Goal: Task Accomplishment & Management: Complete application form

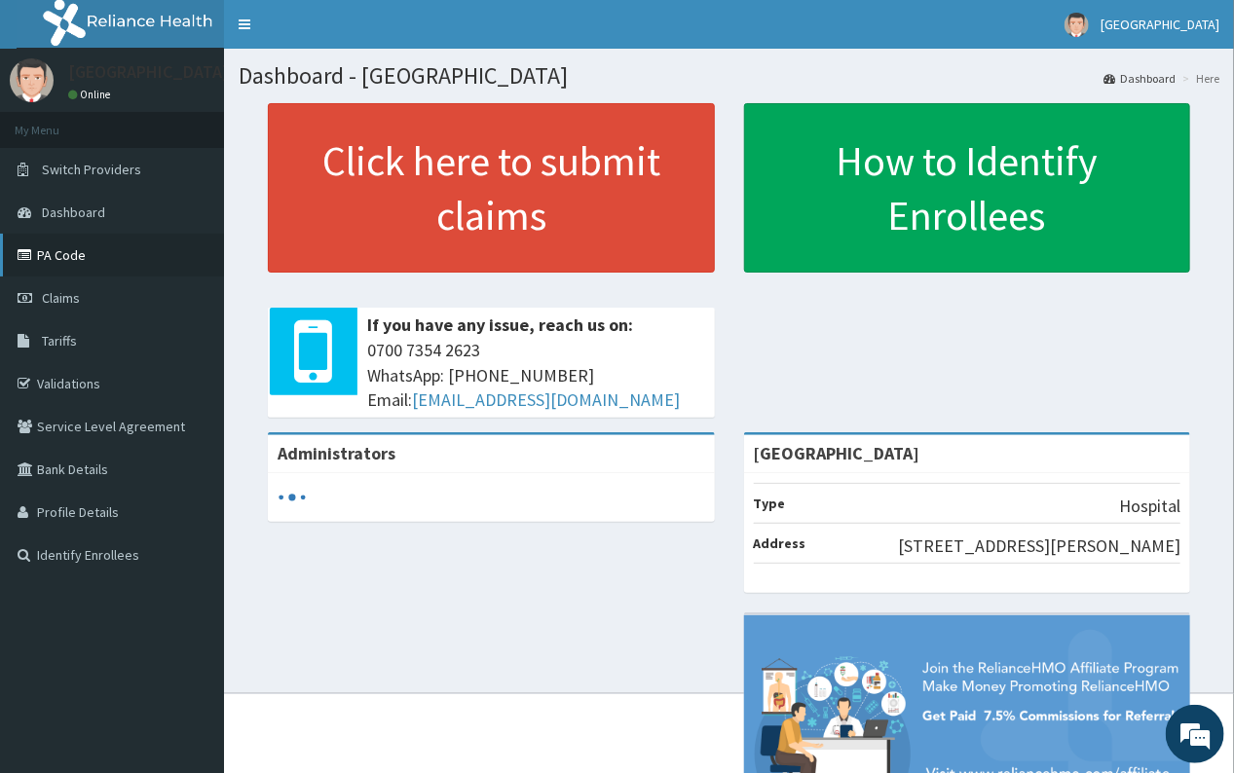
click at [65, 244] on link "PA Code" at bounding box center [112, 255] width 224 height 43
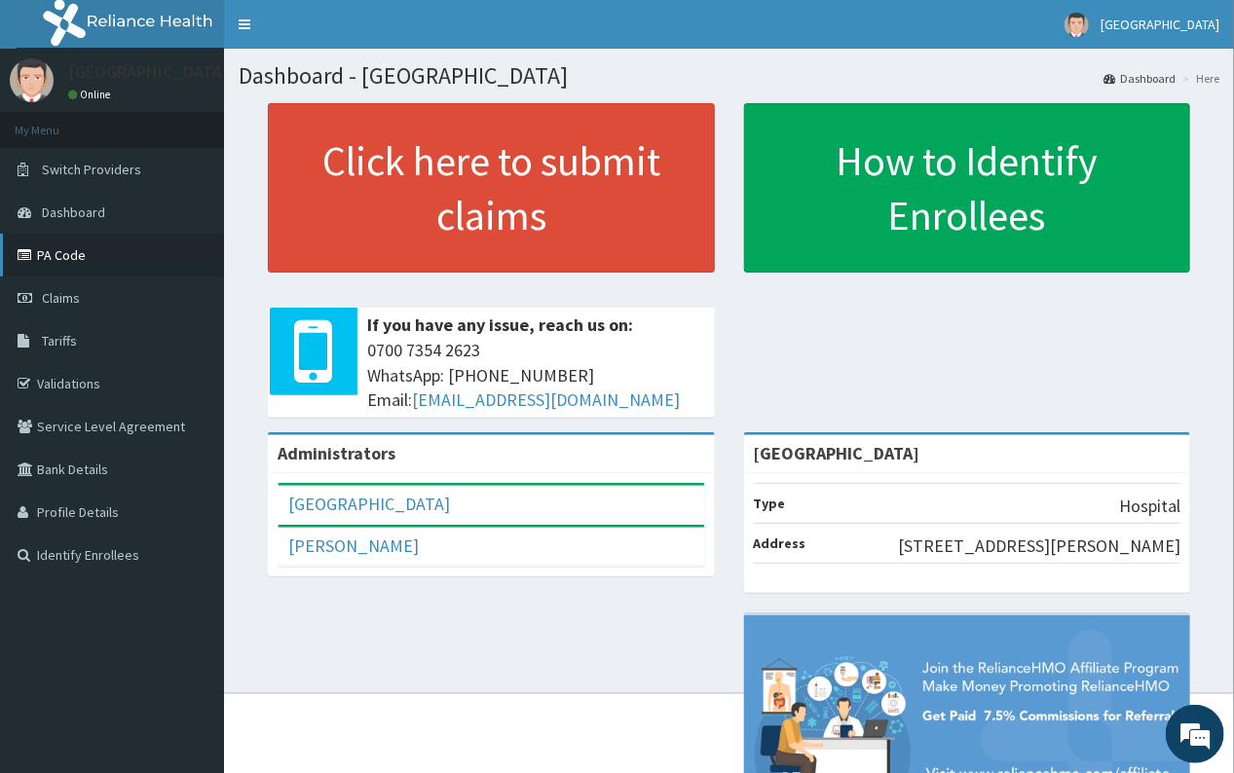
click at [65, 243] on link "PA Code" at bounding box center [112, 255] width 224 height 43
click at [66, 289] on link "Claims" at bounding box center [112, 298] width 224 height 43
click at [64, 294] on span "Claims" at bounding box center [61, 298] width 38 height 18
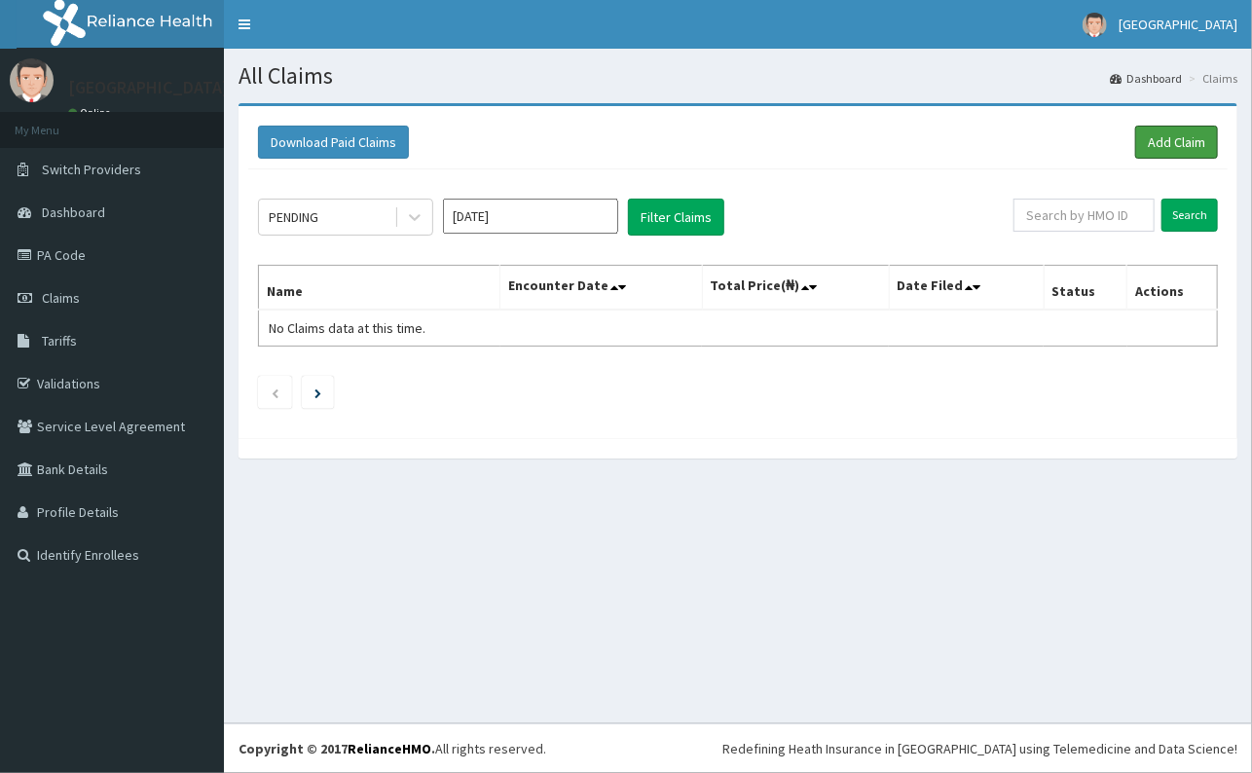
click at [1174, 142] on link "Add Claim" at bounding box center [1177, 142] width 83 height 33
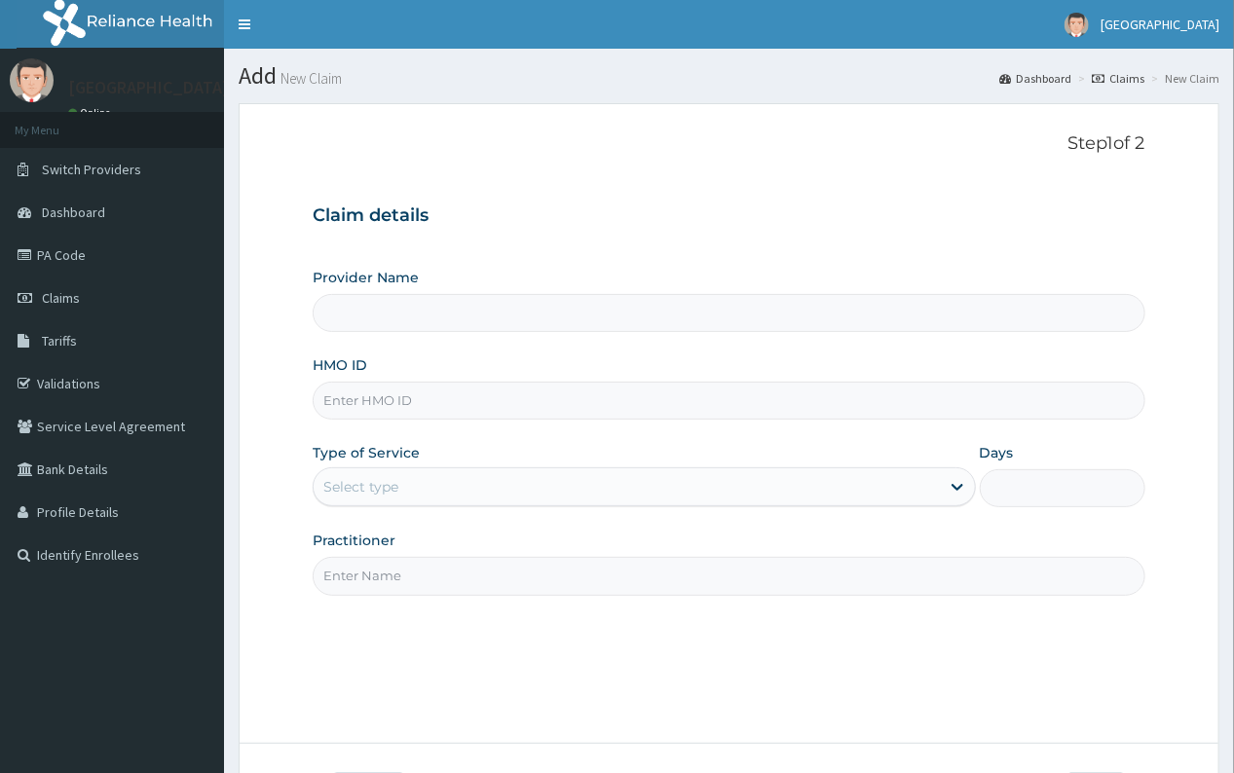
click at [362, 398] on input "HMO ID" at bounding box center [729, 401] width 832 height 38
type input "FBL/10252/A"
type input "[GEOGRAPHIC_DATA]"
type input "FBL/10252/A"
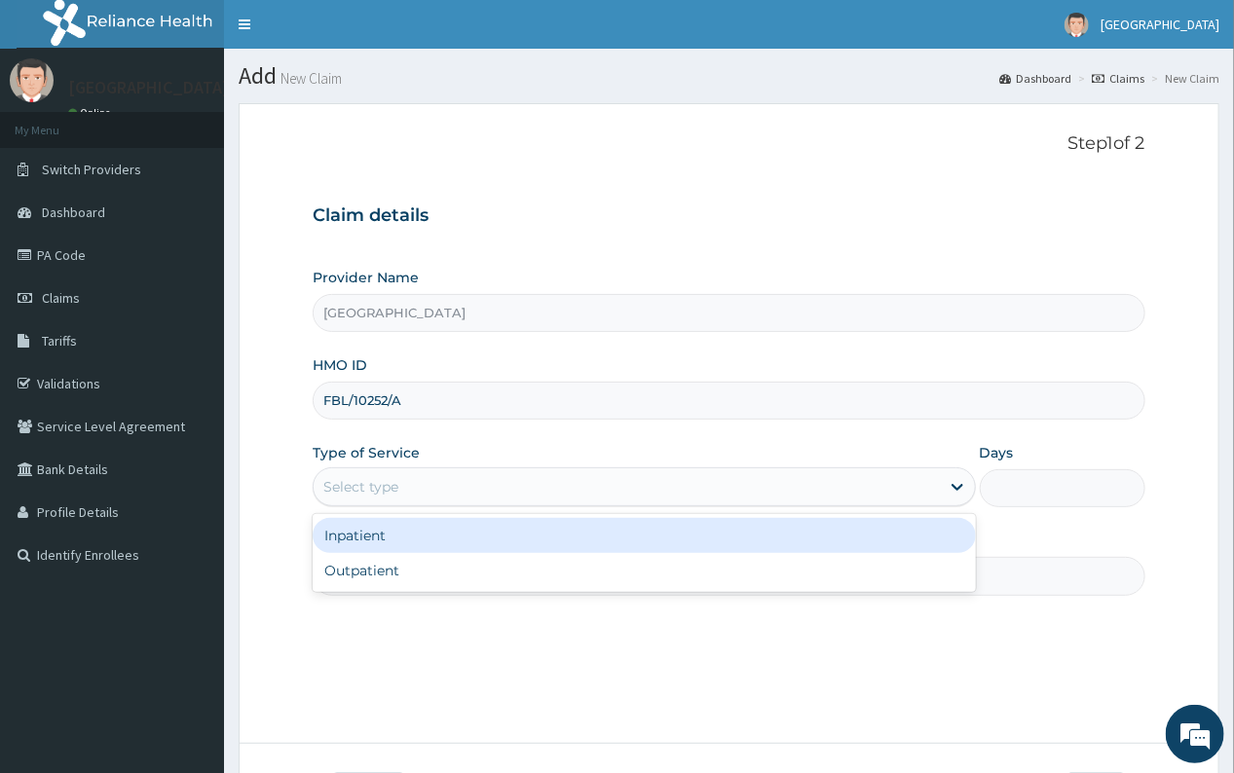
click at [377, 487] on div "Select type" at bounding box center [360, 486] width 75 height 19
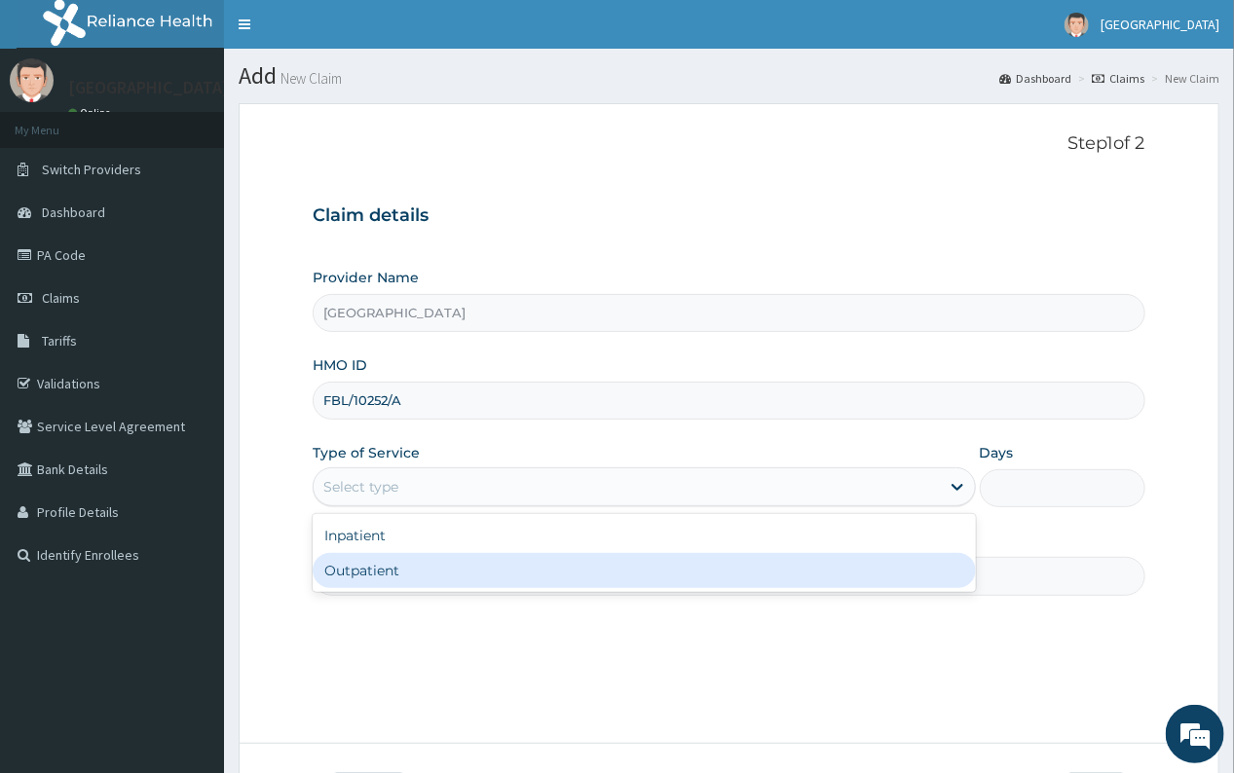
click at [381, 576] on div "Outpatient" at bounding box center [644, 570] width 662 height 35
type input "1"
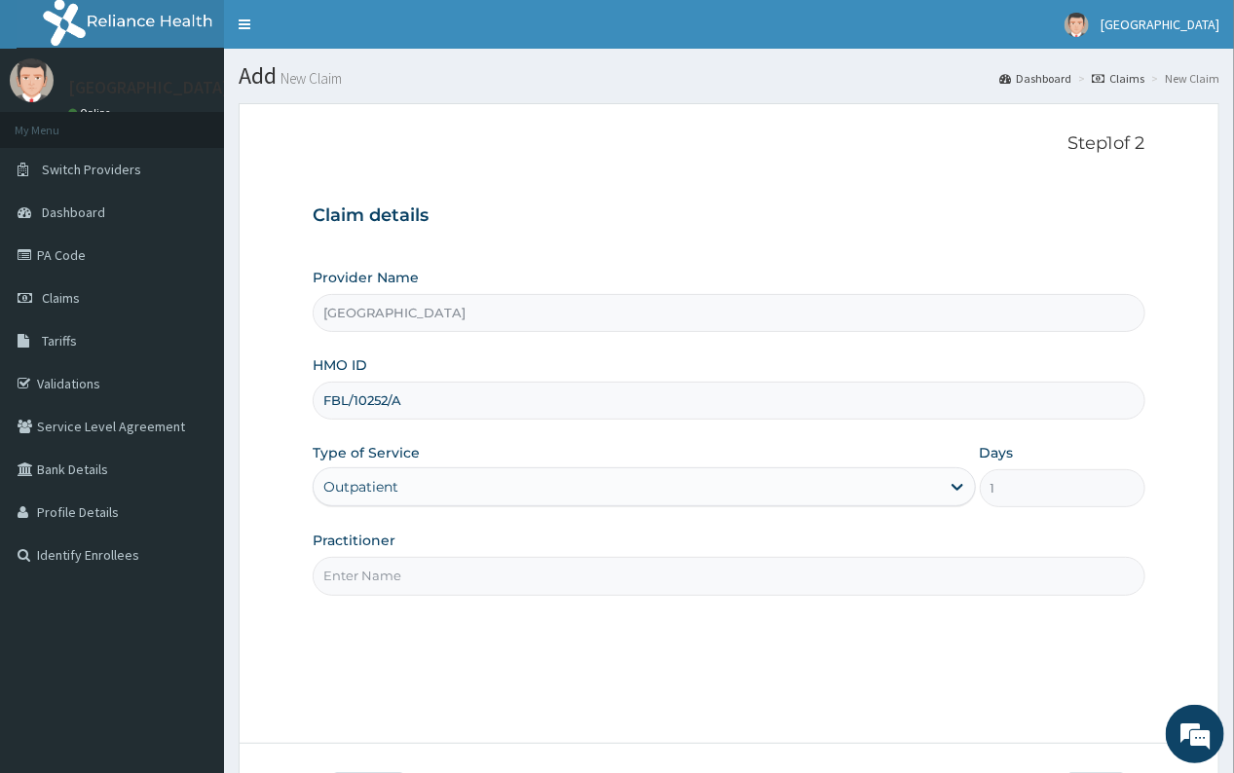
click at [381, 576] on input "Practitioner" at bounding box center [729, 576] width 832 height 38
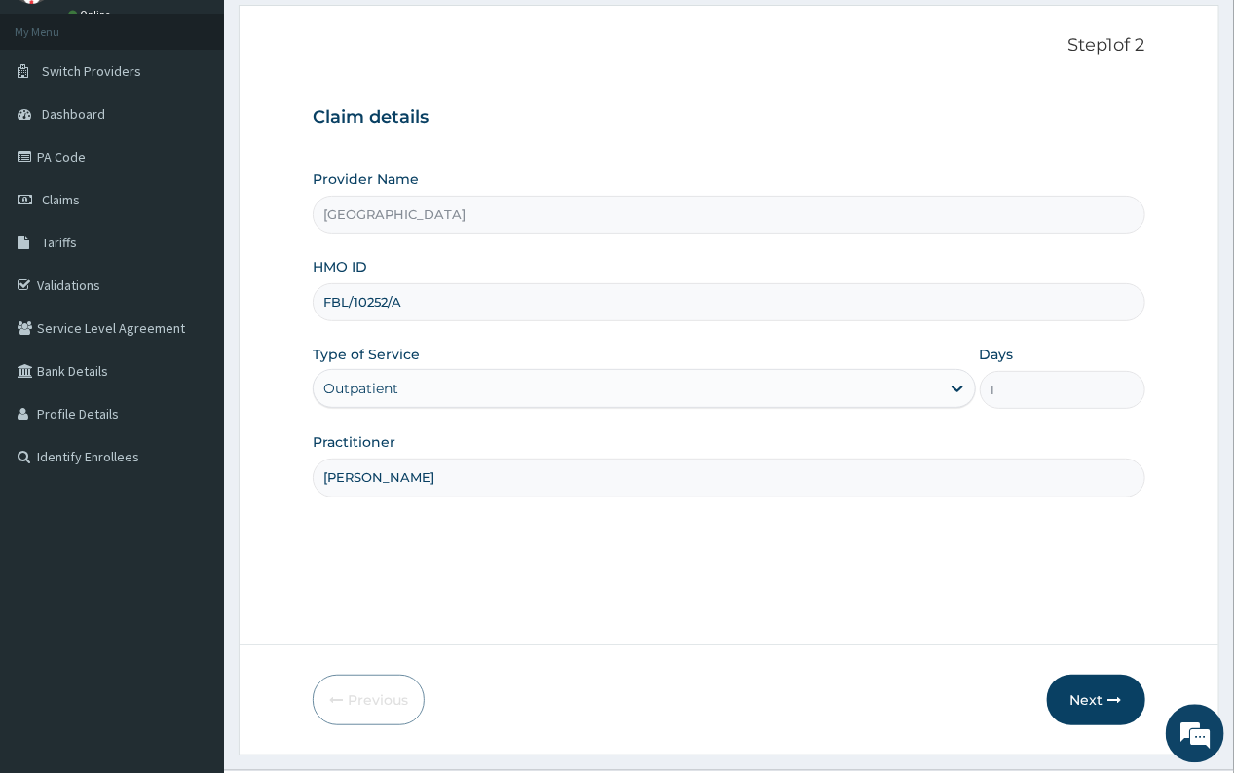
scroll to position [145, 0]
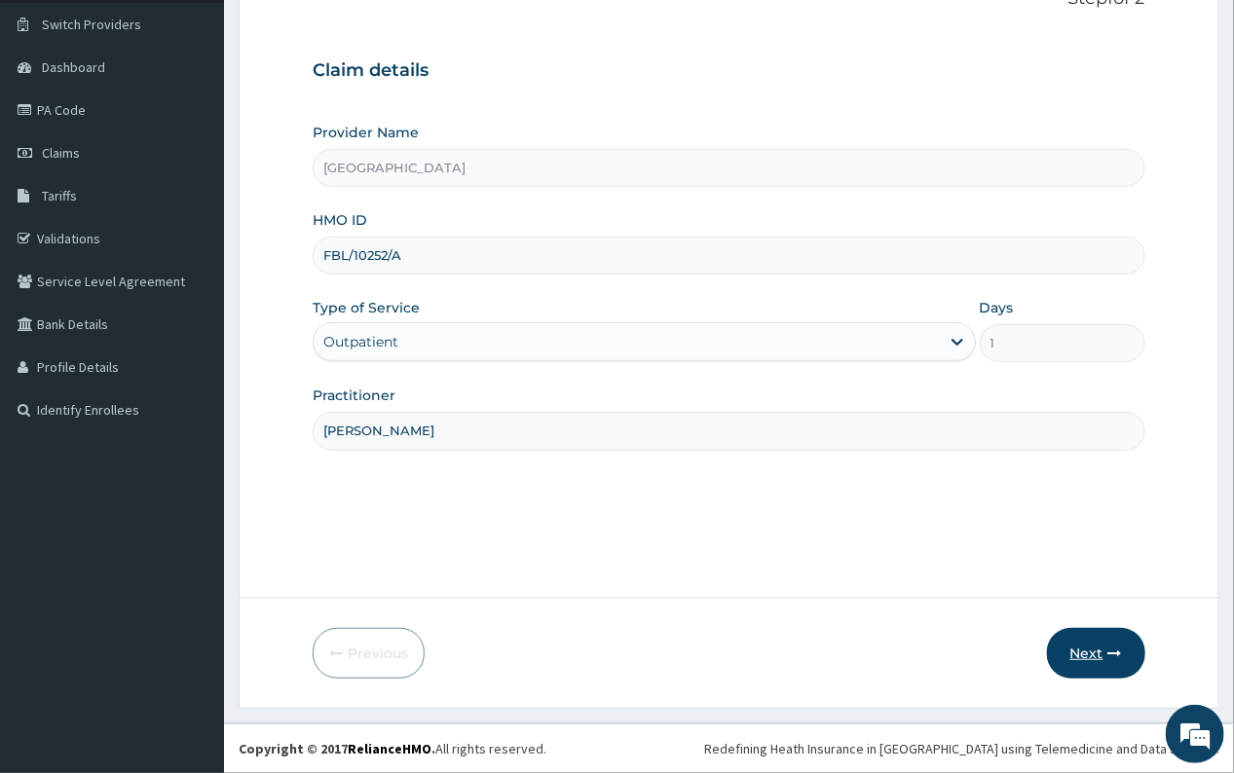
type input "DR DANIEL"
click at [1078, 642] on button "Next" at bounding box center [1096, 653] width 98 height 51
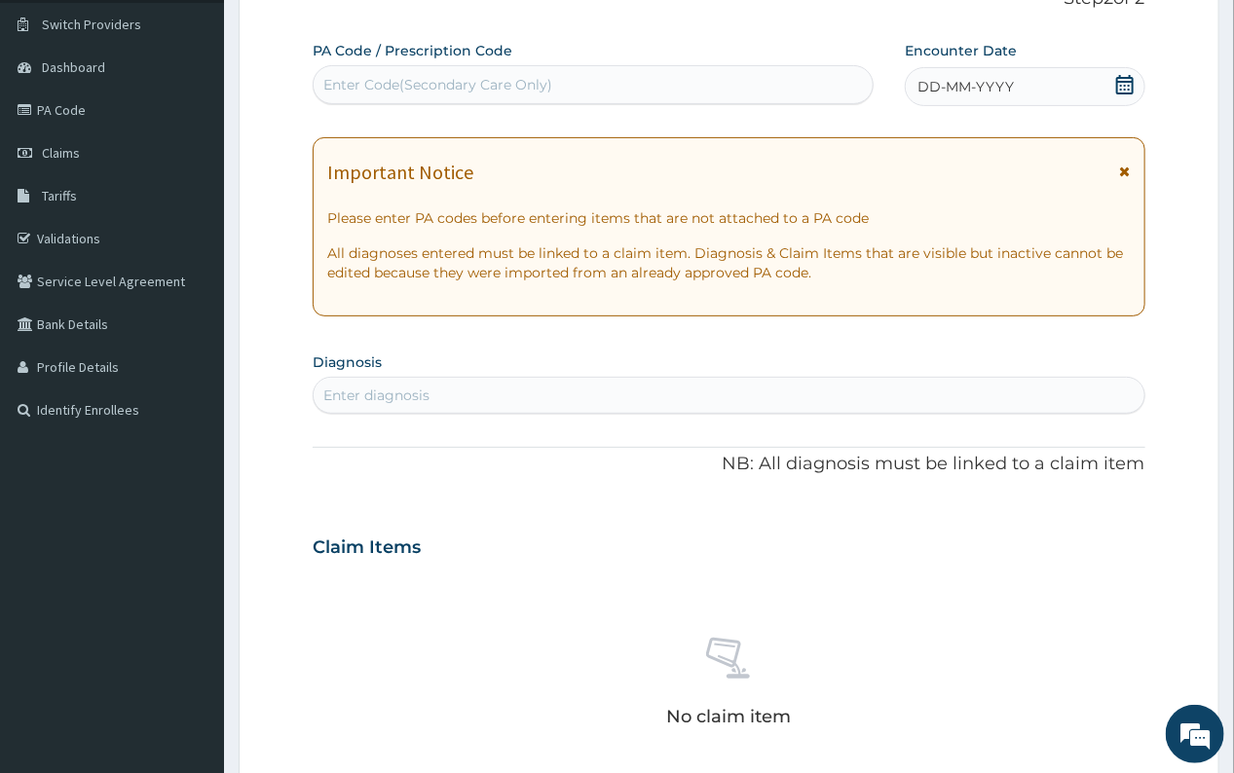
click at [441, 77] on div "Enter Code(Secondary Care Only)" at bounding box center [437, 84] width 229 height 19
paste input "PA/CFEB94"
type input "PA/CFEB94"
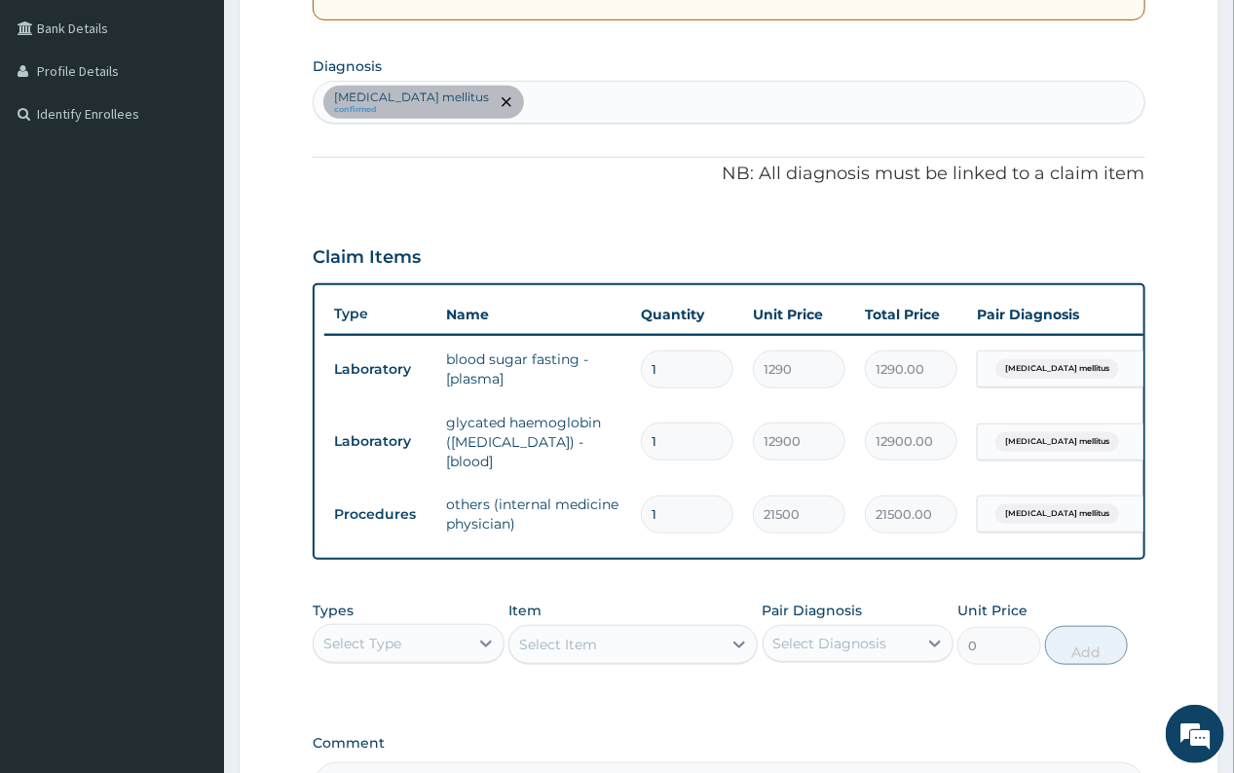
scroll to position [436, 0]
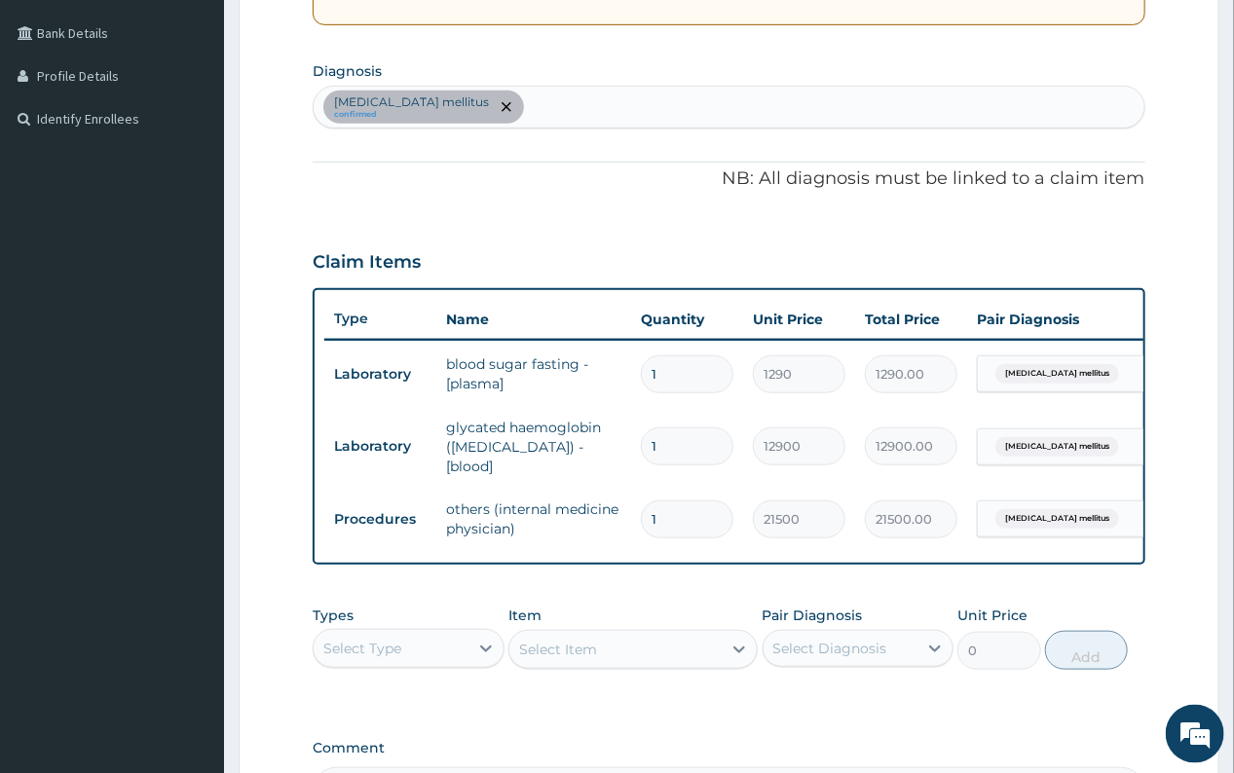
click at [528, 111] on div "Diabetes mellitus confirmed" at bounding box center [729, 107] width 830 height 41
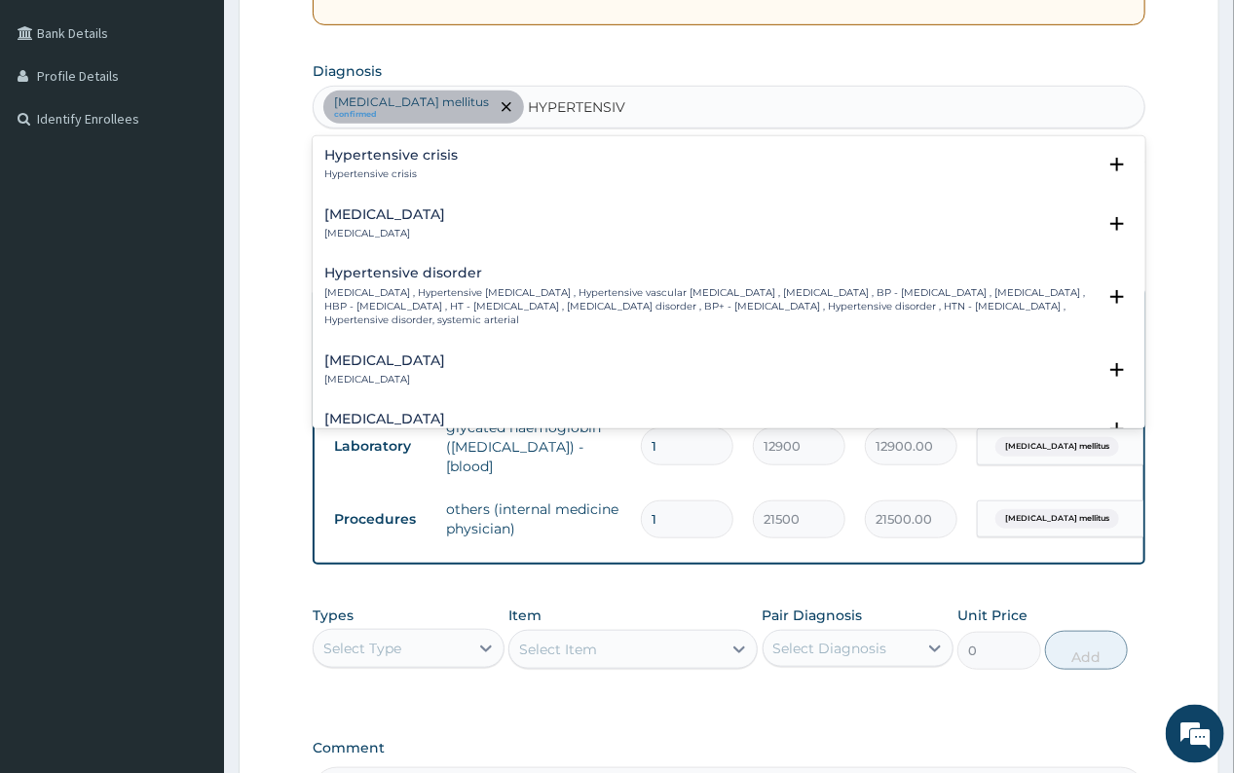
type input "HYPERTENSIVE"
click at [398, 223] on div "Hypertensive urgency Hypertensive urgency" at bounding box center [384, 224] width 121 height 34
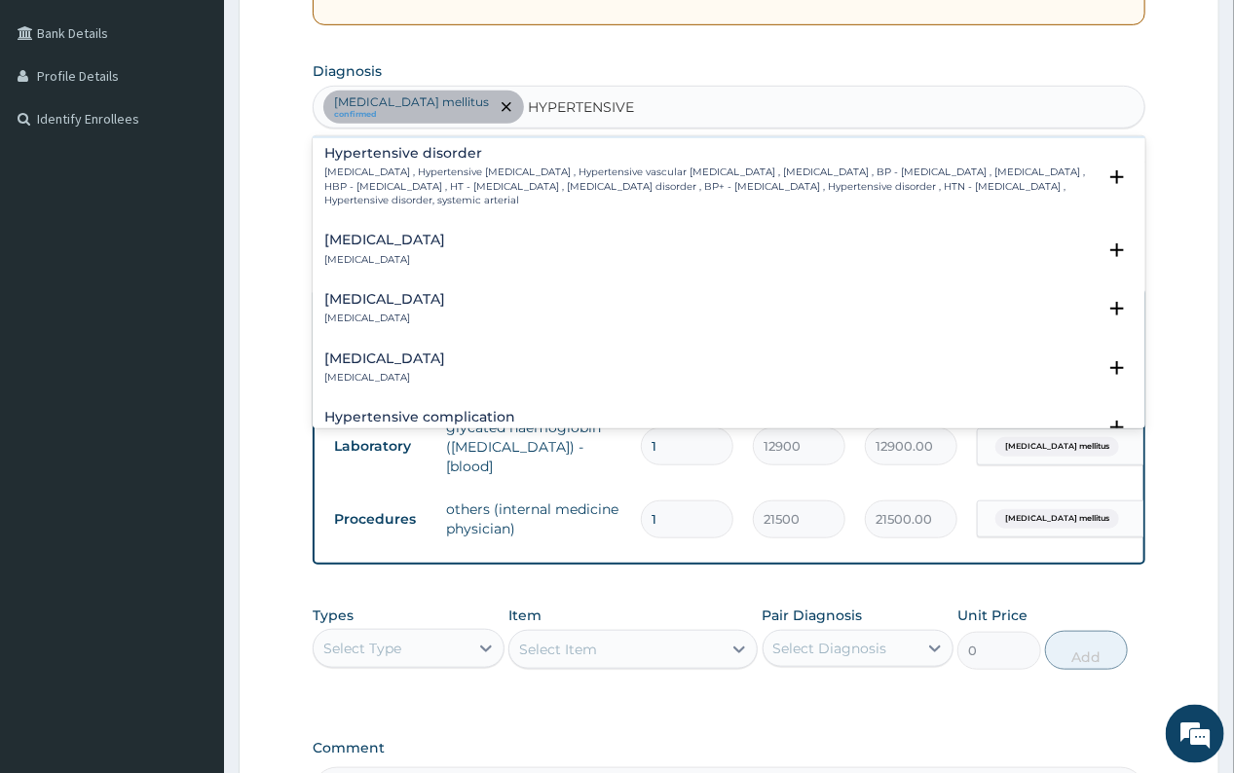
scroll to position [244, 0]
click at [411, 246] on h4 "Hypertensive emergency" at bounding box center [384, 239] width 121 height 15
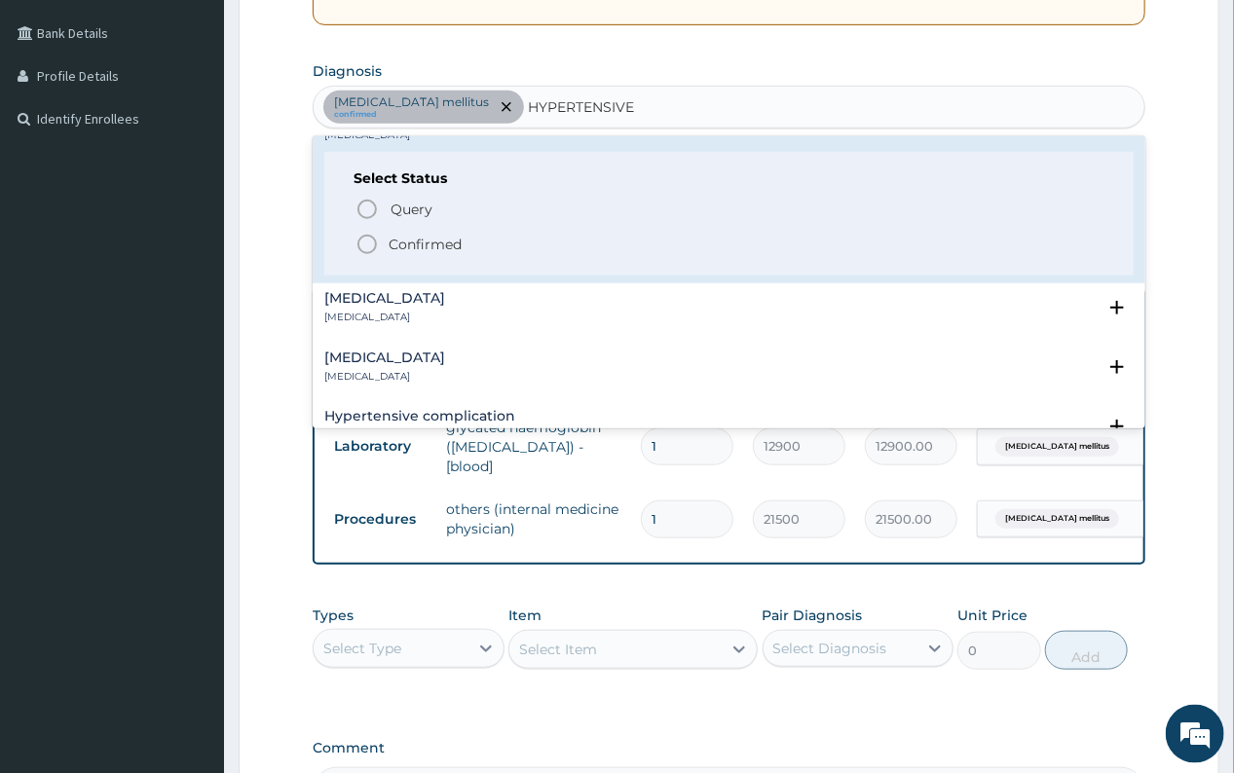
click at [437, 241] on p "Confirmed" at bounding box center [425, 244] width 73 height 19
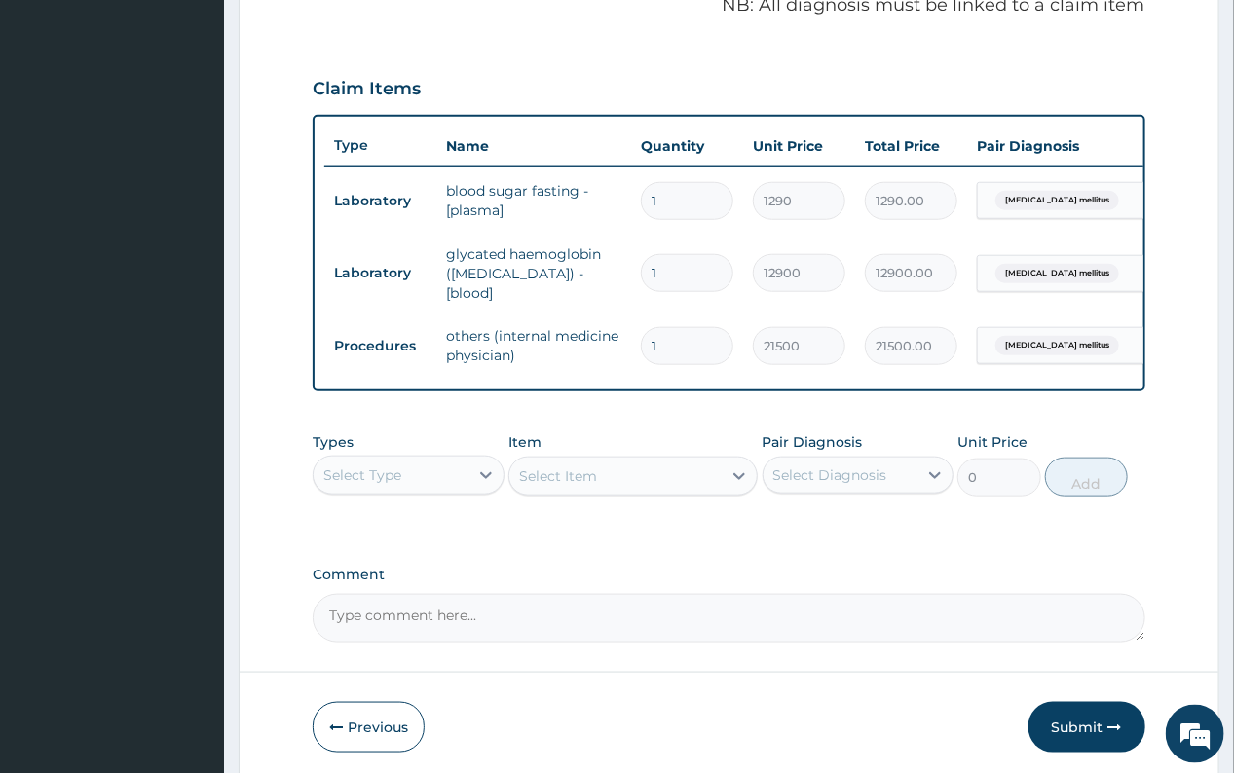
scroll to position [612, 0]
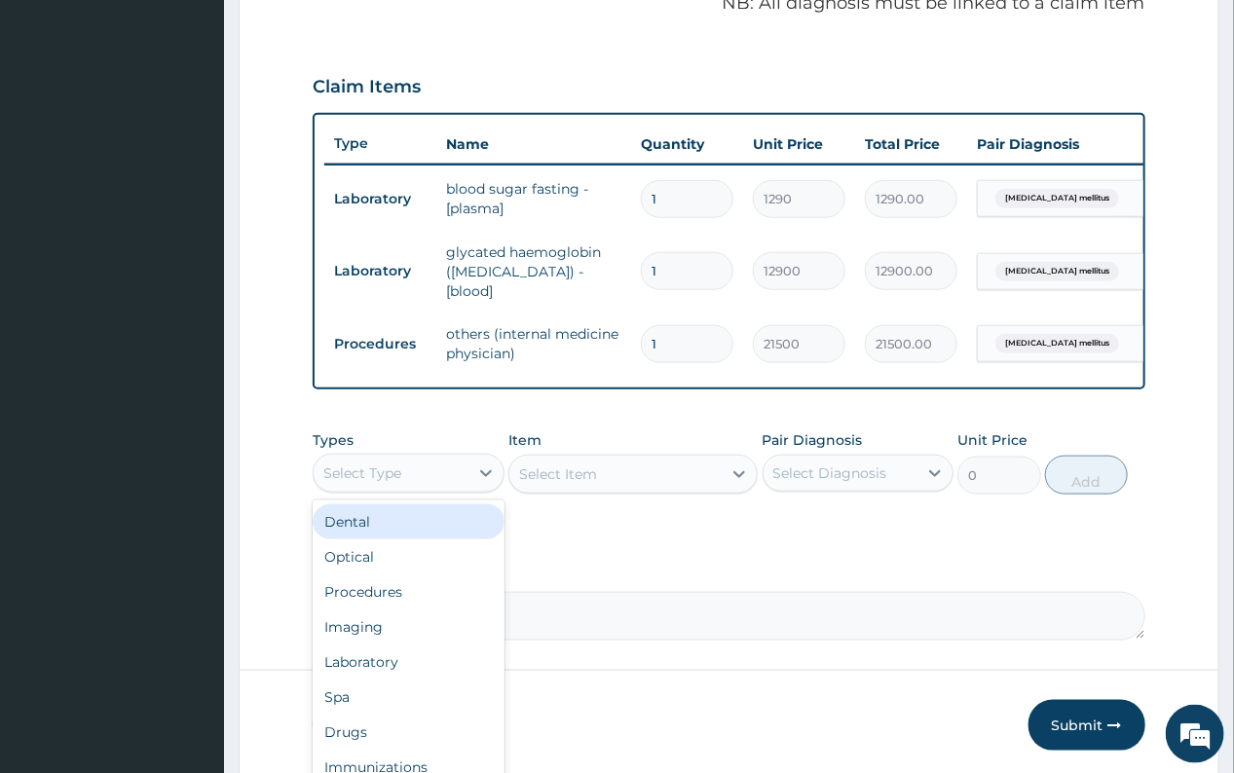
click at [384, 481] on div "Select Type" at bounding box center [362, 473] width 78 height 19
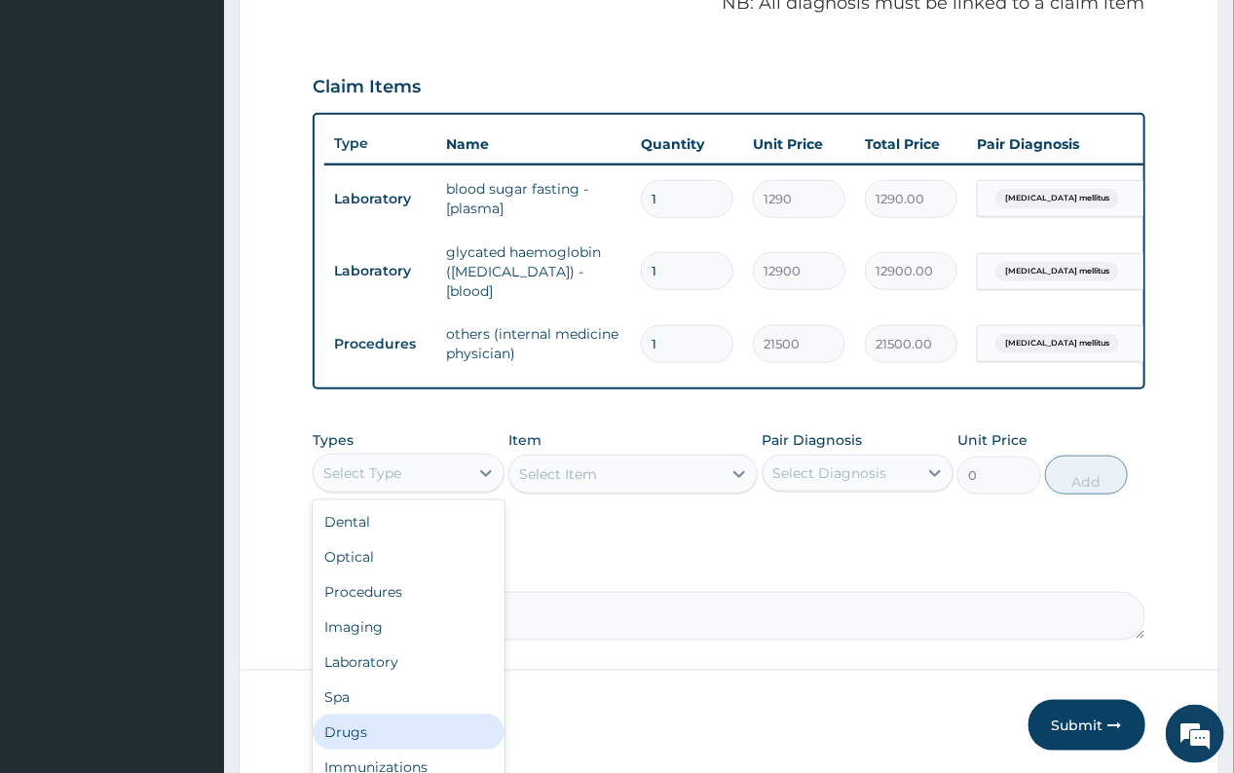
click at [383, 731] on div "Drugs" at bounding box center [408, 732] width 191 height 35
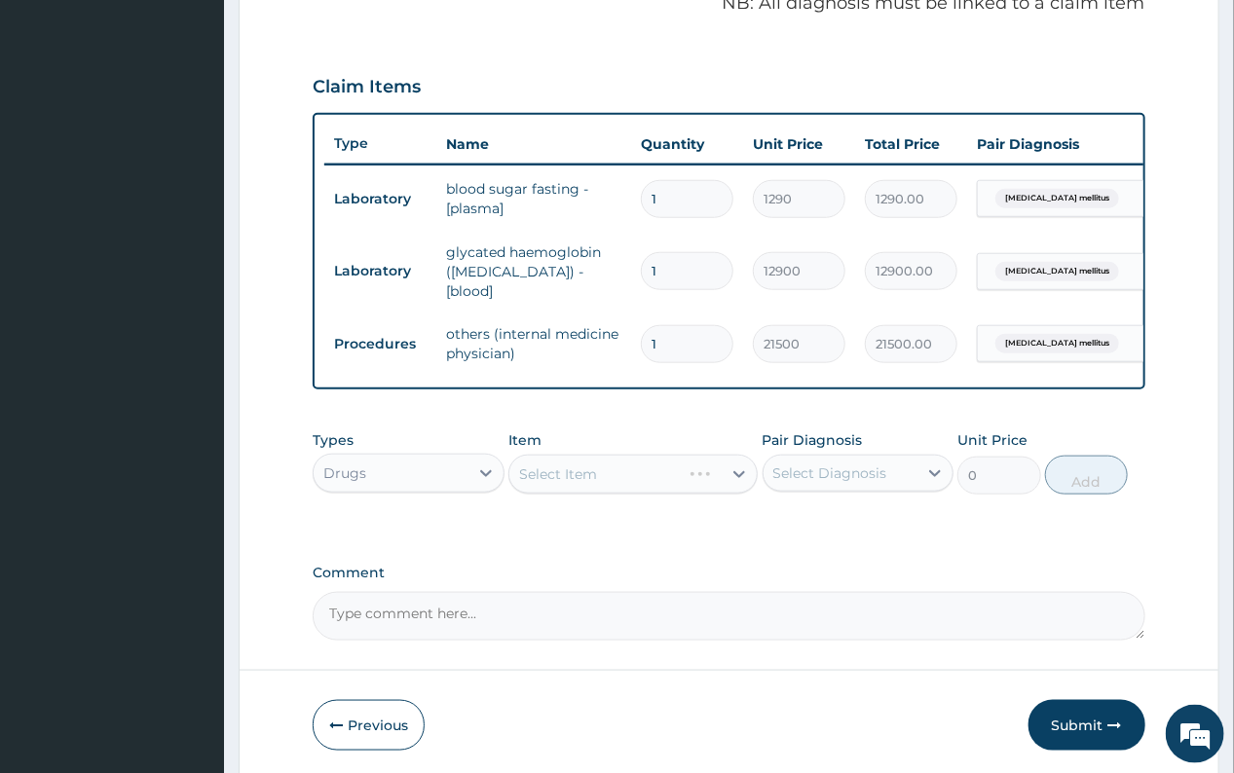
click at [740, 475] on div "Select Item" at bounding box center [632, 474] width 249 height 39
click at [733, 480] on div "Select Item" at bounding box center [632, 474] width 249 height 39
click at [737, 480] on div "Select Item" at bounding box center [632, 474] width 249 height 39
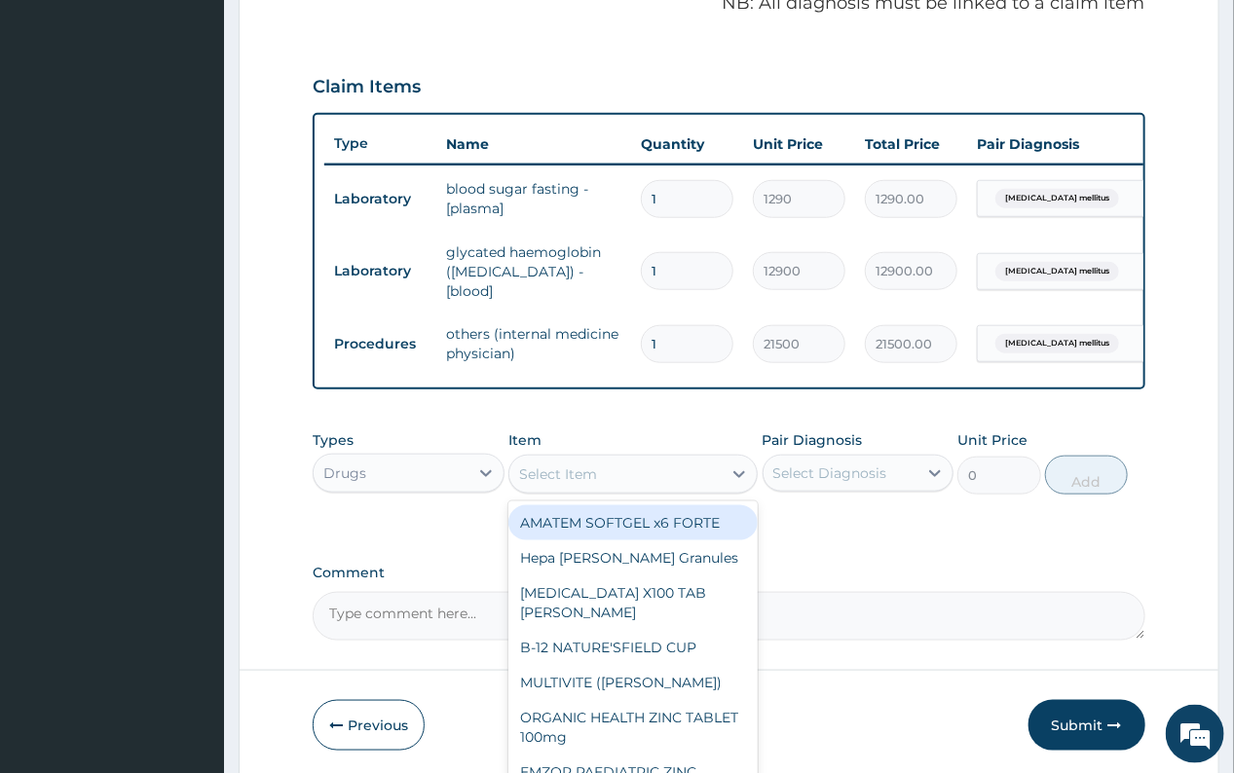
click at [658, 483] on div "Select Item" at bounding box center [615, 474] width 212 height 31
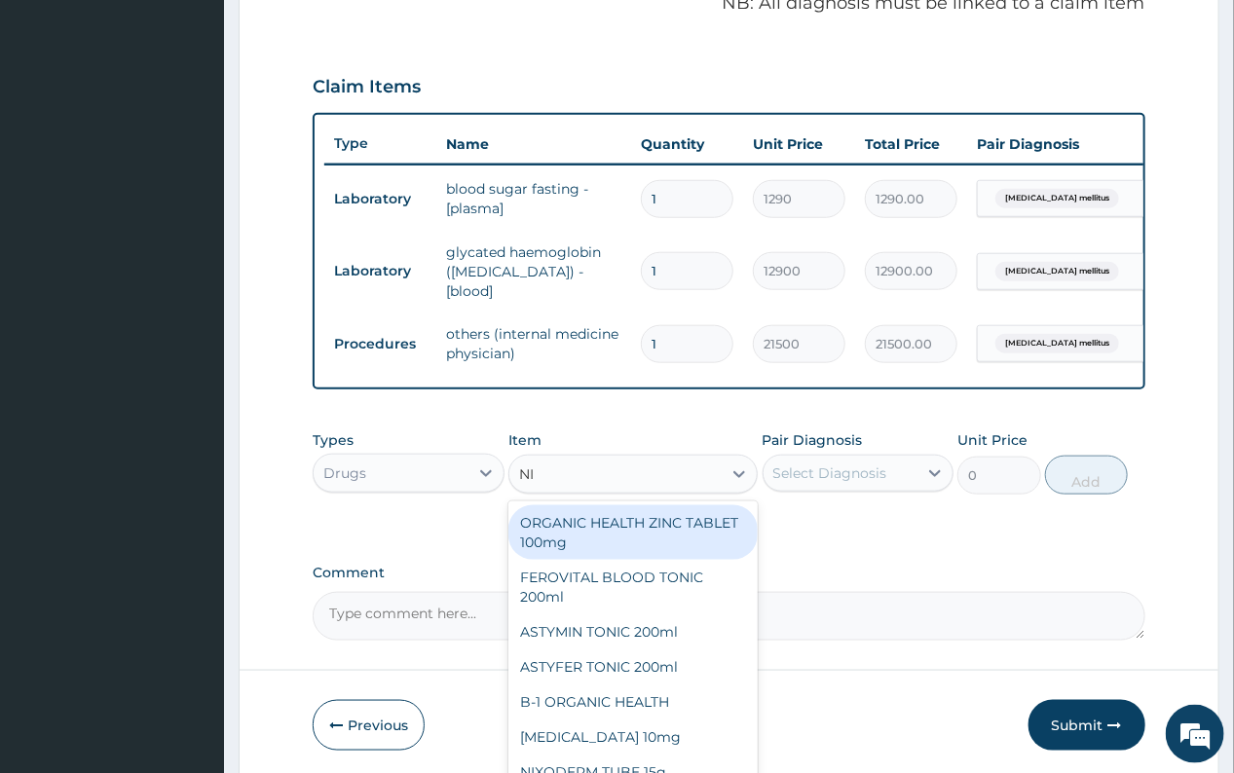
type input "NIF"
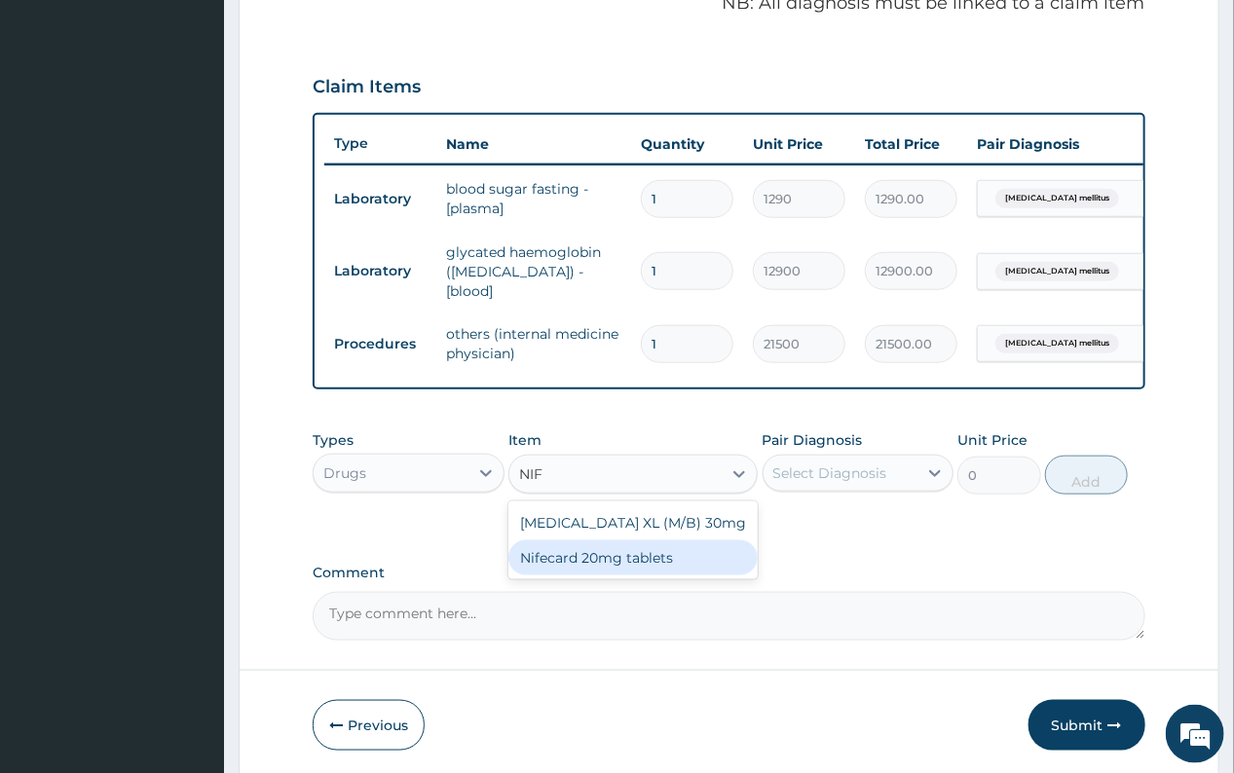
drag, startPoint x: 651, startPoint y: 565, endPoint x: 734, endPoint y: 529, distance: 91.2
click at [653, 564] on div "Nifecard 20mg tablets" at bounding box center [632, 558] width 249 height 35
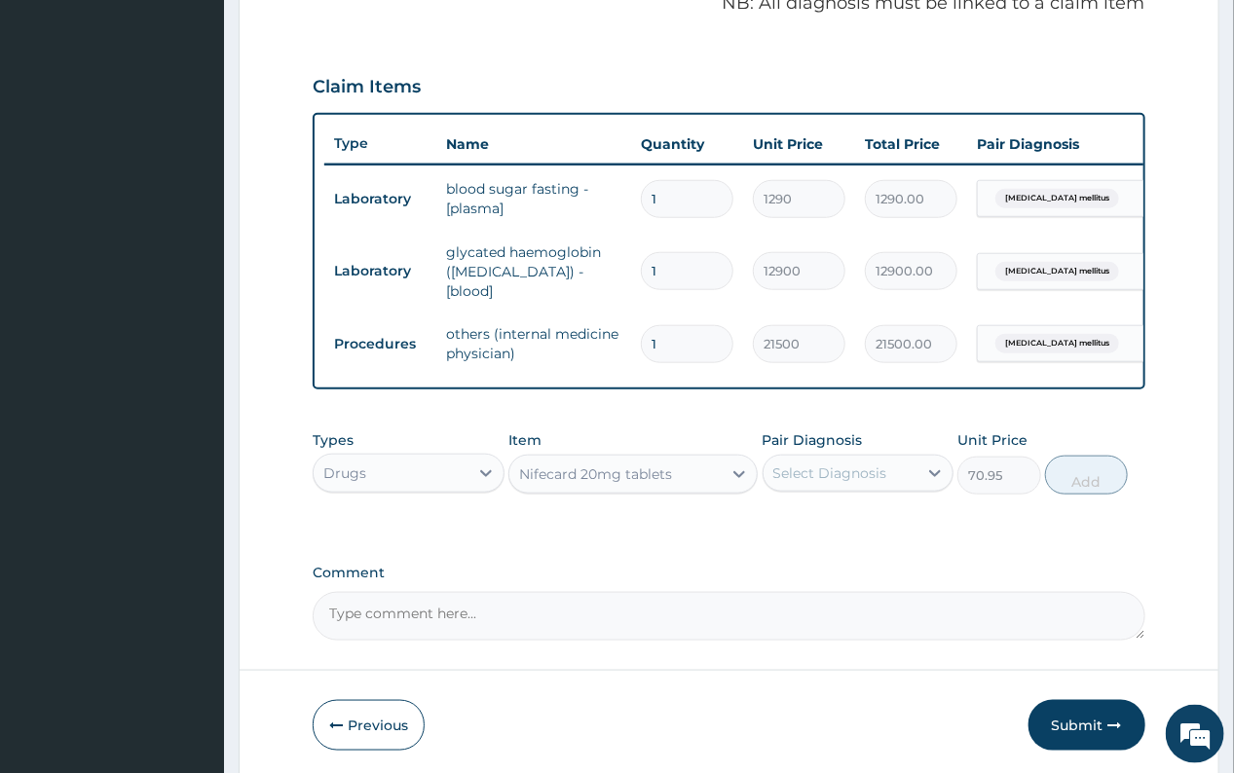
type input "70.95"
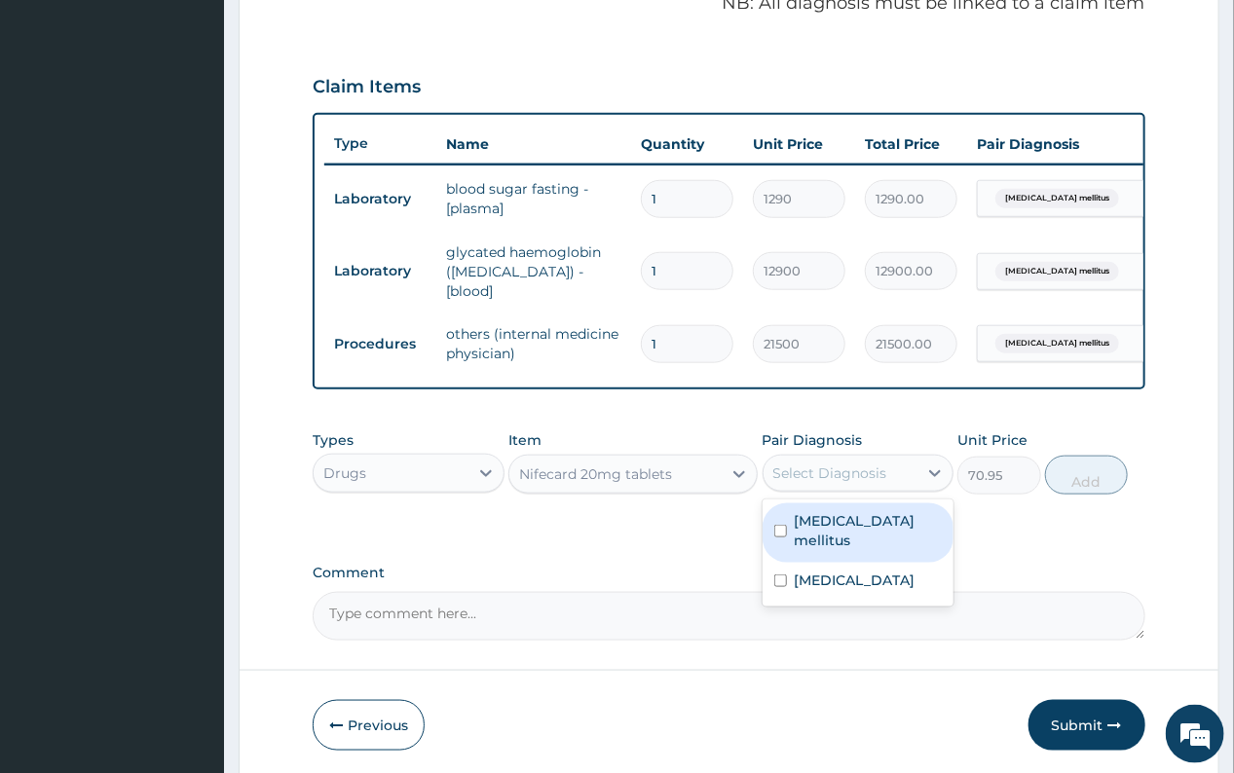
click at [814, 472] on div "Select Diagnosis" at bounding box center [830, 473] width 114 height 19
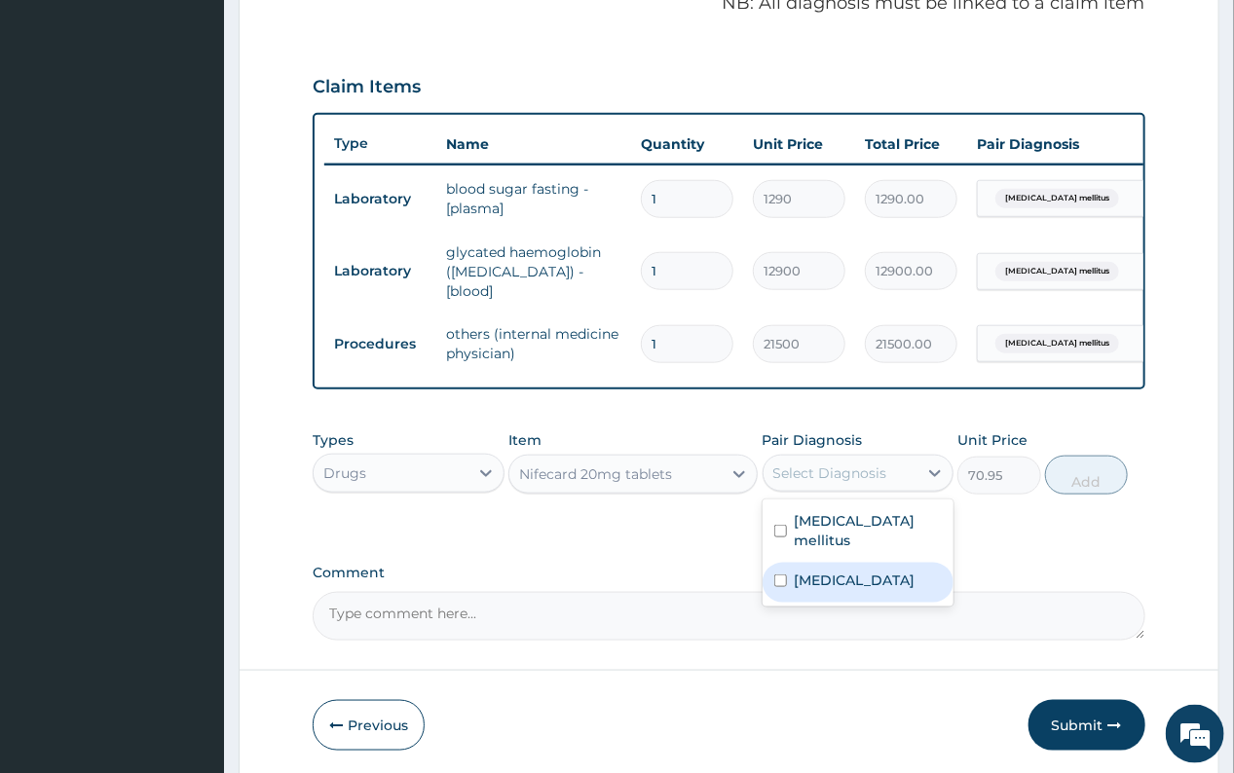
click at [850, 580] on label "Hypertensive emergency" at bounding box center [855, 580] width 121 height 19
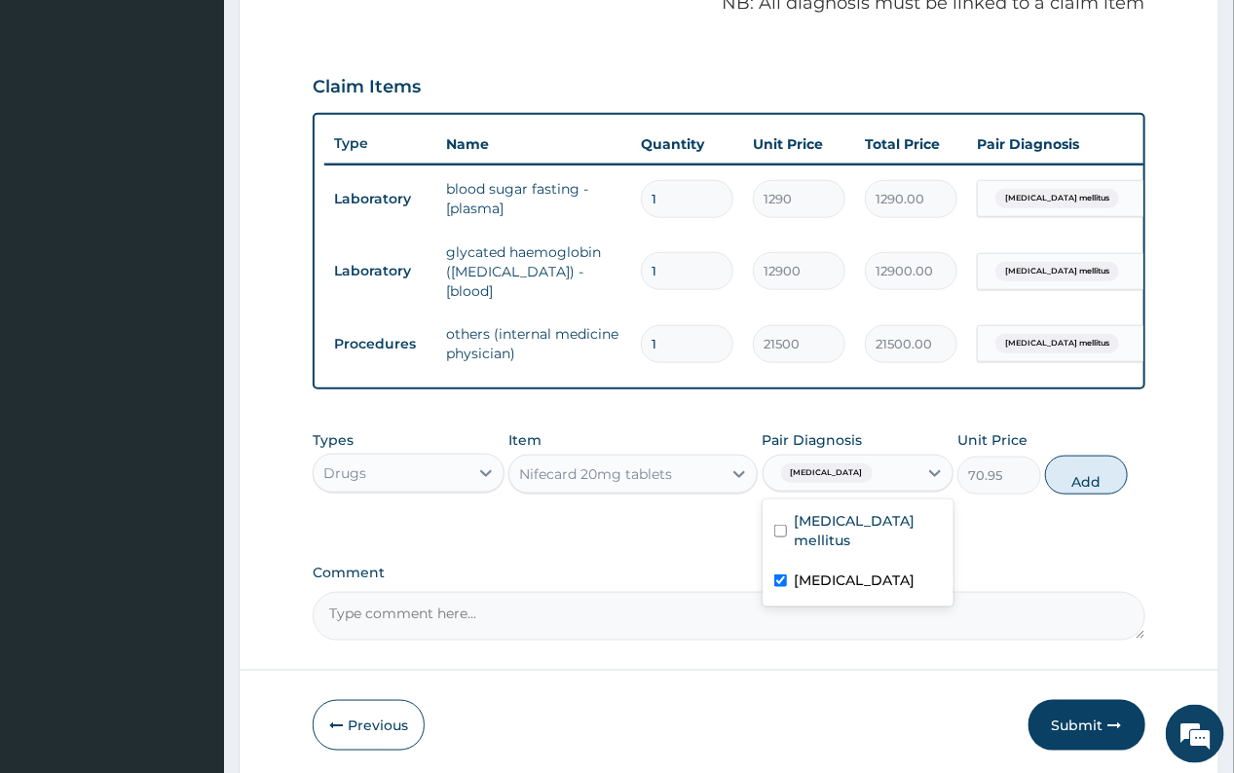
checkbox input "true"
click at [1075, 489] on button "Add" at bounding box center [1086, 475] width 83 height 39
type input "0"
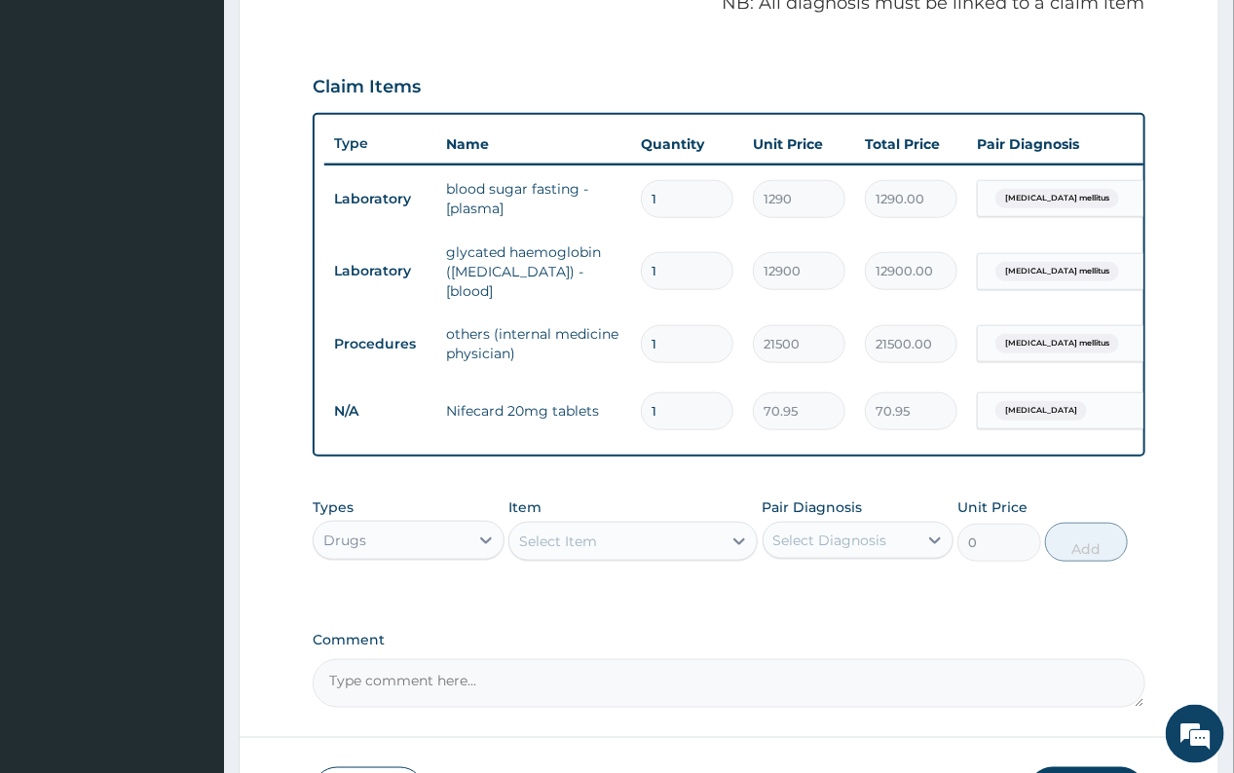
drag, startPoint x: 662, startPoint y: 401, endPoint x: 640, endPoint y: 398, distance: 22.6
click at [641, 398] on input "1" at bounding box center [687, 411] width 93 height 38
type input "2"
type input "141.90"
type input "2"
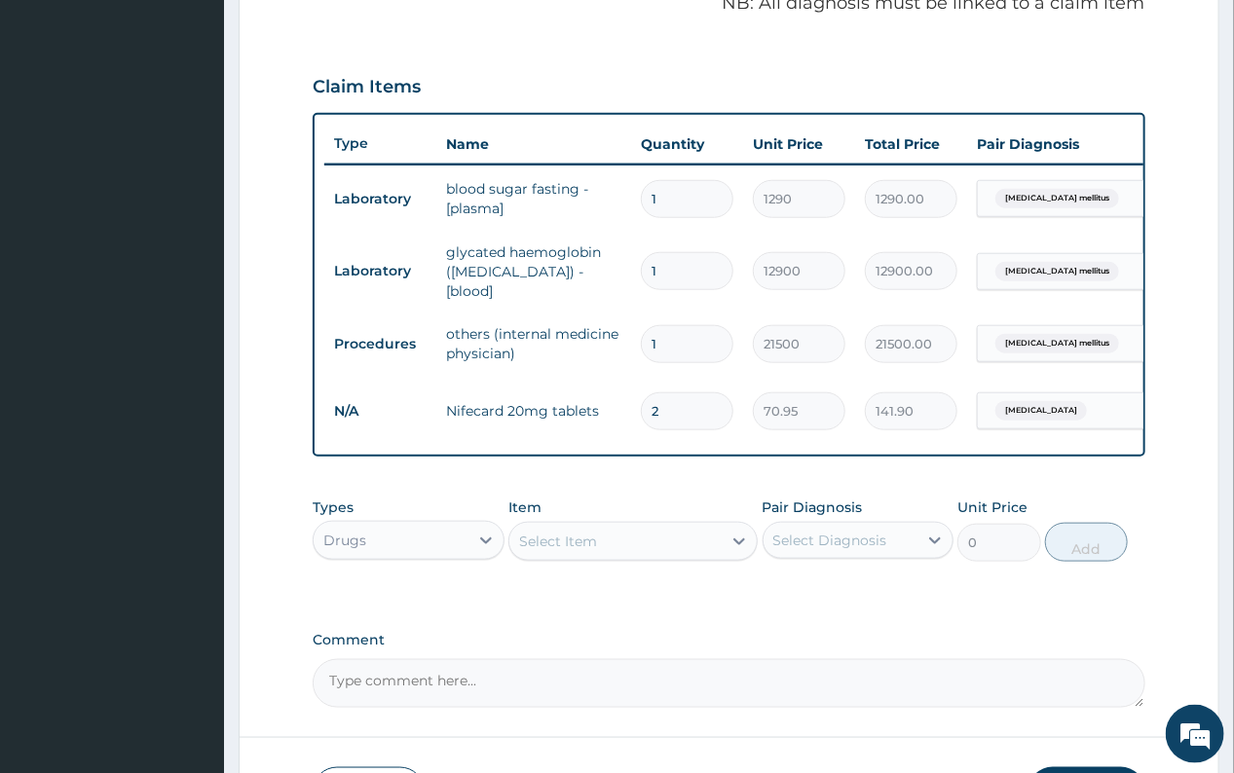
click at [577, 541] on div "Select Item" at bounding box center [558, 541] width 78 height 19
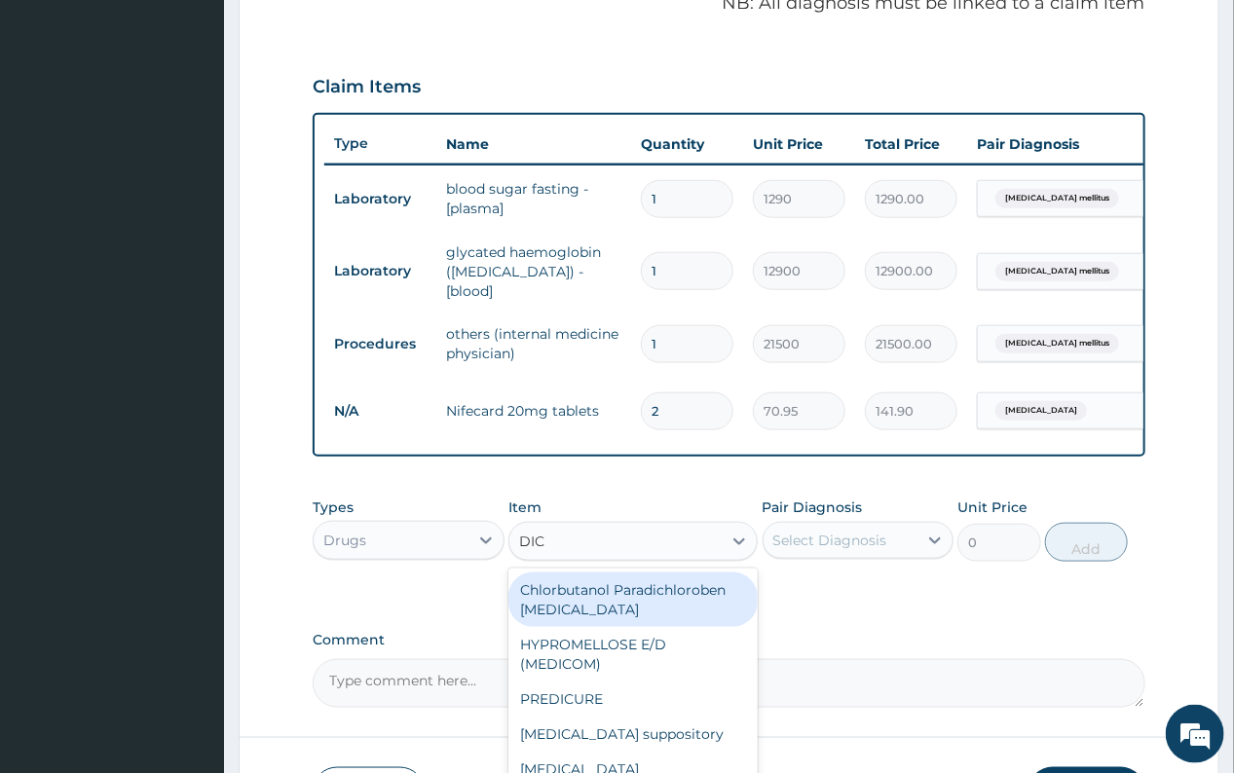
type input "DICL"
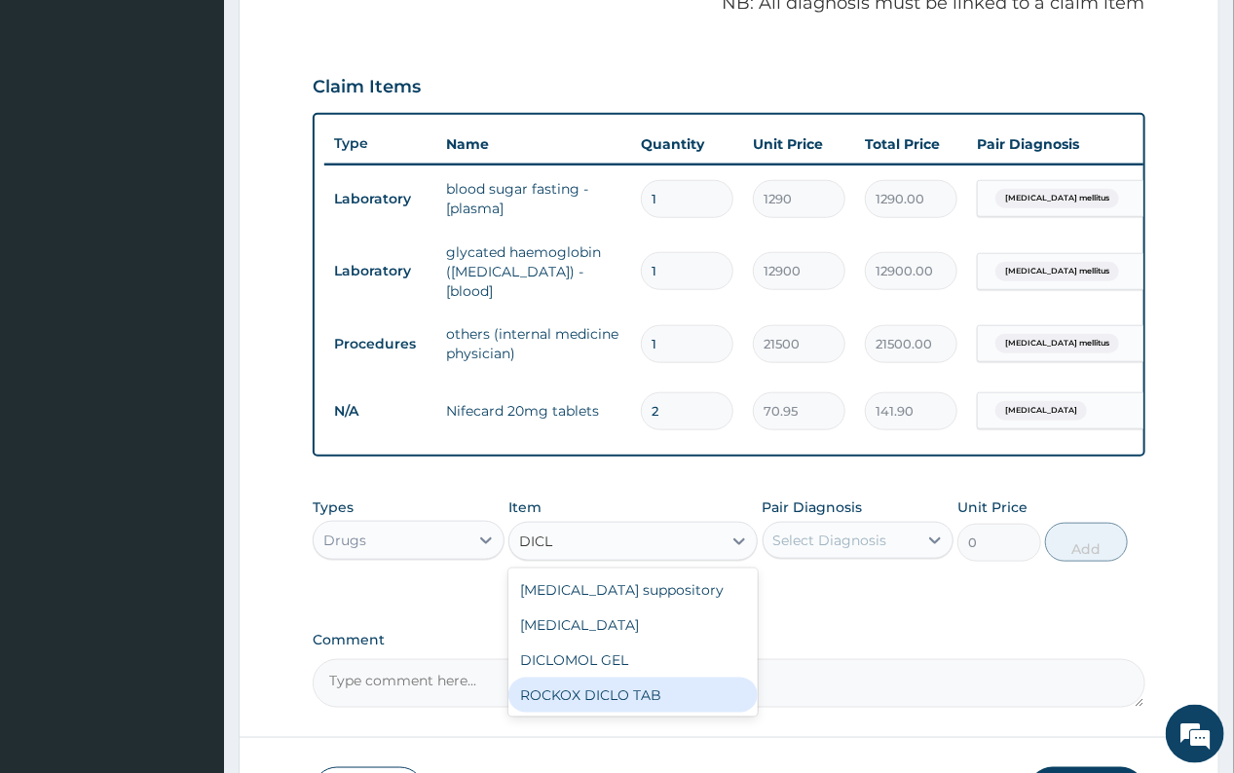
click at [608, 697] on div "ROCKOX DICLO TAB" at bounding box center [632, 695] width 249 height 35
type input "82.775"
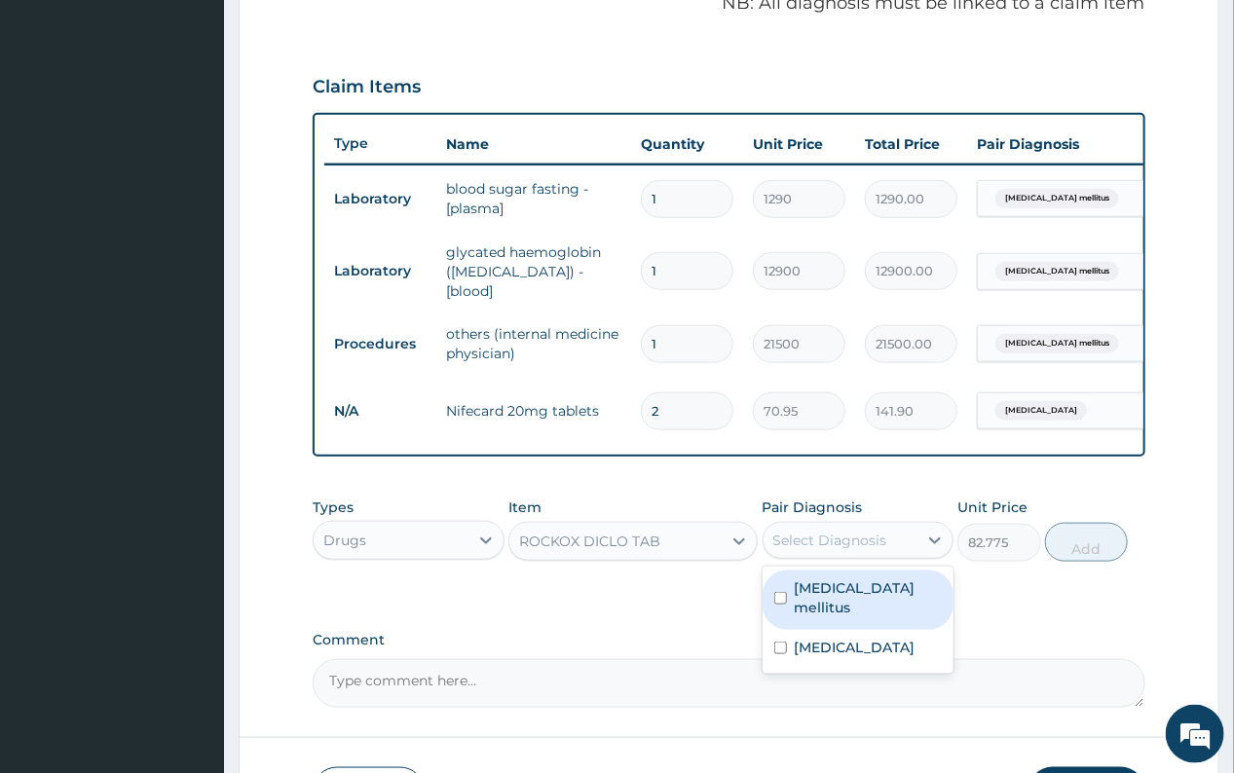
click at [837, 543] on div "Select Diagnosis" at bounding box center [830, 540] width 114 height 19
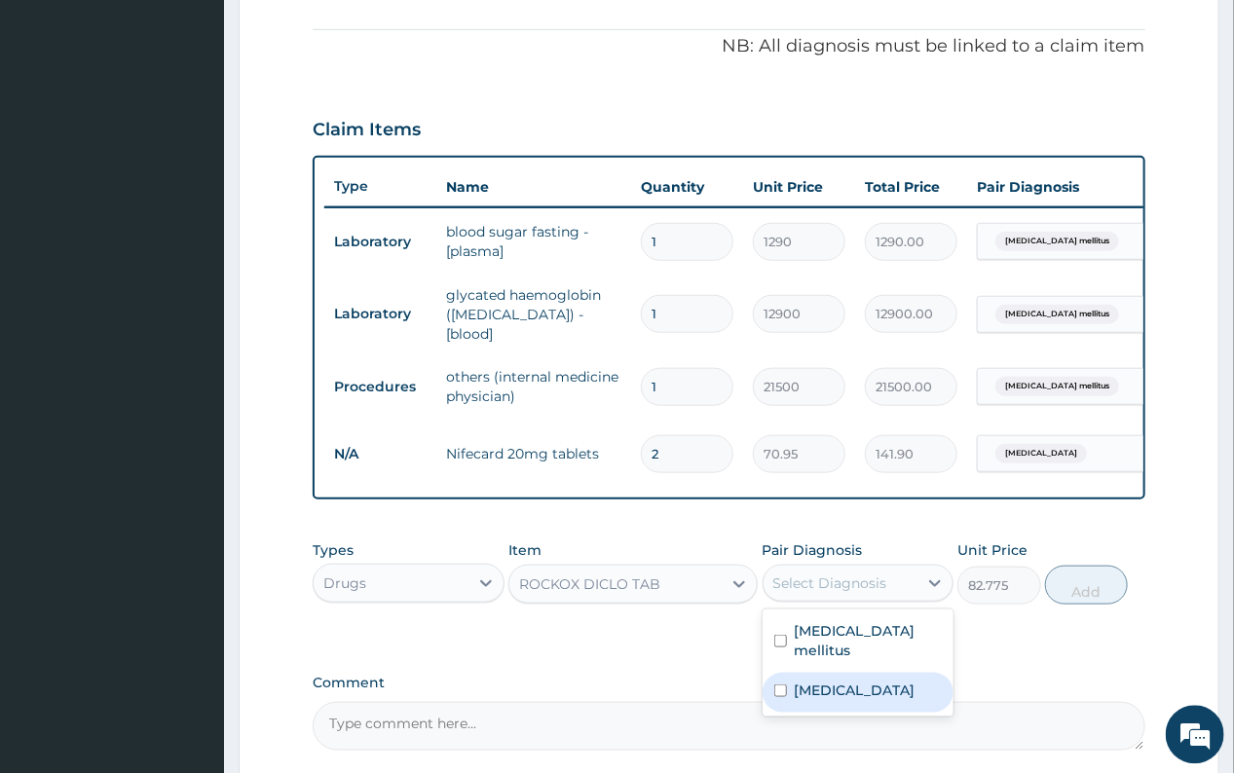
scroll to position [507, 0]
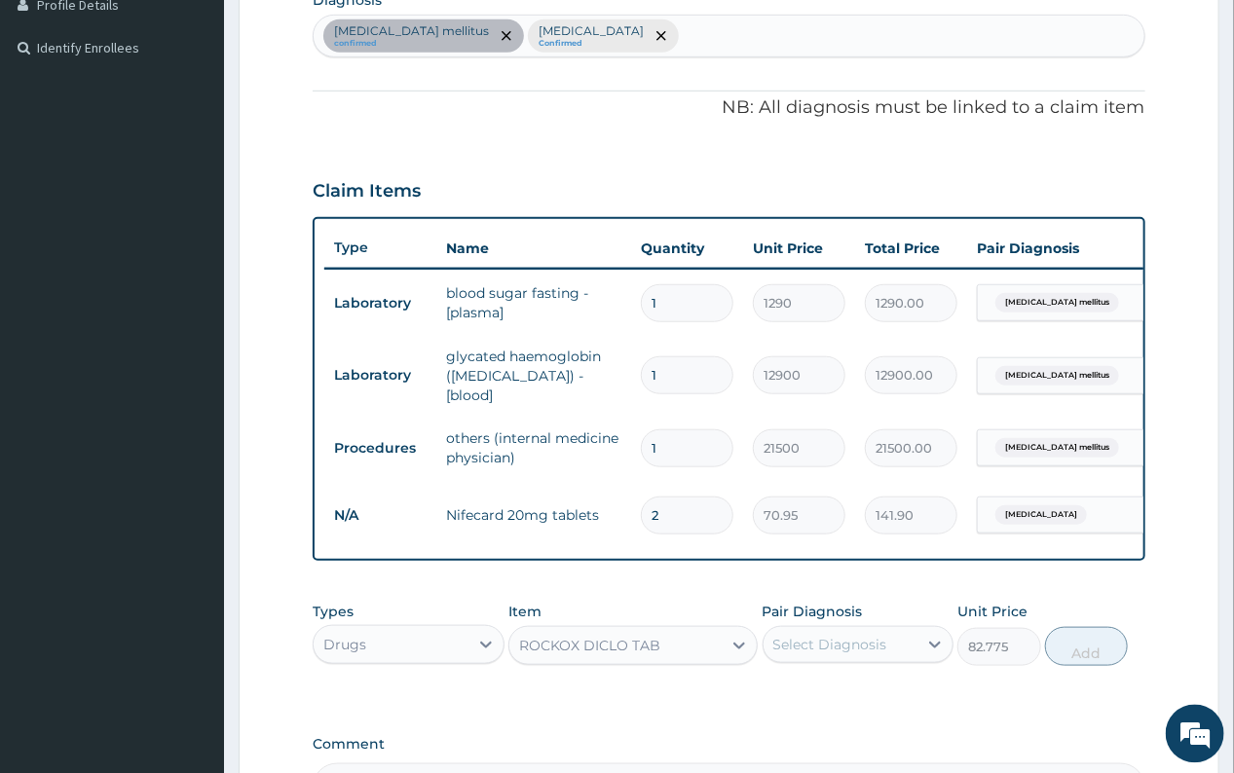
click at [722, 42] on div "Diabetes mellitus confirmed Hypertensive emergency Confirmed" at bounding box center [729, 36] width 830 height 41
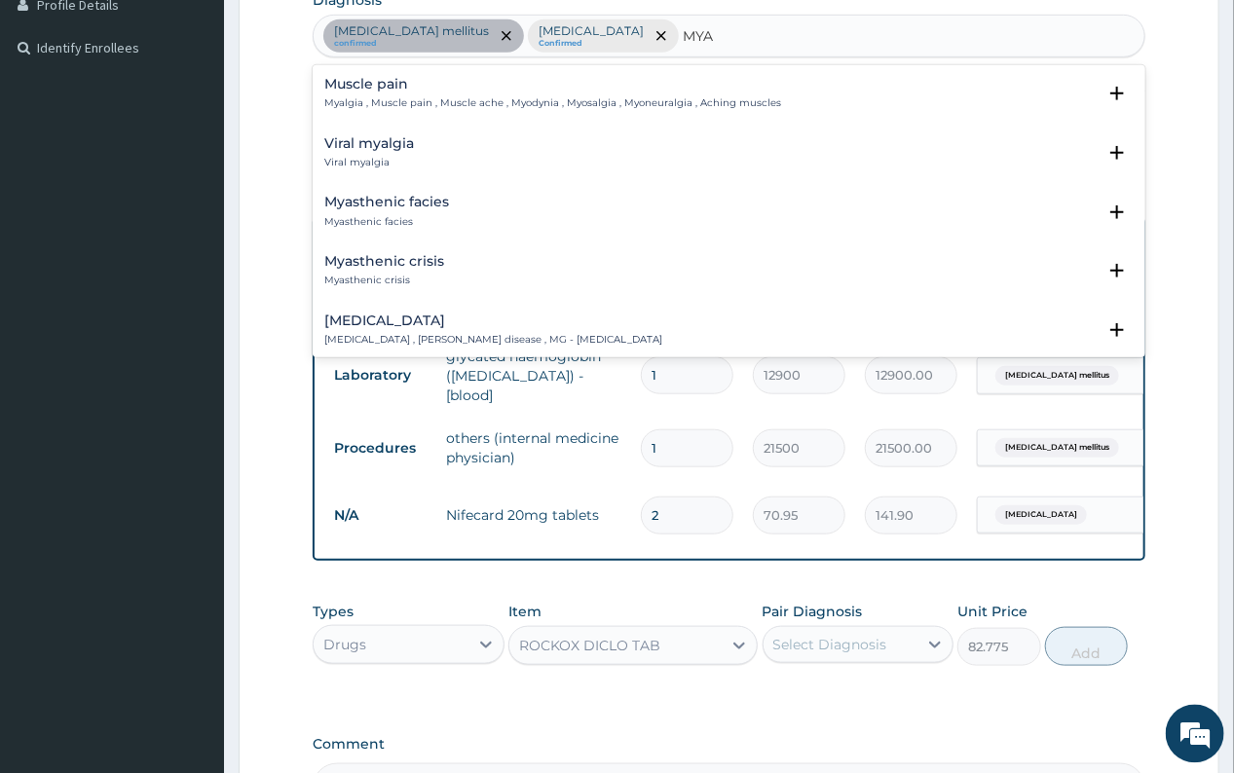
type input "MYAL"
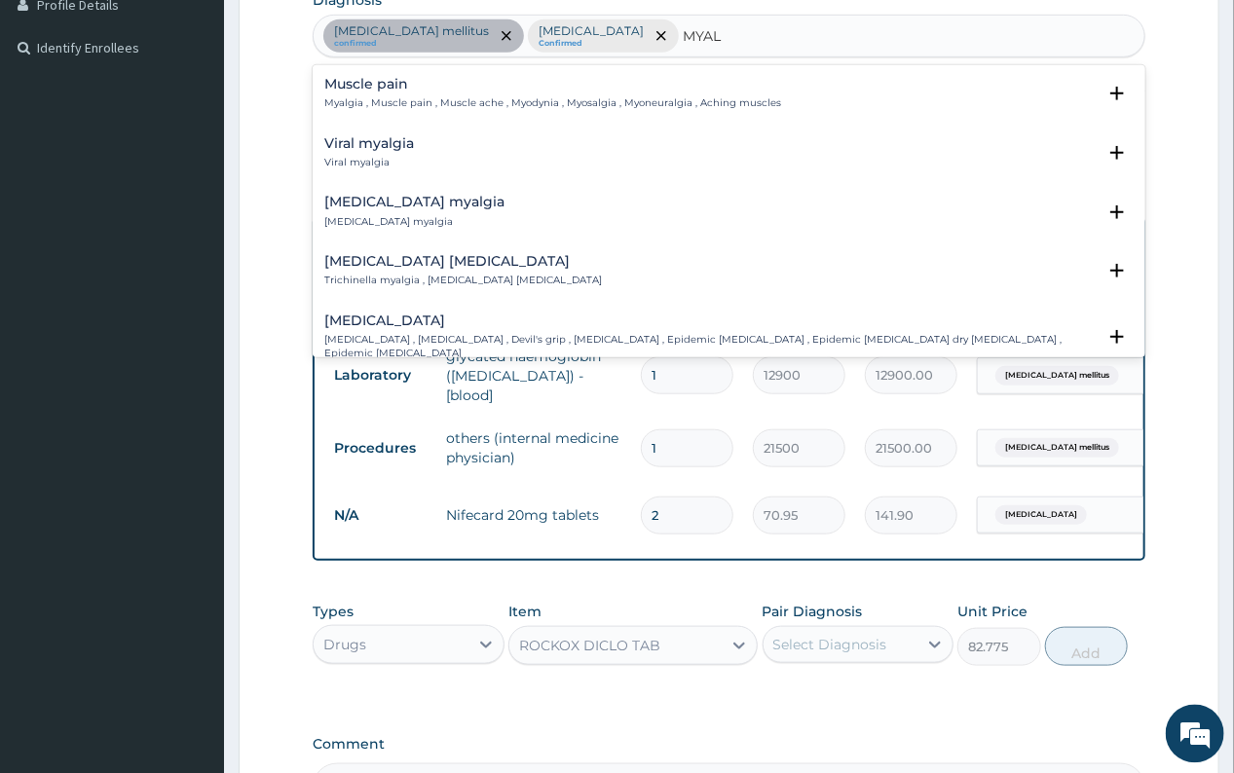
click at [393, 93] on div "Muscle pain Myalgia , Muscle pain , Muscle ache , Myodynia , Myosalgia , Myoneu…" at bounding box center [552, 94] width 457 height 34
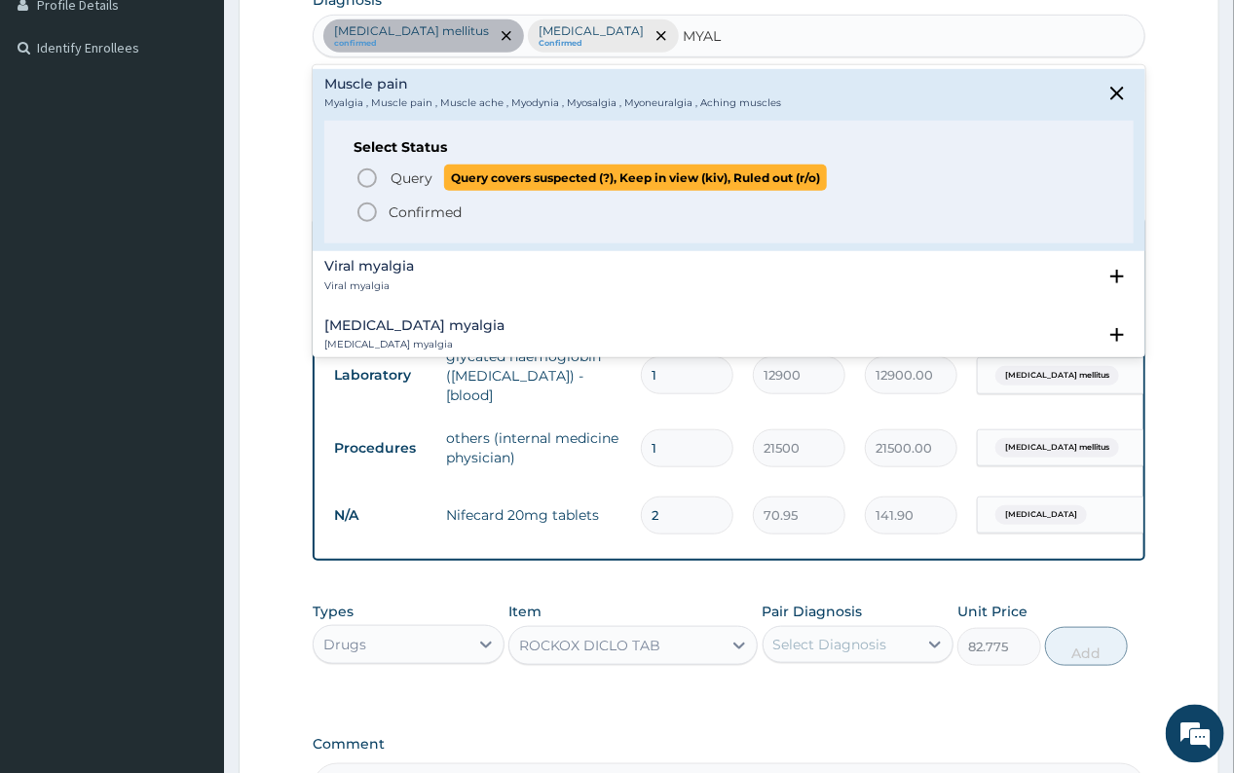
click at [416, 172] on span "Query" at bounding box center [412, 177] width 42 height 19
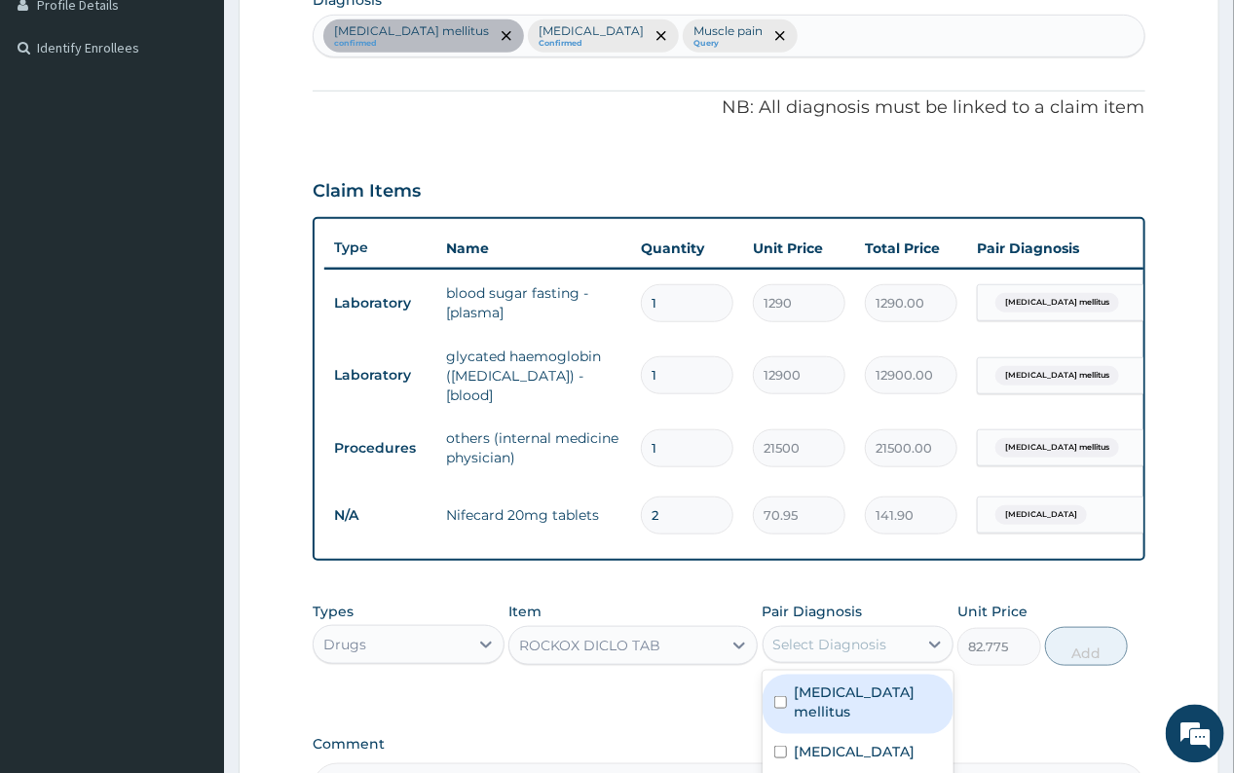
click at [875, 653] on div "Select Diagnosis" at bounding box center [830, 644] width 114 height 19
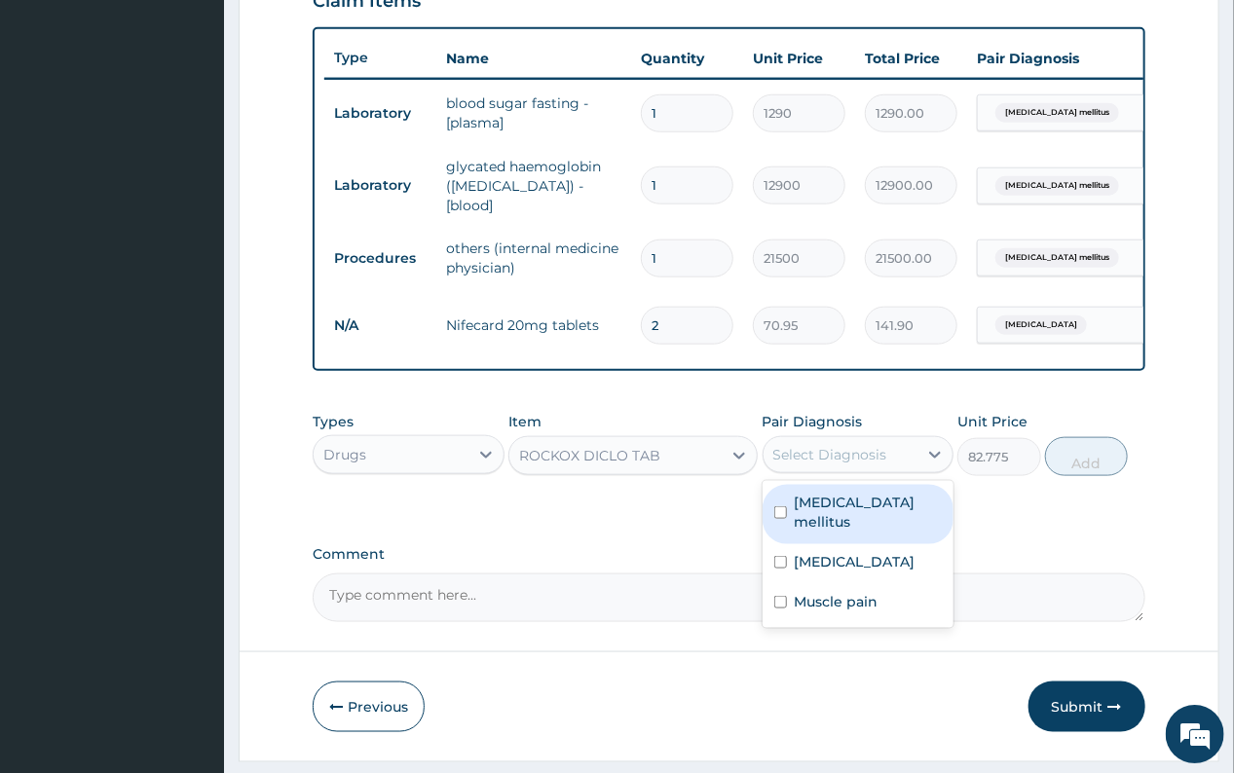
scroll to position [728, 0]
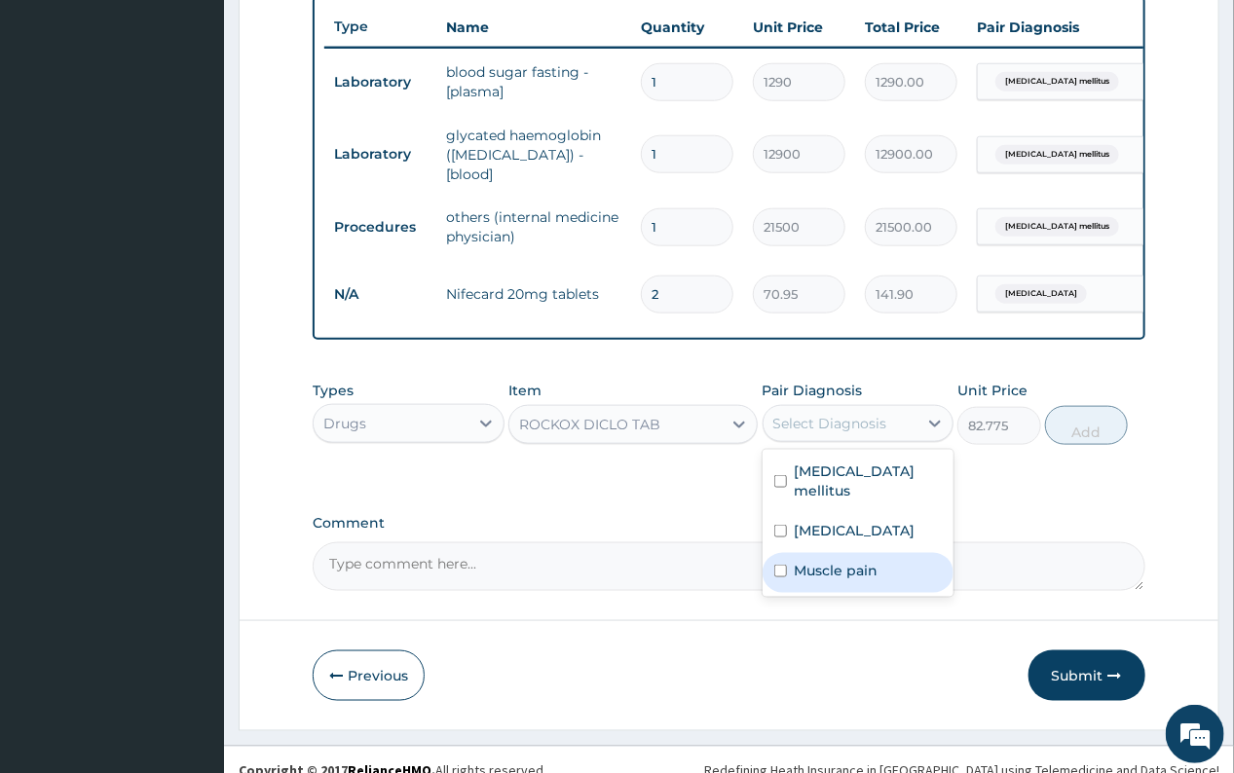
click at [849, 578] on label "Muscle pain" at bounding box center [837, 570] width 84 height 19
checkbox input "true"
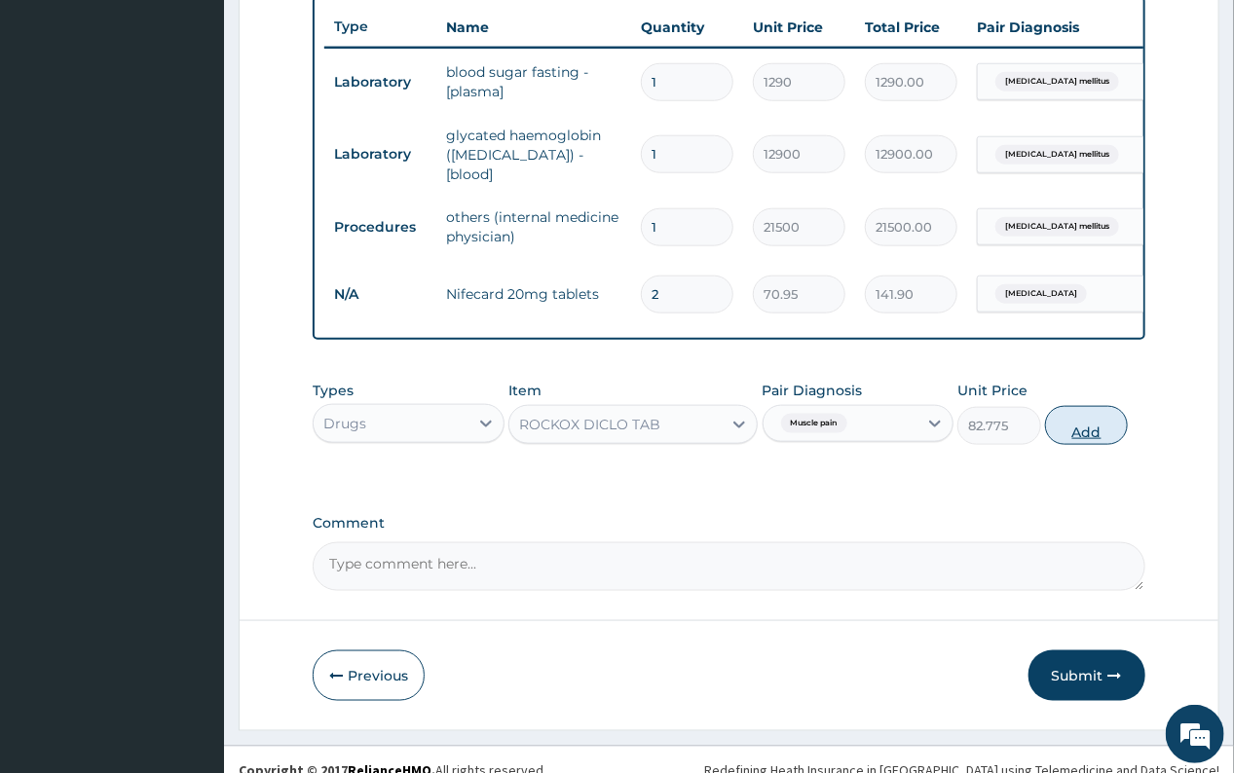
click at [1090, 435] on button "Add" at bounding box center [1086, 425] width 83 height 39
type input "0"
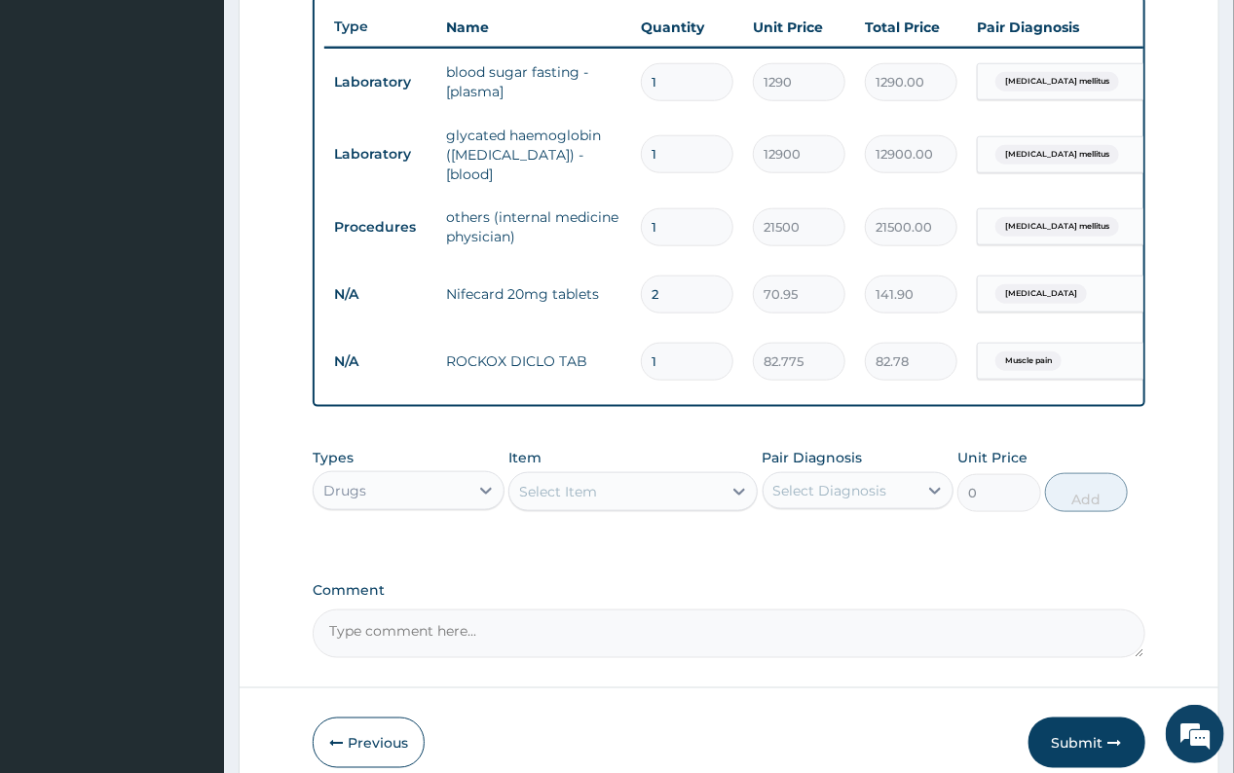
click at [663, 352] on input "1" at bounding box center [687, 362] width 93 height 38
type input "10"
type input "827.75"
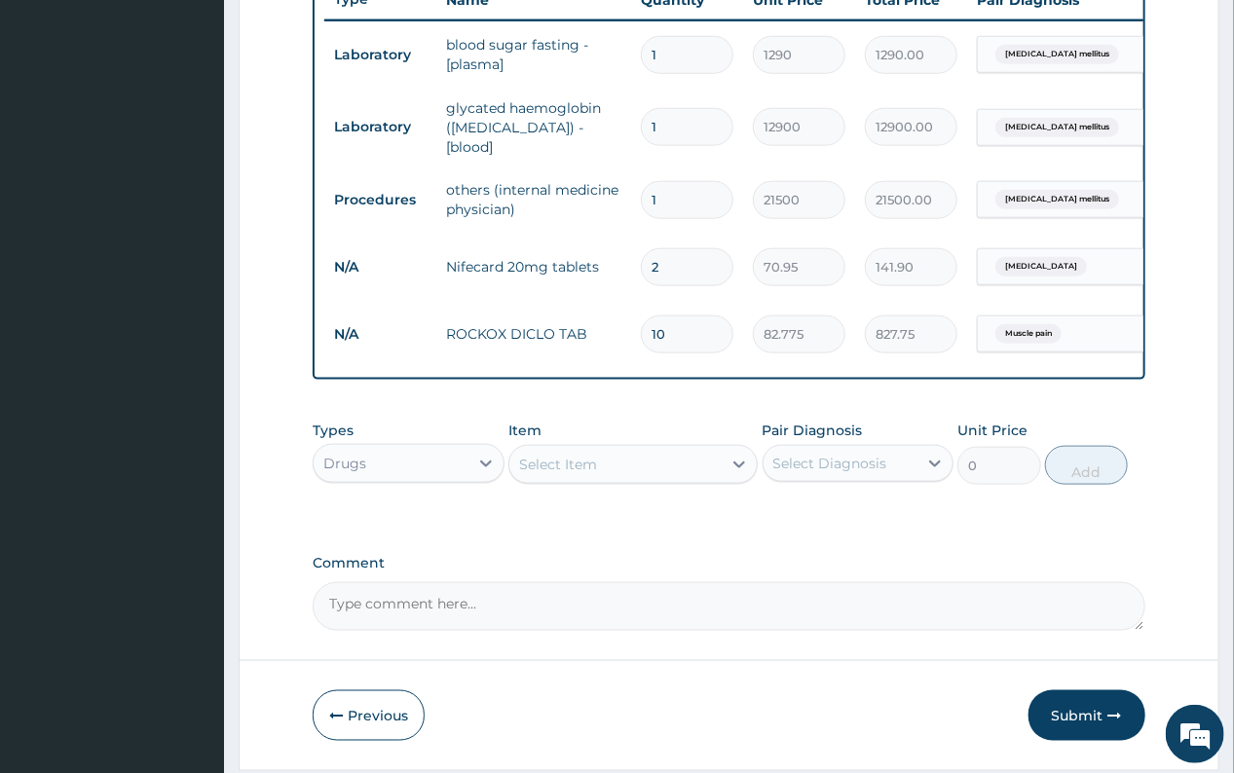
scroll to position [824, 0]
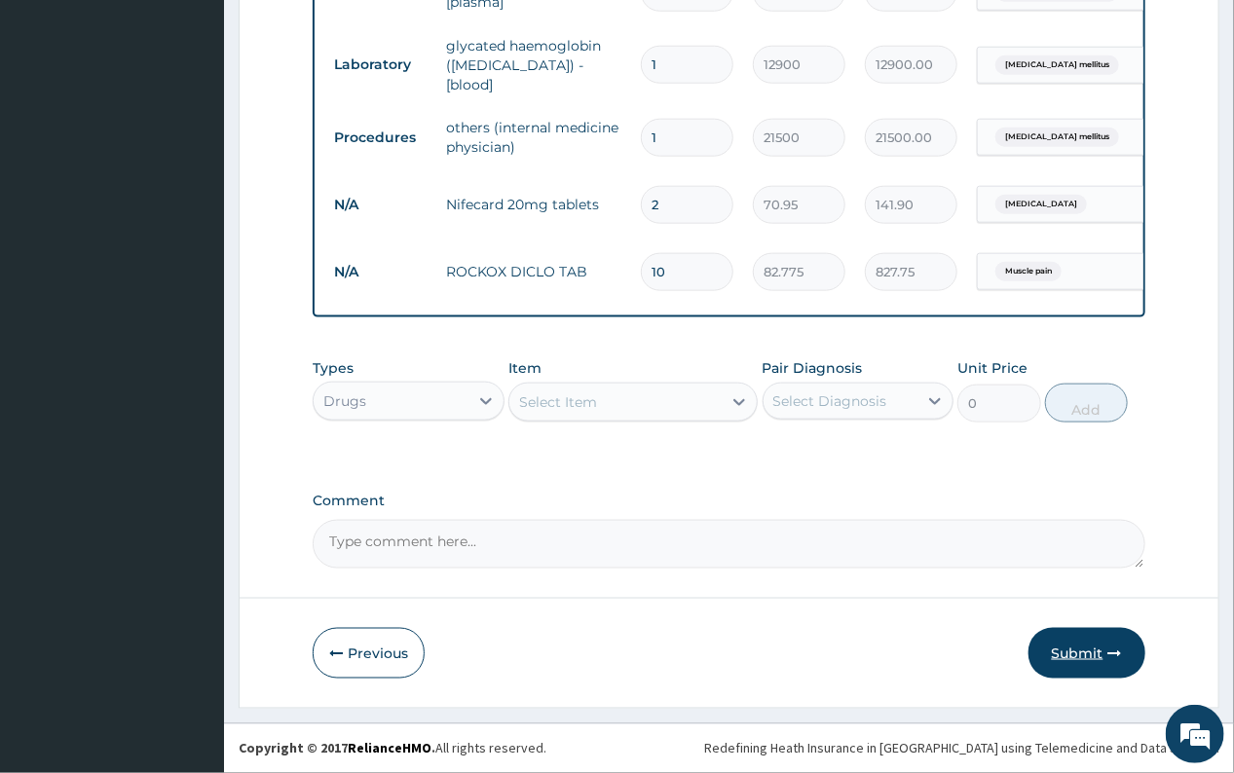
type input "10"
click at [1074, 651] on button "Submit" at bounding box center [1086, 653] width 117 height 51
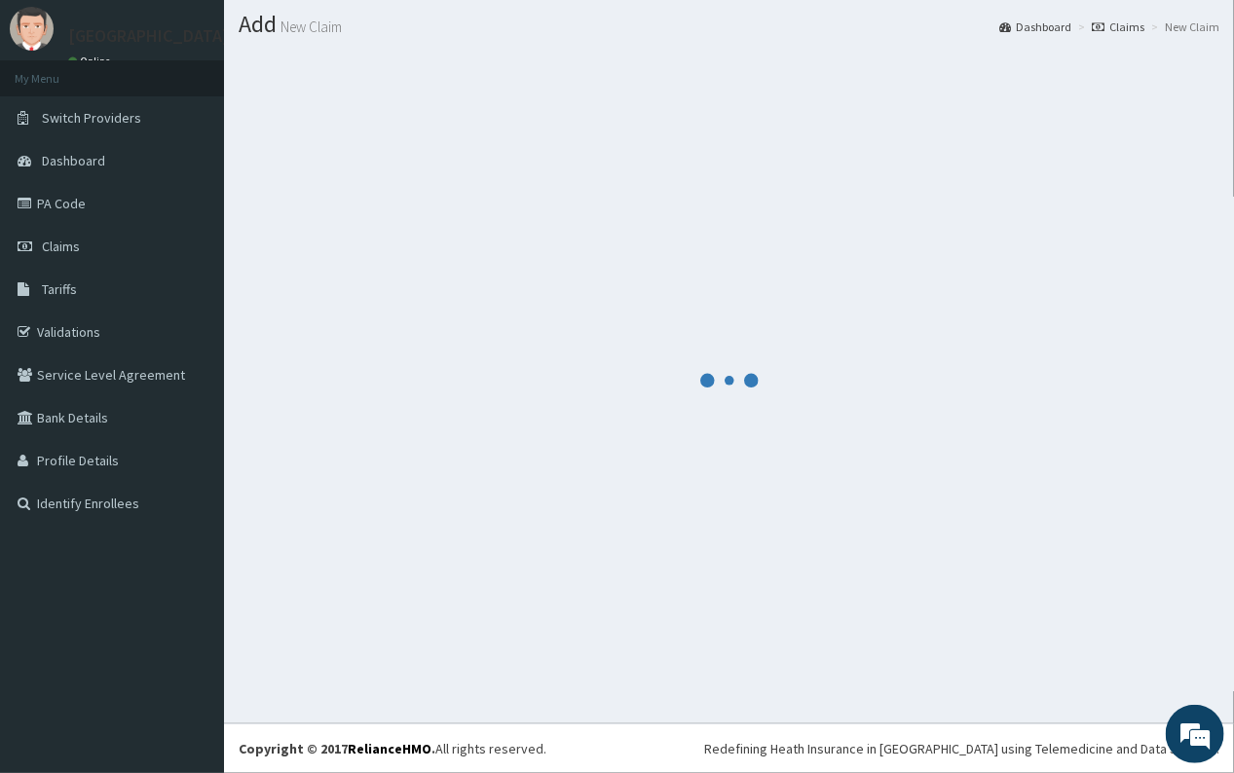
scroll to position [52, 0]
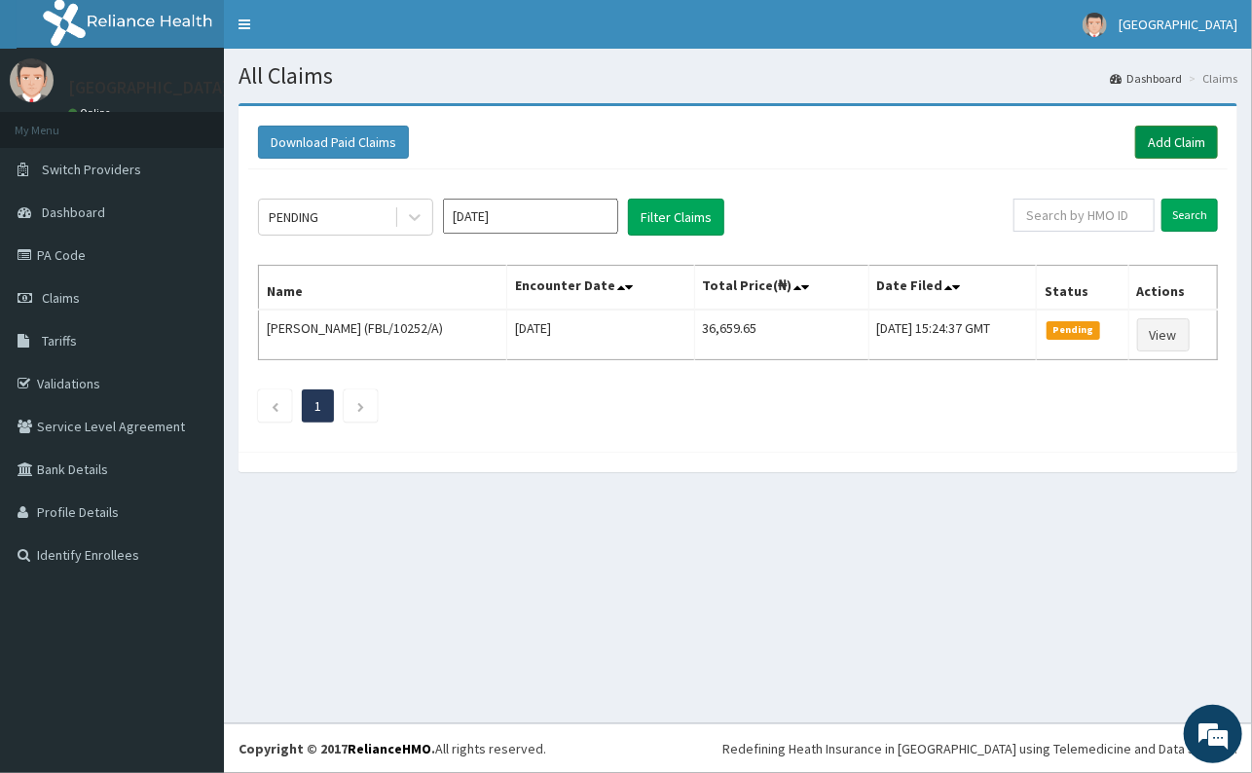
click at [1175, 139] on link "Add Claim" at bounding box center [1177, 142] width 83 height 33
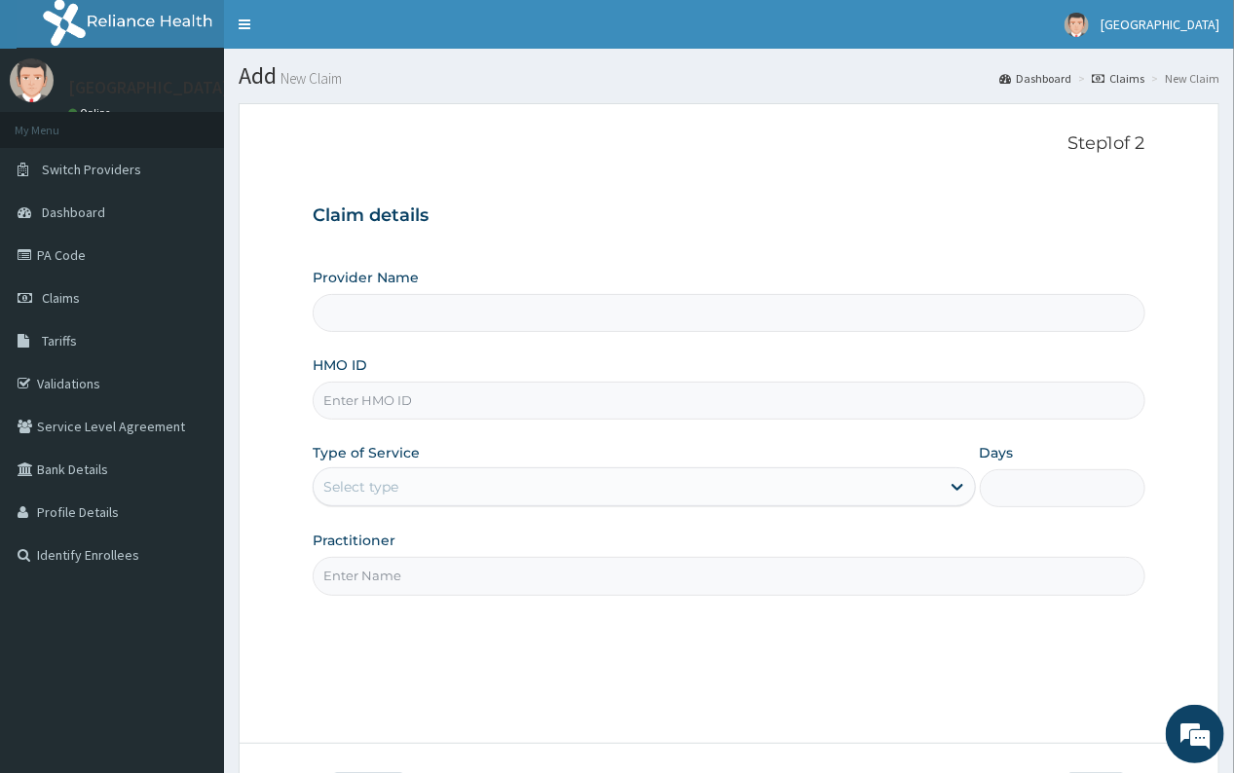
type input "[GEOGRAPHIC_DATA]"
click at [429, 399] on input "HMO ID" at bounding box center [729, 401] width 832 height 38
type input "GNL/10076/A"
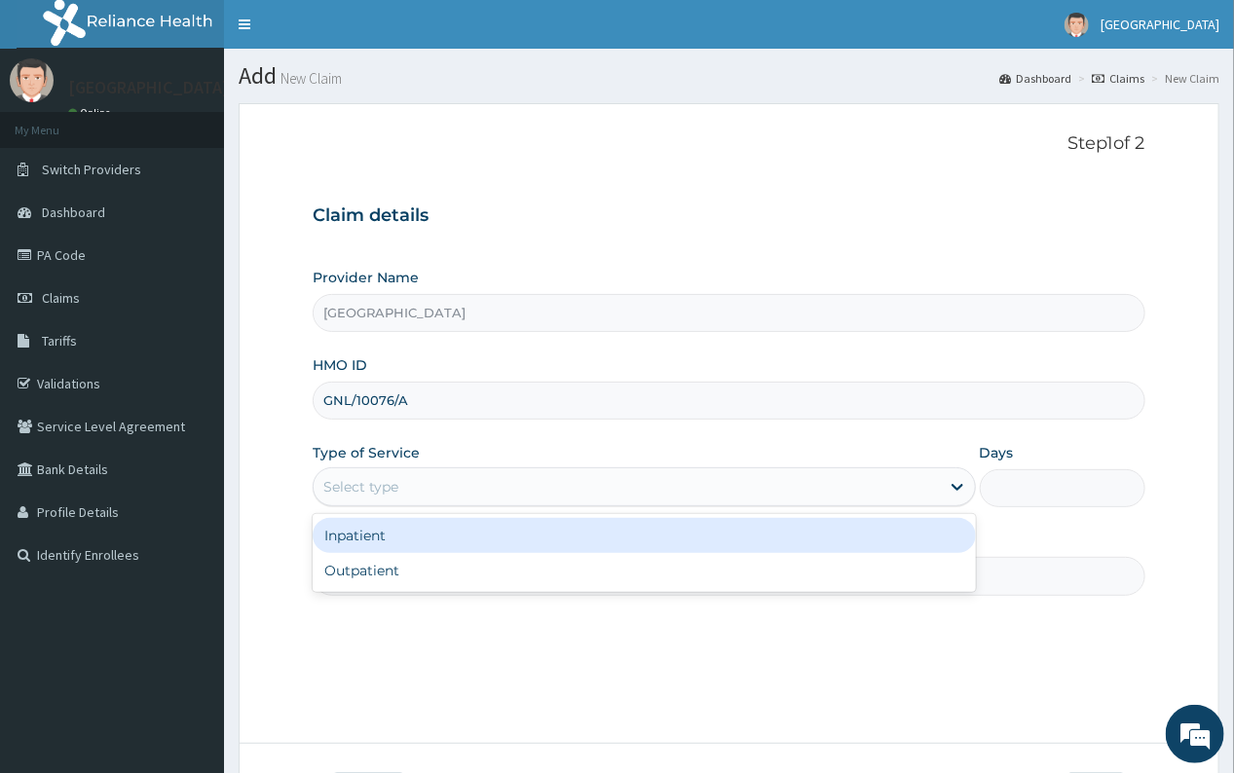
click at [392, 495] on div "Select type" at bounding box center [360, 486] width 75 height 19
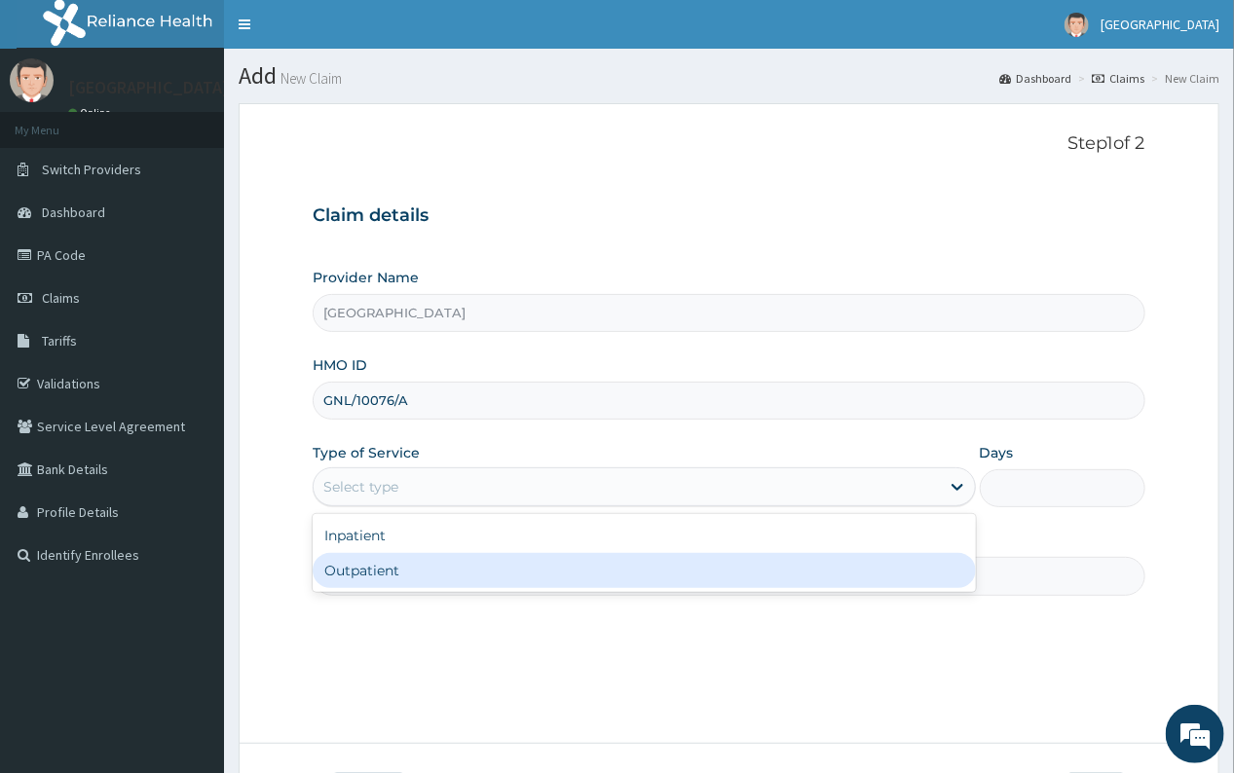
click at [397, 567] on div "Outpatient" at bounding box center [644, 570] width 662 height 35
type input "1"
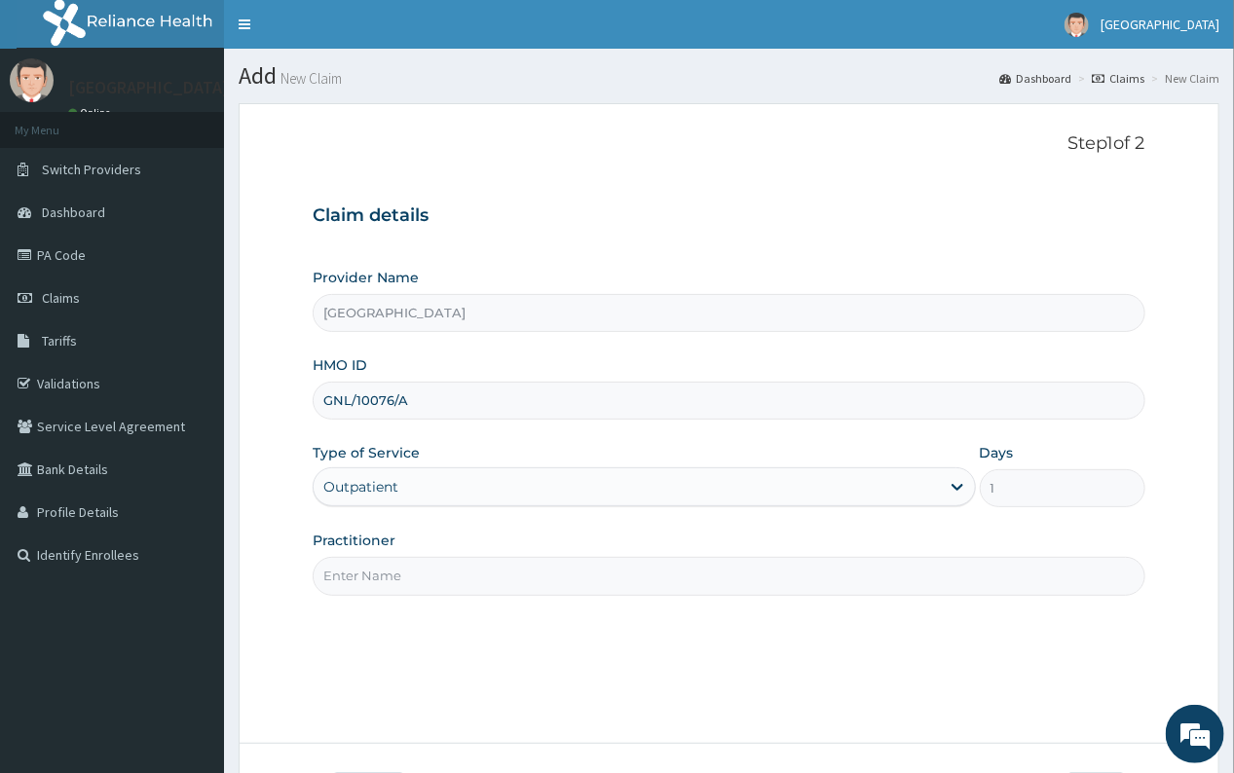
click at [383, 578] on input "Practitioner" at bounding box center [729, 576] width 832 height 38
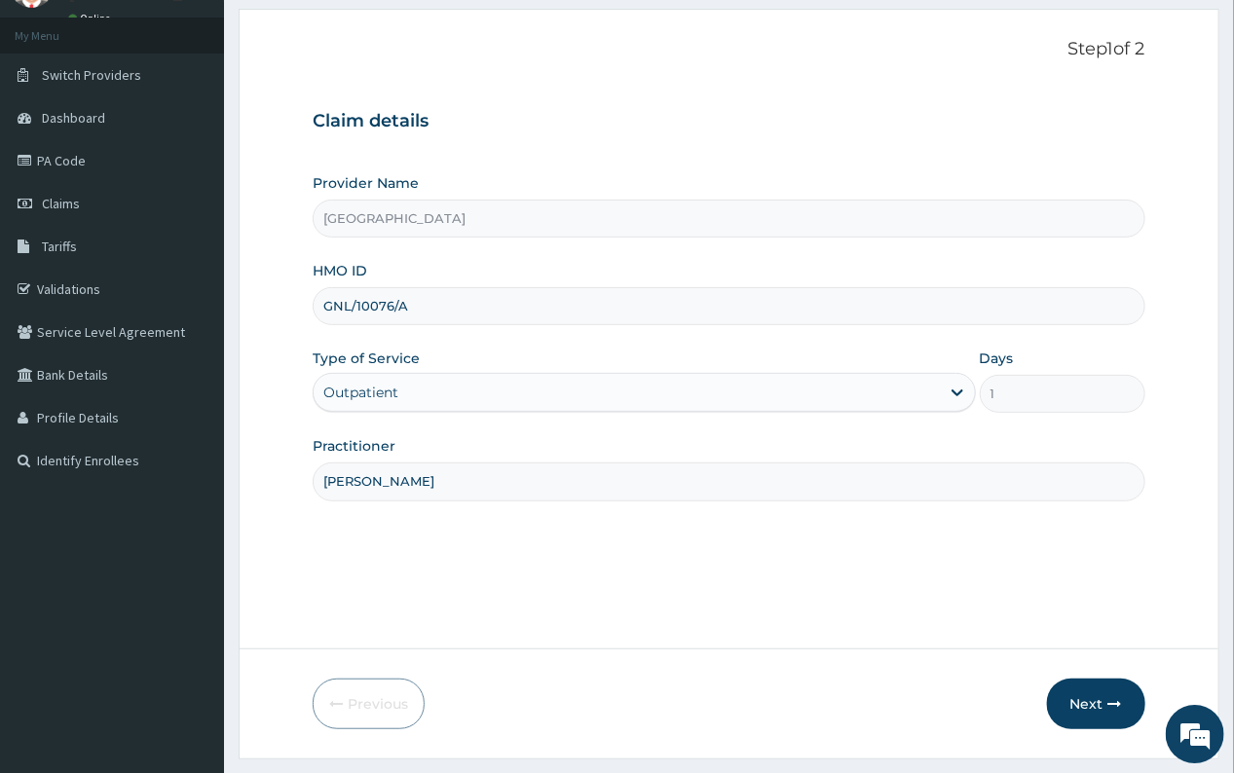
scroll to position [145, 0]
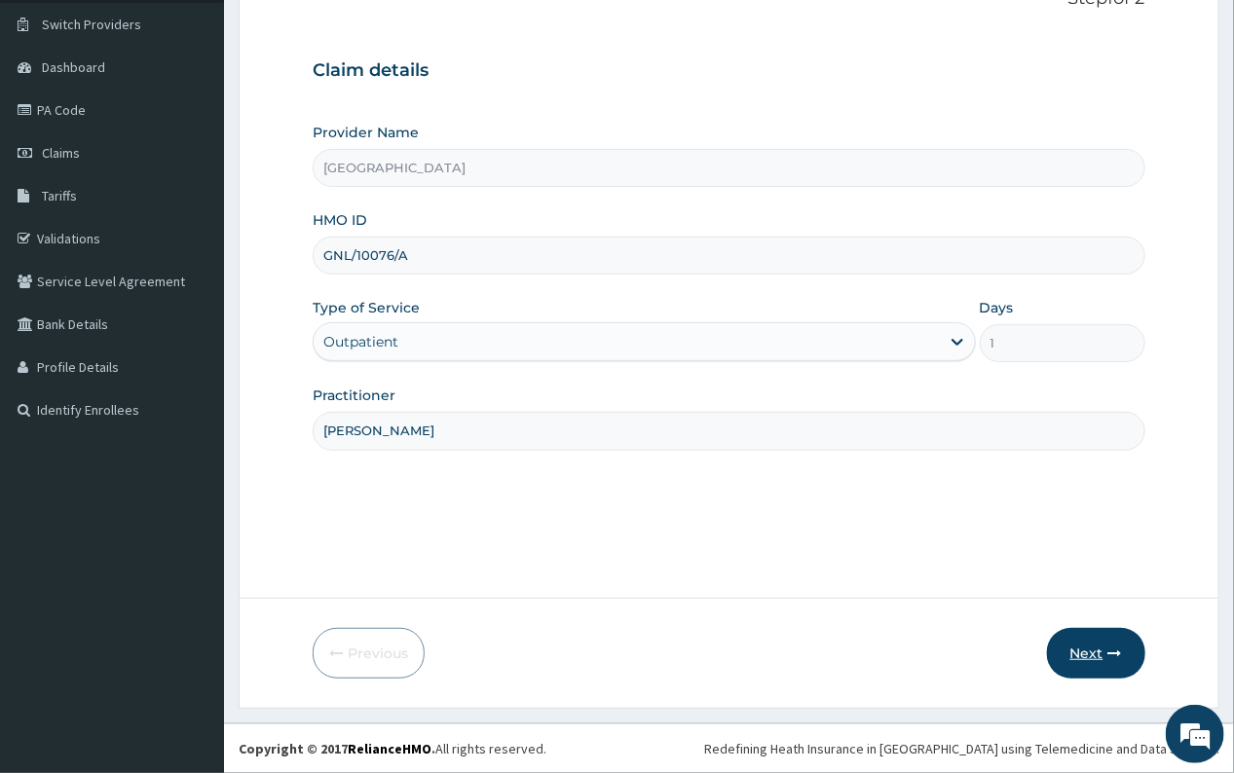
type input "DR DANIEL"
click at [1083, 645] on button "Next" at bounding box center [1096, 653] width 98 height 51
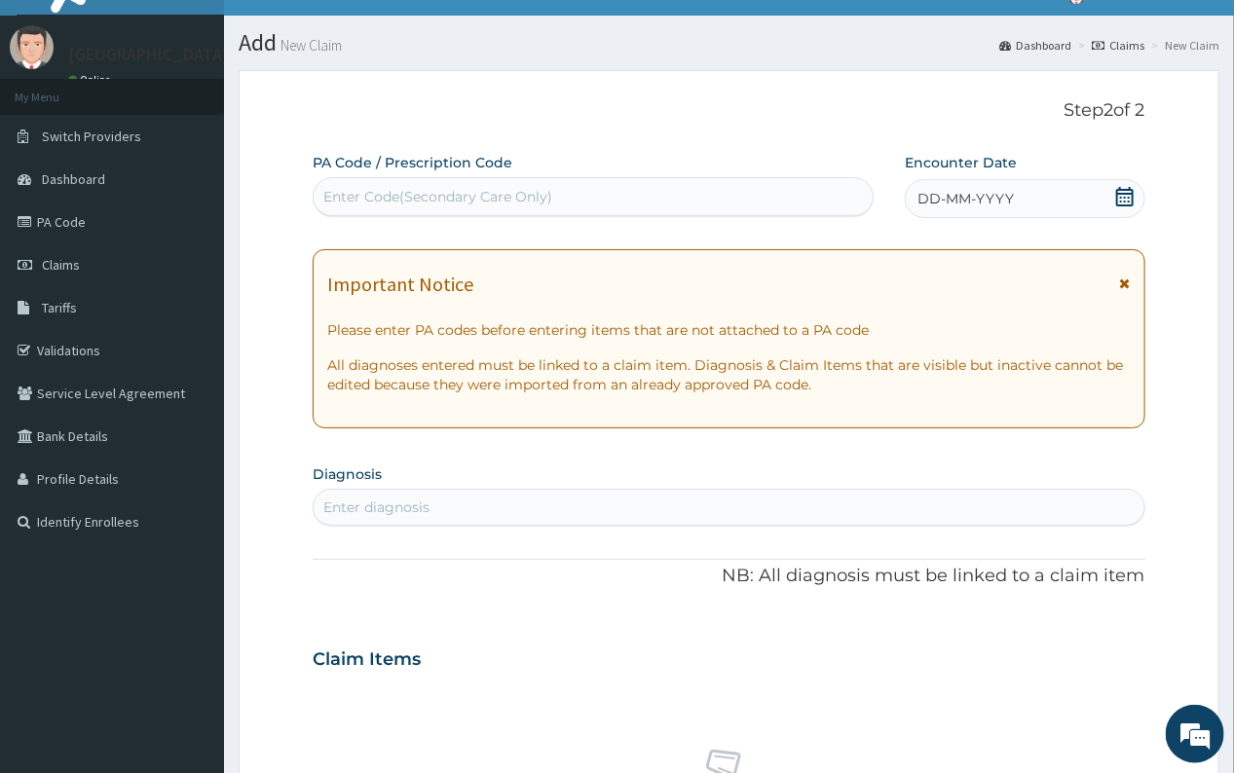
scroll to position [10, 0]
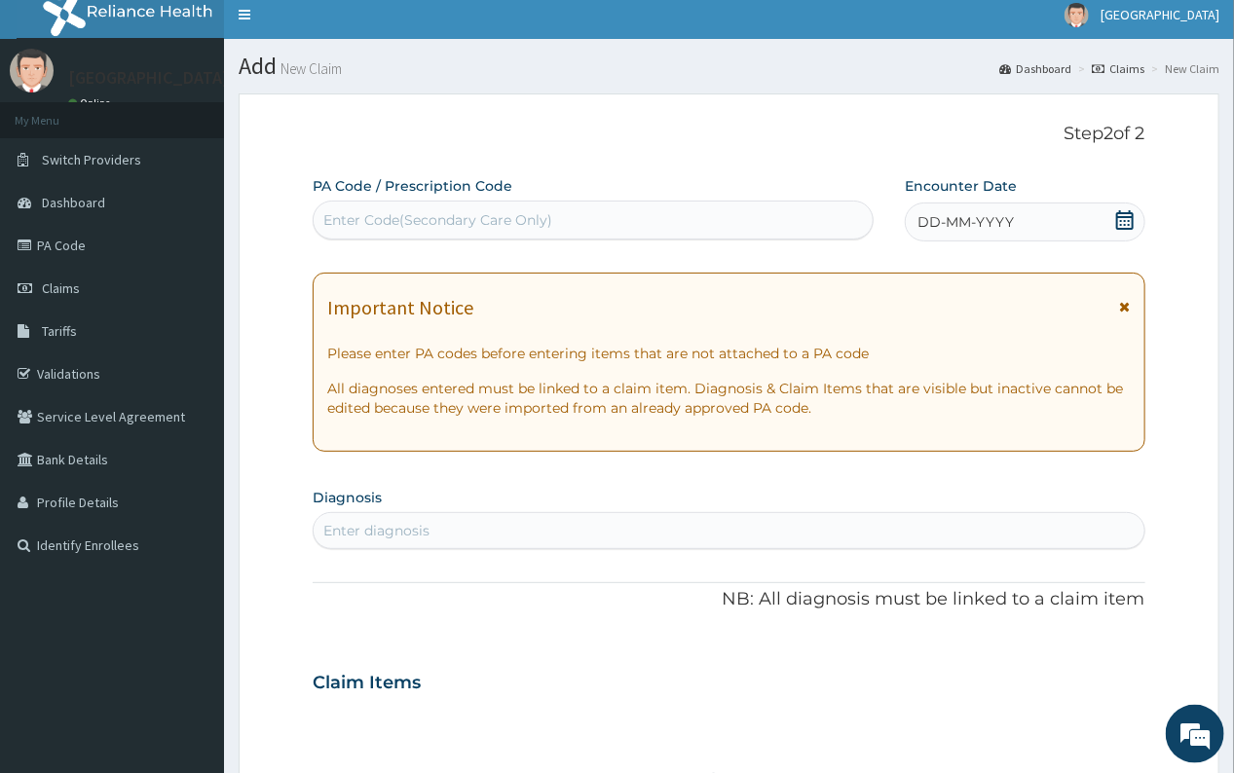
click at [1124, 219] on icon at bounding box center [1124, 219] width 19 height 19
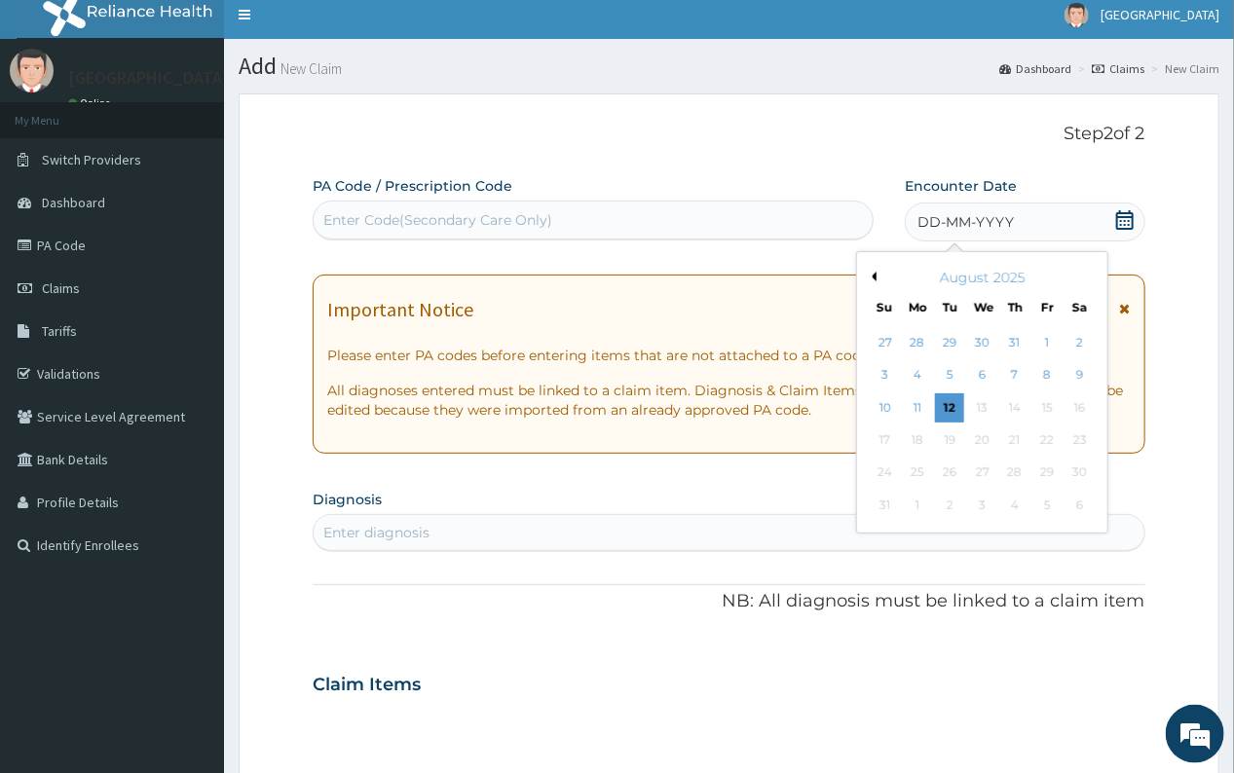
click at [877, 277] on div "August 2025" at bounding box center [982, 277] width 235 height 19
click at [873, 275] on button "Previous Month" at bounding box center [872, 277] width 10 height 10
click at [1015, 468] on div "31" at bounding box center [1014, 473] width 29 height 29
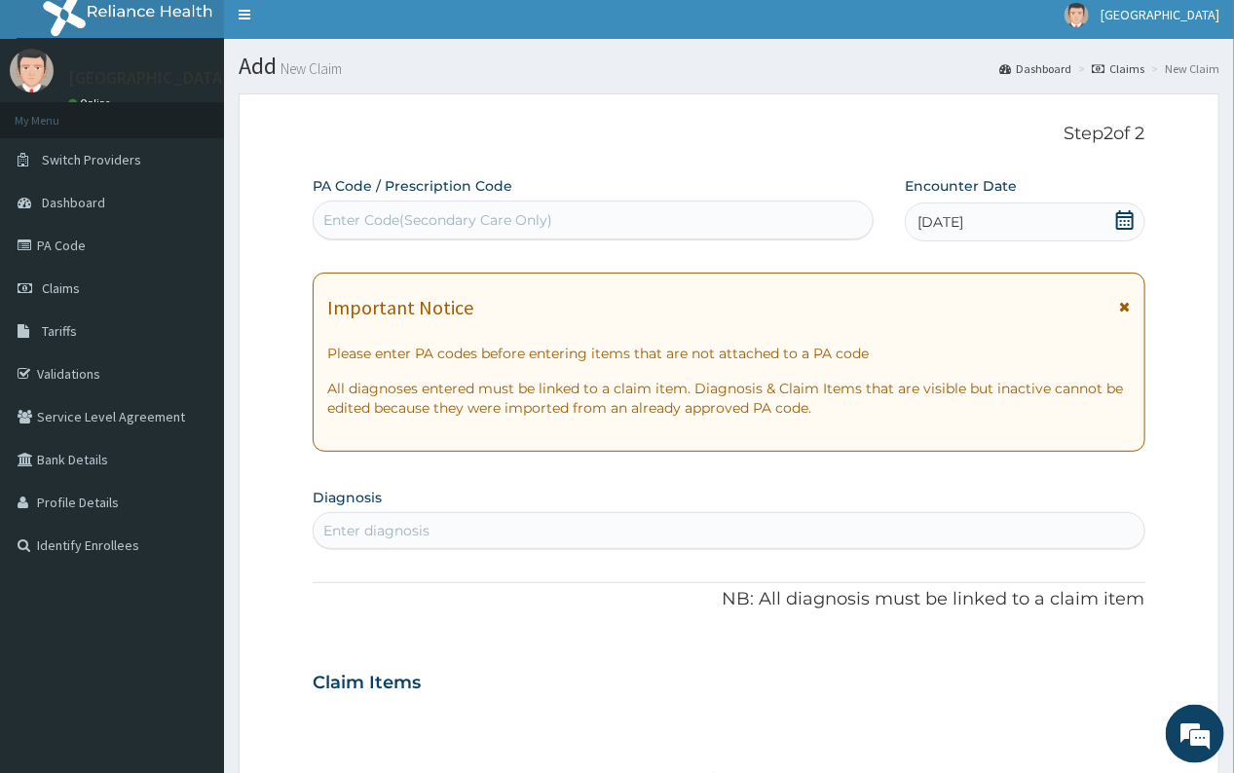
click at [416, 524] on div "Enter diagnosis" at bounding box center [376, 530] width 106 height 19
type input "PLASMOD"
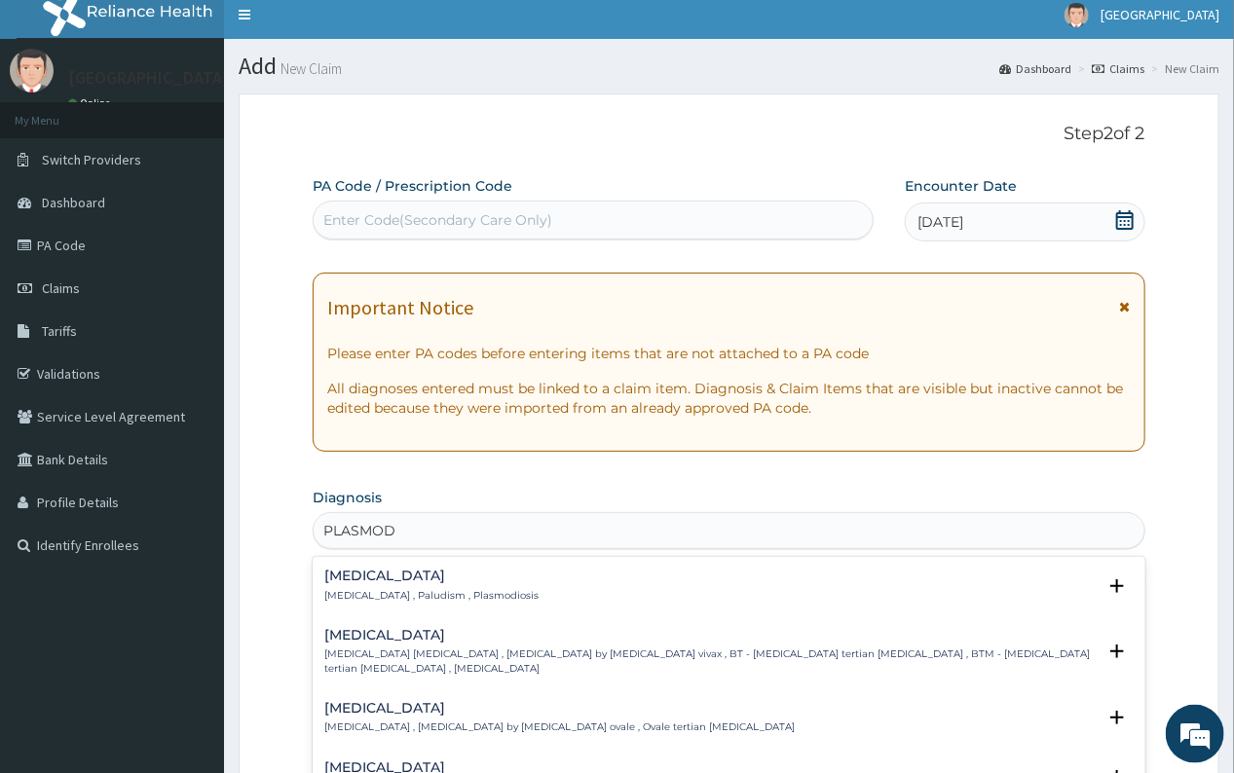
click at [373, 580] on h4 "Malaria" at bounding box center [431, 576] width 214 height 15
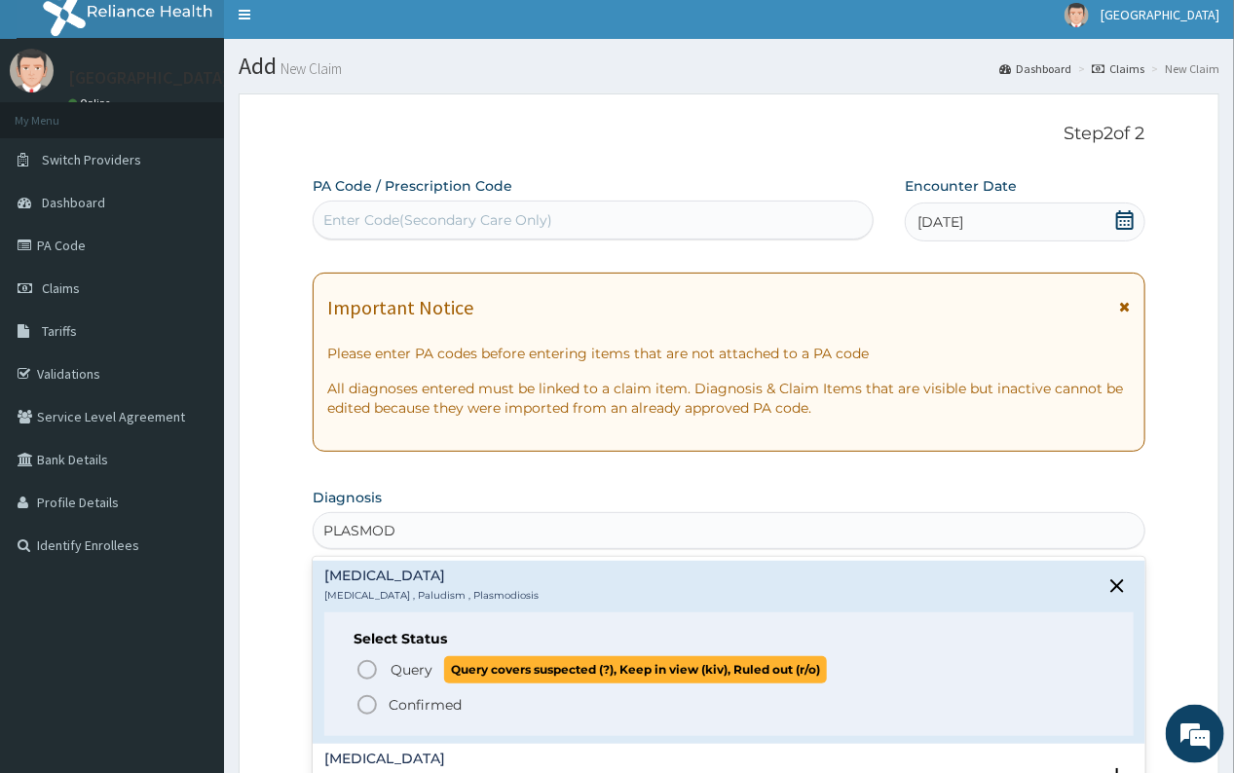
click at [409, 666] on span "Query" at bounding box center [412, 669] width 42 height 19
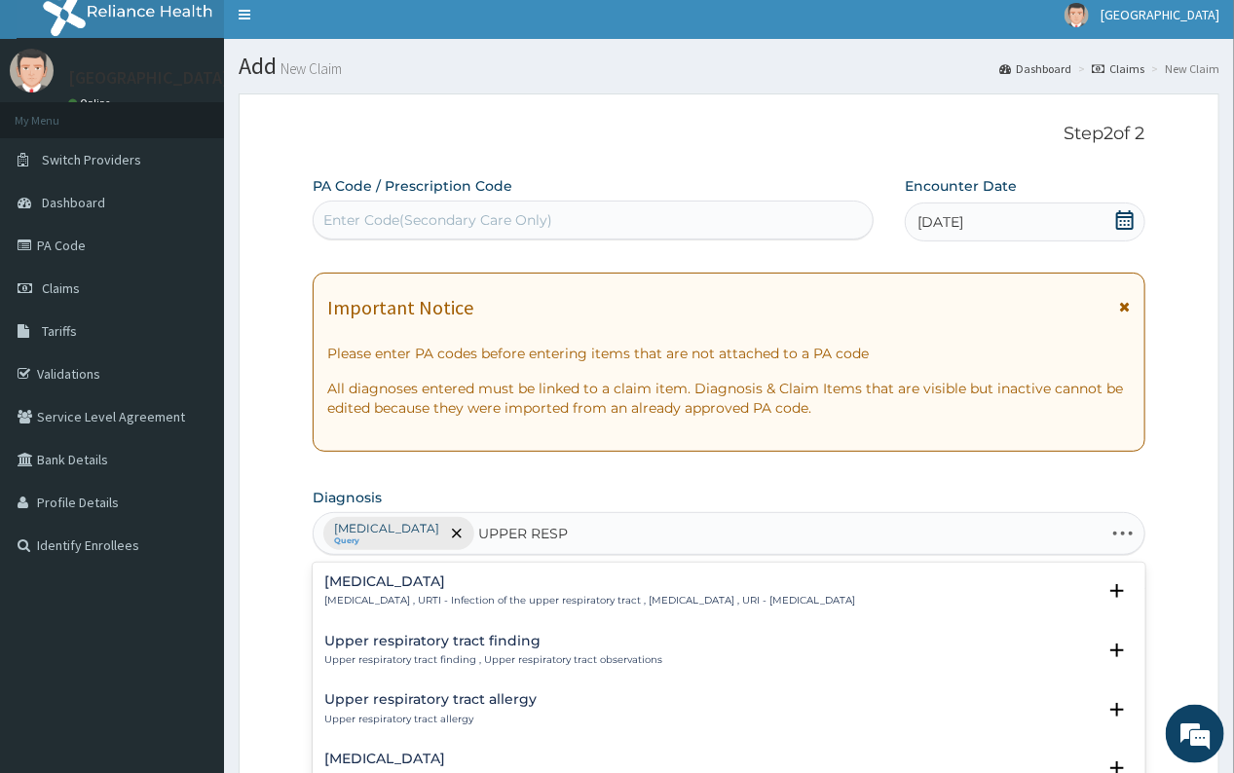
type input "UPPER RESPI"
click at [425, 584] on h4 "Upper respiratory infection" at bounding box center [589, 582] width 531 height 15
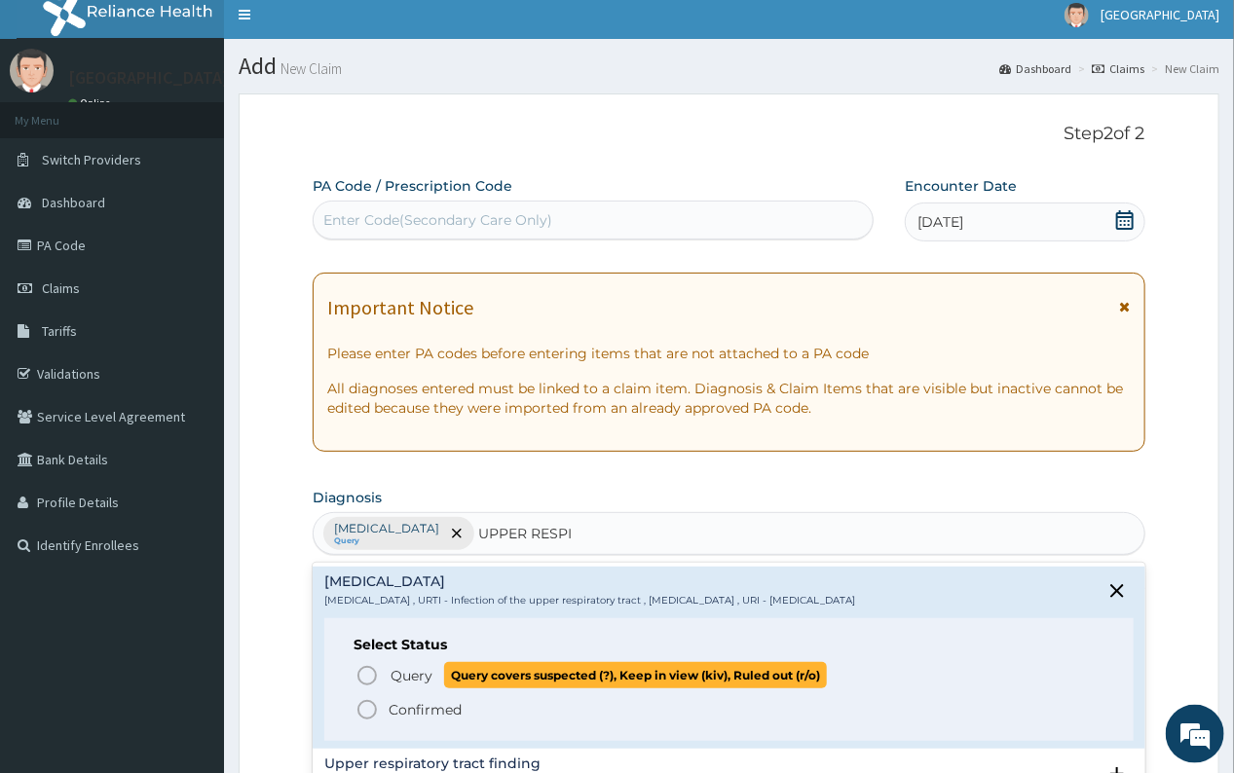
click at [409, 672] on span "Query" at bounding box center [412, 675] width 42 height 19
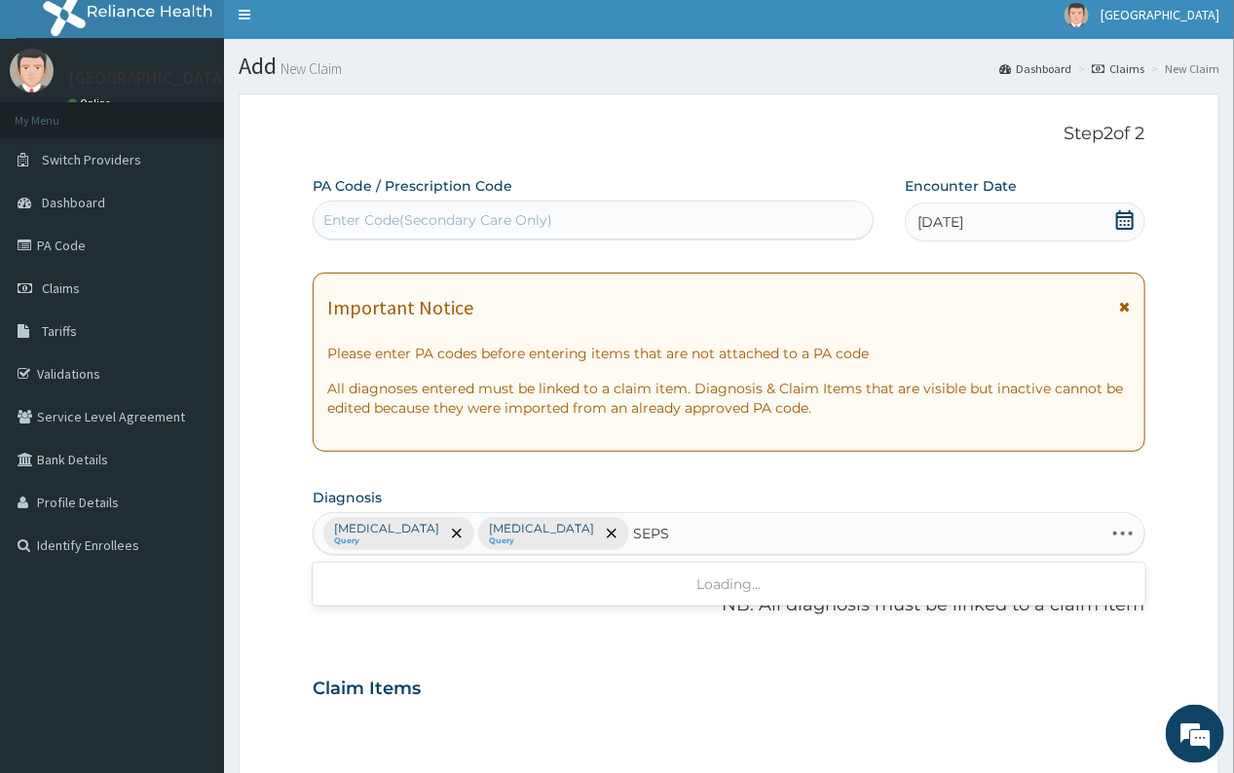
type input "SEPSI"
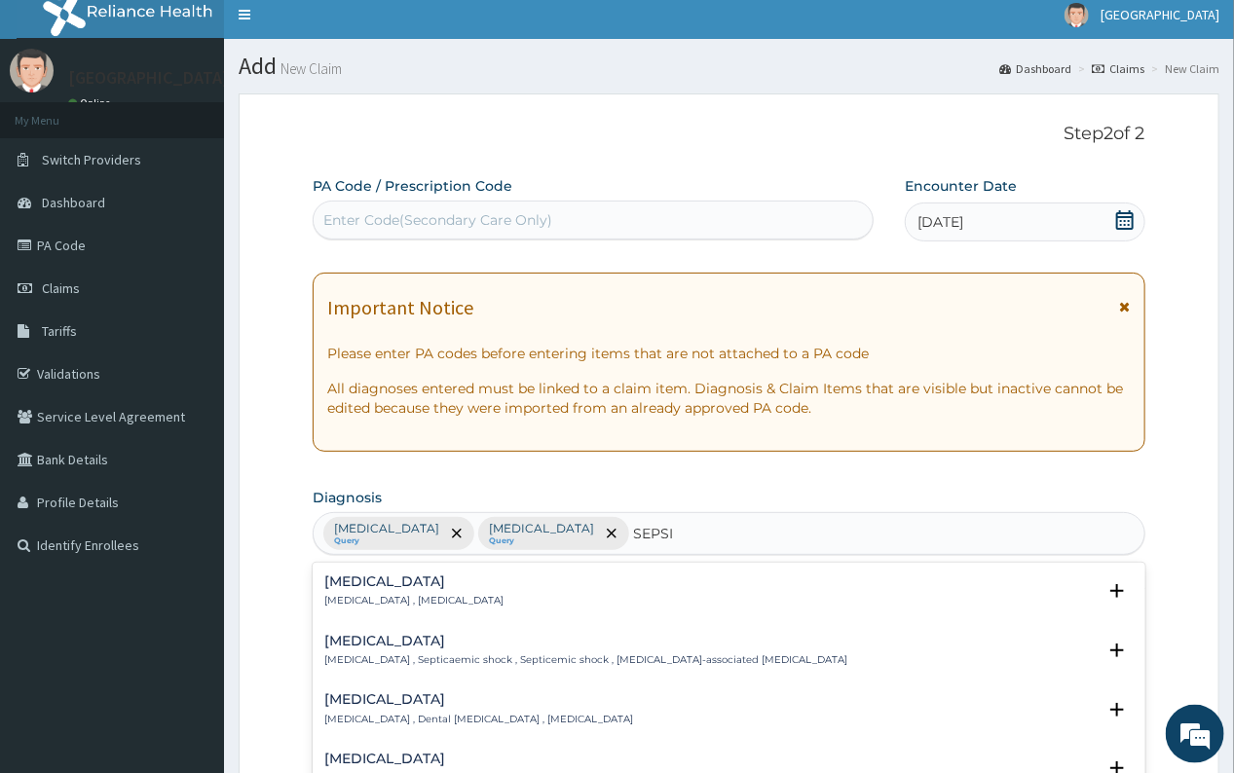
click at [351, 575] on div "Sepsis Systemic infection , Sepsis Select Status Query Query covers suspected (…" at bounding box center [729, 596] width 832 height 59
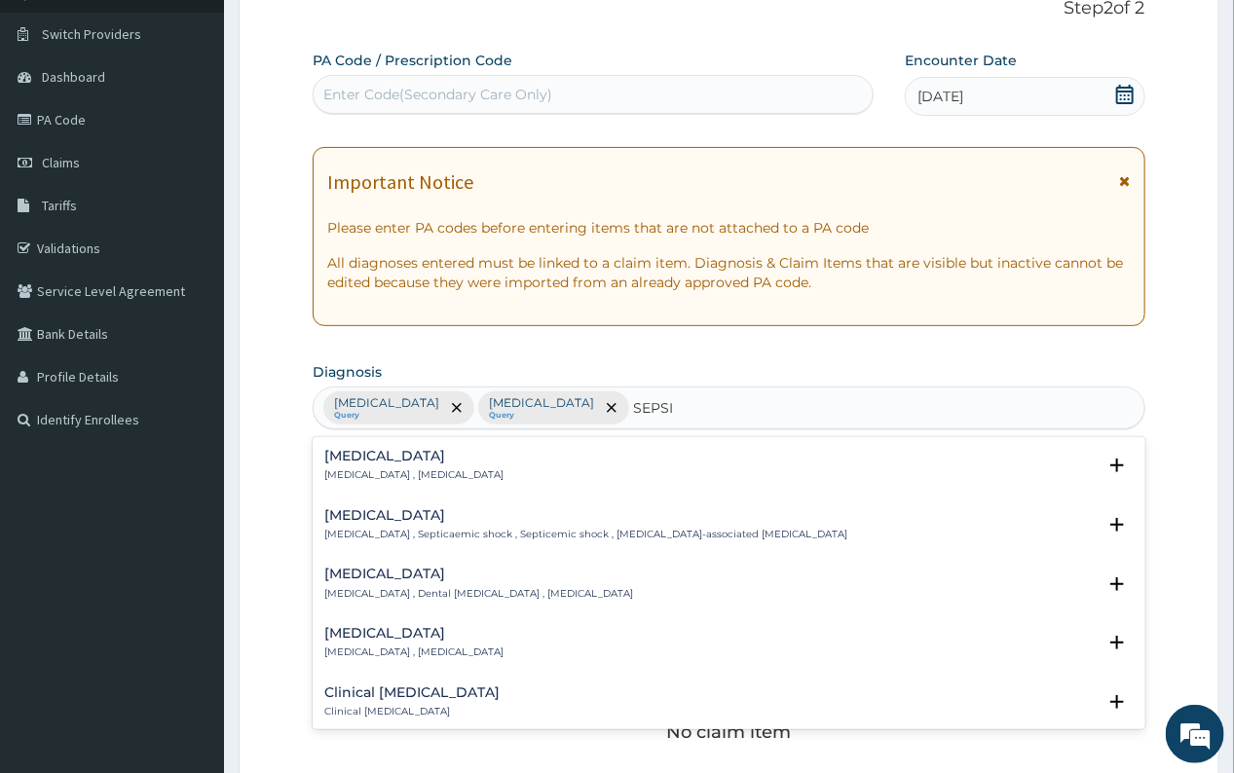
scroll to position [166, 0]
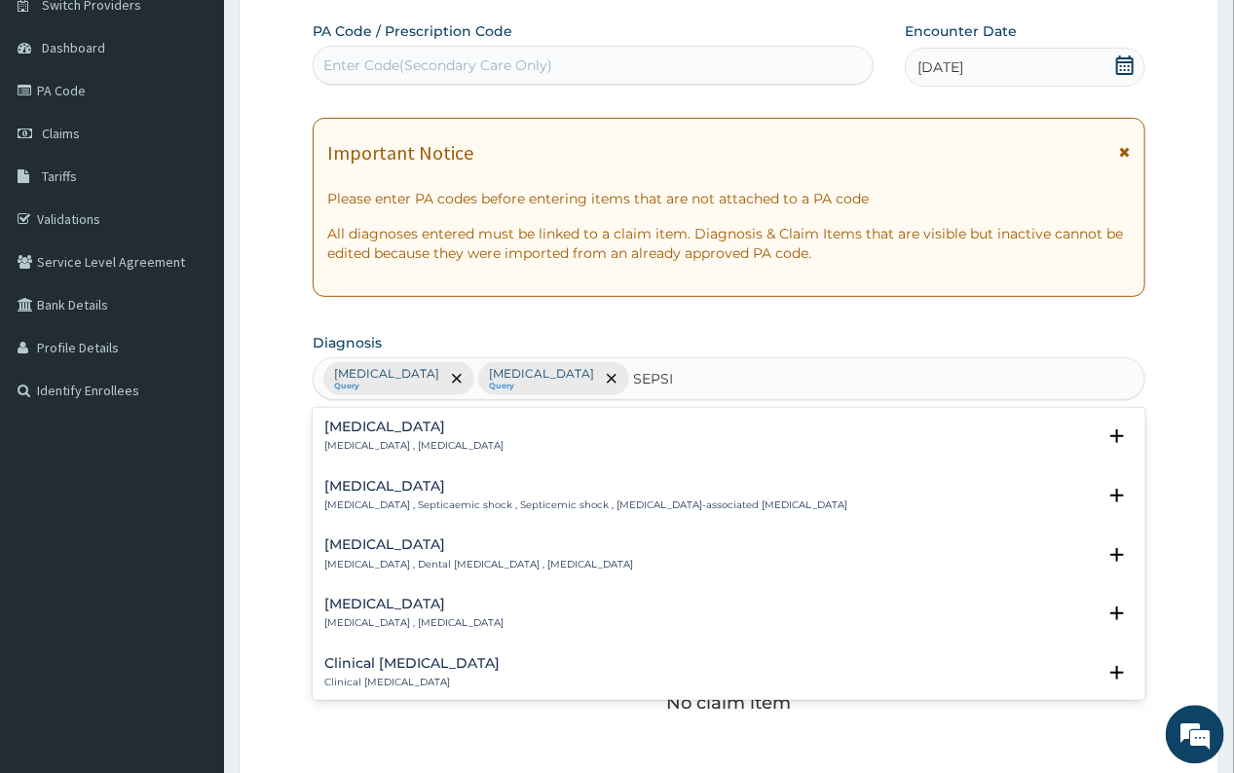
click at [352, 431] on h4 "Sepsis" at bounding box center [413, 426] width 179 height 15
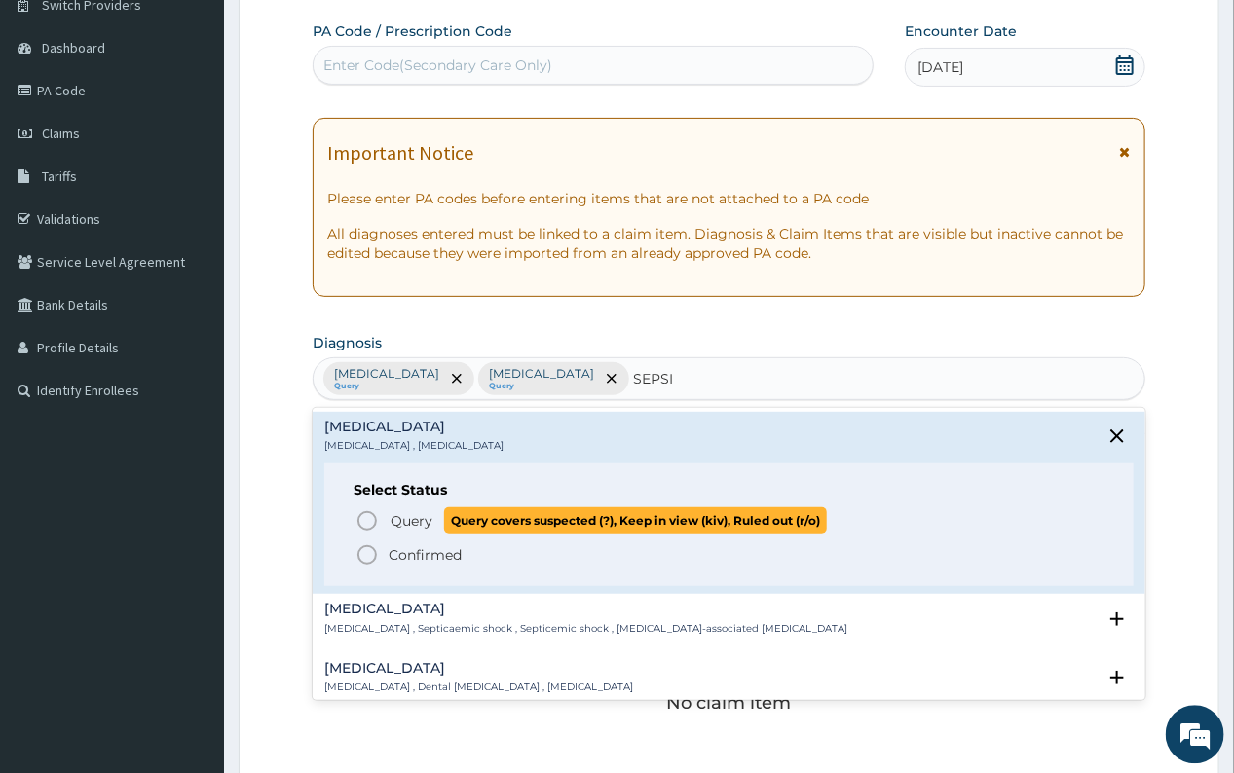
click at [411, 513] on span "Query" at bounding box center [412, 519] width 42 height 19
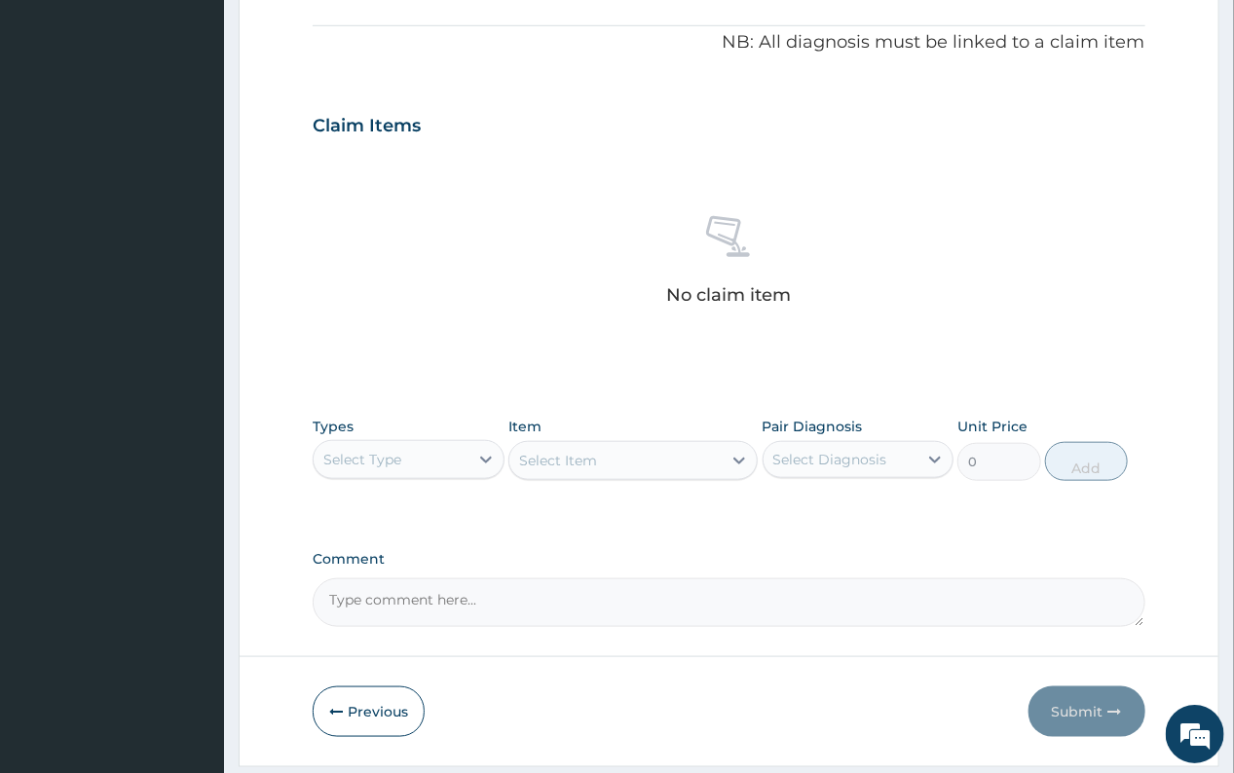
scroll to position [631, 0]
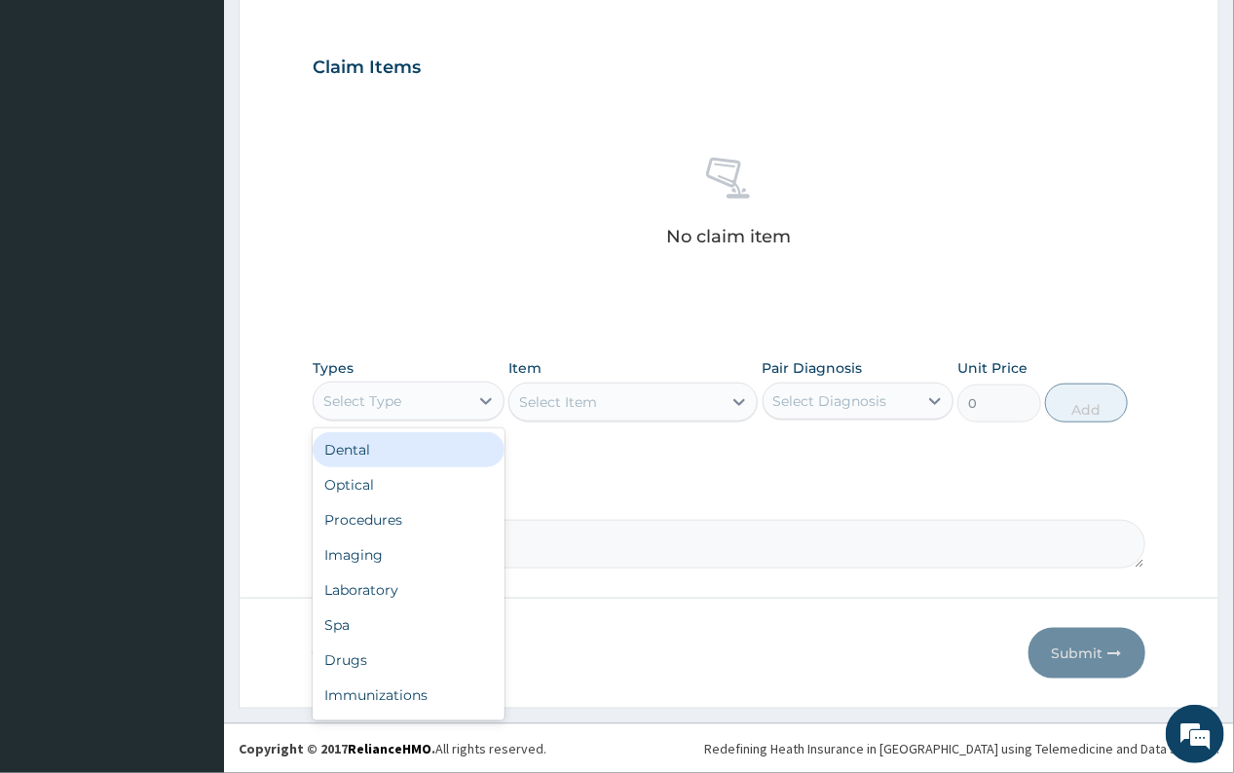
click at [381, 400] on div "Select Type" at bounding box center [362, 401] width 78 height 19
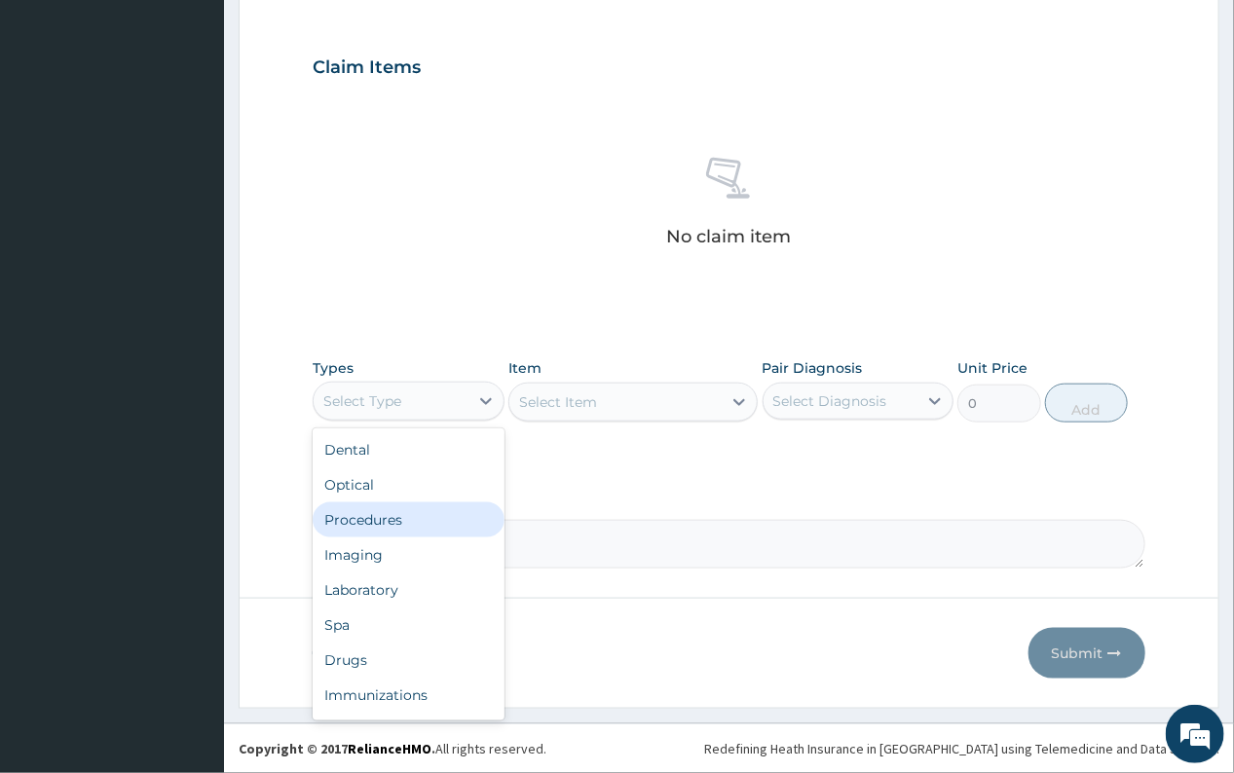
click at [376, 521] on div "Procedures" at bounding box center [408, 520] width 191 height 35
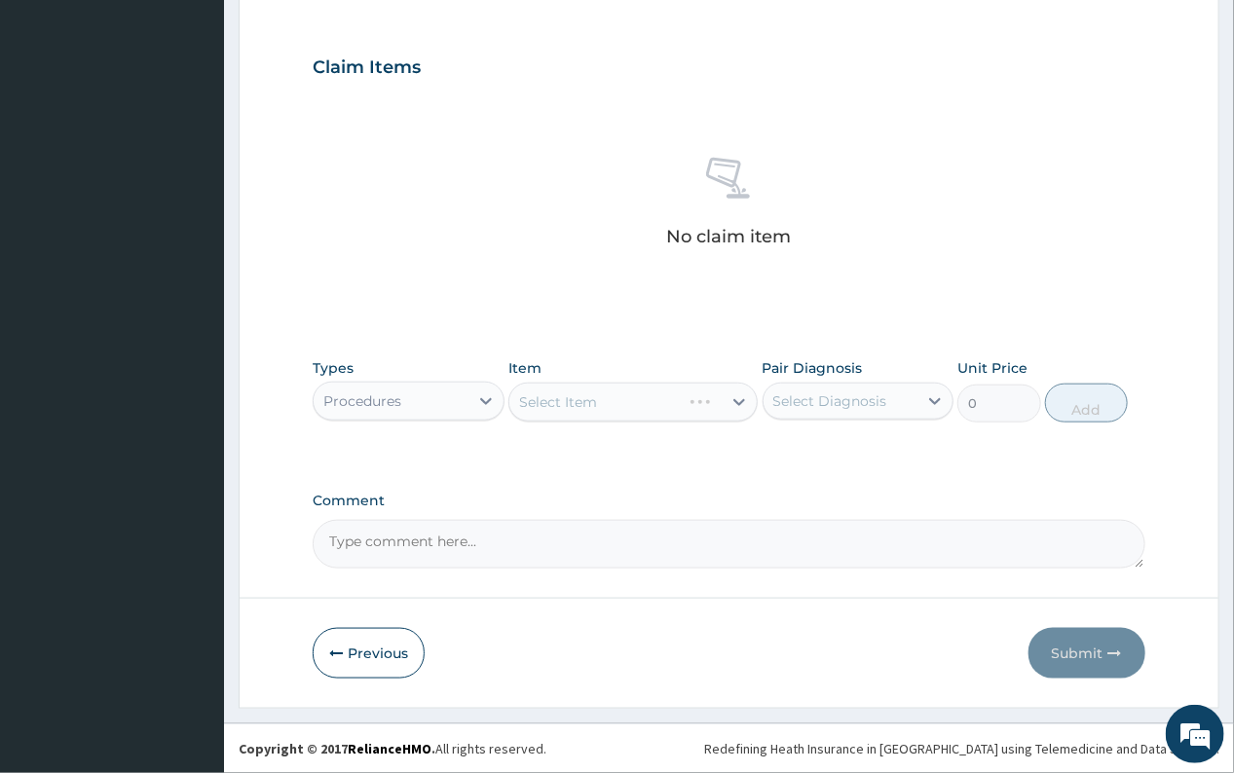
click at [736, 407] on div "Select Item" at bounding box center [632, 402] width 249 height 39
click at [739, 401] on div "Select Item" at bounding box center [632, 402] width 249 height 39
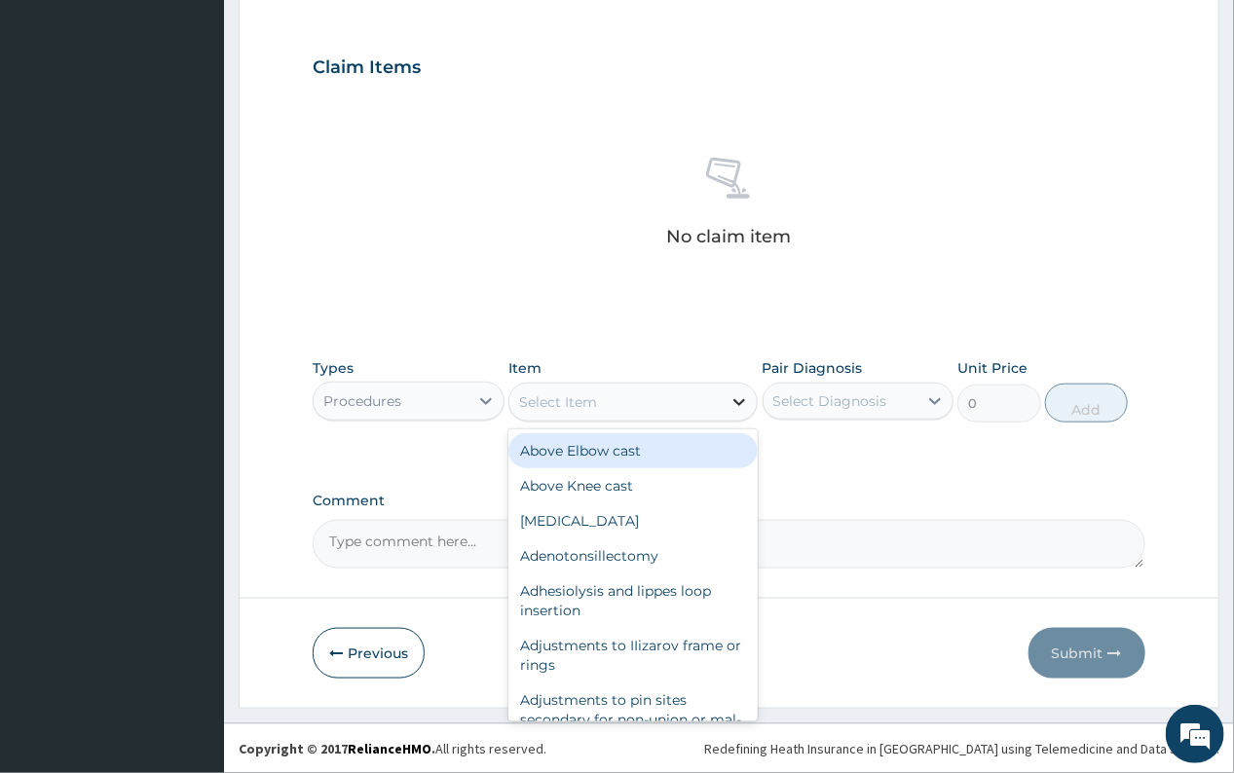
click at [737, 402] on icon at bounding box center [740, 402] width 12 height 7
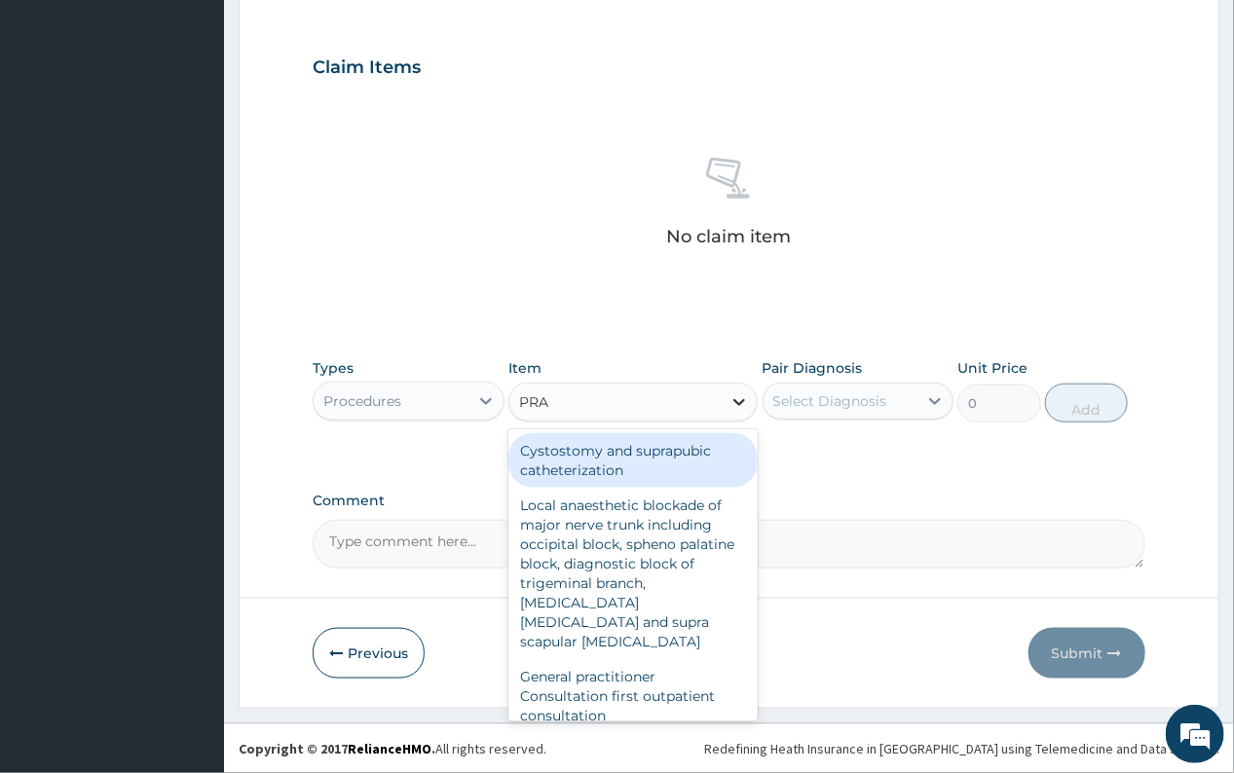
type input "PRAC"
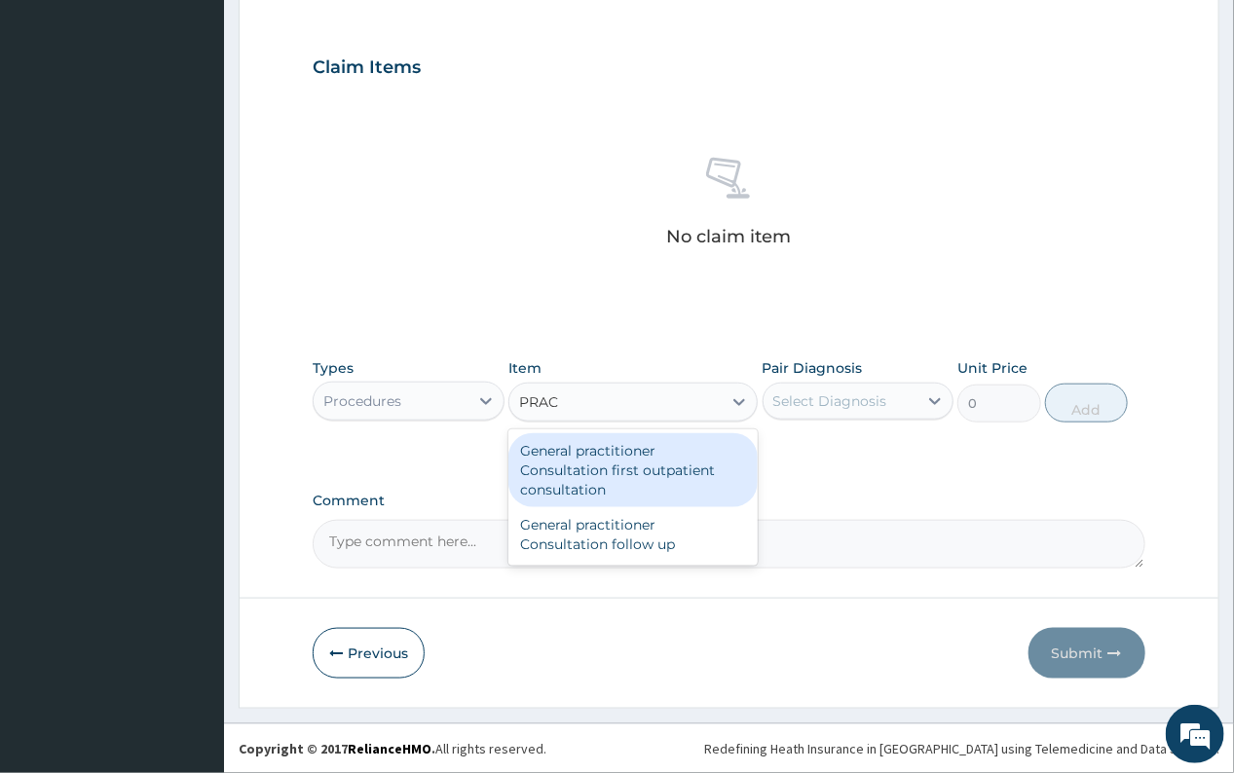
click at [663, 465] on div "General practitioner Consultation first outpatient consultation" at bounding box center [632, 470] width 249 height 74
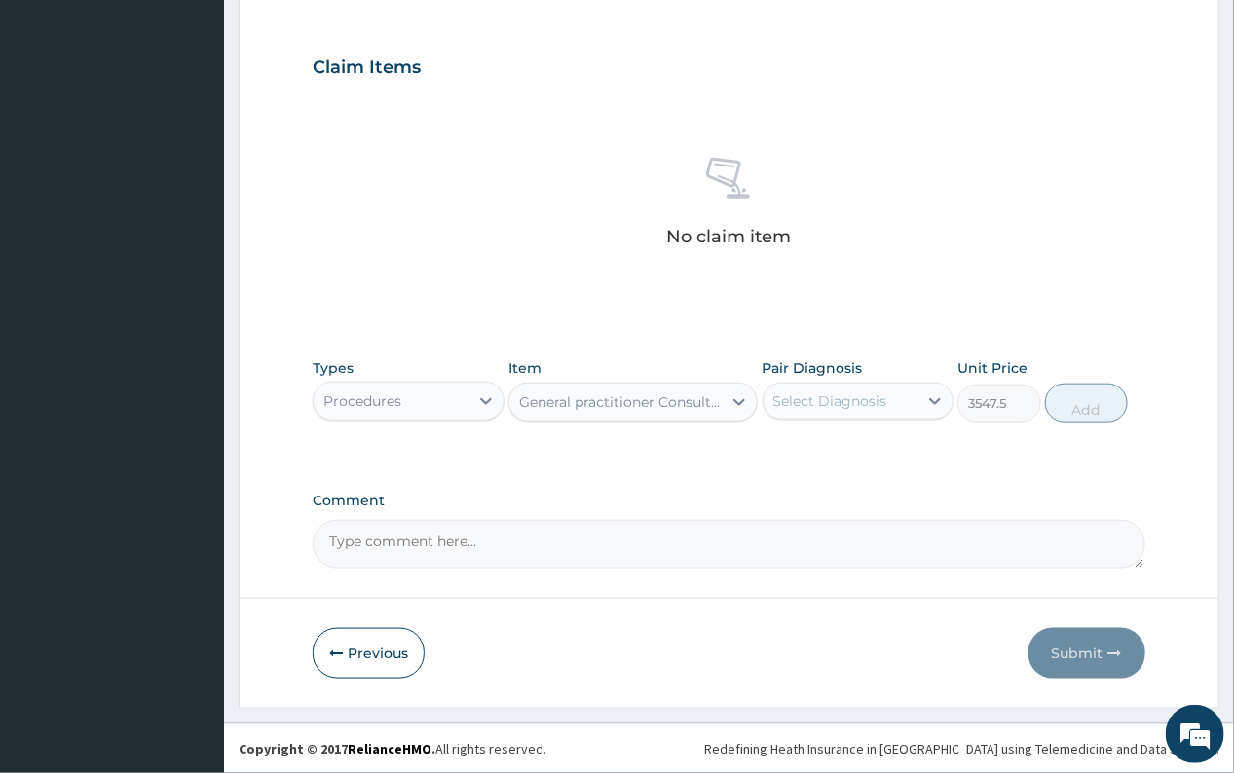
type input "3547.5"
click at [811, 399] on div "Select Diagnosis" at bounding box center [830, 401] width 114 height 19
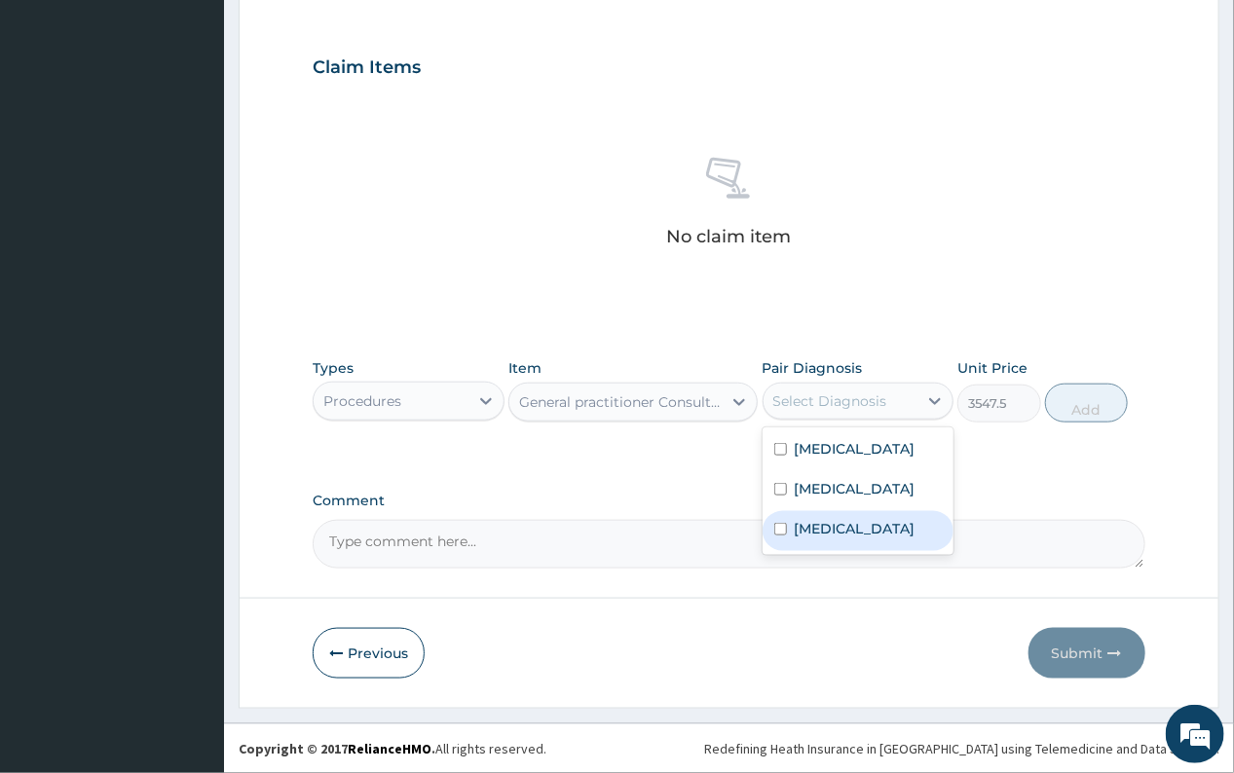
click at [811, 539] on label "Sepsis" at bounding box center [855, 528] width 121 height 19
checkbox input "true"
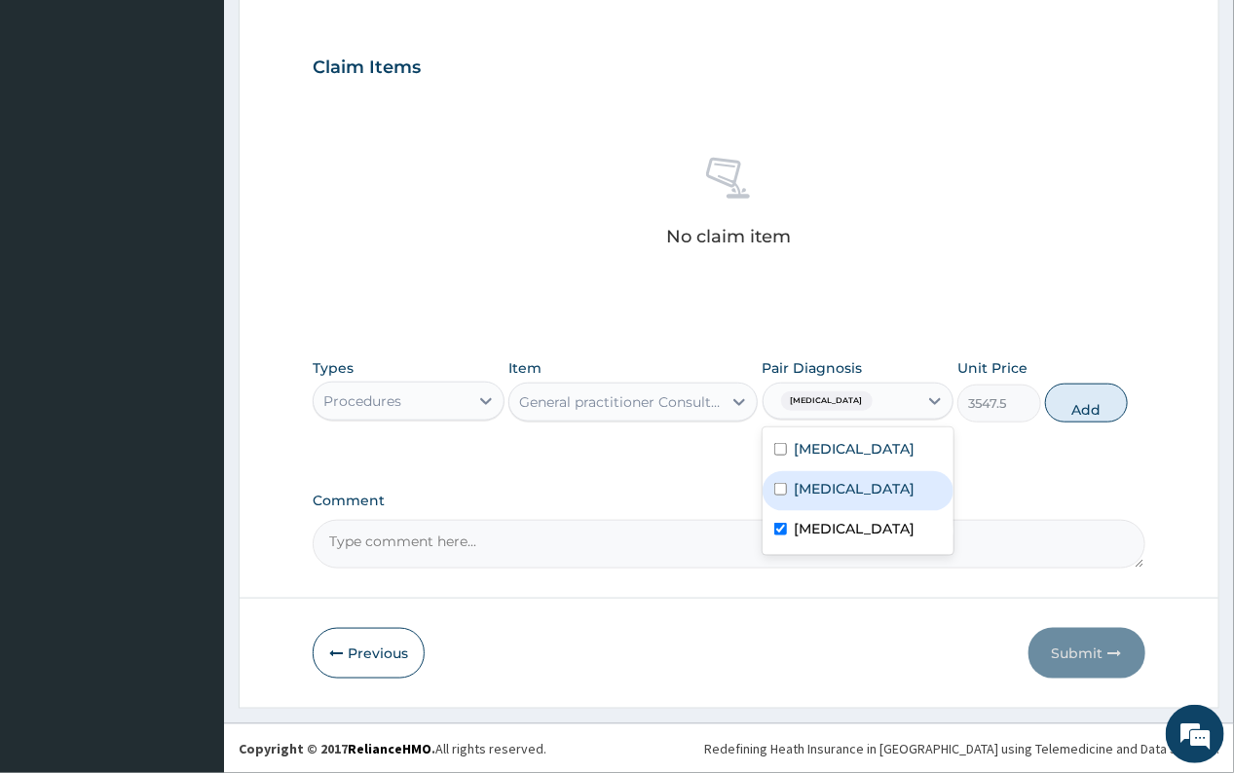
drag, startPoint x: 827, startPoint y: 509, endPoint x: 826, endPoint y: 468, distance: 40.9
click at [827, 499] on label "Upper respiratory infection" at bounding box center [855, 488] width 121 height 19
checkbox input "true"
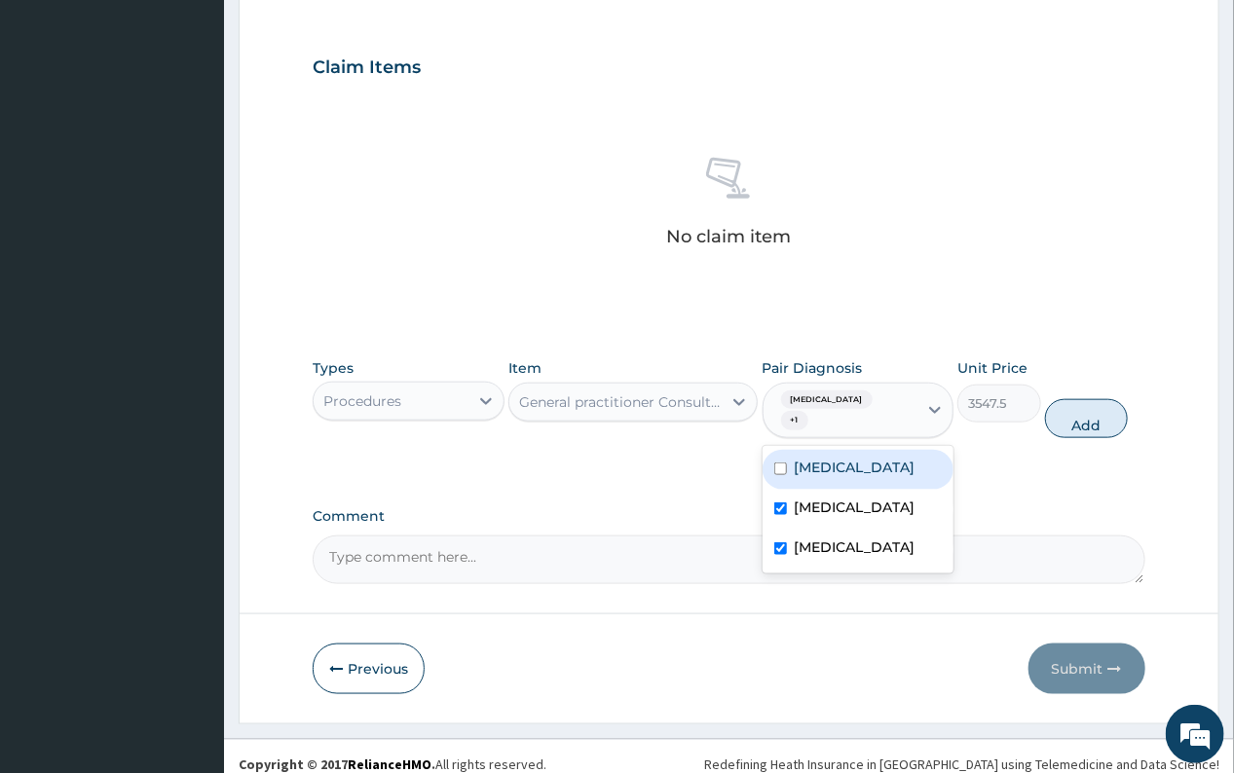
click at [819, 458] on label "Malaria" at bounding box center [855, 467] width 121 height 19
checkbox input "true"
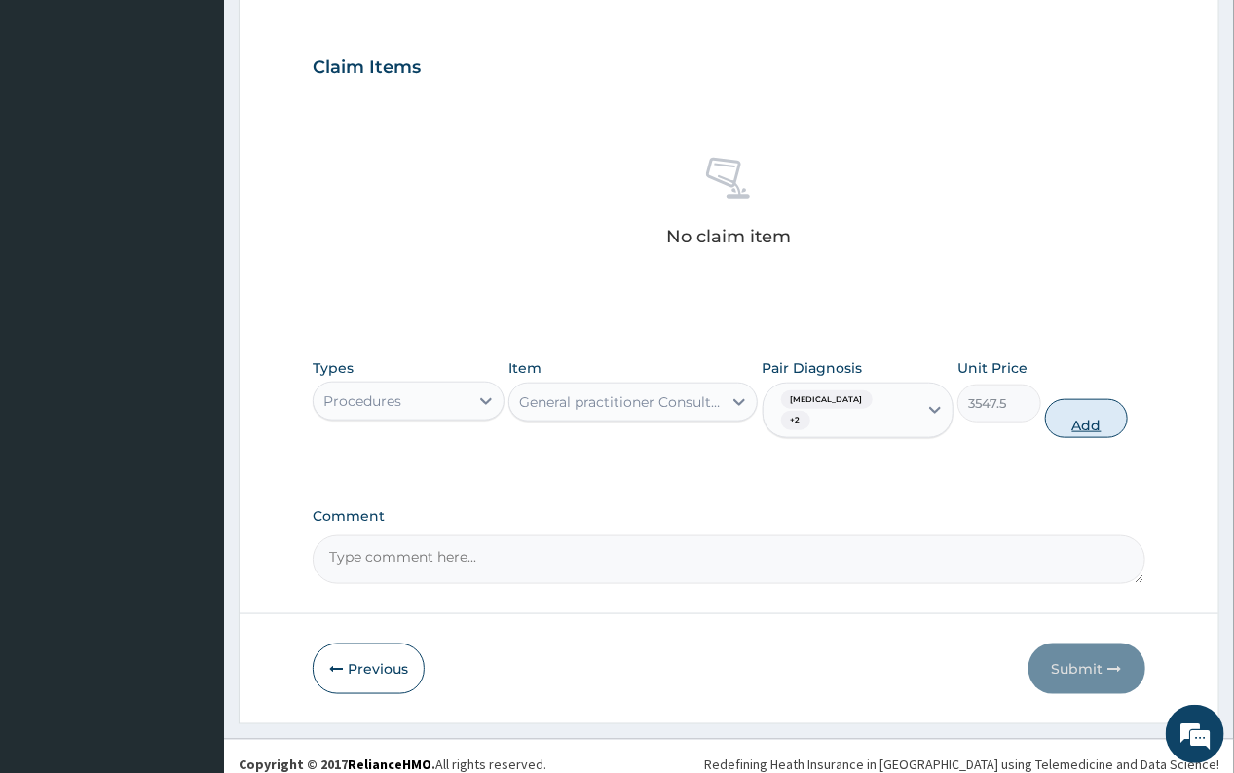
click at [1077, 406] on button "Add" at bounding box center [1086, 418] width 83 height 39
type input "0"
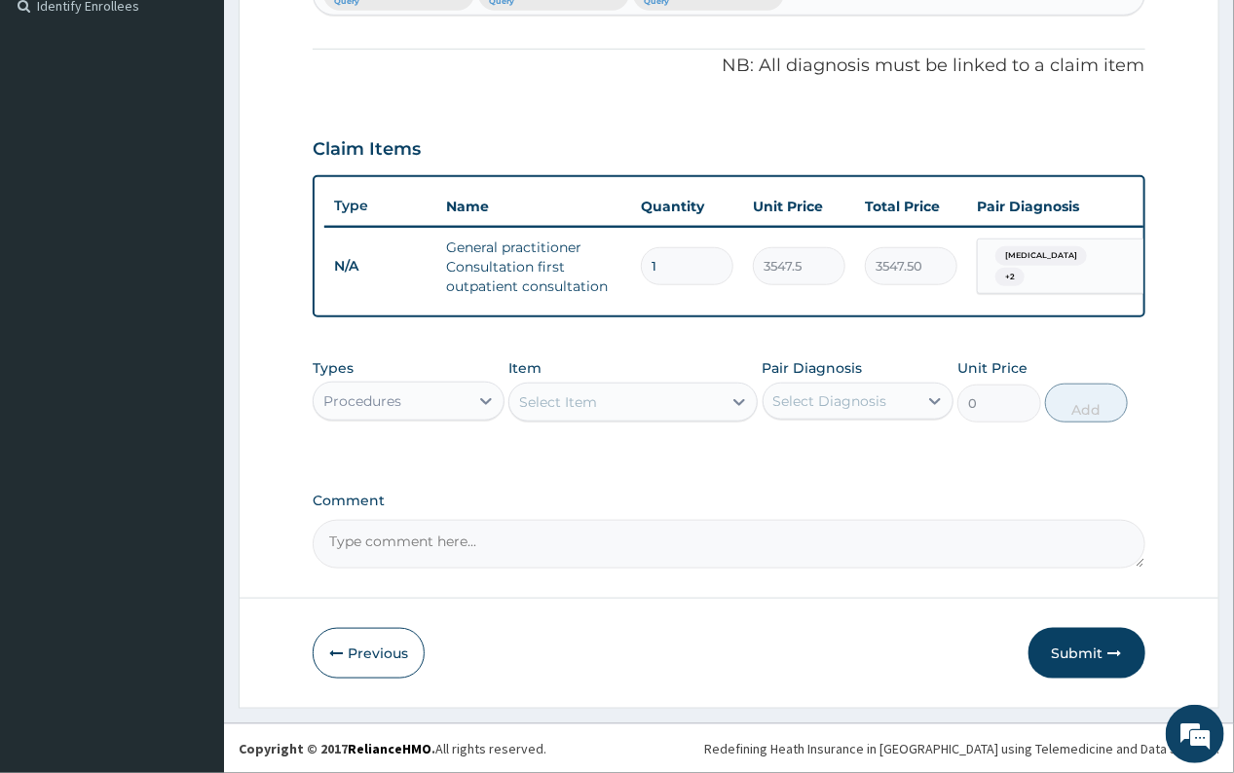
scroll to position [566, 0]
click at [379, 402] on div "Procedures" at bounding box center [362, 401] width 78 height 19
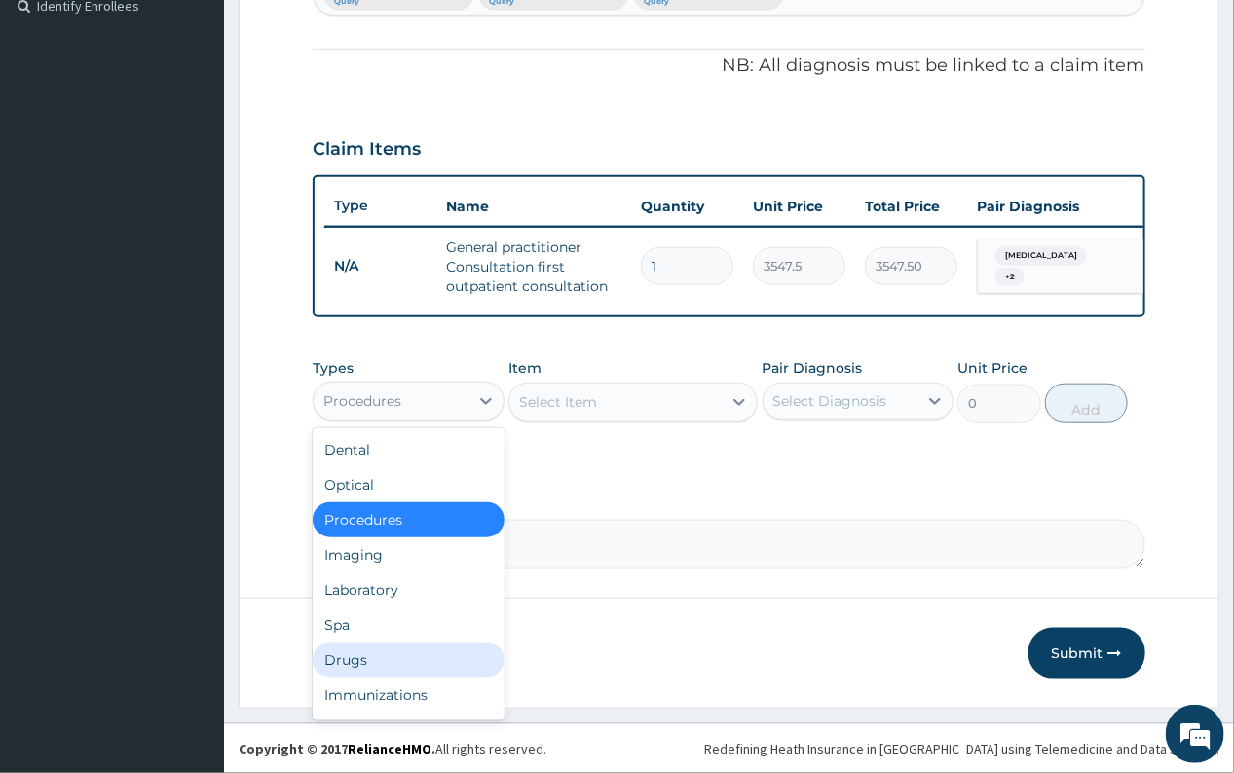
click at [354, 651] on div "Drugs" at bounding box center [408, 660] width 191 height 35
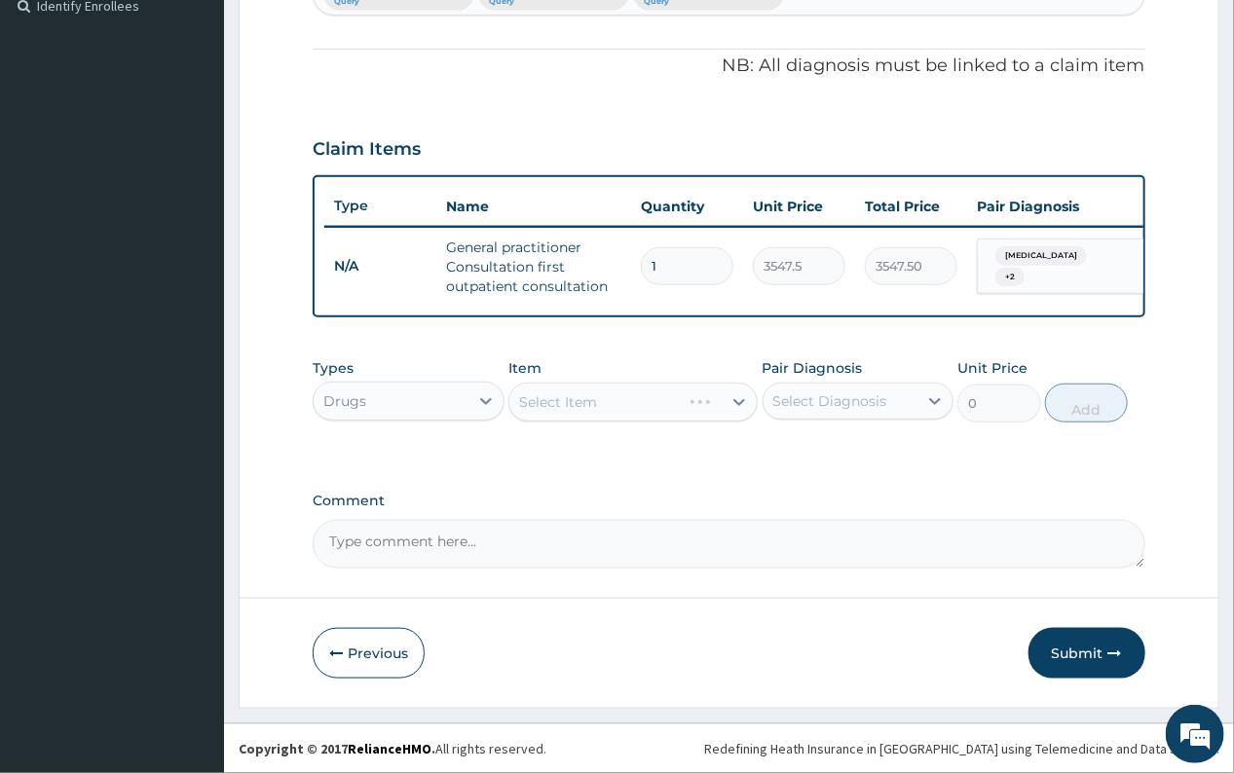
click at [734, 404] on div "Select Item" at bounding box center [632, 402] width 249 height 39
click at [737, 401] on div "Select Item" at bounding box center [632, 402] width 249 height 39
click at [735, 401] on div "Select Item" at bounding box center [632, 402] width 249 height 39
click at [736, 401] on div "Select Item" at bounding box center [632, 402] width 249 height 39
click at [736, 406] on div "Select Item" at bounding box center [632, 402] width 249 height 39
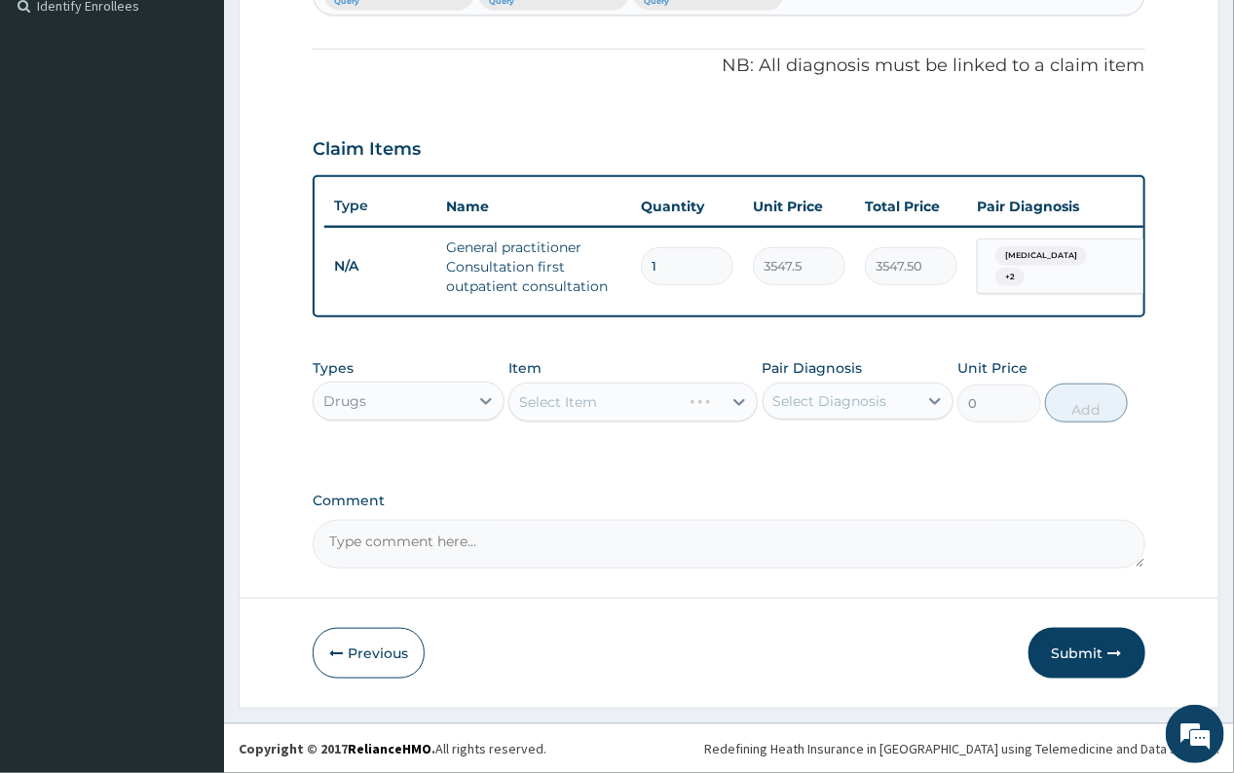
click at [735, 401] on div "Select Item" at bounding box center [632, 402] width 249 height 39
click at [738, 400] on div "Select Item" at bounding box center [632, 402] width 249 height 39
click at [738, 400] on icon at bounding box center [738, 401] width 19 height 19
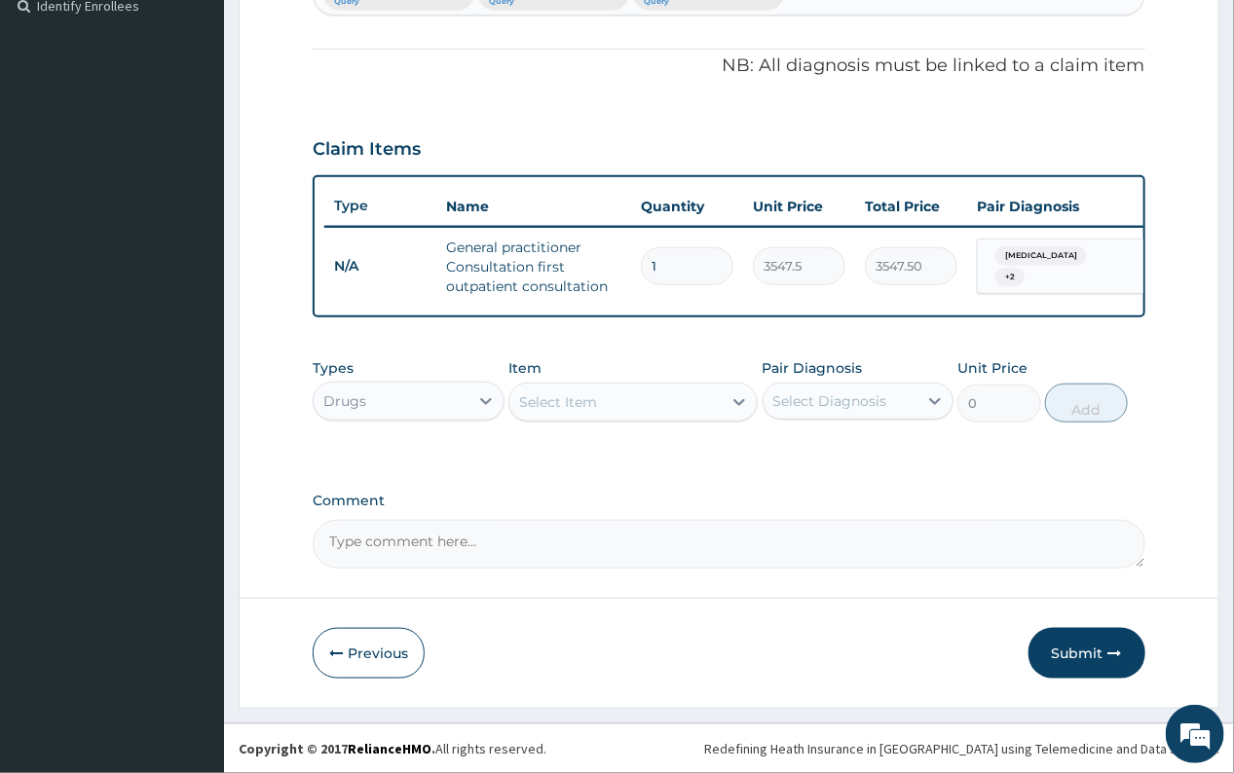
click at [738, 400] on icon at bounding box center [738, 401] width 19 height 19
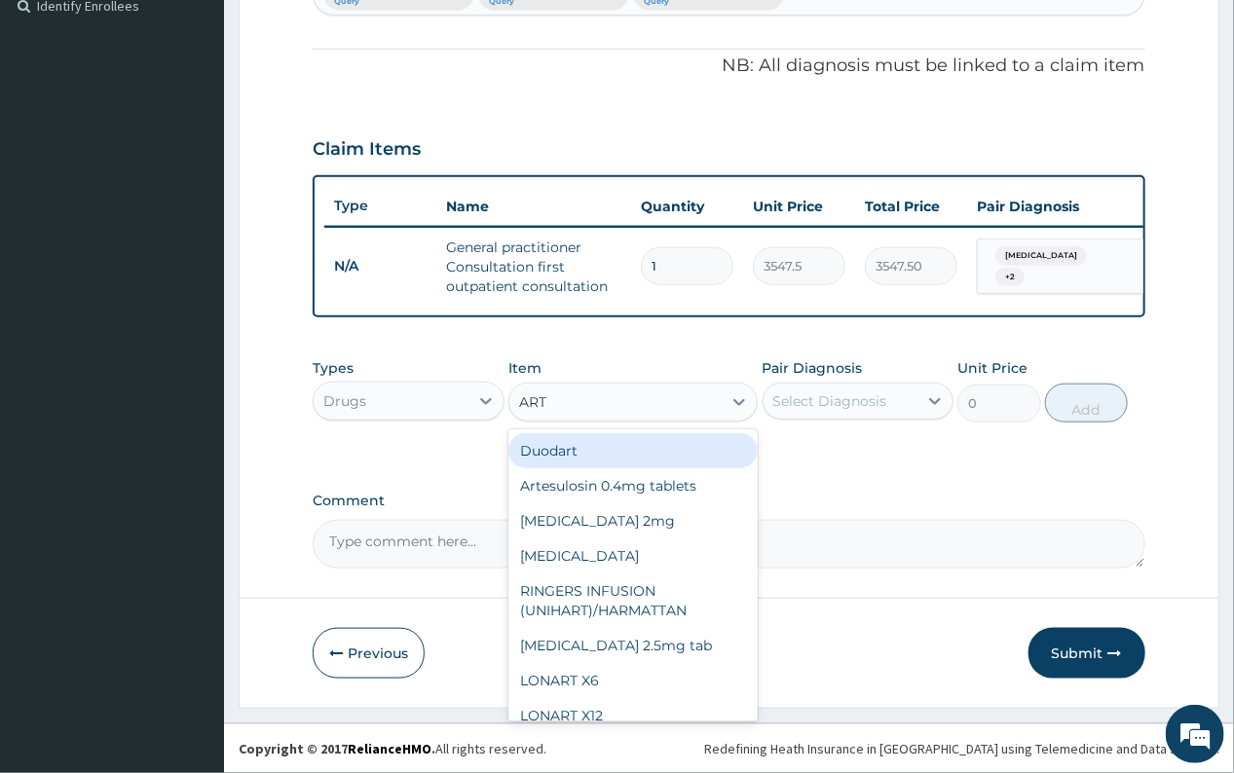
type input "ARTE"
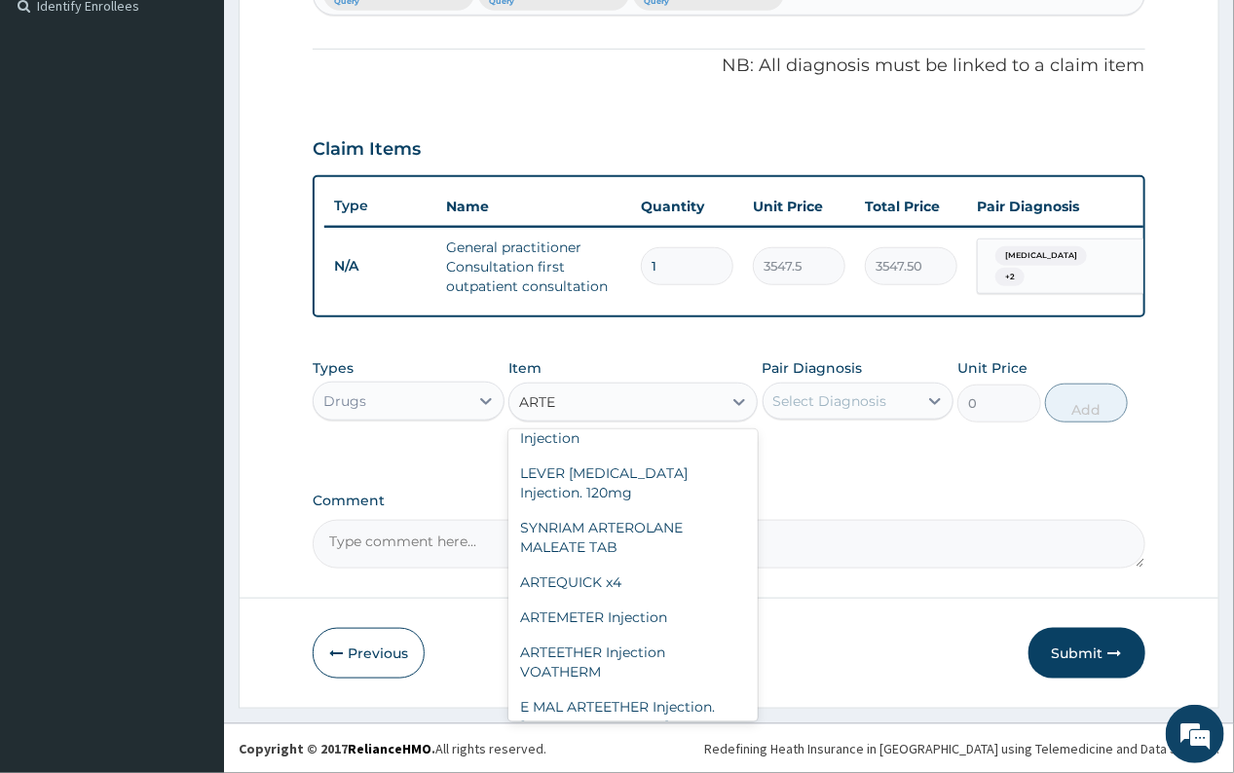
scroll to position [252, 0]
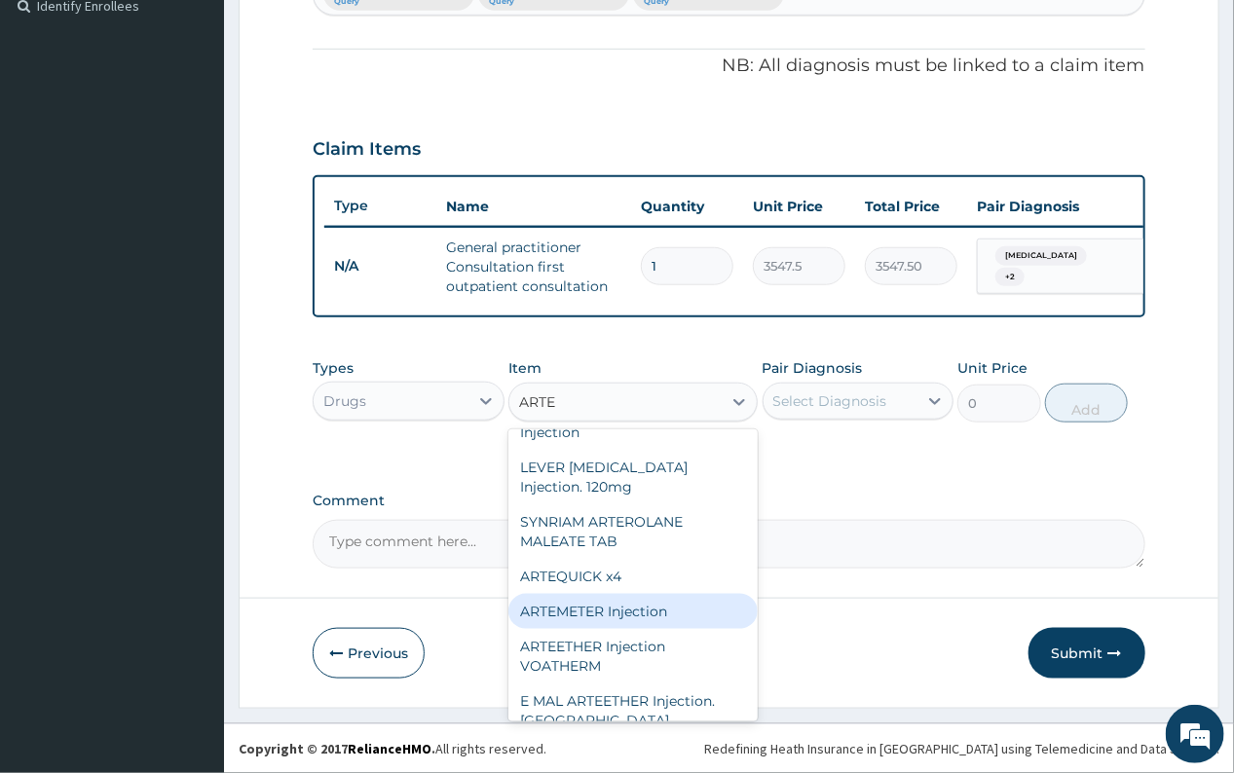
click at [655, 594] on div "ARTEMETER Injection" at bounding box center [632, 611] width 249 height 35
type input "946"
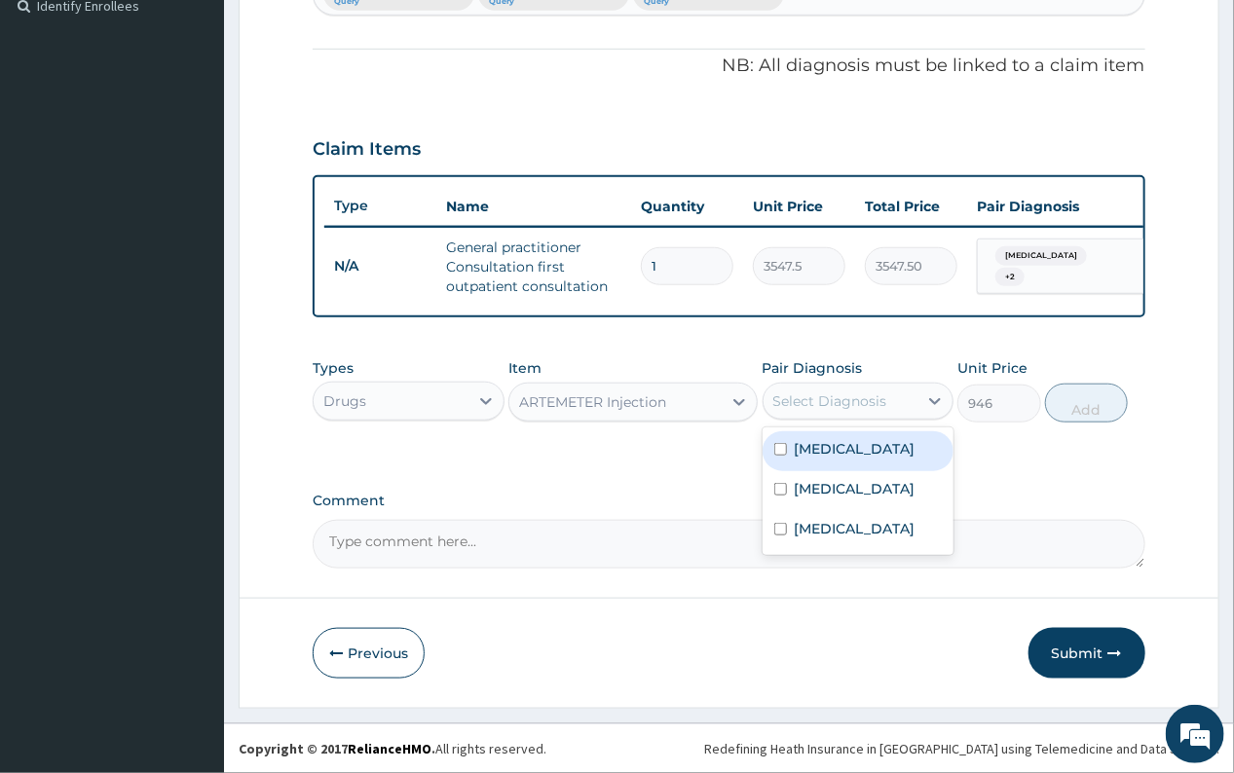
click at [839, 398] on div "Select Diagnosis" at bounding box center [830, 401] width 114 height 19
click at [834, 447] on label "Malaria" at bounding box center [855, 448] width 121 height 19
checkbox input "true"
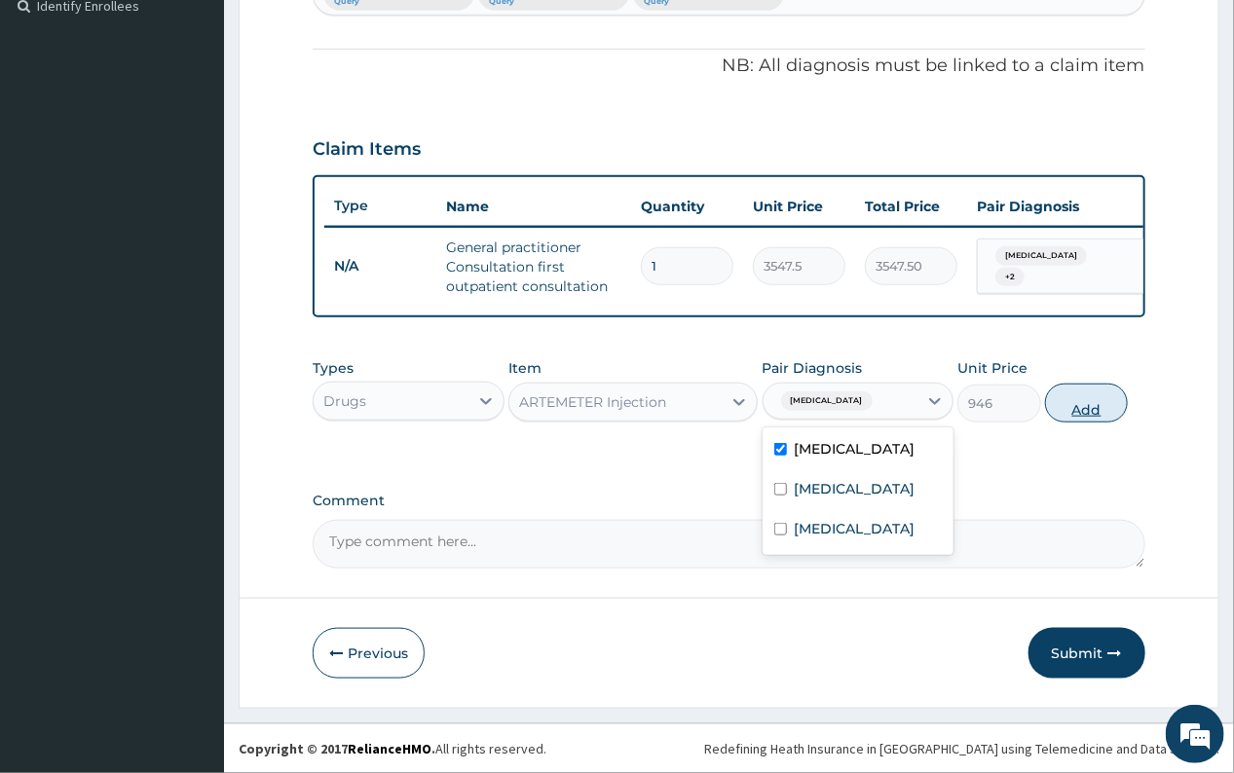
click at [1088, 408] on button "Add" at bounding box center [1086, 403] width 83 height 39
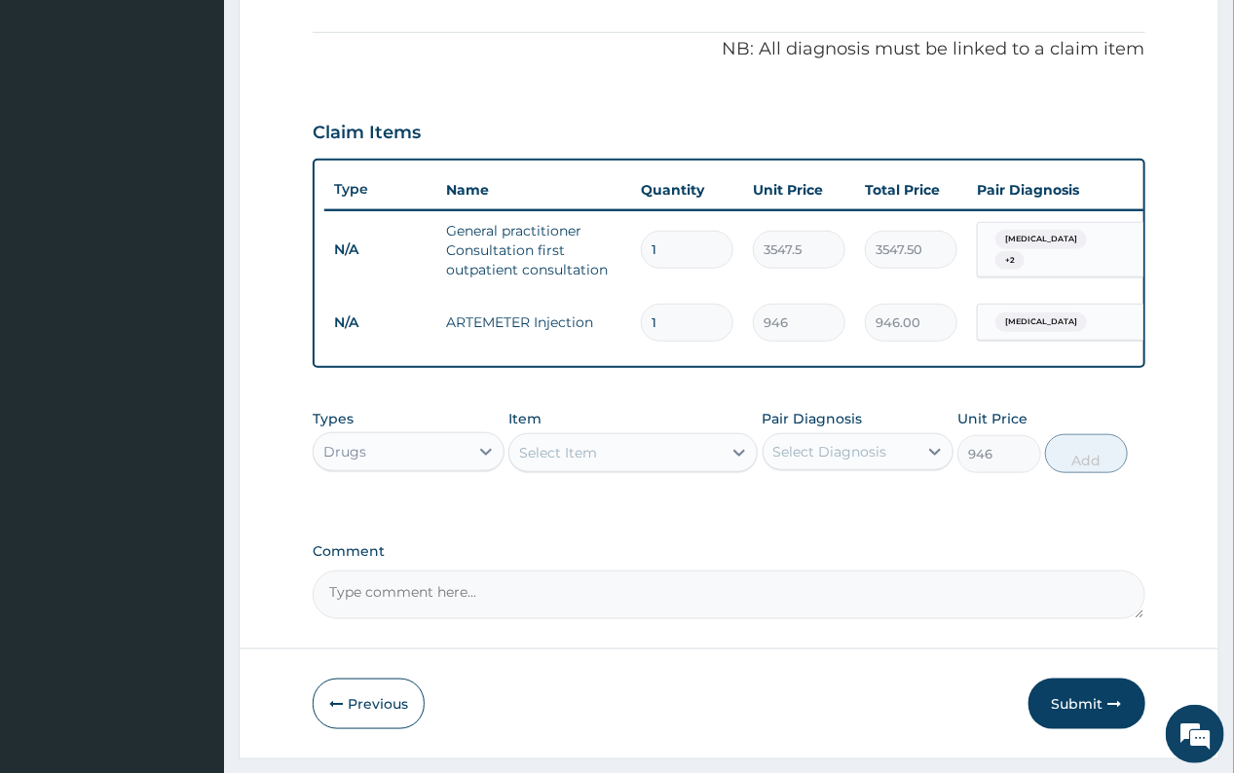
type input "0"
drag, startPoint x: 662, startPoint y: 318, endPoint x: 644, endPoint y: 318, distance: 18.5
click at [644, 318] on input "1" at bounding box center [687, 323] width 93 height 38
type input "6"
type input "5676.00"
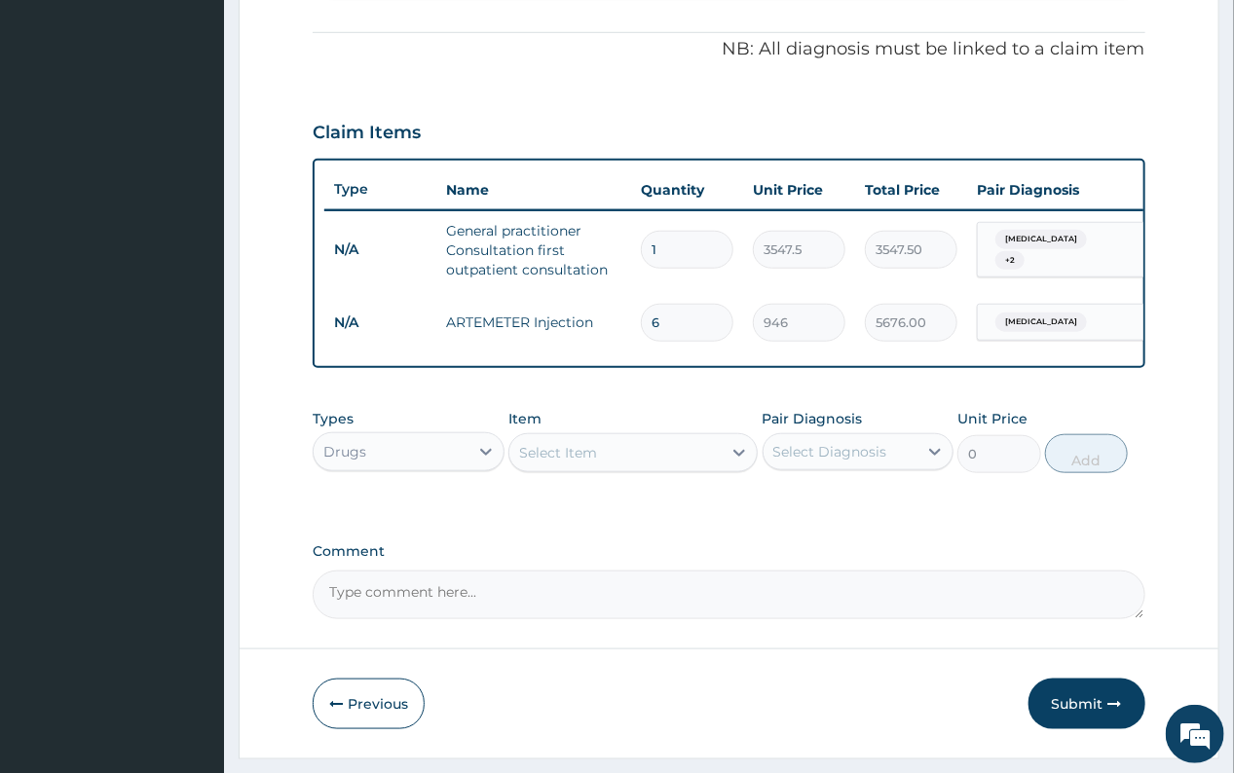
type input "6"
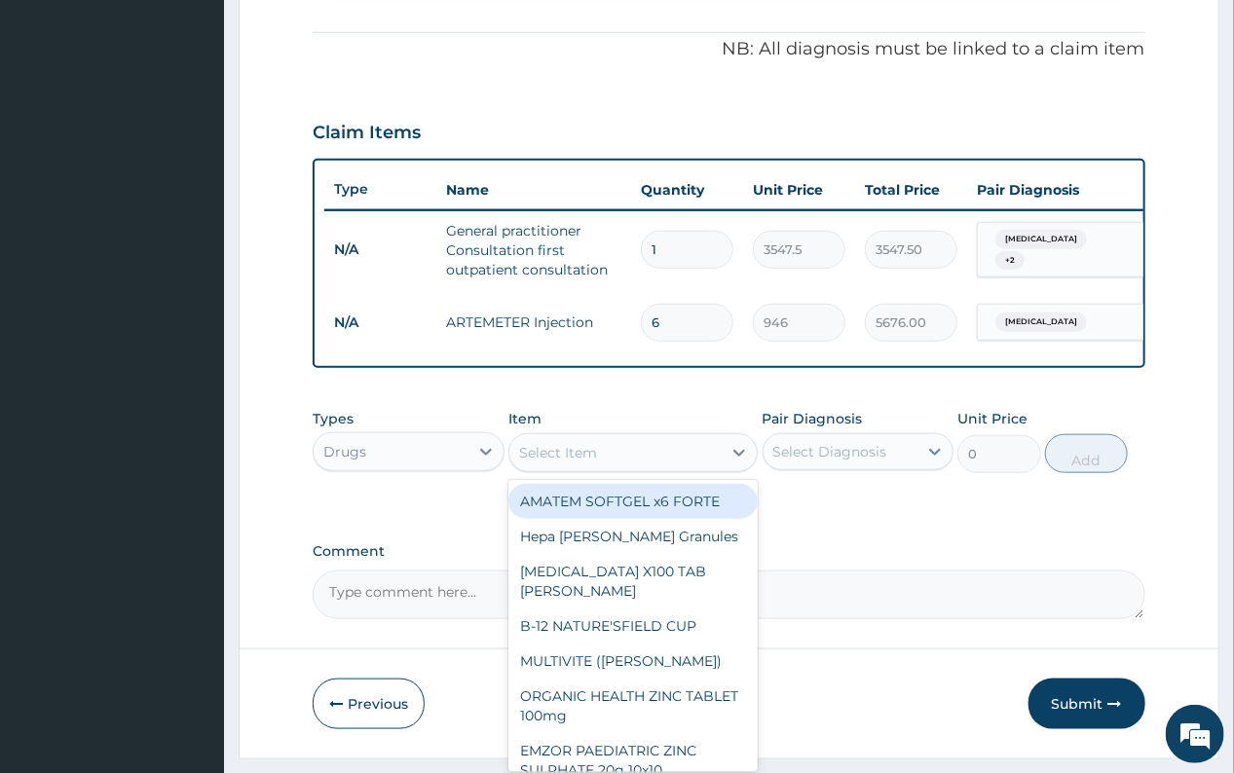
click at [625, 466] on div "Select Item" at bounding box center [615, 452] width 212 height 31
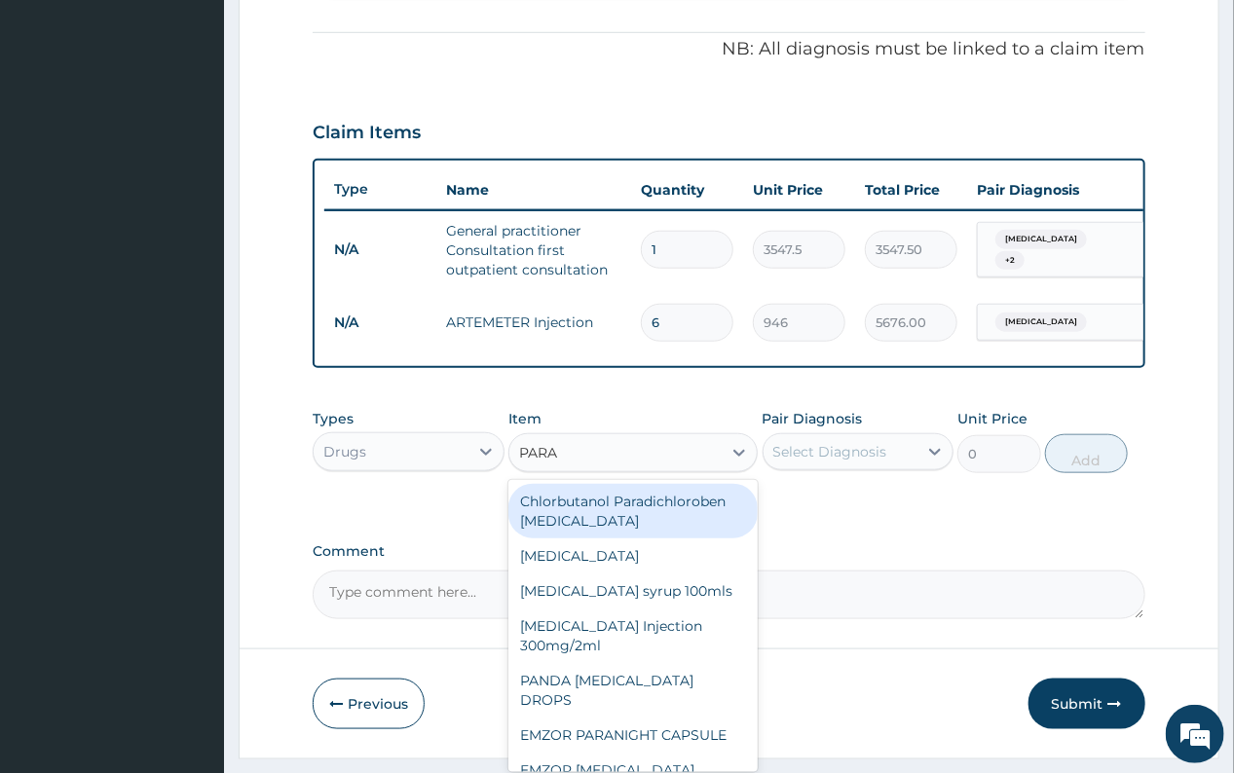
type input "PARAC"
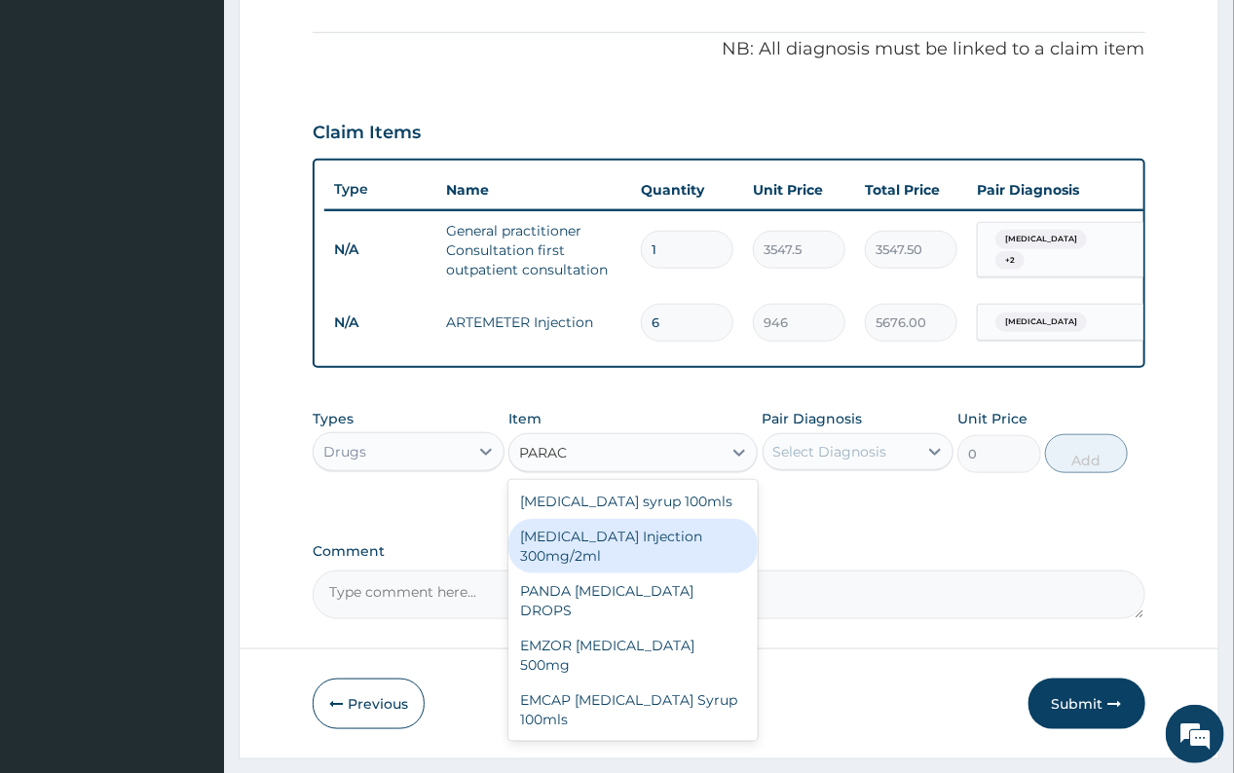
click at [632, 548] on div "PARACETAMOL Injection 300mg/2ml" at bounding box center [632, 546] width 249 height 55
type input "260.15"
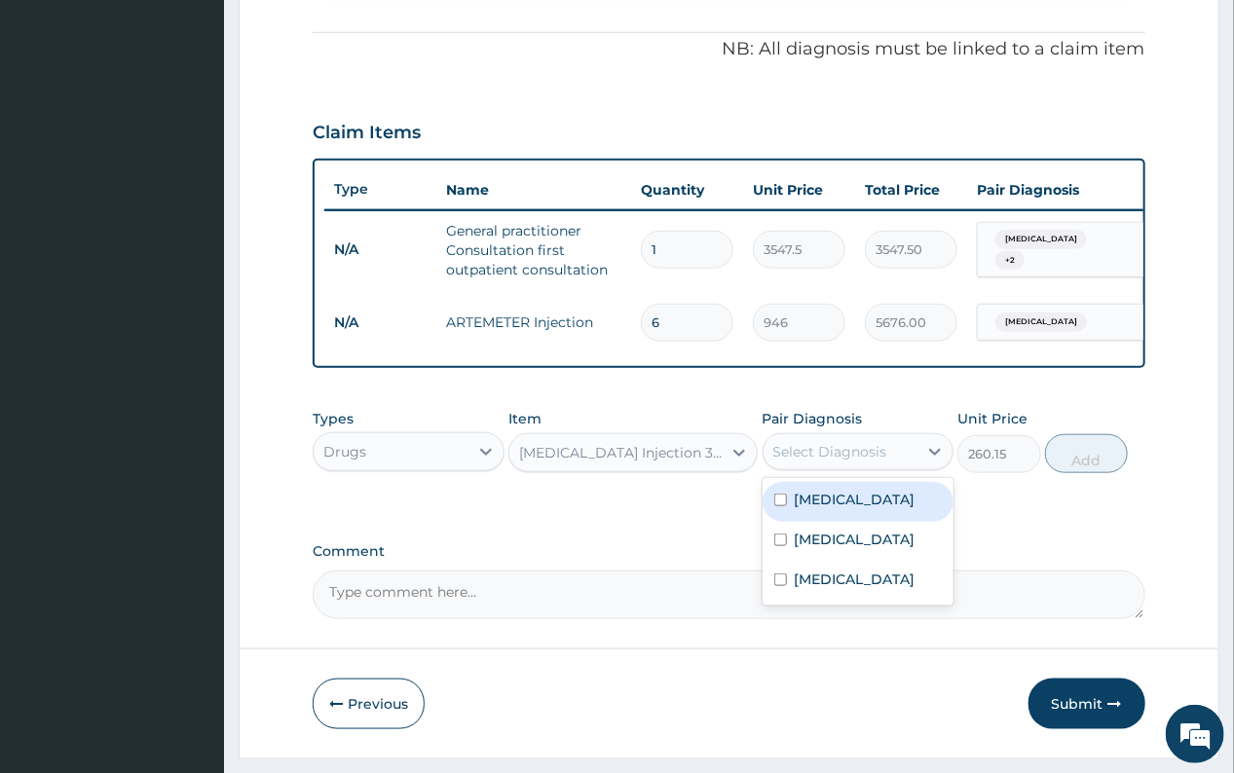
click at [840, 462] on div "Select Diagnosis" at bounding box center [830, 451] width 114 height 19
click at [860, 520] on div "Malaria" at bounding box center [858, 502] width 191 height 40
checkbox input "true"
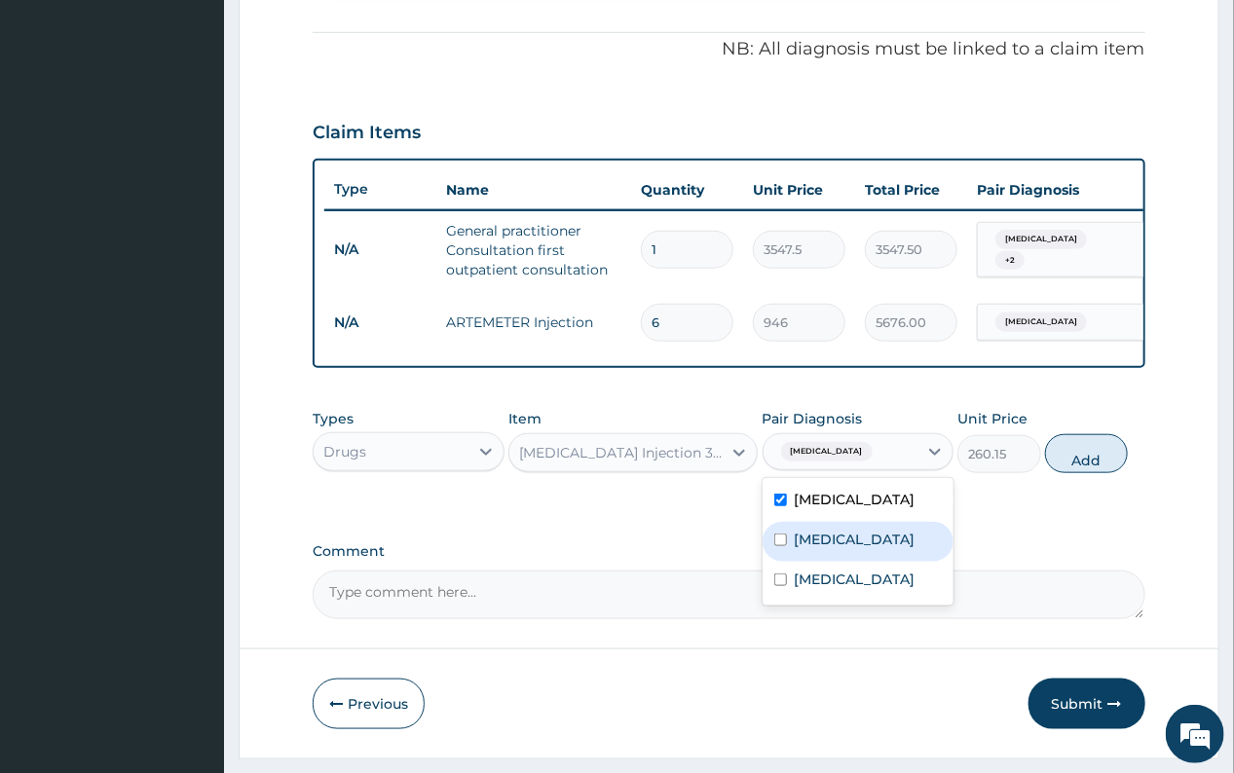
click at [876, 549] on label "Upper respiratory infection" at bounding box center [855, 539] width 121 height 19
checkbox input "true"
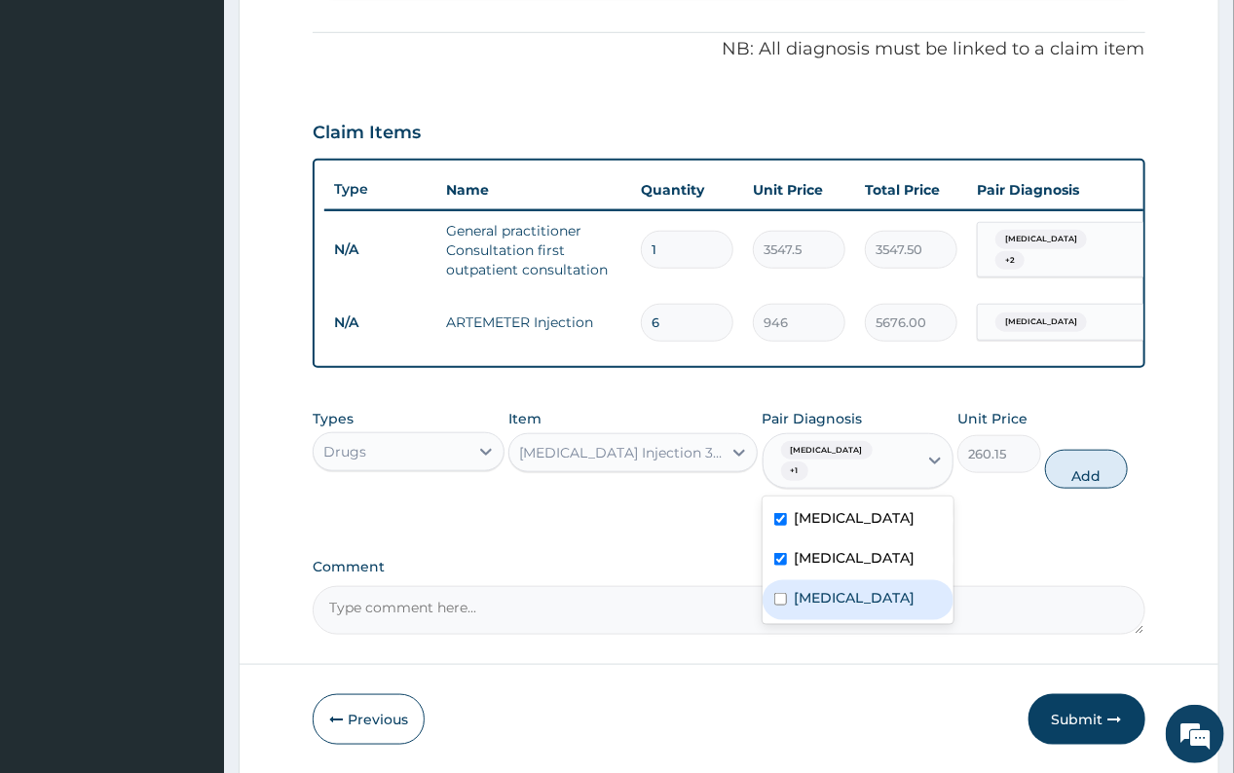
click at [854, 620] on div "Sepsis" at bounding box center [858, 600] width 191 height 40
checkbox input "true"
click at [1110, 473] on button "Add" at bounding box center [1086, 469] width 83 height 39
type input "0"
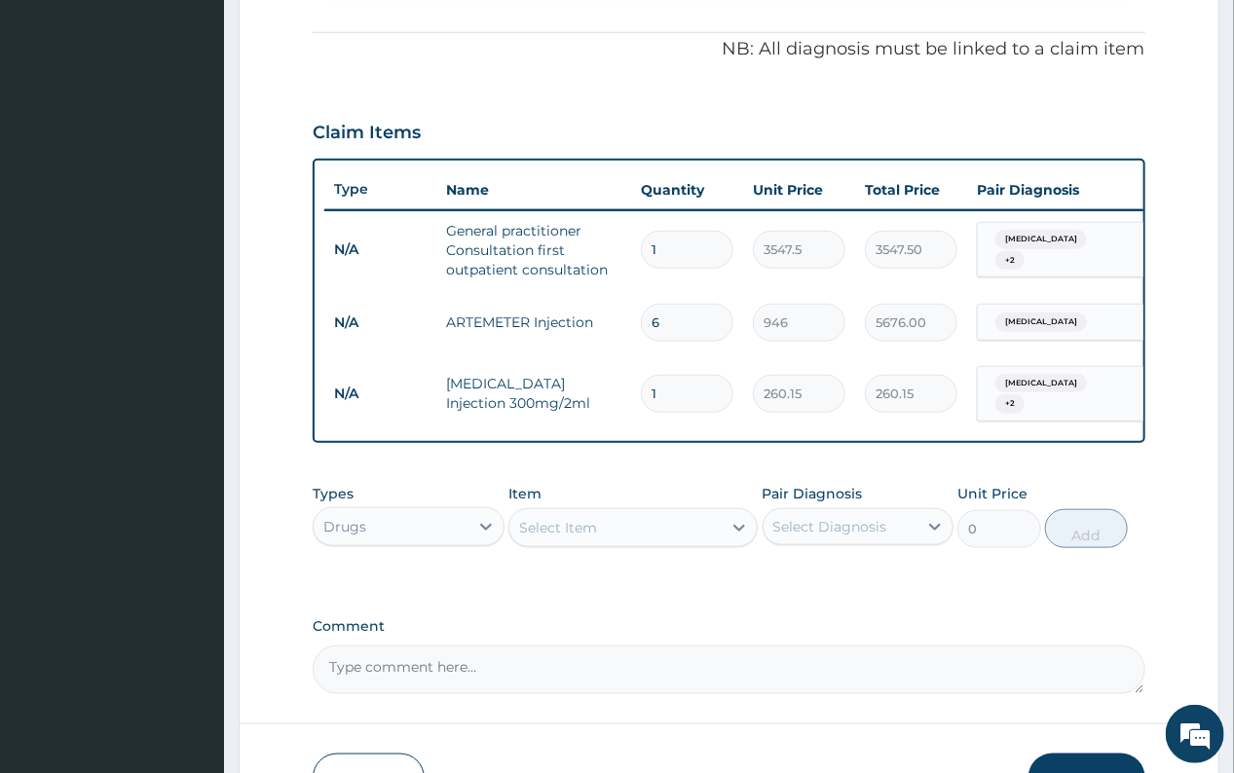
drag, startPoint x: 663, startPoint y: 392, endPoint x: 647, endPoint y: 389, distance: 16.8
click at [647, 389] on input "1" at bounding box center [687, 394] width 93 height 38
type input "3"
type input "780.45"
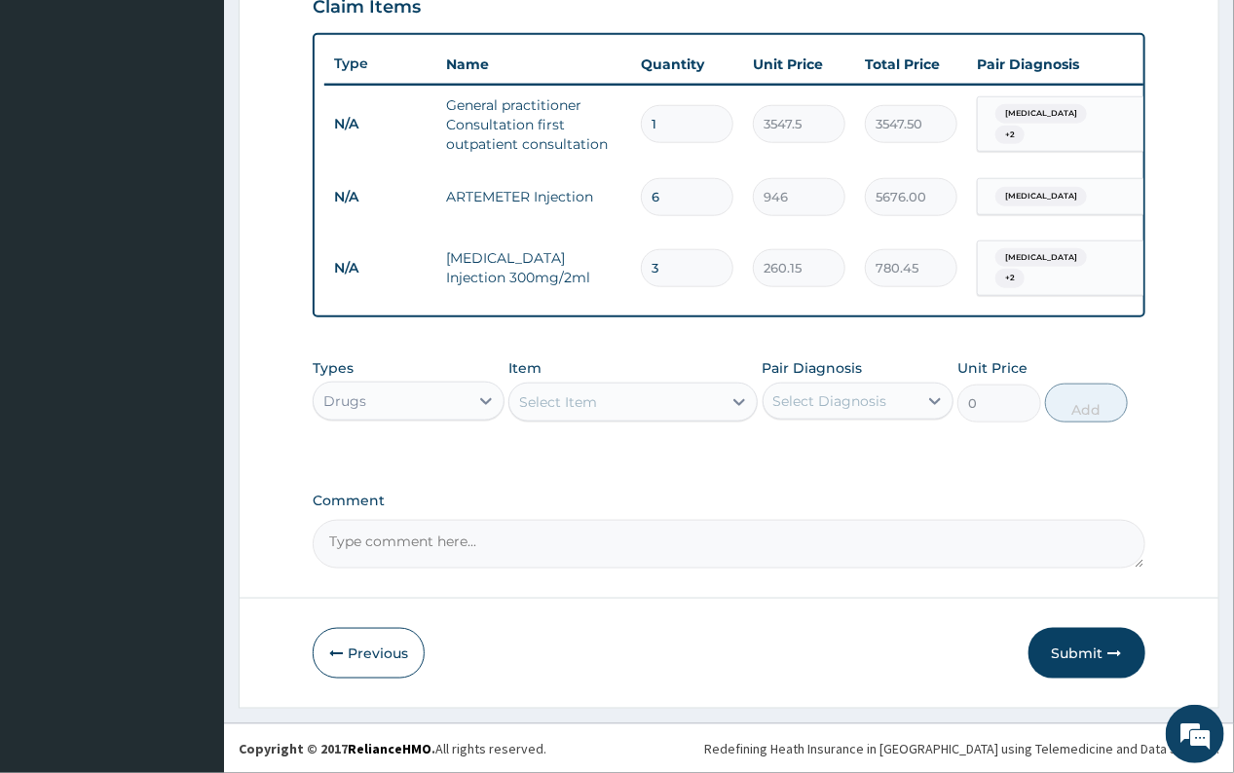
type input "3"
click at [616, 403] on div "Select Item" at bounding box center [615, 402] width 212 height 31
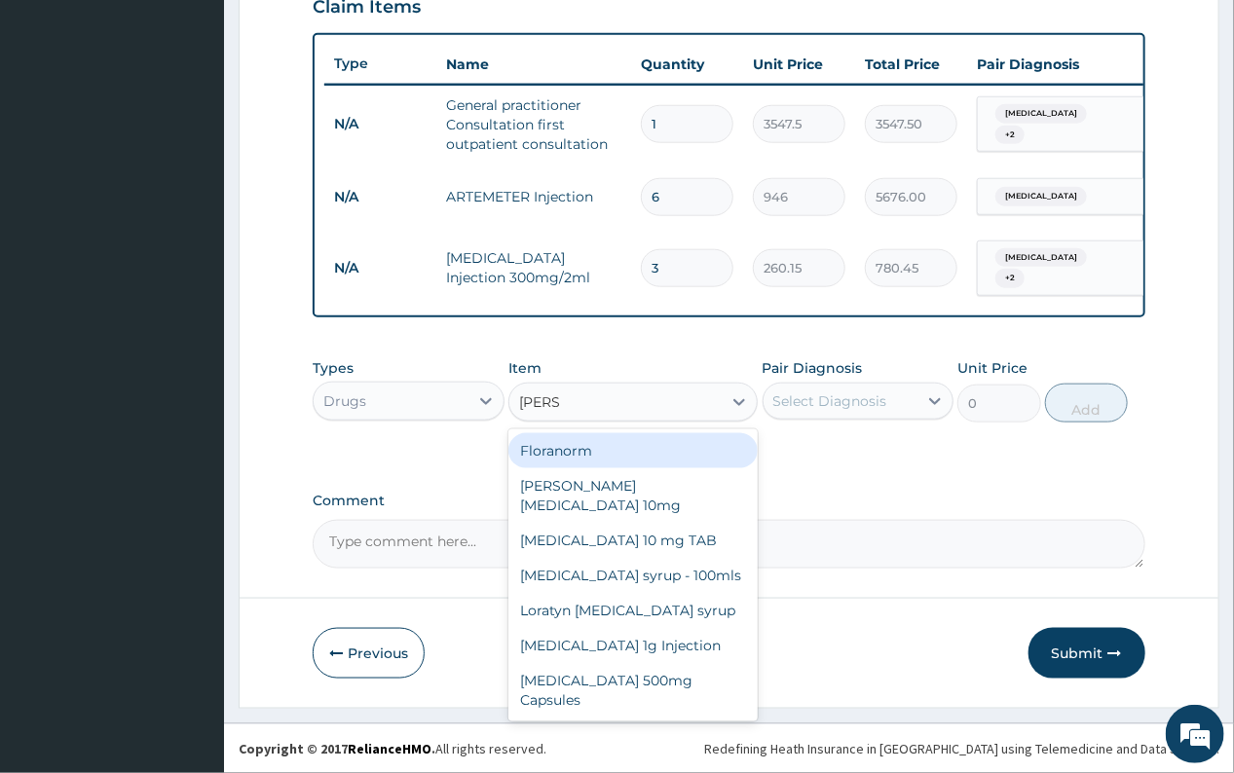
type input "LORAT"
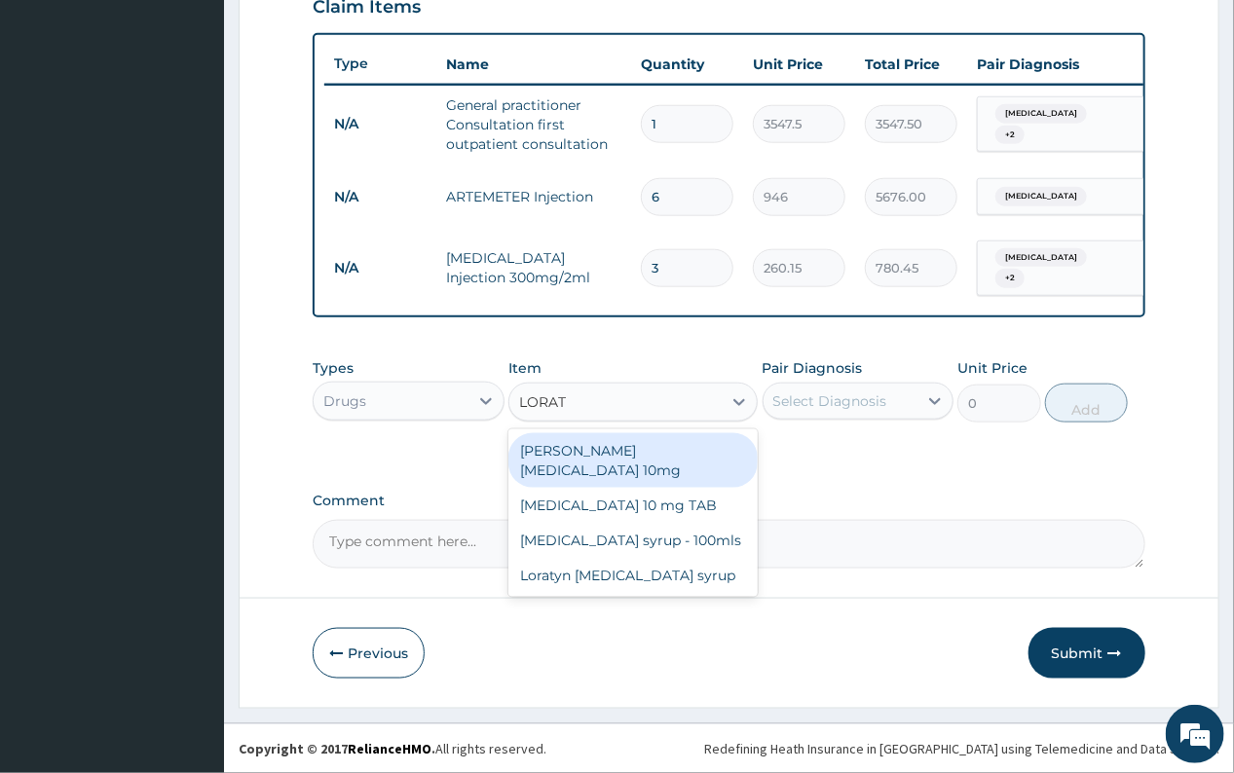
click at [682, 455] on div "Loratyn Loratadine 10mg" at bounding box center [632, 460] width 249 height 55
type input "88.6875"
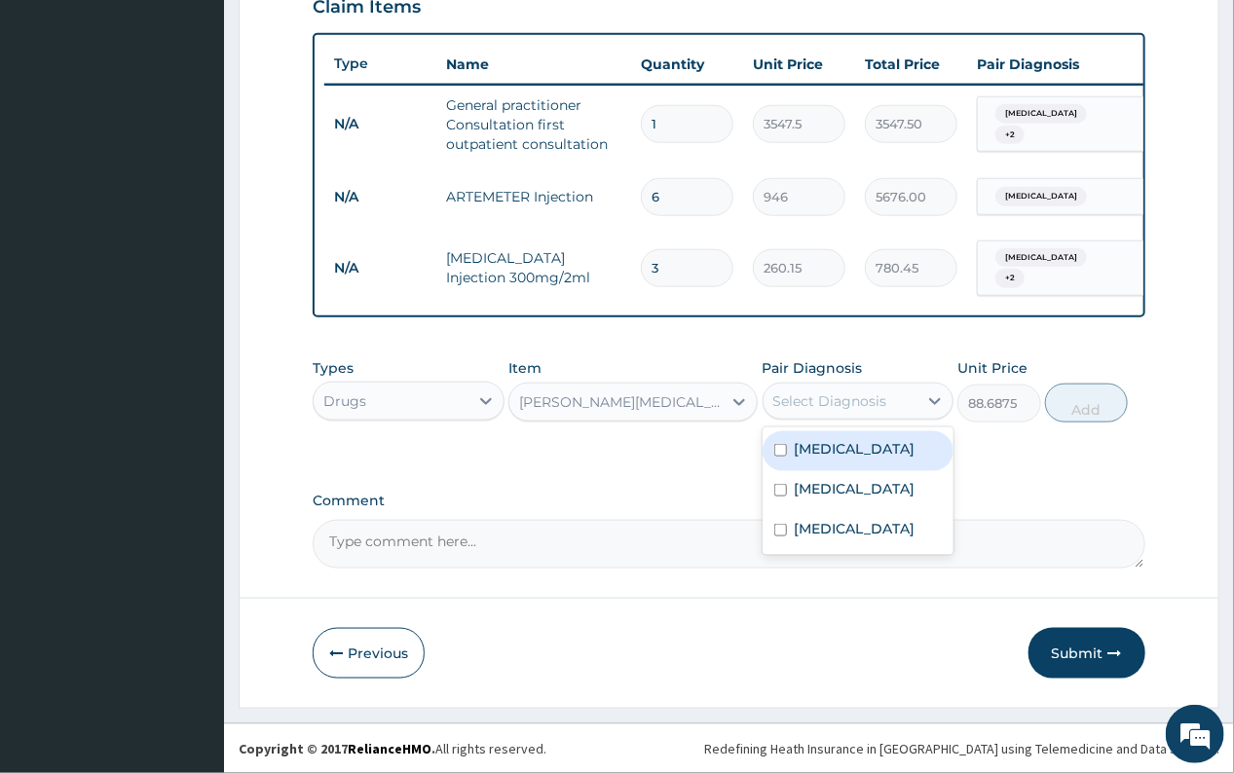
click at [811, 401] on div "Select Diagnosis" at bounding box center [830, 401] width 114 height 19
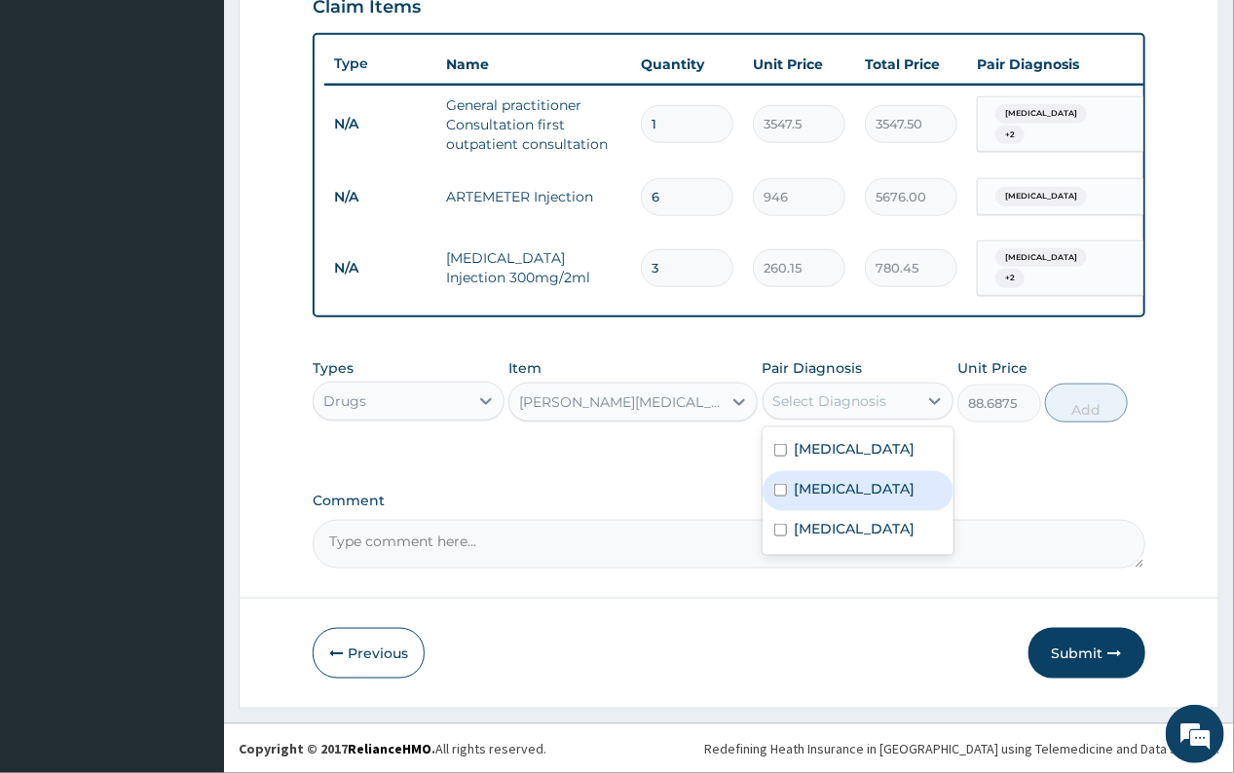
click at [827, 499] on label "Upper respiratory infection" at bounding box center [855, 488] width 121 height 19
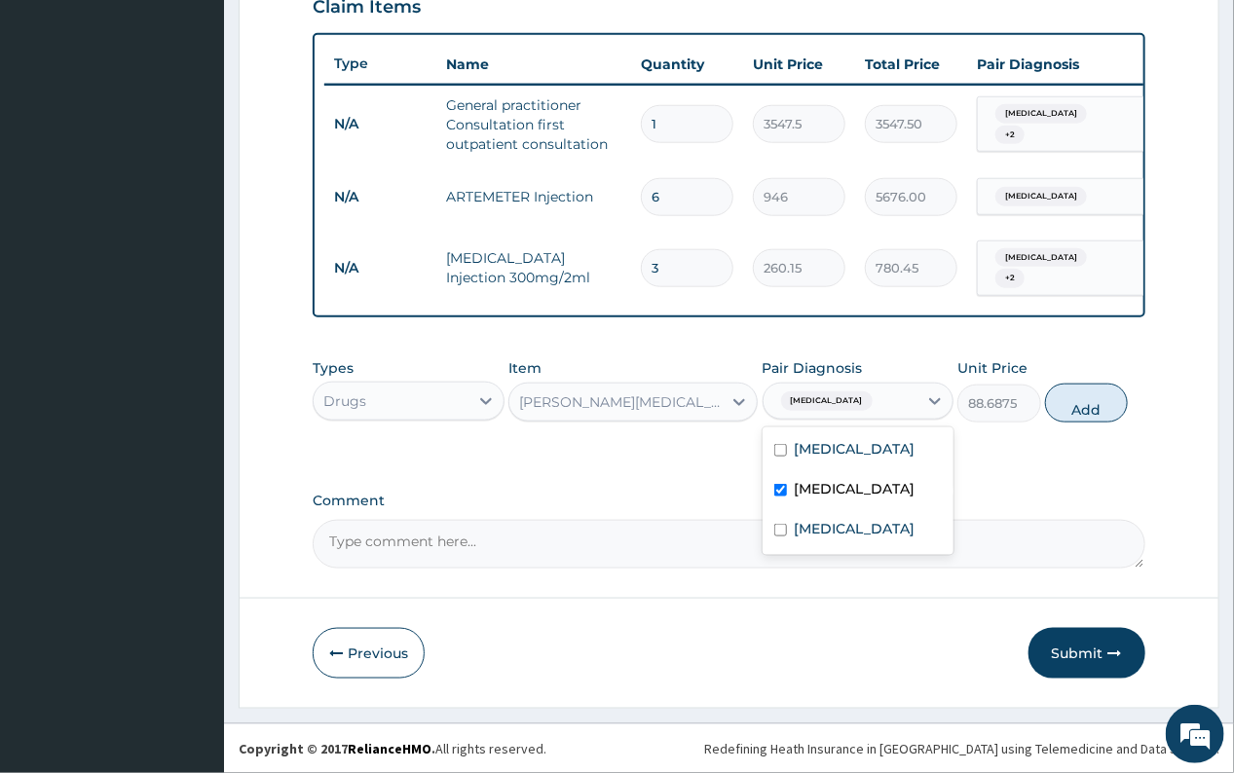
checkbox input "true"
click at [1083, 410] on button "Add" at bounding box center [1086, 403] width 83 height 39
type input "0"
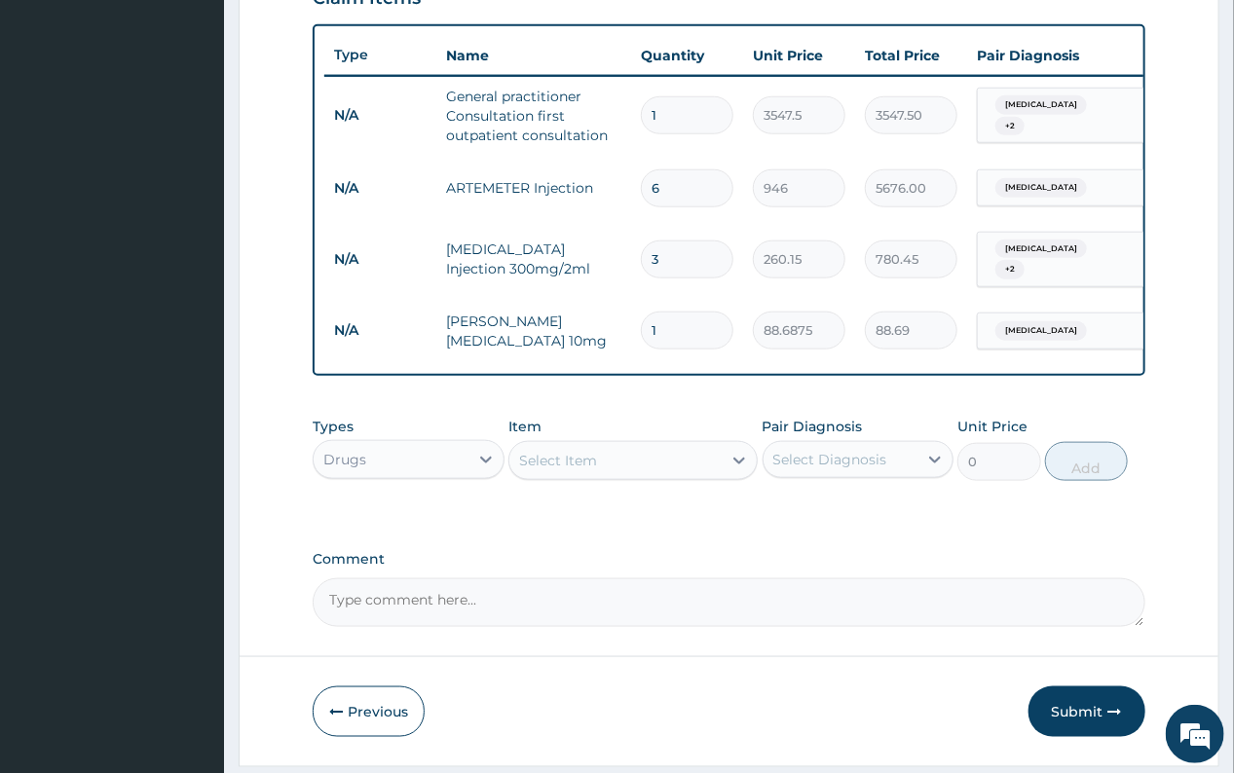
click at [661, 323] on input "1" at bounding box center [687, 331] width 93 height 38
type input "10"
type input "886.88"
type input "10"
click at [585, 466] on div "Select Item" at bounding box center [558, 460] width 78 height 19
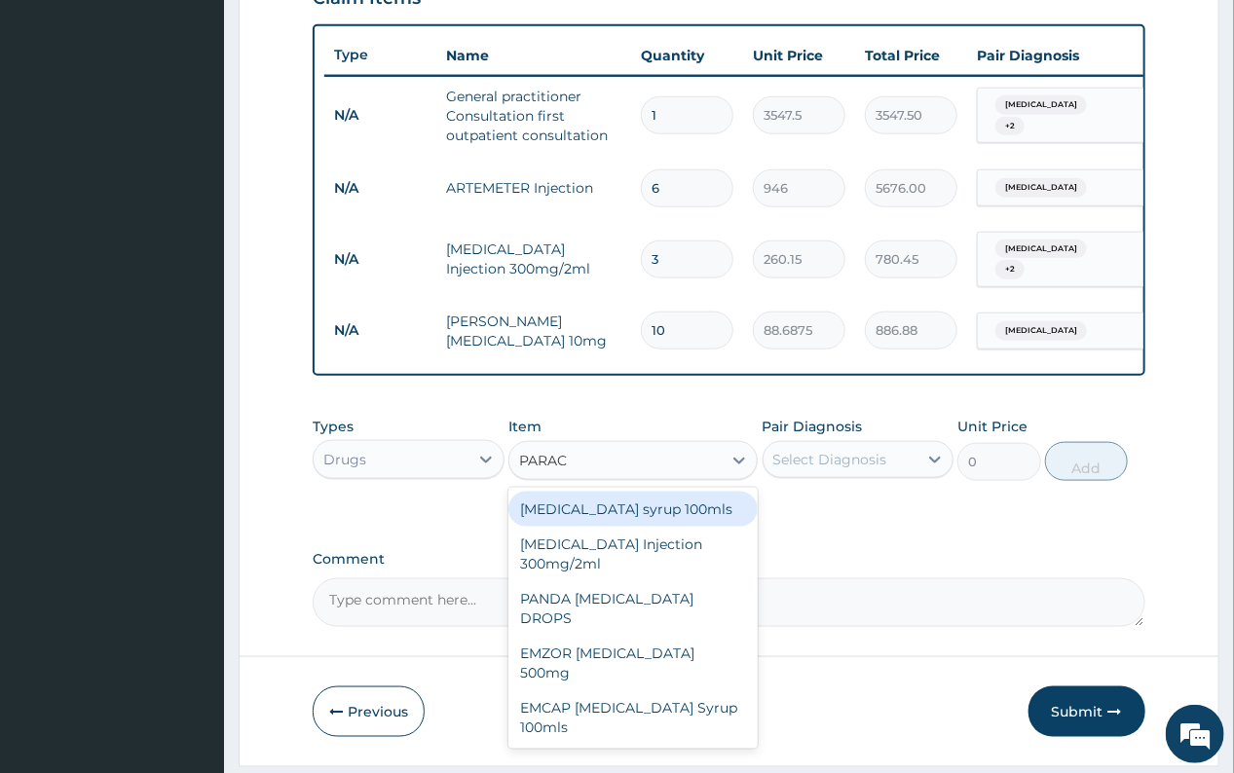
type input "PARACE"
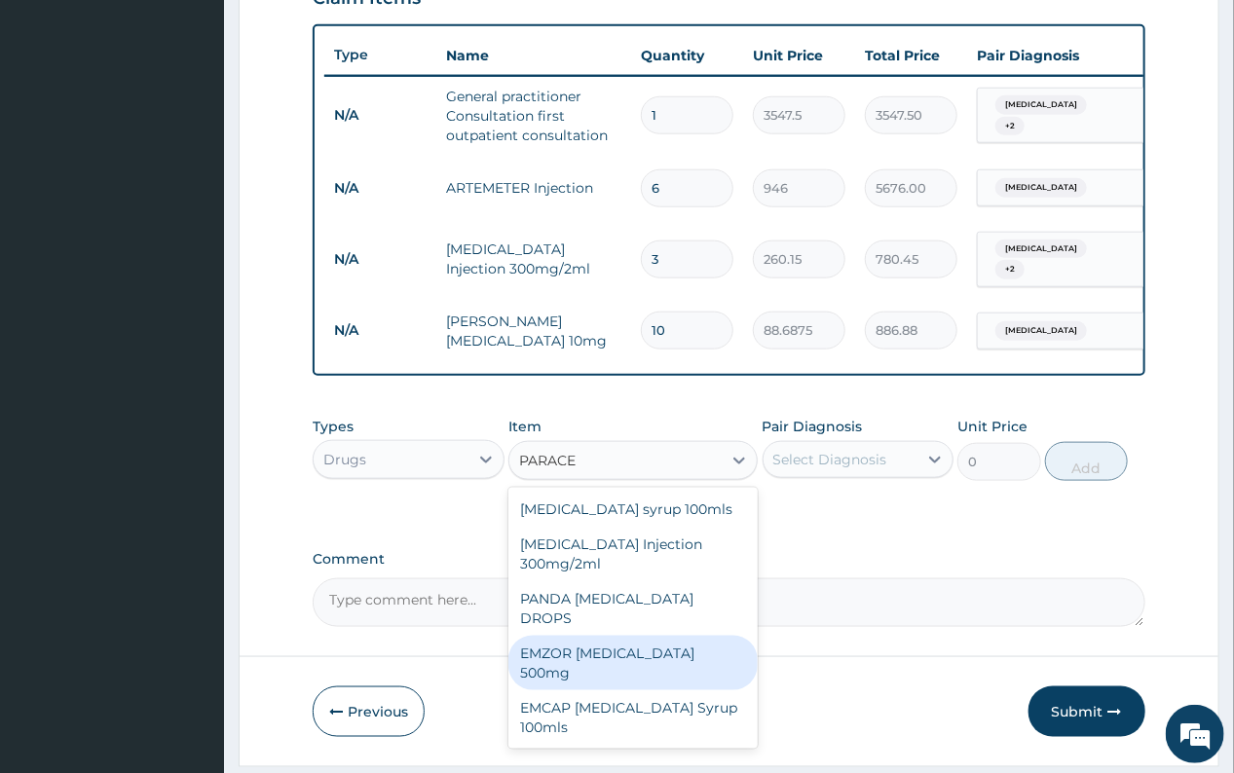
click at [644, 642] on div "EMZOR PARACETAMOL 500mg" at bounding box center [632, 663] width 249 height 55
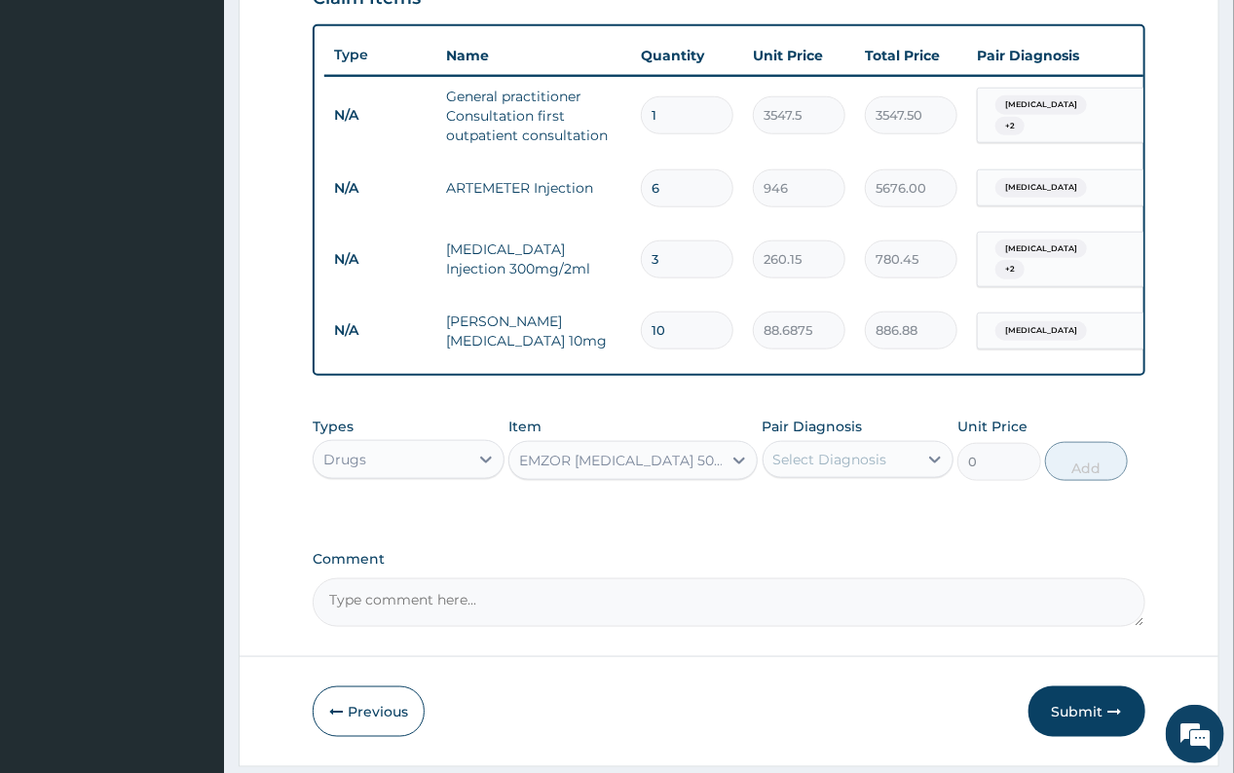
type input "23.65"
click at [830, 467] on div "Select Diagnosis" at bounding box center [830, 459] width 114 height 19
click at [834, 517] on label "Malaria" at bounding box center [855, 507] width 121 height 19
checkbox input "true"
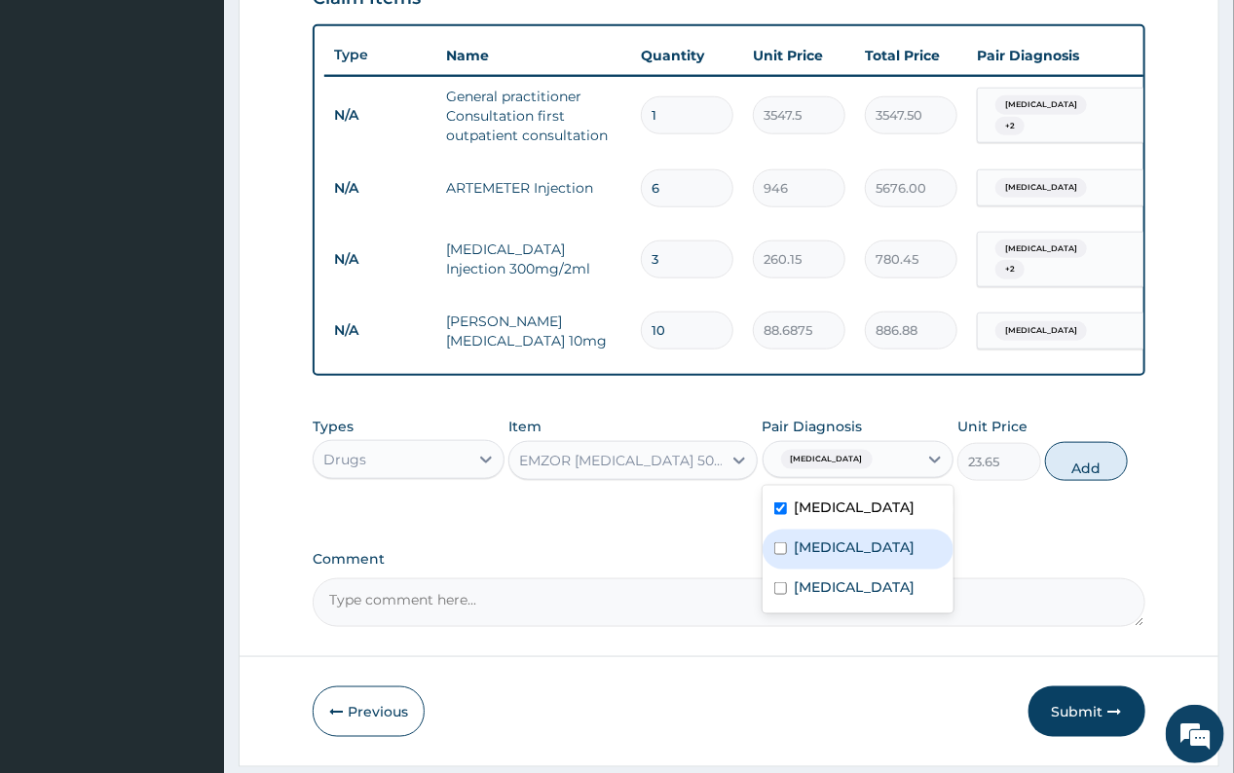
drag, startPoint x: 839, startPoint y: 566, endPoint x: 841, endPoint y: 588, distance: 22.5
click at [839, 557] on label "Upper respiratory infection" at bounding box center [855, 547] width 121 height 19
checkbox input "true"
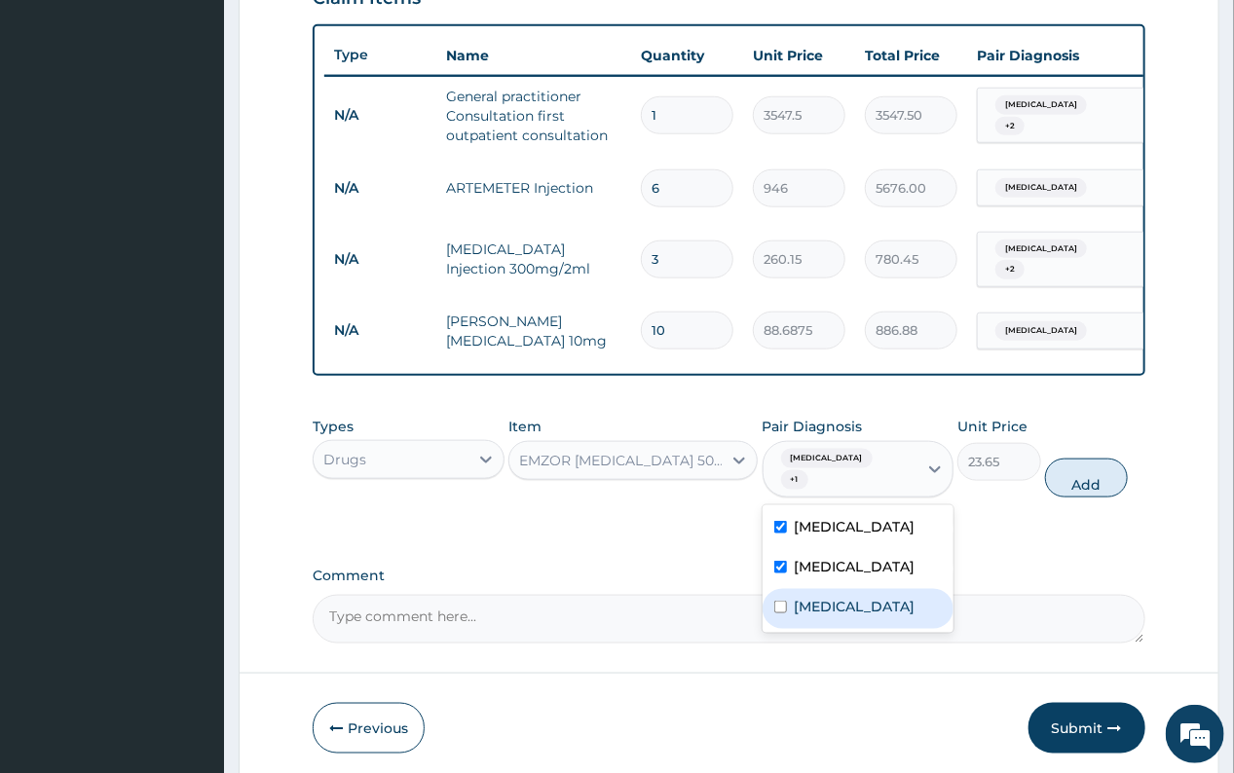
click at [841, 621] on div "Sepsis" at bounding box center [858, 609] width 191 height 40
checkbox input "true"
click at [1088, 466] on button "Add" at bounding box center [1086, 478] width 83 height 39
type input "0"
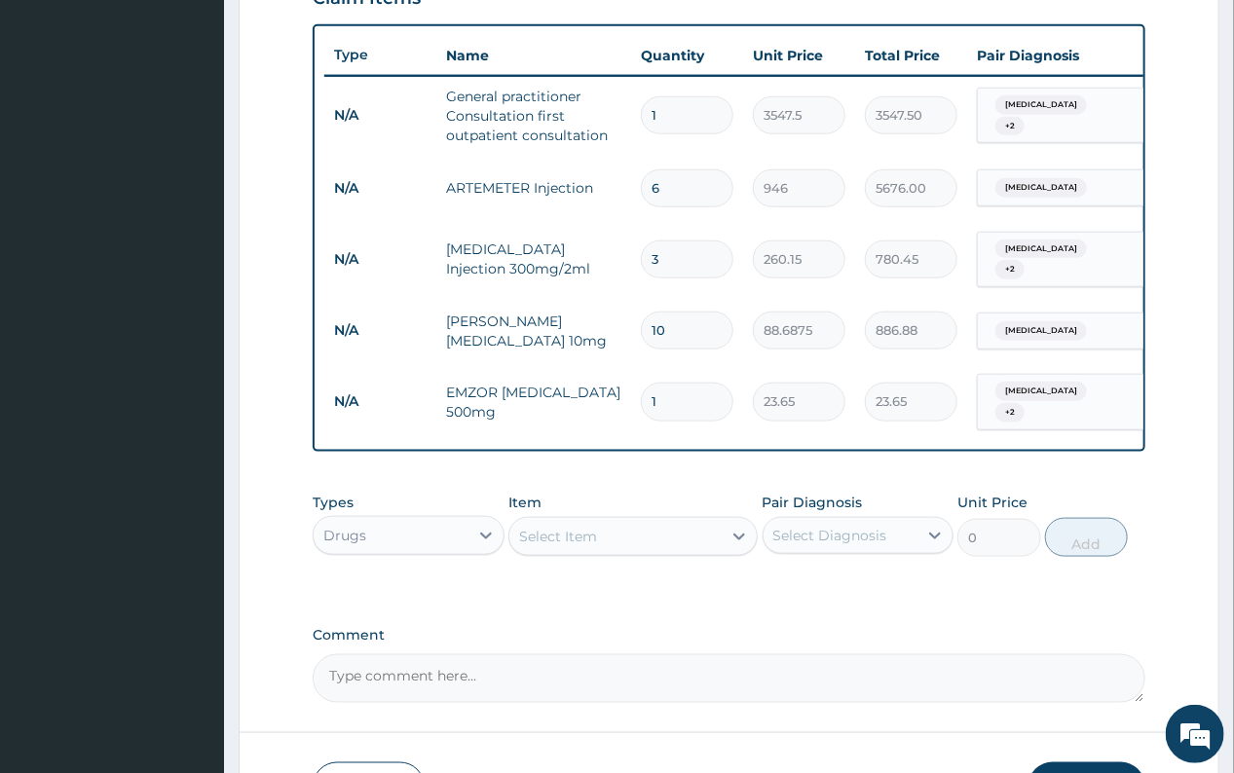
click at [669, 390] on input "1" at bounding box center [687, 402] width 93 height 38
type input "18"
type input "425.70"
type input "18"
click at [569, 533] on div "Select Item" at bounding box center [558, 536] width 78 height 19
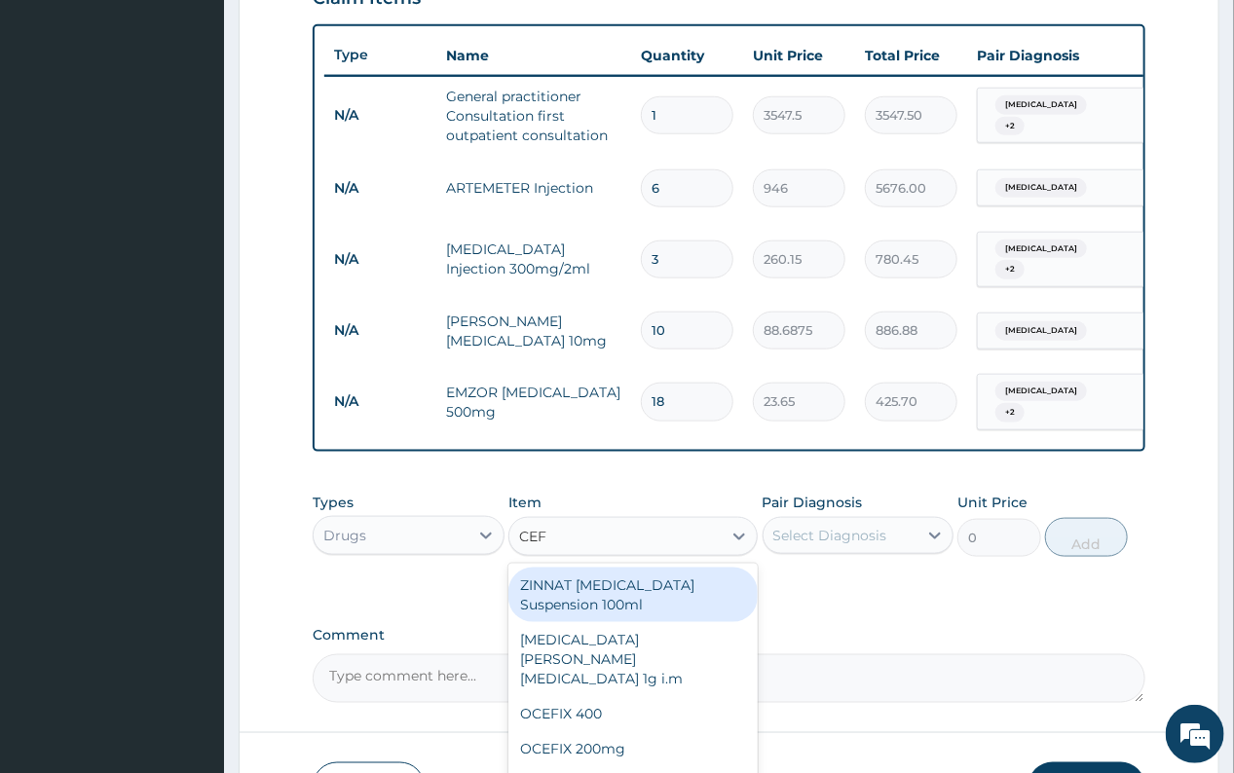
type input "CEFT"
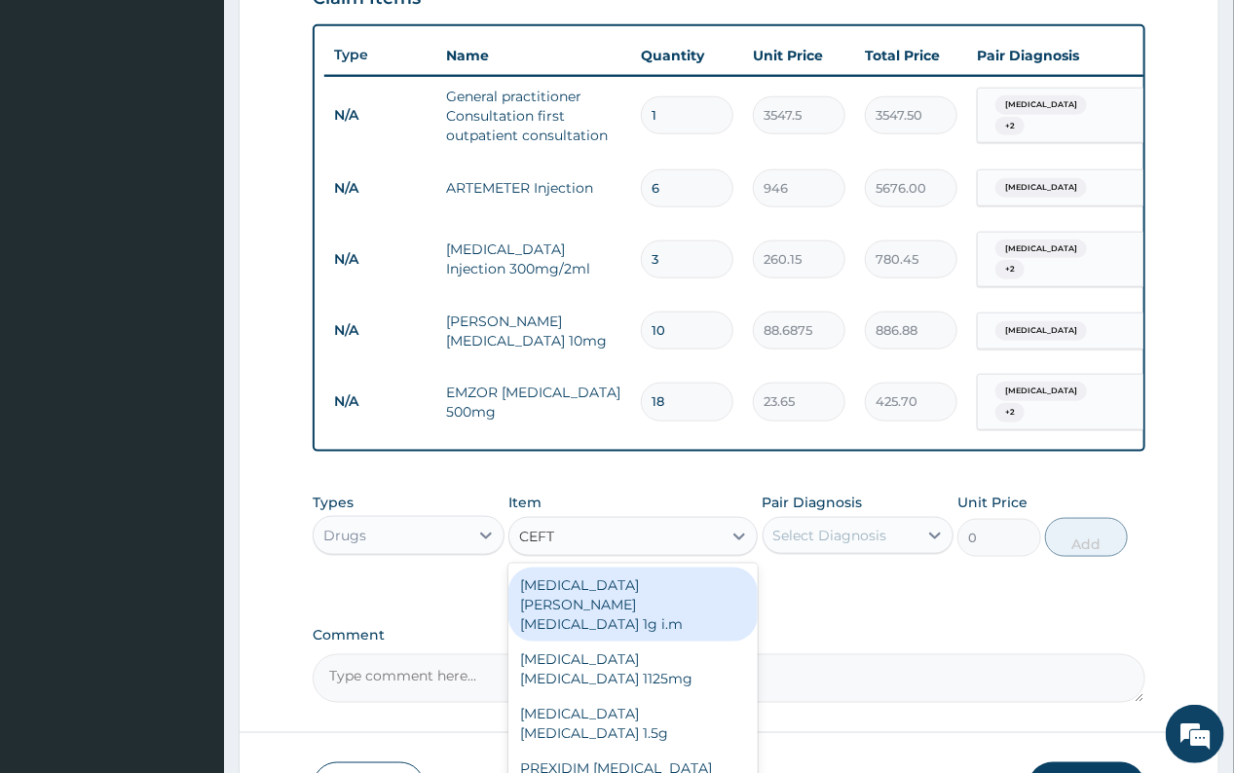
click at [675, 581] on div "ROCEPHIN CEFTRIAXONE 1g i.m" at bounding box center [632, 605] width 249 height 74
type input "8277.5"
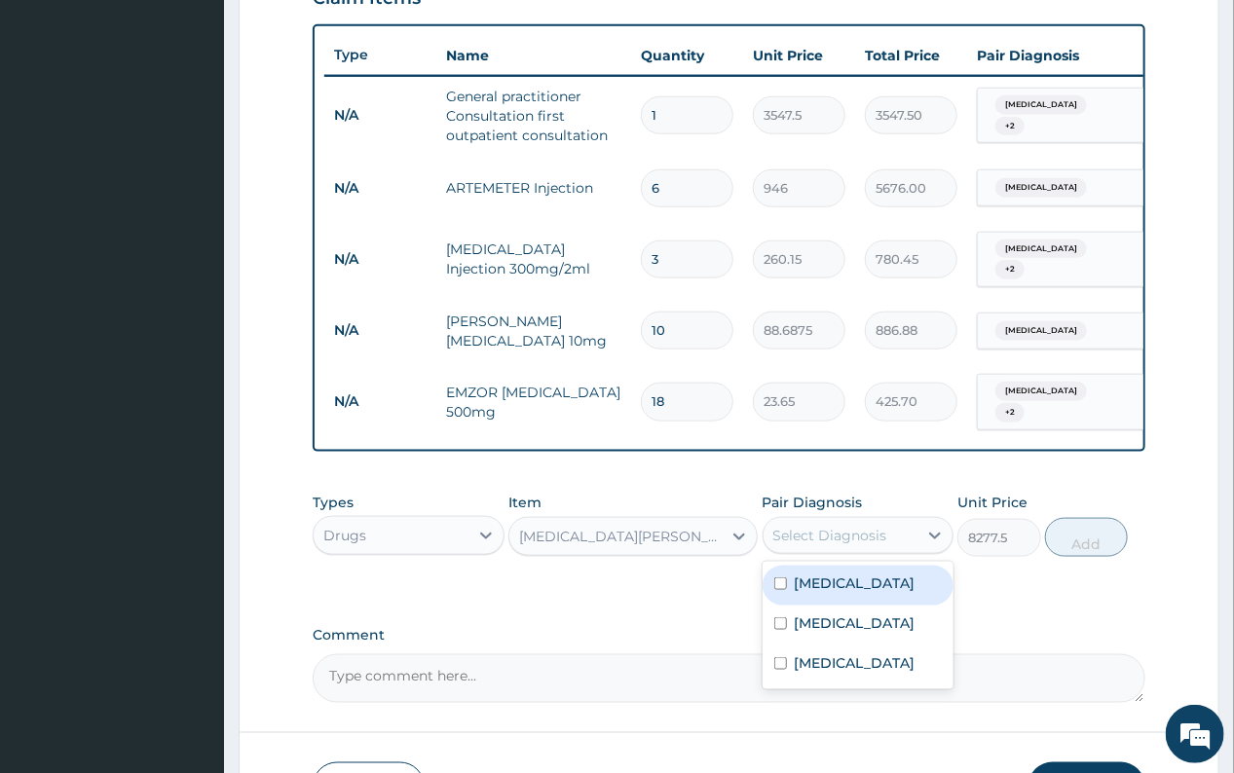
click at [814, 540] on div "Select Diagnosis" at bounding box center [830, 535] width 114 height 19
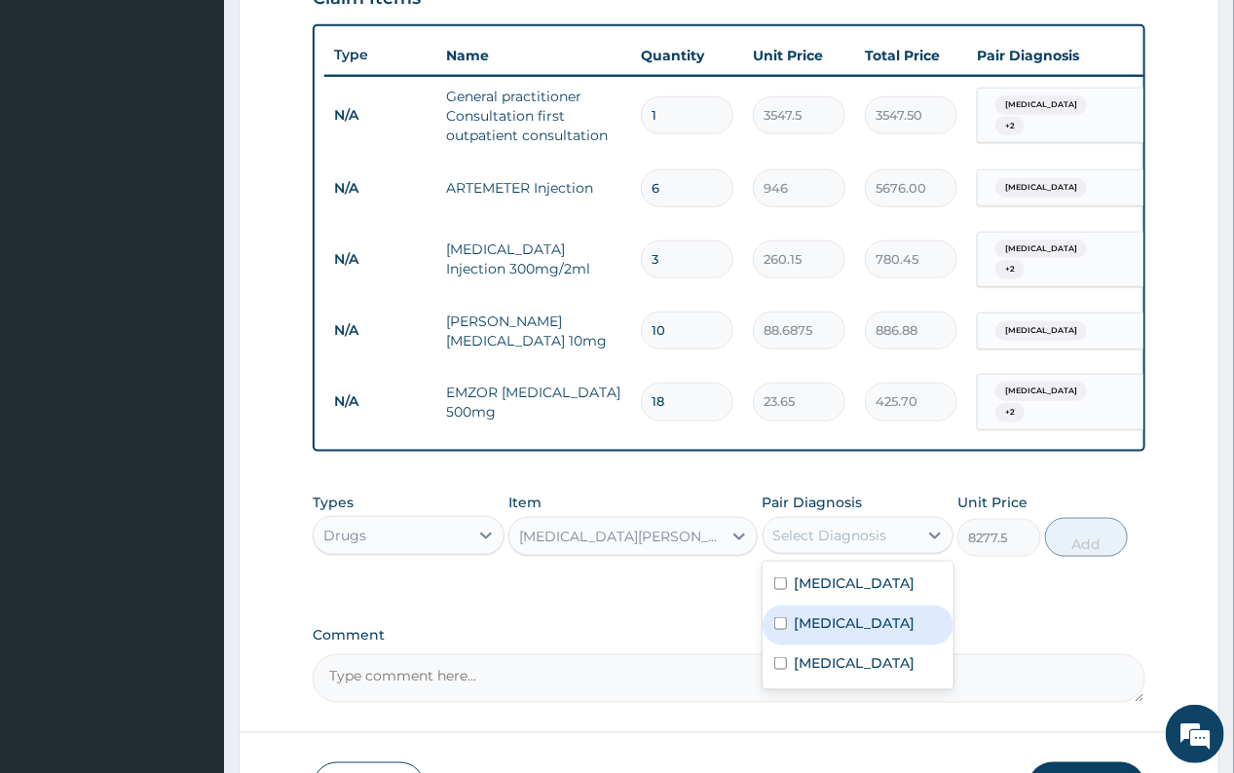
click at [837, 621] on label "Upper respiratory infection" at bounding box center [855, 623] width 121 height 19
checkbox input "true"
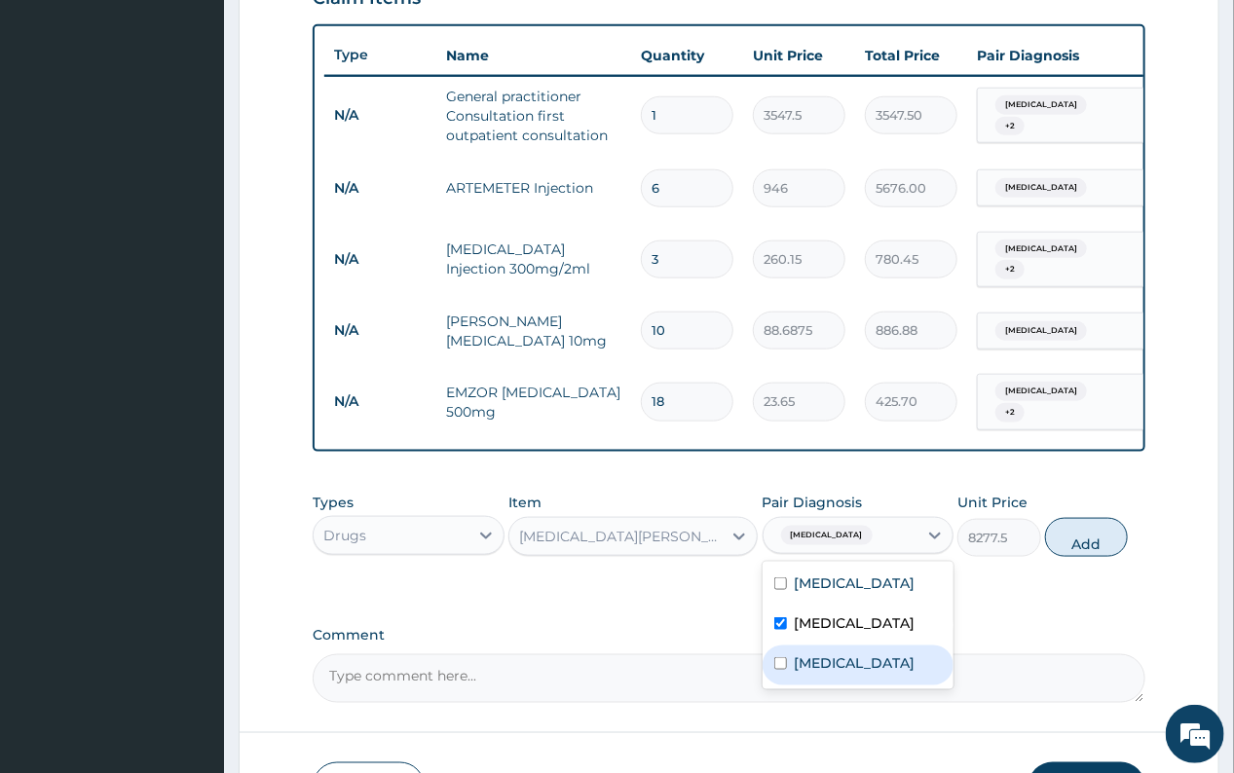
click at [838, 673] on label "Sepsis" at bounding box center [855, 662] width 121 height 19
checkbox input "true"
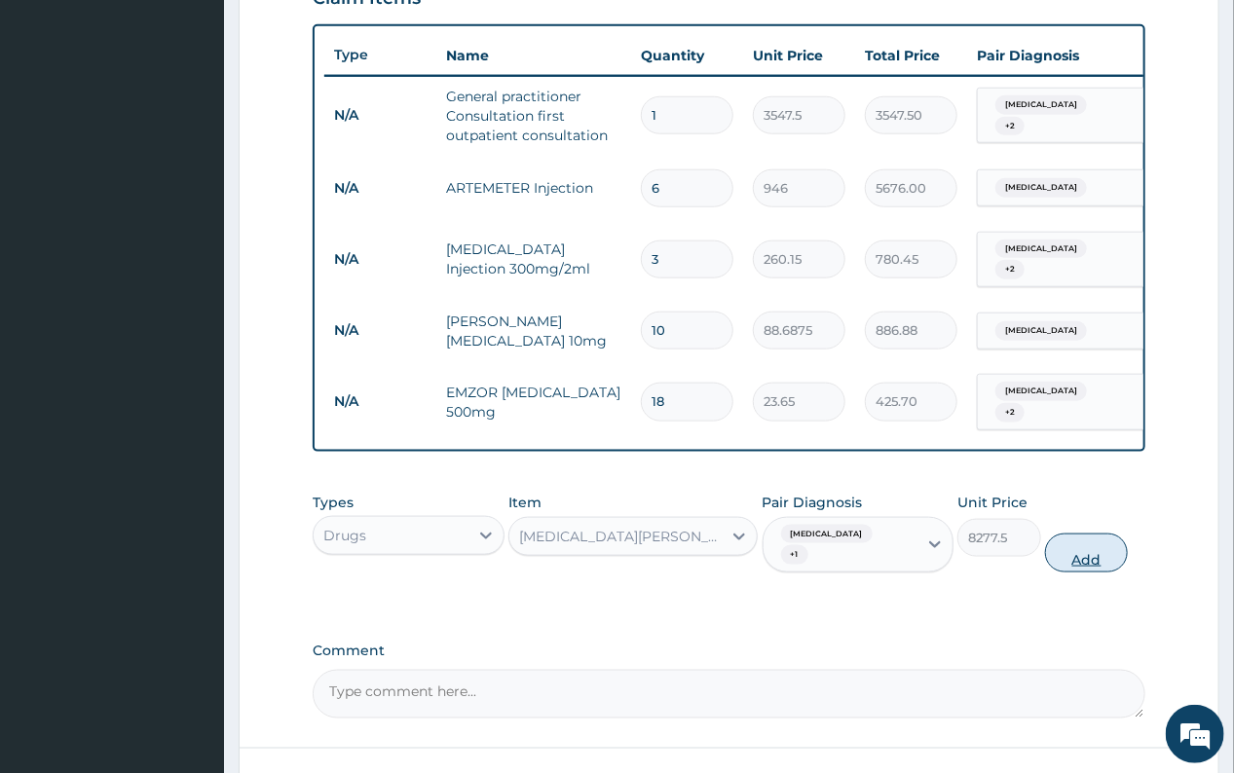
click at [1087, 558] on button "Add" at bounding box center [1086, 553] width 83 height 39
type input "0"
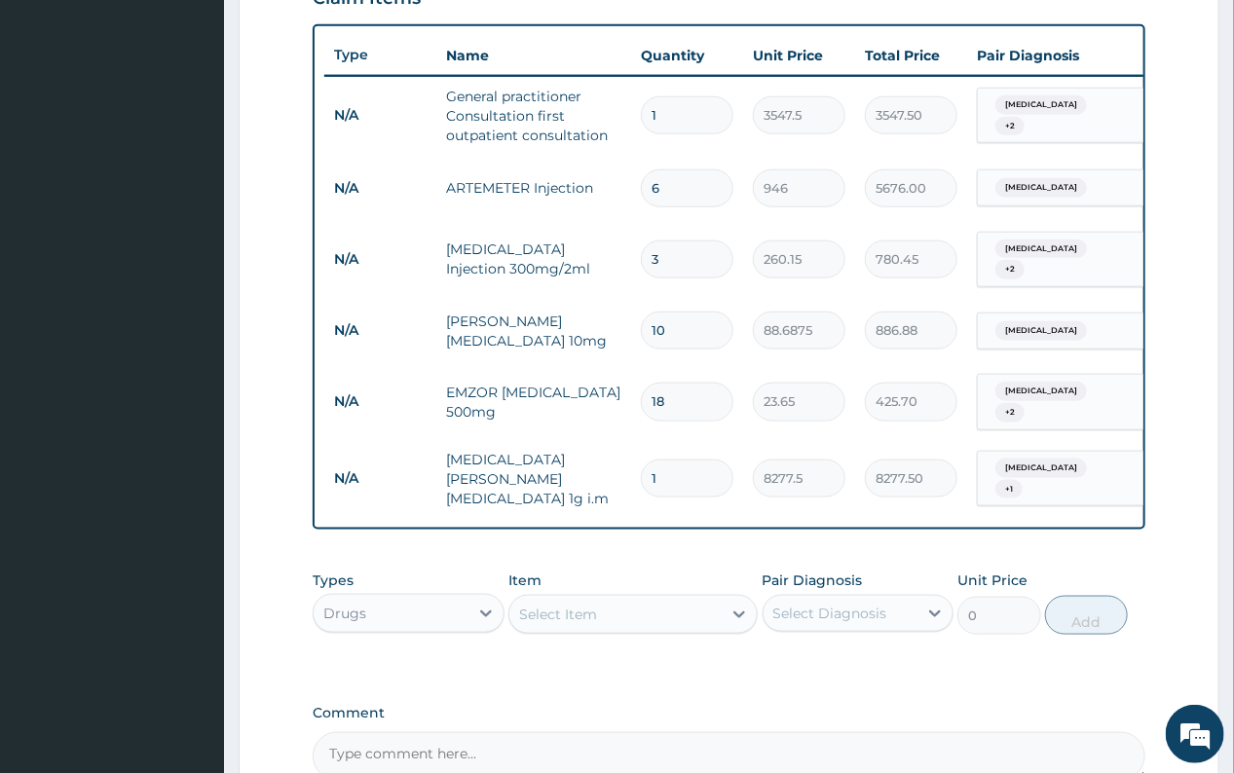
drag, startPoint x: 653, startPoint y: 459, endPoint x: 638, endPoint y: 455, distance: 16.1
click at [641, 460] on input "1" at bounding box center [687, 479] width 93 height 38
click at [674, 466] on input "1" at bounding box center [687, 479] width 93 height 38
type input "0.00"
type input "3"
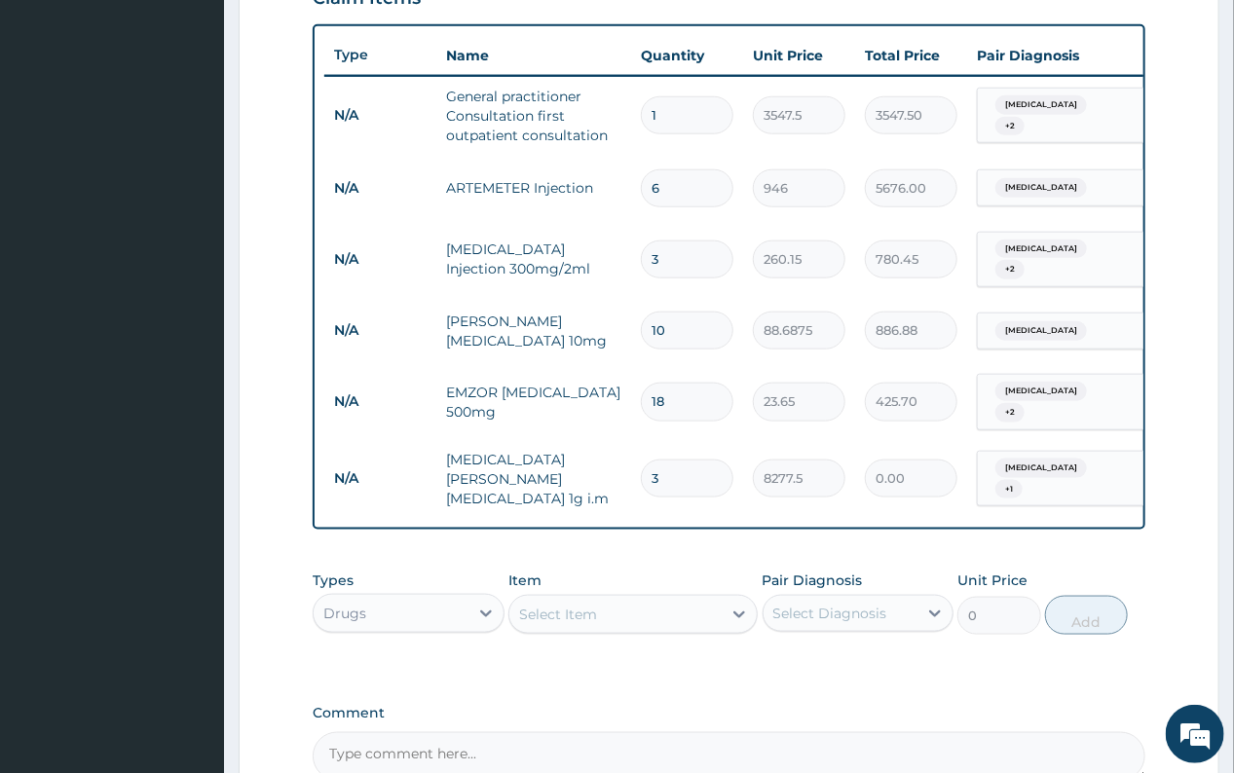
type input "24832.50"
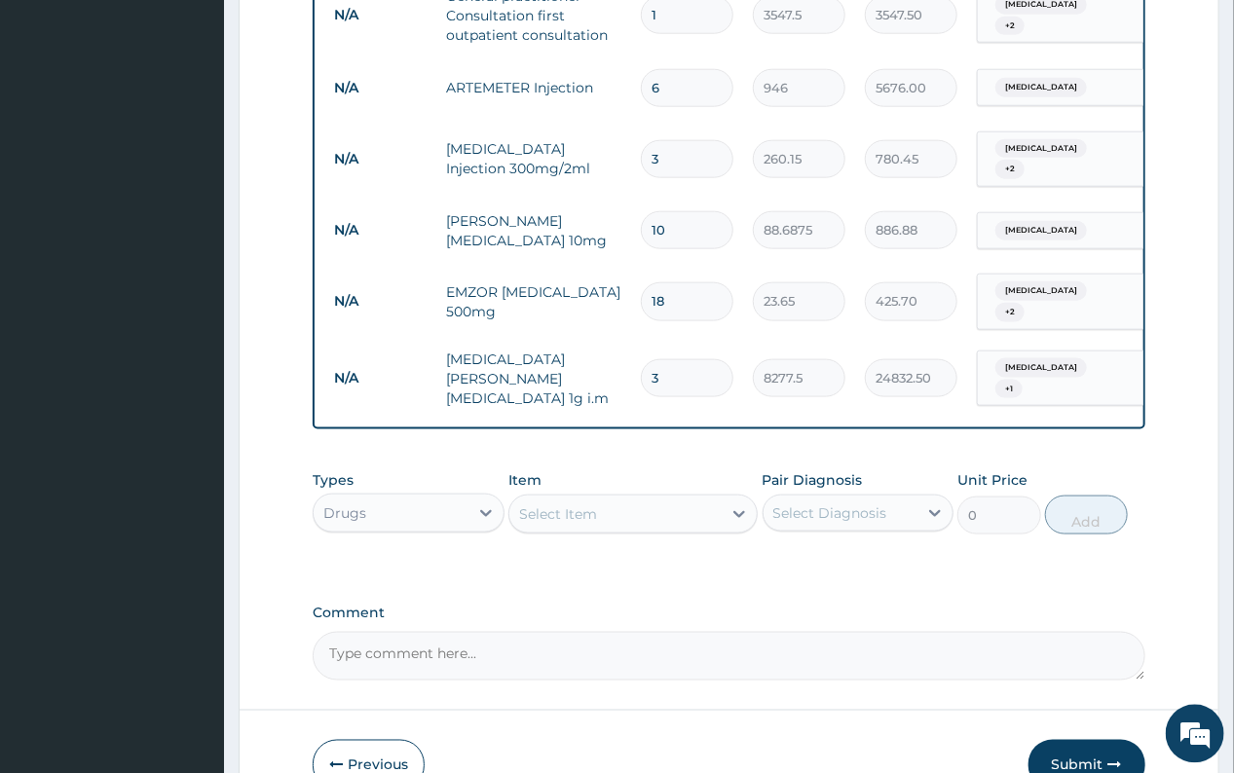
scroll to position [854, 0]
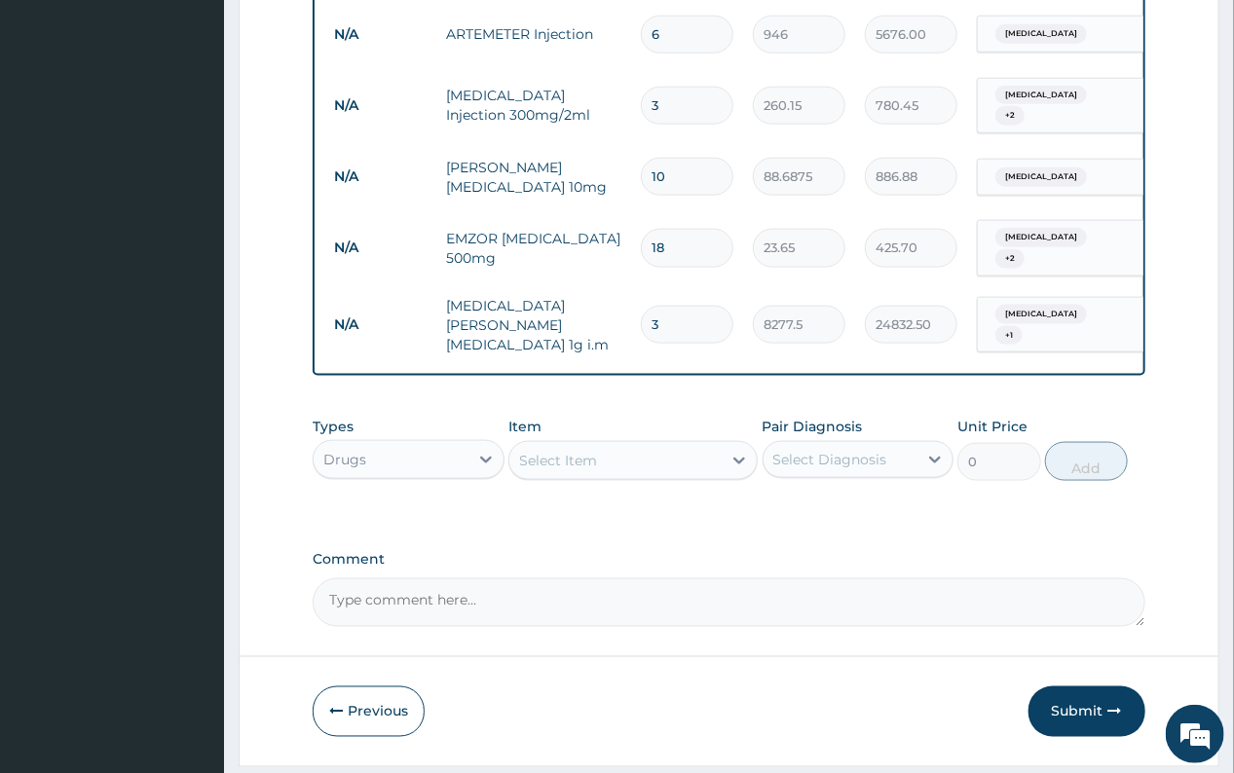
type input "3"
click at [356, 459] on div "Drugs" at bounding box center [344, 459] width 43 height 19
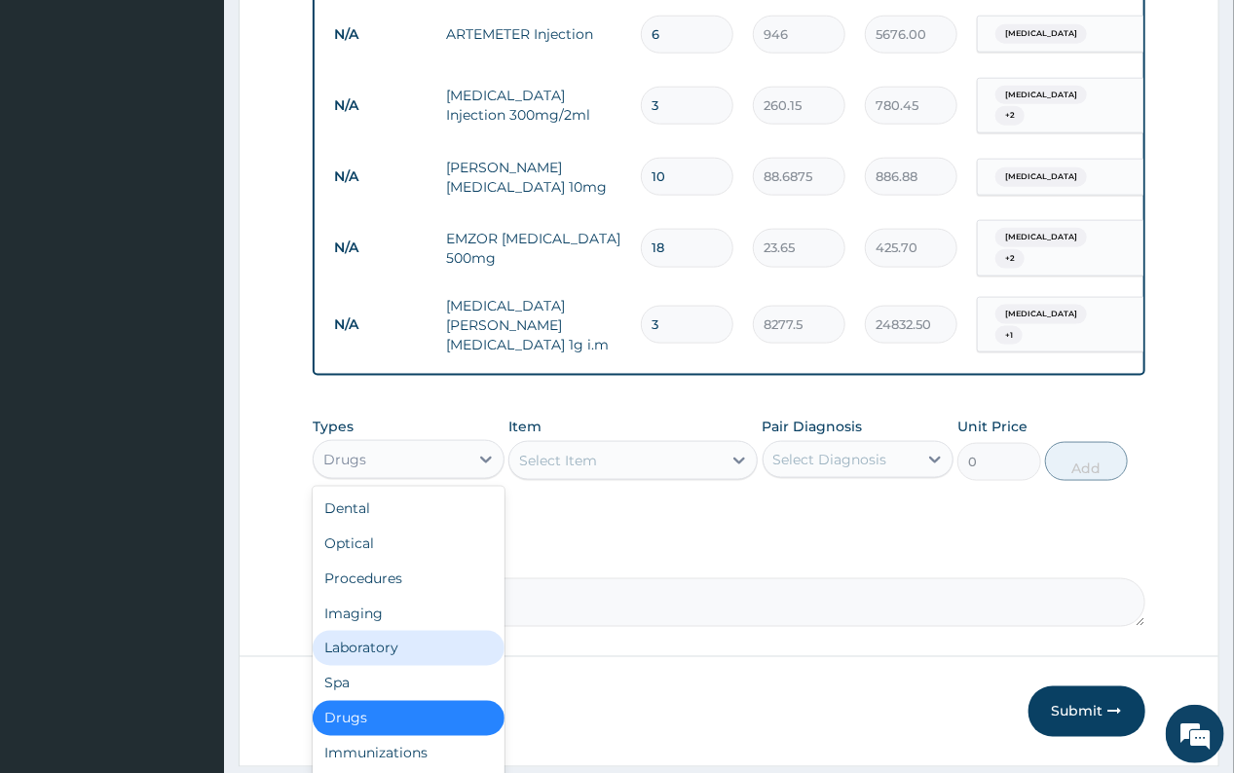
click at [379, 640] on div "Laboratory" at bounding box center [408, 648] width 191 height 35
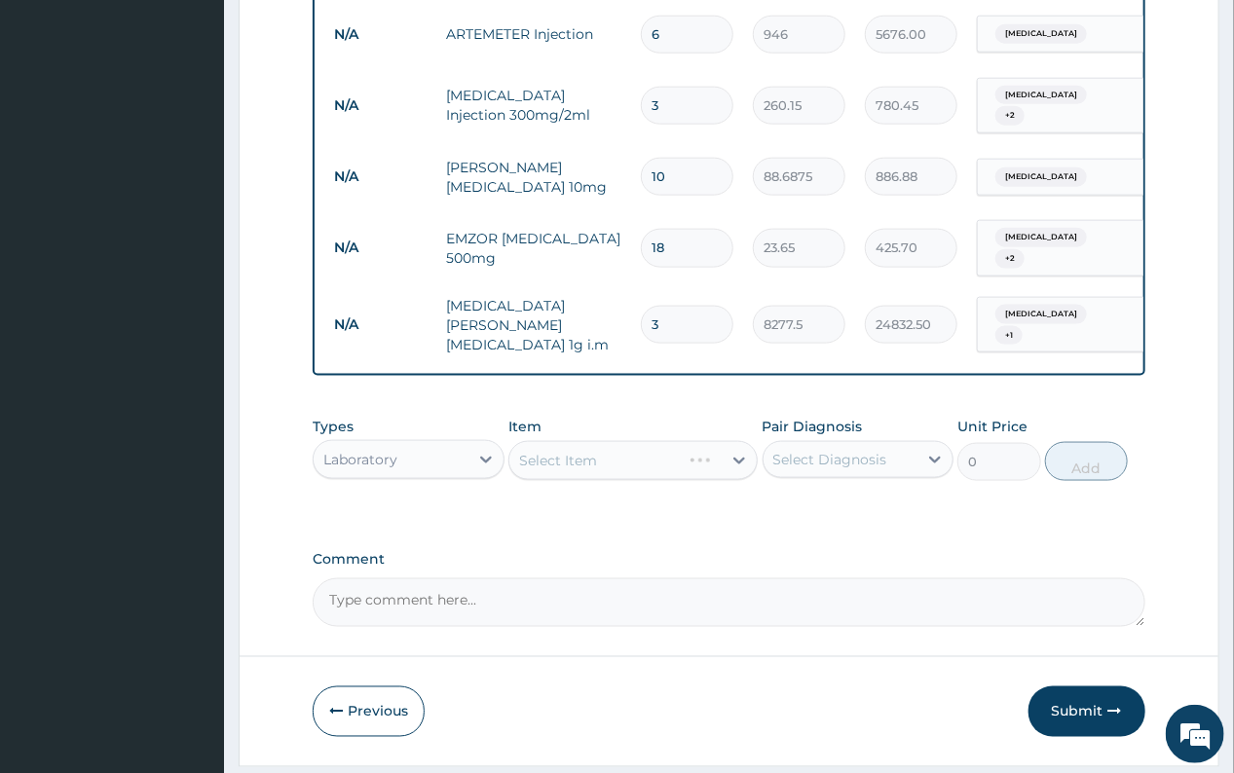
click at [742, 462] on div "Select Item" at bounding box center [632, 460] width 249 height 39
click at [739, 459] on div "Select Item" at bounding box center [632, 460] width 249 height 39
click at [736, 453] on icon at bounding box center [738, 460] width 19 height 19
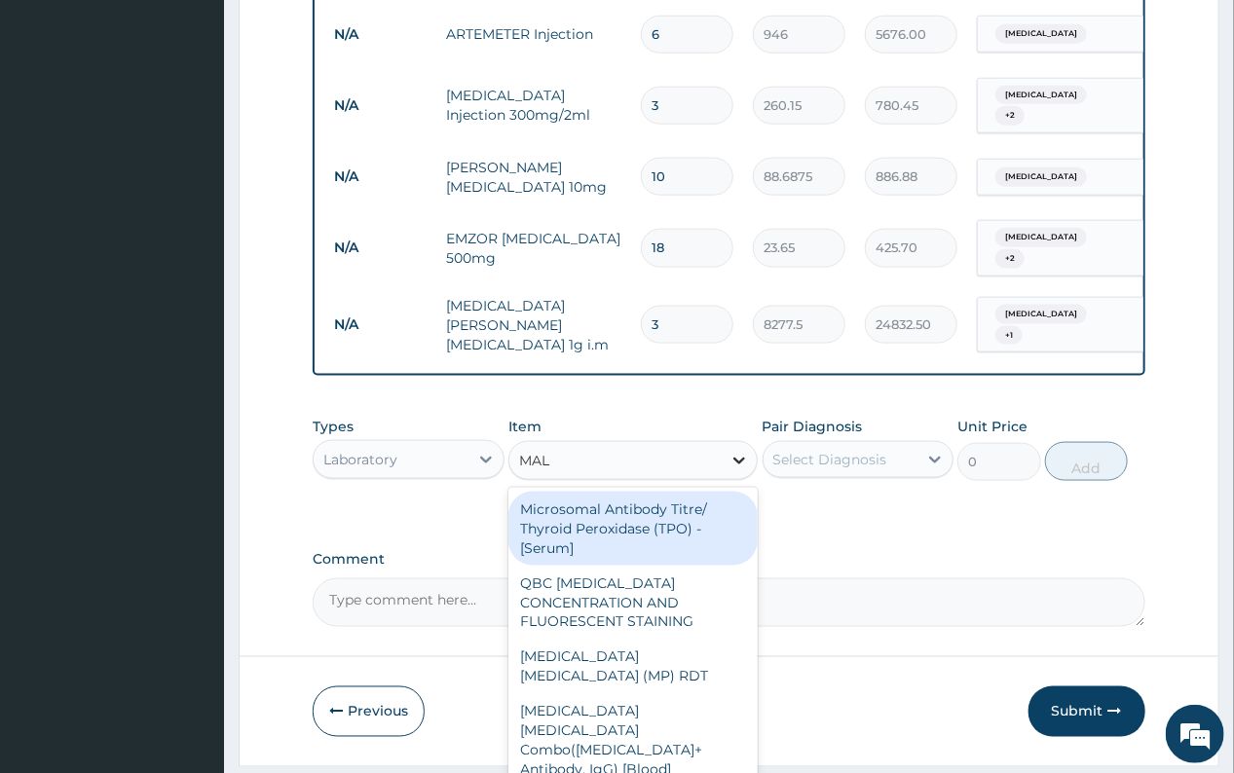
type input "MALA"
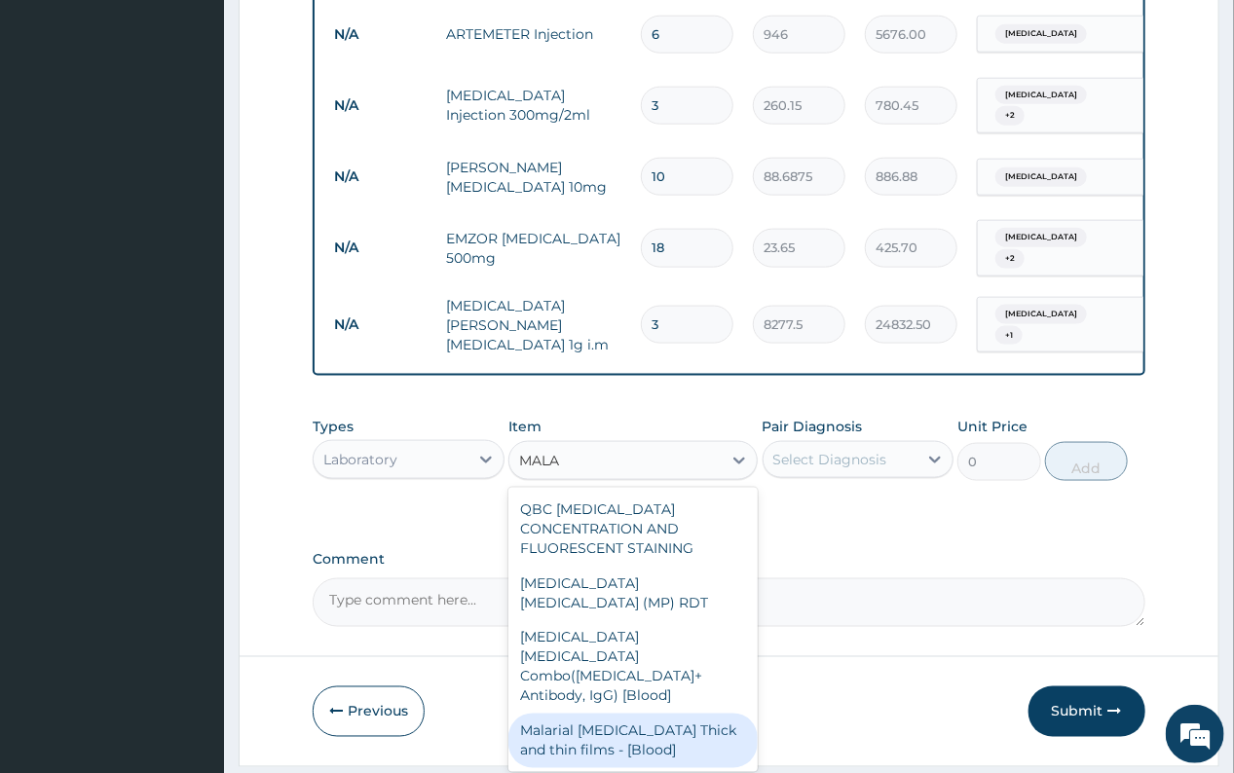
click at [678, 714] on div "Malarial Parasite Thick and thin films - [Blood]" at bounding box center [632, 741] width 249 height 55
type input "1612.5"
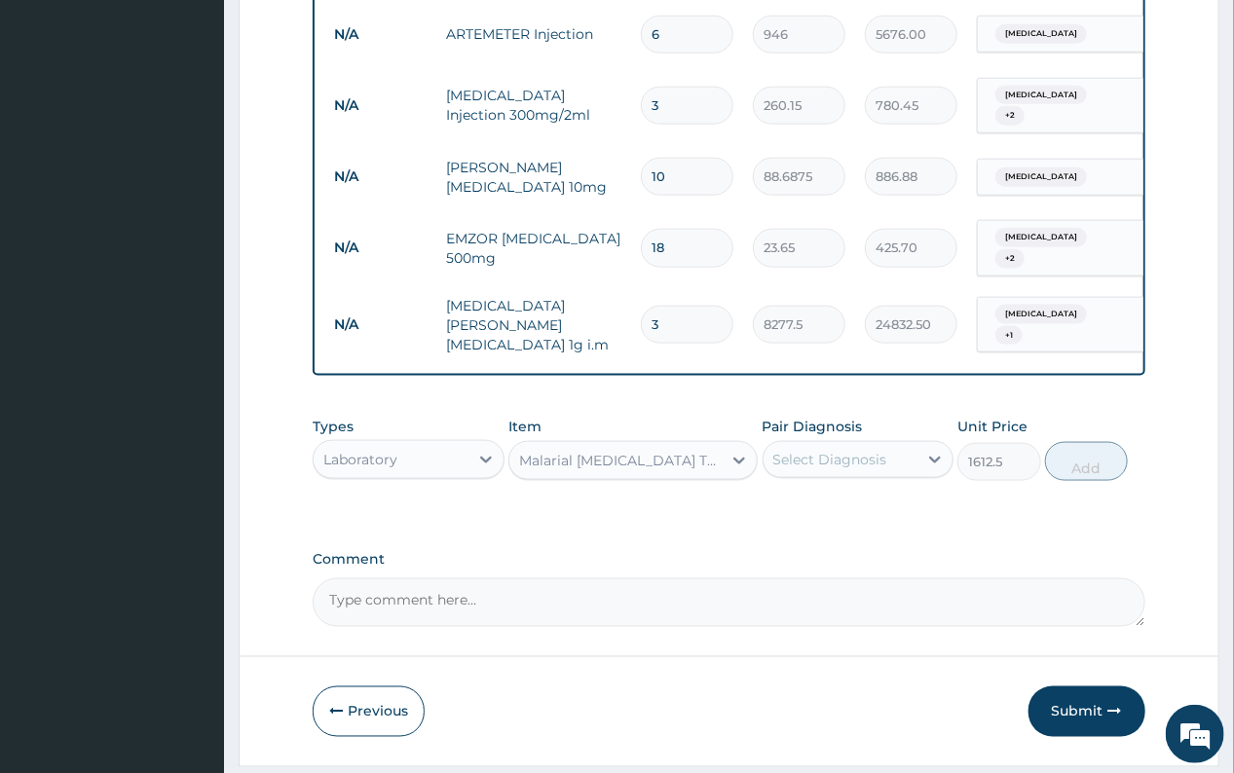
click at [804, 455] on div "Select Diagnosis" at bounding box center [830, 459] width 114 height 19
click at [816, 509] on label "Malaria" at bounding box center [855, 507] width 121 height 19
checkbox input "true"
drag, startPoint x: 1090, startPoint y: 456, endPoint x: 878, endPoint y: 456, distance: 211.3
click at [1090, 455] on button "Add" at bounding box center [1086, 461] width 83 height 39
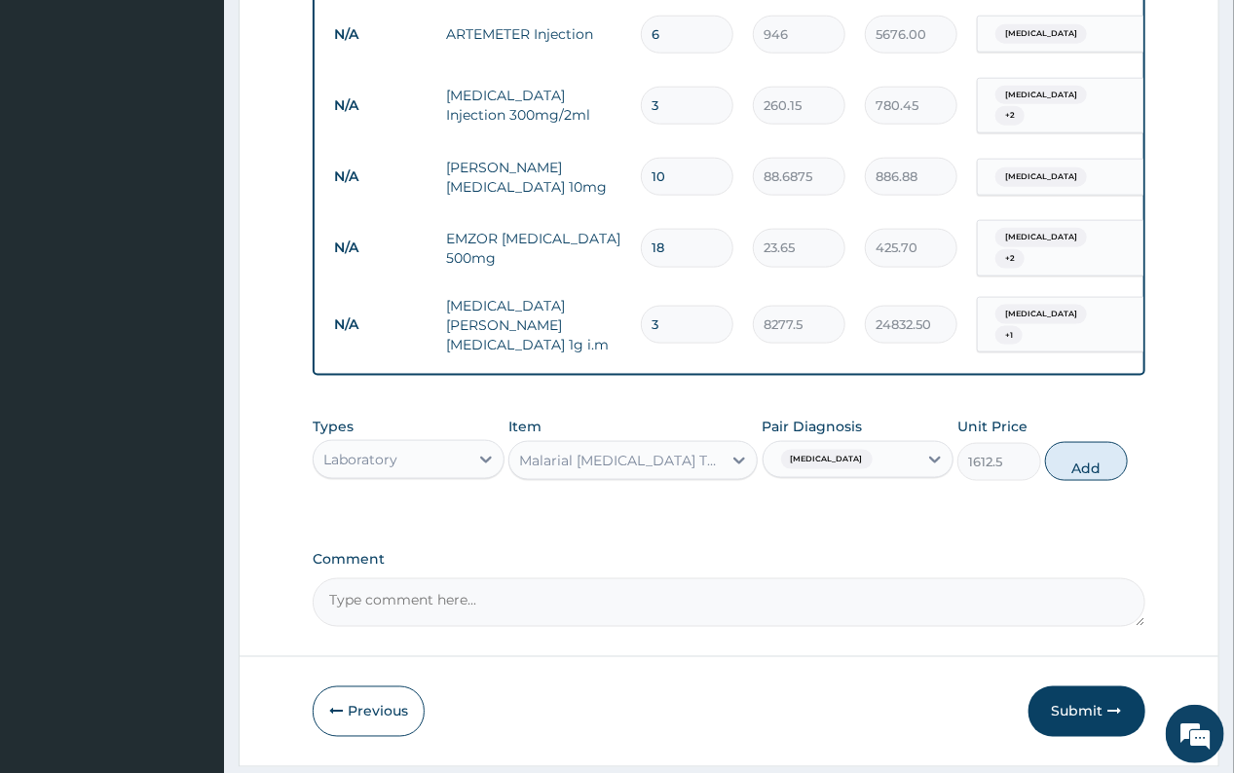
type input "0"
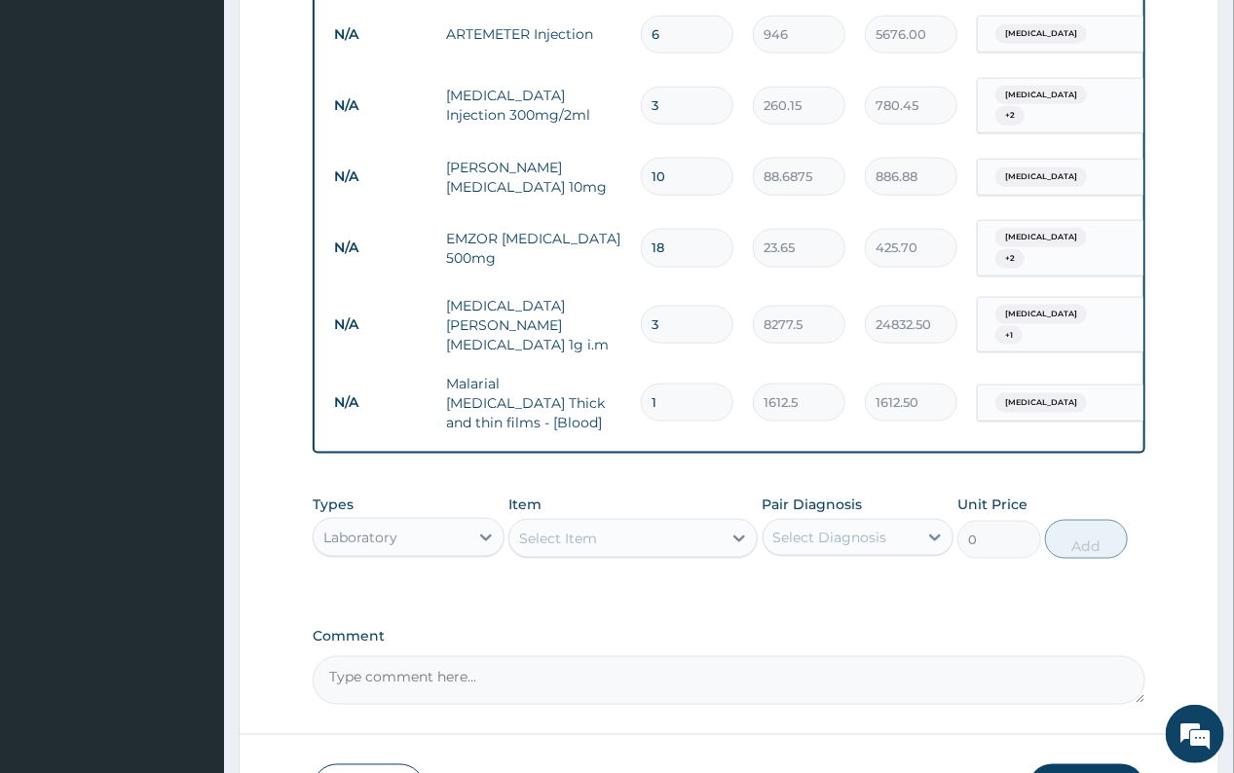
click at [608, 524] on div "Select Item" at bounding box center [615, 538] width 212 height 31
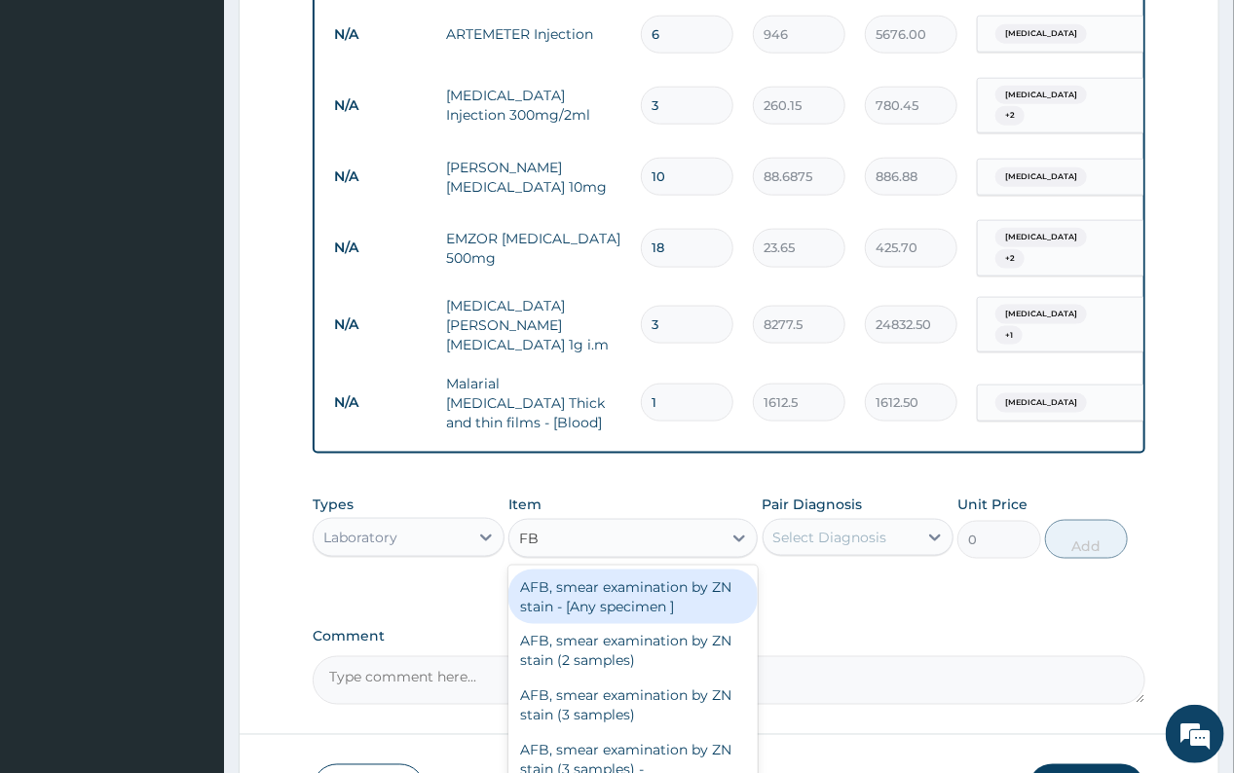
type input "FBC"
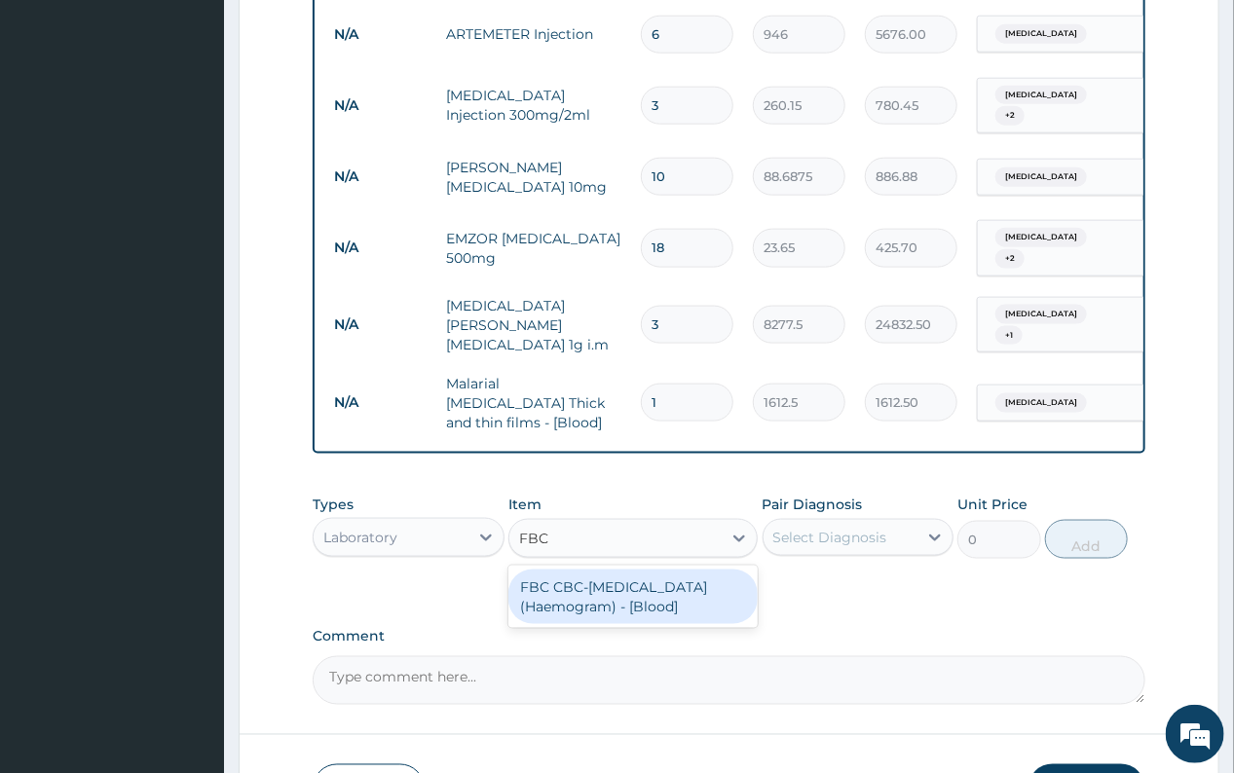
drag, startPoint x: 557, startPoint y: 587, endPoint x: 706, endPoint y: 557, distance: 152.0
click at [558, 586] on div "FBC CBC-Complete Blood Count (Haemogram) - [Blood]" at bounding box center [632, 597] width 249 height 55
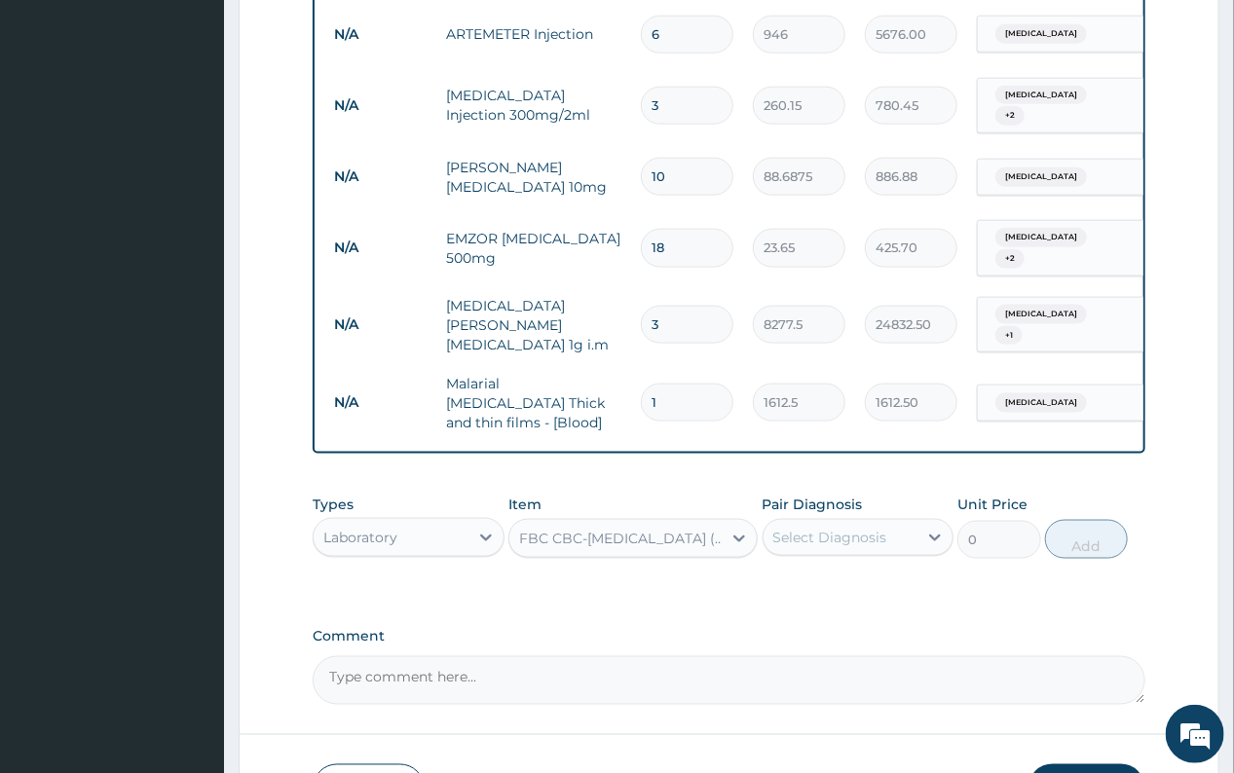
type input "4300"
click at [804, 528] on div "Select Diagnosis" at bounding box center [830, 537] width 114 height 19
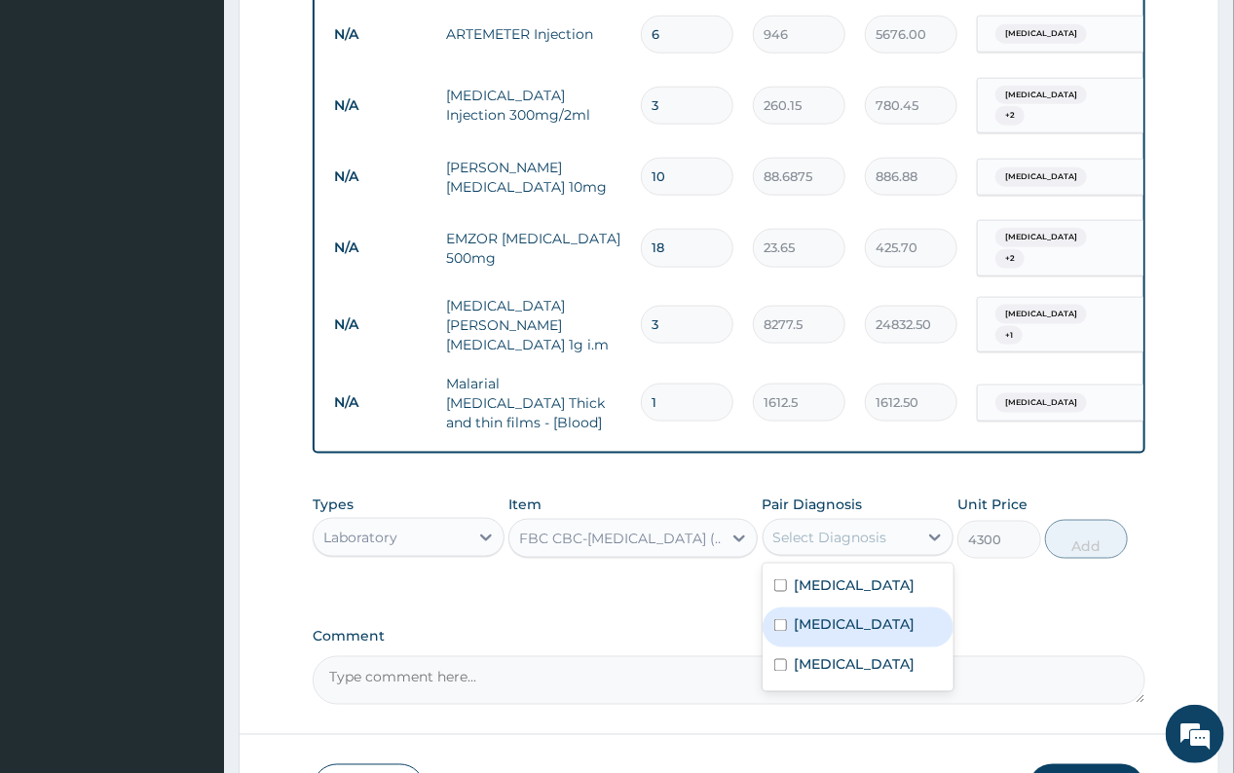
click at [830, 620] on label "Upper respiratory infection" at bounding box center [855, 624] width 121 height 19
checkbox input "true"
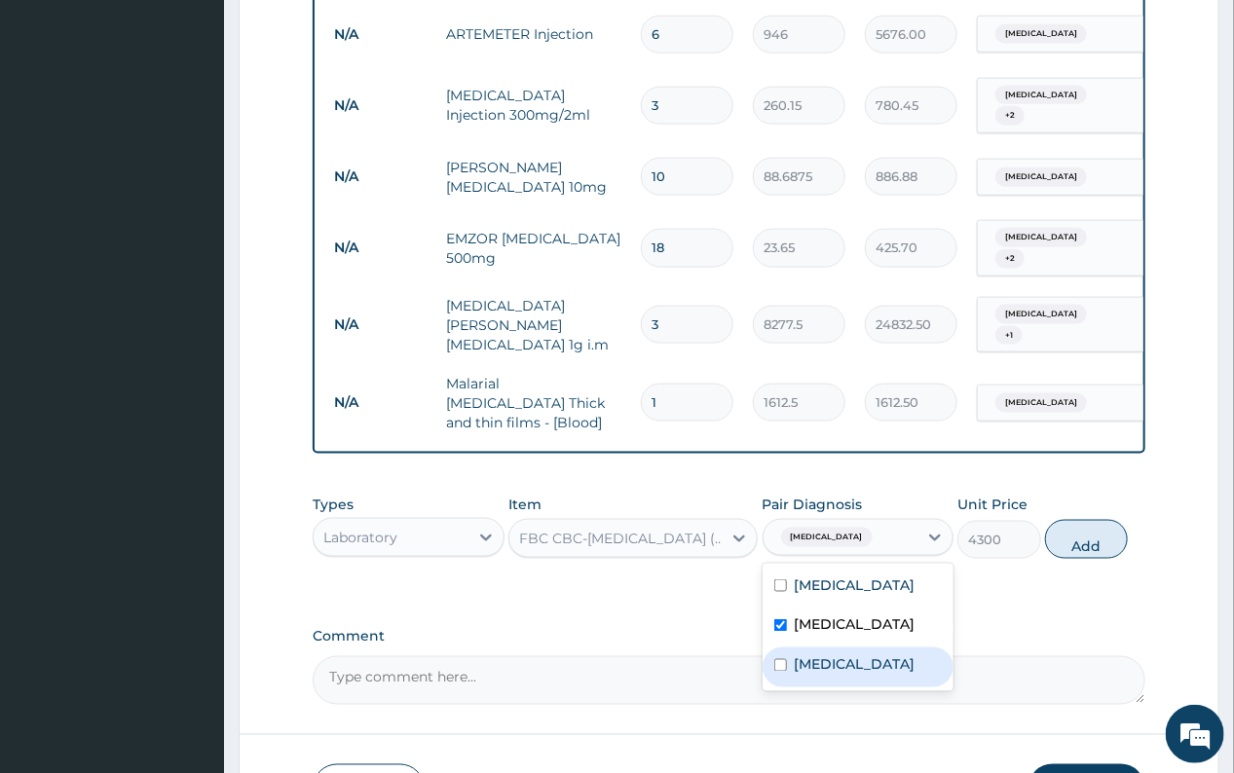
click at [830, 667] on label "Sepsis" at bounding box center [855, 664] width 121 height 19
checkbox input "true"
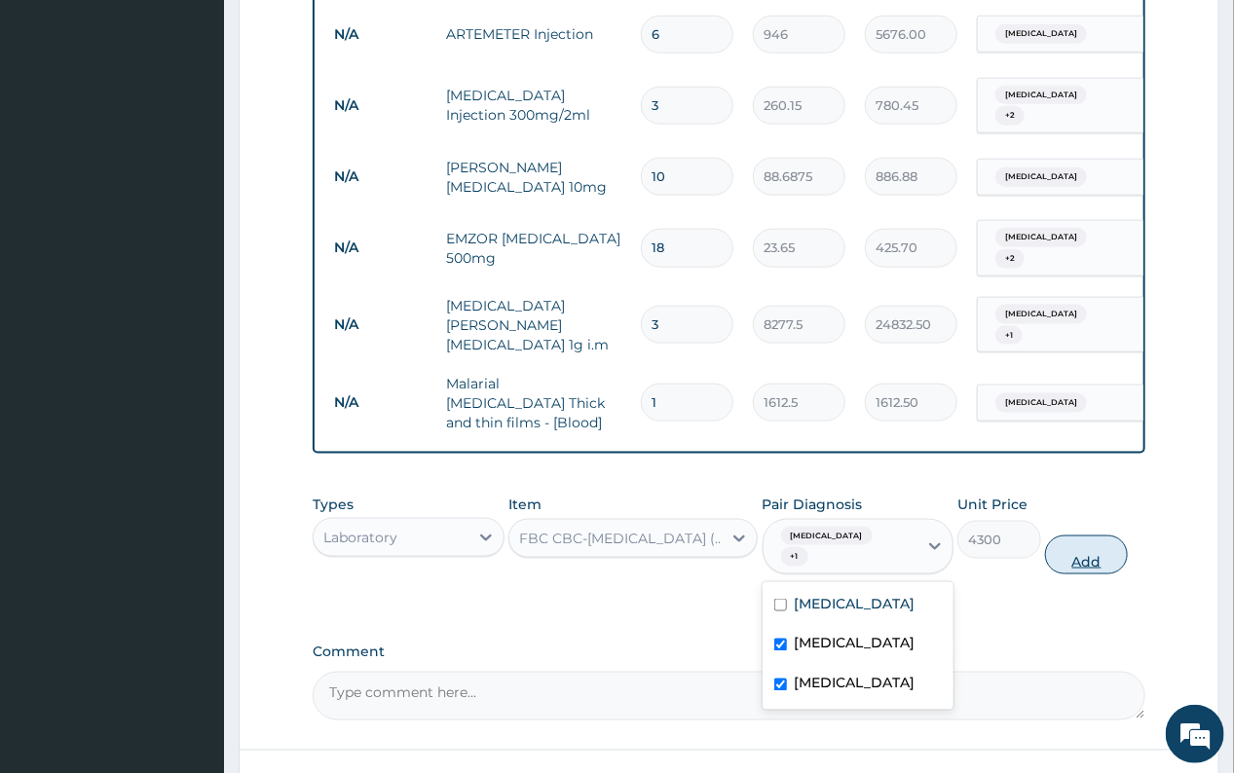
click at [1091, 543] on button "Add" at bounding box center [1086, 555] width 83 height 39
type input "0"
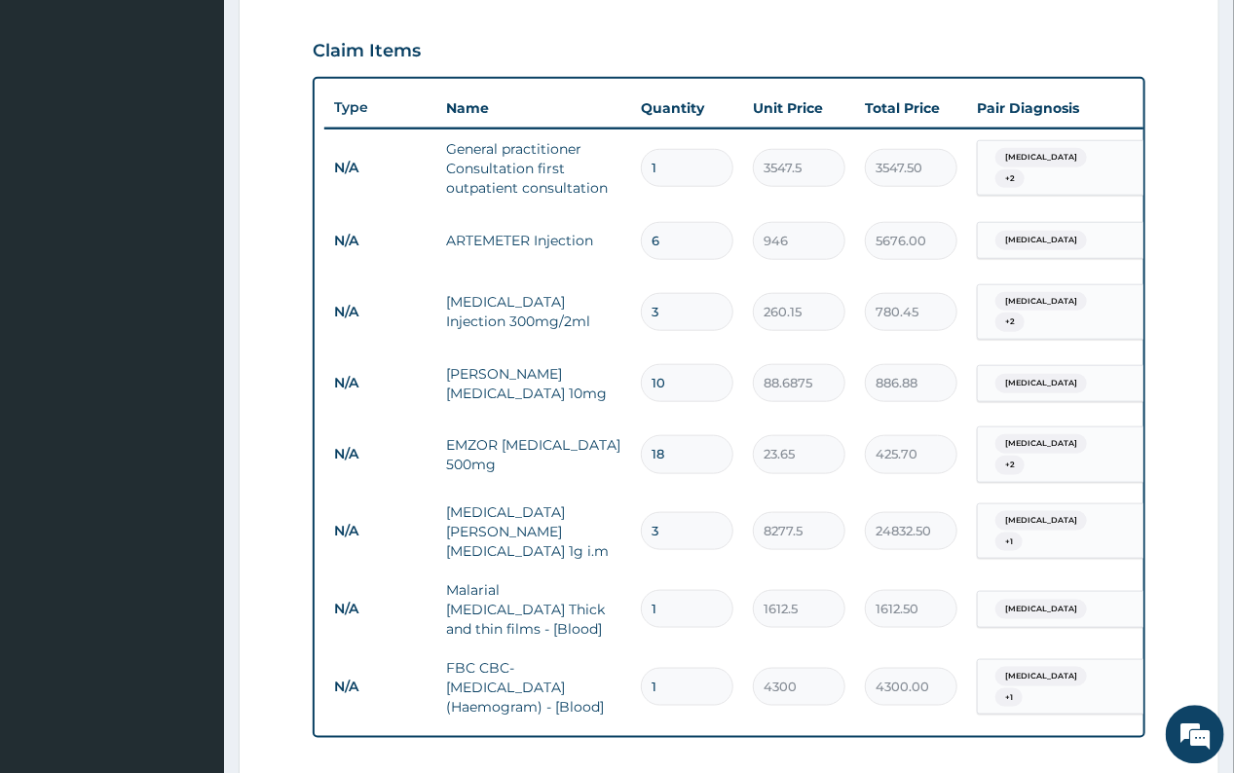
scroll to position [1056, 0]
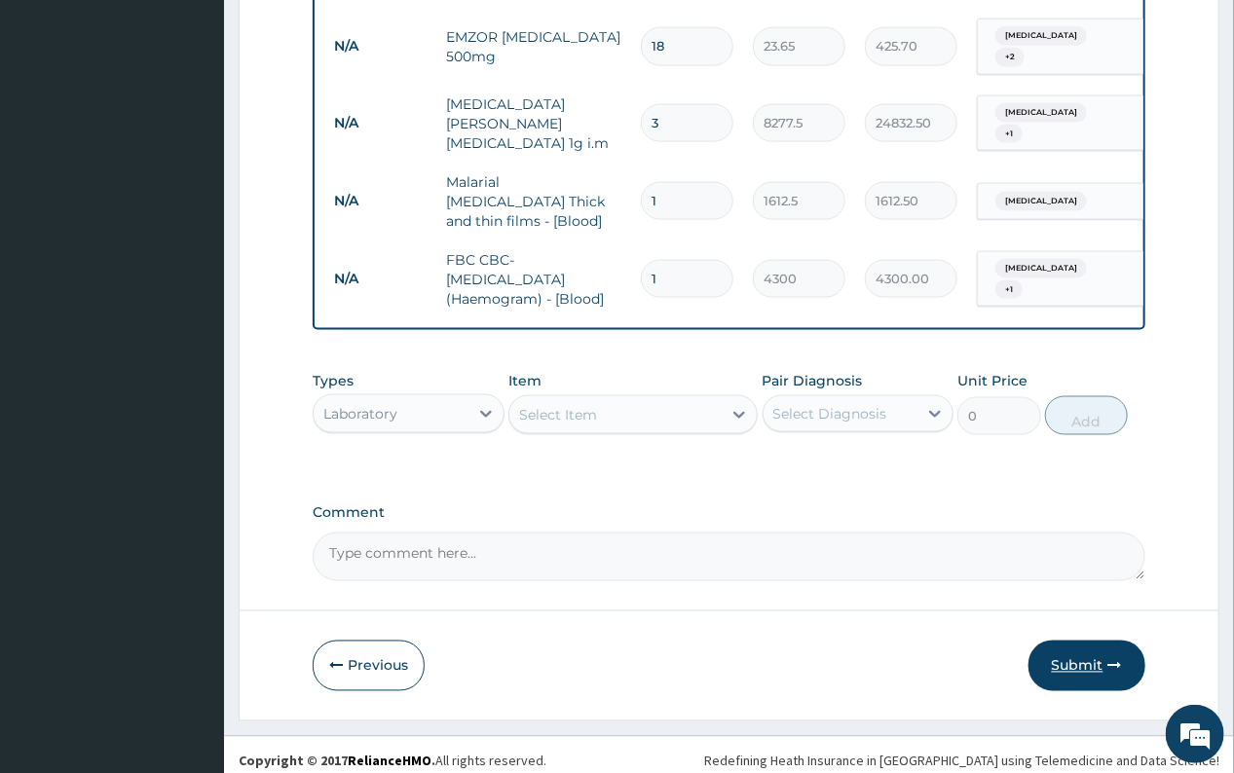
click at [1070, 652] on button "Submit" at bounding box center [1086, 666] width 117 height 51
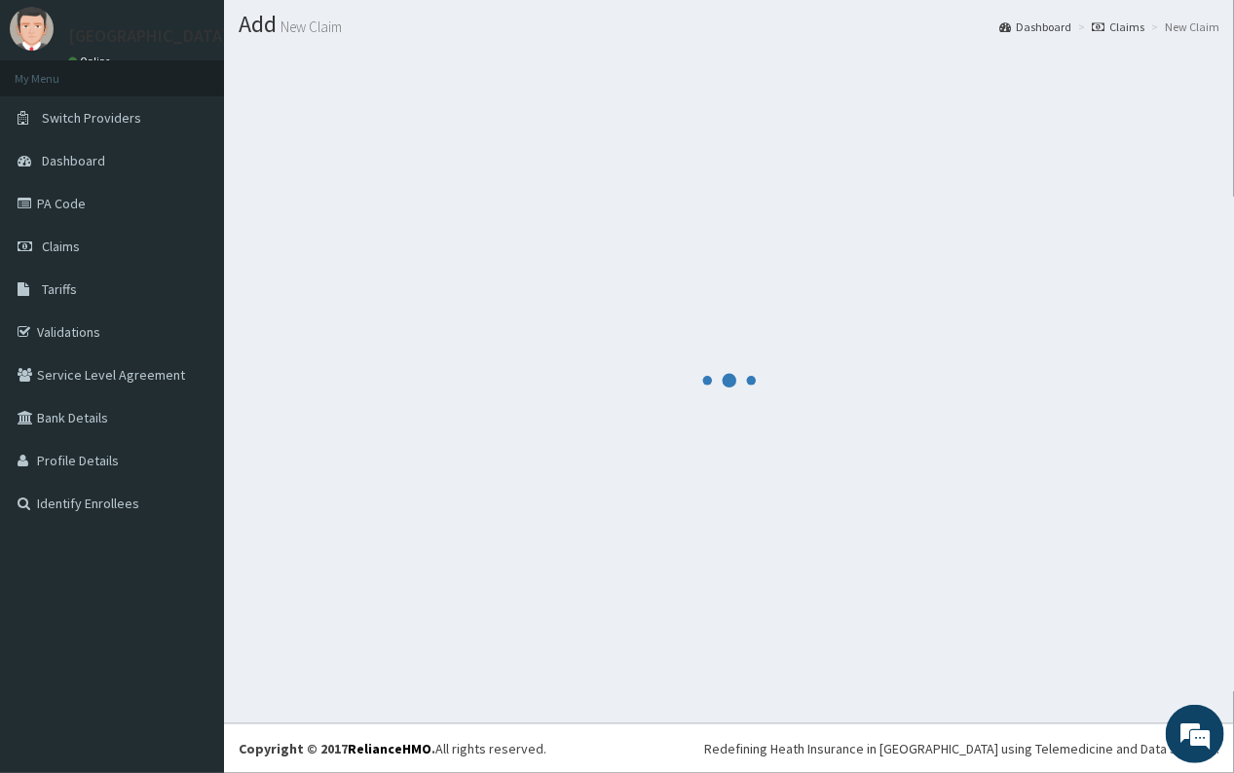
scroll to position [52, 0]
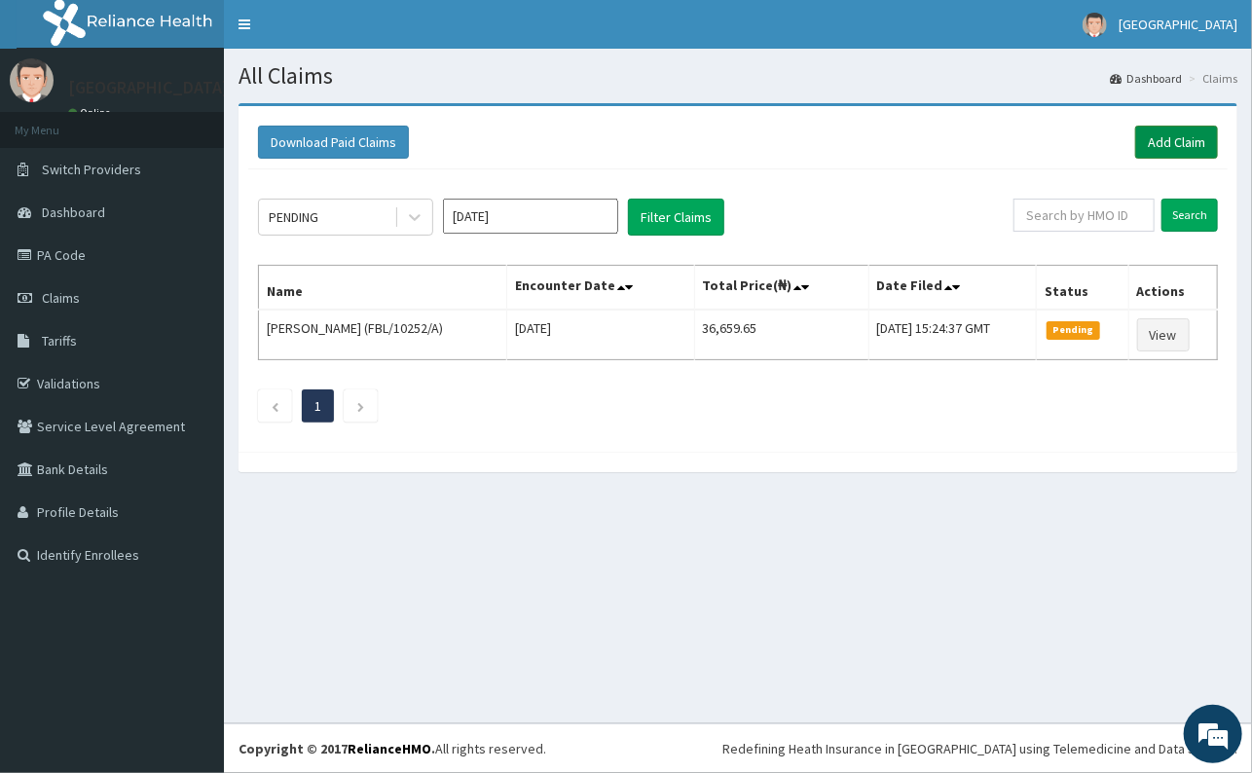
click at [1169, 141] on link "Add Claim" at bounding box center [1177, 142] width 83 height 33
click at [403, 216] on div at bounding box center [414, 217] width 35 height 35
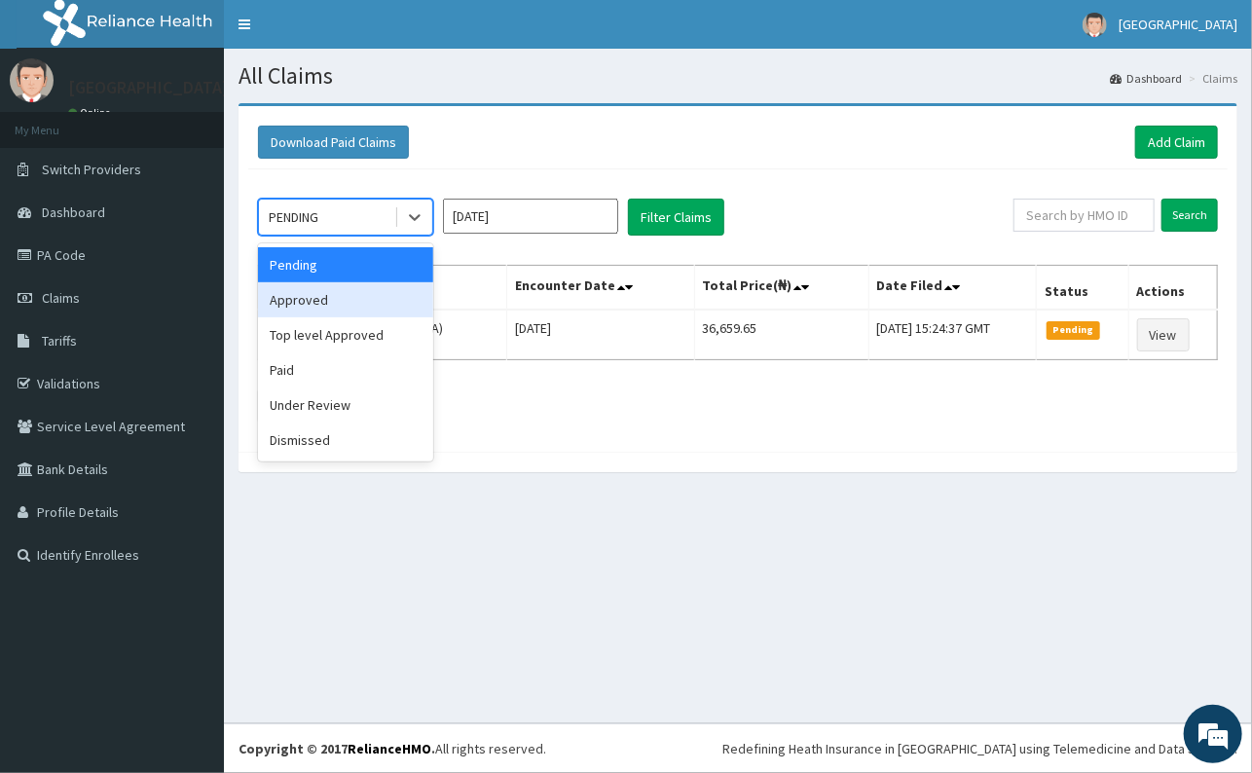
click at [345, 301] on div "Approved" at bounding box center [345, 299] width 175 height 35
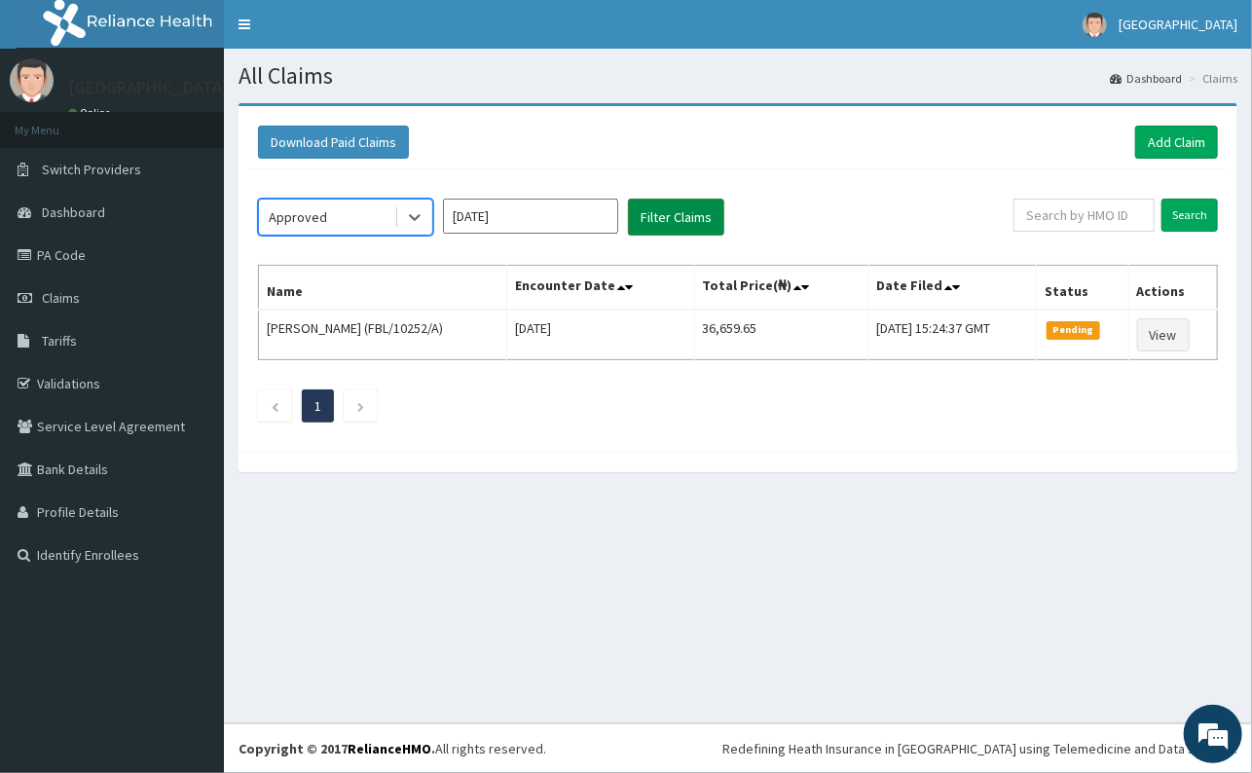
click at [643, 212] on button "Filter Claims" at bounding box center [676, 217] width 96 height 37
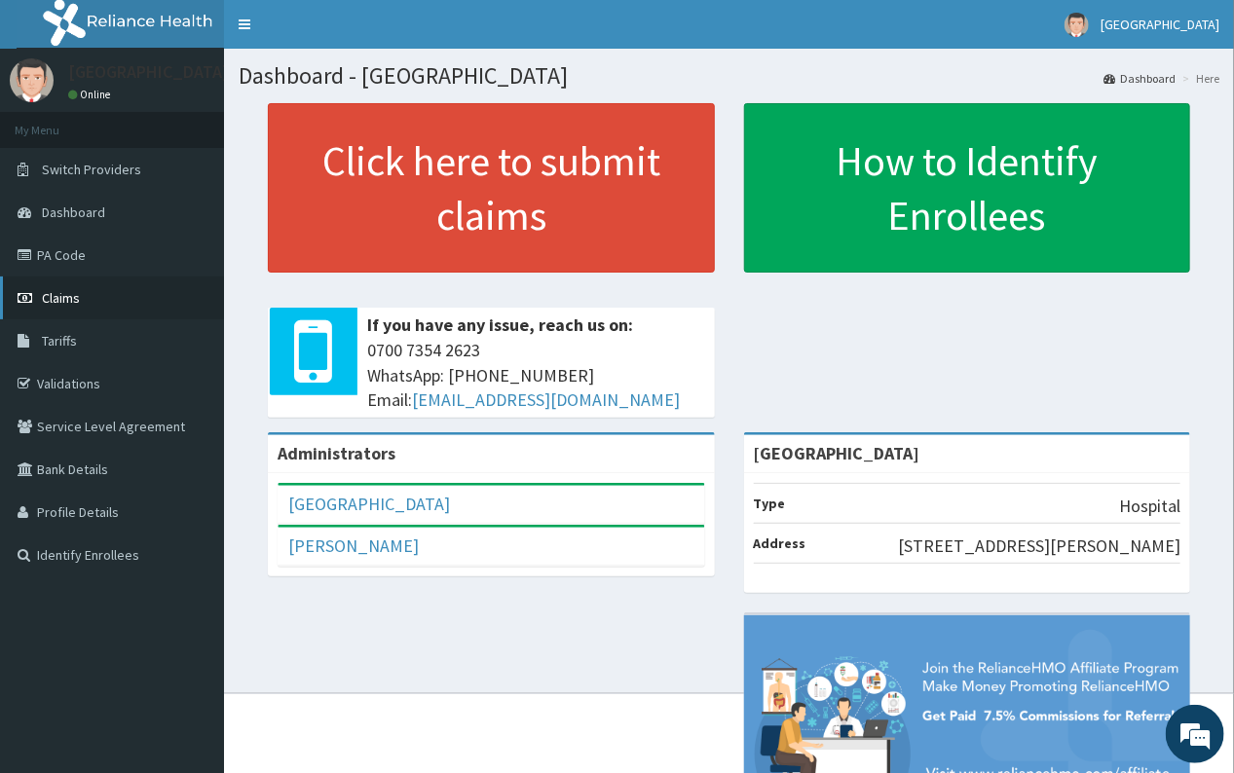
click at [65, 289] on link "Claims" at bounding box center [112, 298] width 224 height 43
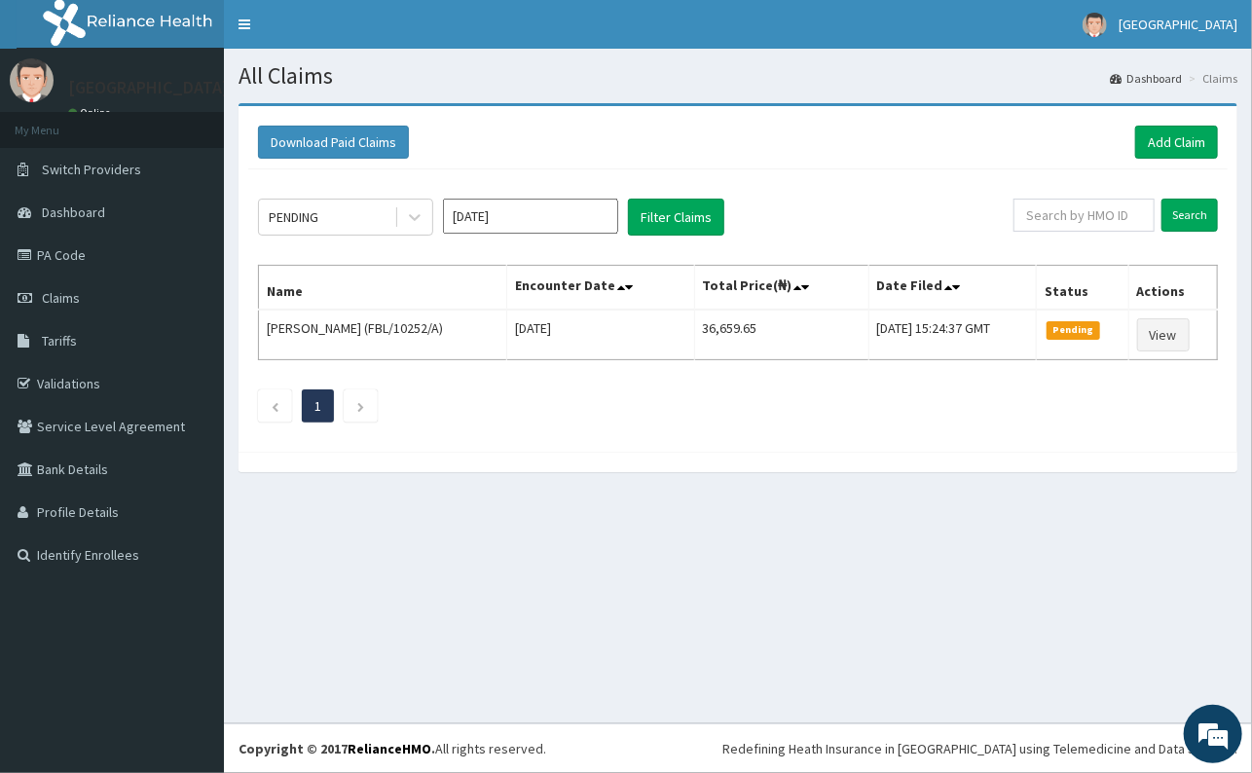
click at [336, 225] on div "PENDING" at bounding box center [326, 217] width 135 height 31
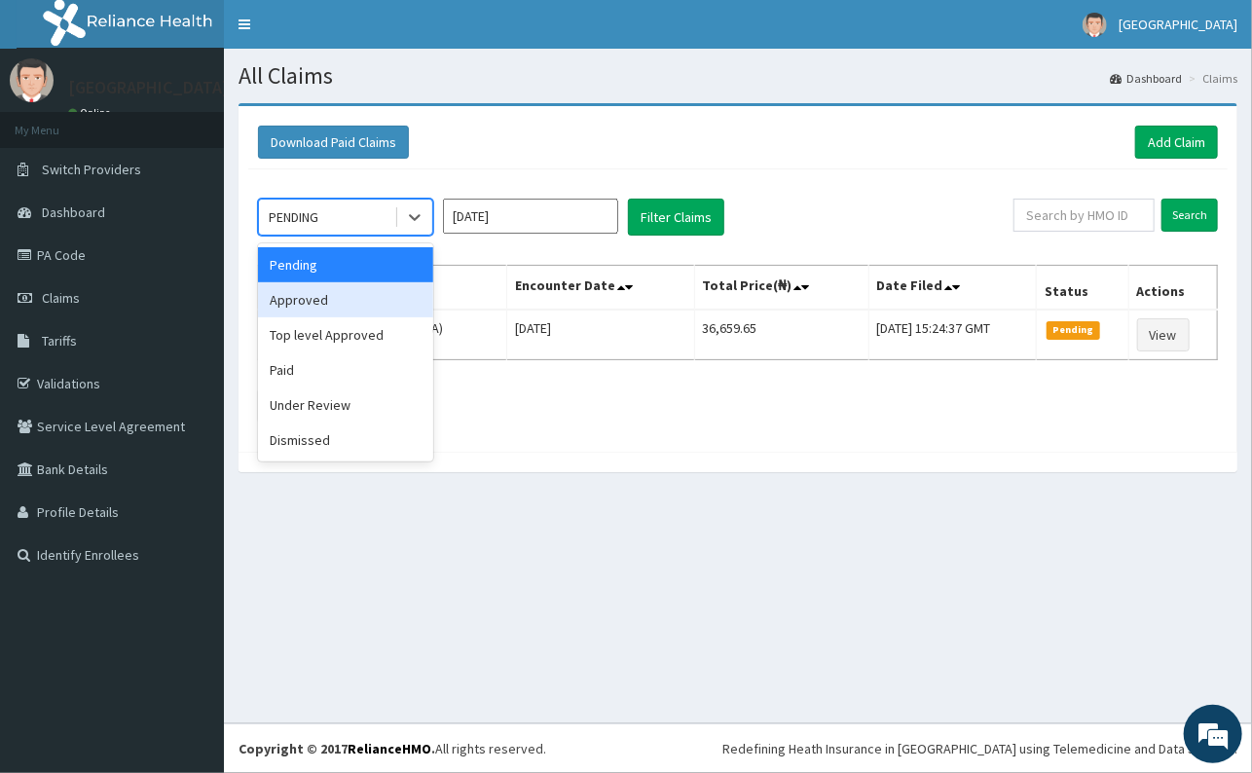
click at [347, 307] on div "Approved" at bounding box center [345, 299] width 175 height 35
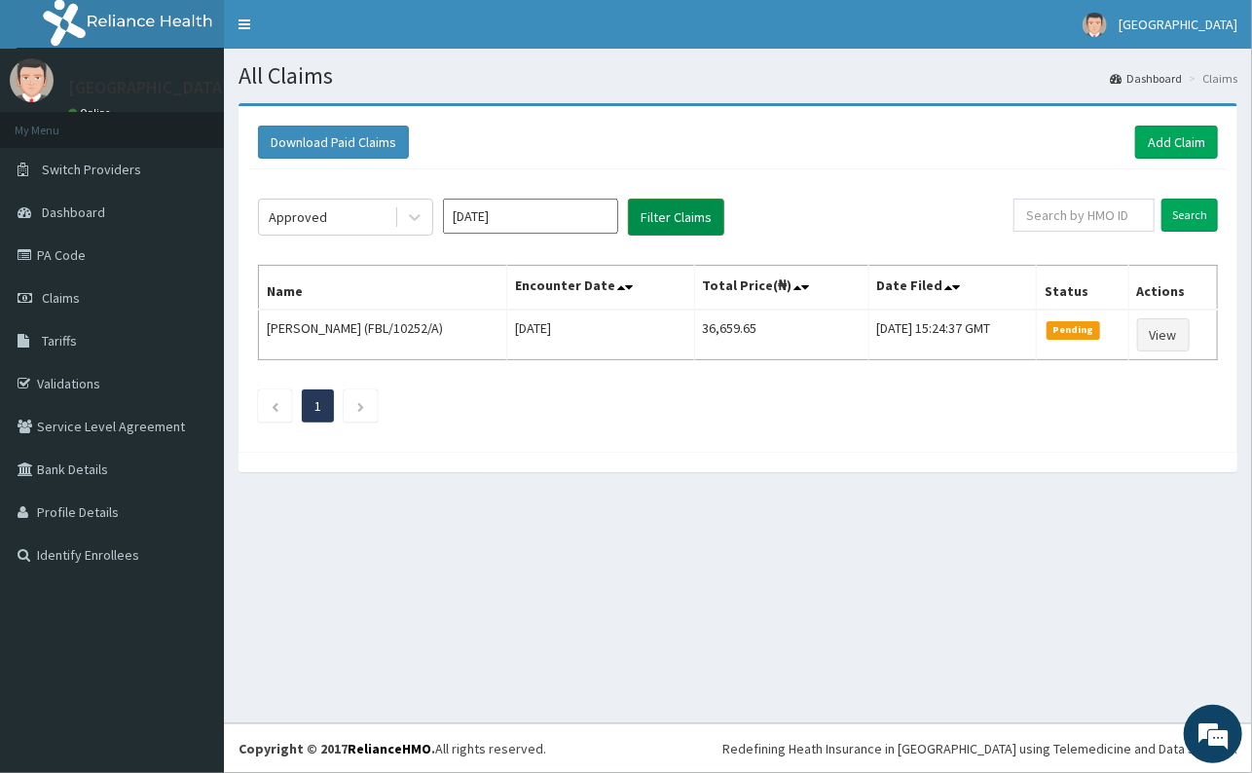
click at [702, 222] on button "Filter Claims" at bounding box center [676, 217] width 96 height 37
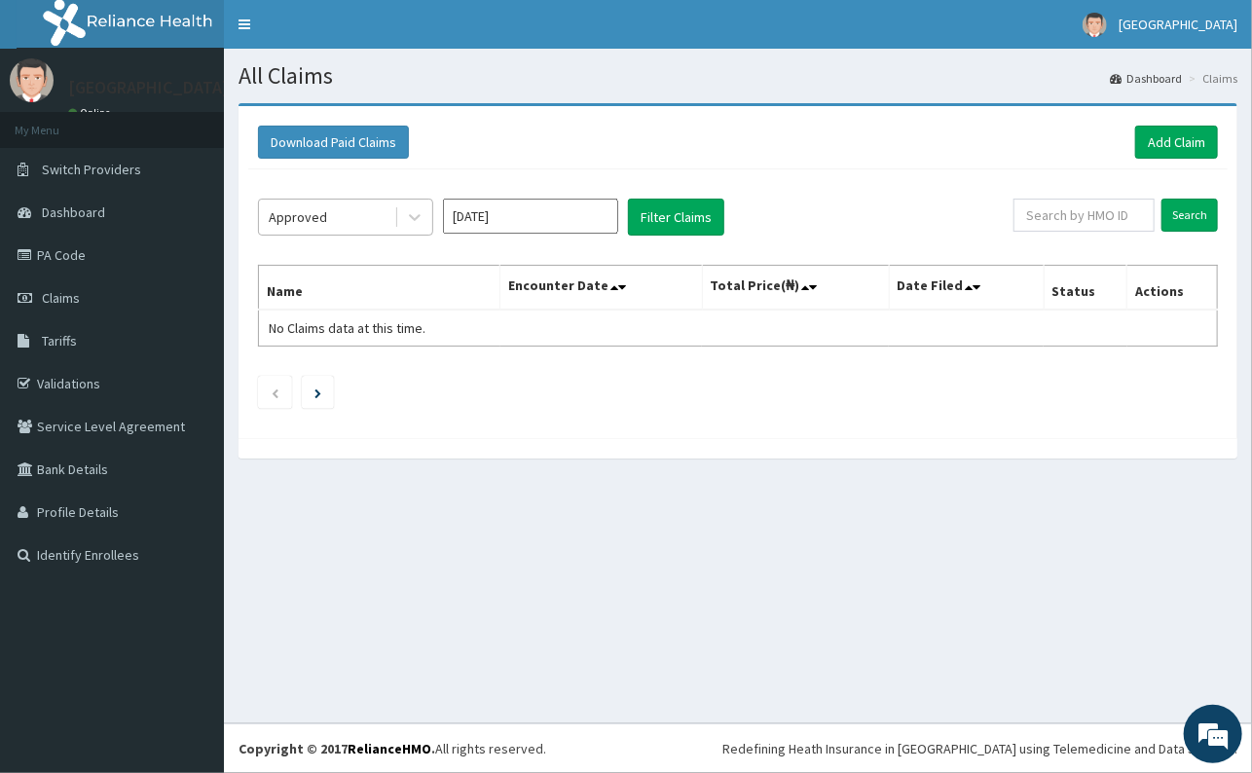
click at [394, 222] on div at bounding box center [413, 217] width 38 height 35
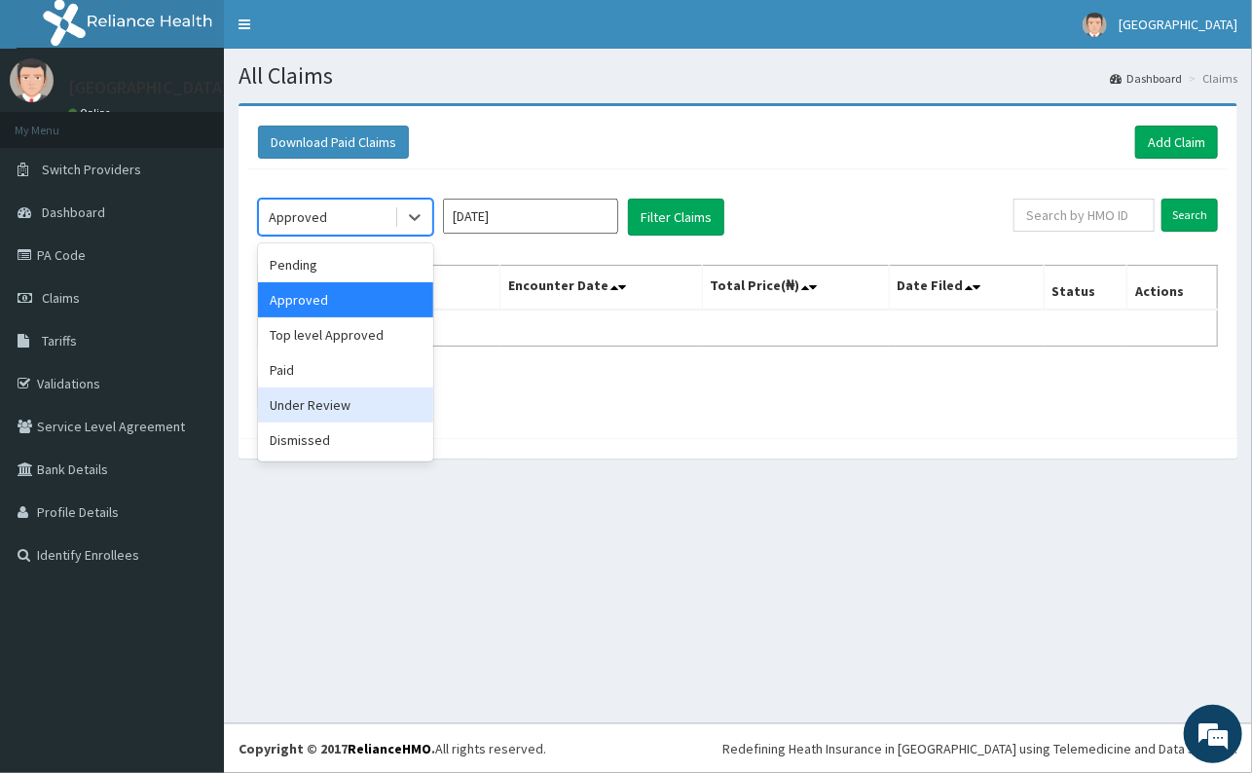
click at [317, 399] on div "Under Review" at bounding box center [345, 405] width 175 height 35
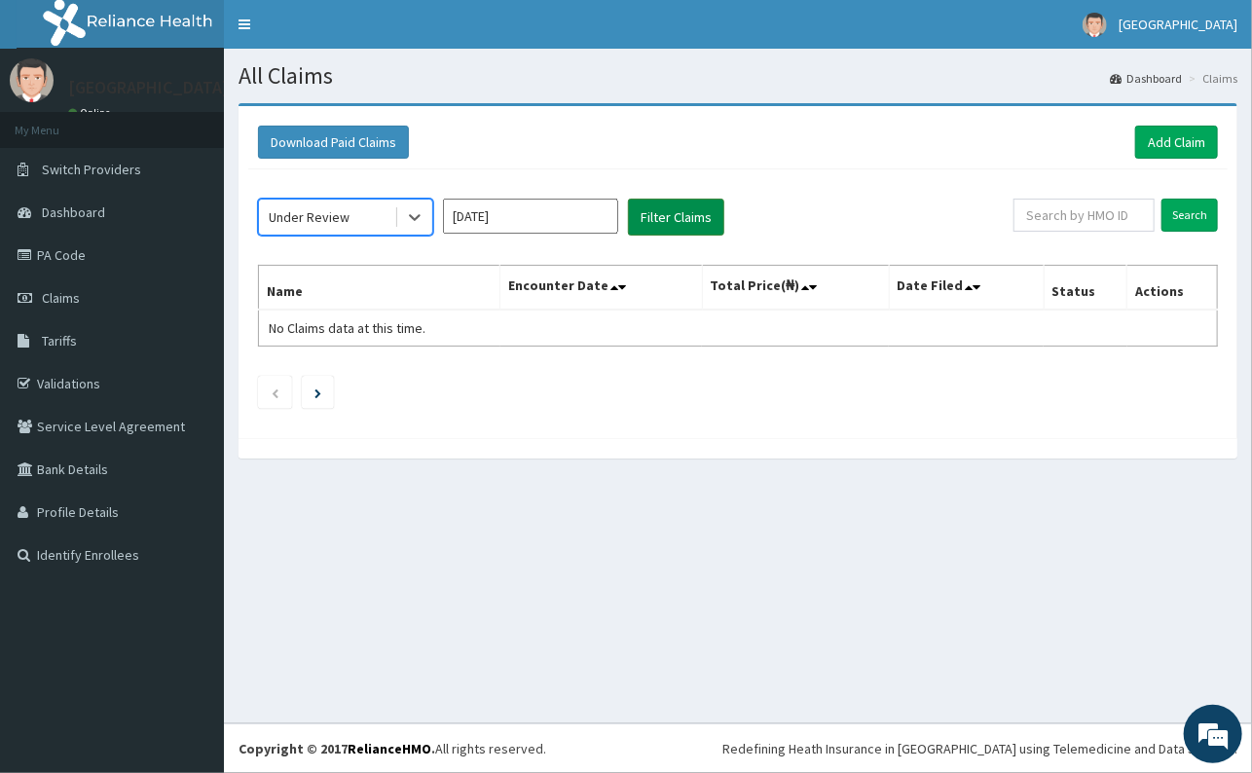
click at [703, 222] on button "Filter Claims" at bounding box center [676, 217] width 96 height 37
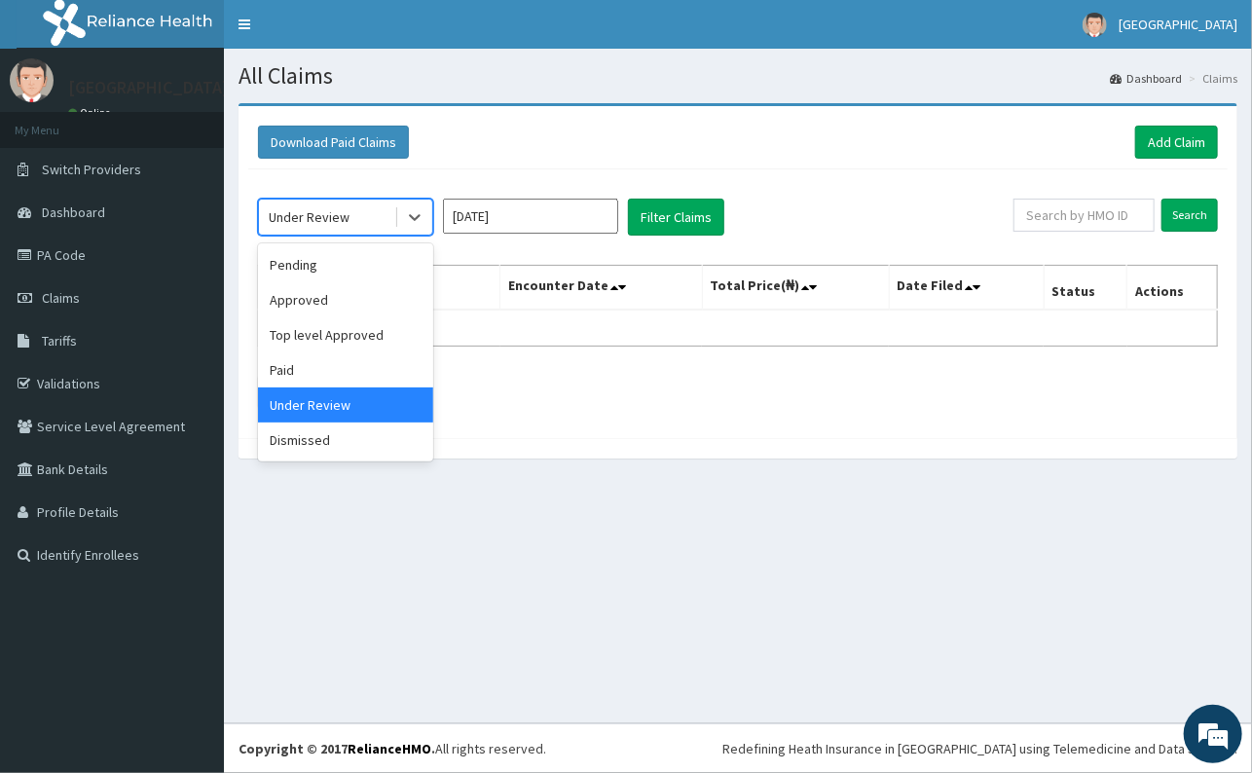
click at [395, 217] on div at bounding box center [413, 217] width 38 height 35
click at [373, 333] on div "Top level Approved" at bounding box center [345, 334] width 175 height 35
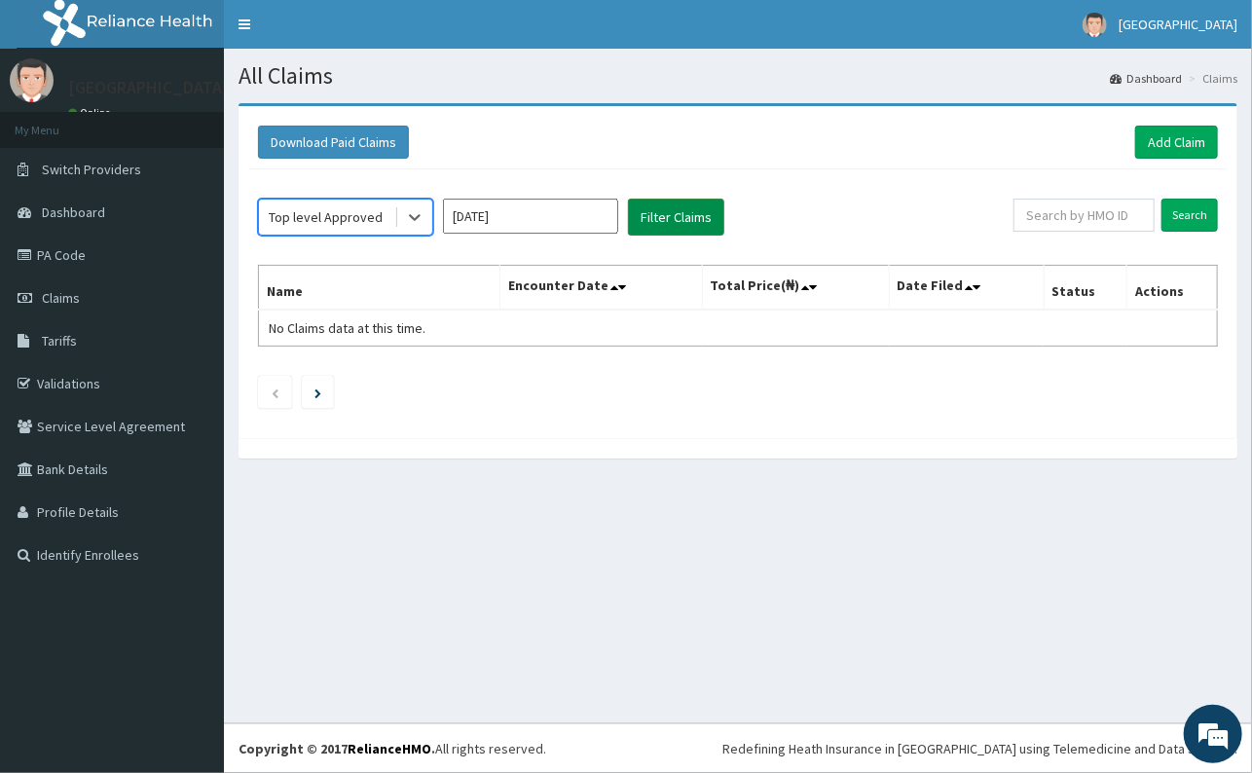
click at [675, 212] on button "Filter Claims" at bounding box center [676, 217] width 96 height 37
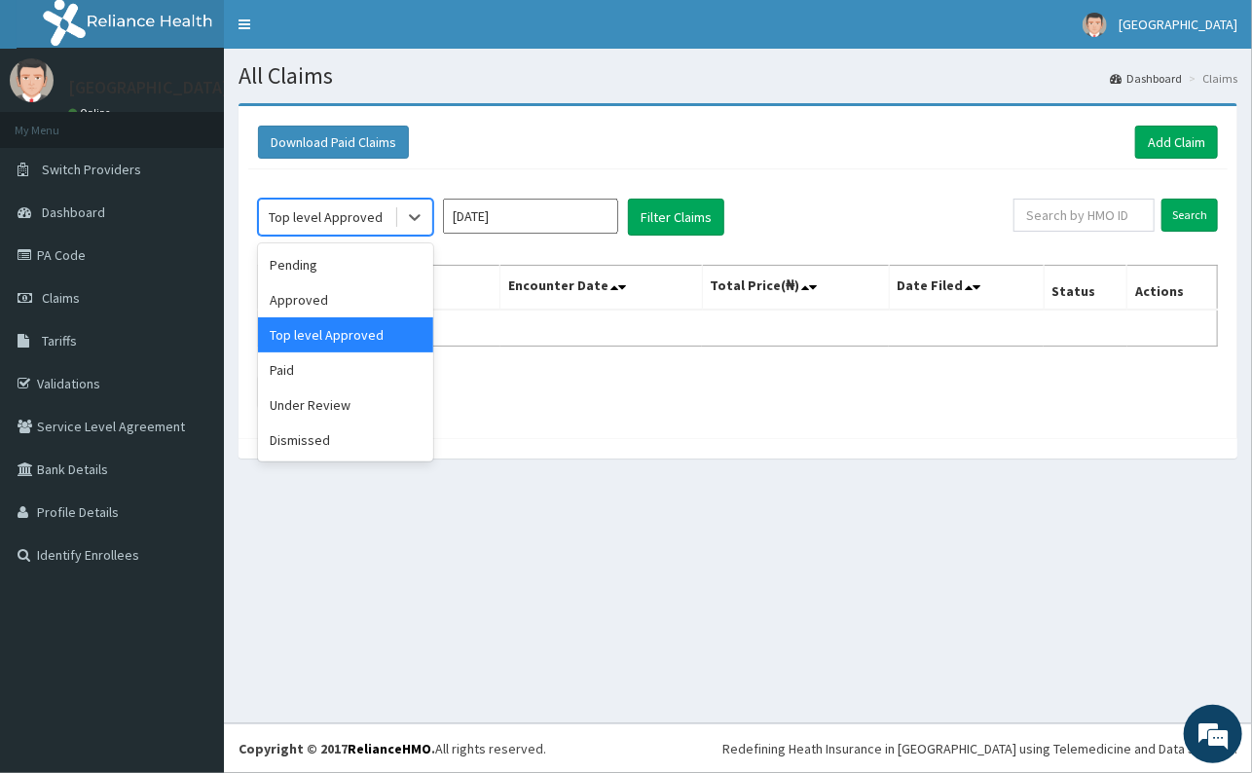
click at [365, 221] on div "Top level Approved" at bounding box center [326, 216] width 114 height 19
click at [330, 262] on div "Pending" at bounding box center [345, 264] width 175 height 35
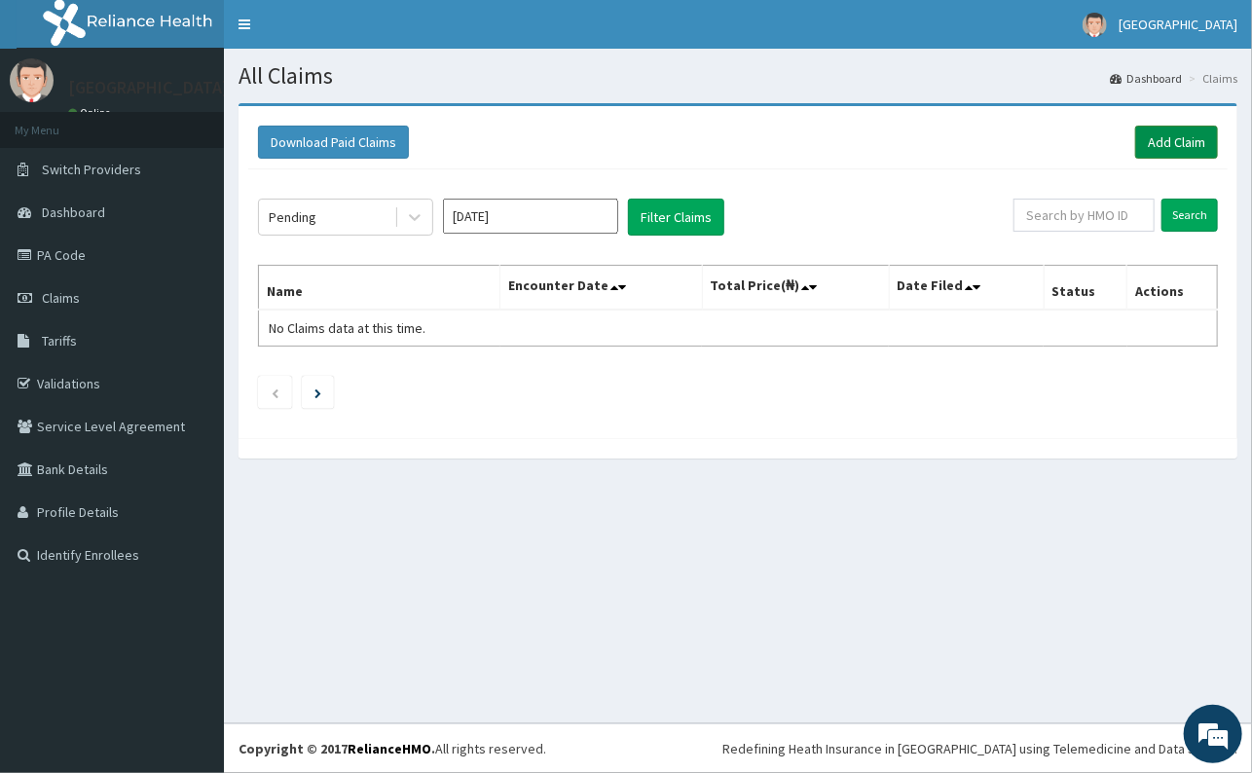
click at [1174, 139] on link "Add Claim" at bounding box center [1177, 142] width 83 height 33
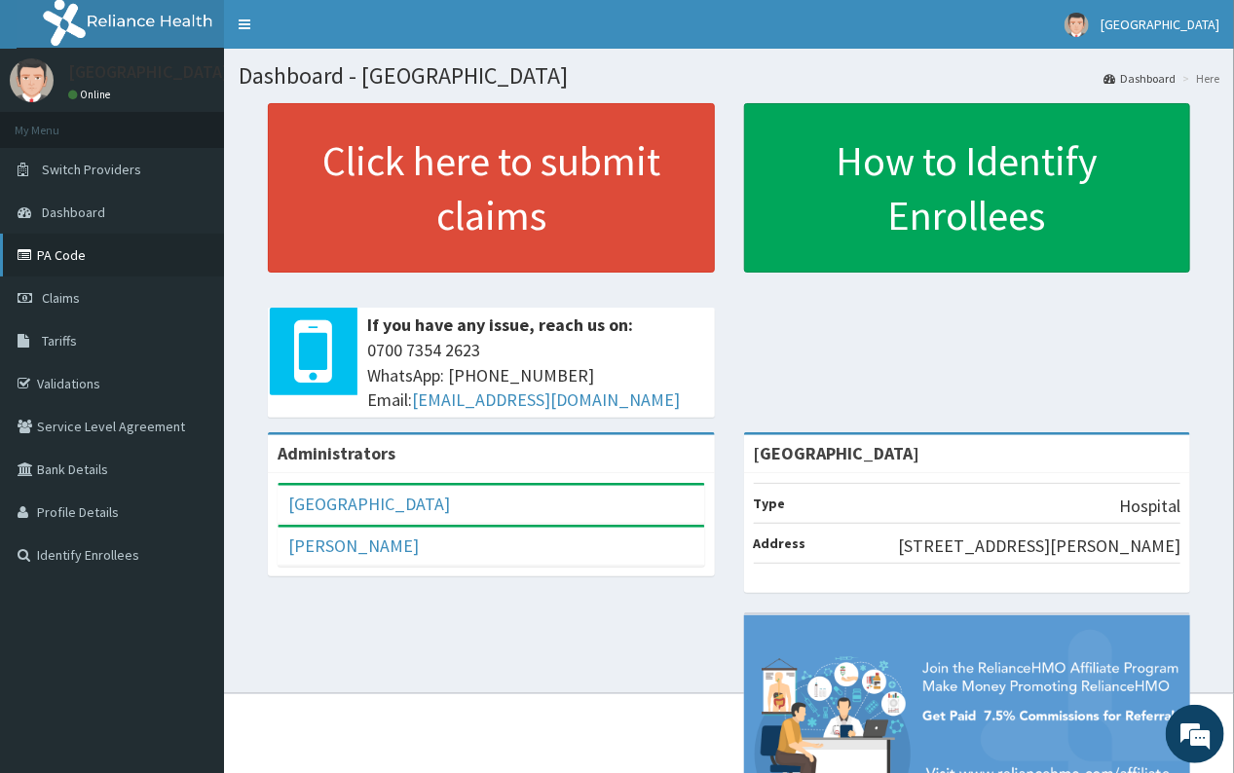
click at [73, 249] on link "PA Code" at bounding box center [112, 255] width 224 height 43
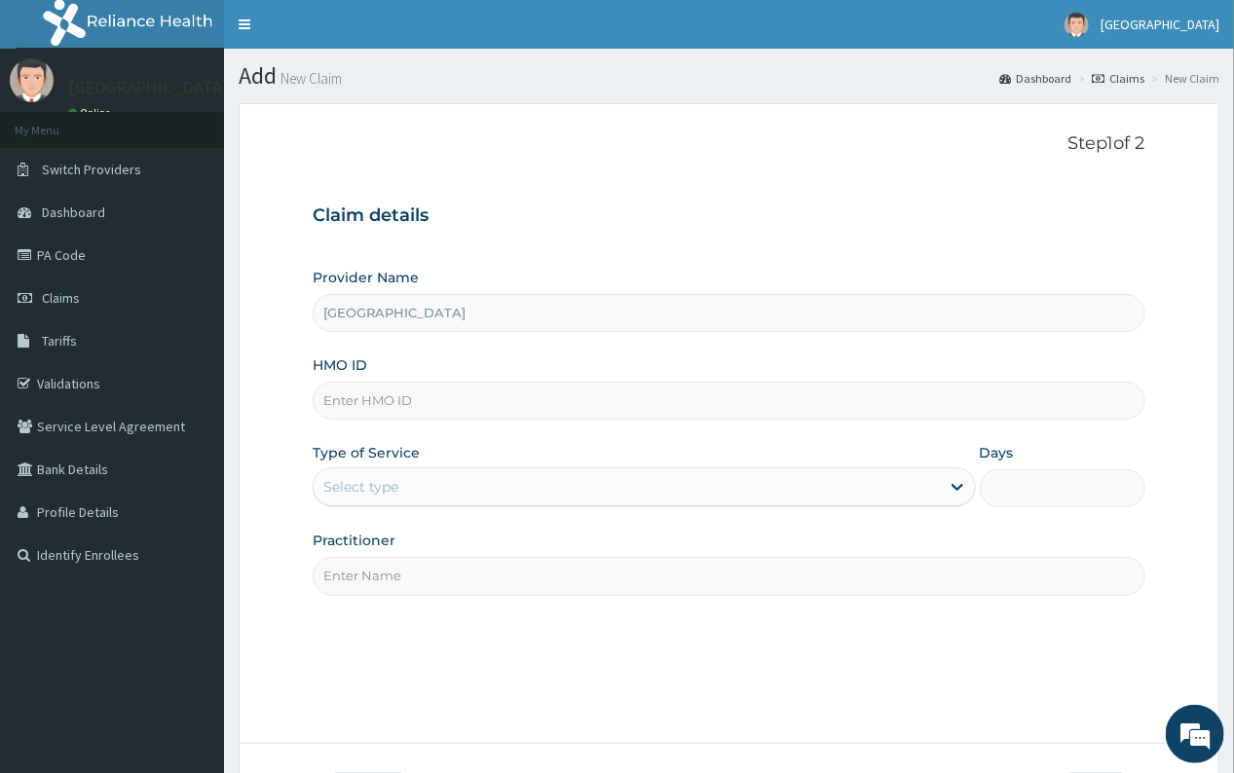
click at [342, 395] on input "HMO ID" at bounding box center [729, 401] width 832 height 38
type input "OKB/11368/A"
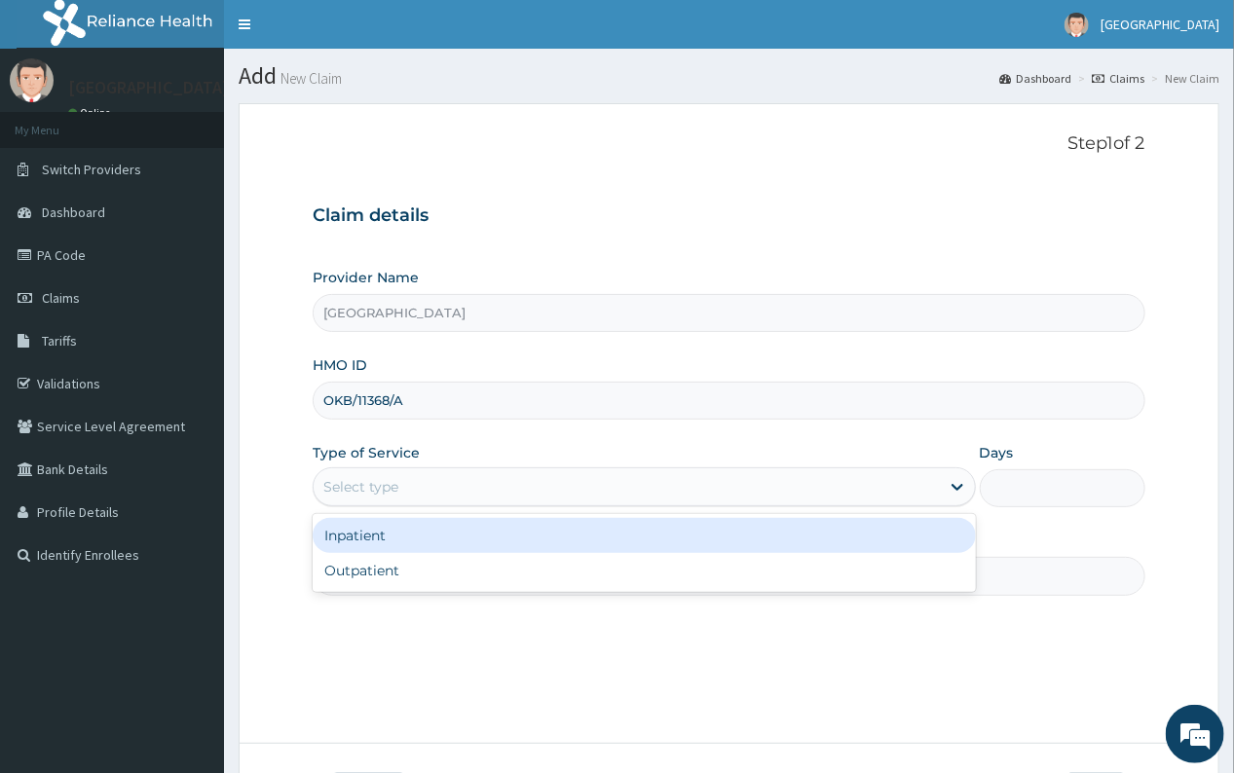
click at [375, 483] on div "Select type" at bounding box center [360, 486] width 75 height 19
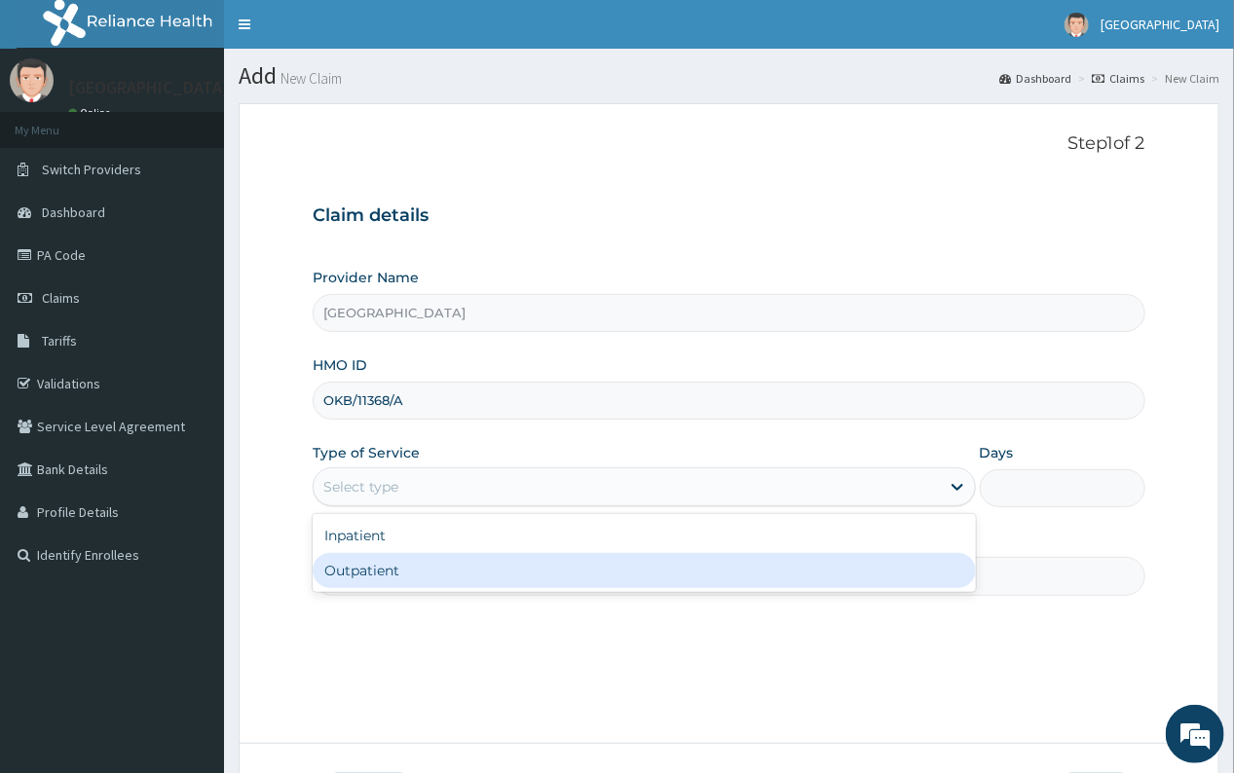
click at [372, 568] on div "Outpatient" at bounding box center [644, 570] width 662 height 35
type input "1"
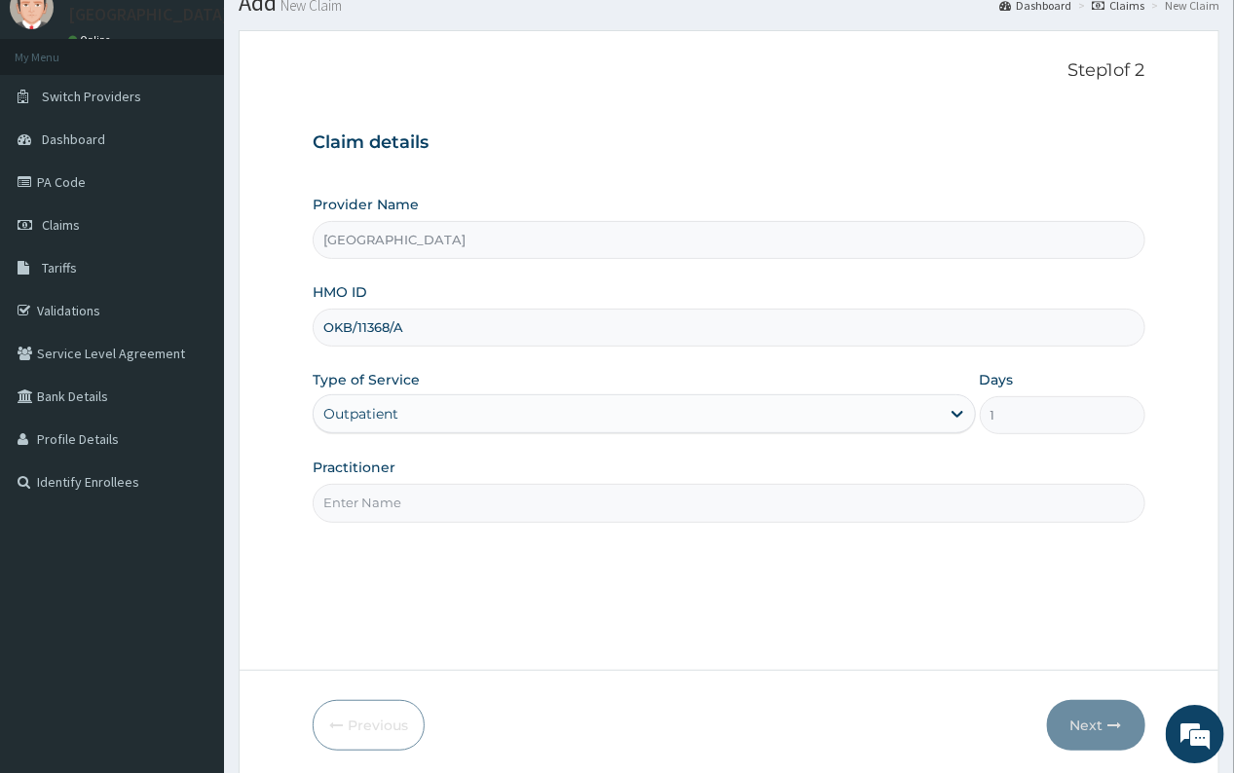
scroll to position [145, 0]
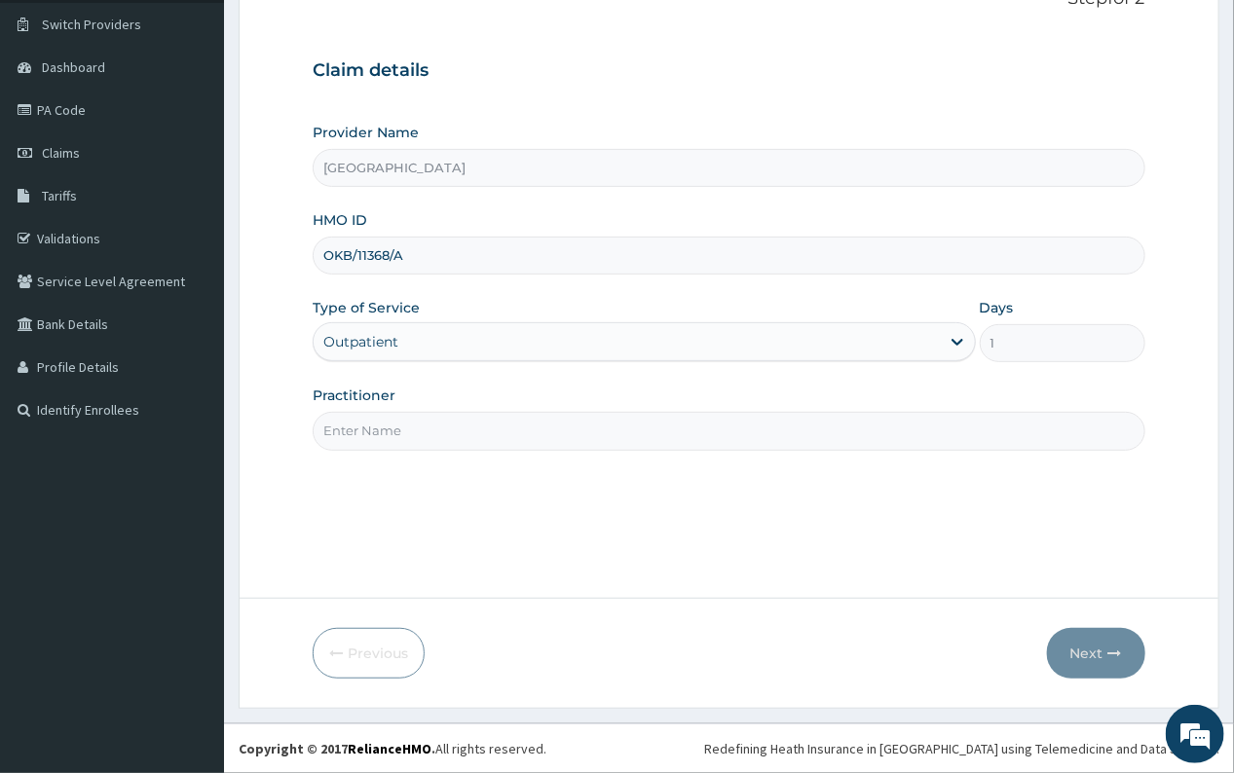
click at [354, 430] on input "Practitioner" at bounding box center [729, 431] width 832 height 38
type input "DR [PERSON_NAME]"
click at [1087, 646] on button "Next" at bounding box center [1096, 653] width 98 height 51
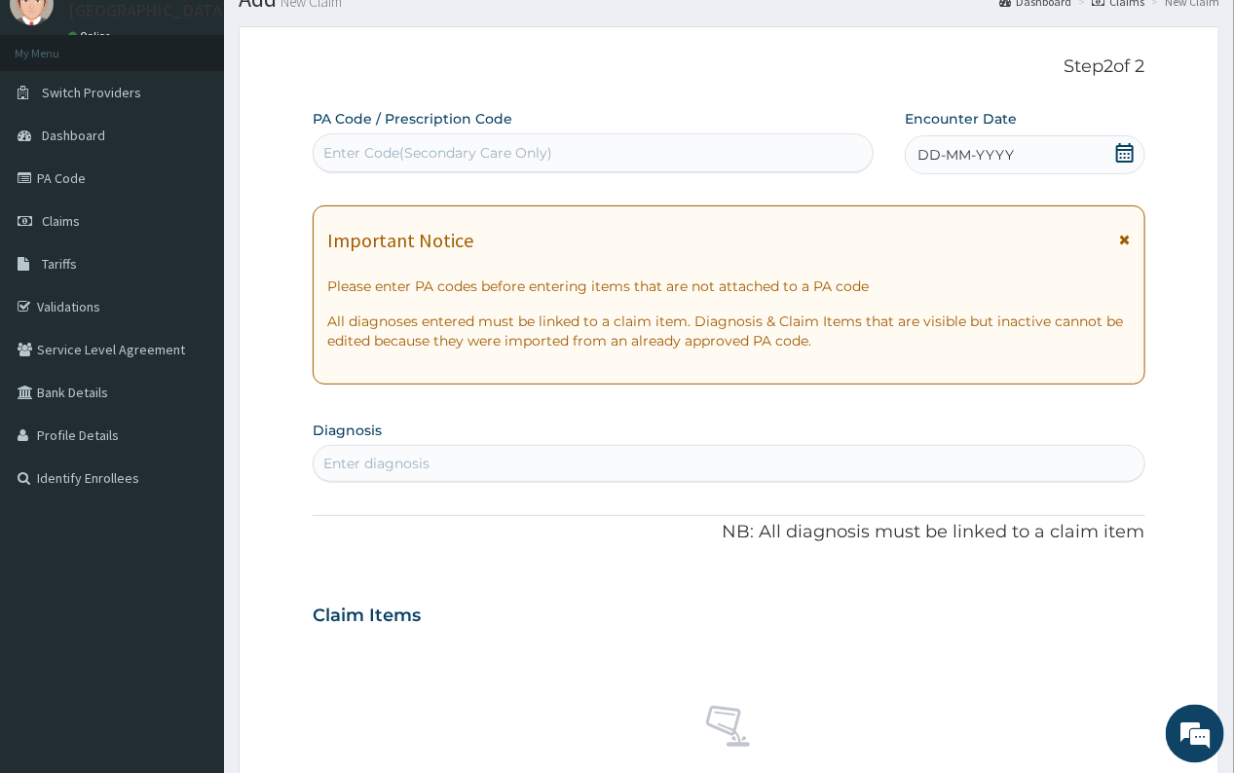
scroll to position [73, 0]
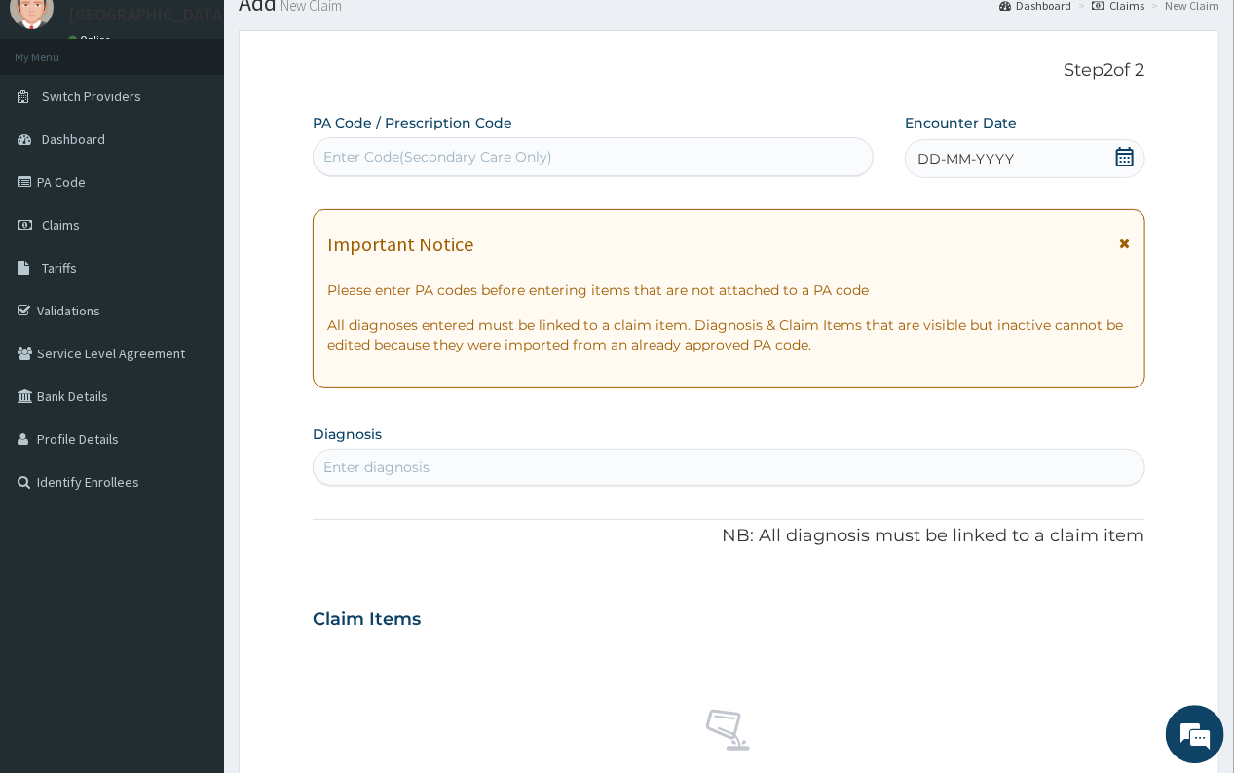
click at [1125, 152] on icon at bounding box center [1125, 156] width 18 height 19
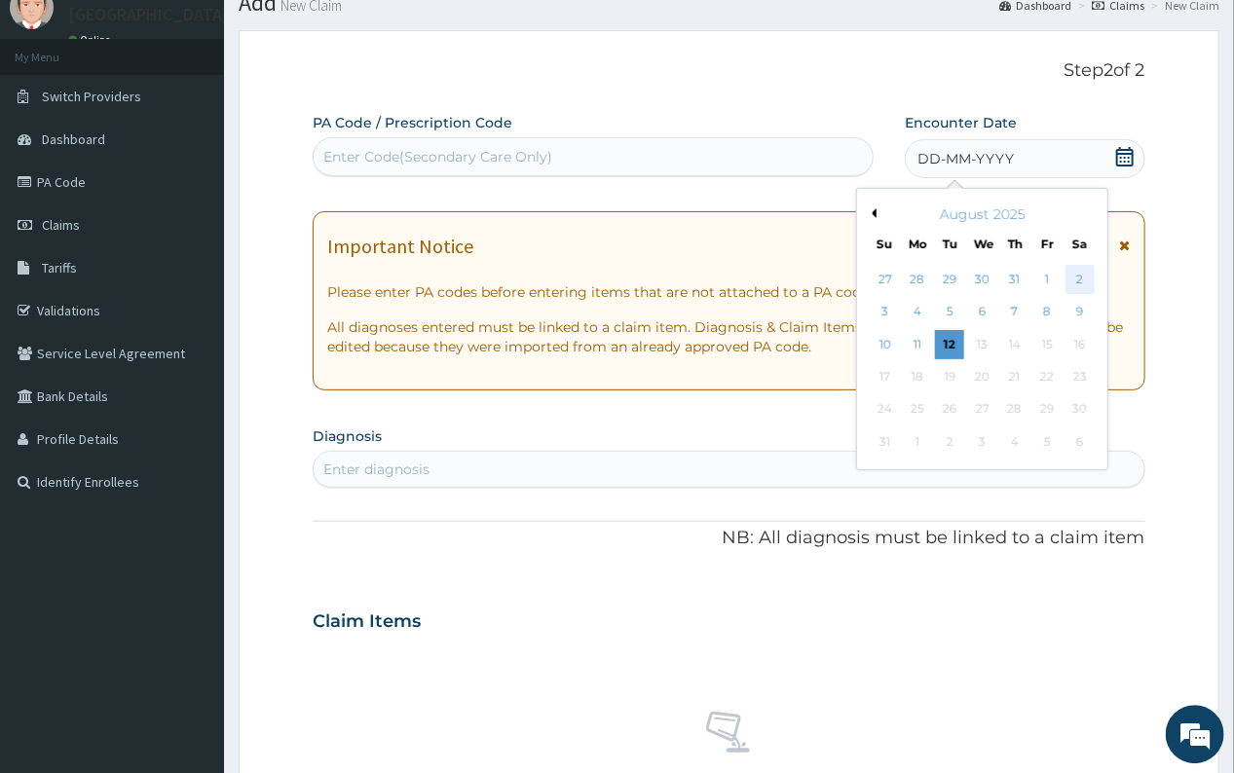
click at [1080, 274] on div "2" at bounding box center [1078, 279] width 29 height 29
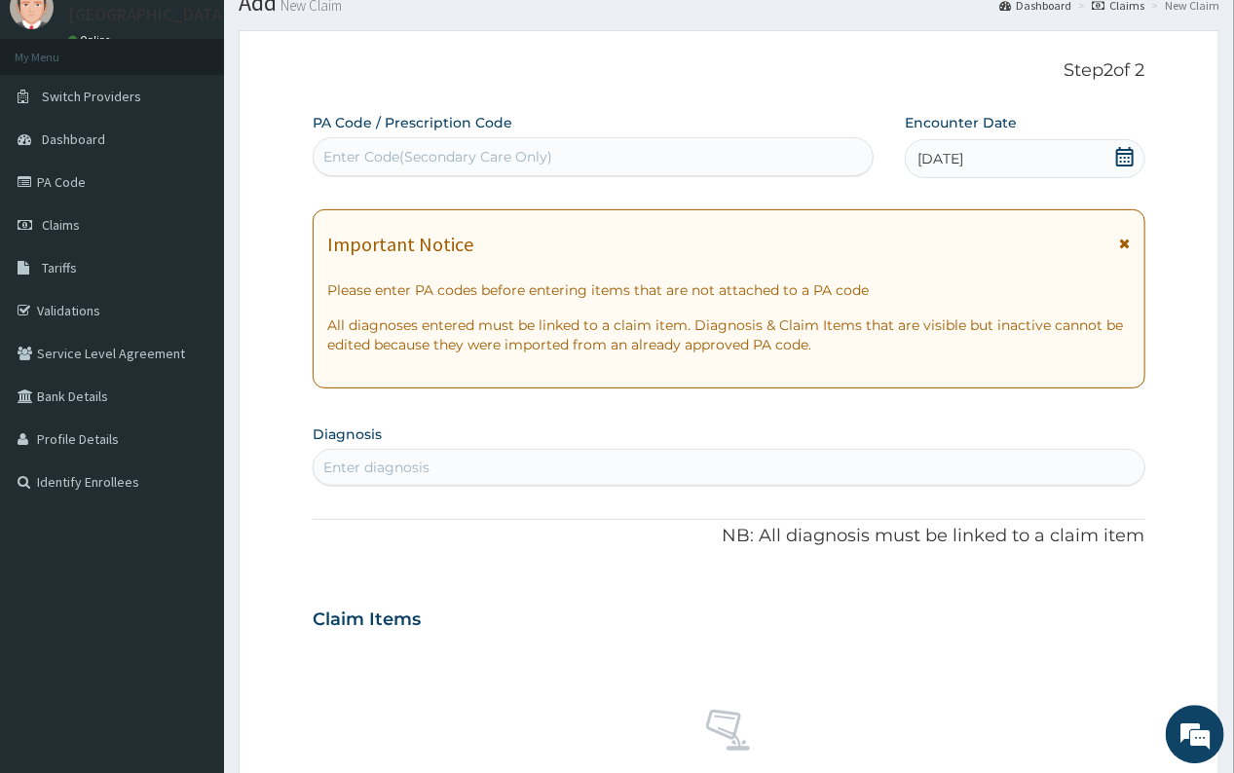
click at [461, 449] on div "Enter diagnosis" at bounding box center [729, 467] width 832 height 37
type input "PLASMOD"
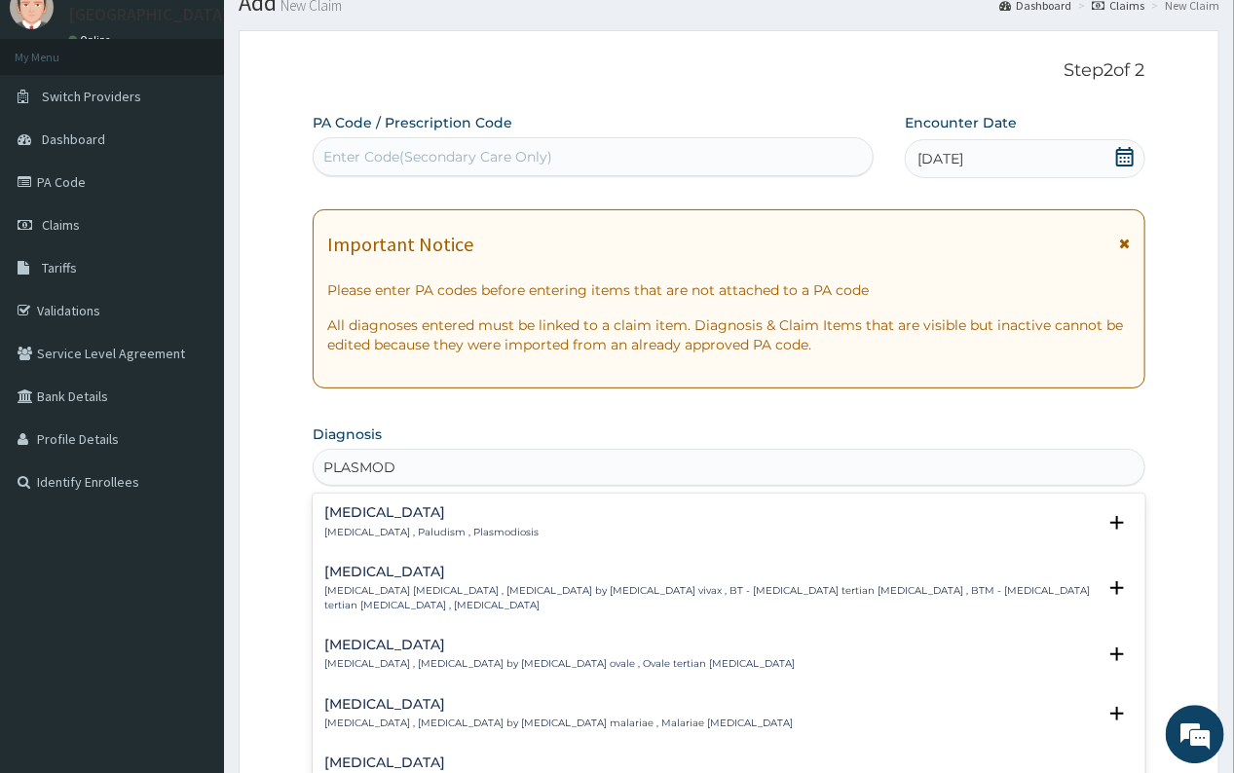
click at [389, 524] on div "[MEDICAL_DATA] [MEDICAL_DATA] , Paludism , Plasmodiosis" at bounding box center [431, 522] width 214 height 34
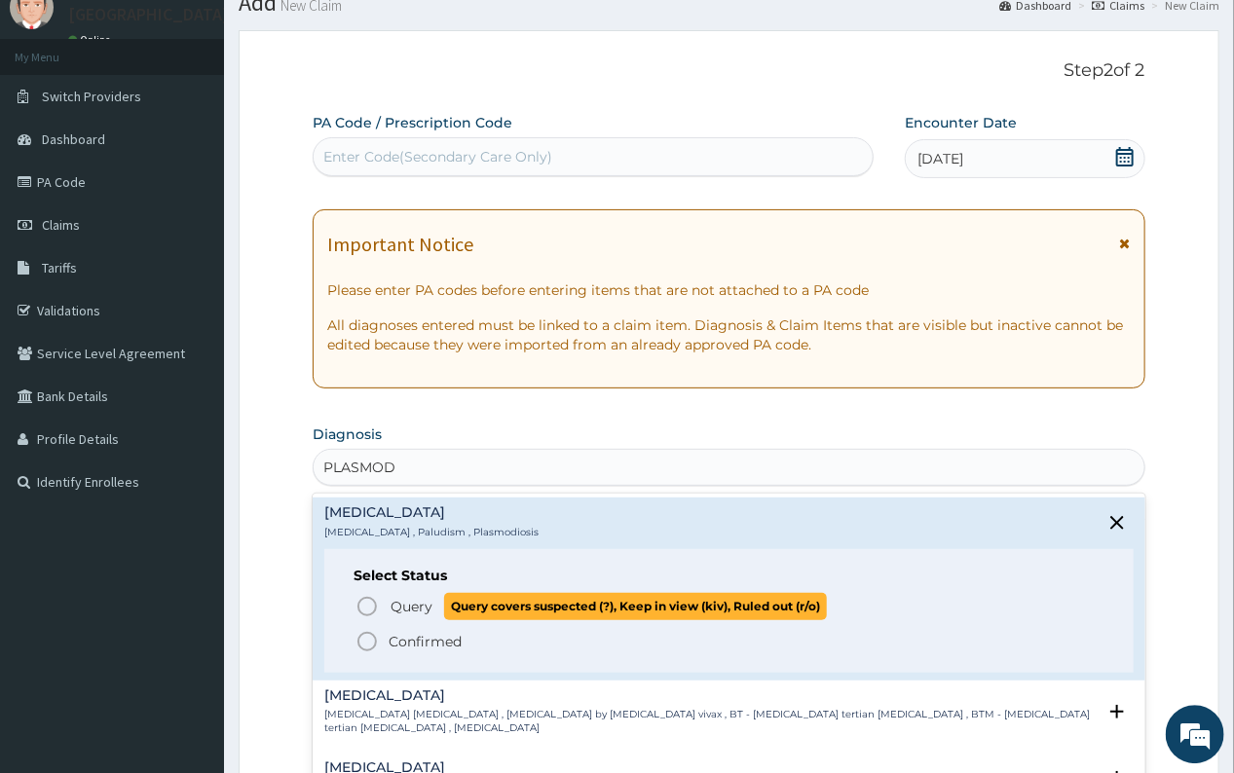
click at [410, 599] on span "Query" at bounding box center [412, 606] width 42 height 19
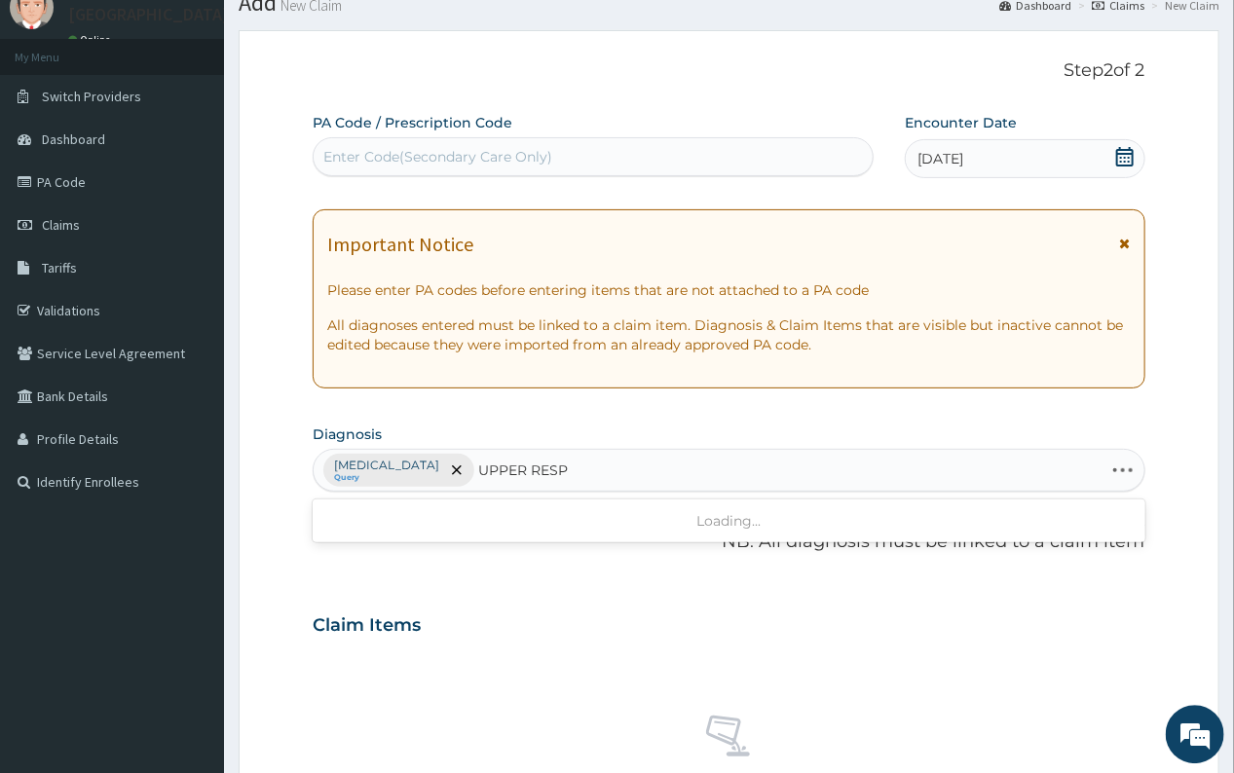
type input "UPPER RESPI"
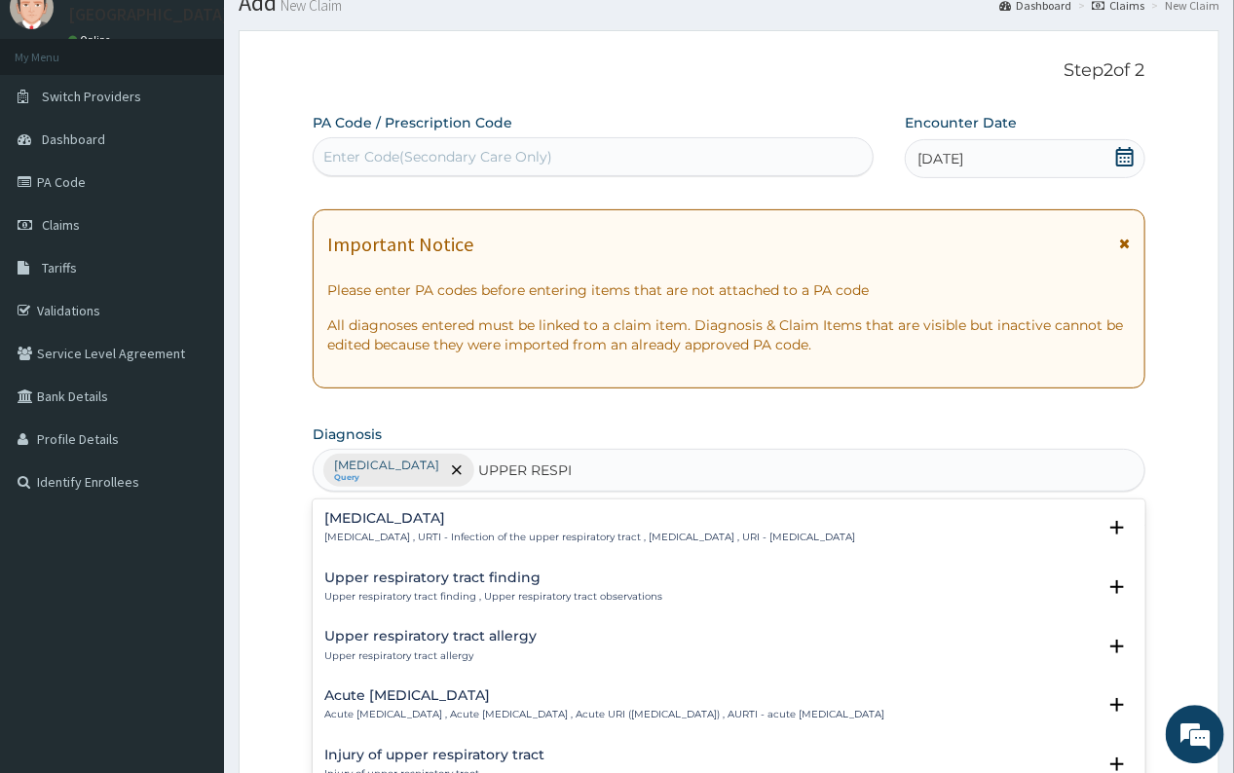
click at [401, 529] on div "[MEDICAL_DATA] [MEDICAL_DATA] , URTI - Infection of the upper respiratory tract…" at bounding box center [589, 528] width 531 height 34
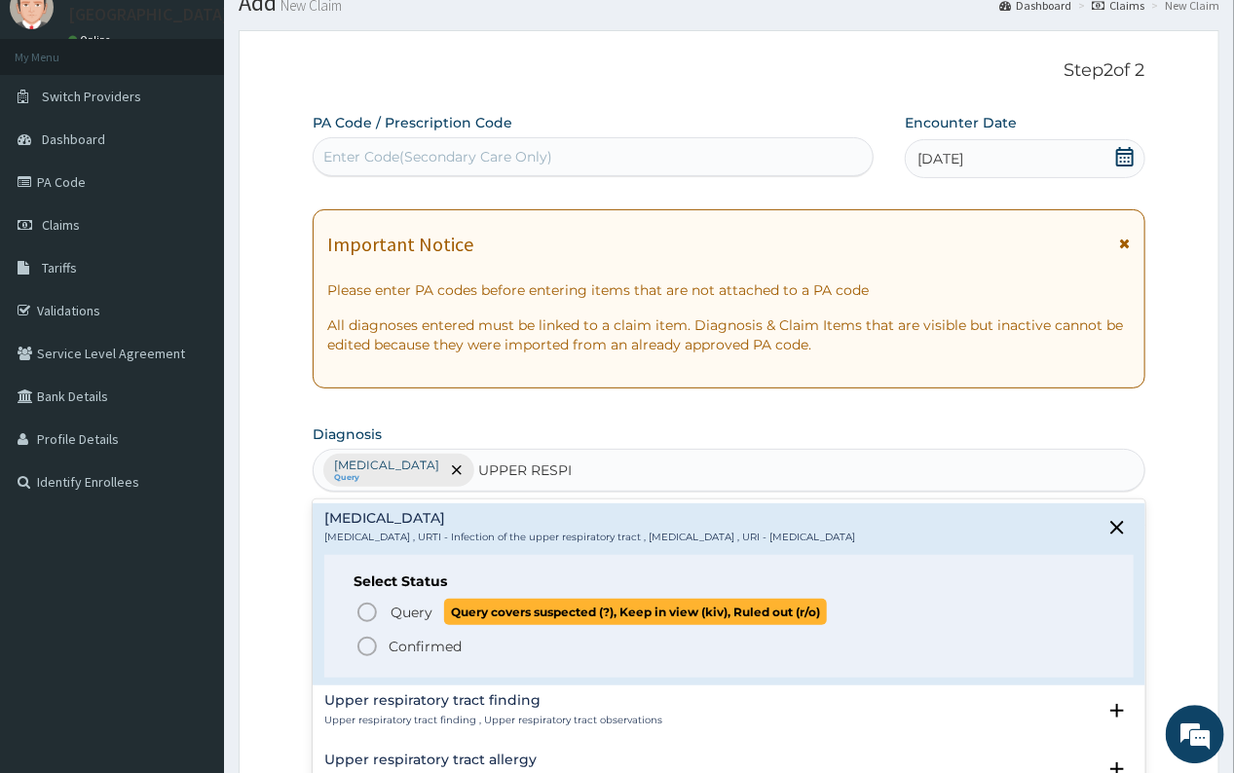
click at [403, 607] on span "Query" at bounding box center [412, 612] width 42 height 19
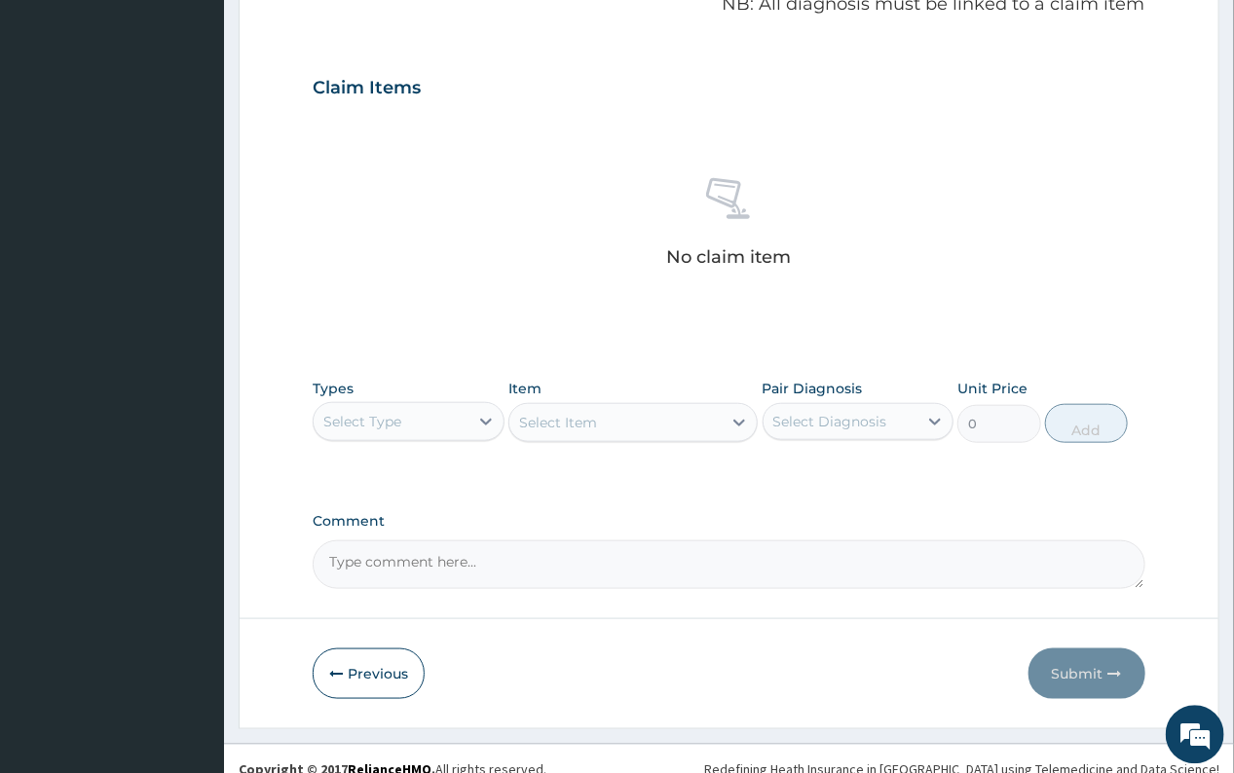
scroll to position [613, 0]
click at [372, 415] on div "Select Type" at bounding box center [362, 419] width 78 height 19
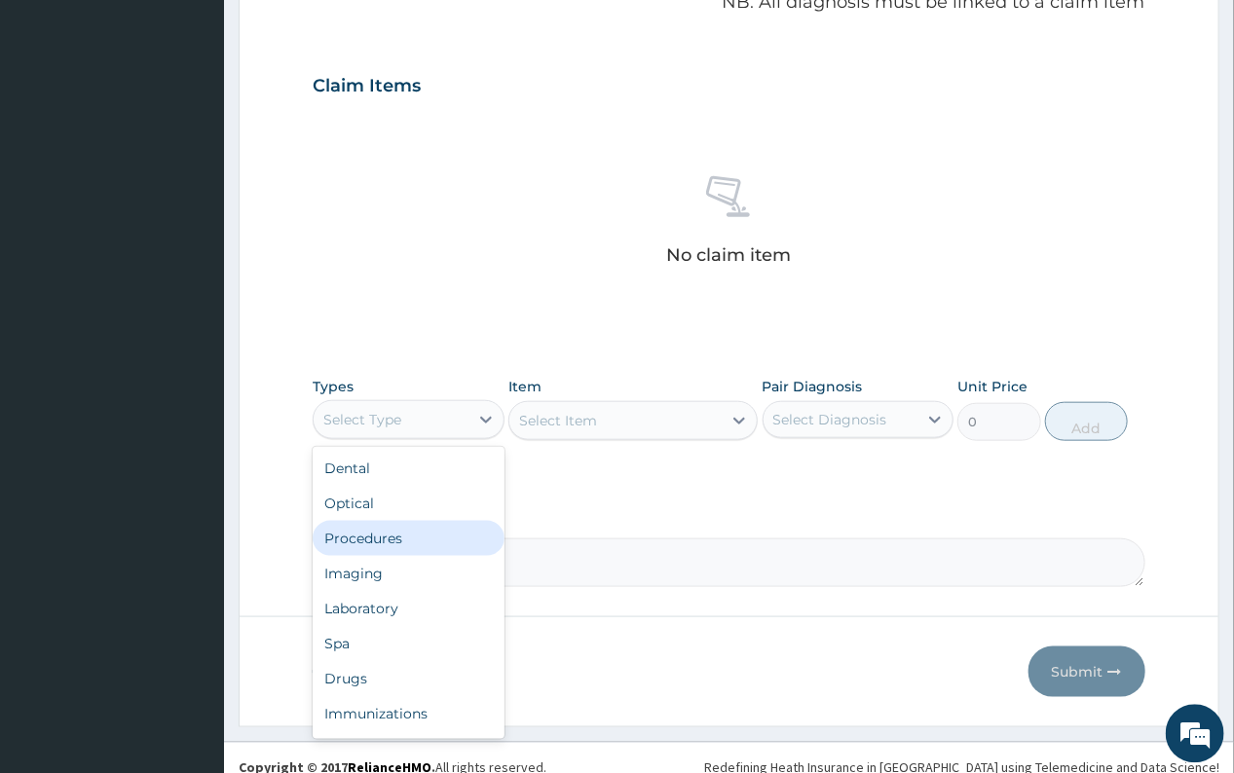
click at [375, 535] on div "Procedures" at bounding box center [408, 538] width 191 height 35
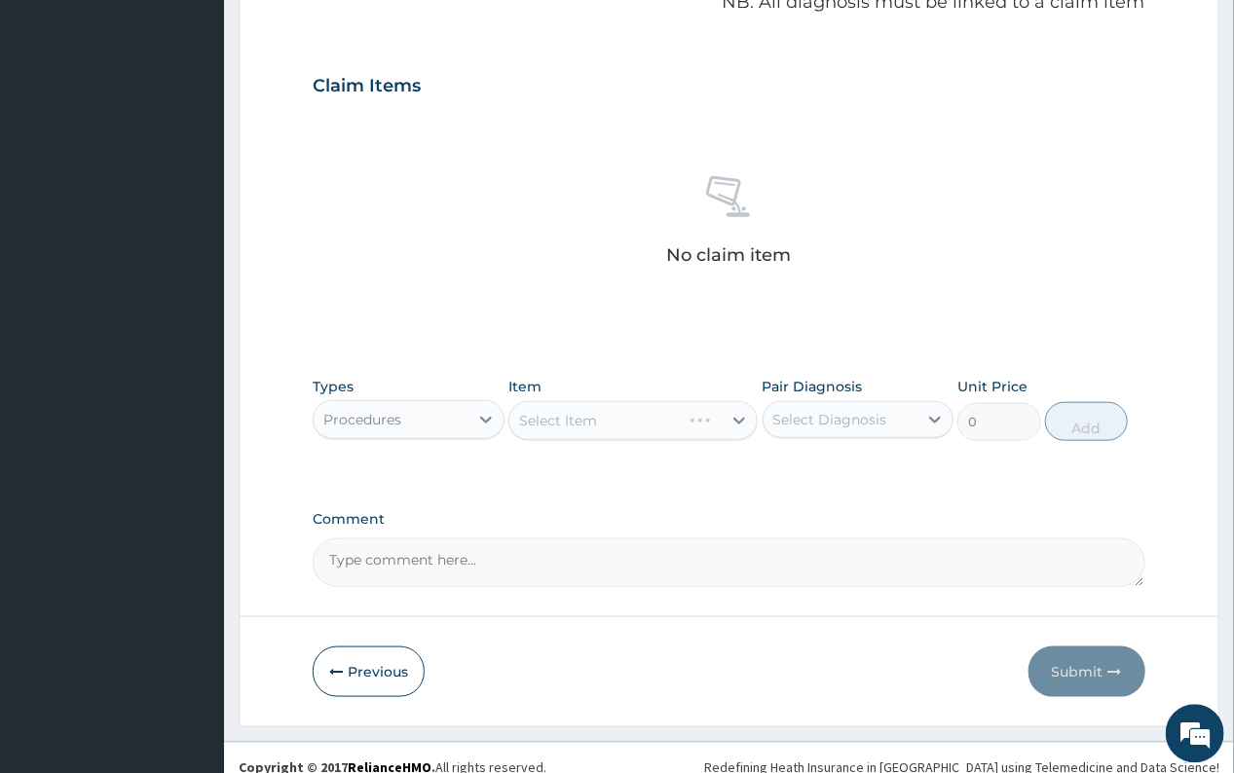
click at [736, 424] on div "Select Item" at bounding box center [632, 420] width 249 height 39
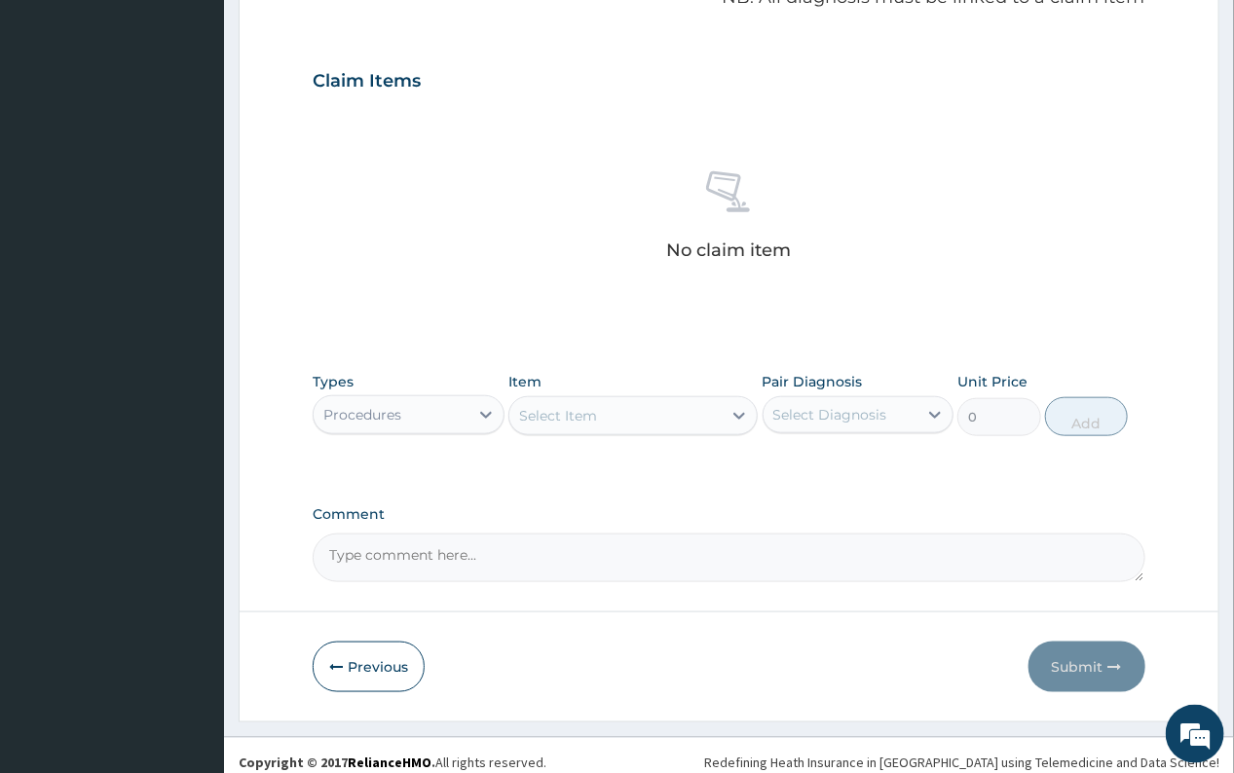
scroll to position [631, 0]
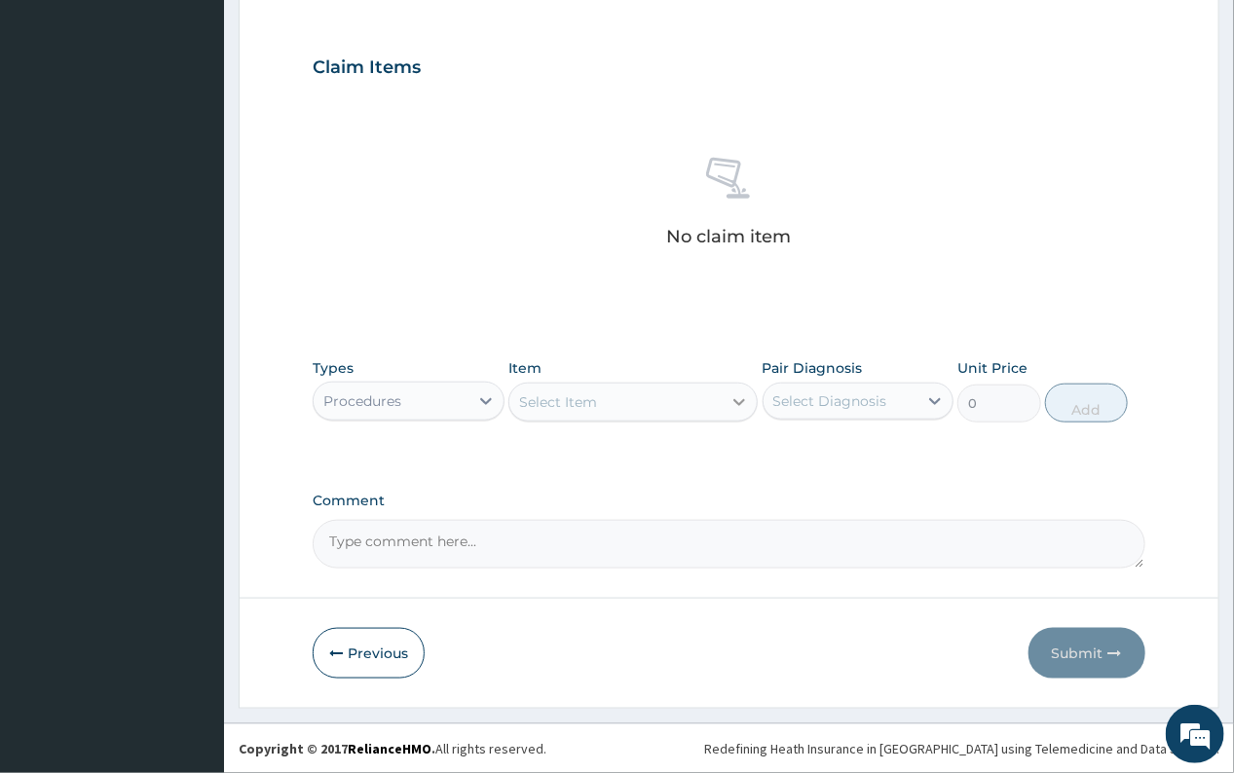
click at [737, 403] on icon at bounding box center [740, 402] width 12 height 7
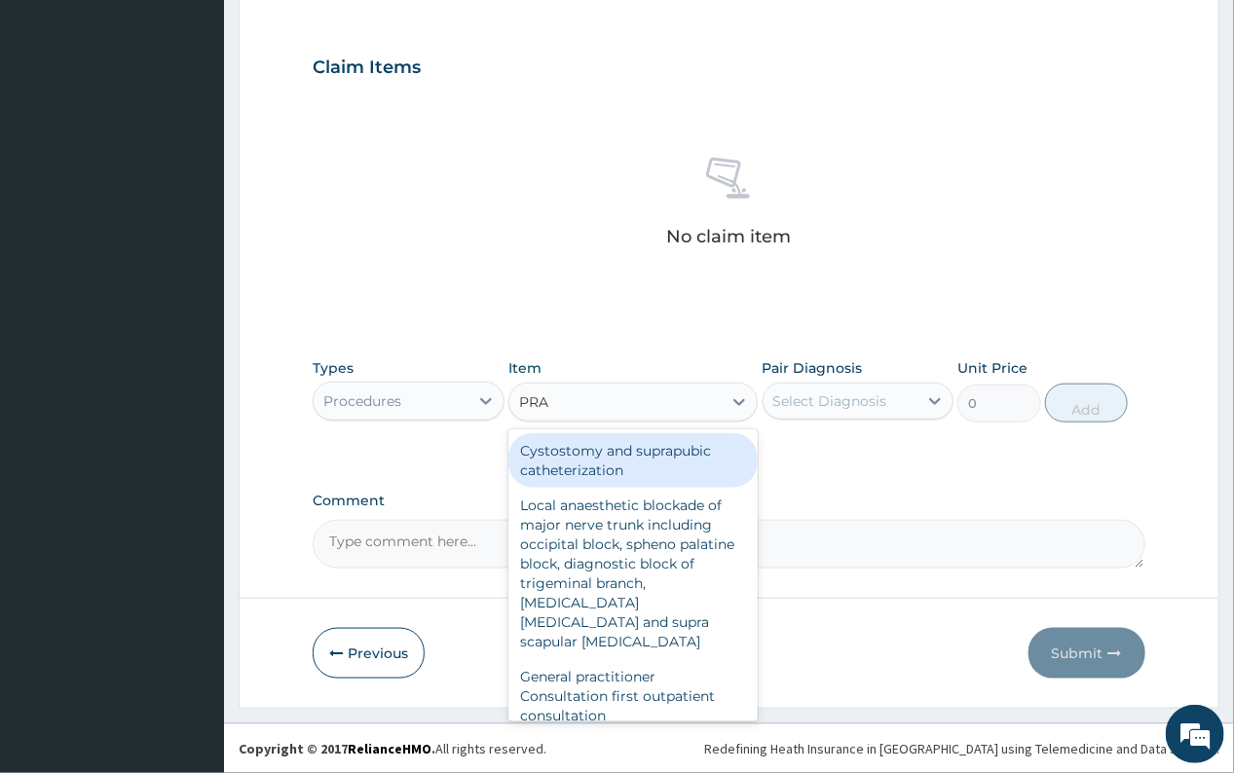
type input "PRAC"
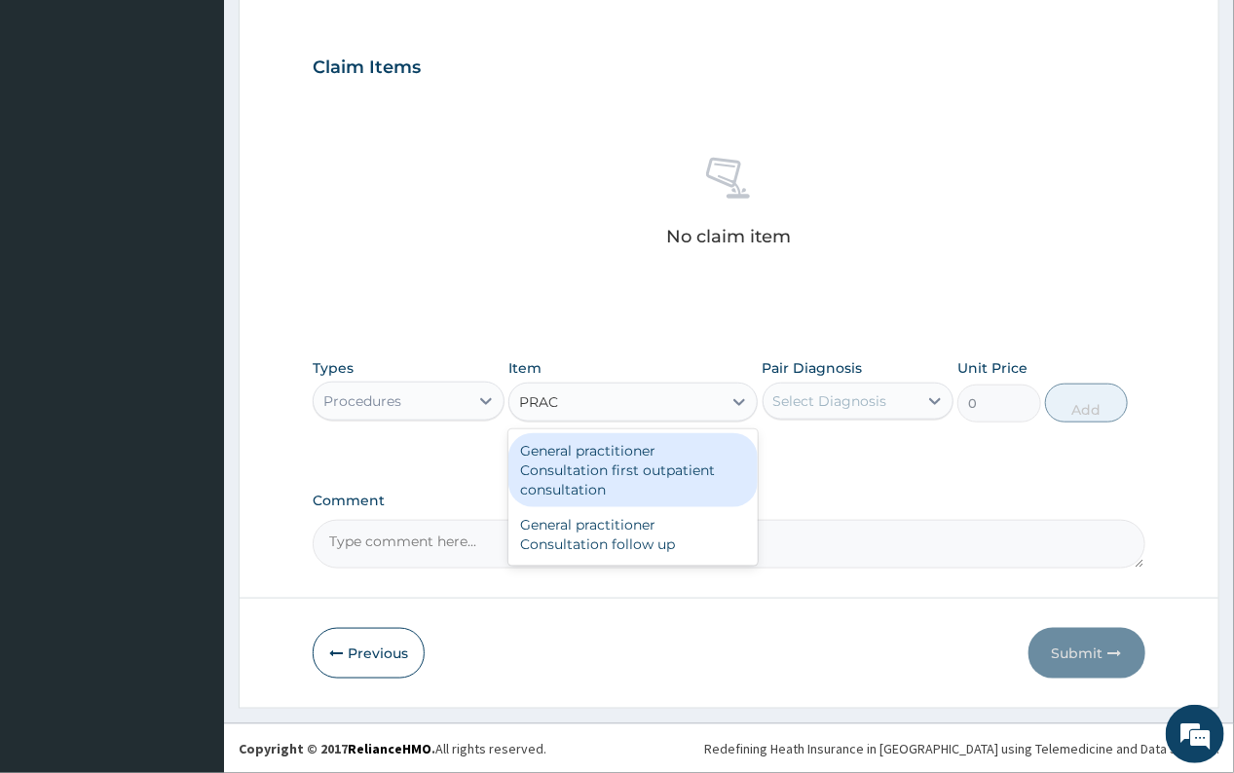
click at [682, 456] on div "General practitioner Consultation first outpatient consultation" at bounding box center [632, 470] width 249 height 74
type input "3547.5"
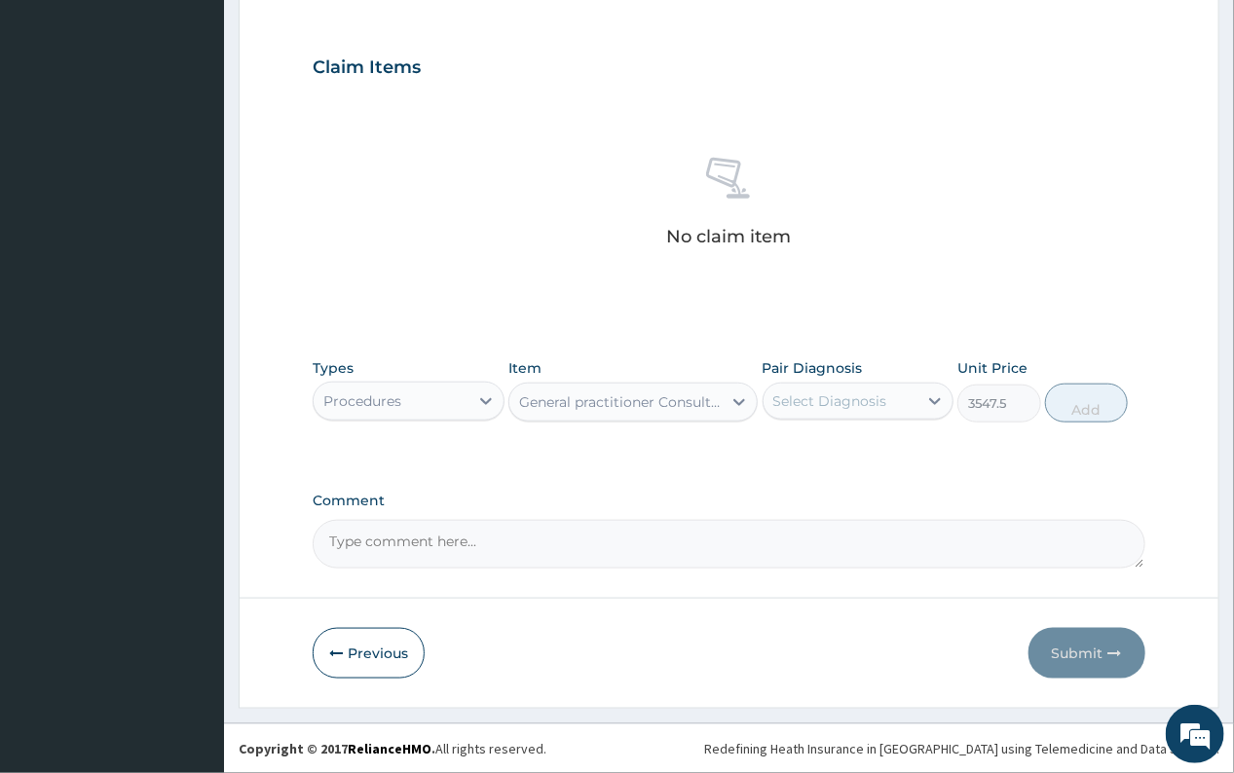
click at [846, 397] on div "Select Diagnosis" at bounding box center [830, 401] width 114 height 19
click at [854, 493] on label "[MEDICAL_DATA]" at bounding box center [855, 488] width 121 height 19
checkbox input "true"
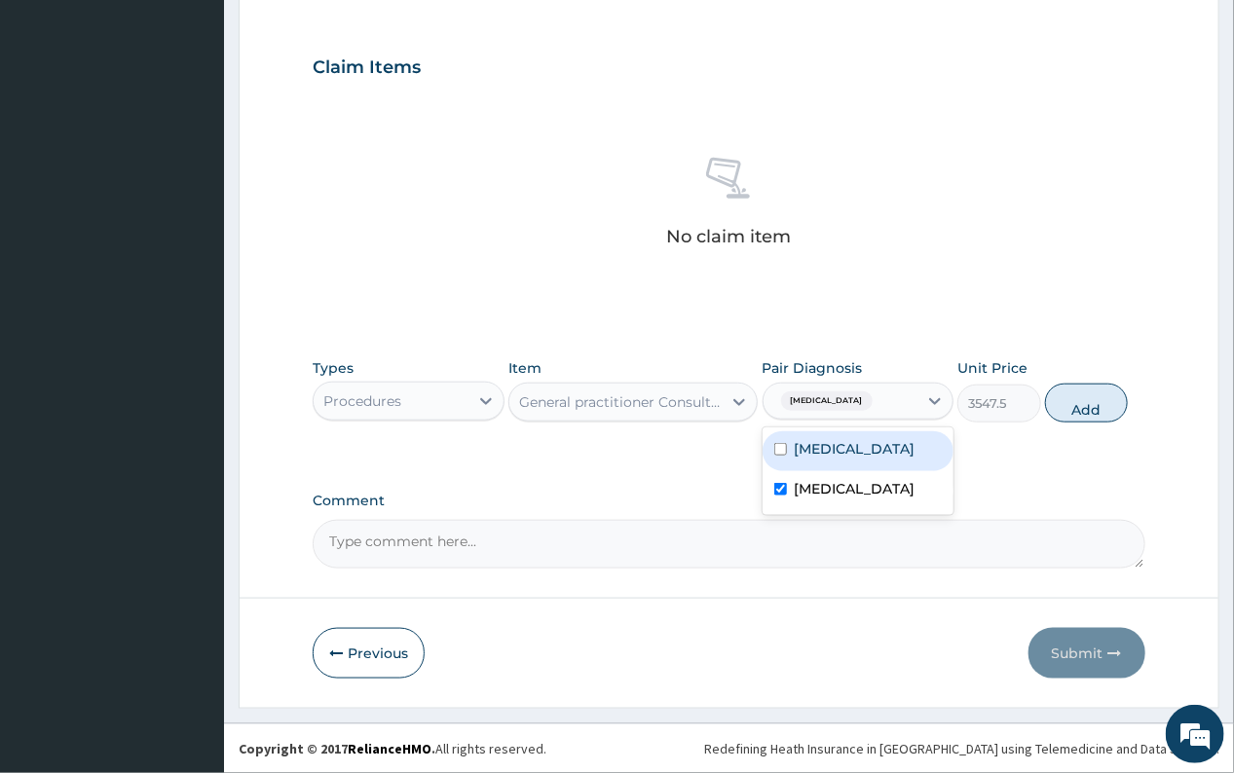
click at [848, 441] on div "[MEDICAL_DATA]" at bounding box center [858, 451] width 191 height 40
checkbox input "true"
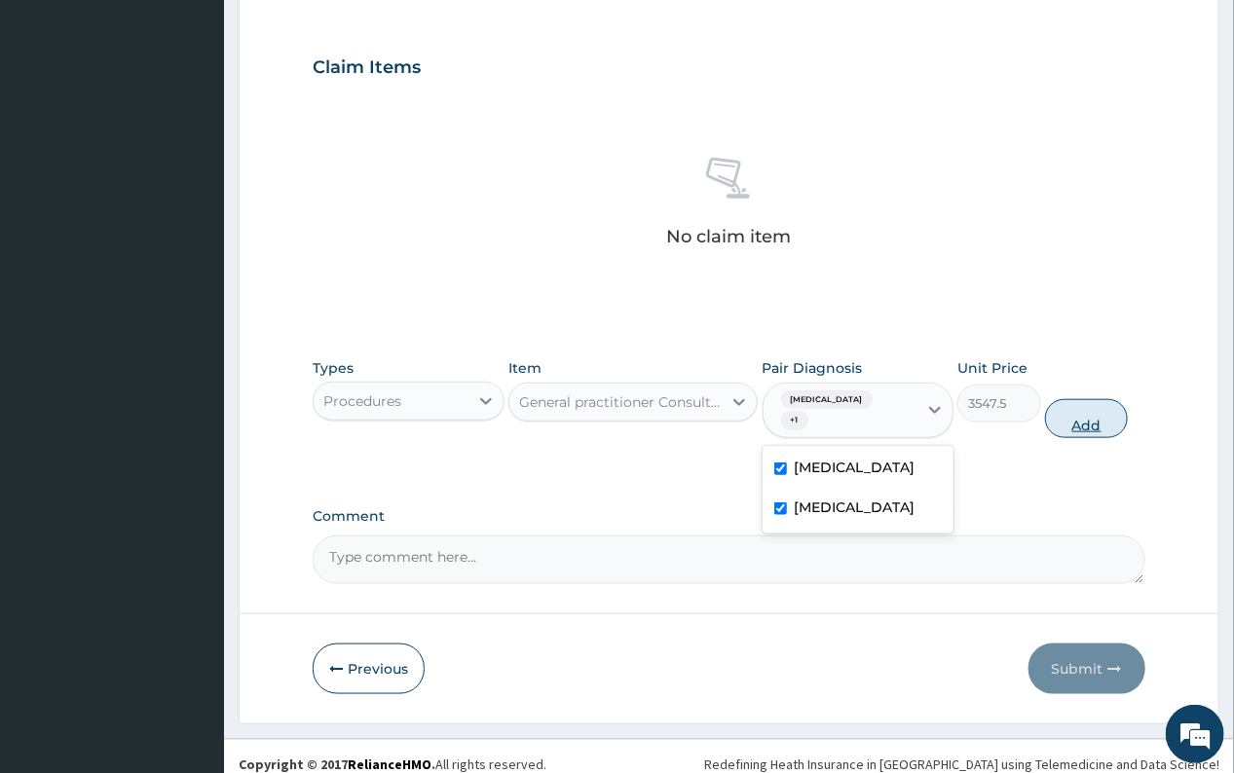
click at [1068, 410] on button "Add" at bounding box center [1086, 418] width 83 height 39
type input "0"
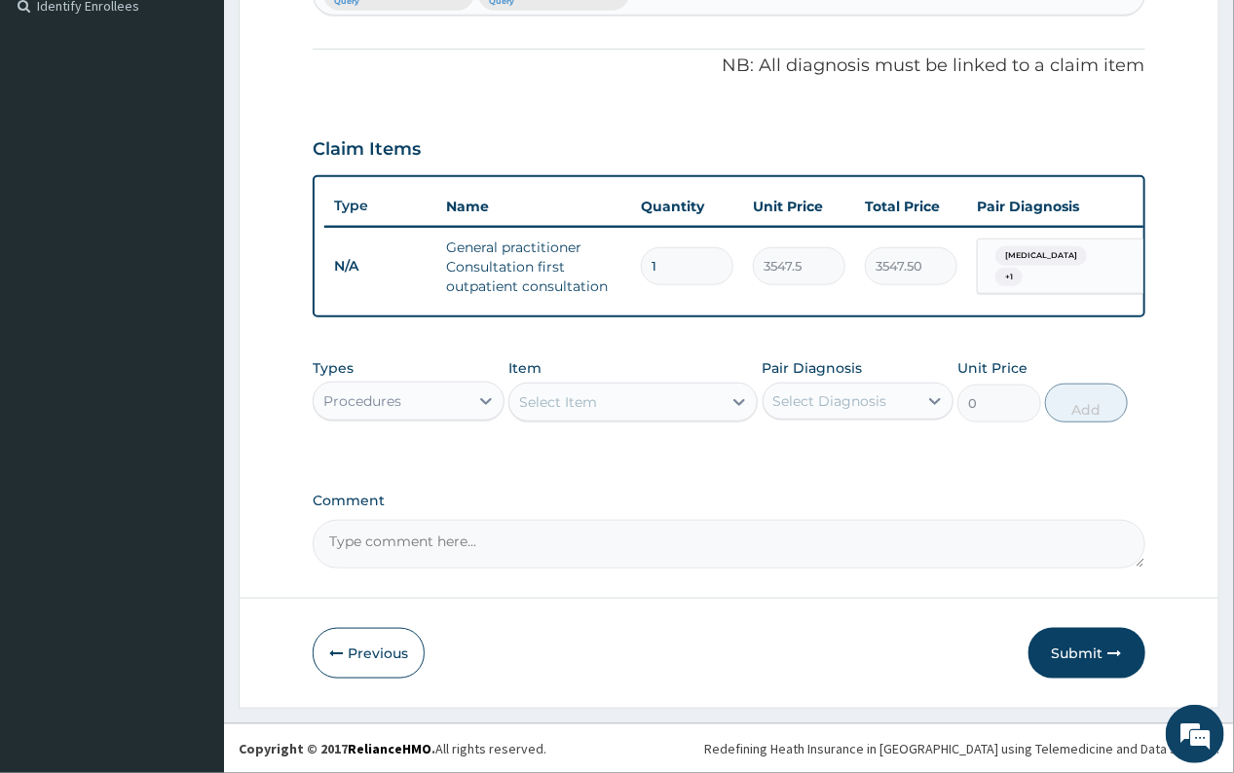
scroll to position [566, 0]
click at [586, 406] on div "Select Item" at bounding box center [558, 401] width 78 height 19
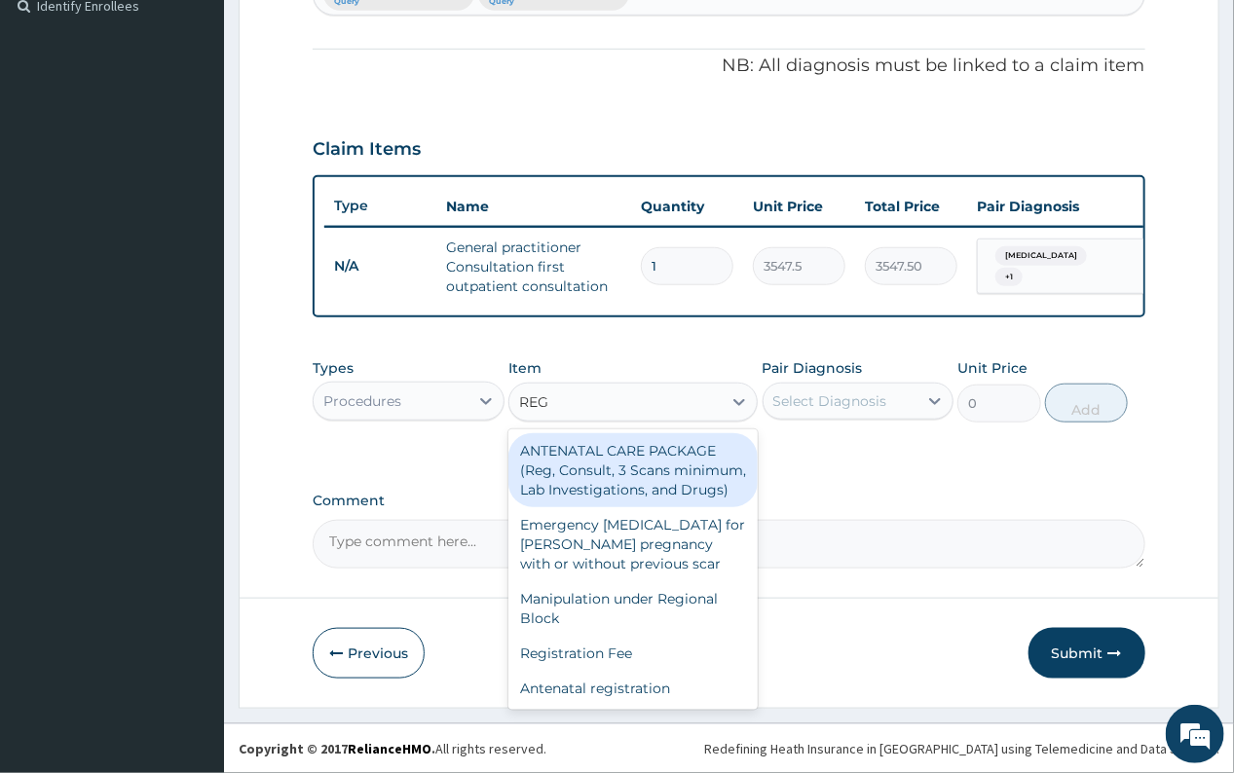
type input "REGI"
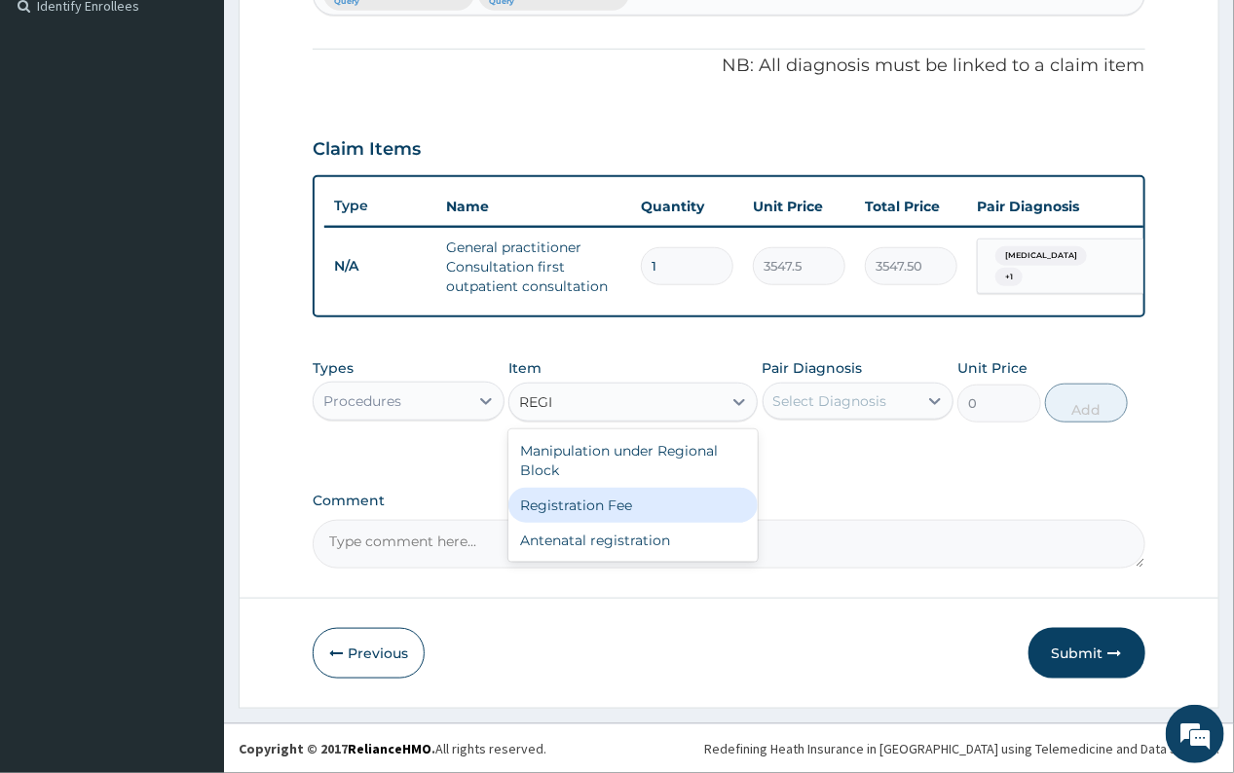
drag, startPoint x: 633, startPoint y: 503, endPoint x: 646, endPoint y: 495, distance: 15.4
click at [634, 503] on div "Registration Fee" at bounding box center [632, 505] width 249 height 35
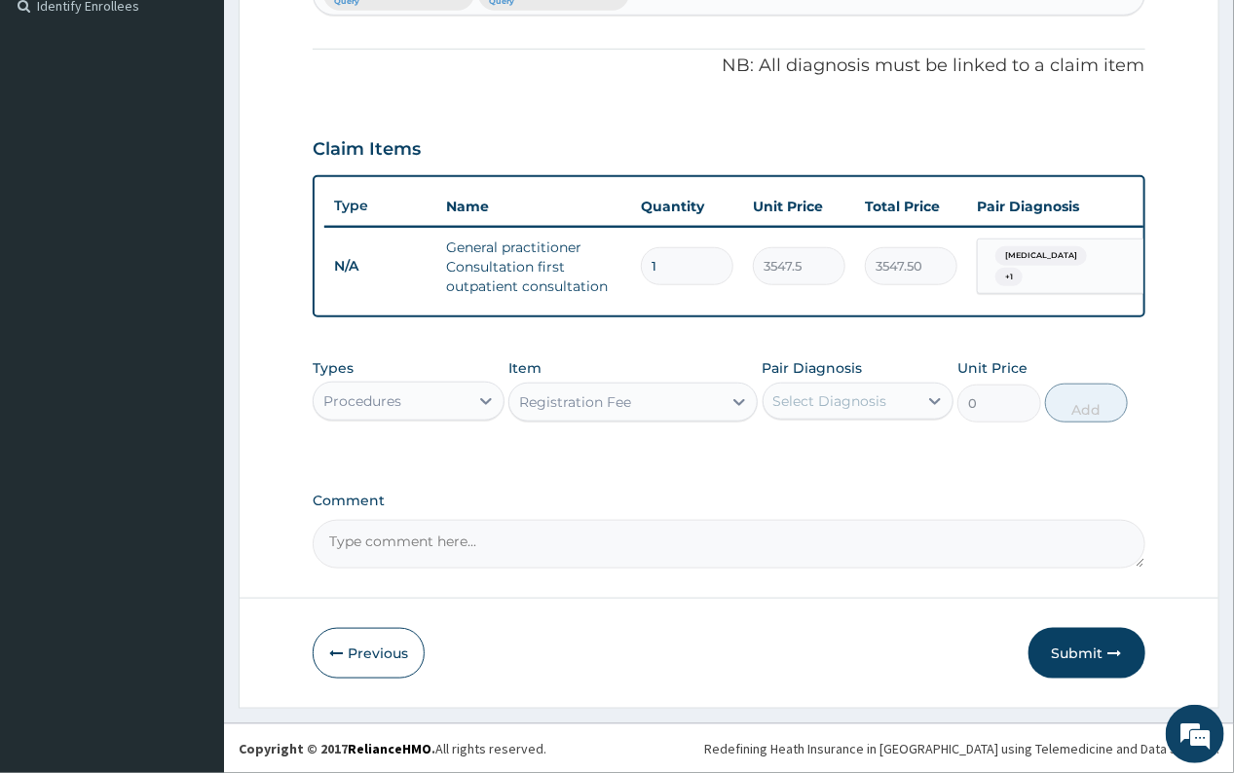
type input "2150"
click at [857, 399] on div "Select Diagnosis" at bounding box center [830, 401] width 114 height 19
click at [875, 497] on label "[MEDICAL_DATA]" at bounding box center [855, 488] width 121 height 19
checkbox input "true"
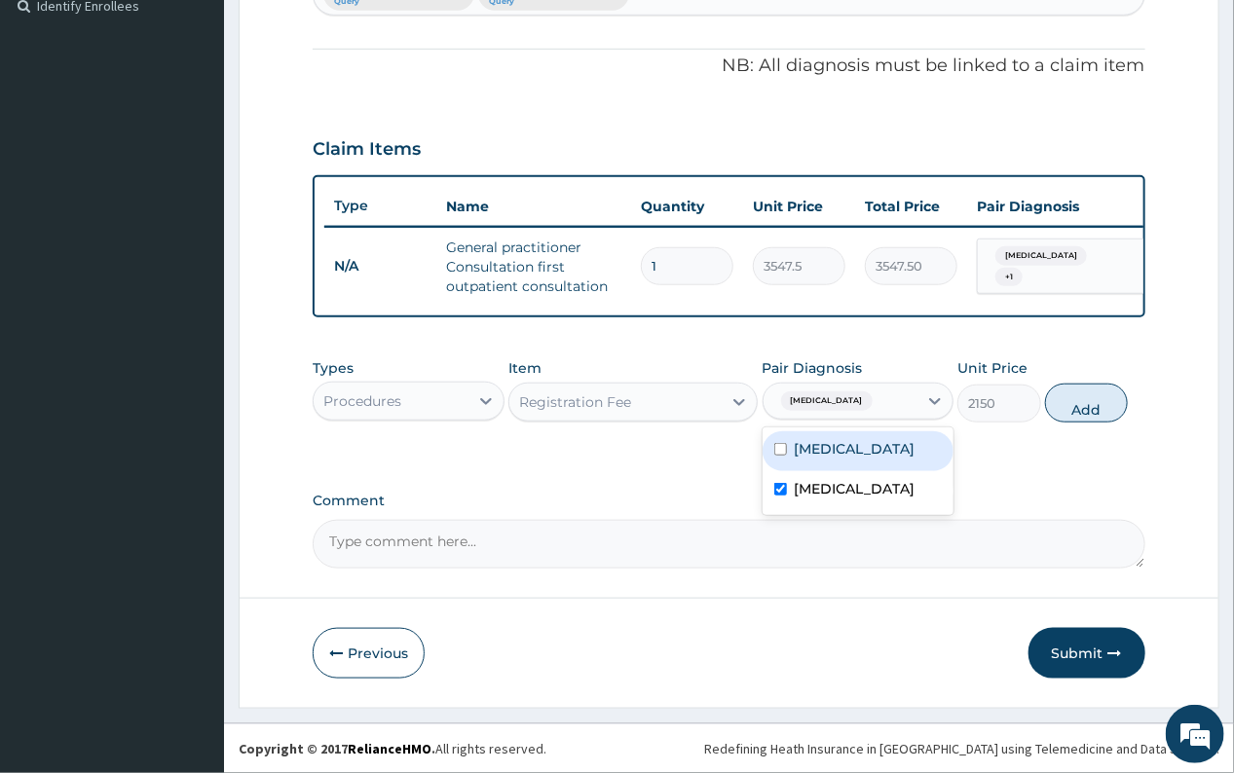
drag, startPoint x: 877, startPoint y: 448, endPoint x: 1019, endPoint y: 430, distance: 142.3
click at [879, 446] on div "[MEDICAL_DATA]" at bounding box center [858, 451] width 191 height 40
checkbox input "true"
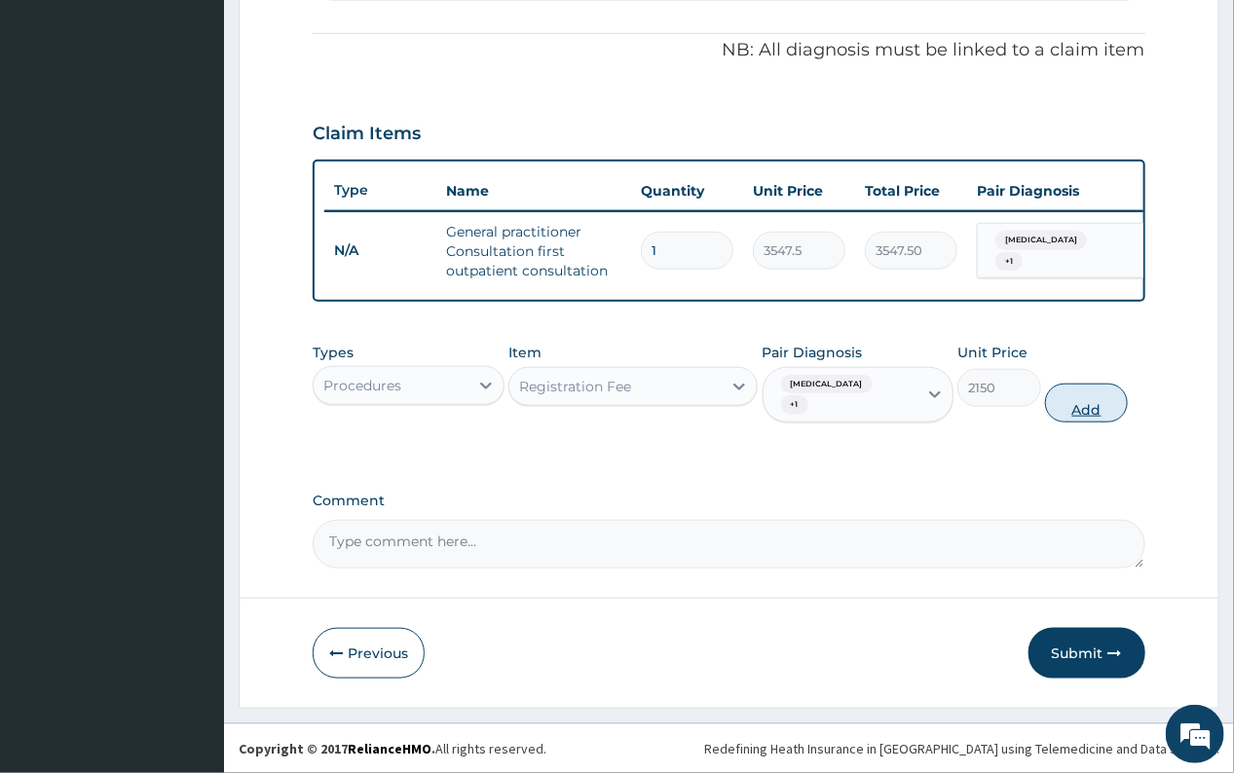
click at [1074, 416] on button "Add" at bounding box center [1086, 403] width 83 height 39
type input "0"
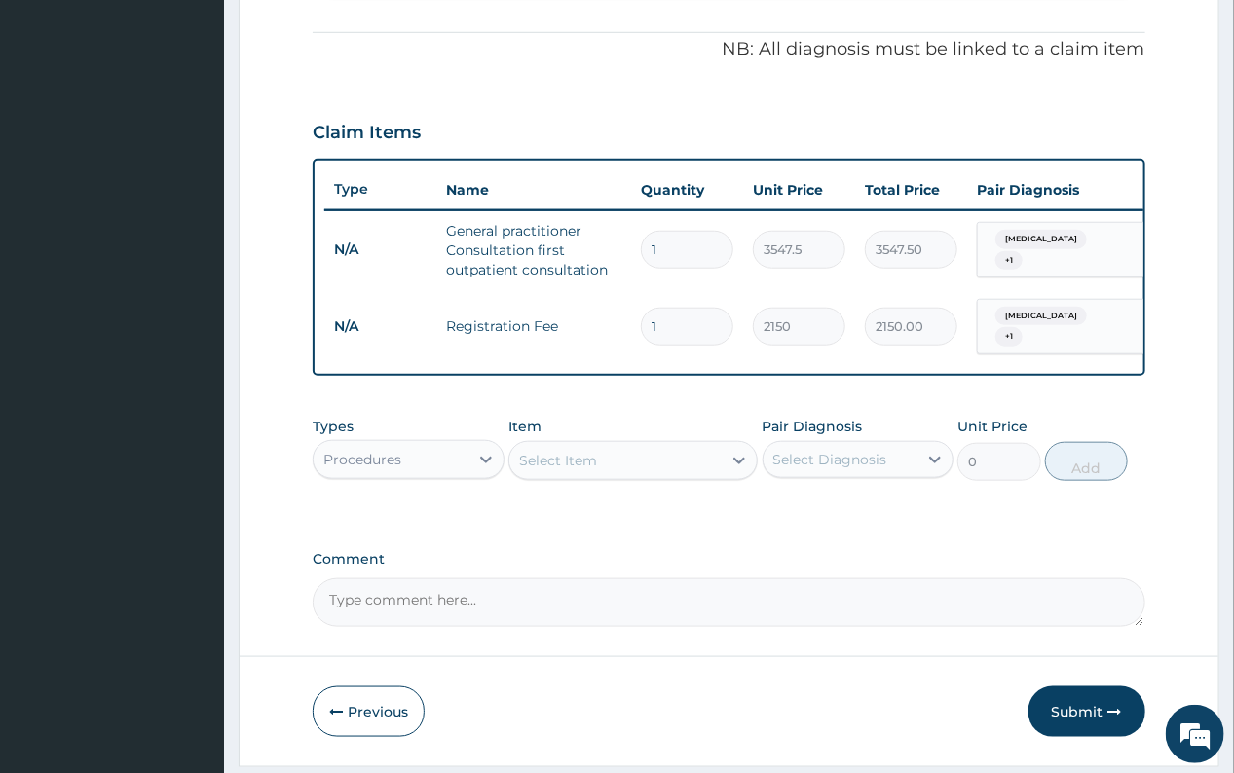
click at [337, 468] on div "Procedures" at bounding box center [362, 459] width 78 height 19
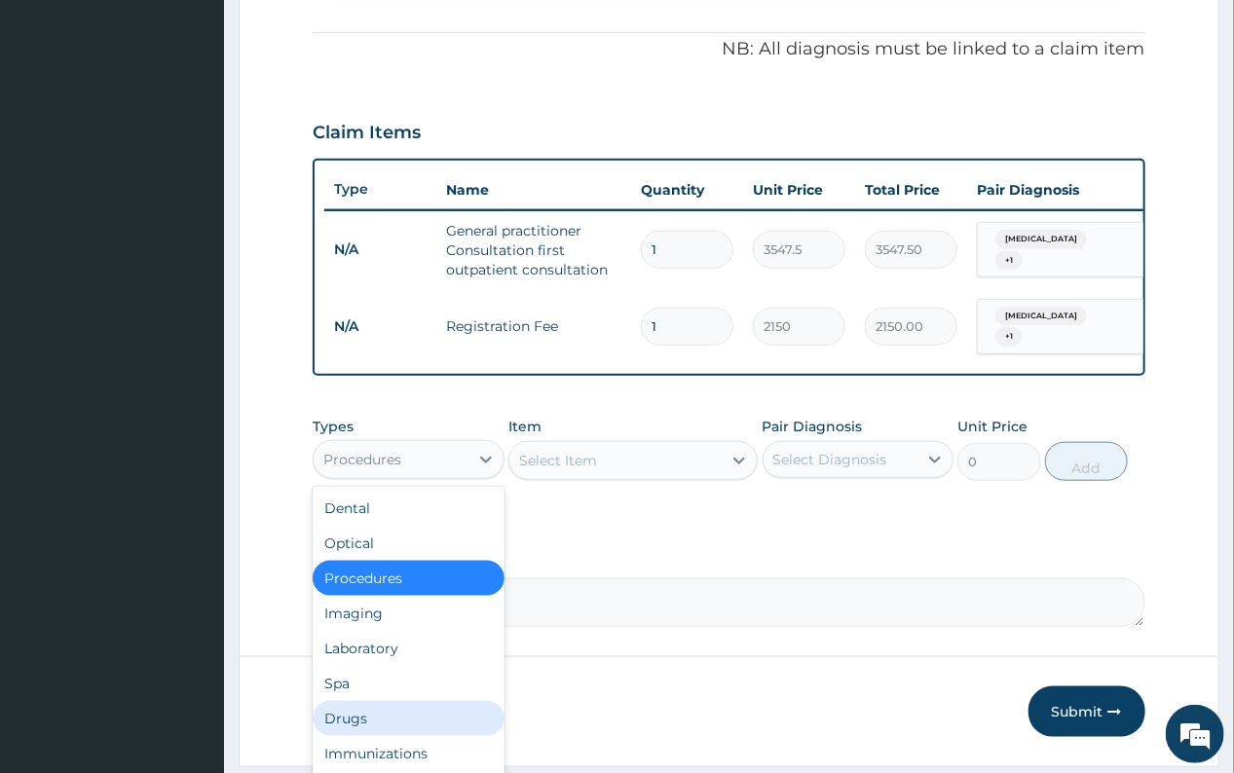
click at [355, 734] on div "Drugs" at bounding box center [408, 718] width 191 height 35
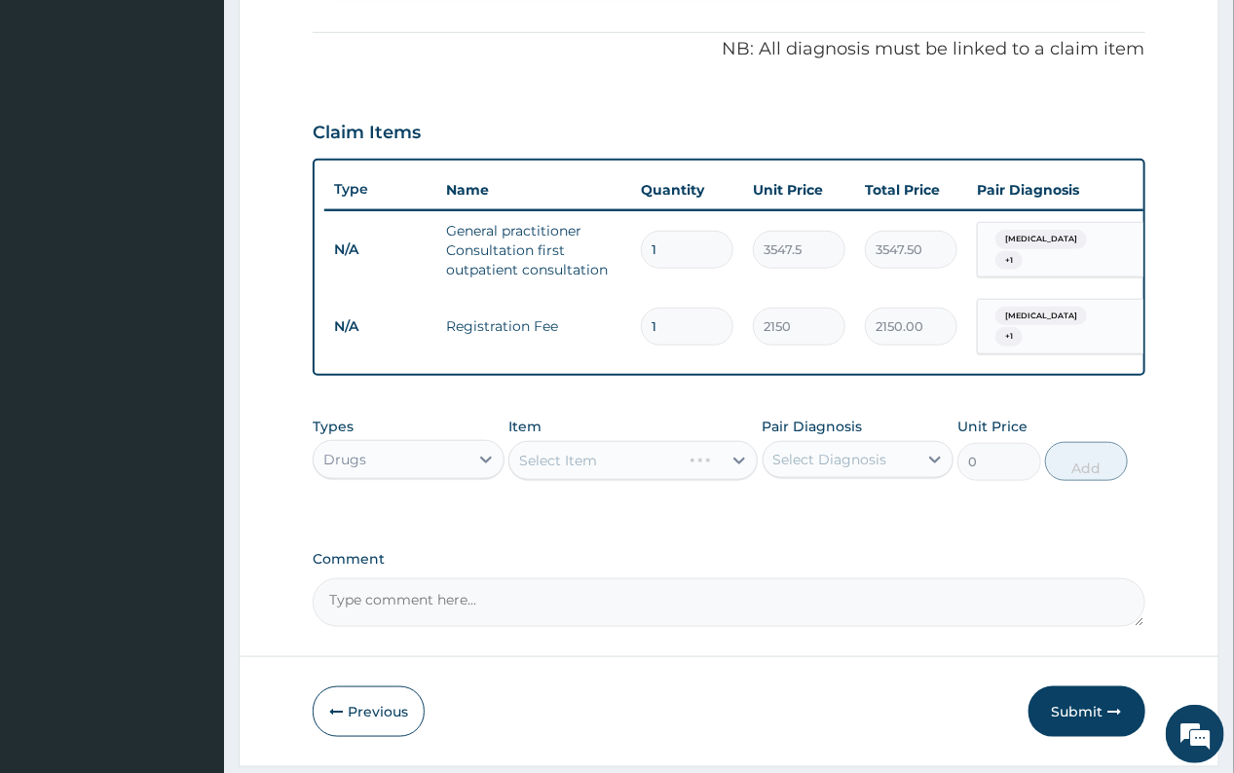
click at [599, 477] on div "Select Item" at bounding box center [632, 460] width 249 height 39
click at [732, 470] on icon at bounding box center [738, 460] width 19 height 19
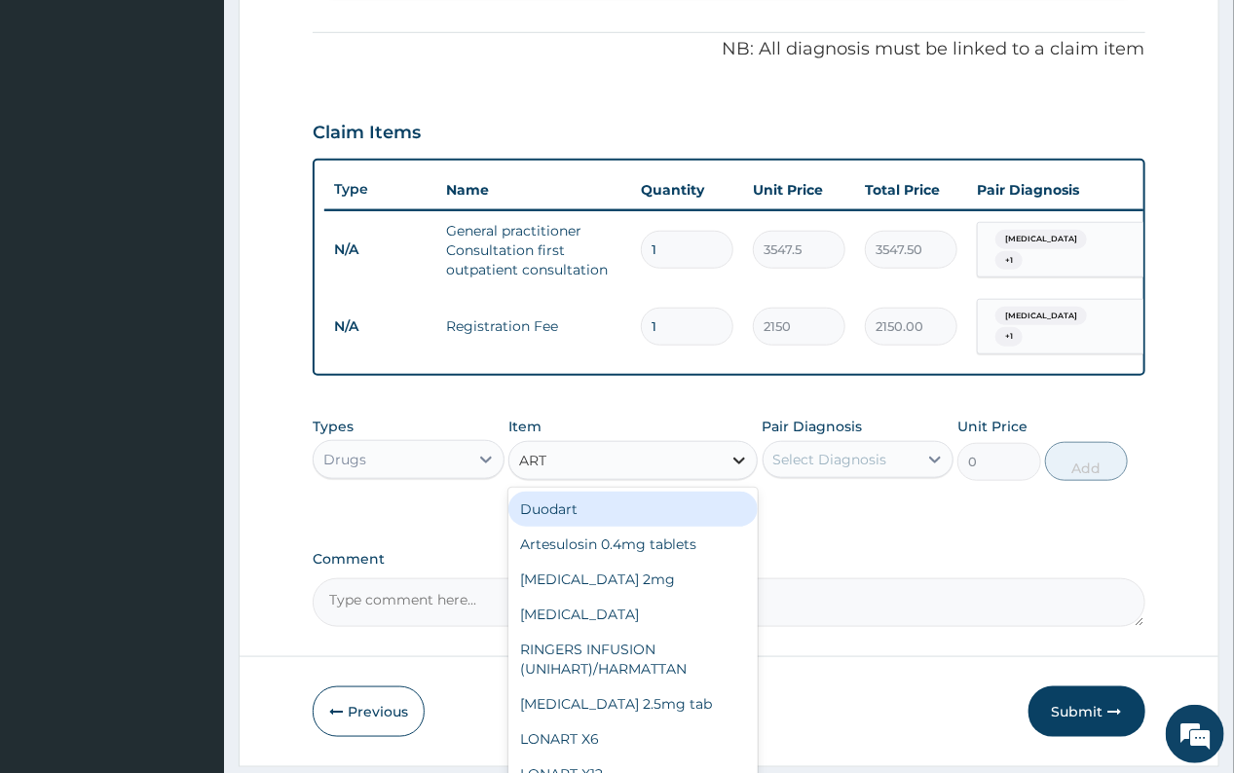
type input "ARTE"
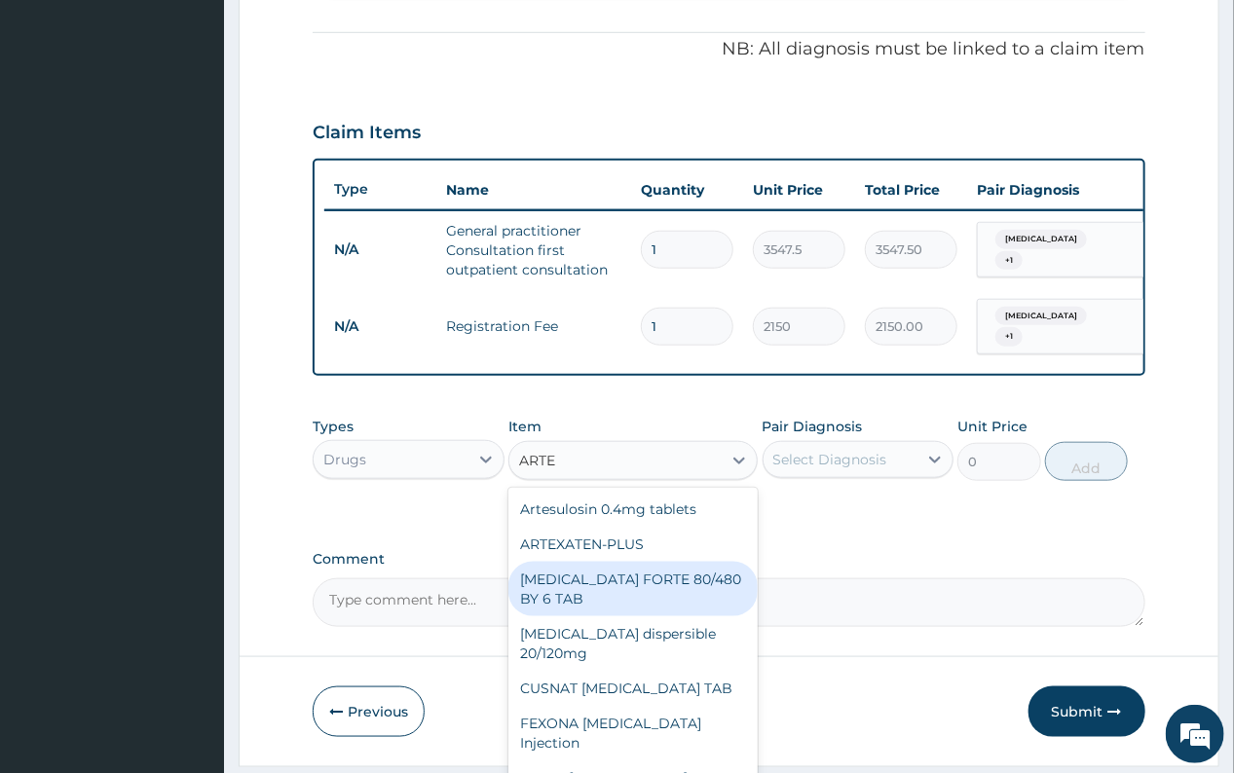
scroll to position [253, 0]
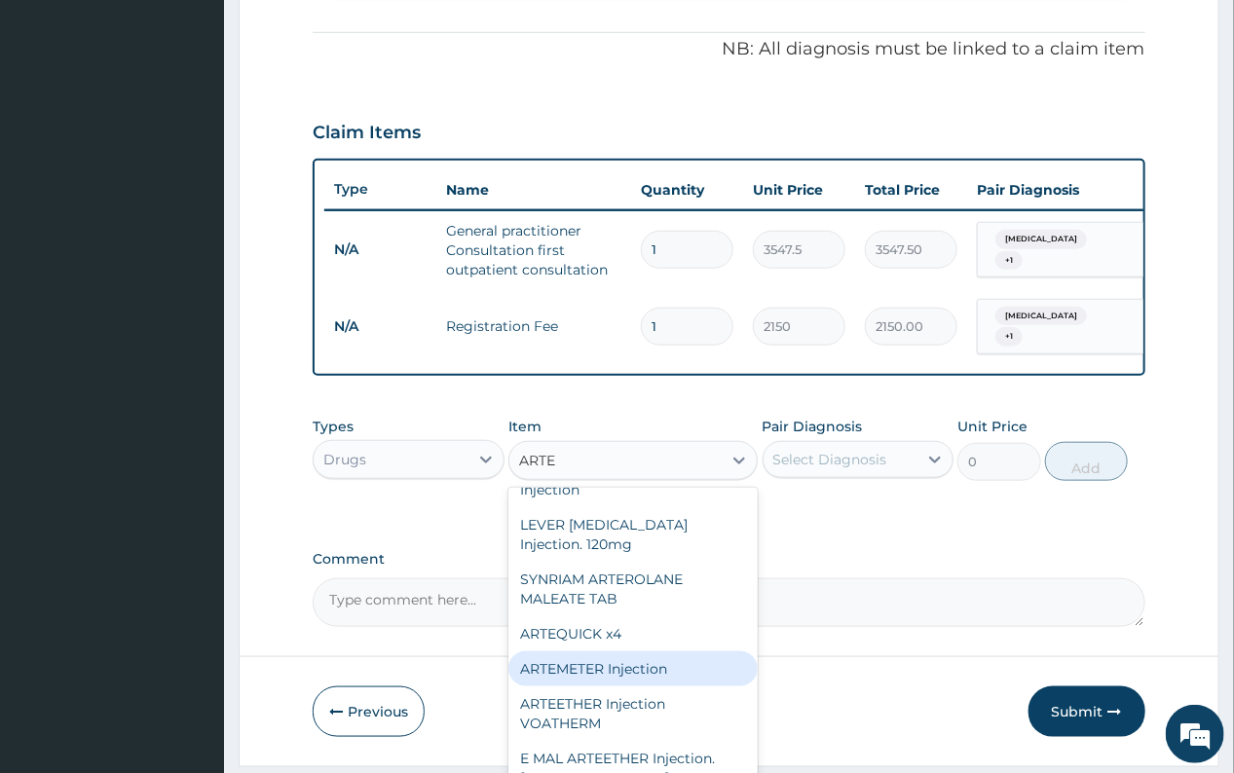
click at [643, 660] on div "ARTEMETER Injection" at bounding box center [632, 669] width 249 height 35
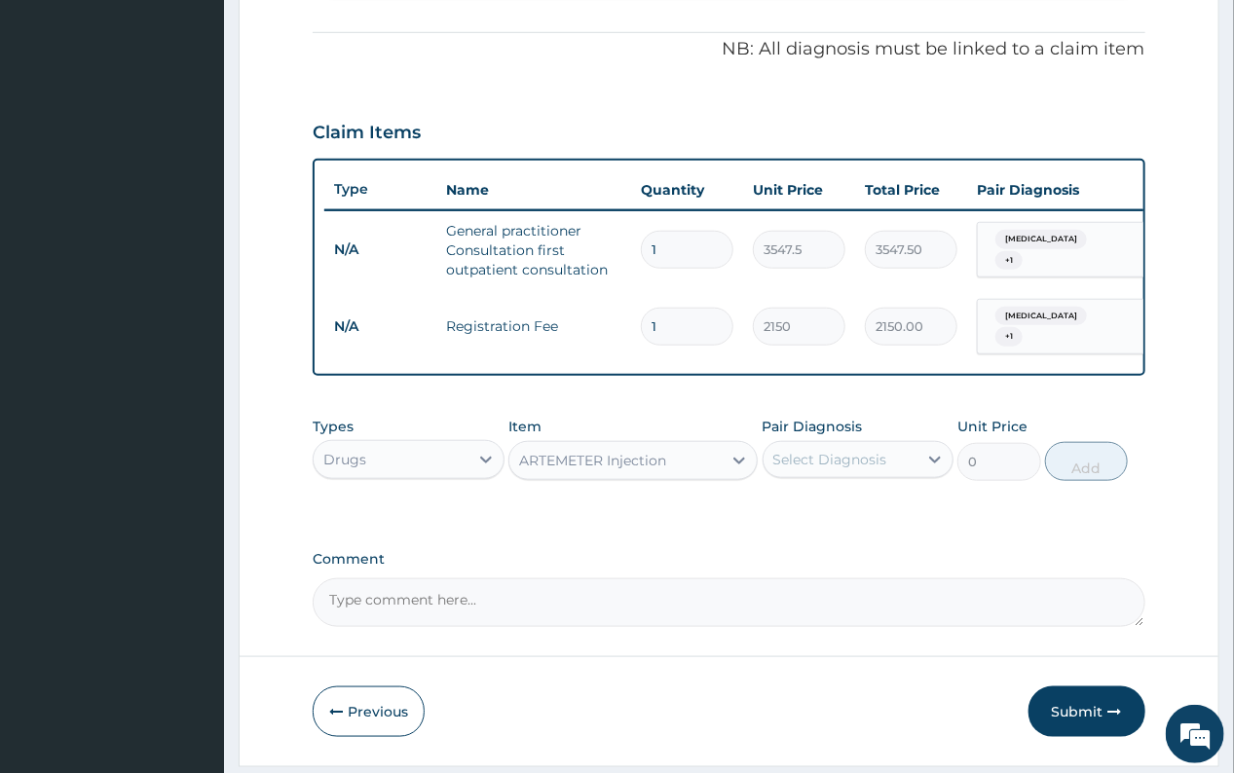
type input "946"
click at [831, 469] on div "Select Diagnosis" at bounding box center [830, 459] width 114 height 19
click at [836, 517] on label "Malaria" at bounding box center [855, 507] width 121 height 19
checkbox input "true"
drag, startPoint x: 1069, startPoint y: 490, endPoint x: 912, endPoint y: 469, distance: 159.1
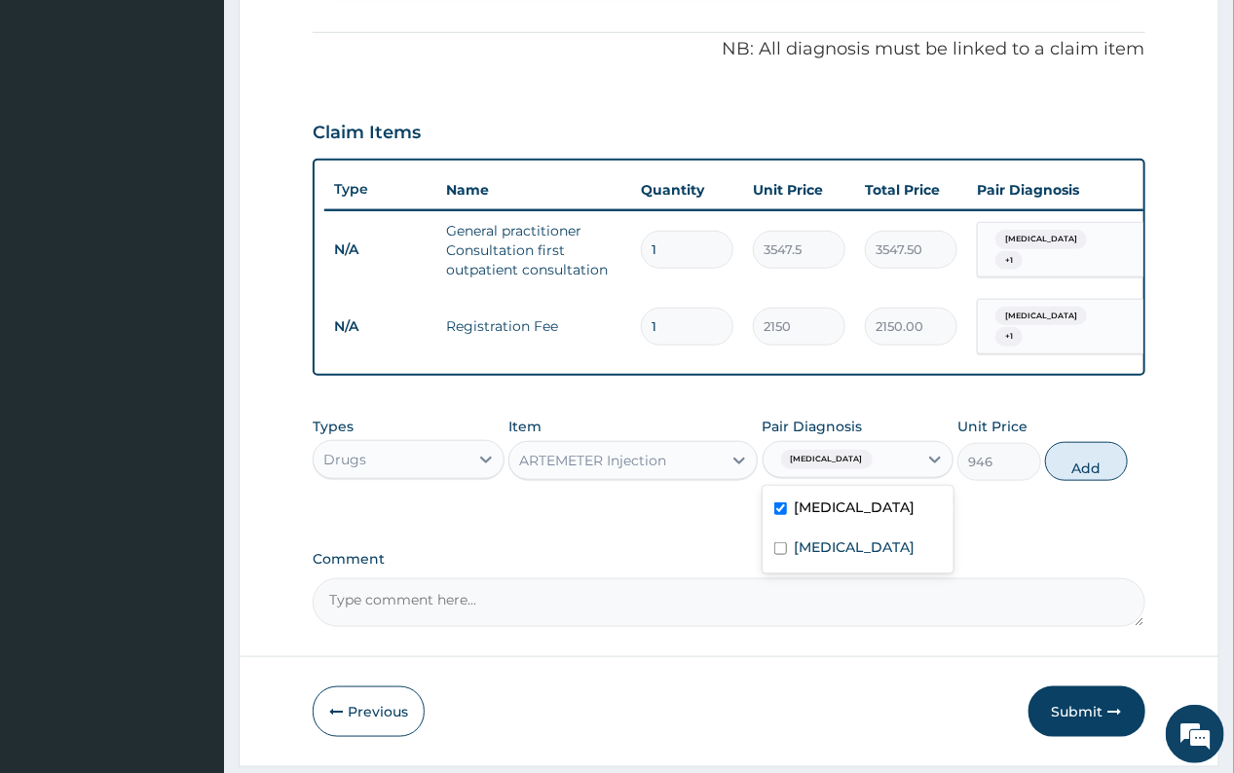
click at [1069, 481] on button "Add" at bounding box center [1086, 461] width 83 height 39
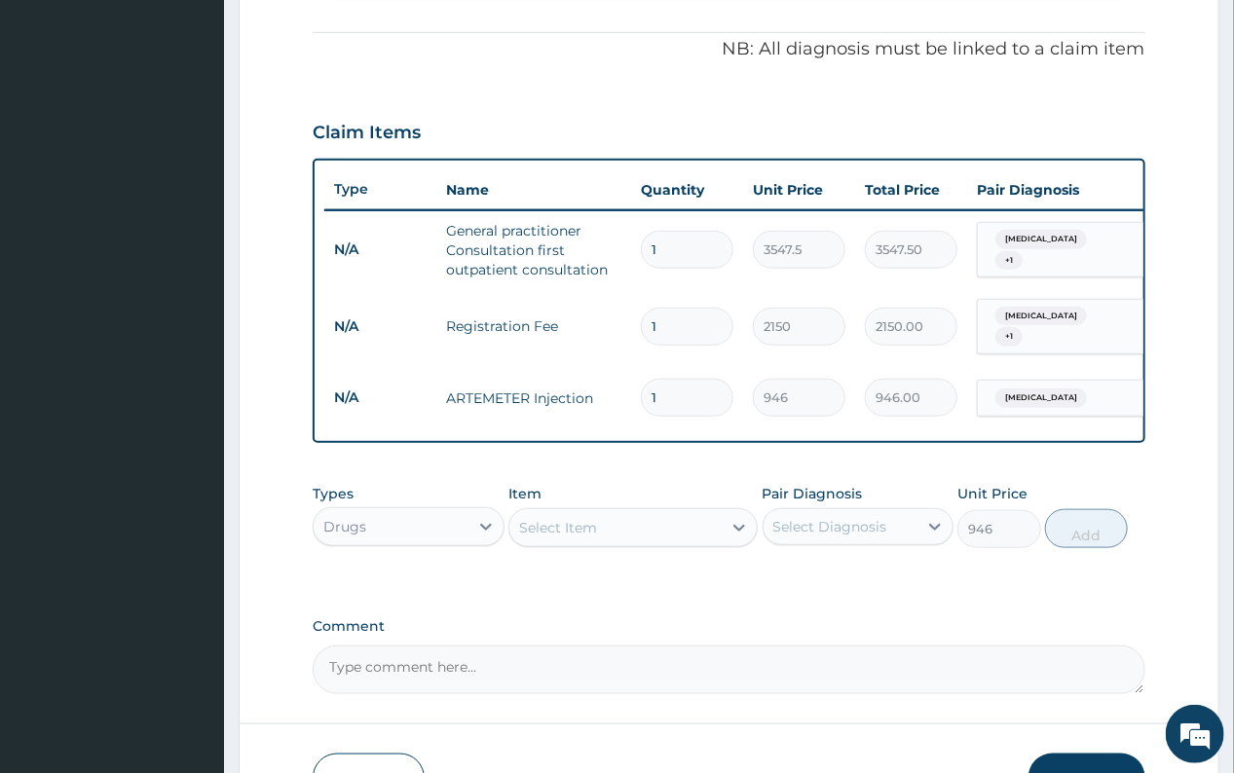
type input "0"
drag, startPoint x: 670, startPoint y: 404, endPoint x: 641, endPoint y: 392, distance: 31.5
click at [641, 394] on input "1" at bounding box center [687, 398] width 93 height 38
type input "6"
type input "5676.00"
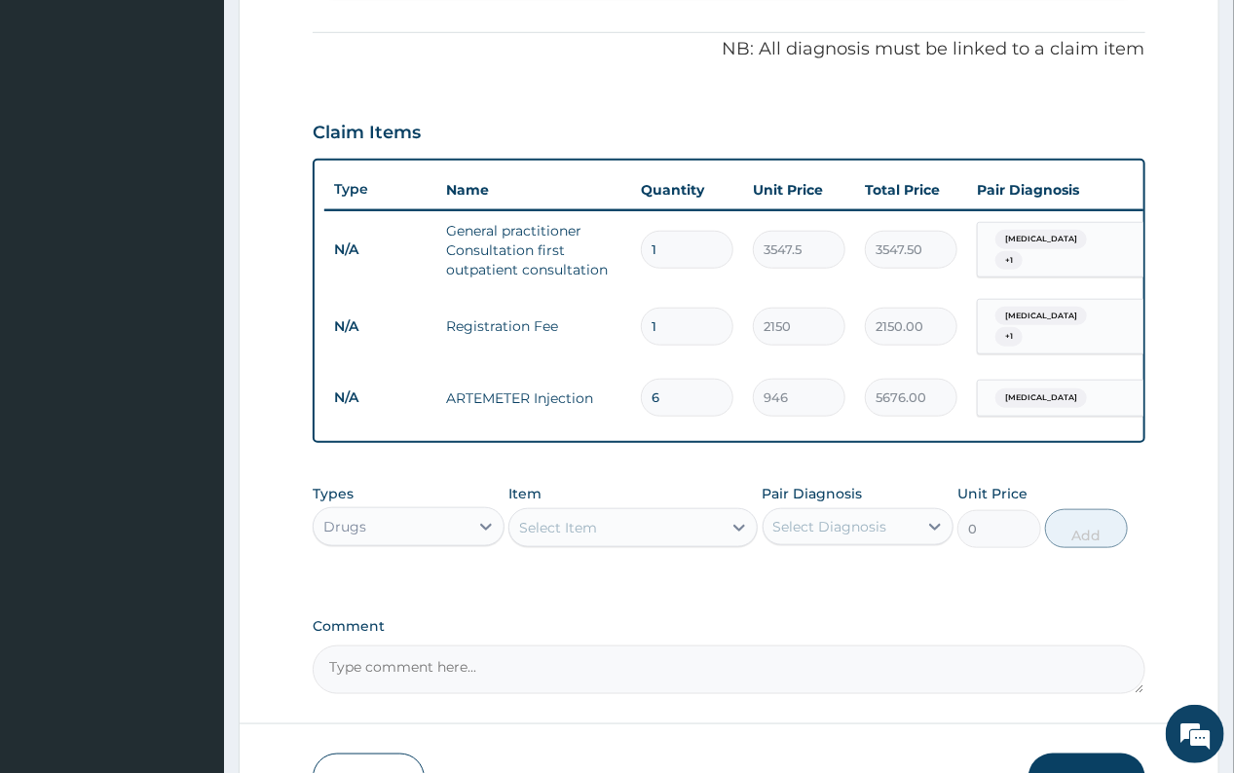
type input "6"
click at [575, 538] on div "Select Item" at bounding box center [558, 527] width 78 height 19
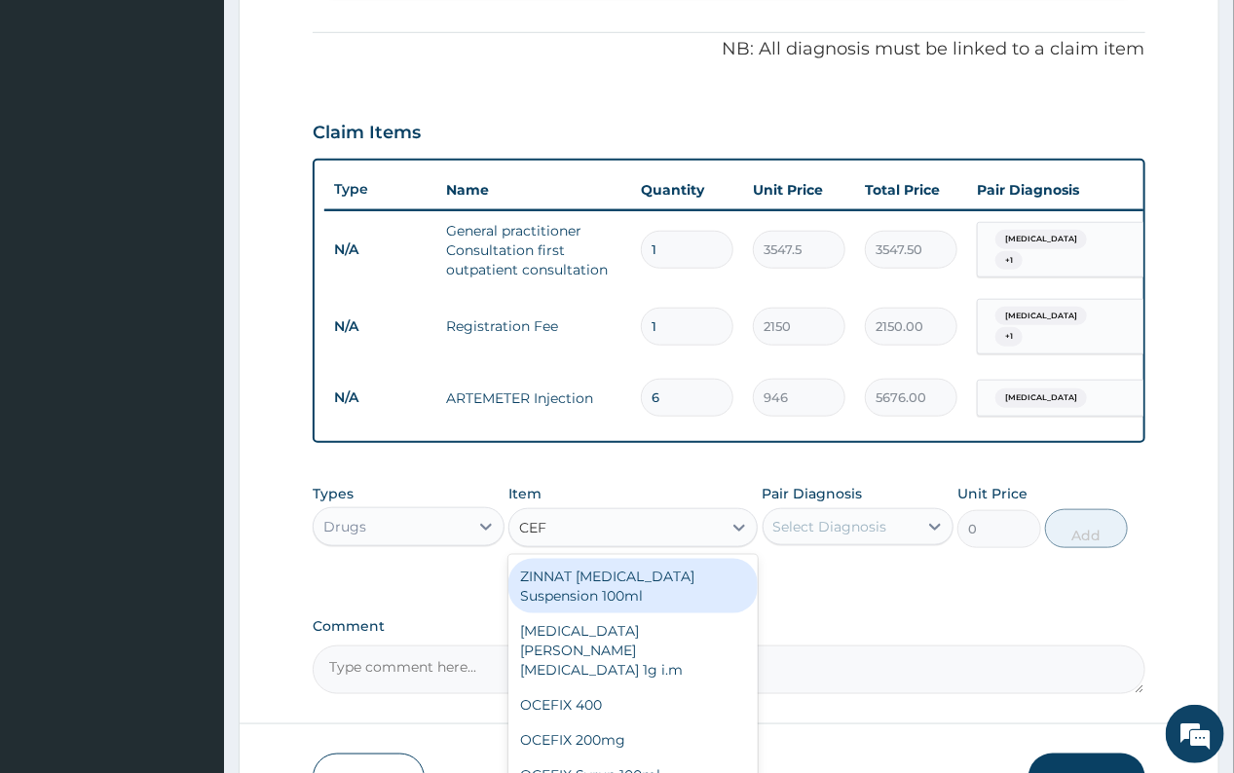
type input "CEFT"
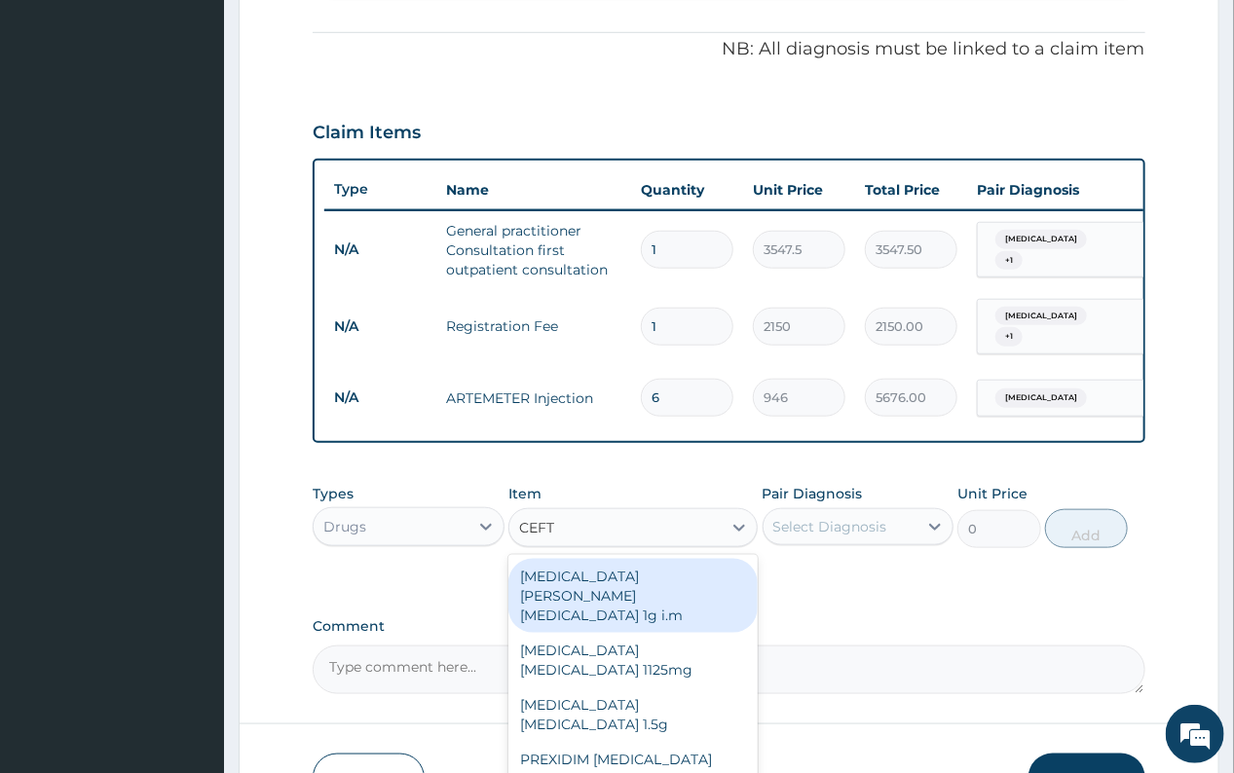
click at [593, 586] on div "ROCEPHIN CEFTRIAXONE 1g i.m" at bounding box center [632, 596] width 249 height 74
type input "8277.5"
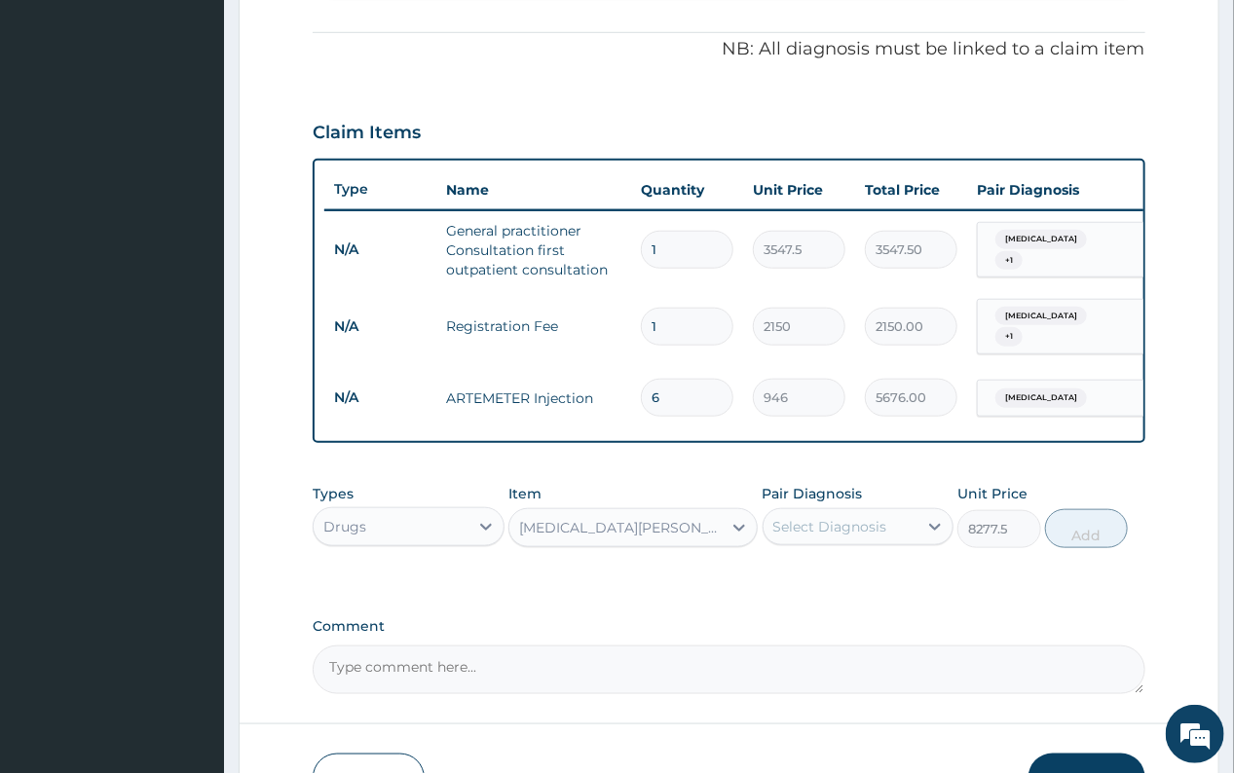
click at [838, 535] on div "Select Diagnosis" at bounding box center [830, 526] width 114 height 19
drag, startPoint x: 839, startPoint y: 638, endPoint x: 857, endPoint y: 631, distance: 18.8
click at [841, 624] on label "Upper respiratory infection" at bounding box center [855, 614] width 121 height 19
checkbox input "true"
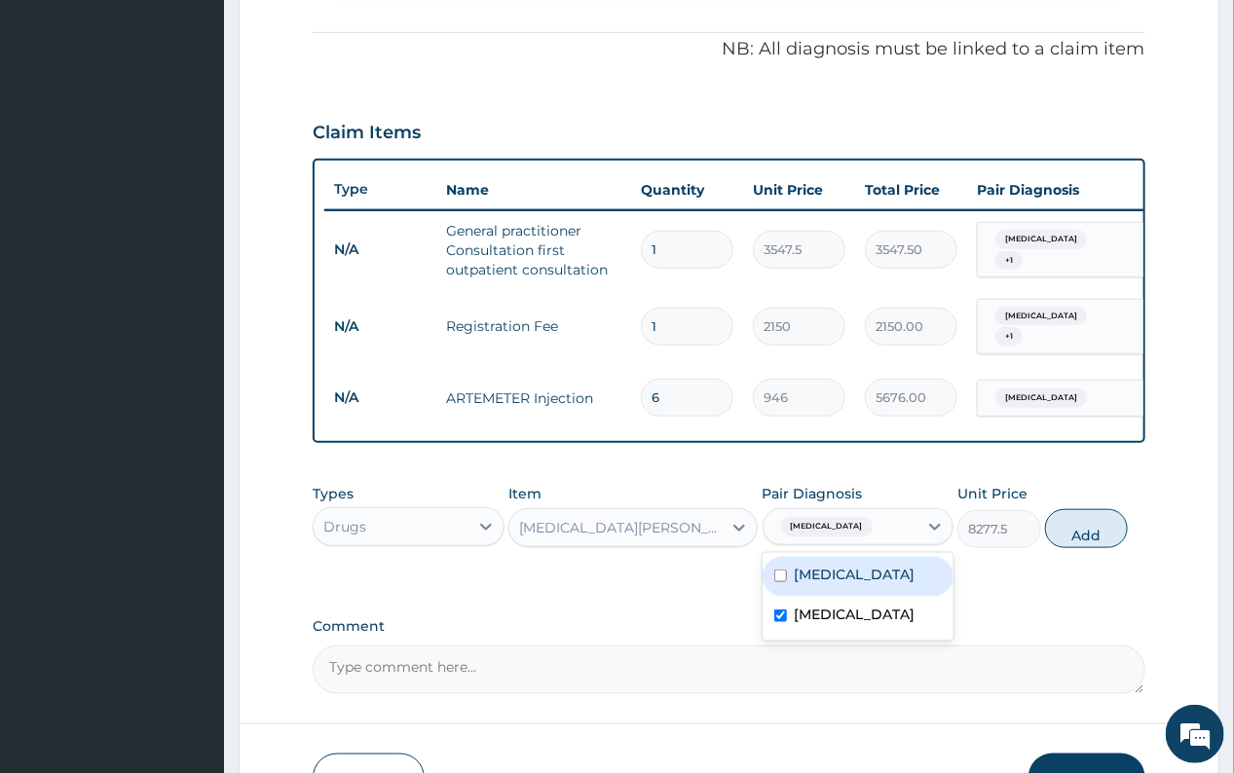
click at [1063, 543] on button "Add" at bounding box center [1086, 528] width 83 height 39
type input "0"
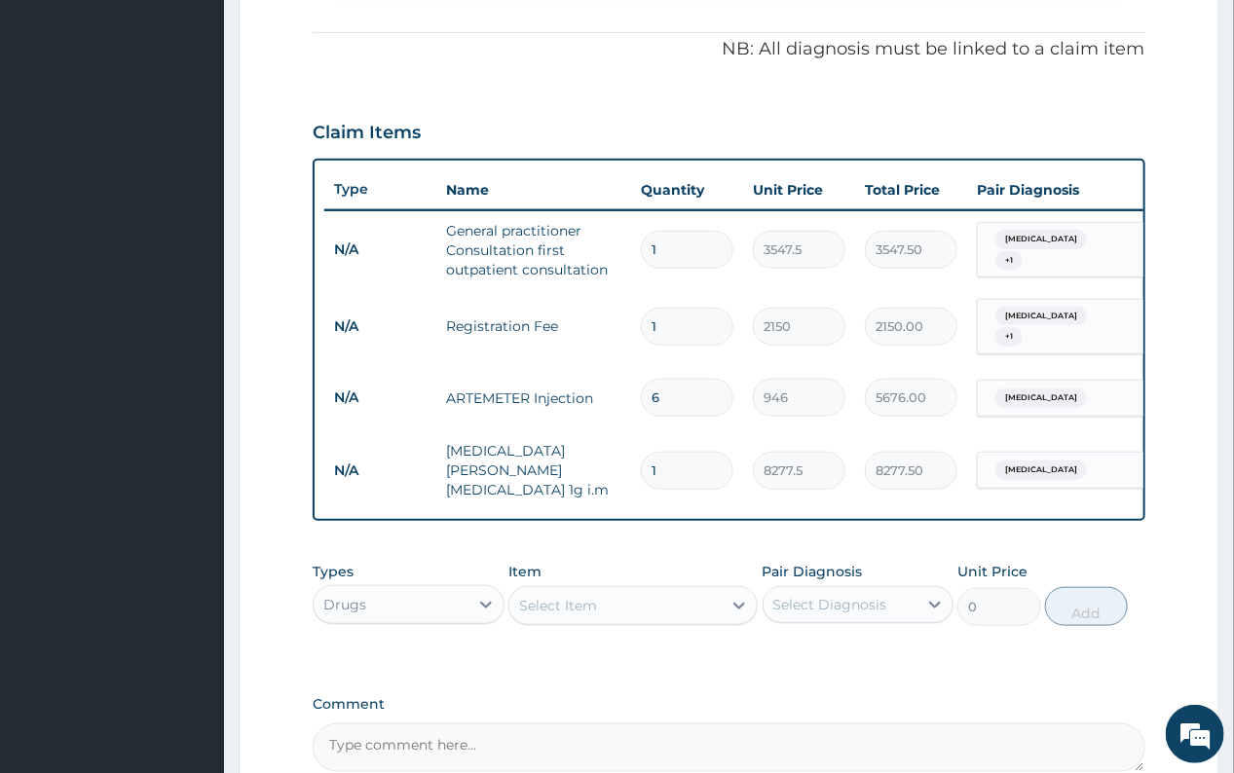
click at [579, 615] on div "Select Item" at bounding box center [558, 605] width 78 height 19
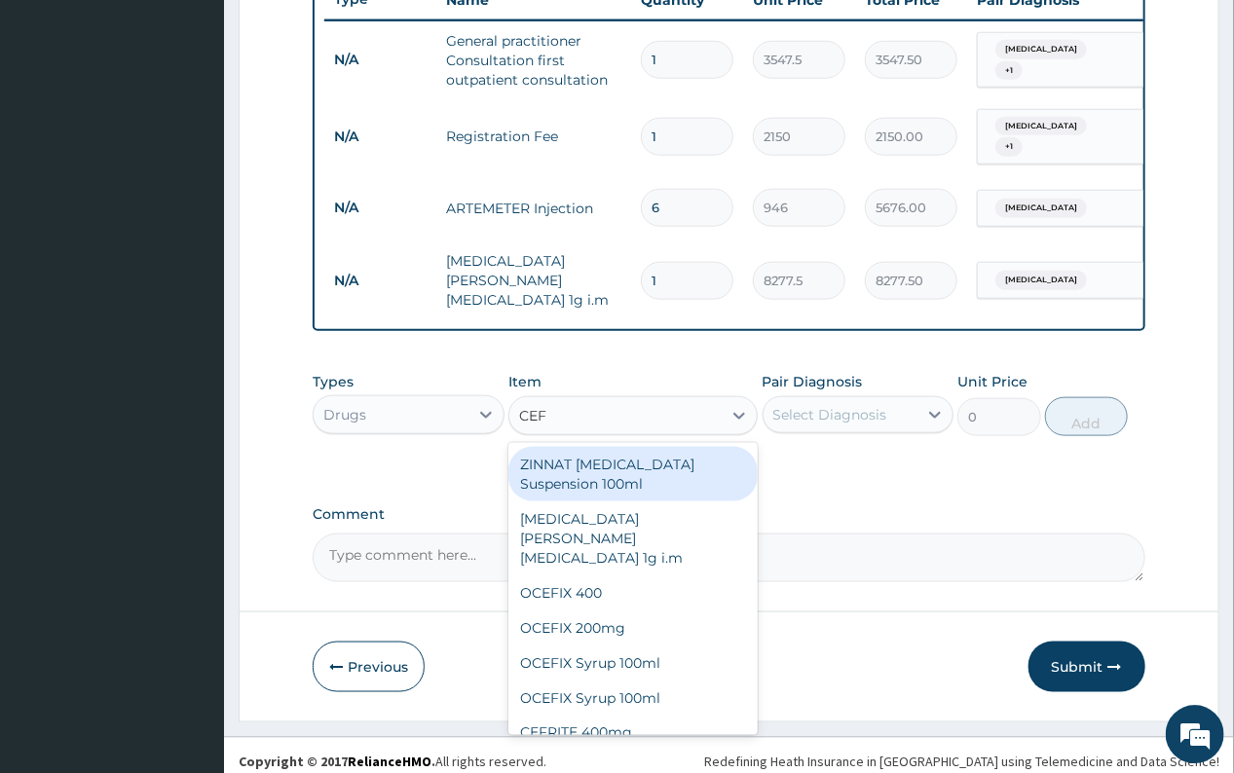
scroll to position [776, 0]
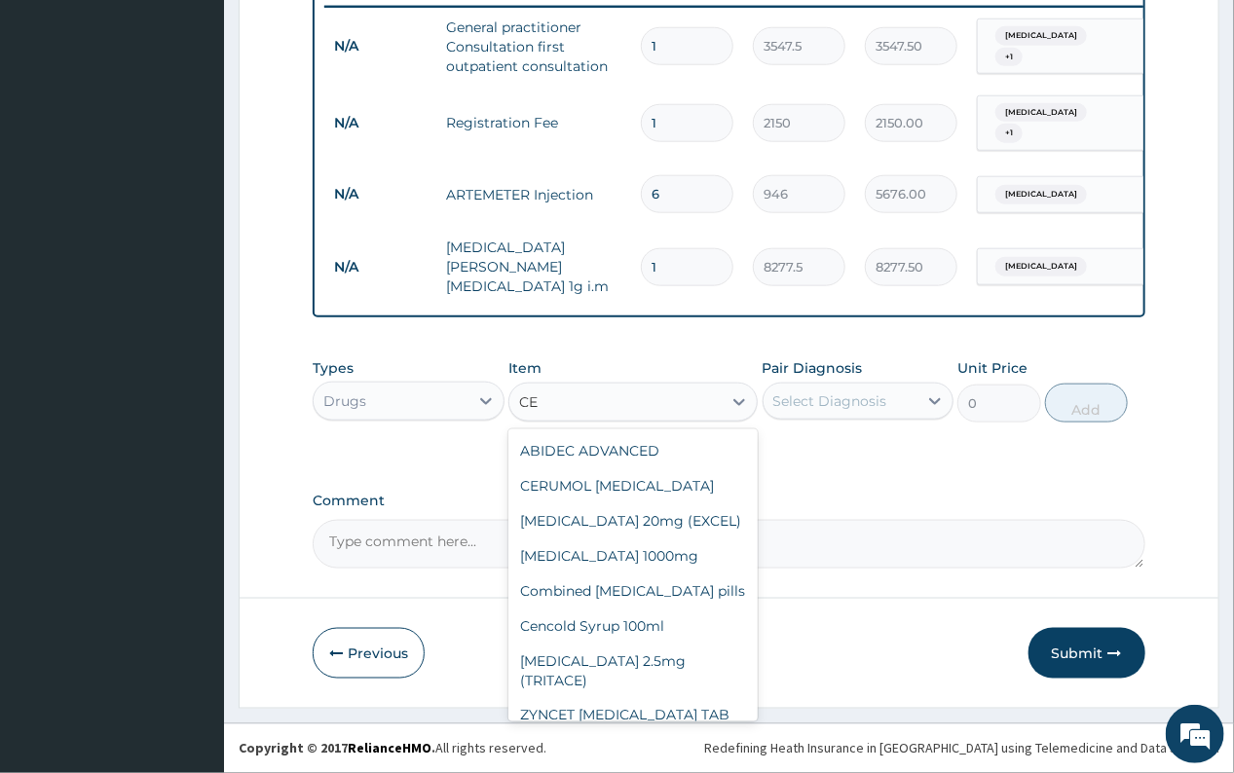
type input "C"
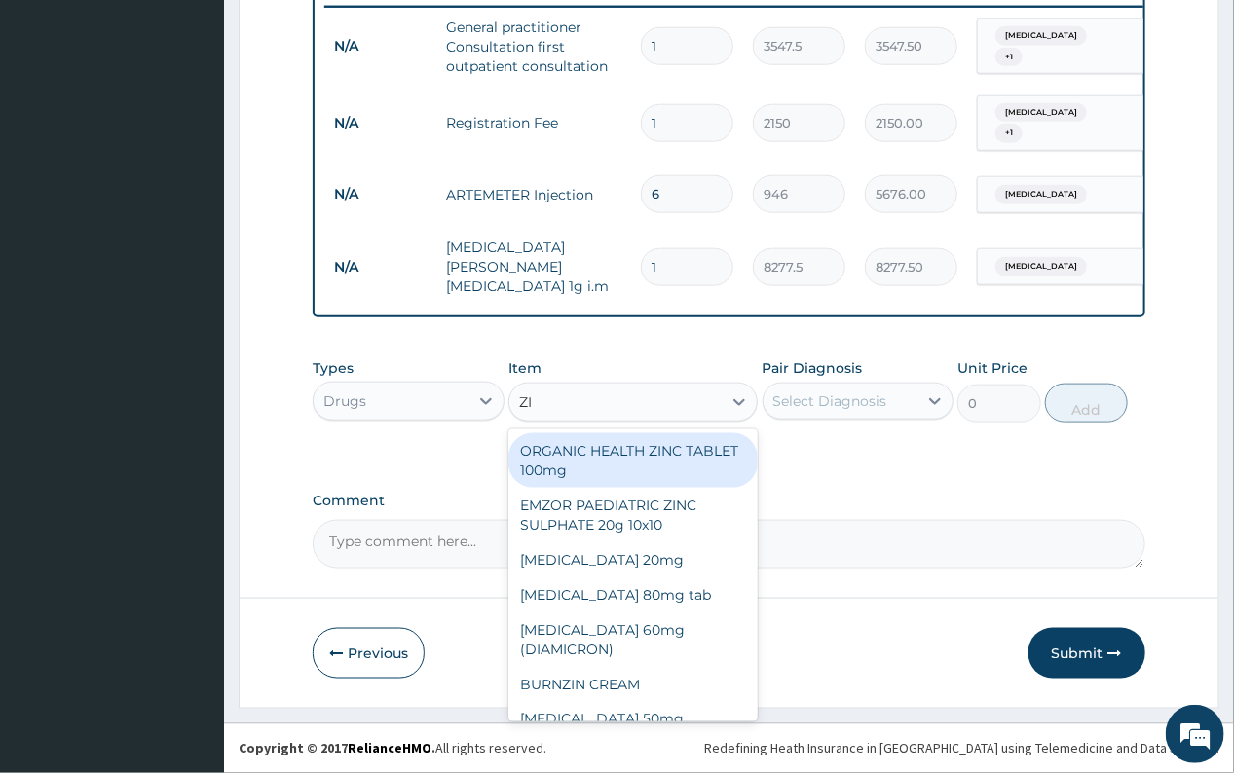
type input "ZIN"
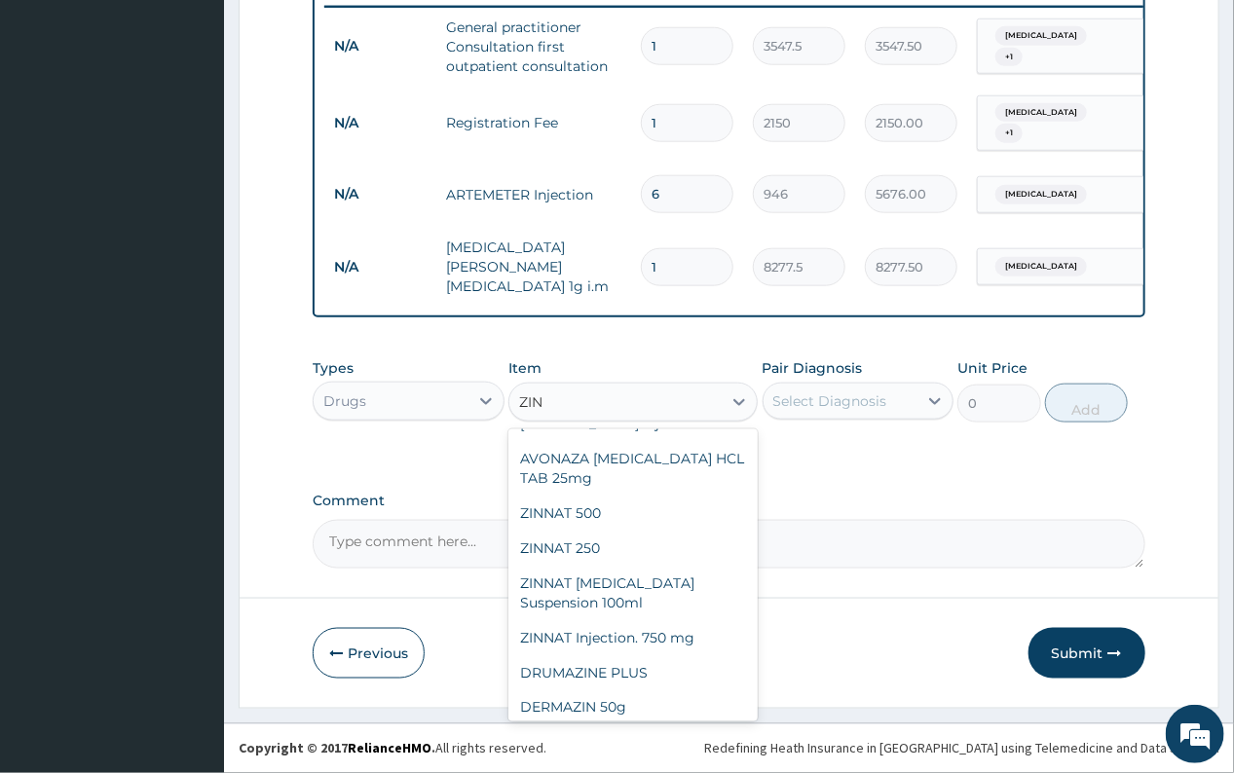
scroll to position [393, 0]
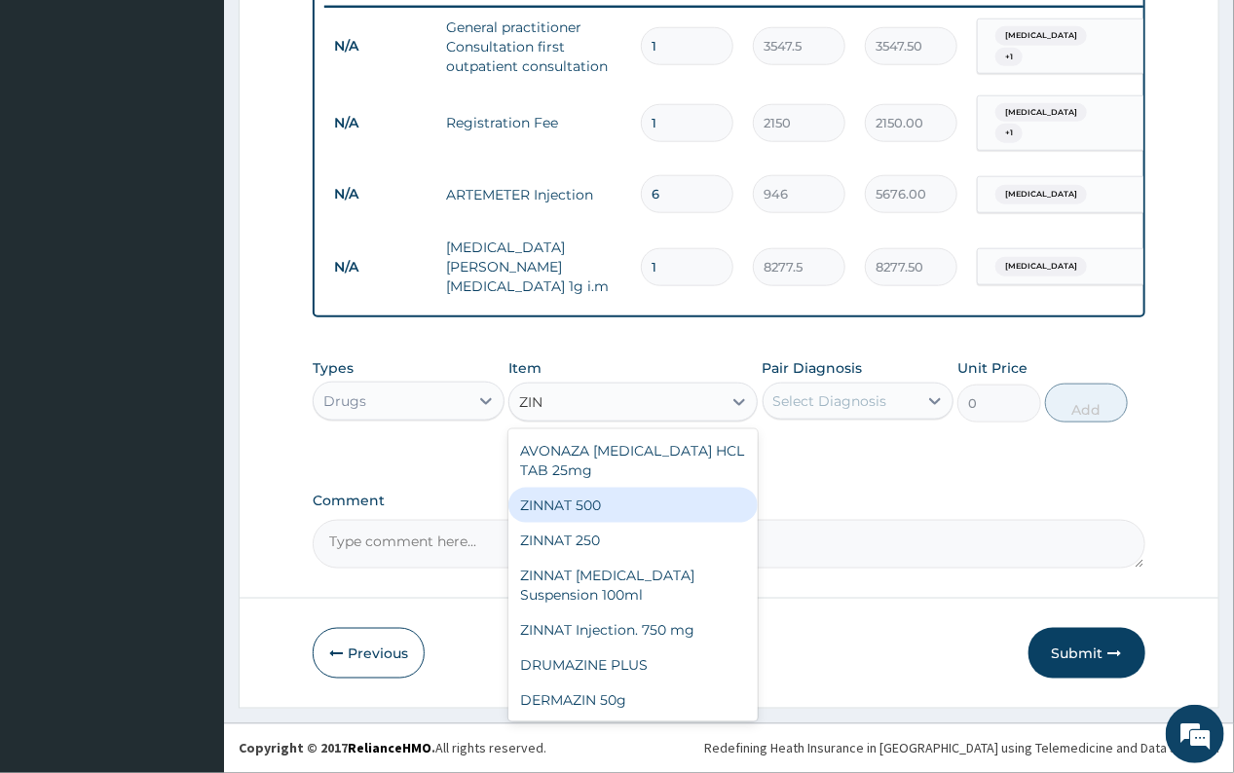
drag, startPoint x: 643, startPoint y: 502, endPoint x: 715, endPoint y: 466, distance: 80.1
click at [644, 501] on div "ZINNAT 500" at bounding box center [632, 505] width 249 height 35
type input "1773.75"
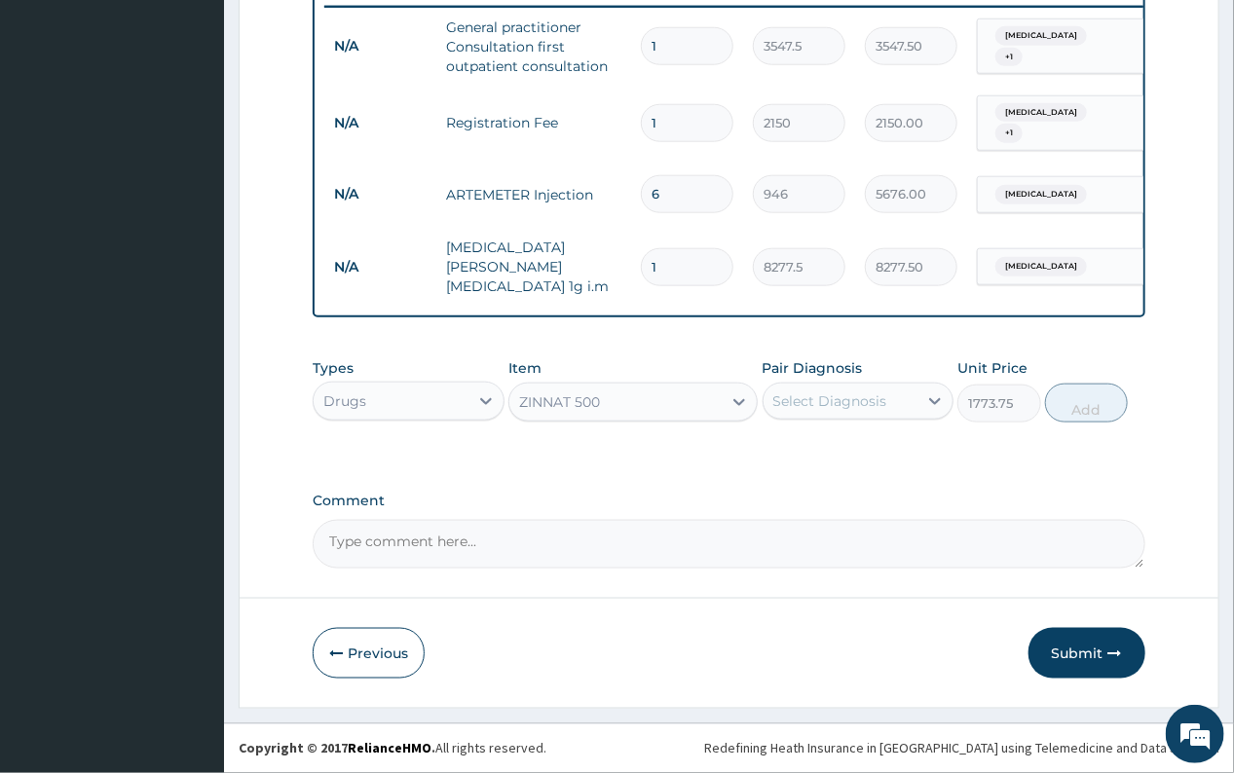
click at [833, 392] on div "Select Diagnosis" at bounding box center [830, 401] width 114 height 19
click at [830, 493] on label "Upper respiratory infection" at bounding box center [855, 488] width 121 height 19
checkbox input "true"
click at [1069, 406] on button "Add" at bounding box center [1086, 403] width 83 height 39
type input "0"
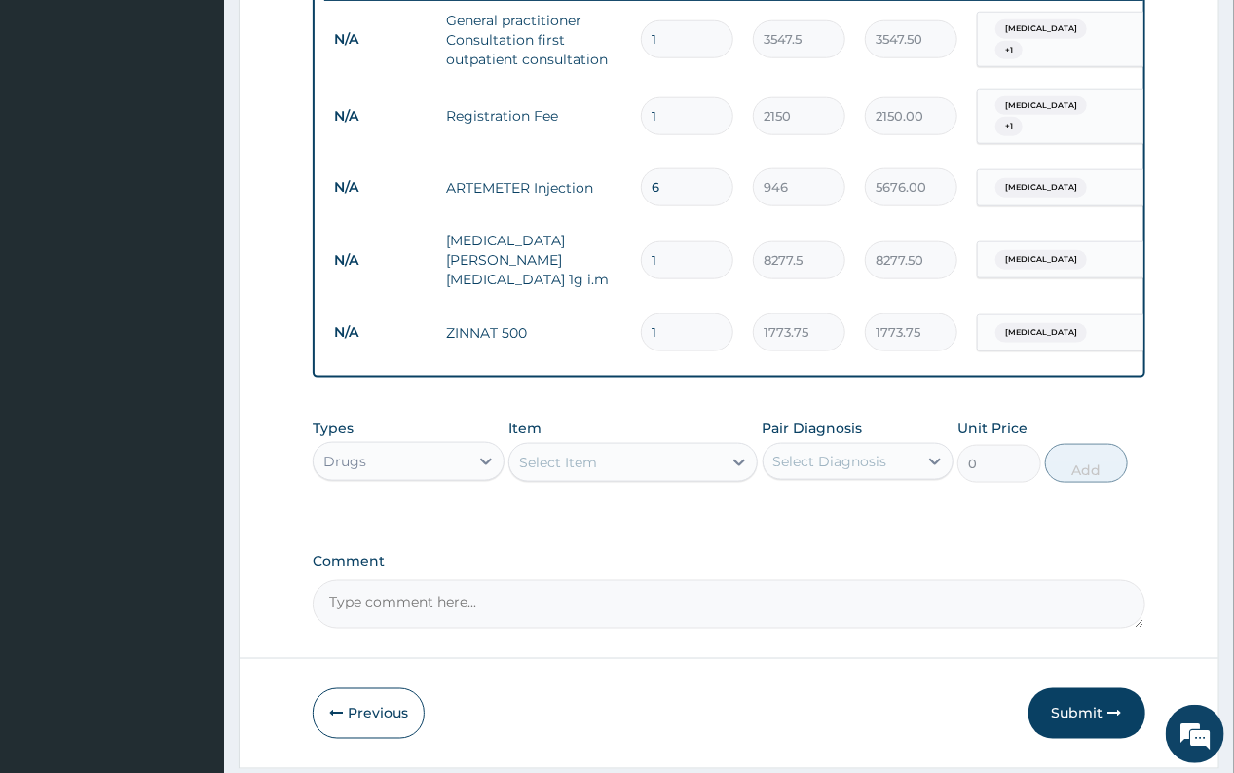
click at [668, 327] on input "1" at bounding box center [687, 333] width 93 height 38
type input "10"
type input "17737.50"
type input "10"
click at [583, 466] on div "Select Item" at bounding box center [558, 462] width 78 height 19
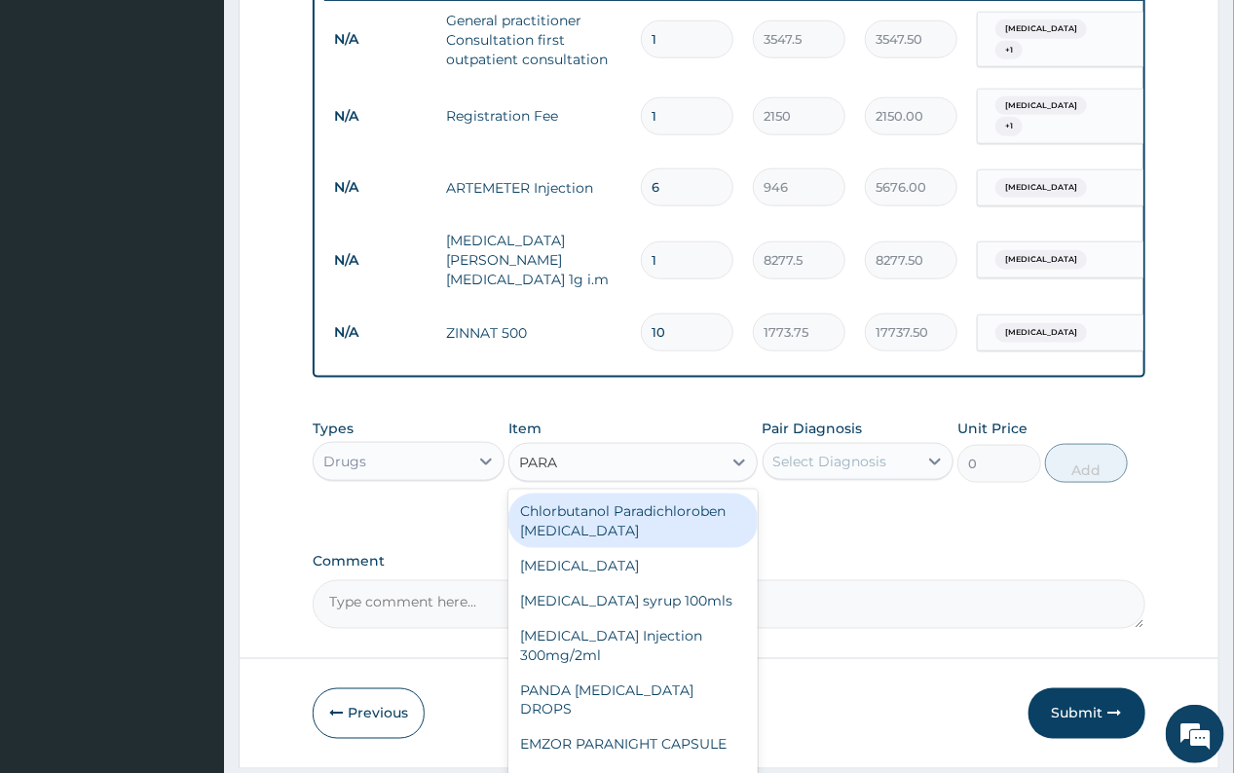
type input "PARAC"
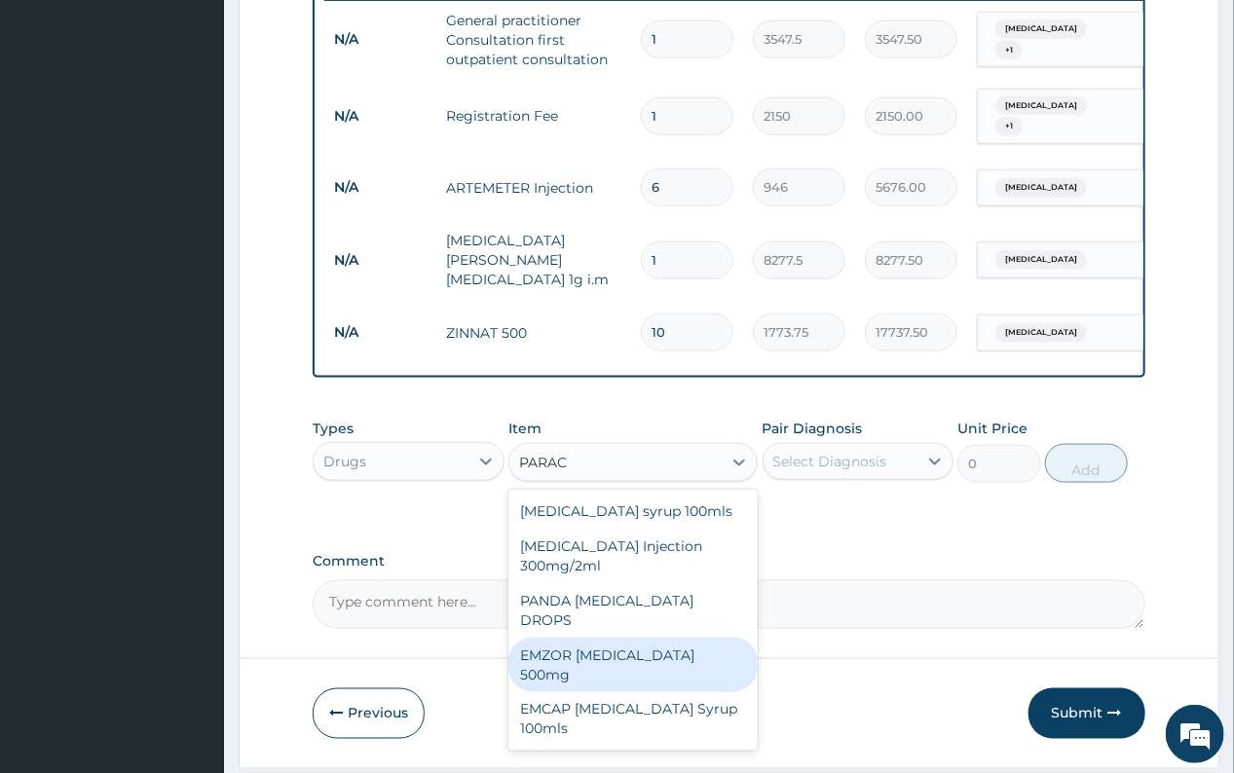
click at [653, 643] on div "EMZOR PARACETAMOL 500mg" at bounding box center [632, 665] width 249 height 55
type input "23.65"
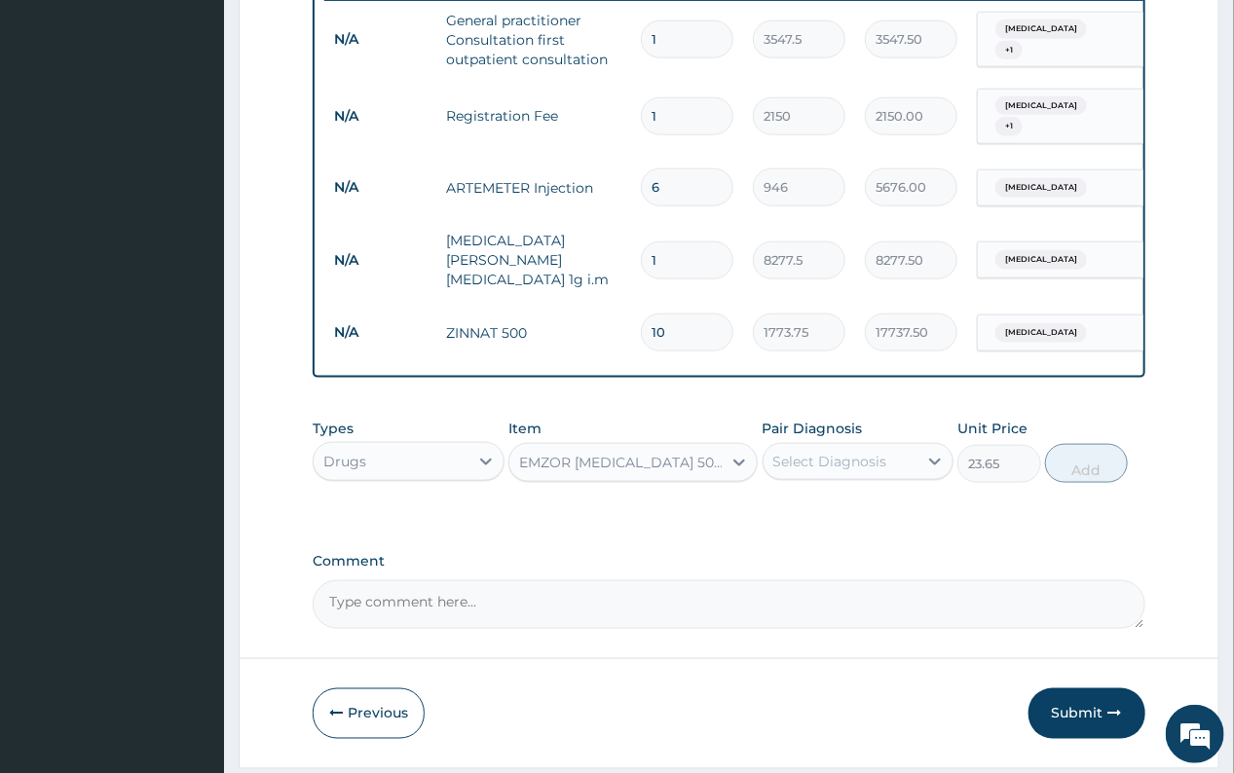
click at [829, 466] on div "Select Diagnosis" at bounding box center [830, 461] width 114 height 19
click at [829, 515] on label "Malaria" at bounding box center [855, 509] width 121 height 19
checkbox input "true"
click at [1079, 476] on button "Add" at bounding box center [1086, 463] width 83 height 39
type input "0"
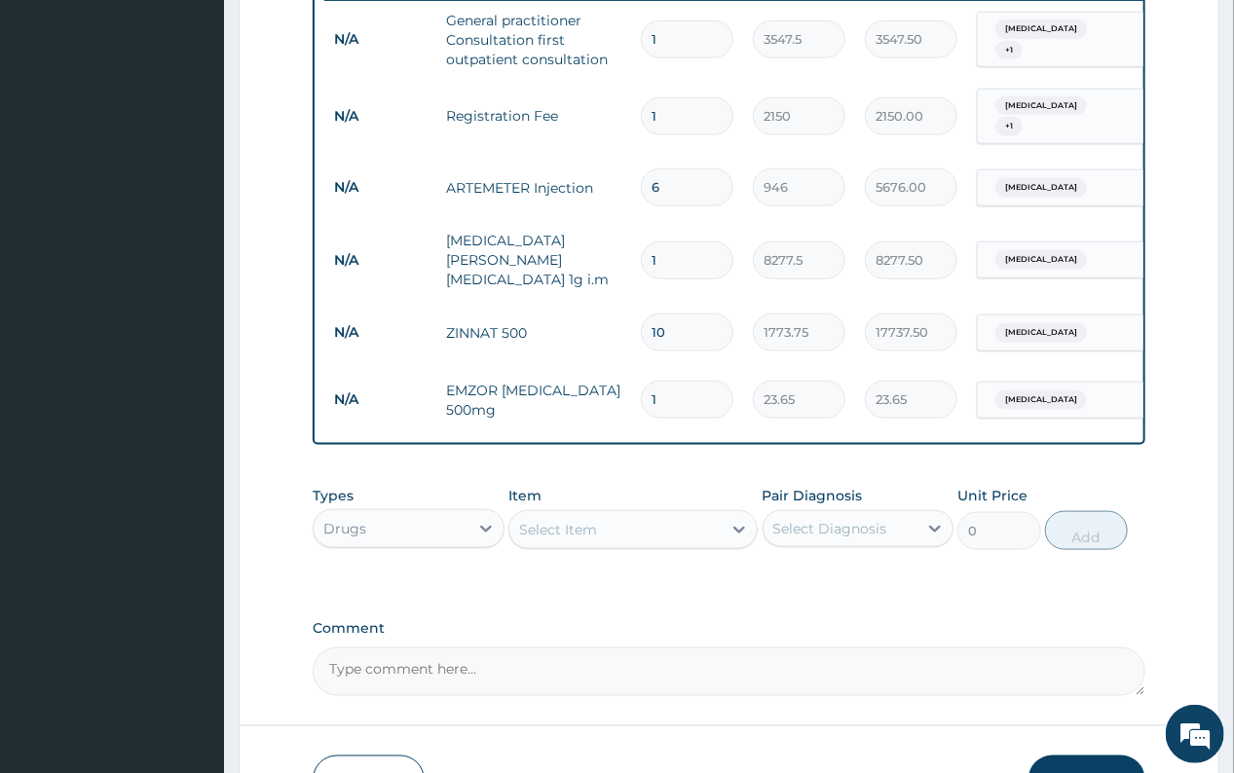
click at [662, 390] on input "1" at bounding box center [687, 400] width 93 height 38
type input "18"
type input "425.70"
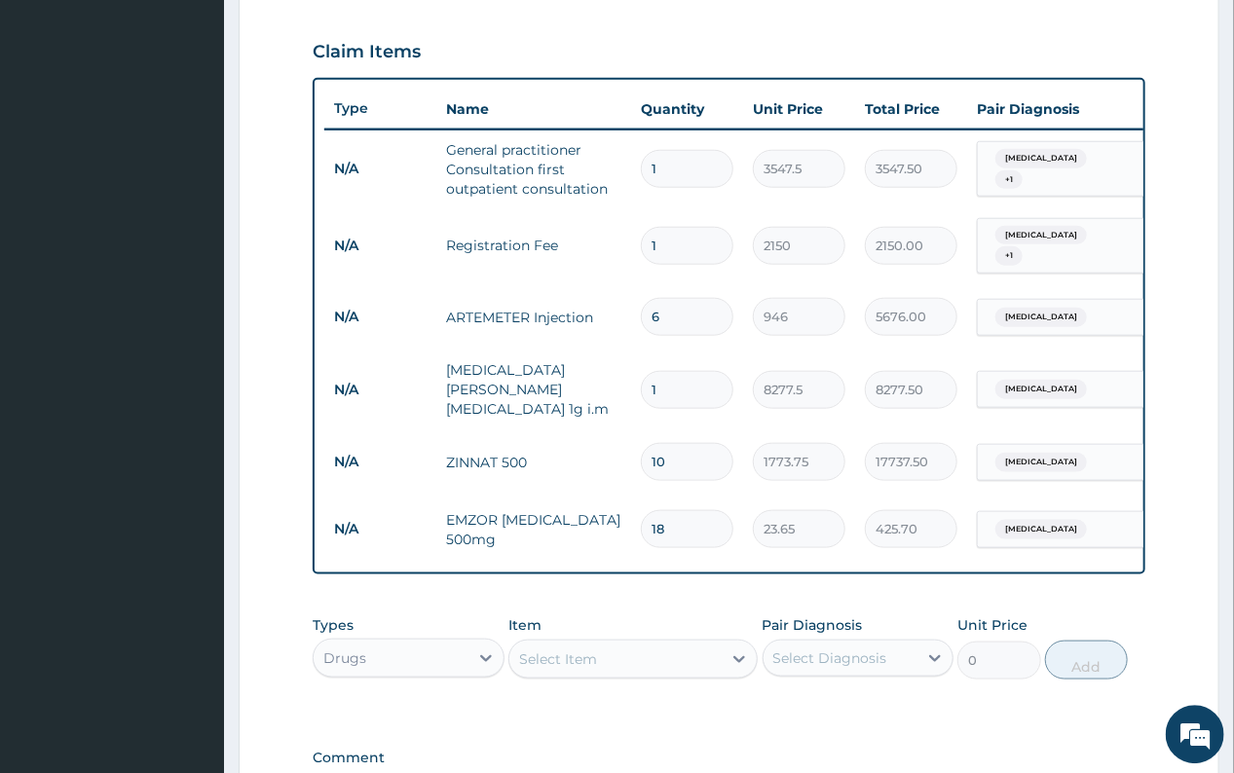
scroll to position [650, 0]
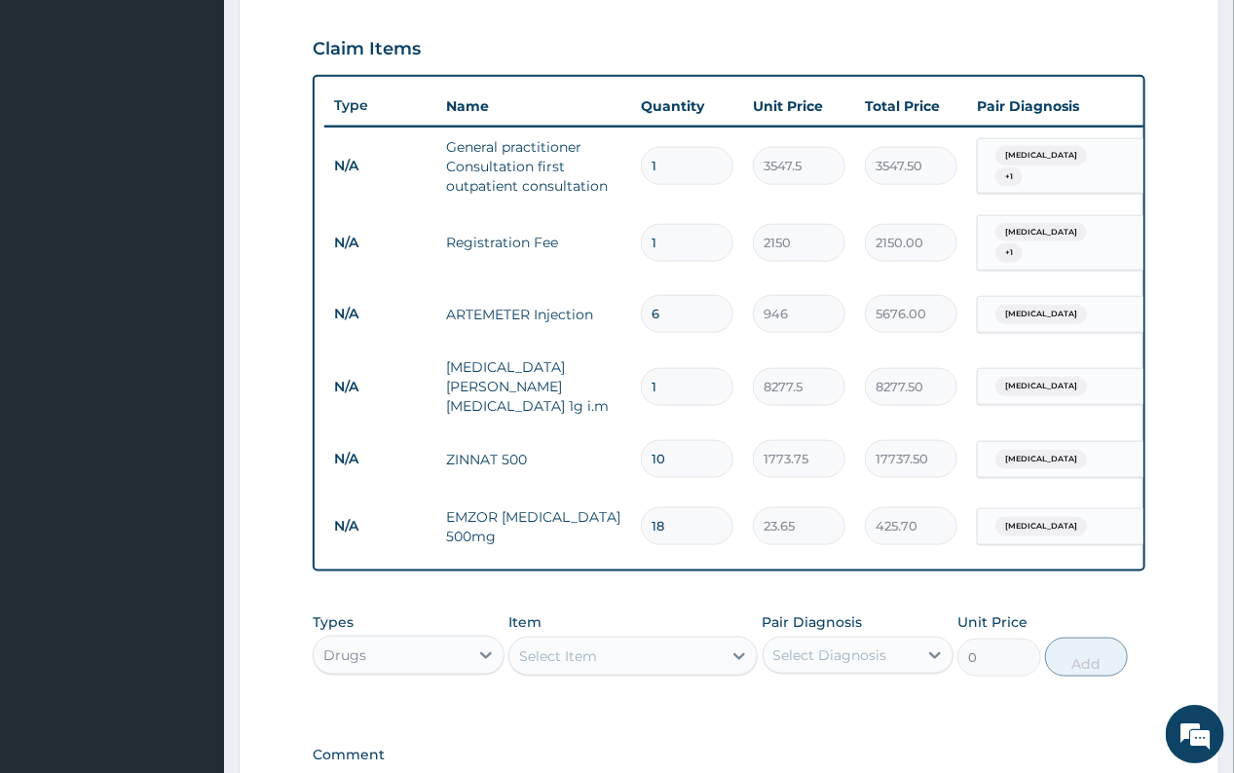
type input "18"
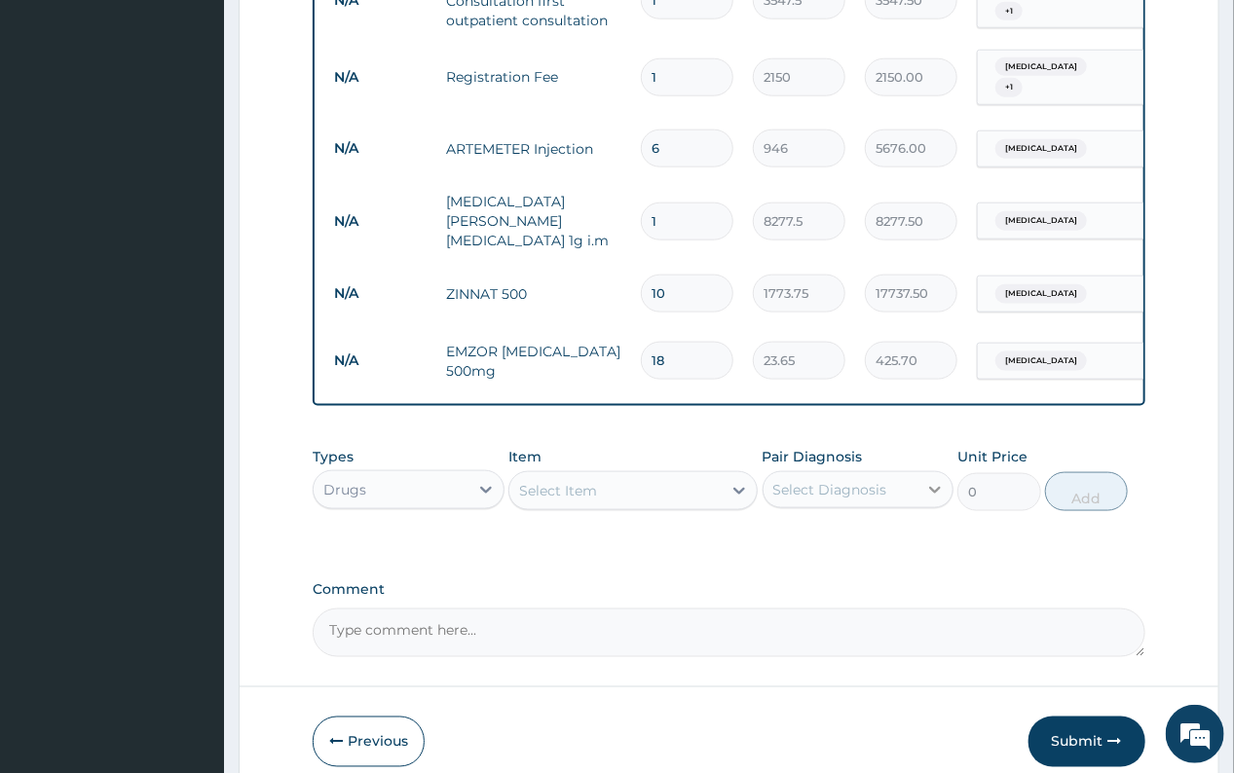
scroll to position [910, 0]
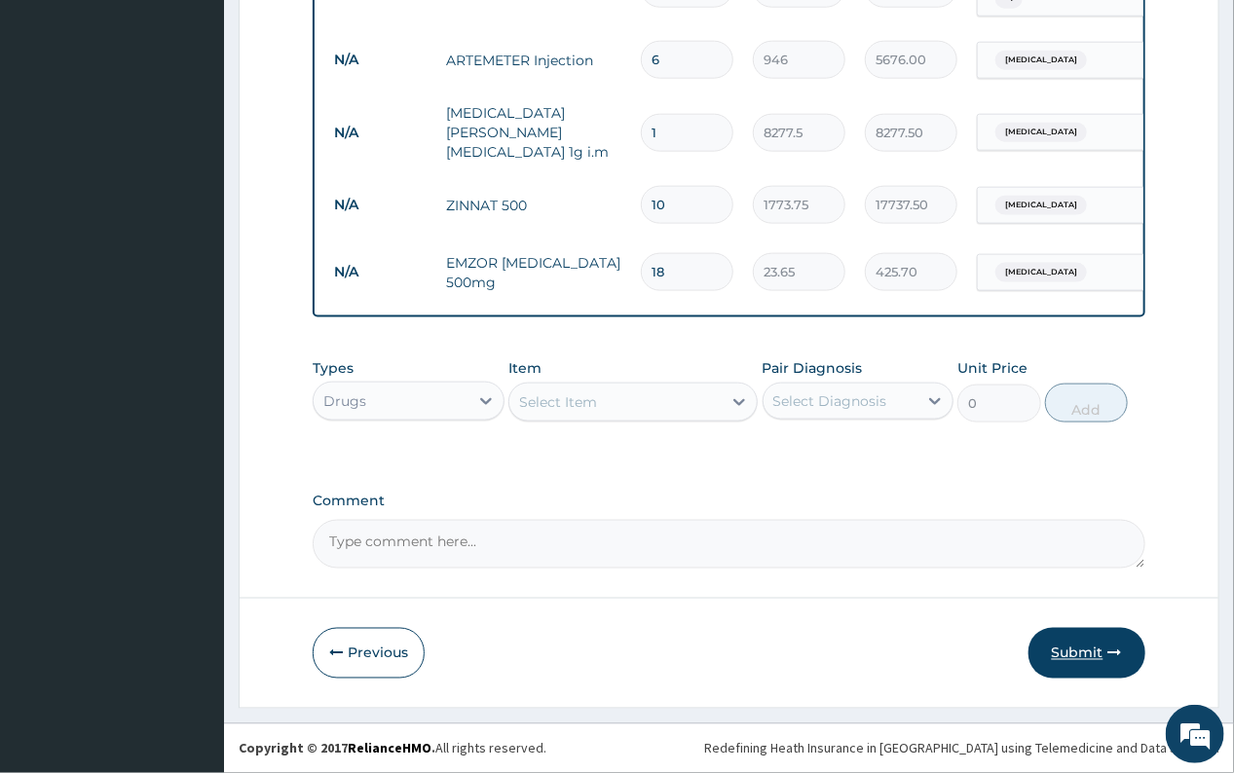
click at [1072, 652] on button "Submit" at bounding box center [1086, 653] width 117 height 51
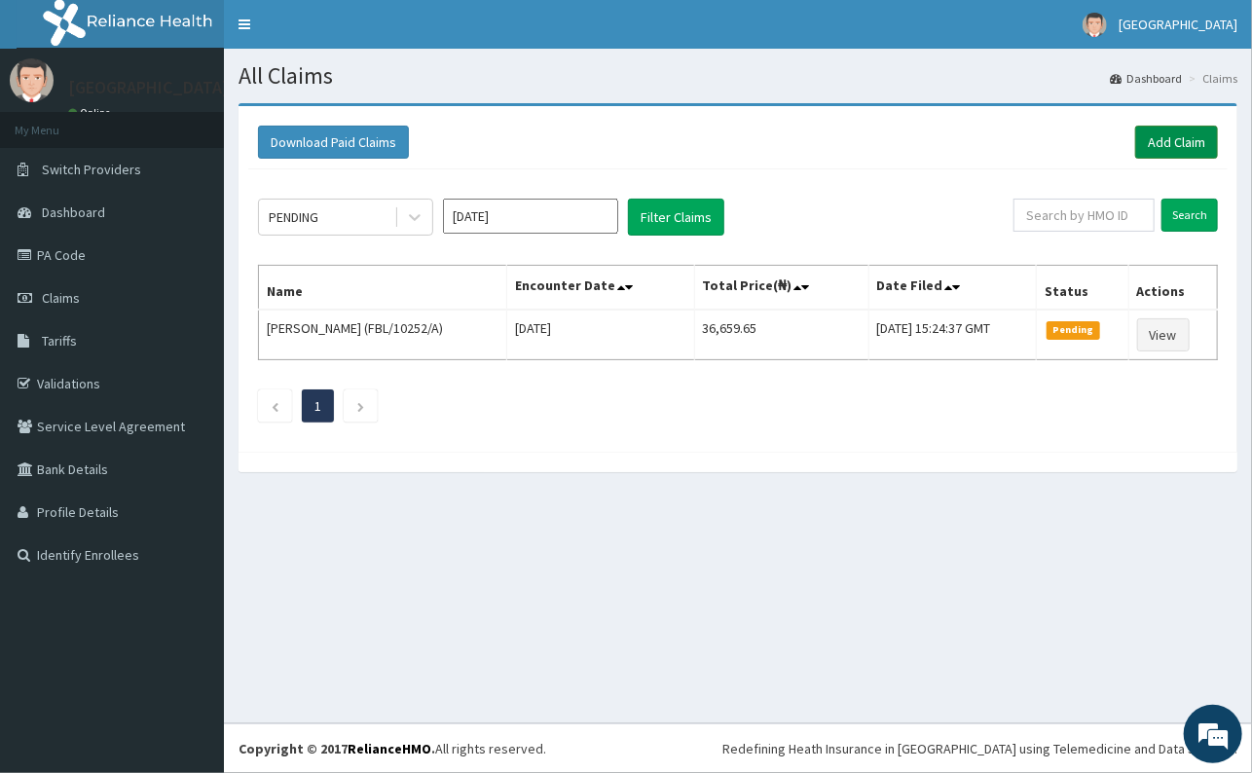
click at [1173, 140] on link "Add Claim" at bounding box center [1177, 142] width 83 height 33
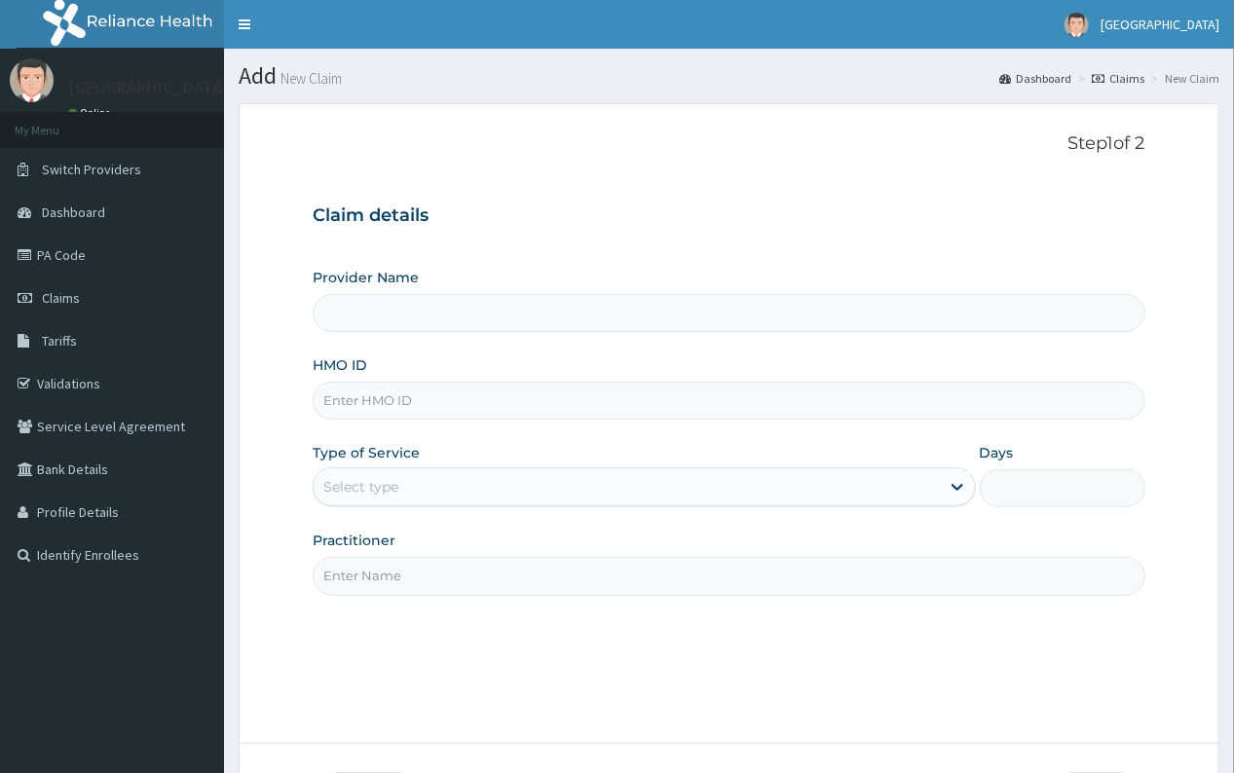
type input "[GEOGRAPHIC_DATA]"
click at [448, 403] on input "HMO ID" at bounding box center [729, 401] width 832 height 38
type input "MYN/10003/A"
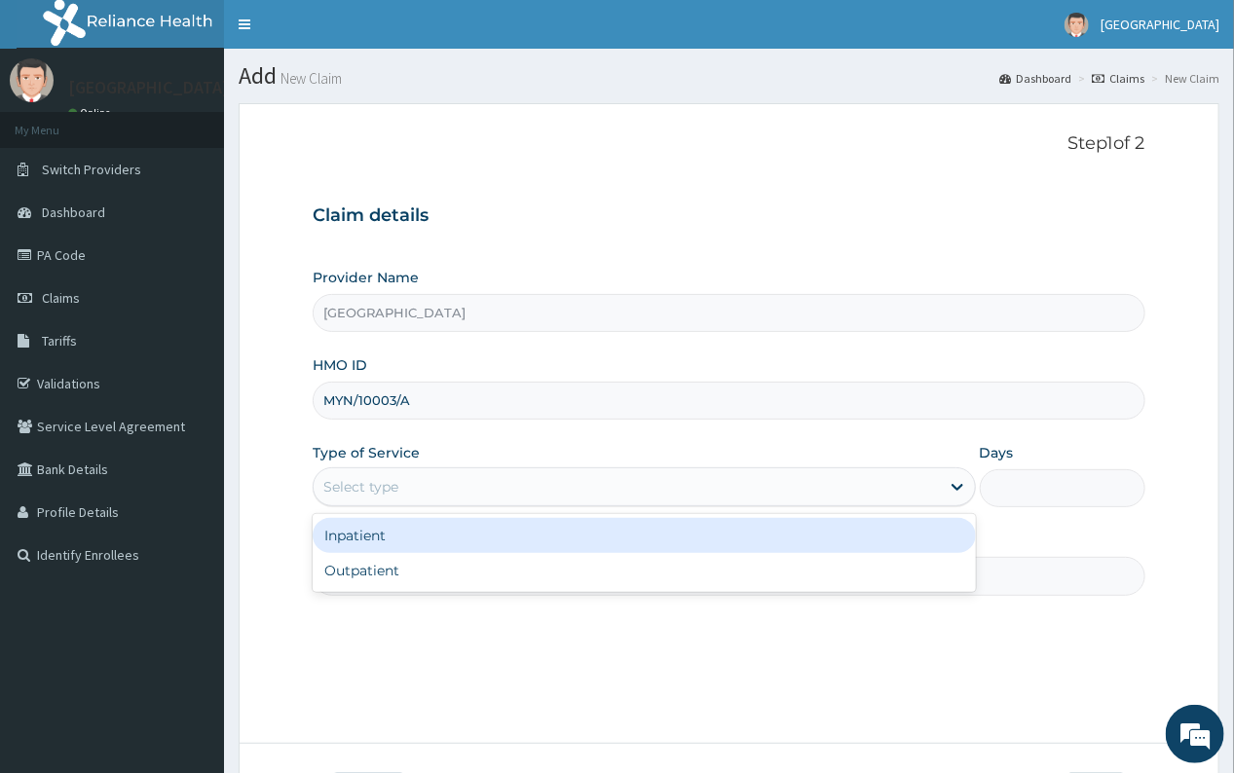
click at [425, 498] on div "Select type" at bounding box center [626, 486] width 625 height 31
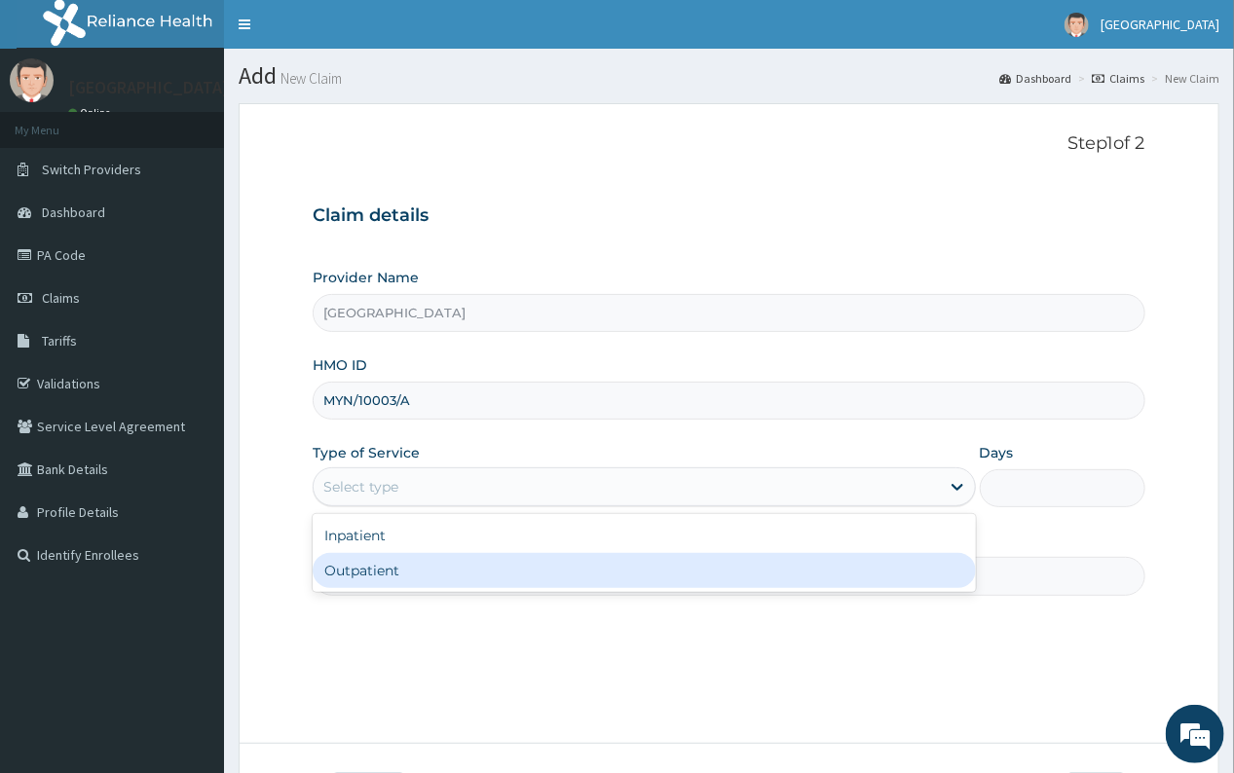
click at [416, 569] on div "Outpatient" at bounding box center [644, 570] width 662 height 35
type input "1"
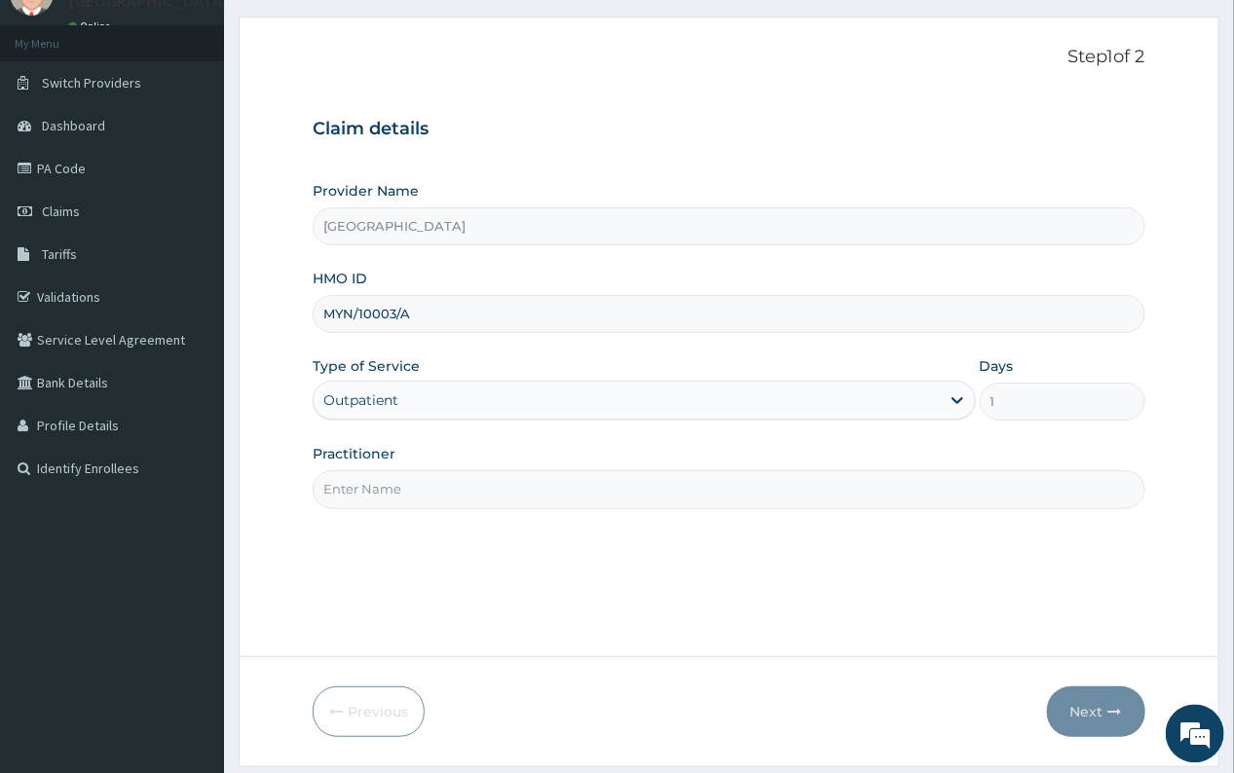
scroll to position [145, 0]
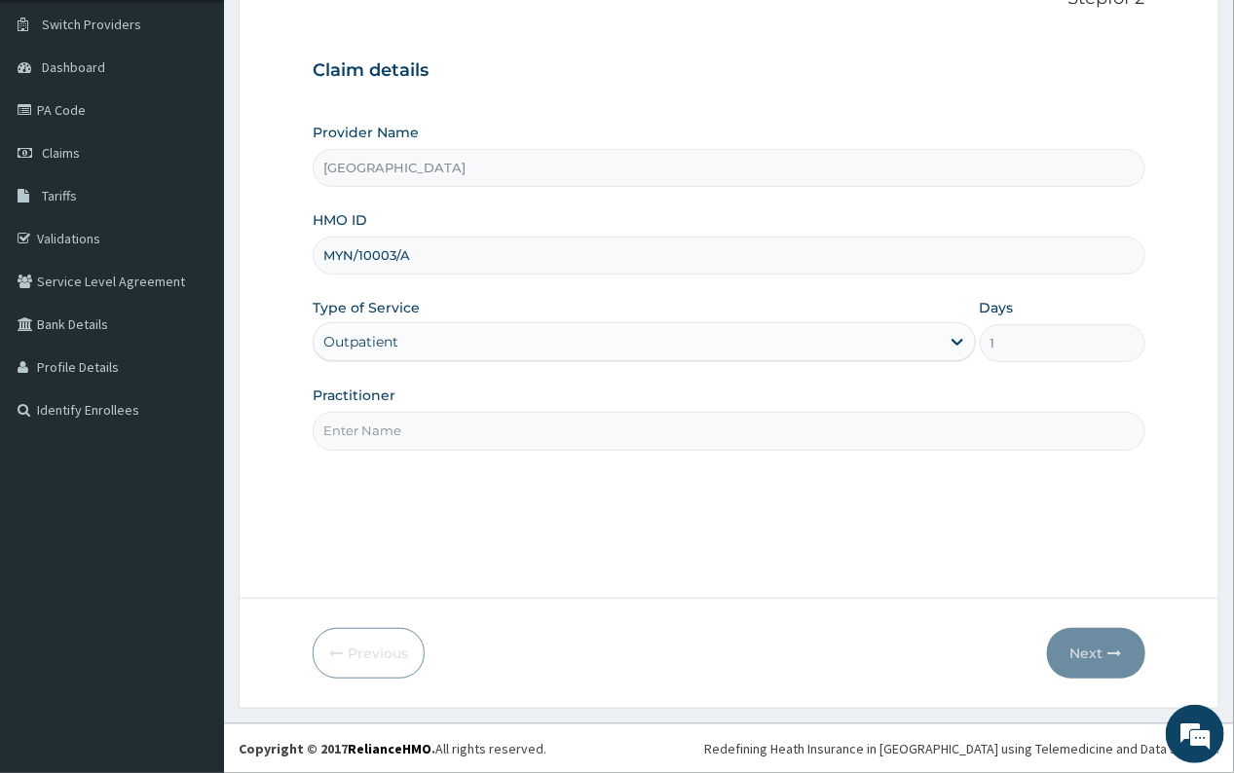
click at [402, 429] on input "Practitioner" at bounding box center [729, 431] width 832 height 38
type input "DR [PERSON_NAME]"
click at [1080, 642] on button "Next" at bounding box center [1096, 653] width 98 height 51
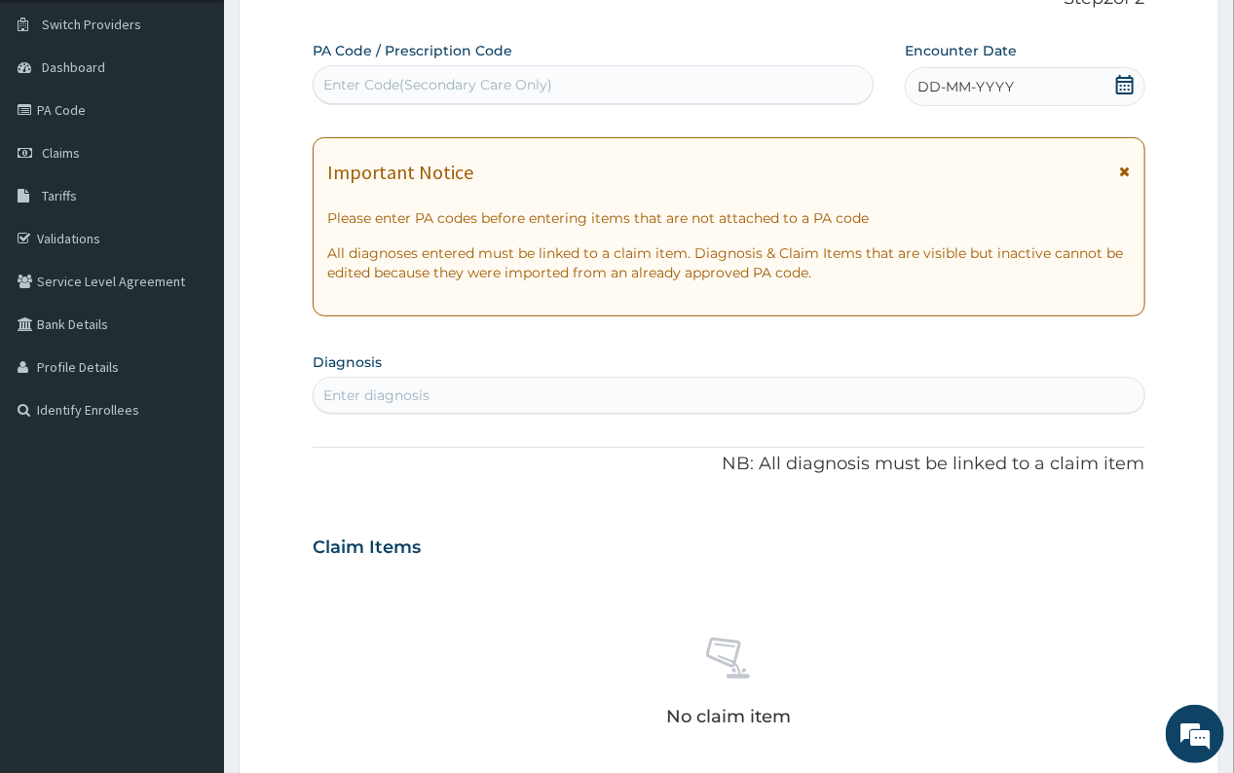
click at [1124, 87] on icon at bounding box center [1124, 84] width 19 height 19
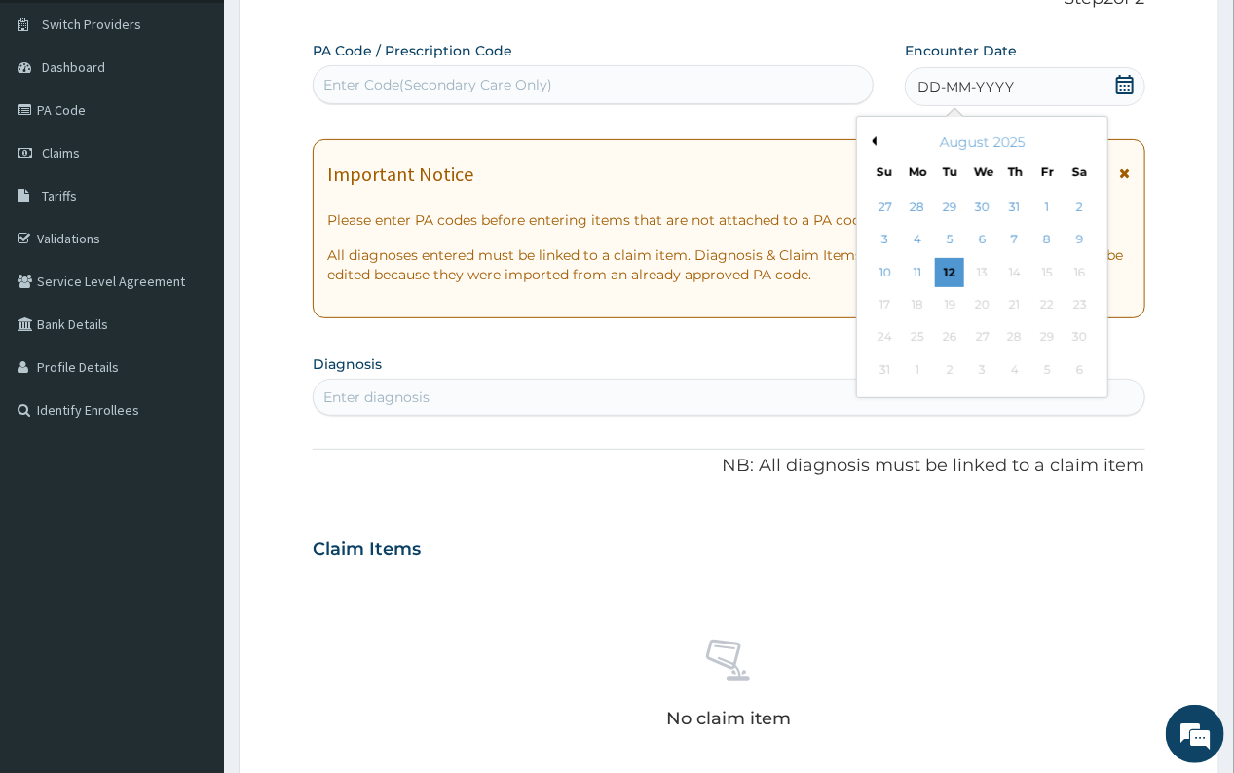
click at [876, 139] on button "Previous Month" at bounding box center [872, 141] width 10 height 10
click at [1016, 203] on div "3" at bounding box center [1014, 207] width 29 height 29
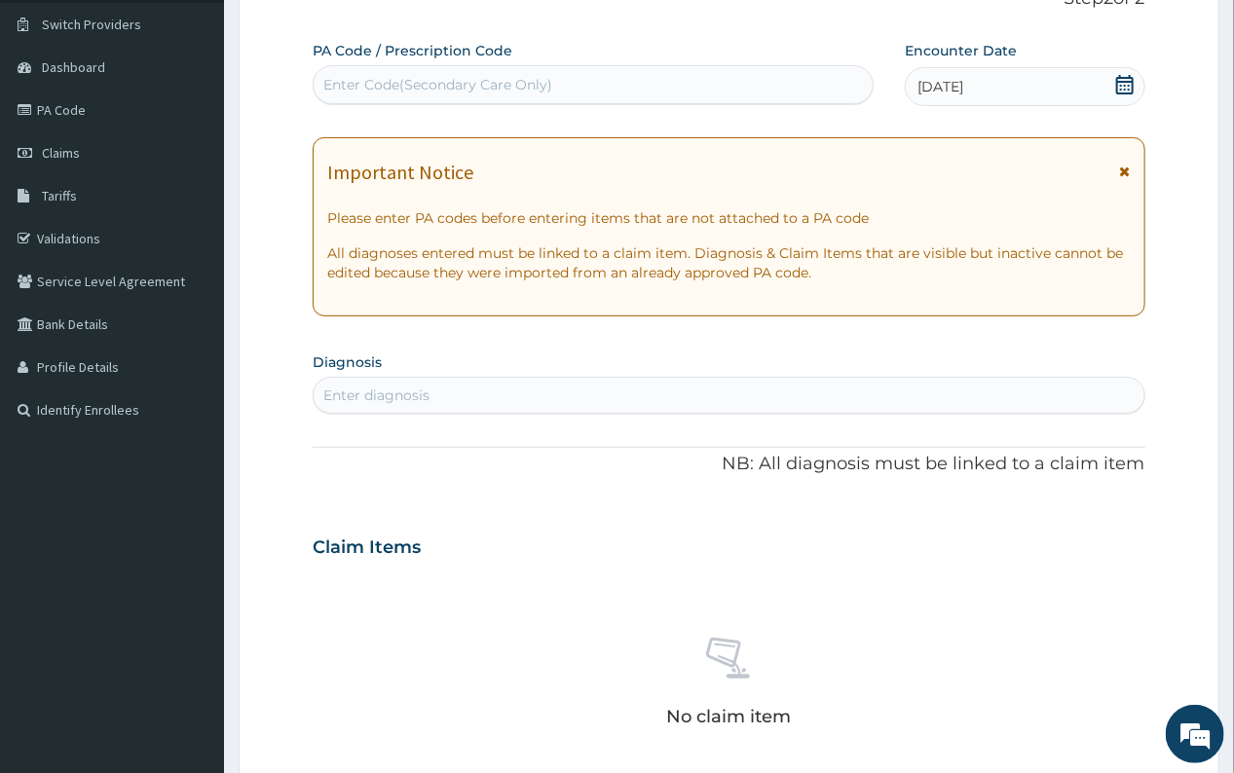
click at [1124, 87] on icon at bounding box center [1124, 84] width 19 height 19
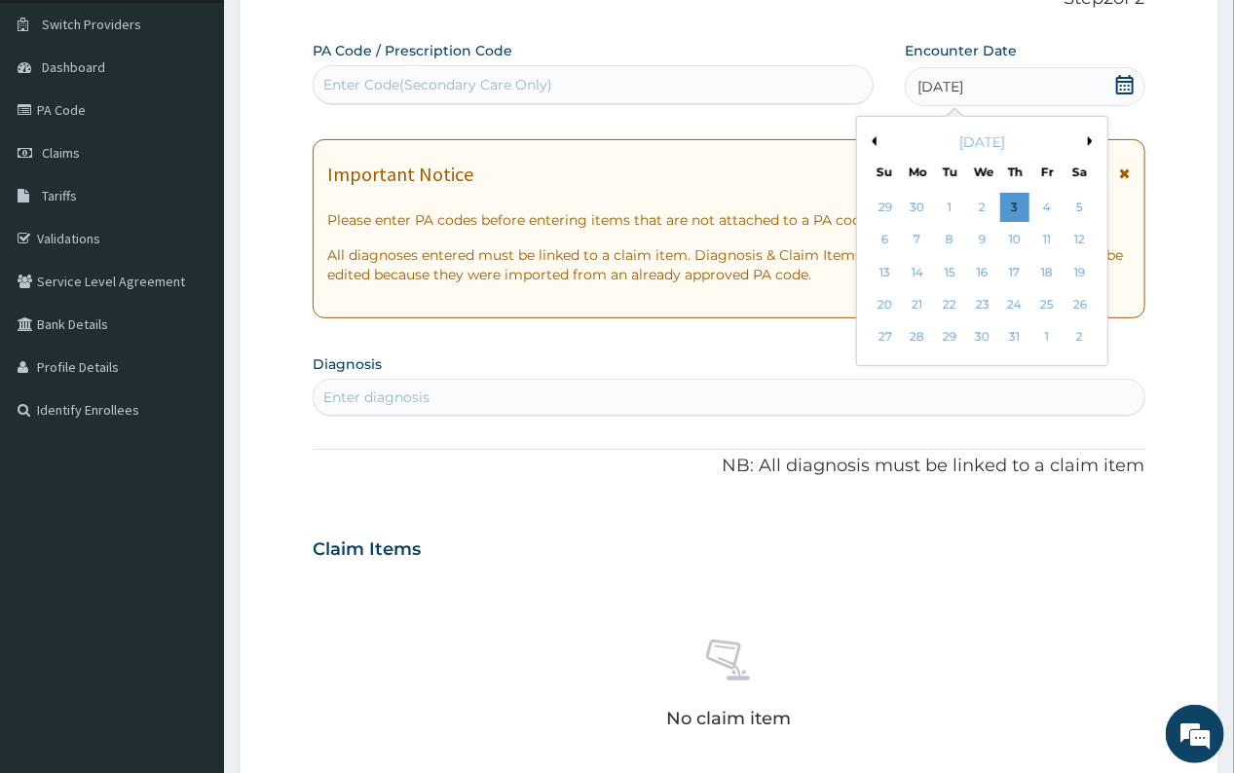
click at [1088, 137] on div "[DATE]" at bounding box center [982, 141] width 235 height 19
click at [1091, 138] on button "Next Month" at bounding box center [1093, 141] width 10 height 10
click at [883, 233] on div "3" at bounding box center [885, 240] width 29 height 29
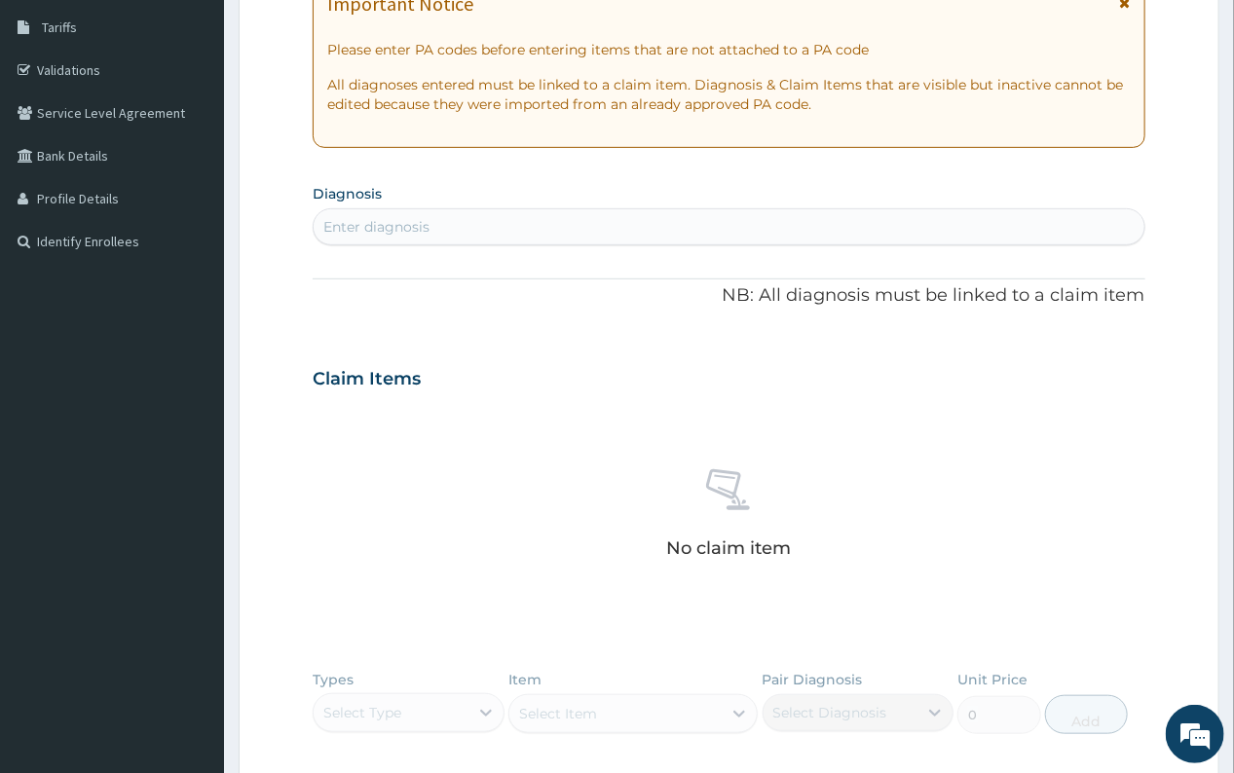
scroll to position [321, 0]
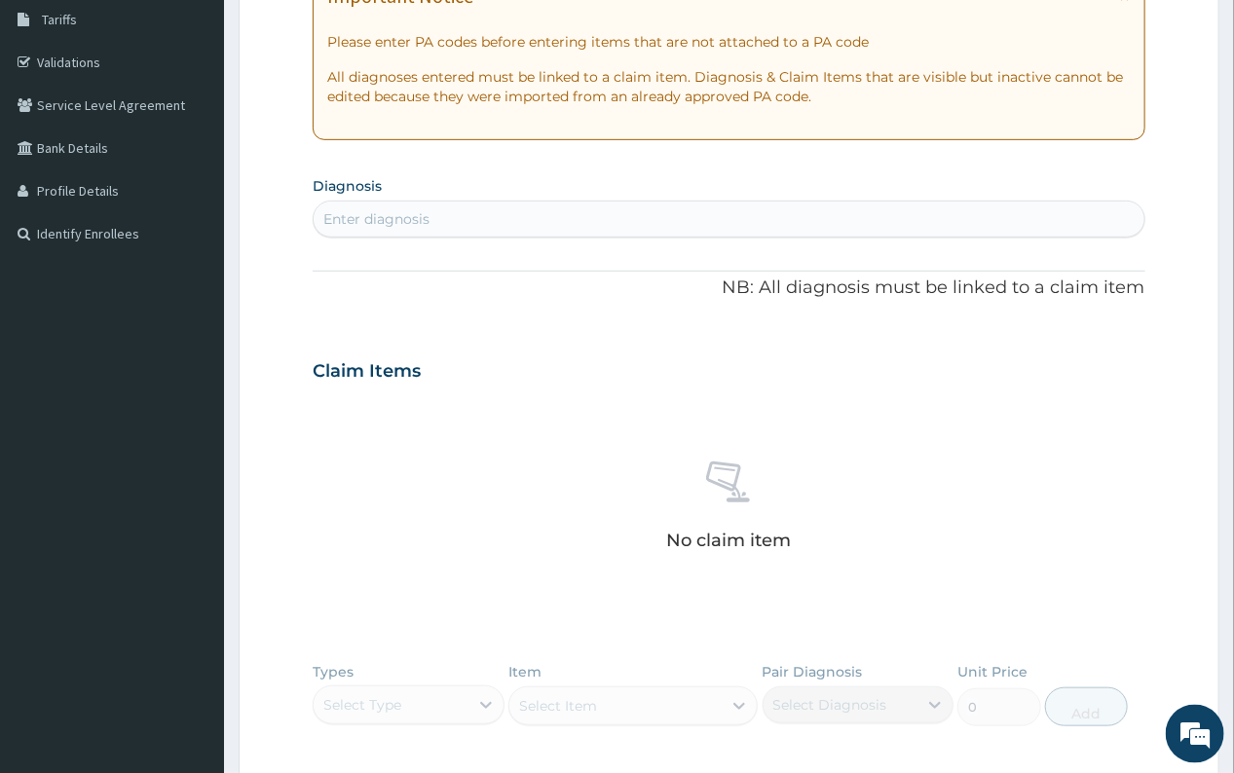
click at [447, 219] on div "Enter diagnosis" at bounding box center [729, 219] width 830 height 31
type input "PLASMOD"
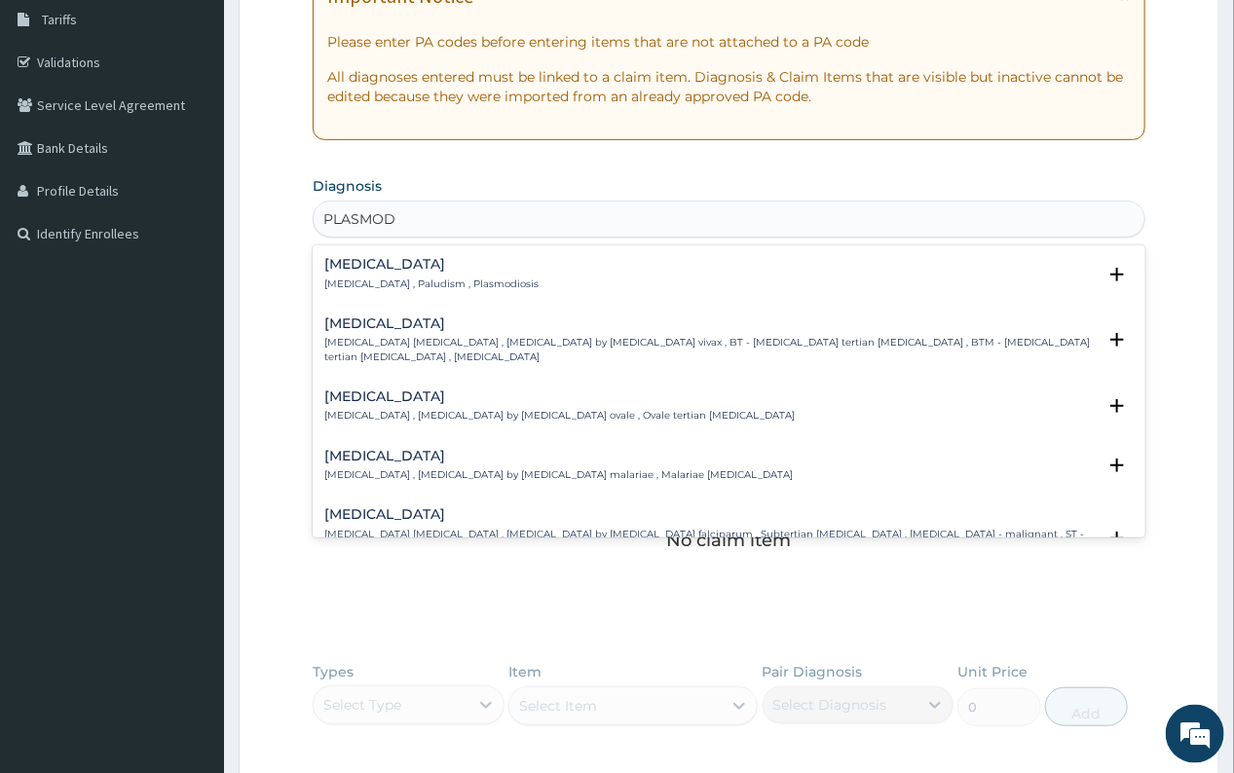
click at [385, 272] on h4 "[MEDICAL_DATA]" at bounding box center [431, 264] width 214 height 15
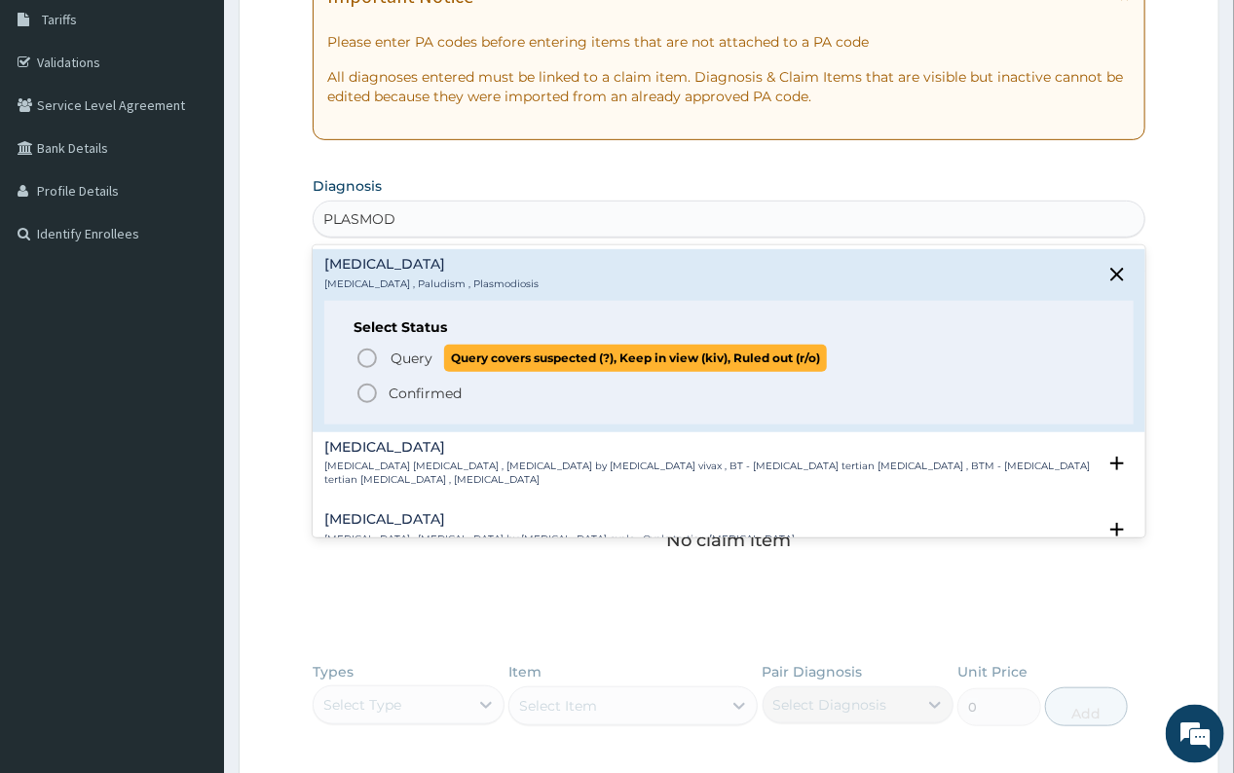
click at [404, 360] on span "Query" at bounding box center [412, 358] width 42 height 19
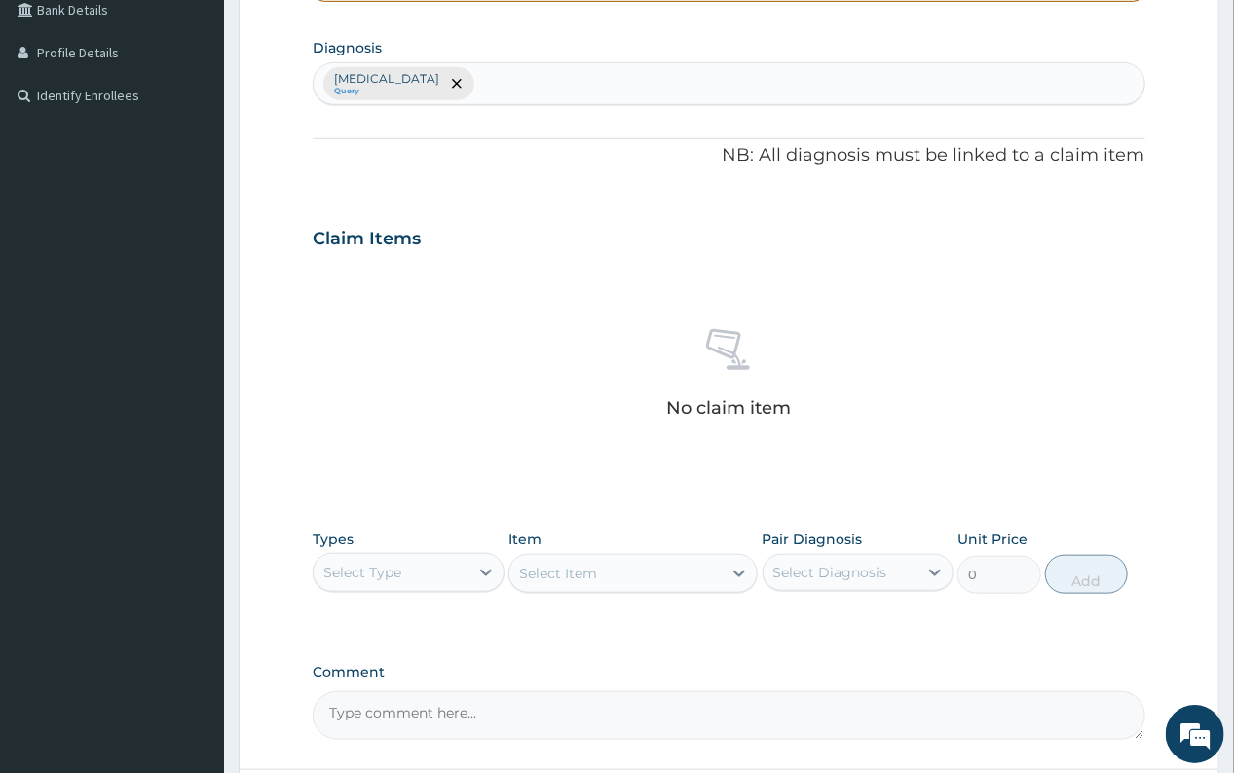
scroll to position [631, 0]
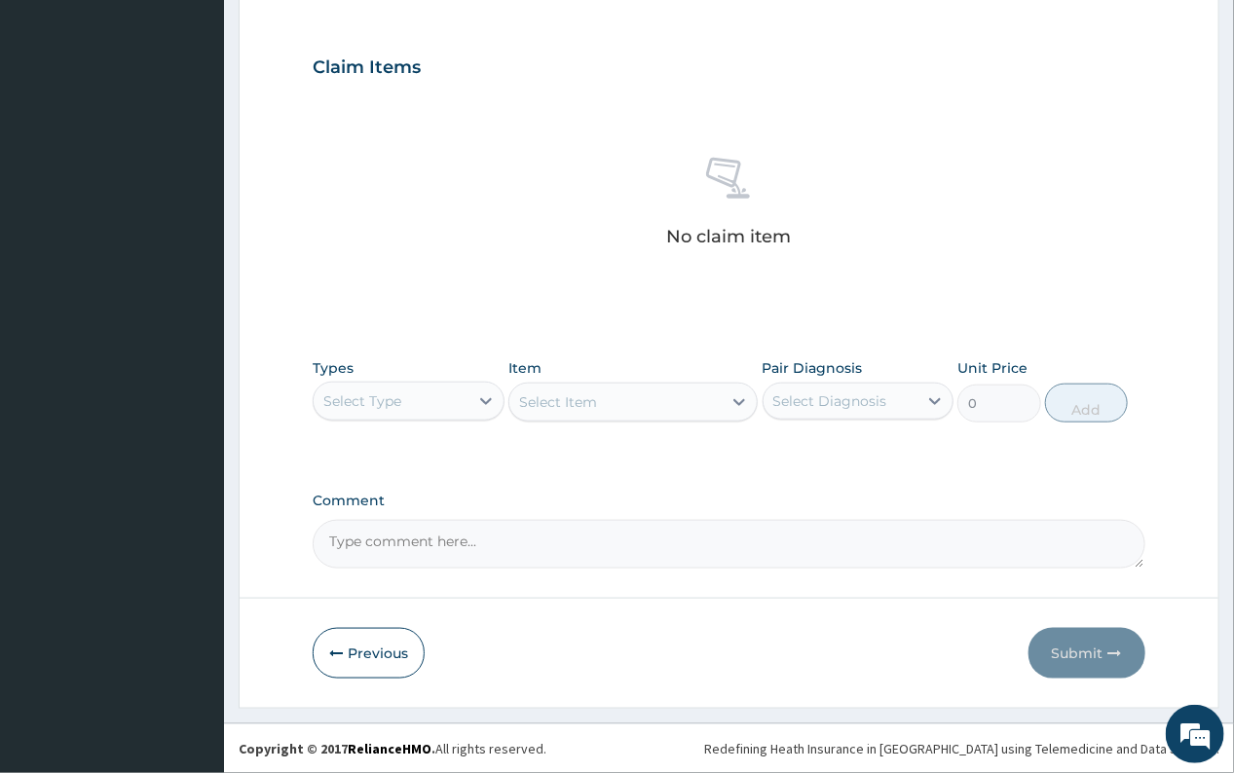
click at [380, 397] on div "Select Type" at bounding box center [362, 401] width 78 height 19
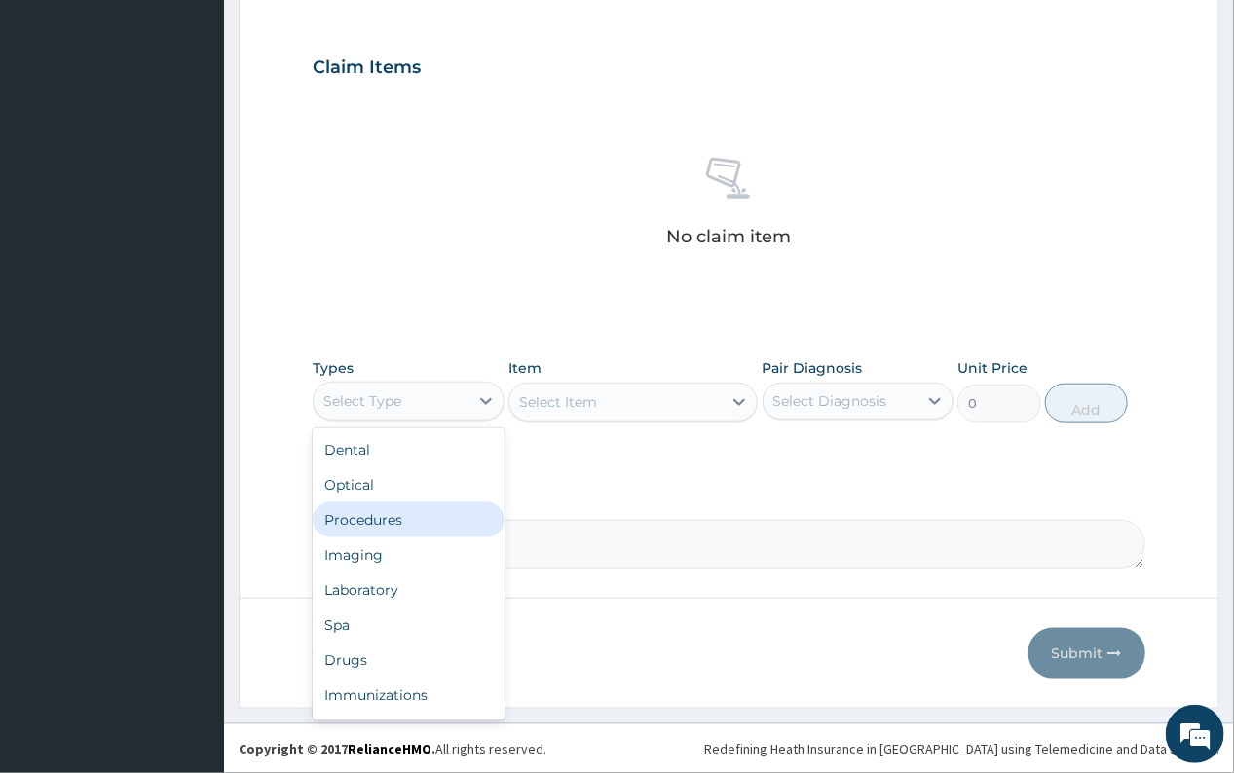
click at [408, 519] on div "Procedures" at bounding box center [408, 520] width 191 height 35
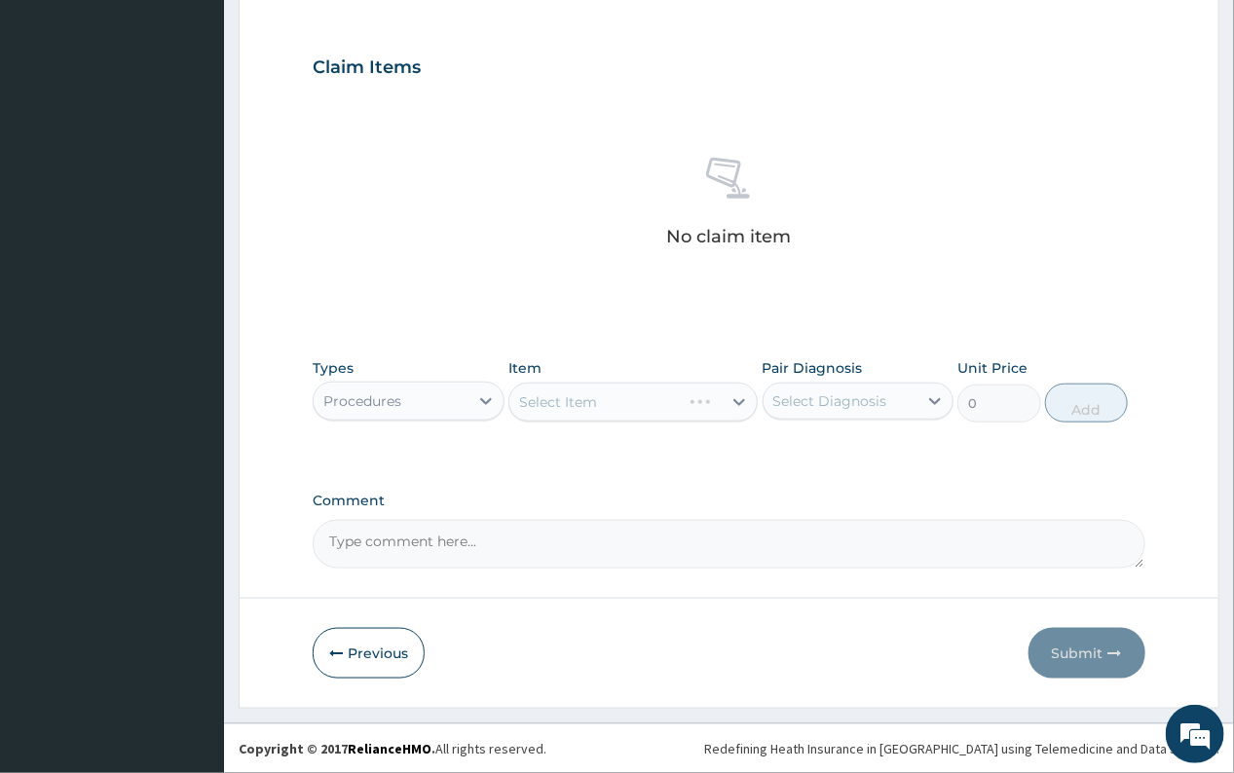
click at [738, 404] on div "Select Item" at bounding box center [632, 402] width 249 height 39
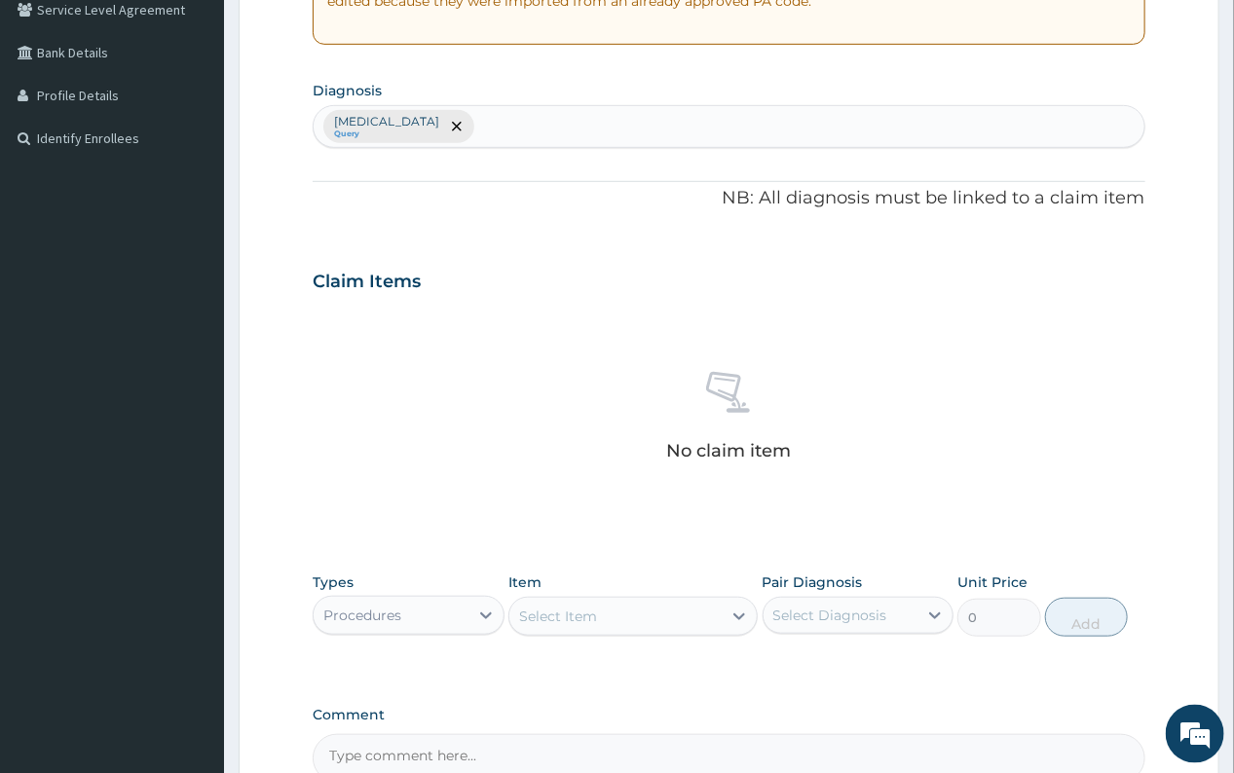
scroll to position [414, 0]
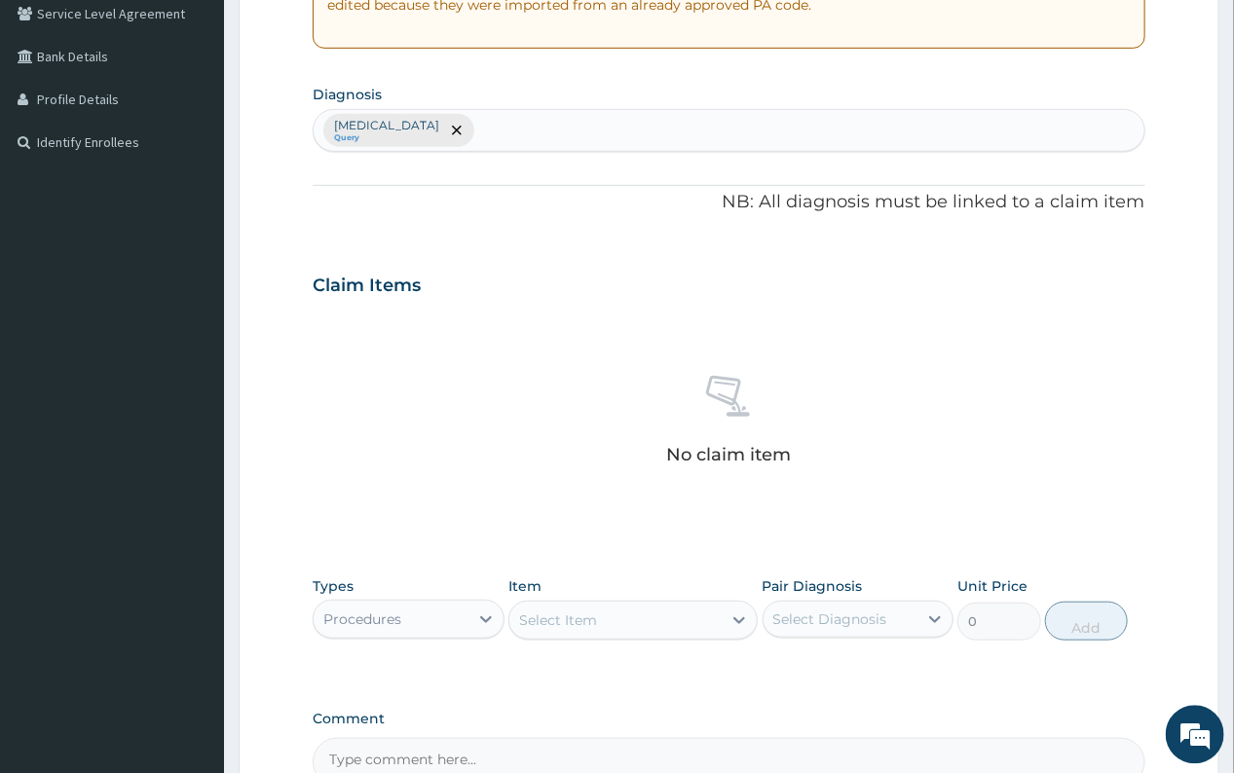
click at [473, 124] on div "[MEDICAL_DATA] Query" at bounding box center [729, 129] width 830 height 41
type input "UPPER RES"
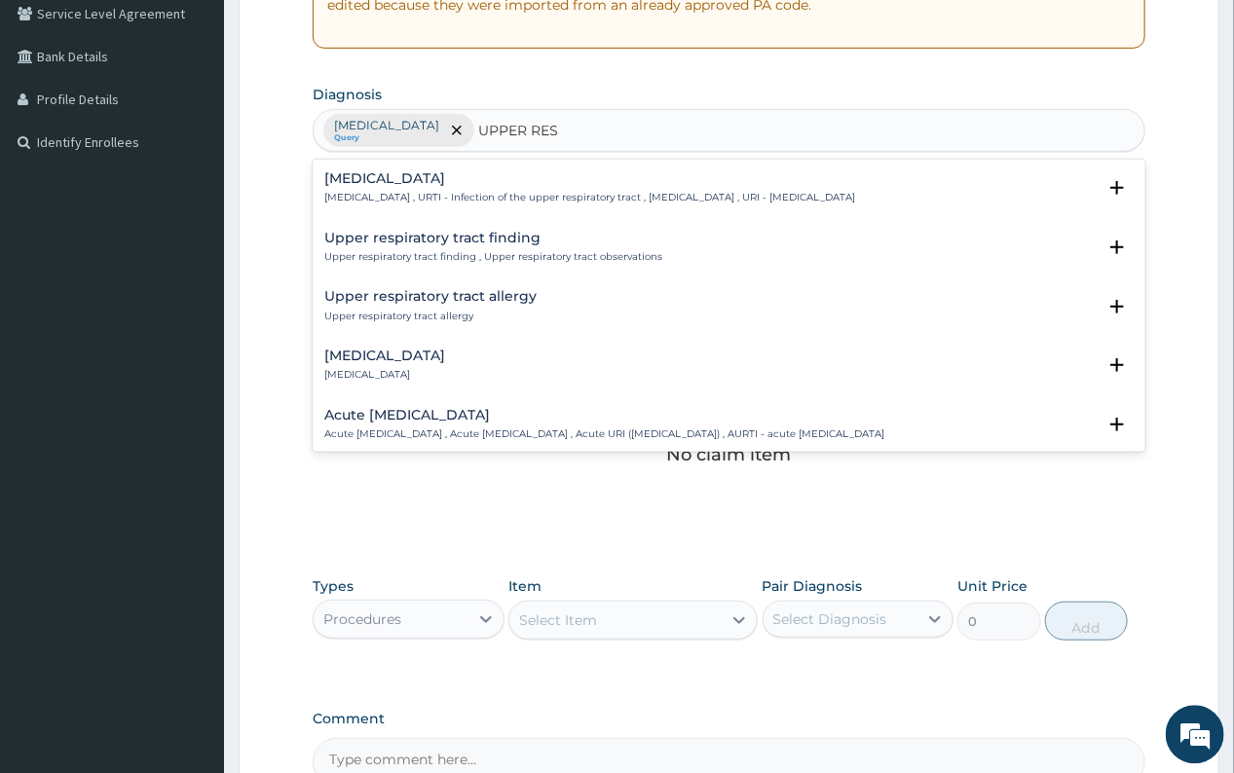
click at [488, 190] on div "Upper respiratory infection Upper respiratory infection , URTI - Infection of t…" at bounding box center [589, 187] width 531 height 34
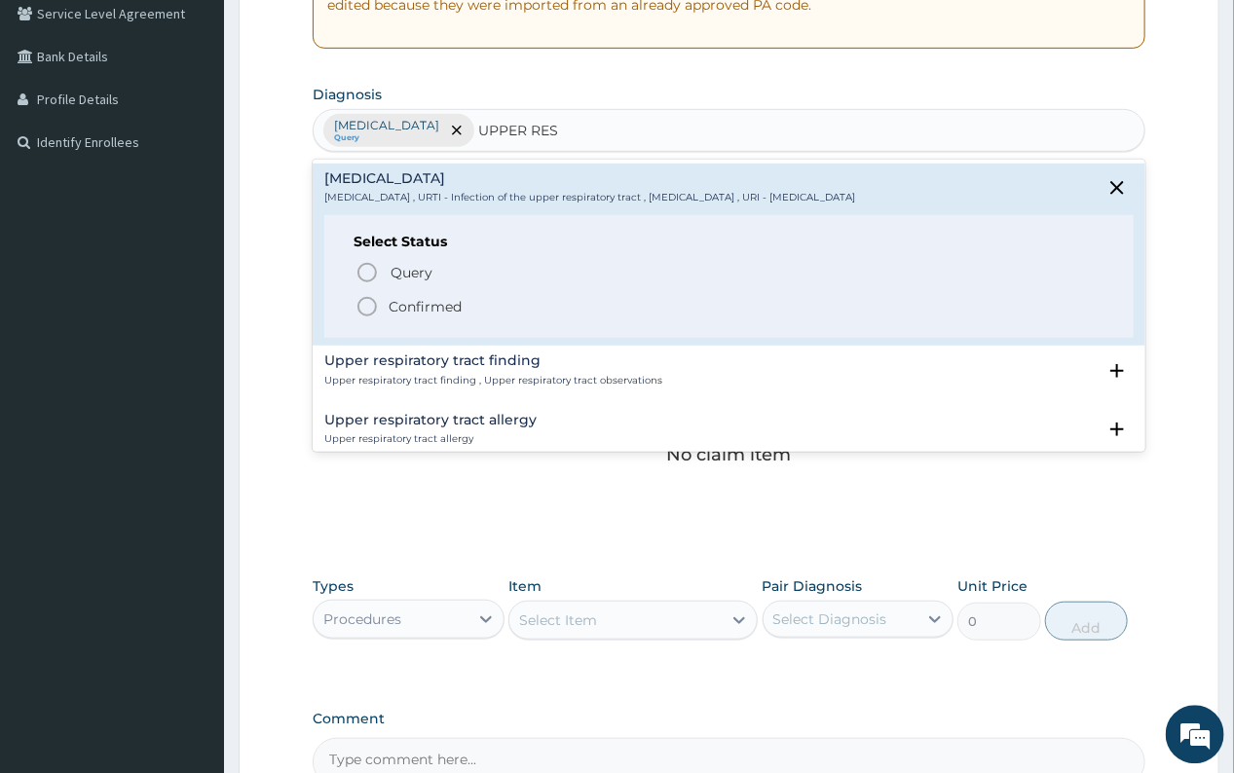
click at [442, 306] on p "Confirmed" at bounding box center [425, 305] width 73 height 19
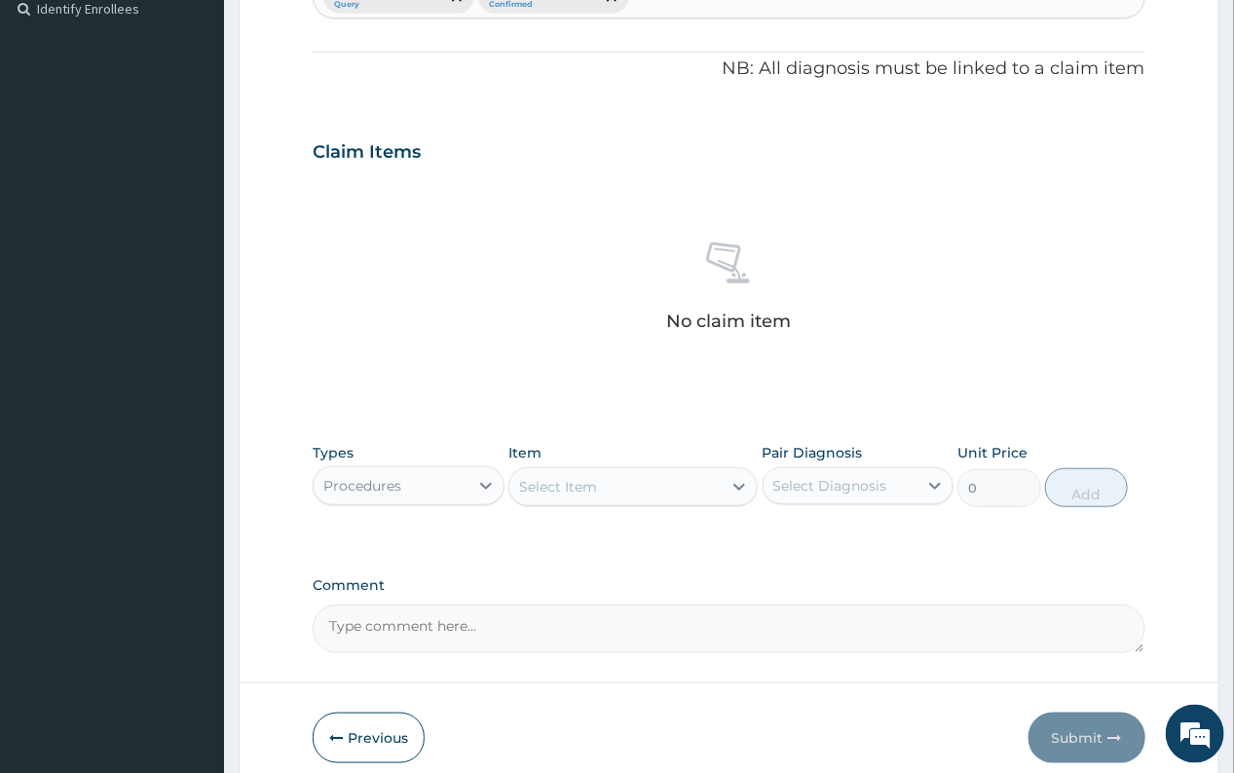
scroll to position [631, 0]
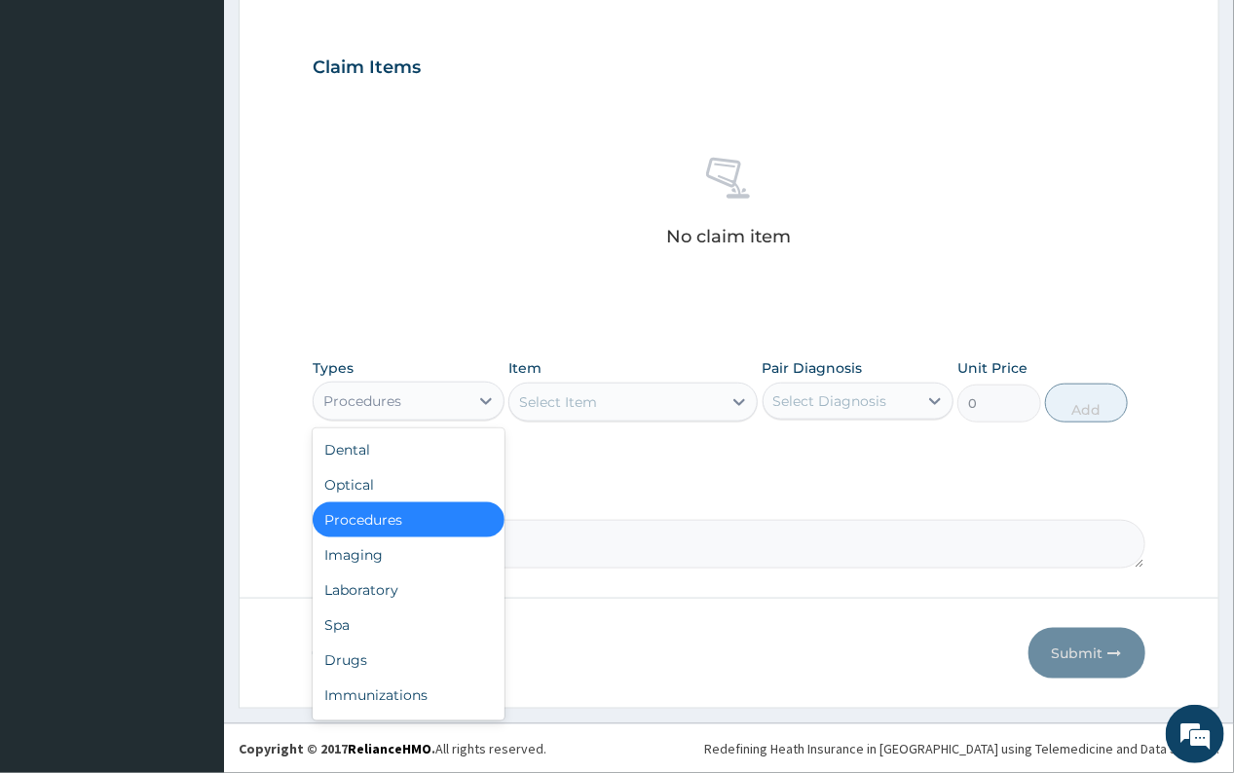
click at [394, 398] on div "Procedures" at bounding box center [362, 401] width 78 height 19
click at [376, 524] on div "Procedures" at bounding box center [408, 520] width 191 height 35
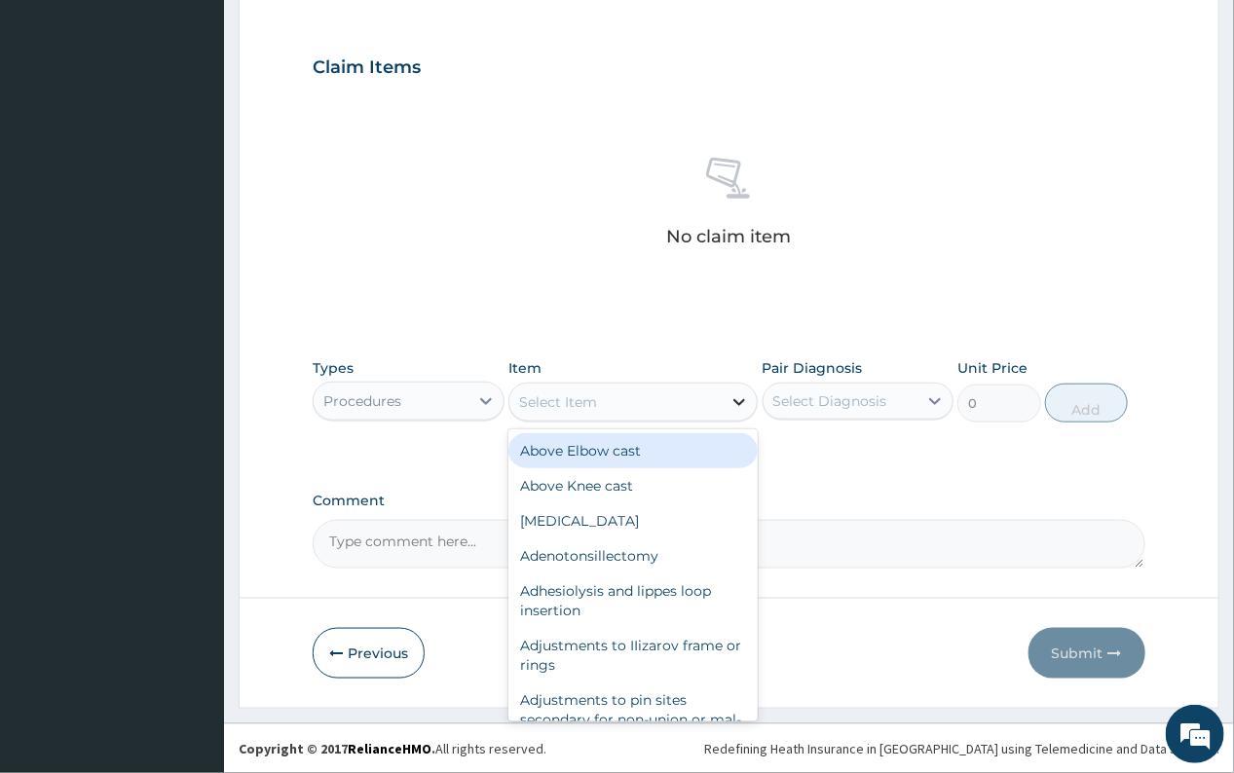
click at [742, 402] on icon at bounding box center [740, 402] width 12 height 7
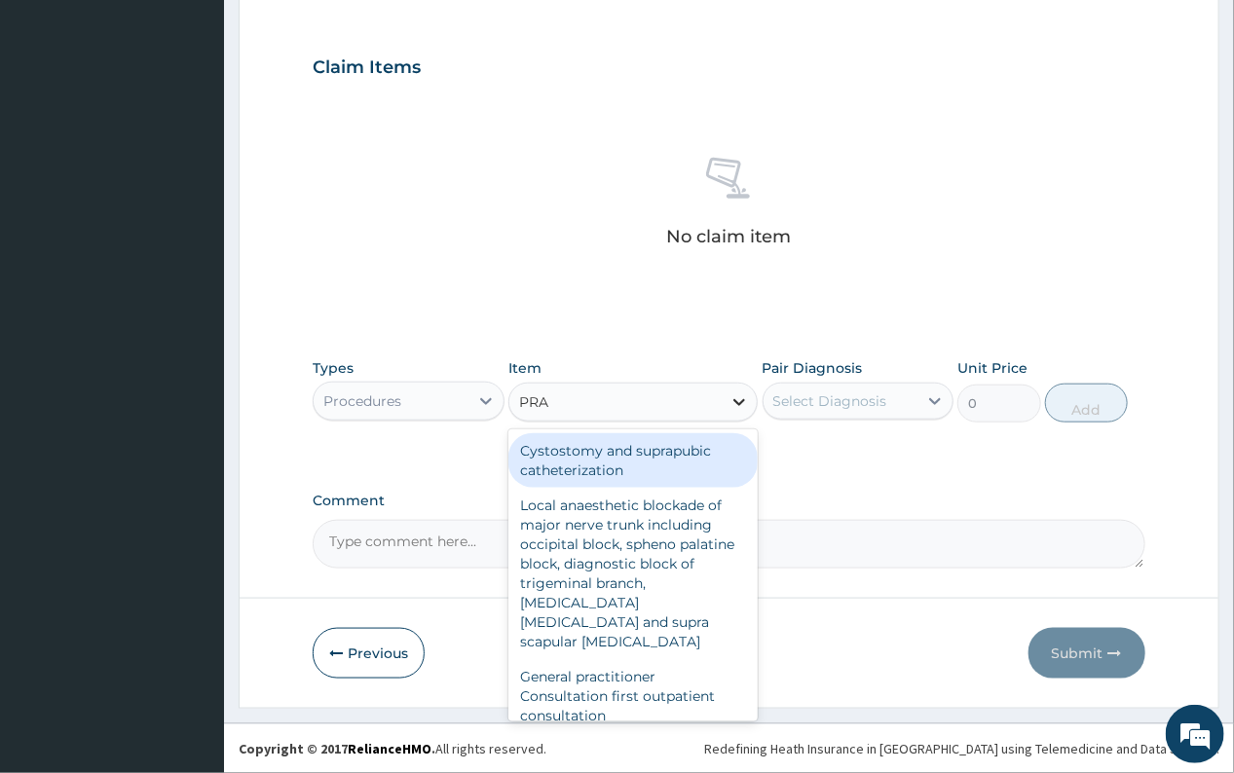
type input "PRAC"
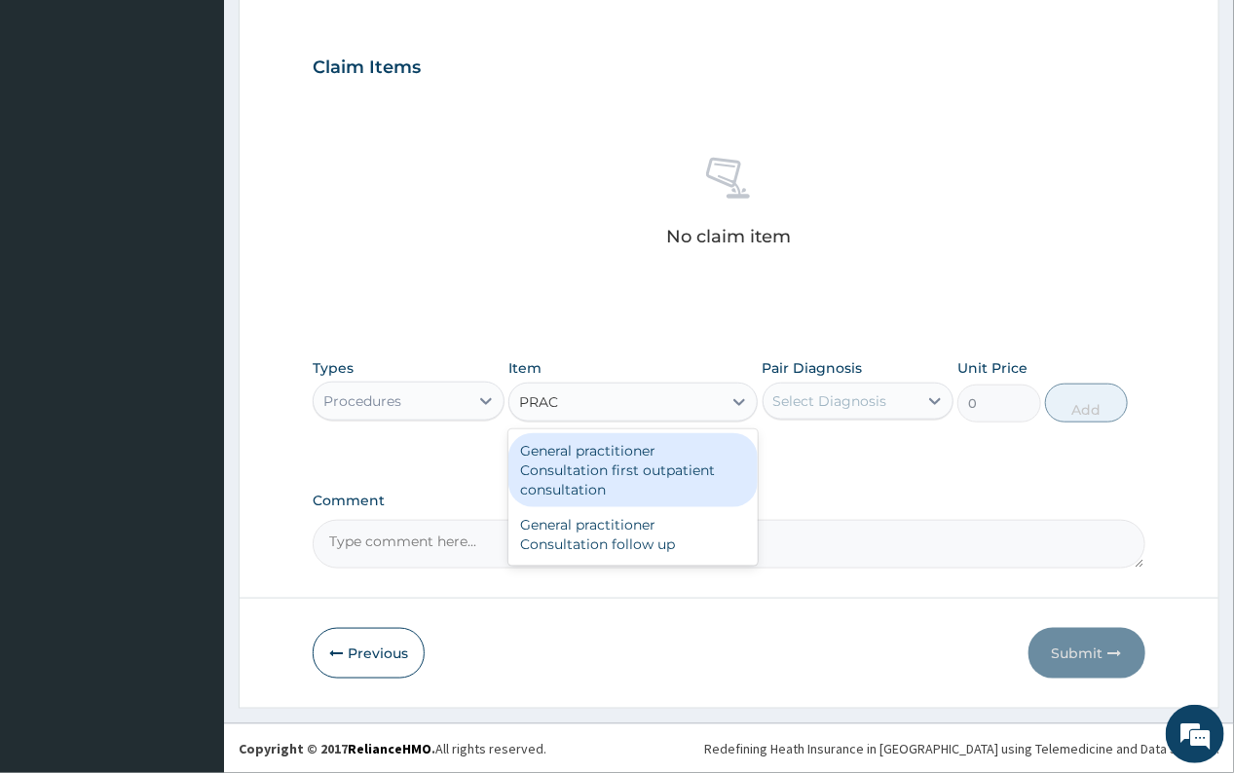
click at [668, 473] on div "General practitioner Consultation first outpatient consultation" at bounding box center [632, 470] width 249 height 74
type input "3547.5"
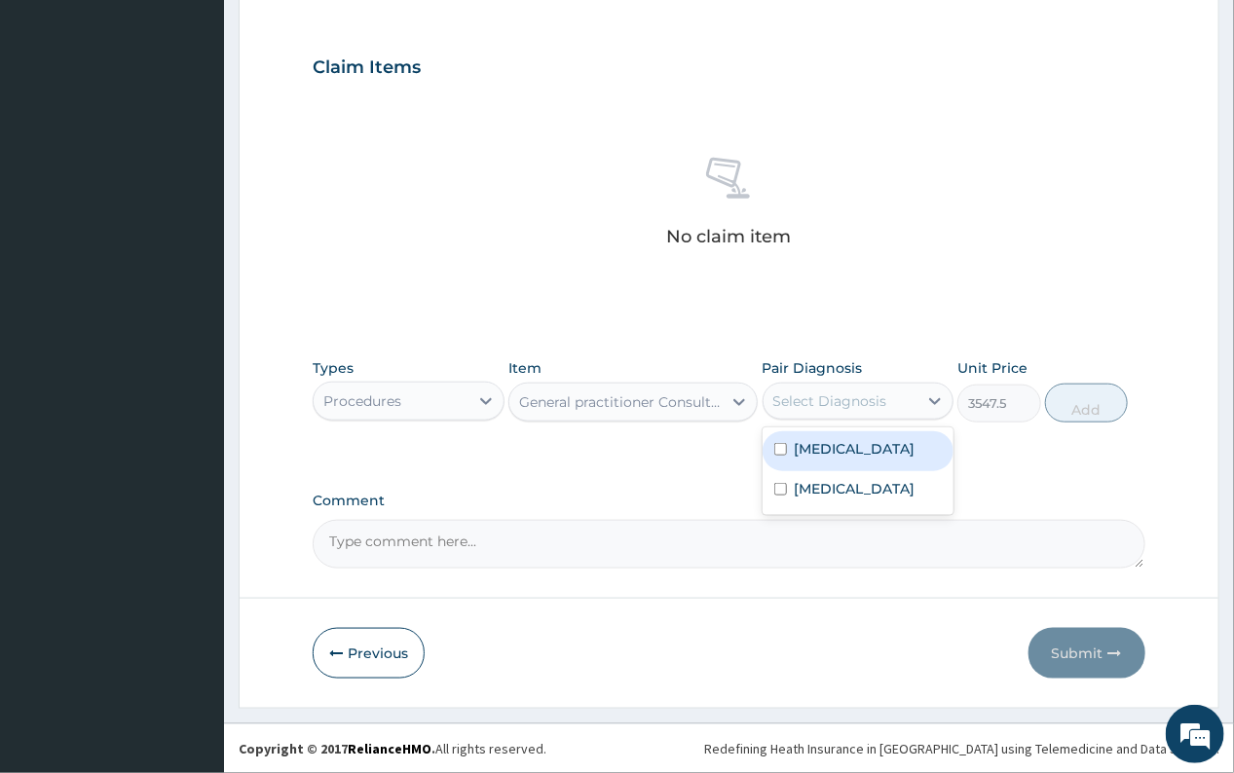
click at [826, 393] on div "Select Diagnosis" at bounding box center [830, 401] width 114 height 19
click at [837, 447] on label "Malaria" at bounding box center [855, 448] width 121 height 19
checkbox input "true"
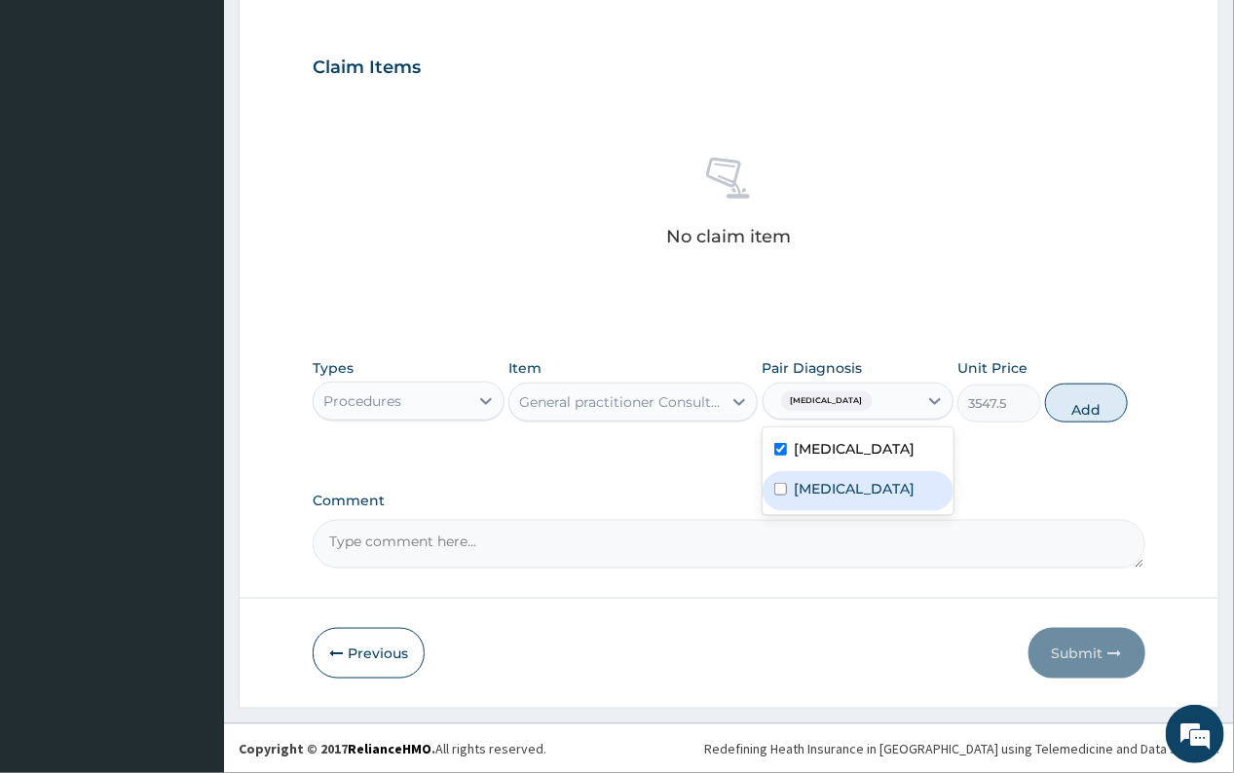
click at [844, 493] on label "Upper respiratory infection" at bounding box center [855, 488] width 121 height 19
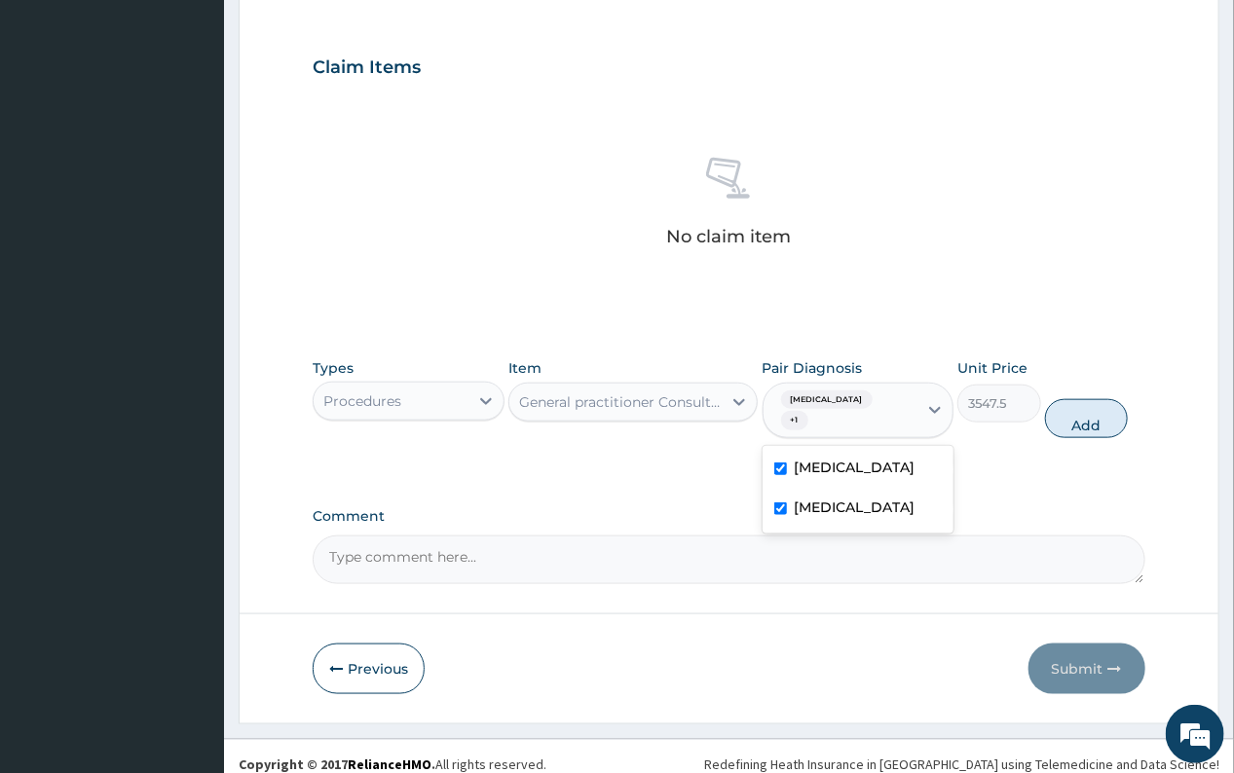
checkbox input "true"
drag, startPoint x: 1056, startPoint y: 408, endPoint x: 969, endPoint y: 408, distance: 86.7
click at [1057, 408] on button "Add" at bounding box center [1086, 418] width 83 height 39
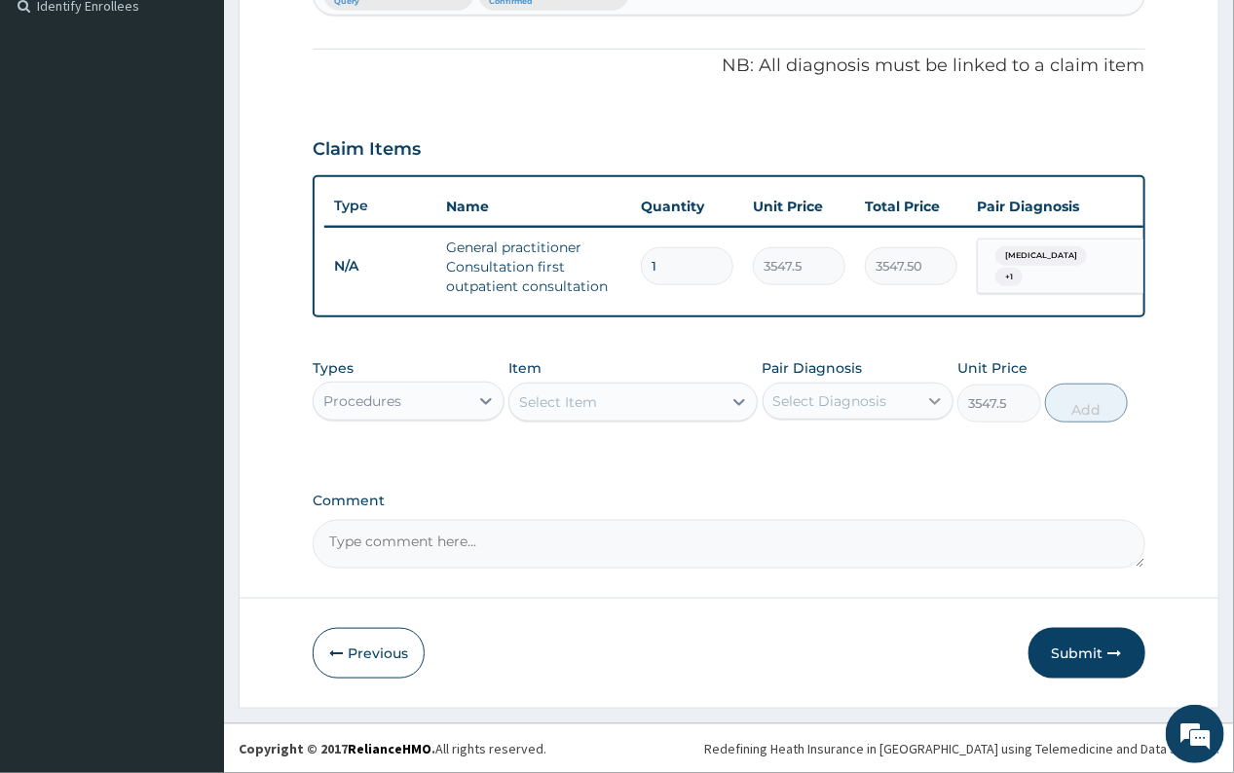
type input "0"
click at [355, 399] on div "Procedures" at bounding box center [362, 401] width 78 height 19
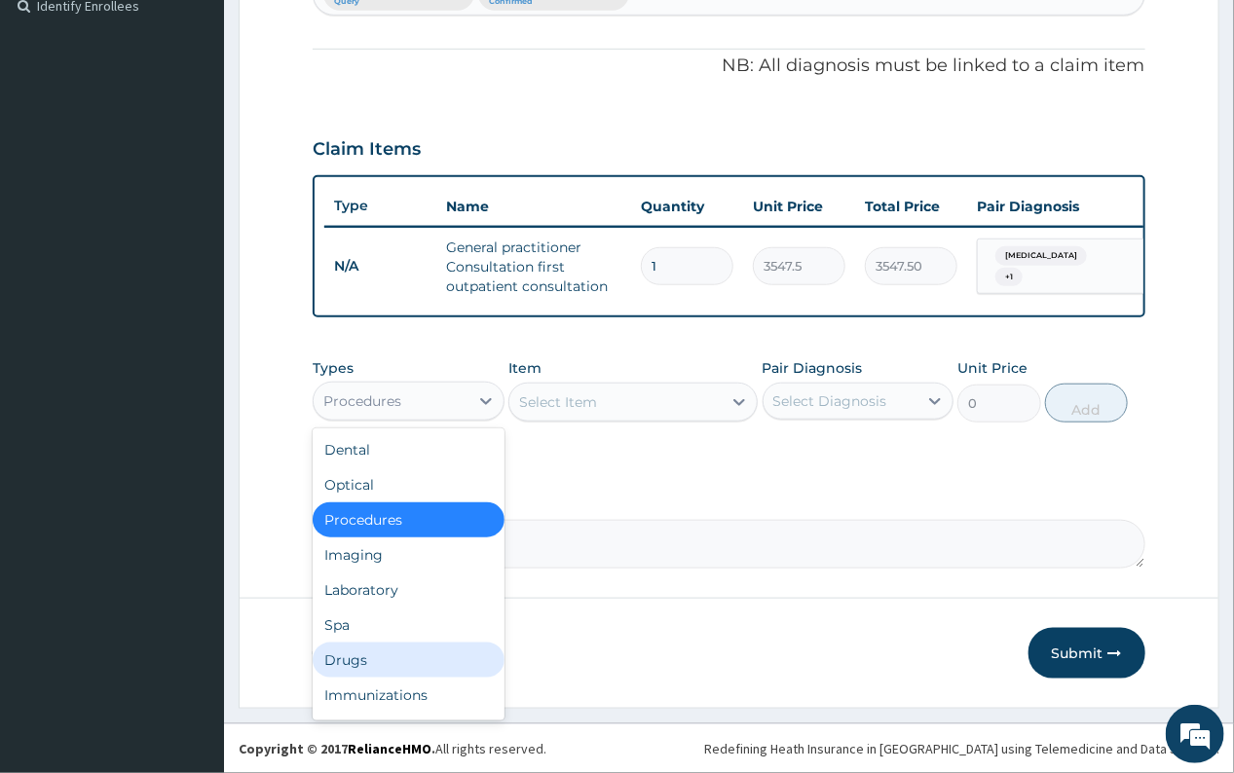
click at [354, 658] on div "Drugs" at bounding box center [408, 660] width 191 height 35
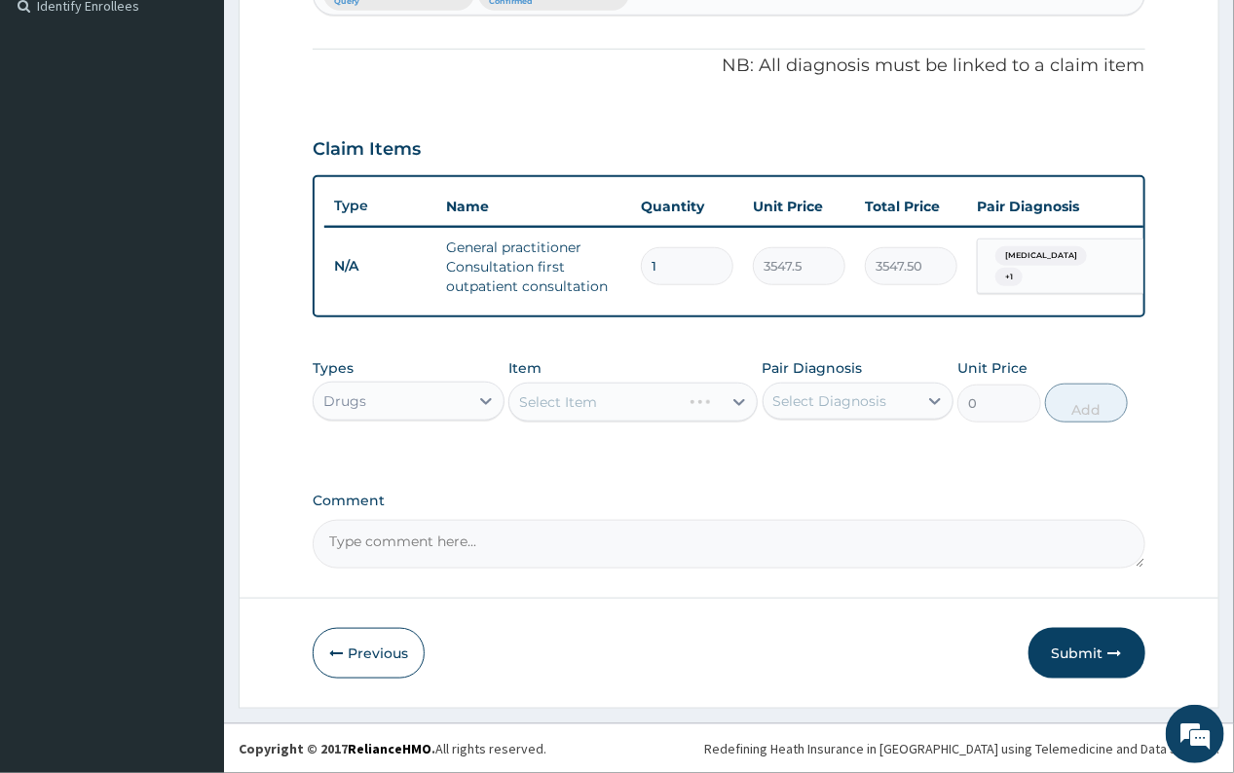
click at [737, 401] on div "Select Item" at bounding box center [632, 402] width 249 height 39
click at [736, 397] on div "Select Item" at bounding box center [632, 402] width 249 height 39
click at [732, 403] on div "Select Item" at bounding box center [632, 402] width 249 height 39
click at [736, 403] on div "Select Item" at bounding box center [632, 402] width 249 height 39
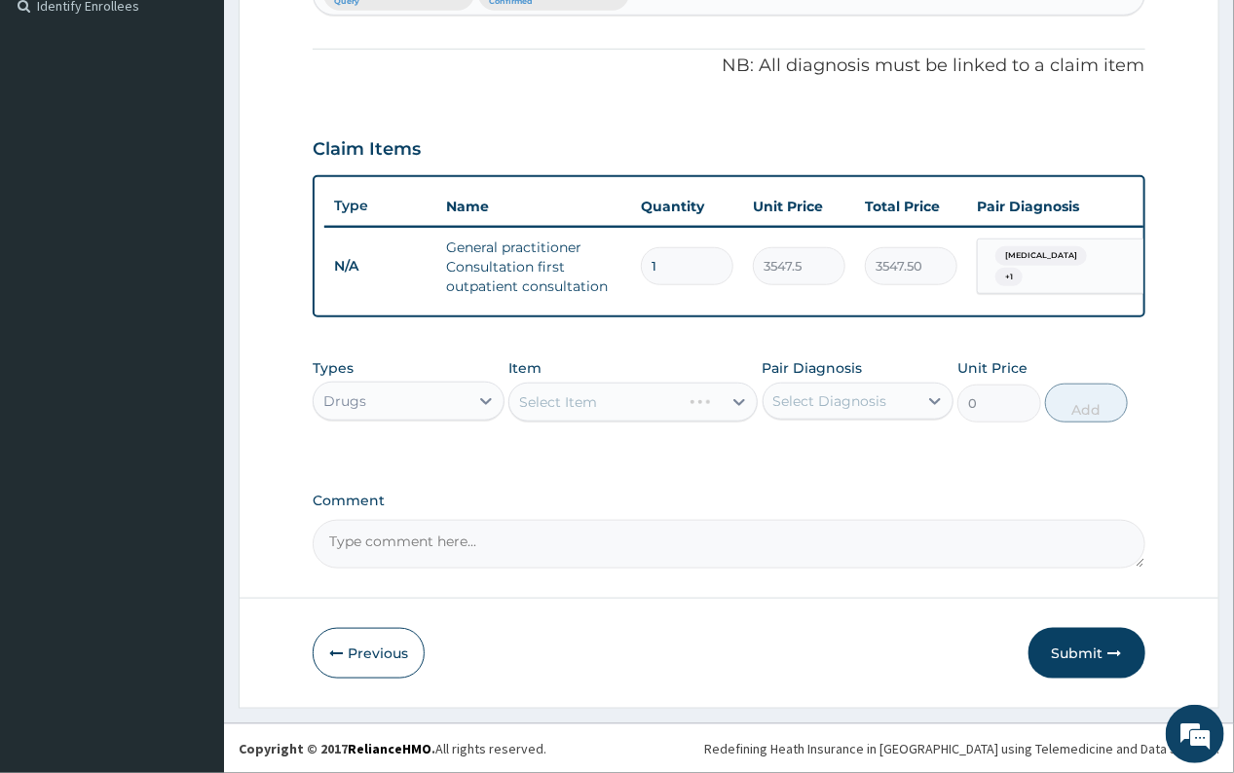
click at [738, 401] on div "Select Item" at bounding box center [632, 402] width 249 height 39
click at [738, 406] on div "Select Item" at bounding box center [632, 402] width 249 height 39
click at [736, 407] on div "Select Item" at bounding box center [632, 402] width 249 height 39
click at [737, 399] on div "Select Item" at bounding box center [632, 402] width 249 height 39
click at [740, 400] on div "Select Item" at bounding box center [632, 402] width 249 height 39
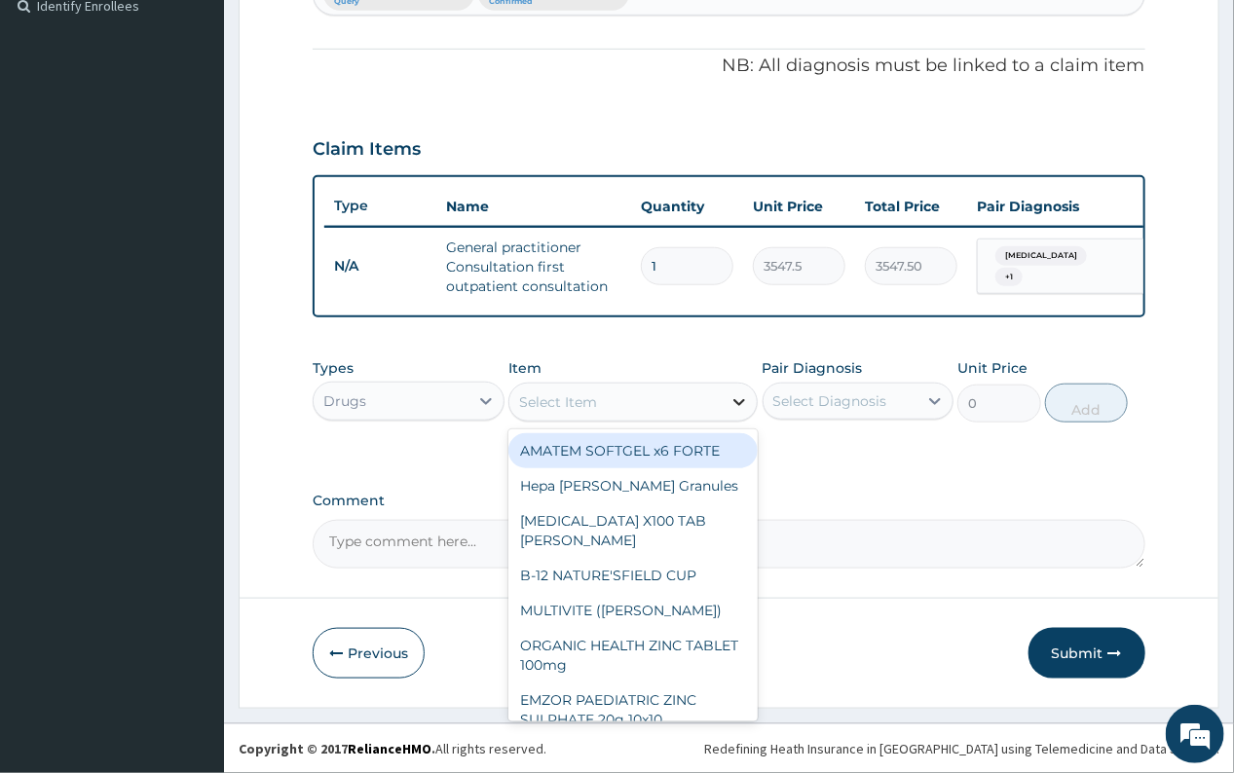
click at [739, 404] on icon at bounding box center [740, 402] width 12 height 7
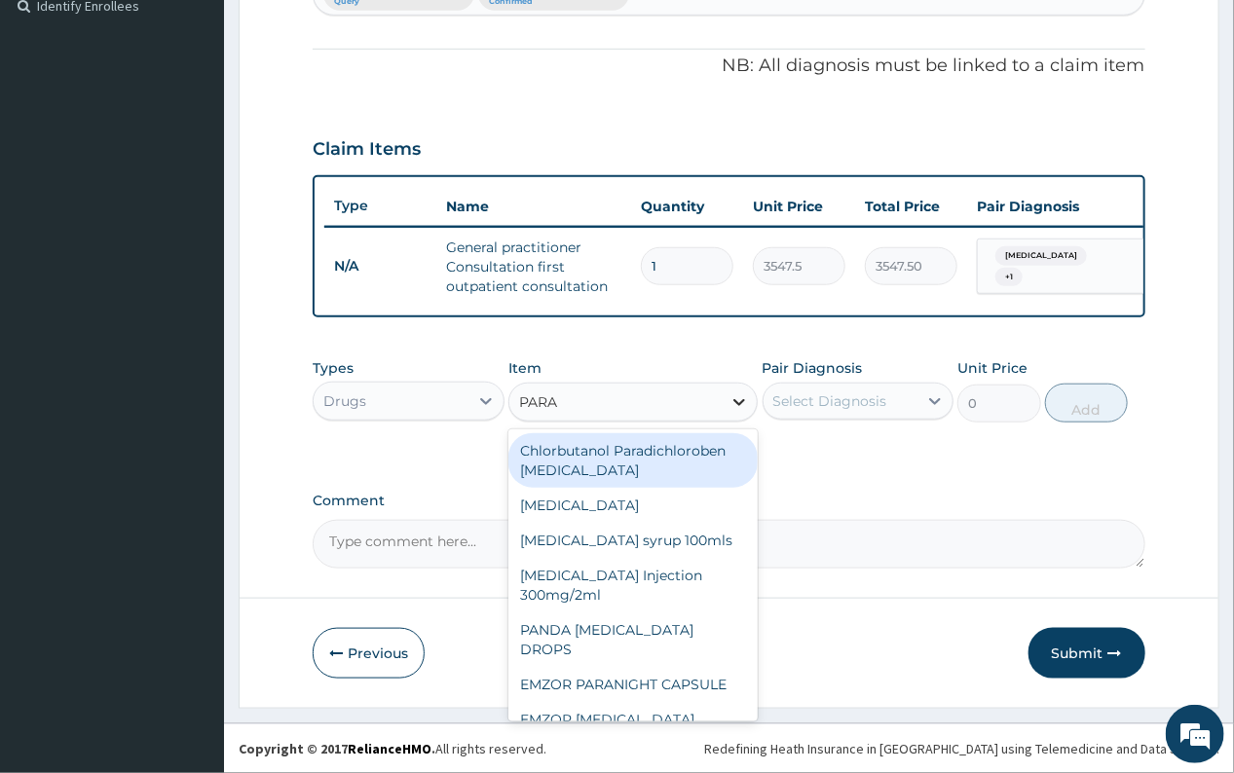
type input "PARAC"
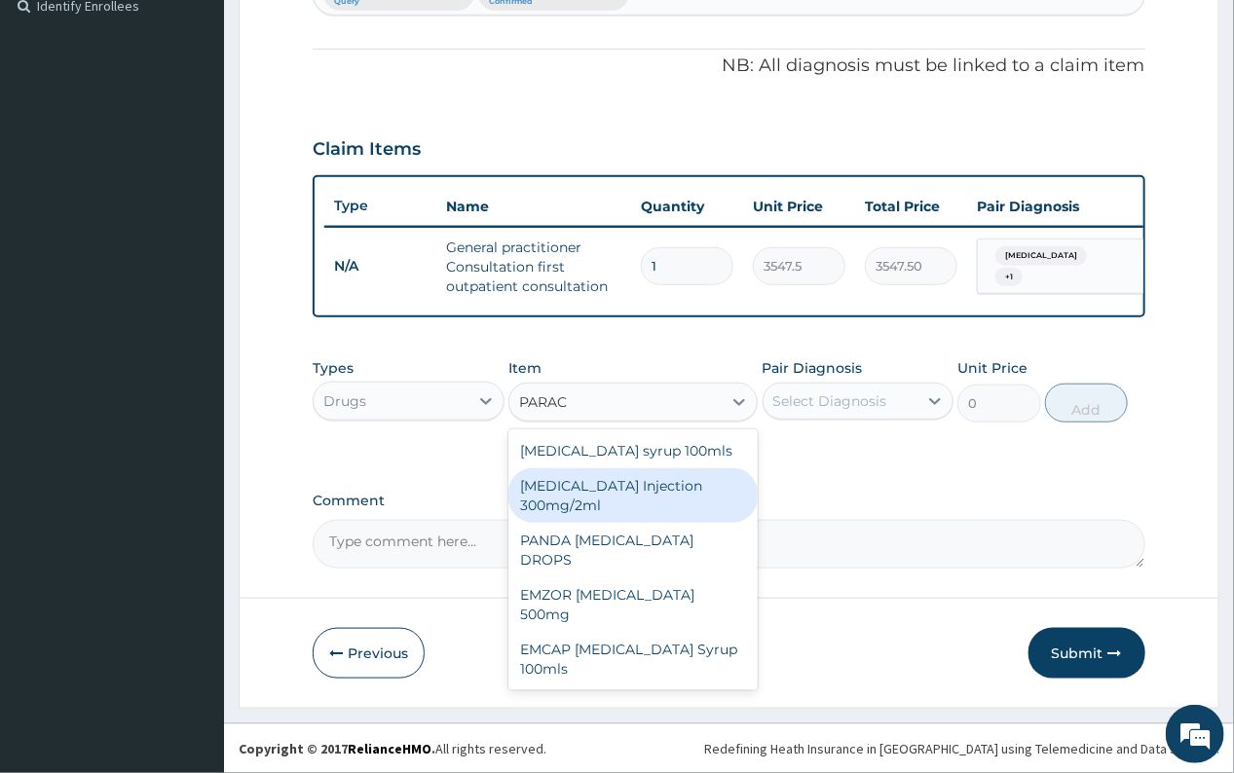
click at [613, 485] on div "PARACETAMOL Injection 300mg/2ml" at bounding box center [632, 495] width 249 height 55
type input "260.15"
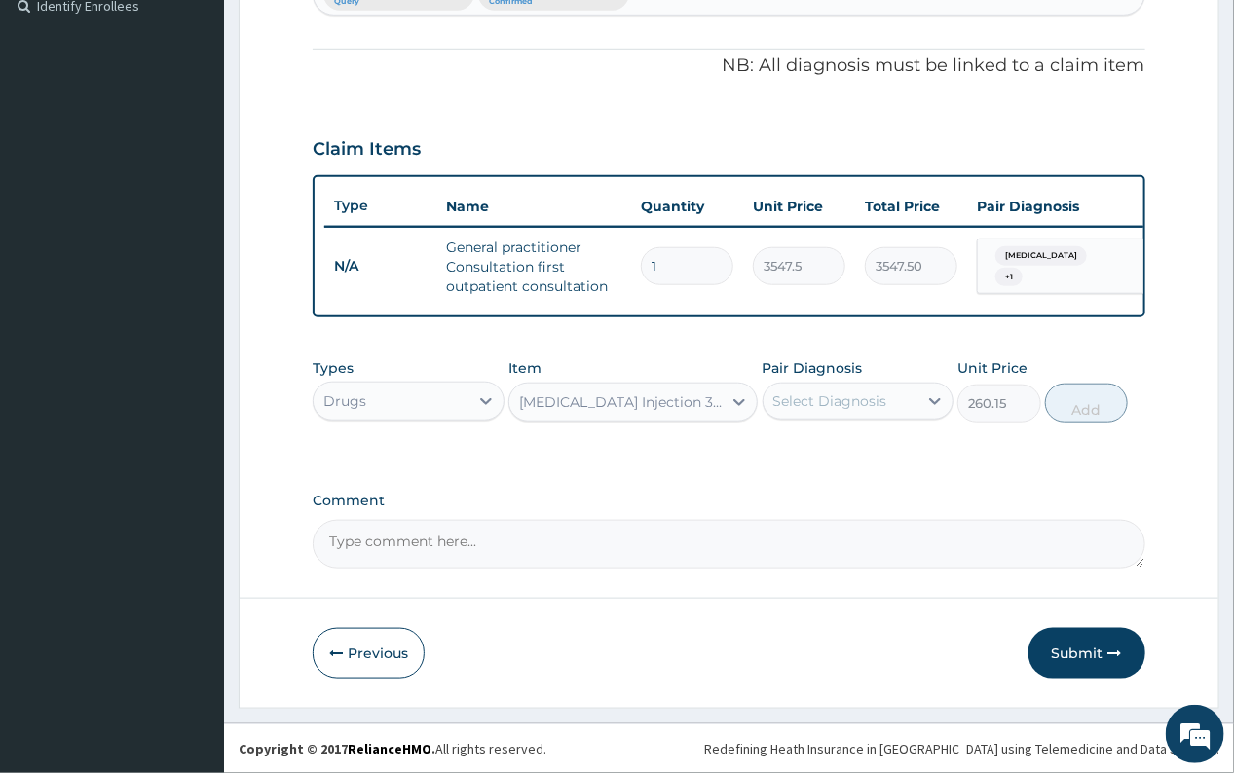
click at [838, 407] on div "Select Diagnosis" at bounding box center [830, 401] width 114 height 19
click at [844, 451] on label "Malaria" at bounding box center [855, 448] width 121 height 19
checkbox input "true"
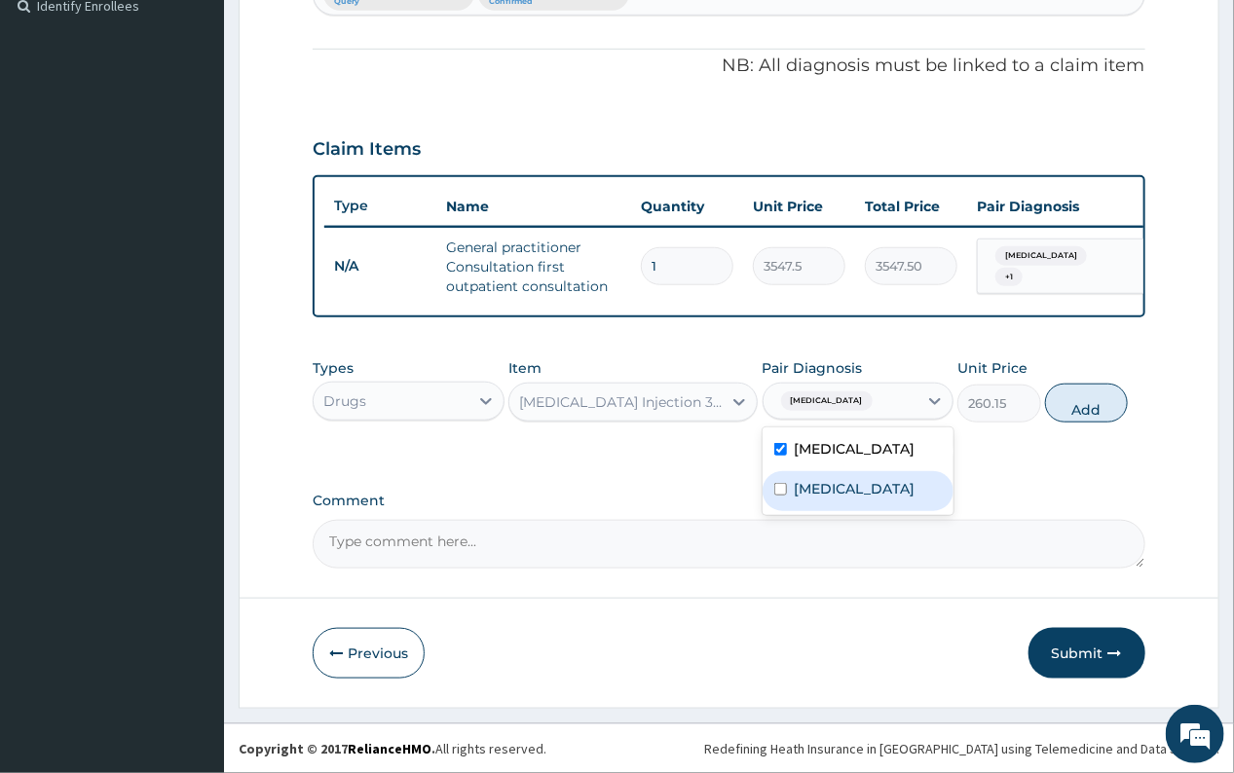
click at [847, 496] on label "Upper respiratory infection" at bounding box center [855, 488] width 121 height 19
checkbox input "true"
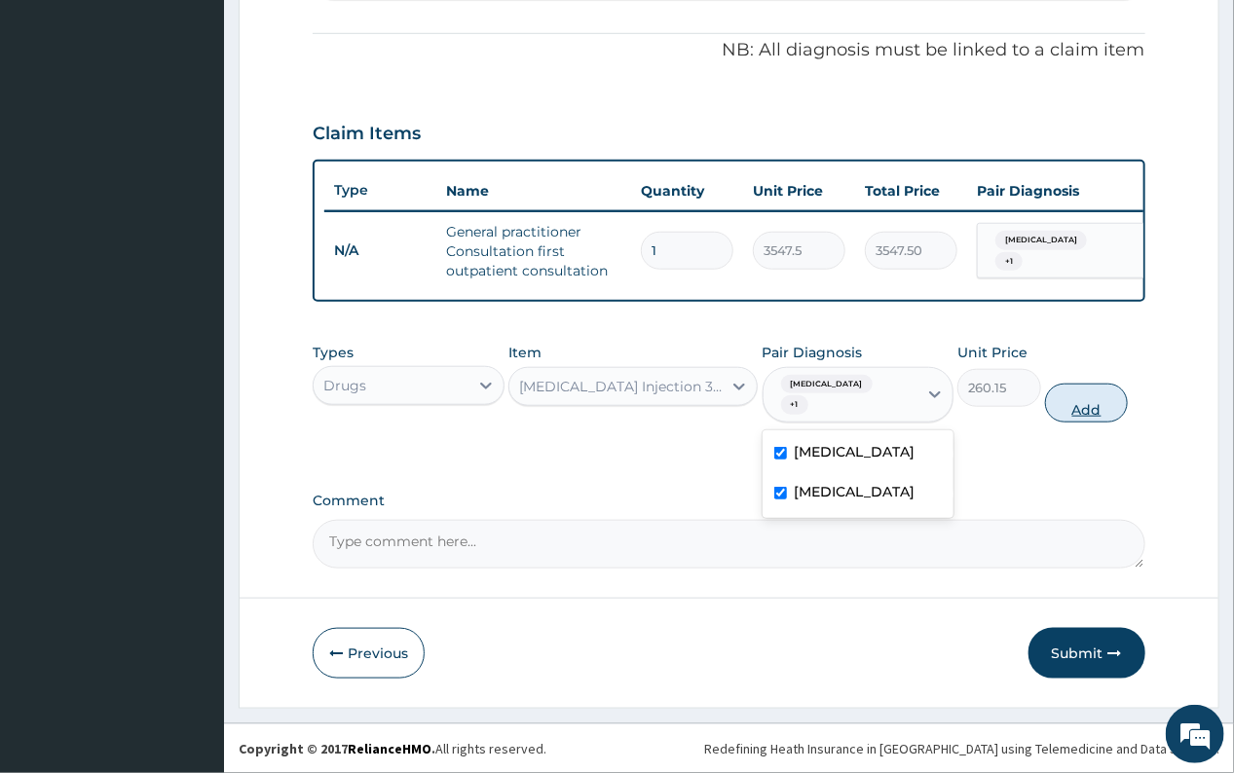
click at [1091, 407] on button "Add" at bounding box center [1086, 403] width 83 height 39
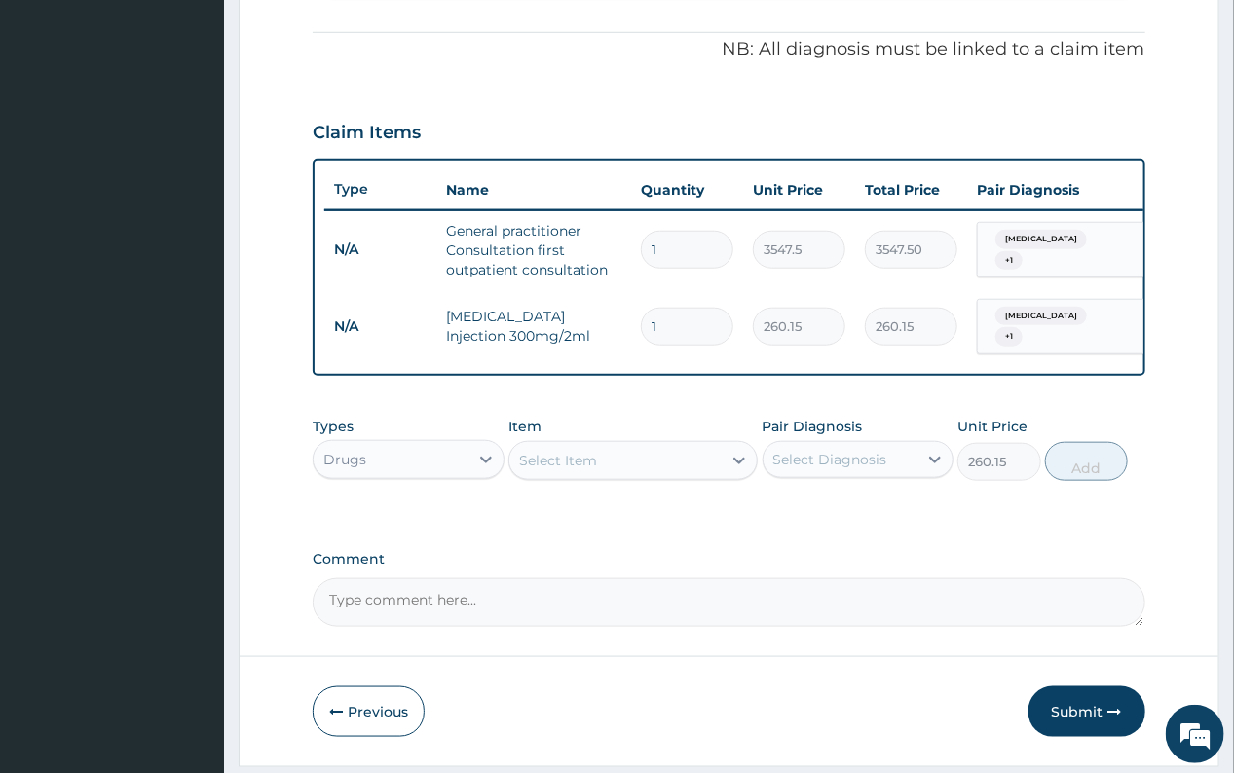
type input "0"
drag, startPoint x: 660, startPoint y: 322, endPoint x: 637, endPoint y: 317, distance: 23.9
click at [641, 317] on input "1" at bounding box center [687, 327] width 93 height 38
type input "3"
type input "780.45"
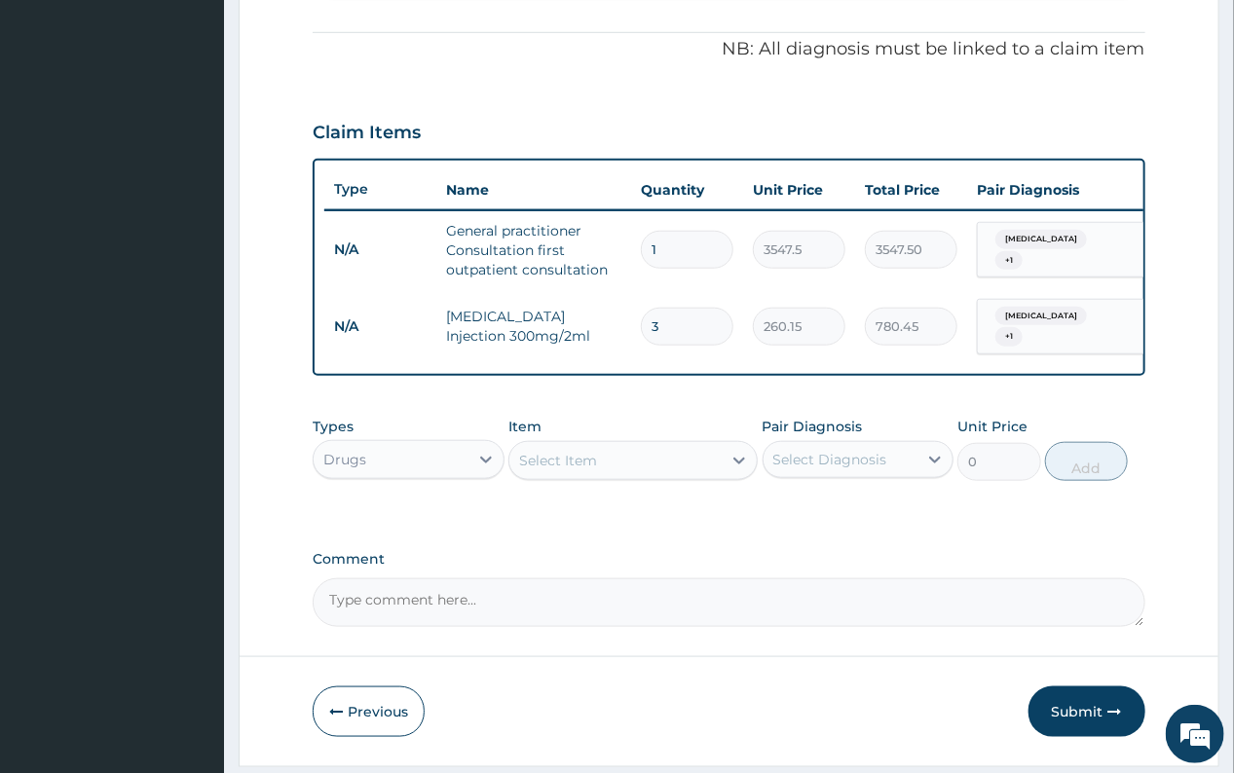
type input "3"
click at [606, 475] on div "Select Item" at bounding box center [615, 460] width 212 height 31
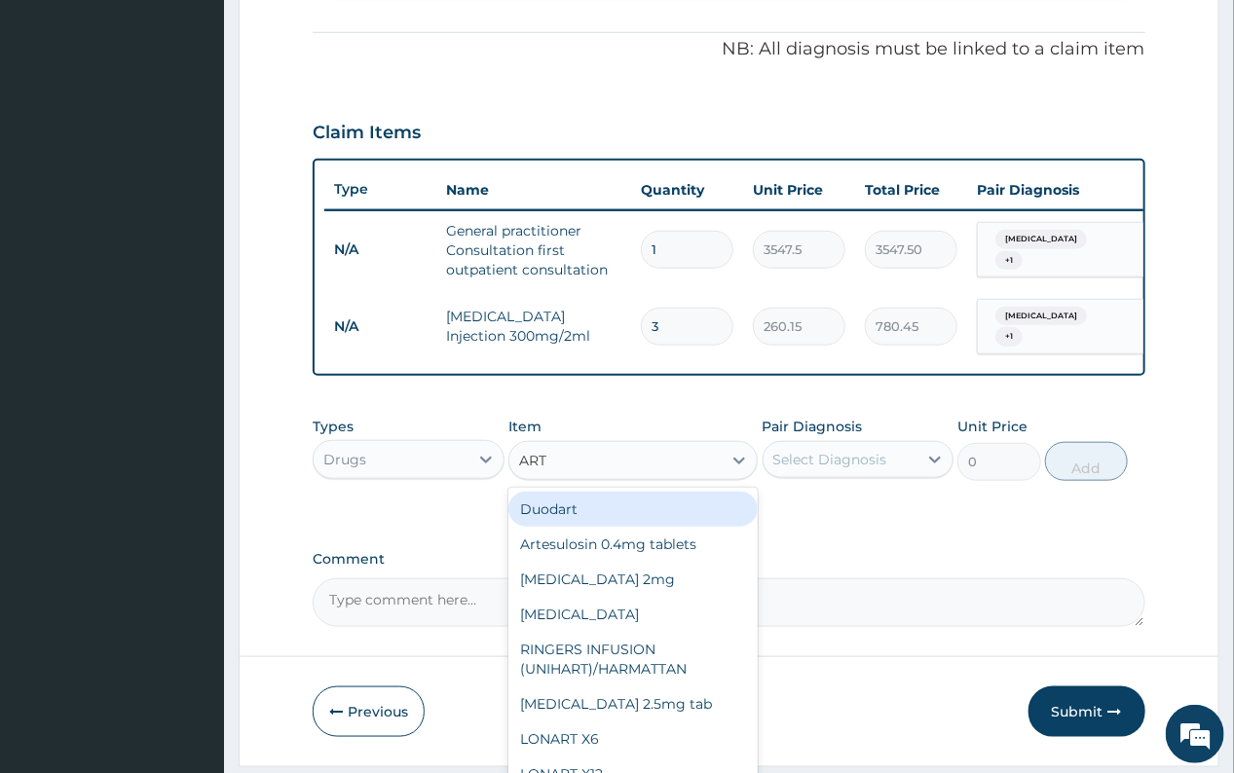
type input "ARTE"
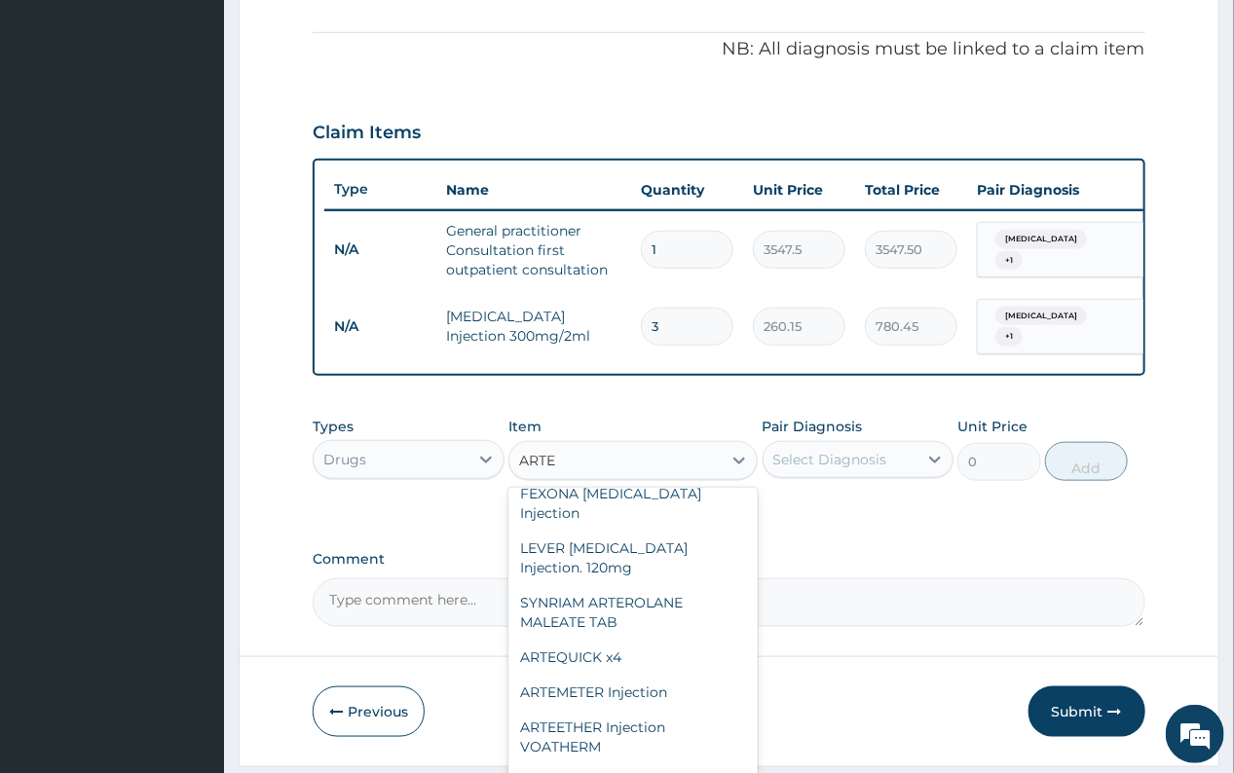
scroll to position [232, 0]
click at [635, 673] on div "ARTEMETER Injection" at bounding box center [632, 690] width 249 height 35
type input "946"
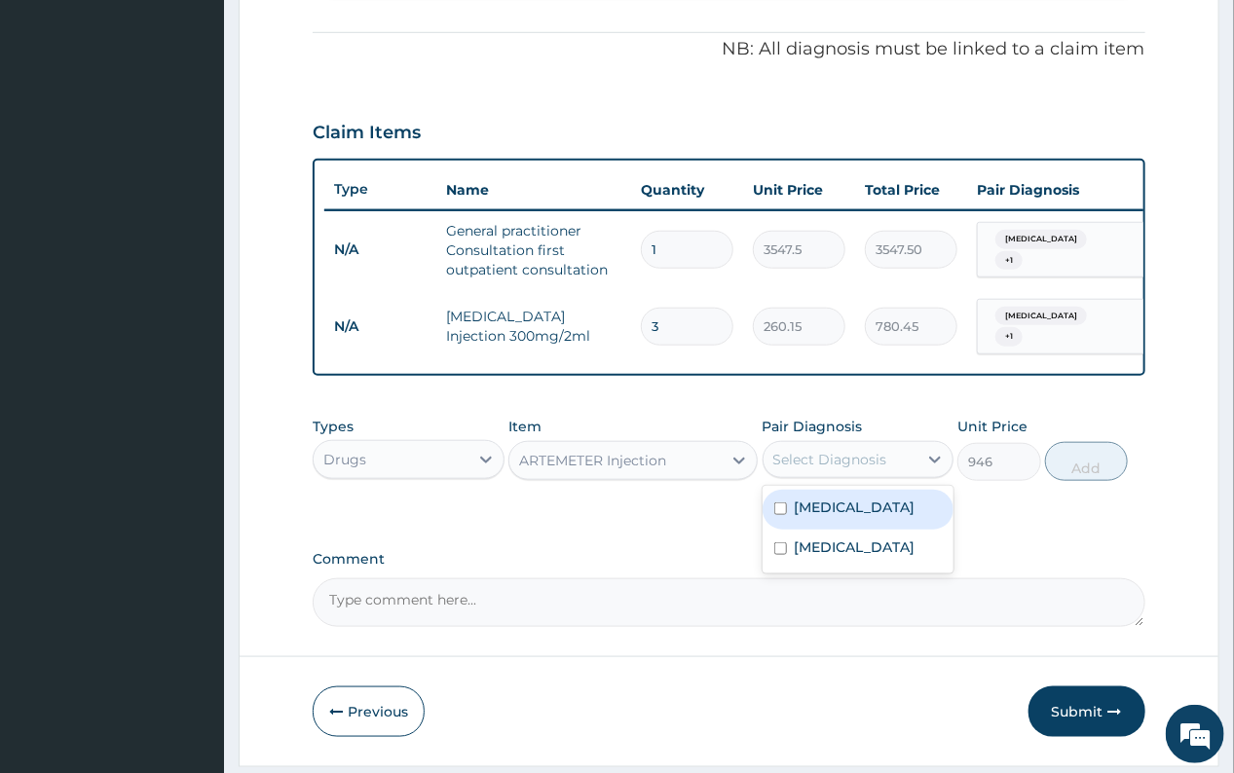
click at [821, 468] on div "Select Diagnosis" at bounding box center [830, 459] width 114 height 19
click at [824, 511] on label "Malaria" at bounding box center [855, 507] width 121 height 19
checkbox input "true"
click at [1075, 479] on button "Add" at bounding box center [1086, 461] width 83 height 39
type input "0"
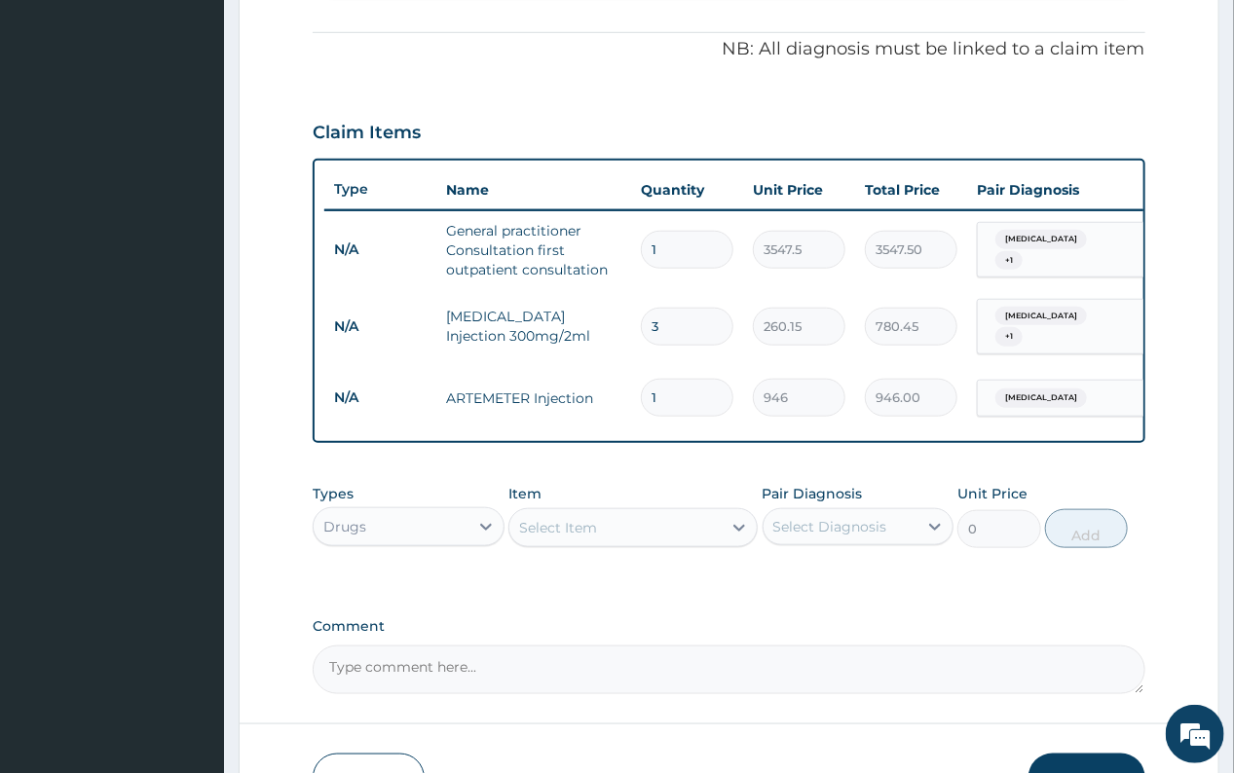
drag, startPoint x: 659, startPoint y: 385, endPoint x: 644, endPoint y: 385, distance: 15.6
click at [644, 385] on input "1" at bounding box center [687, 398] width 93 height 38
type input "9"
type input "8514.00"
type input "9"
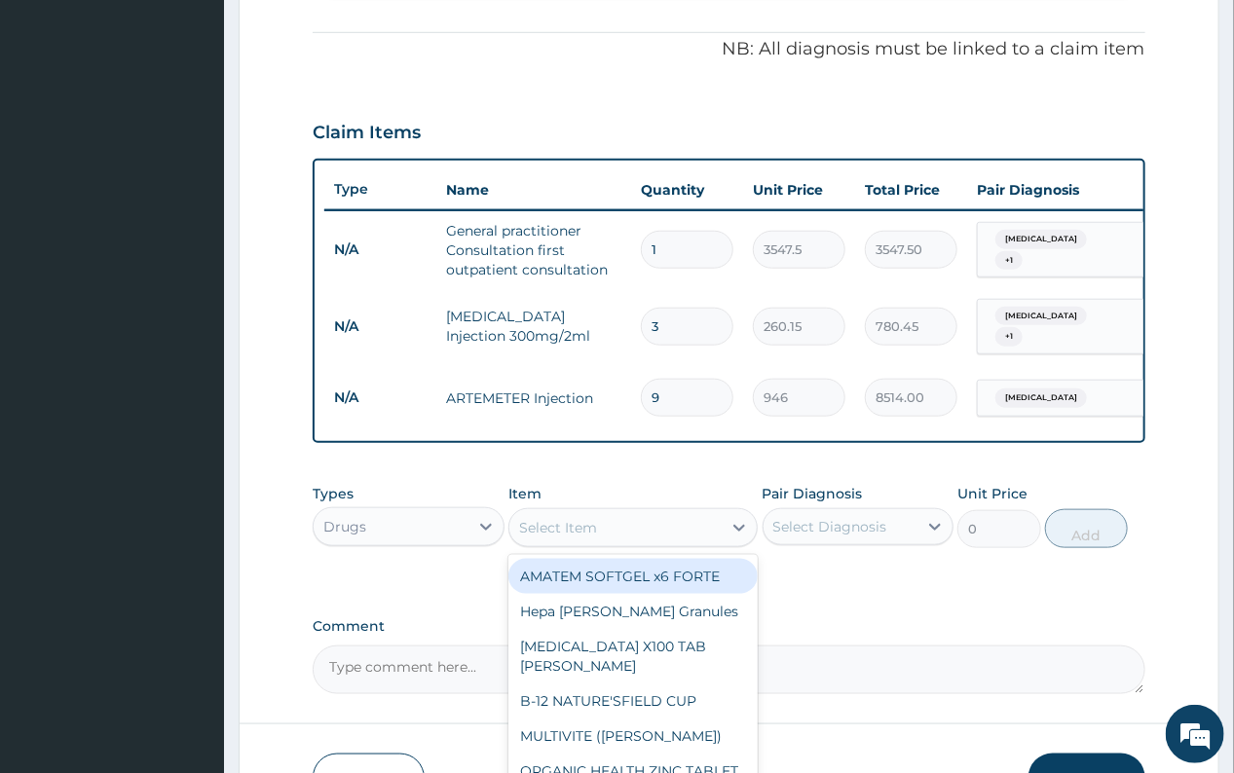
click at [613, 541] on div "Select Item" at bounding box center [615, 527] width 212 height 31
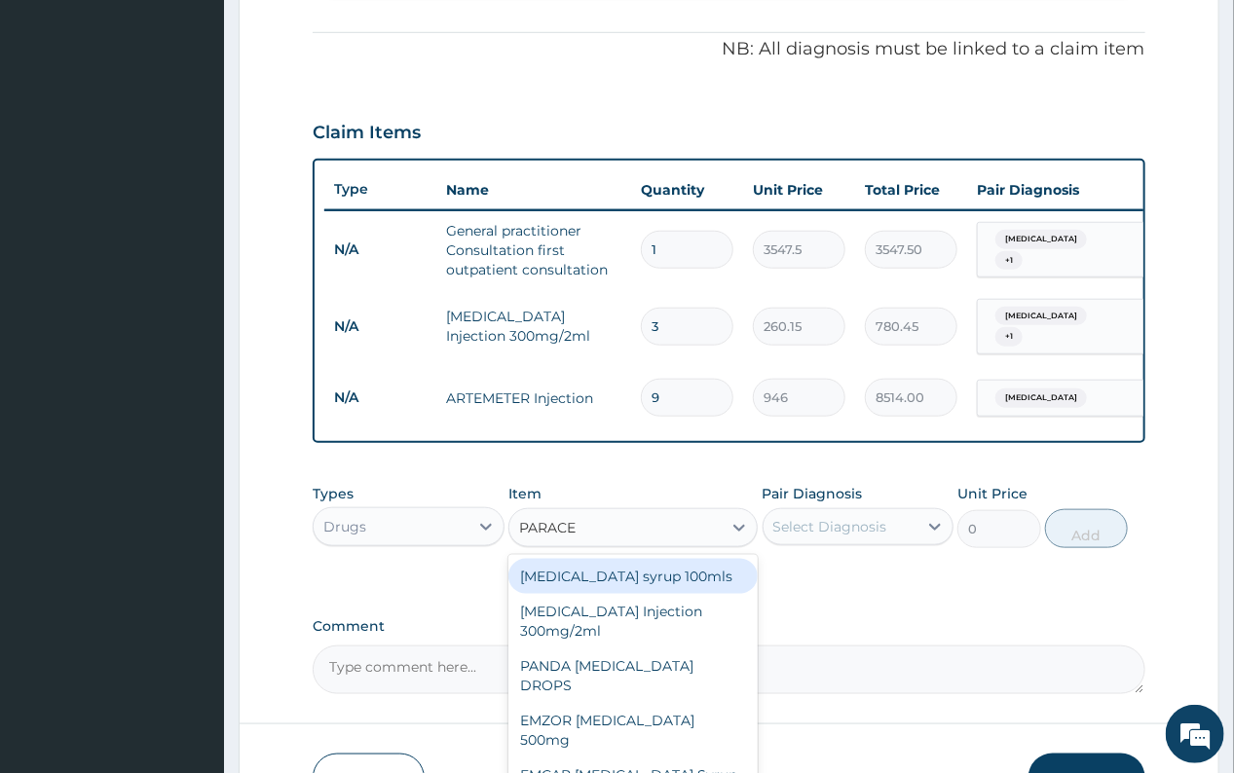
type input "PARACET"
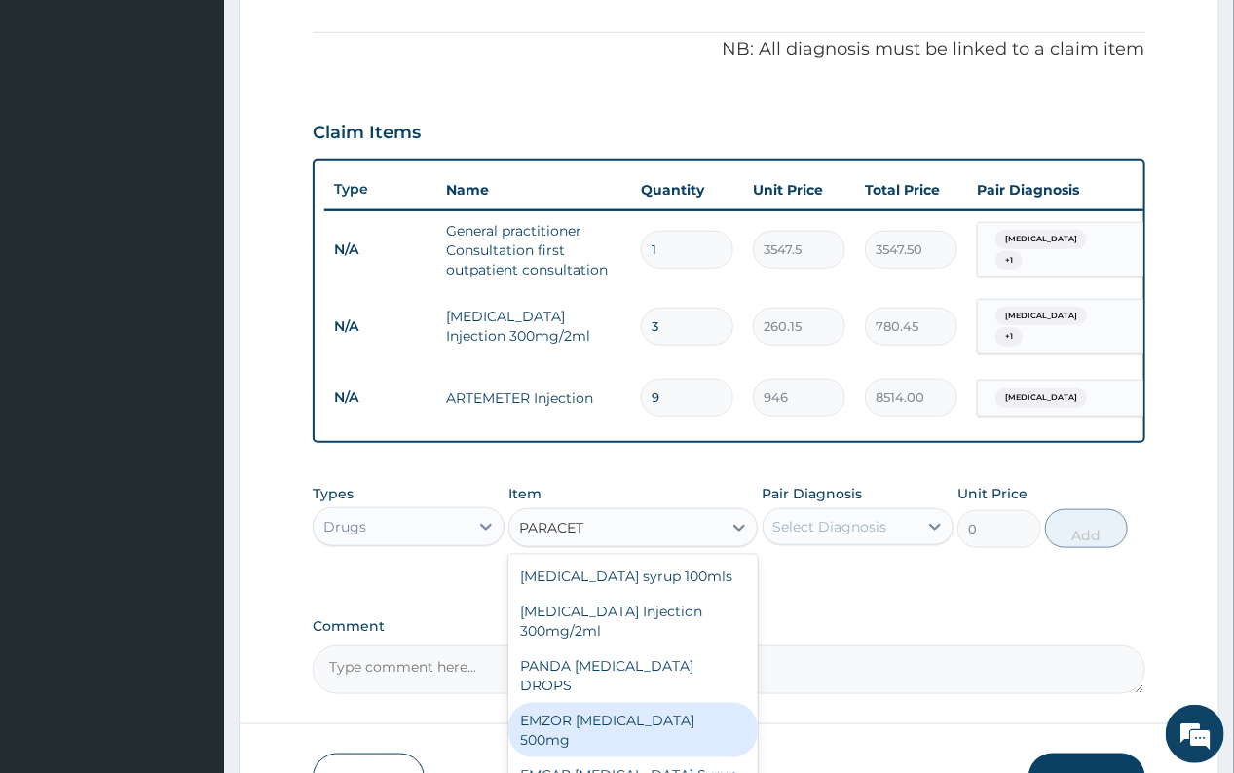
click at [638, 706] on div "EMZOR PARACETAMOL 500mg" at bounding box center [632, 730] width 249 height 55
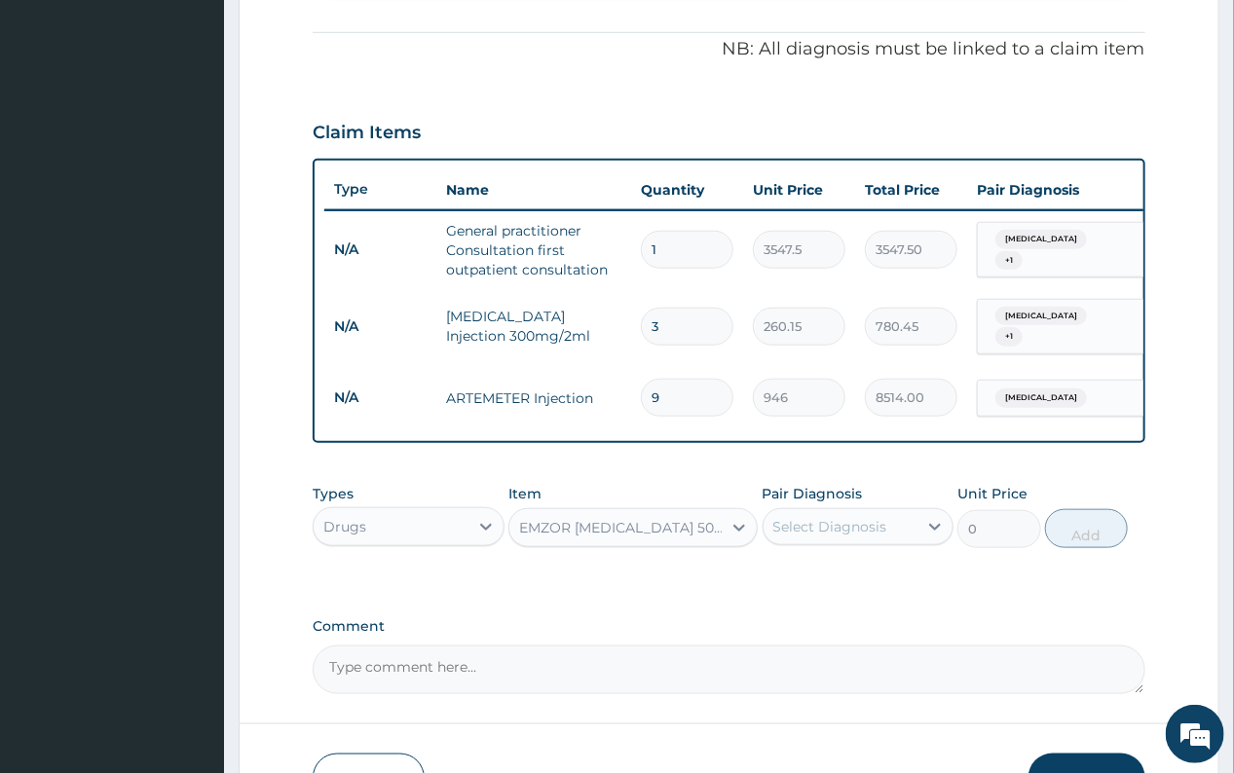
type input "23.65"
click at [819, 535] on div "Select Diagnosis" at bounding box center [830, 526] width 114 height 19
click at [803, 624] on label "Upper respiratory infection" at bounding box center [855, 614] width 121 height 19
checkbox input "true"
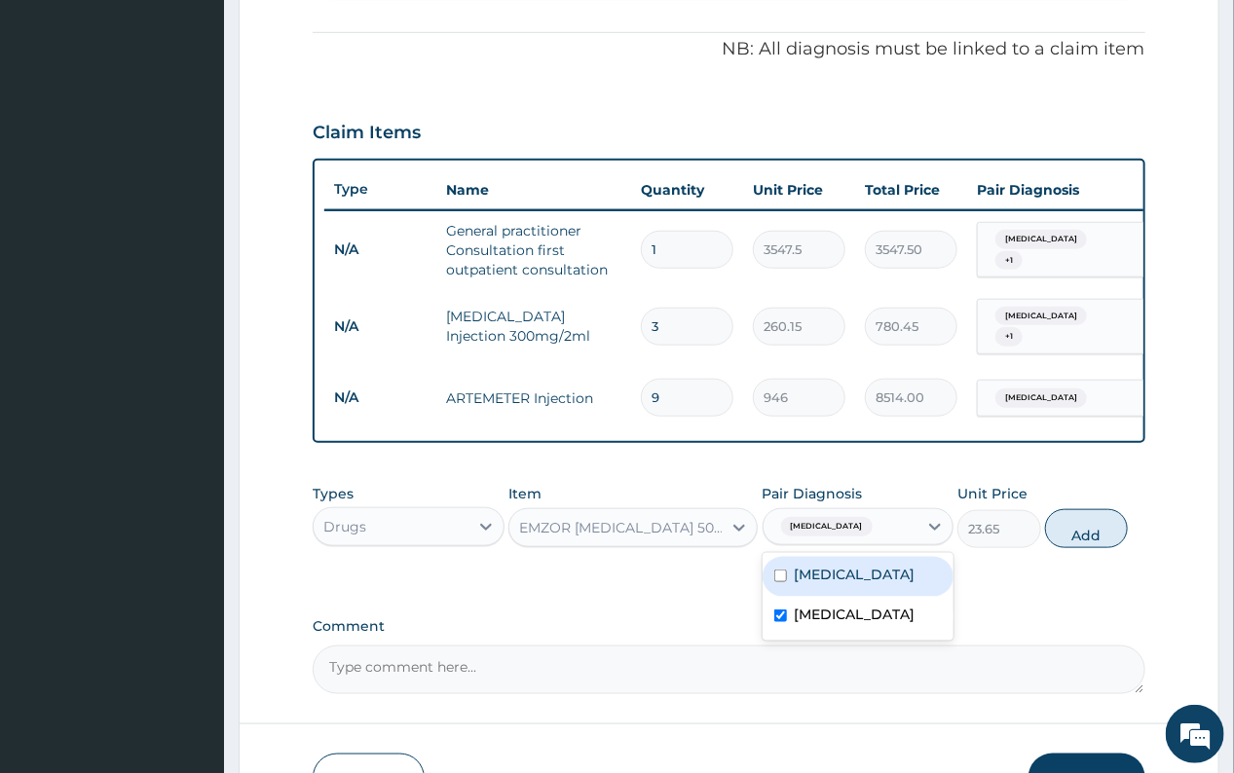
drag, startPoint x: 811, startPoint y: 586, endPoint x: 366, endPoint y: 391, distance: 486.2
click at [810, 584] on label "Malaria" at bounding box center [855, 574] width 121 height 19
checkbox input "true"
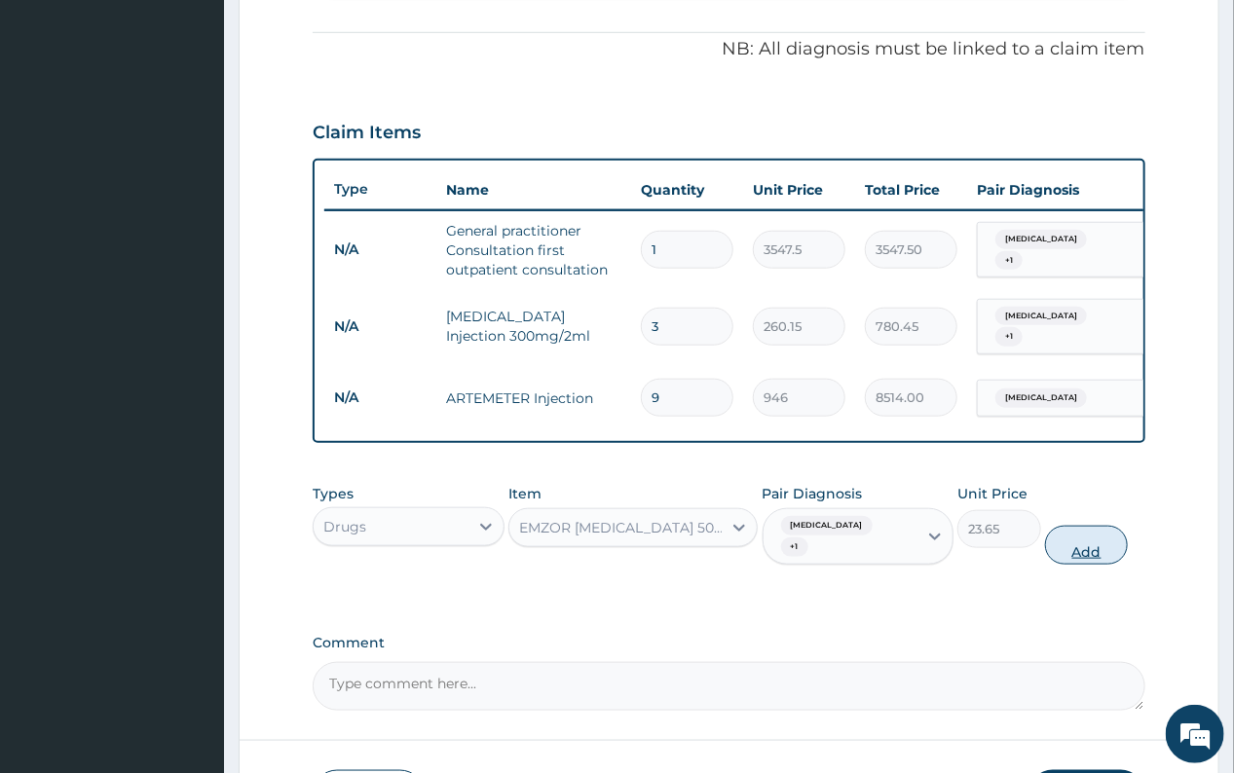
click at [1070, 565] on button "Add" at bounding box center [1086, 545] width 83 height 39
type input "0"
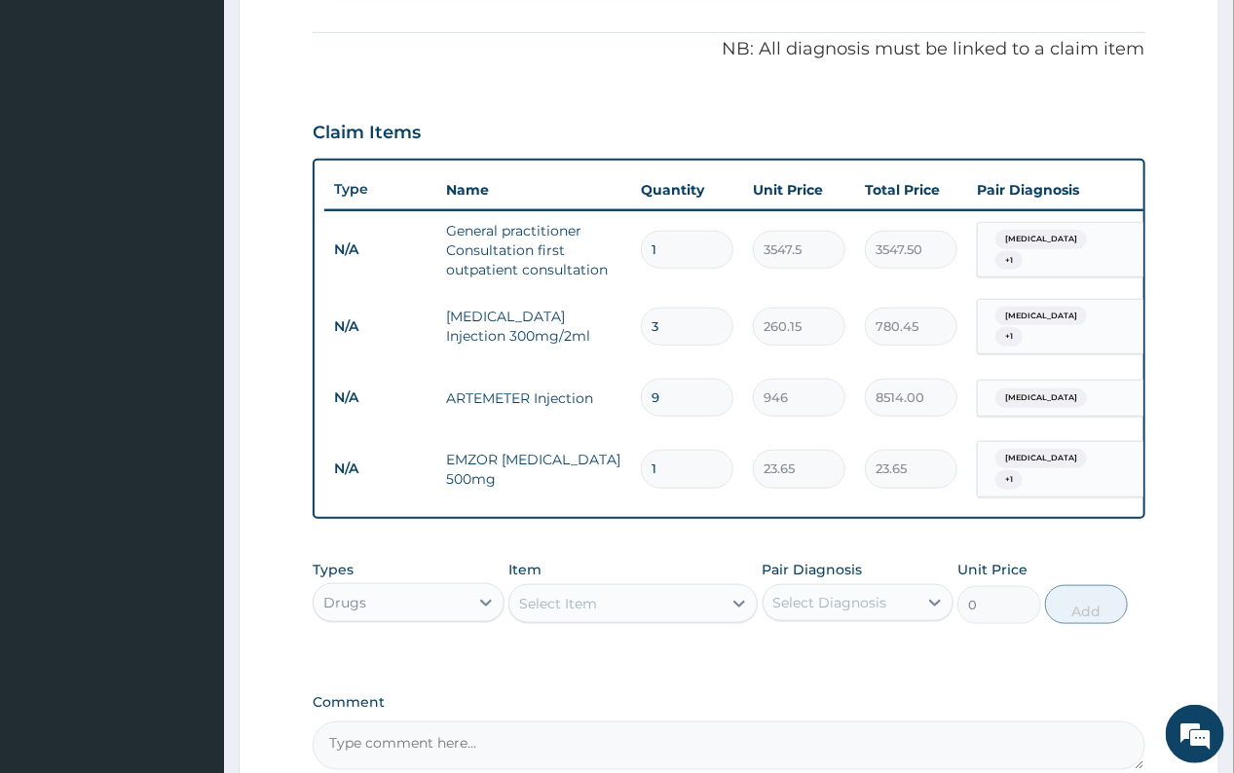
drag, startPoint x: 690, startPoint y: 455, endPoint x: 643, endPoint y: 455, distance: 47.7
click at [643, 455] on input "1" at bounding box center [687, 469] width 93 height 38
type input "3"
type input "70.95"
type input "30"
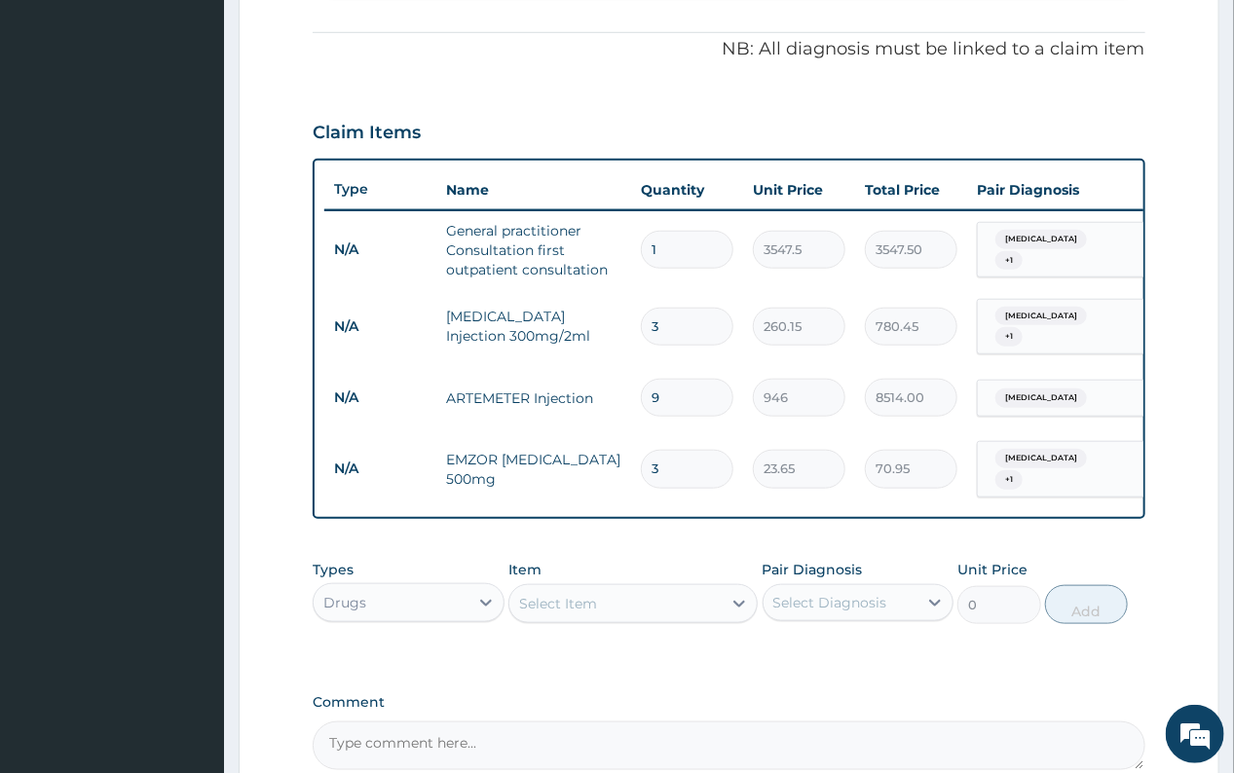
type input "709.50"
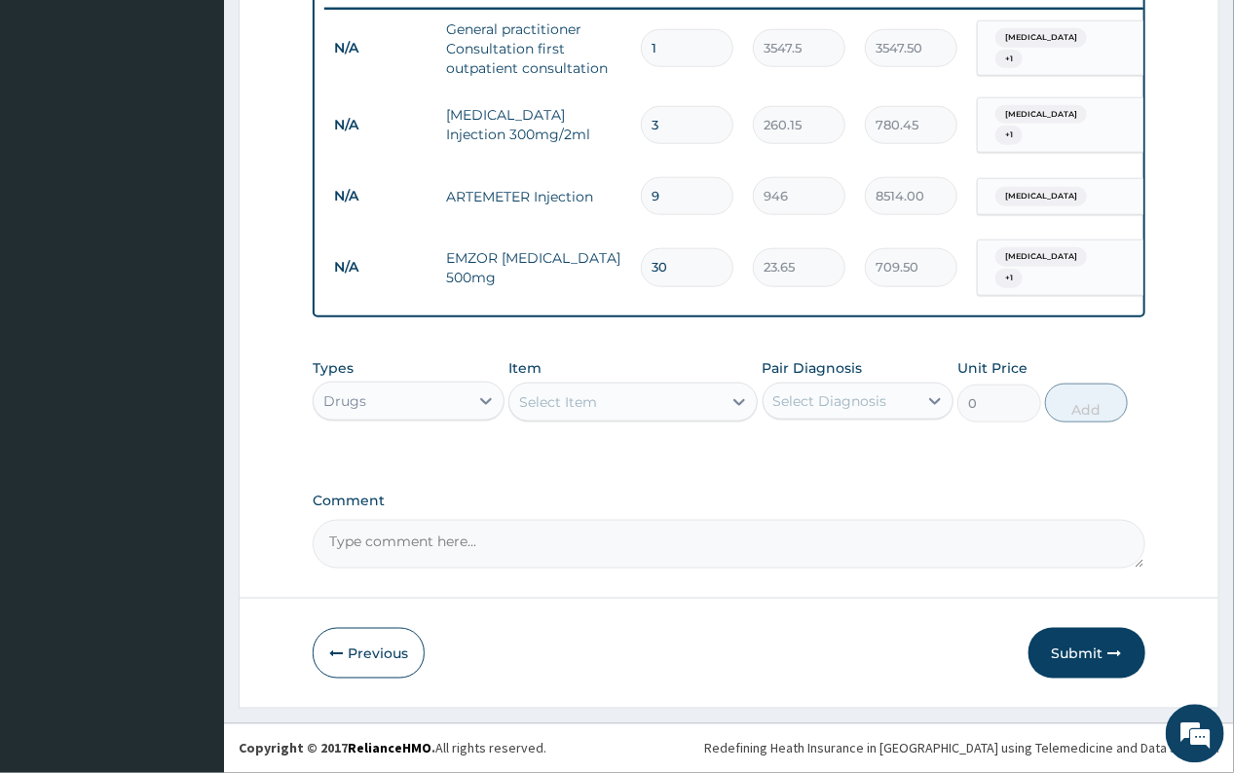
scroll to position [776, 0]
type input "30"
click at [581, 400] on div "Select Item" at bounding box center [558, 401] width 78 height 19
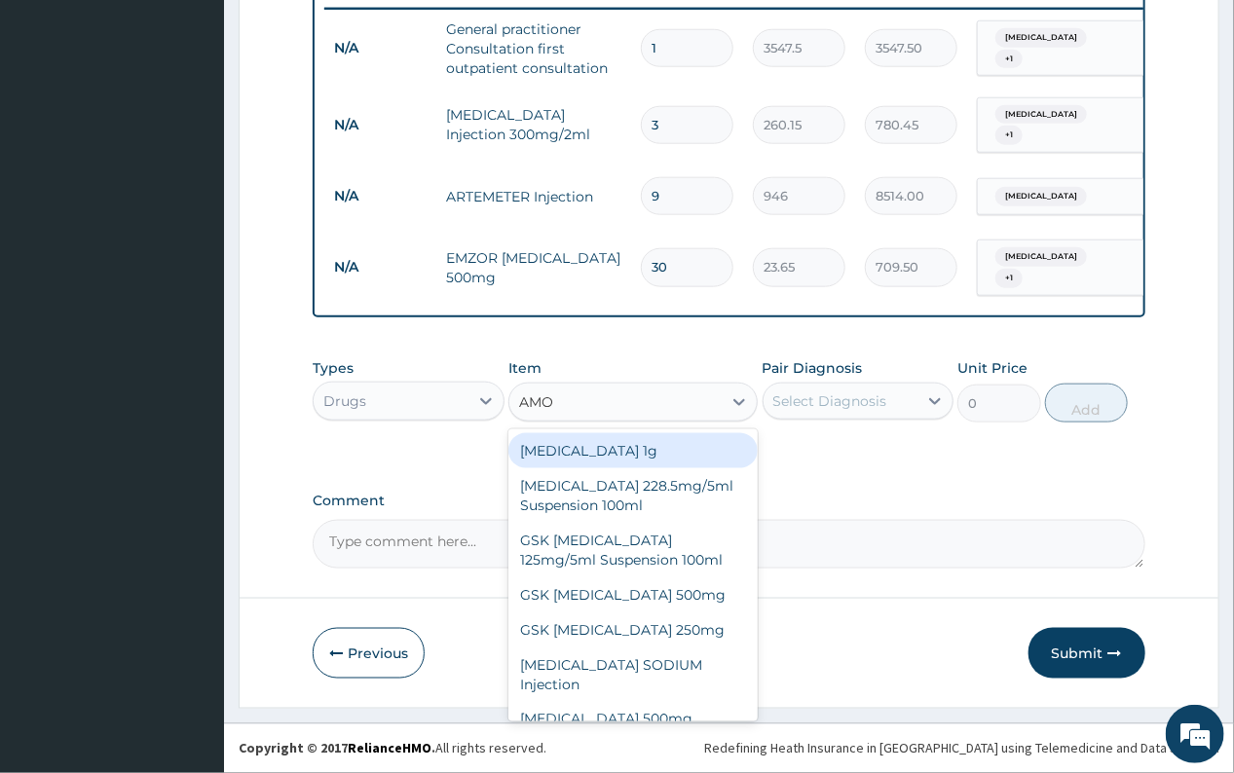
type input "AMOX"
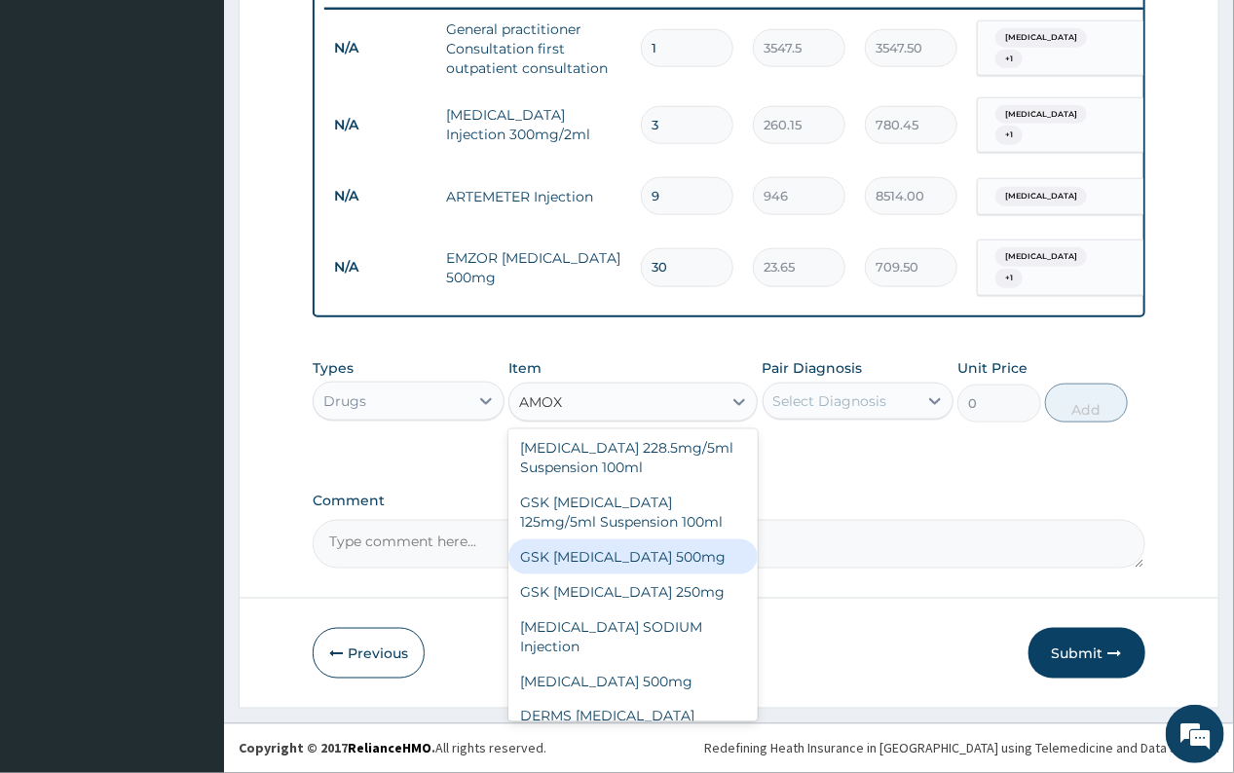
scroll to position [54, 0]
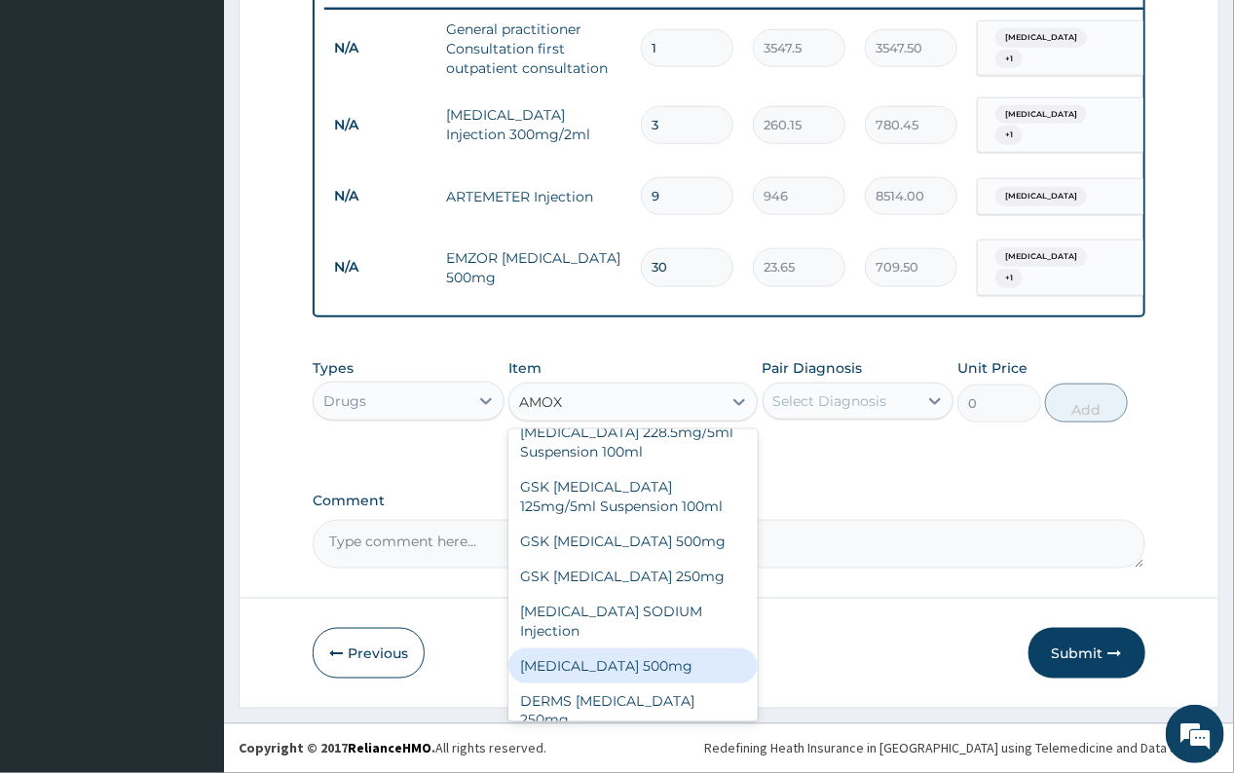
click at [626, 663] on div "AMOXICILLIN 500mg" at bounding box center [632, 666] width 249 height 35
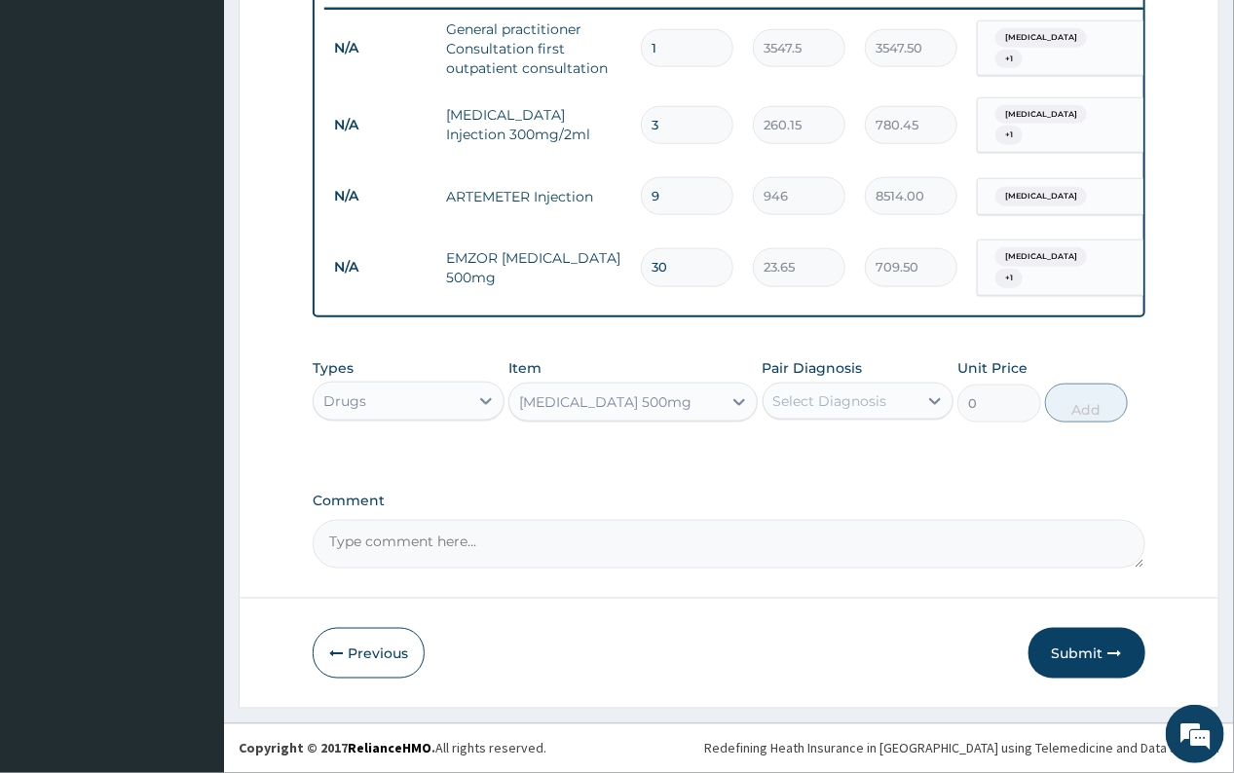
type input "70.95"
click at [846, 406] on div "Select Diagnosis" at bounding box center [830, 401] width 114 height 19
click at [842, 496] on label "Upper respiratory infection" at bounding box center [855, 488] width 121 height 19
checkbox input "true"
click at [1083, 417] on button "Add" at bounding box center [1086, 403] width 83 height 39
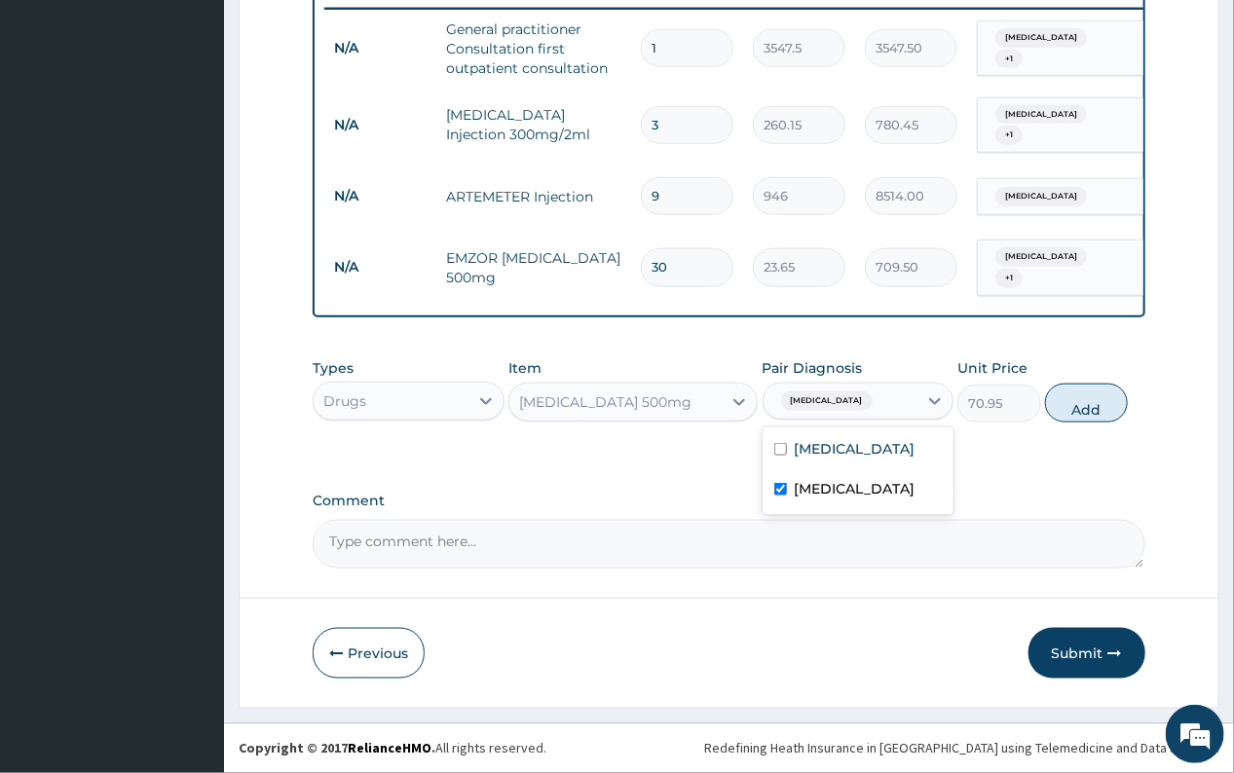
type input "0"
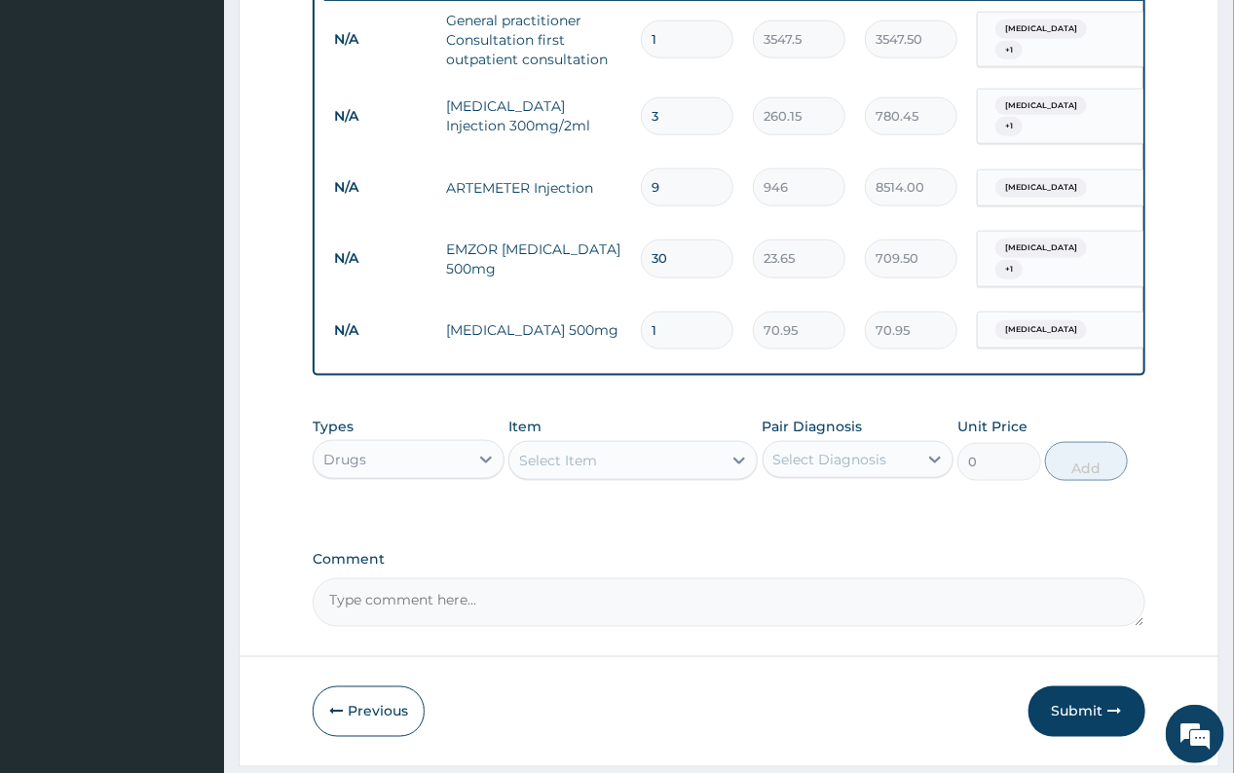
click at [672, 317] on input "1" at bounding box center [687, 331] width 93 height 38
type input "15"
type input "1064.25"
type input "15"
click at [1072, 712] on button "Submit" at bounding box center [1086, 712] width 117 height 51
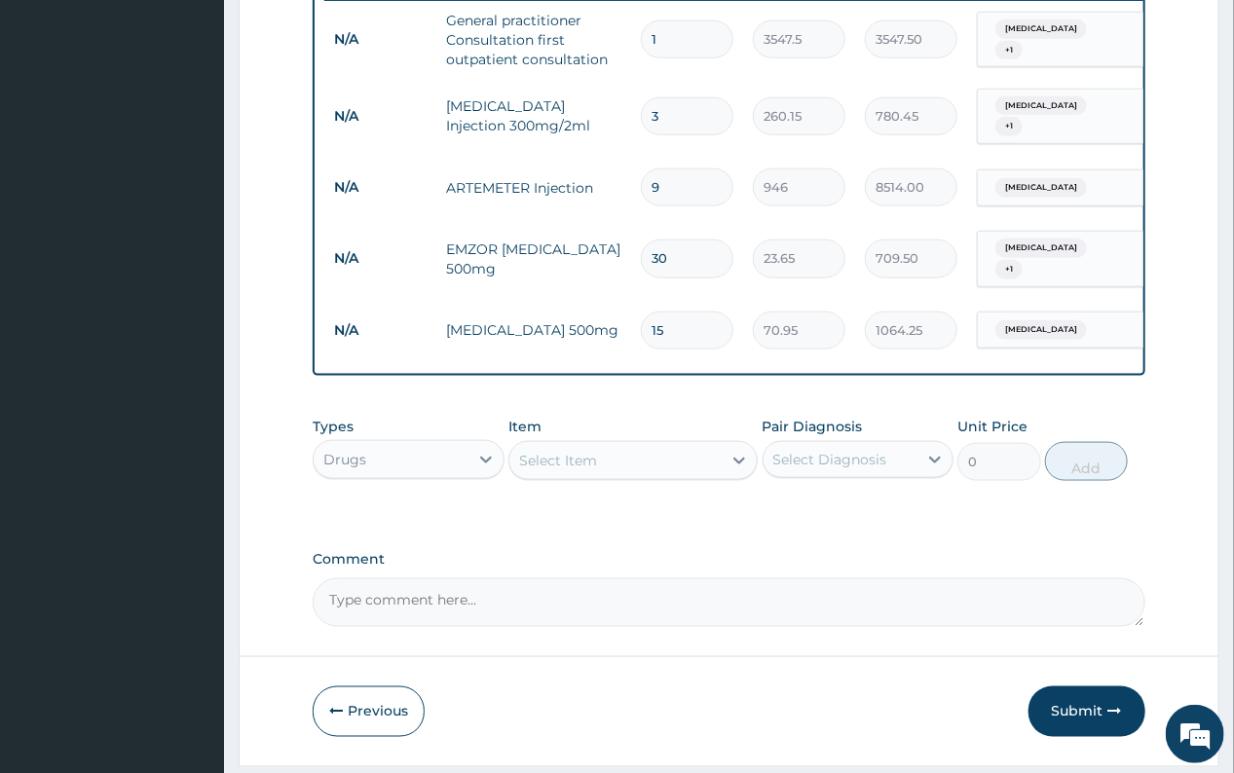
scroll to position [52, 0]
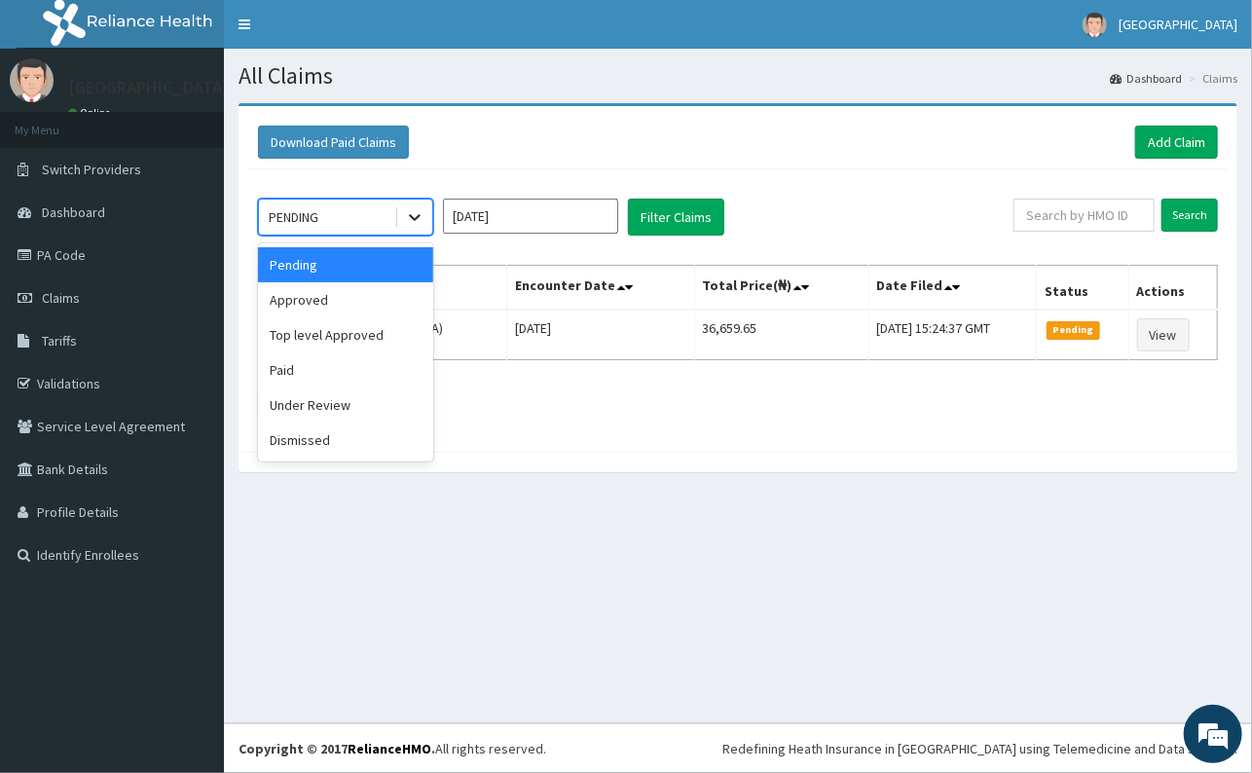
click at [416, 216] on icon at bounding box center [414, 216] width 19 height 19
click at [348, 304] on div "Approved" at bounding box center [345, 299] width 175 height 35
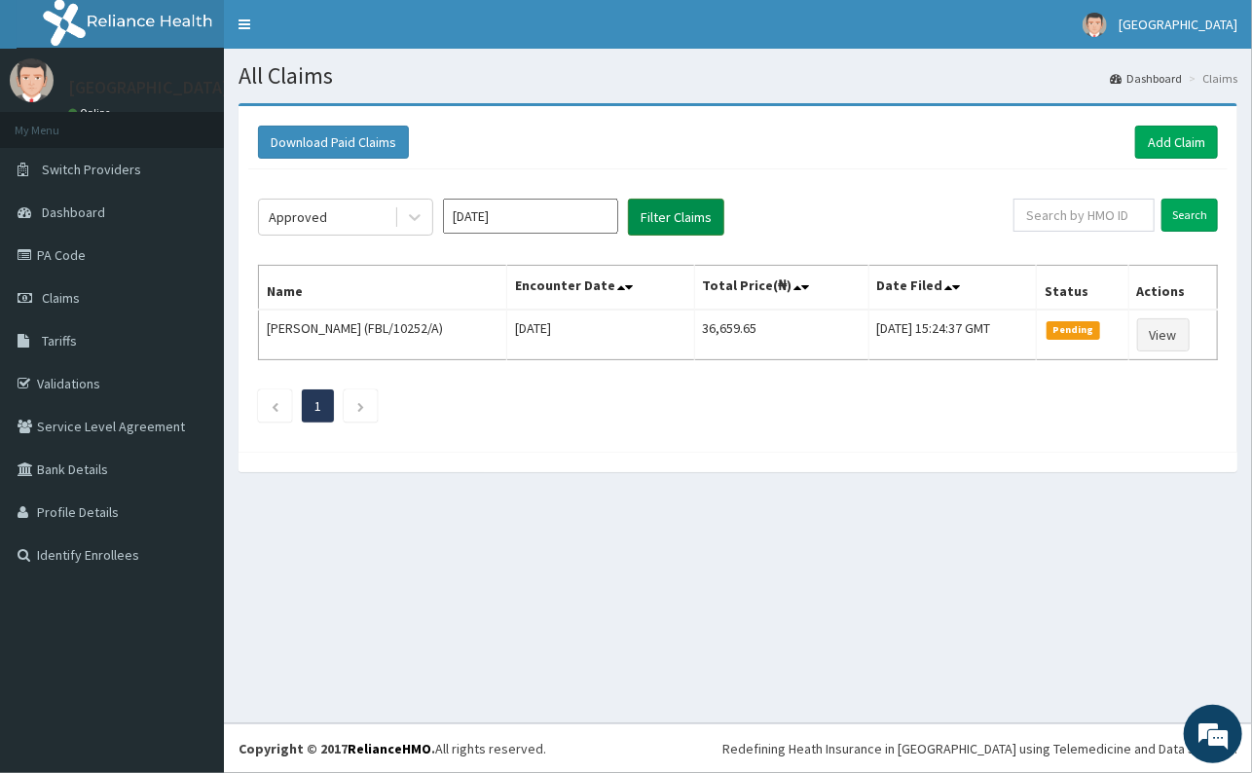
click at [677, 217] on button "Filter Claims" at bounding box center [676, 217] width 96 height 37
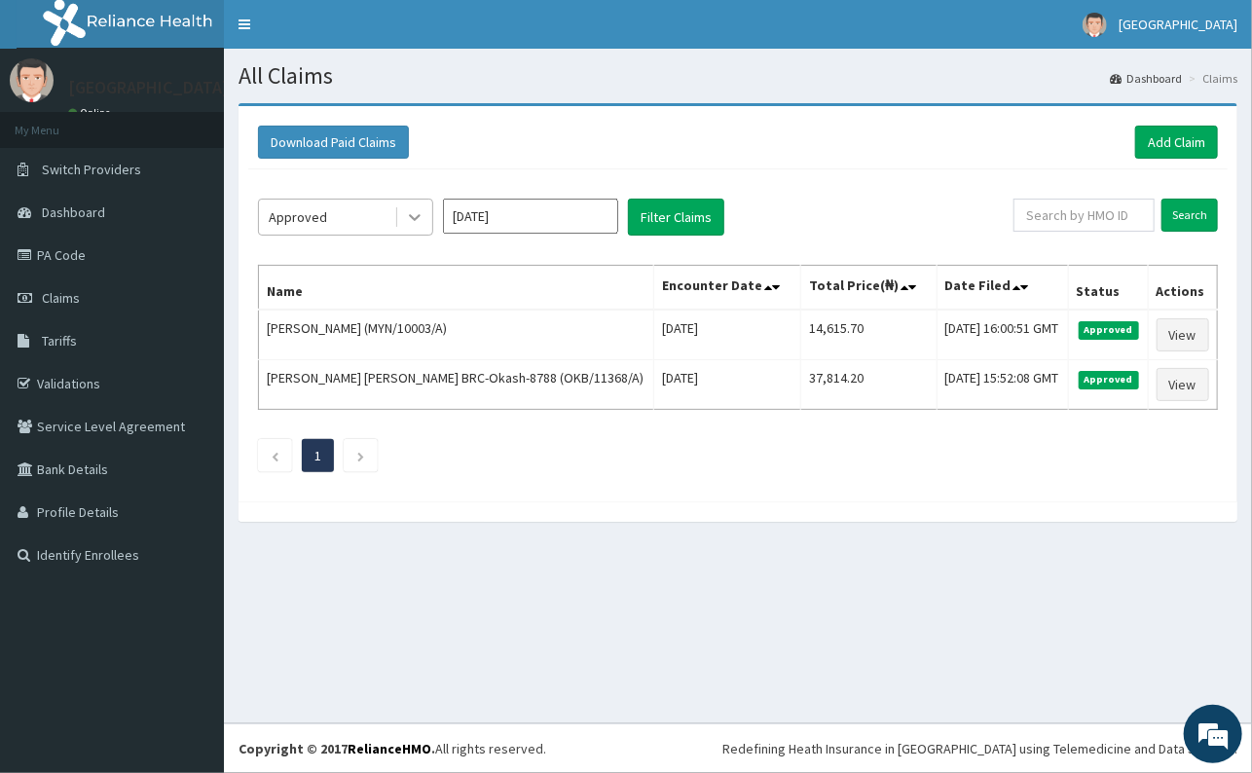
click at [420, 217] on icon at bounding box center [414, 216] width 19 height 19
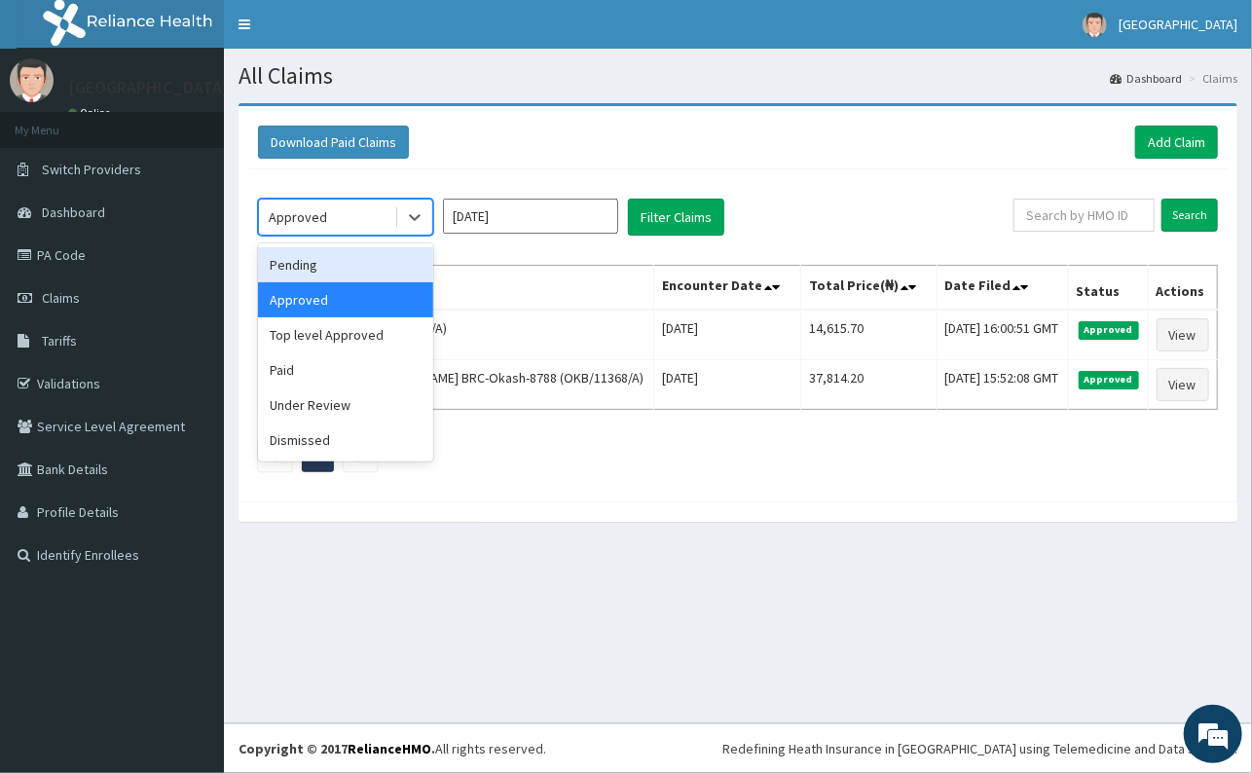
click at [370, 272] on div "Pending" at bounding box center [345, 264] width 175 height 35
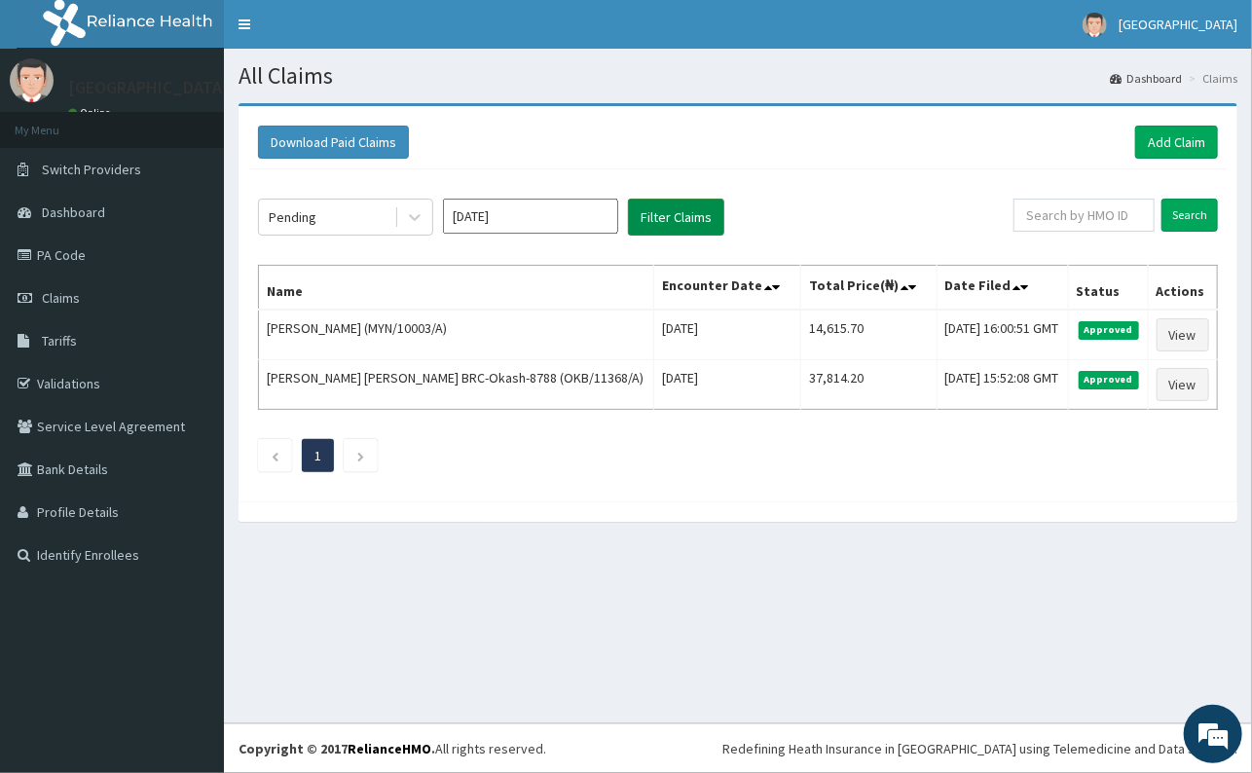
click at [683, 207] on button "Filter Claims" at bounding box center [676, 217] width 96 height 37
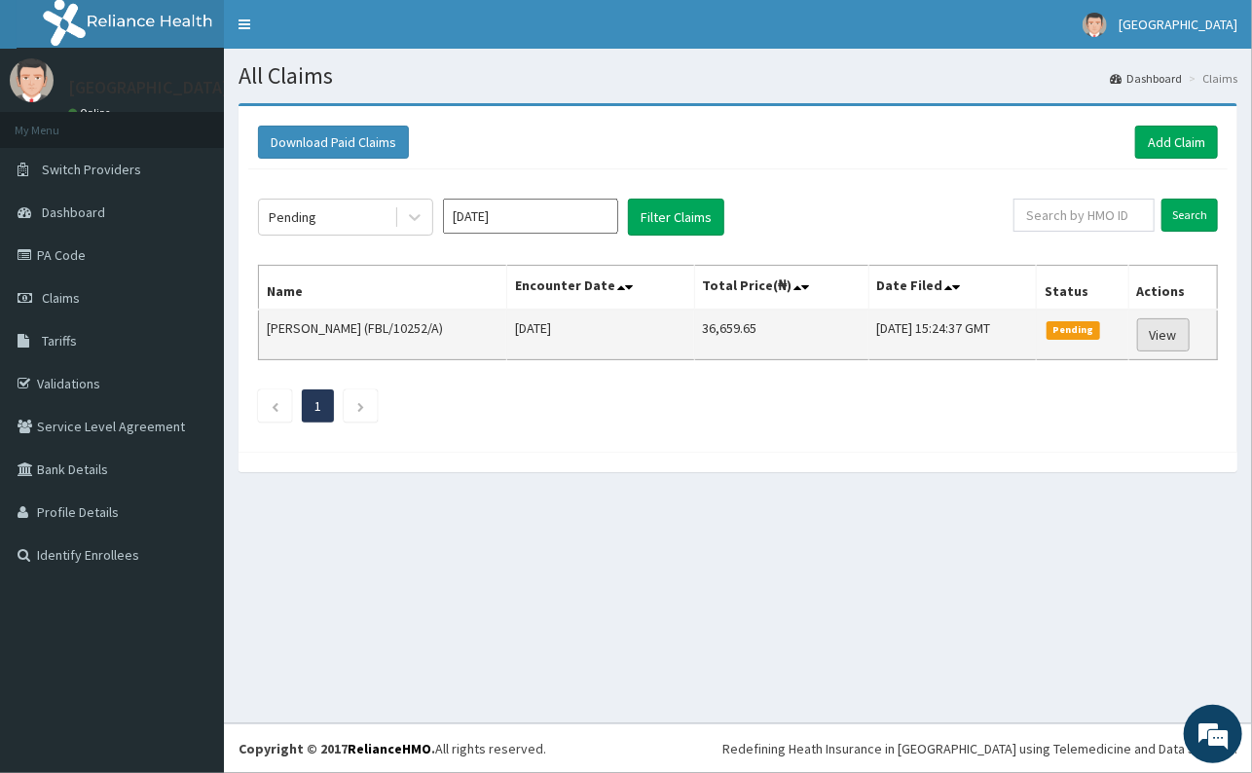
click at [1160, 333] on link "View" at bounding box center [1164, 334] width 53 height 33
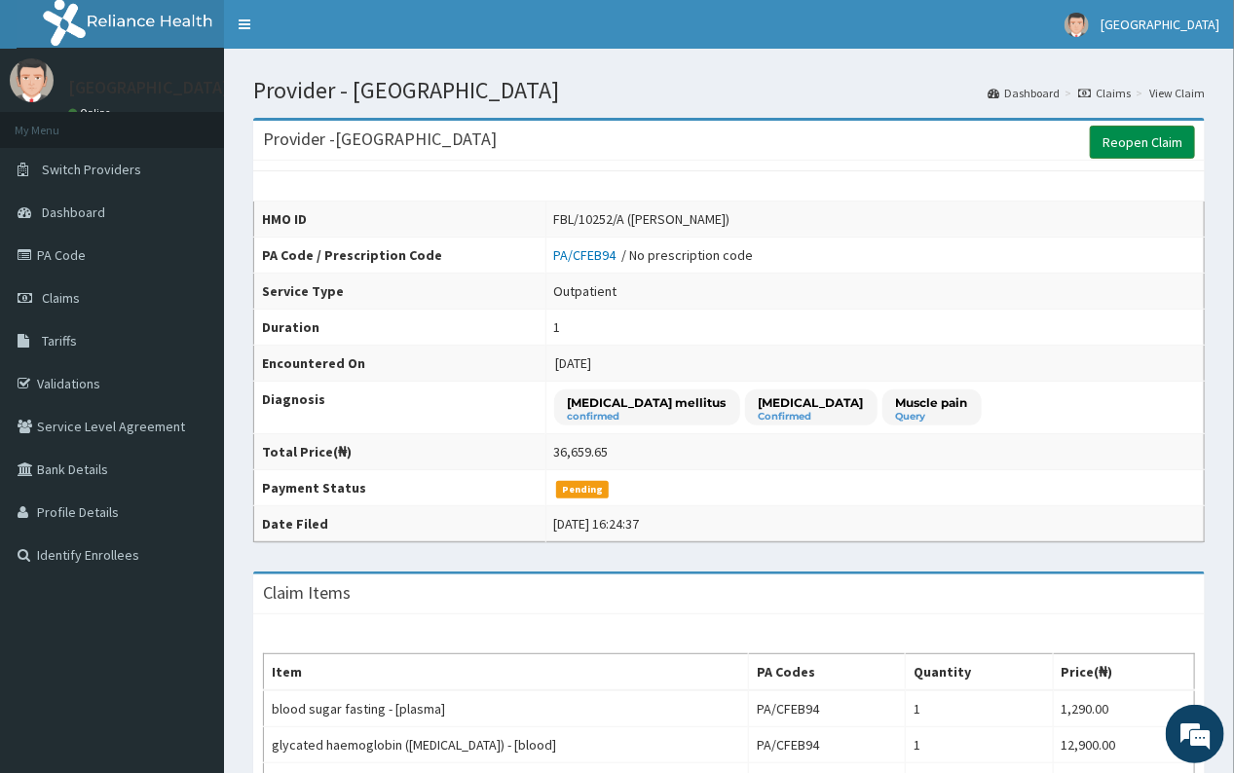
click at [1138, 141] on link "Reopen Claim" at bounding box center [1142, 142] width 105 height 33
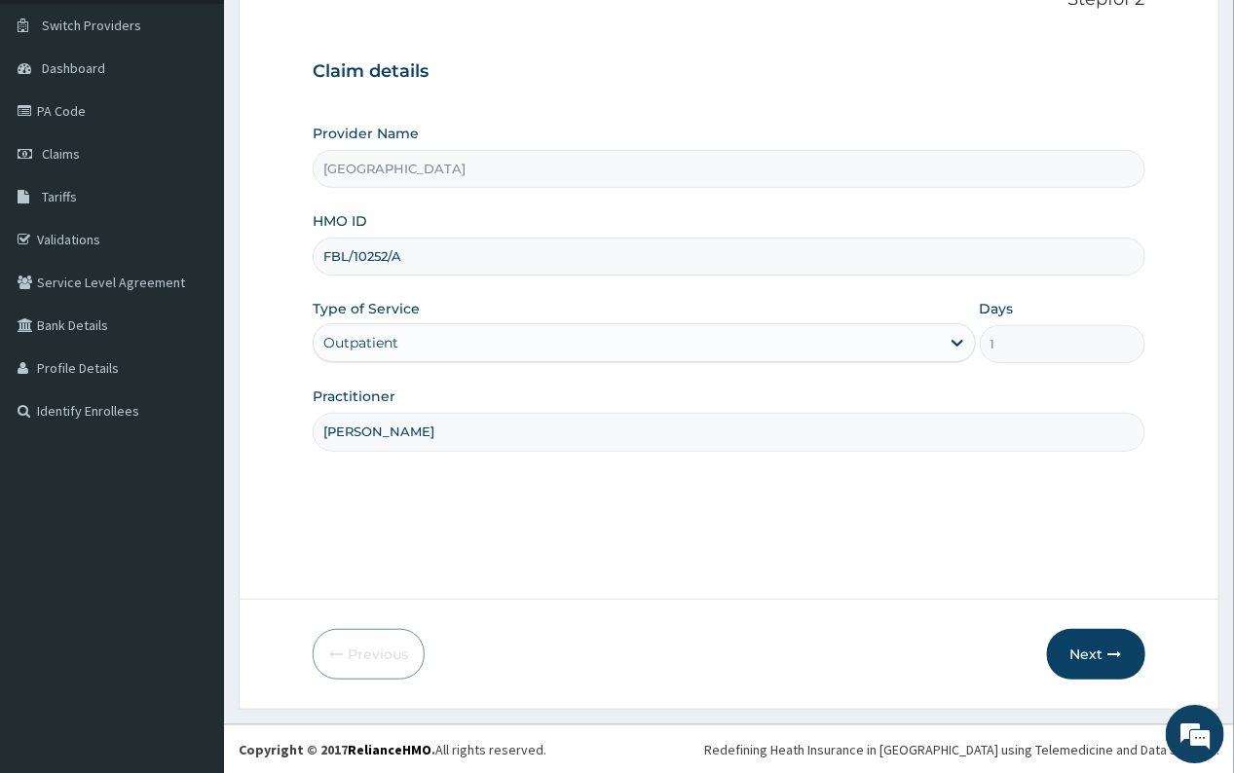
scroll to position [145, 0]
click at [1091, 644] on button "Next" at bounding box center [1096, 653] width 98 height 51
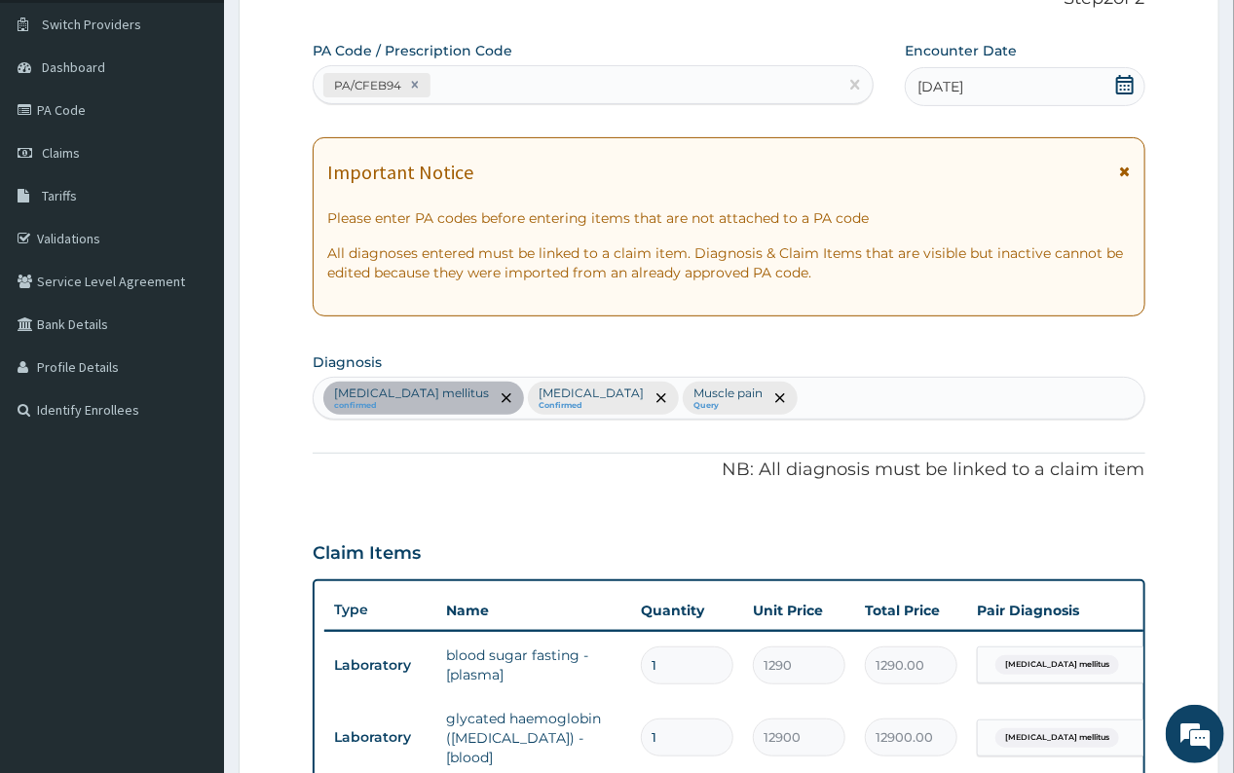
click at [1120, 87] on icon at bounding box center [1124, 84] width 19 height 19
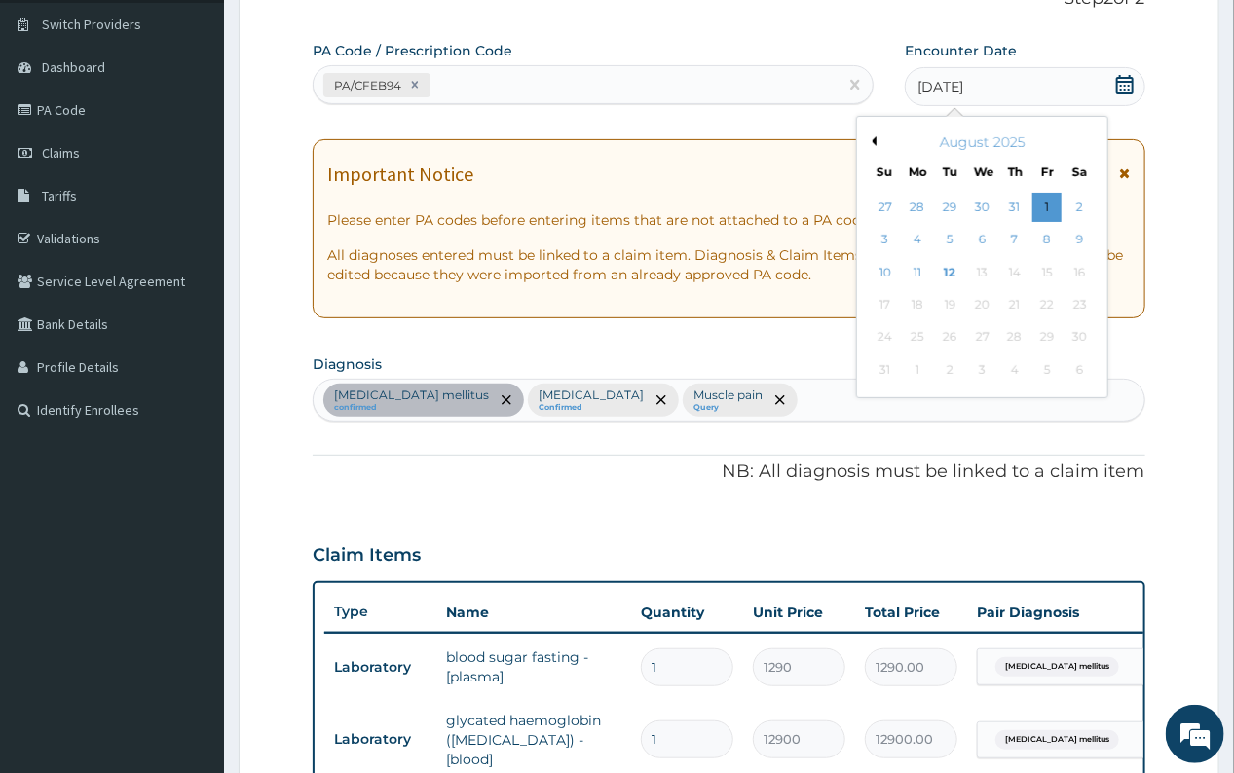
click at [871, 140] on button "Previous Month" at bounding box center [872, 141] width 10 height 10
click at [1015, 333] on div "31" at bounding box center [1014, 337] width 29 height 29
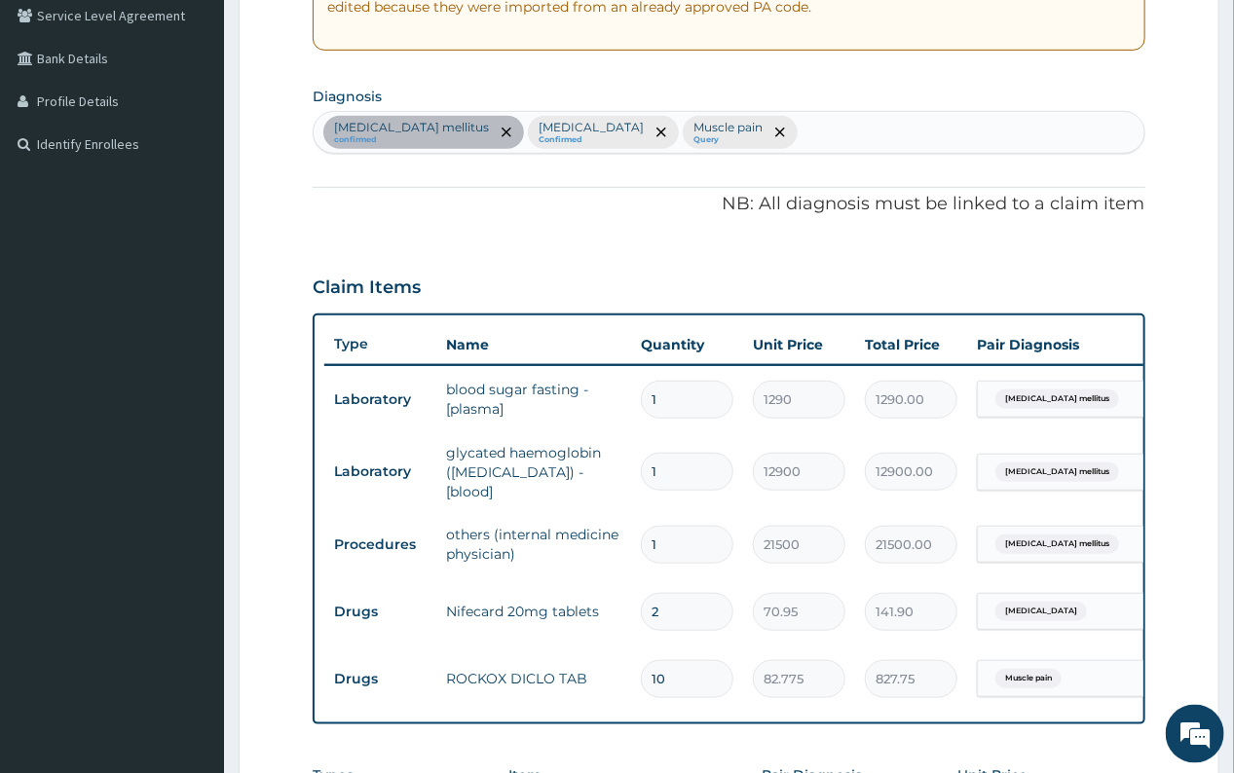
scroll to position [716, 0]
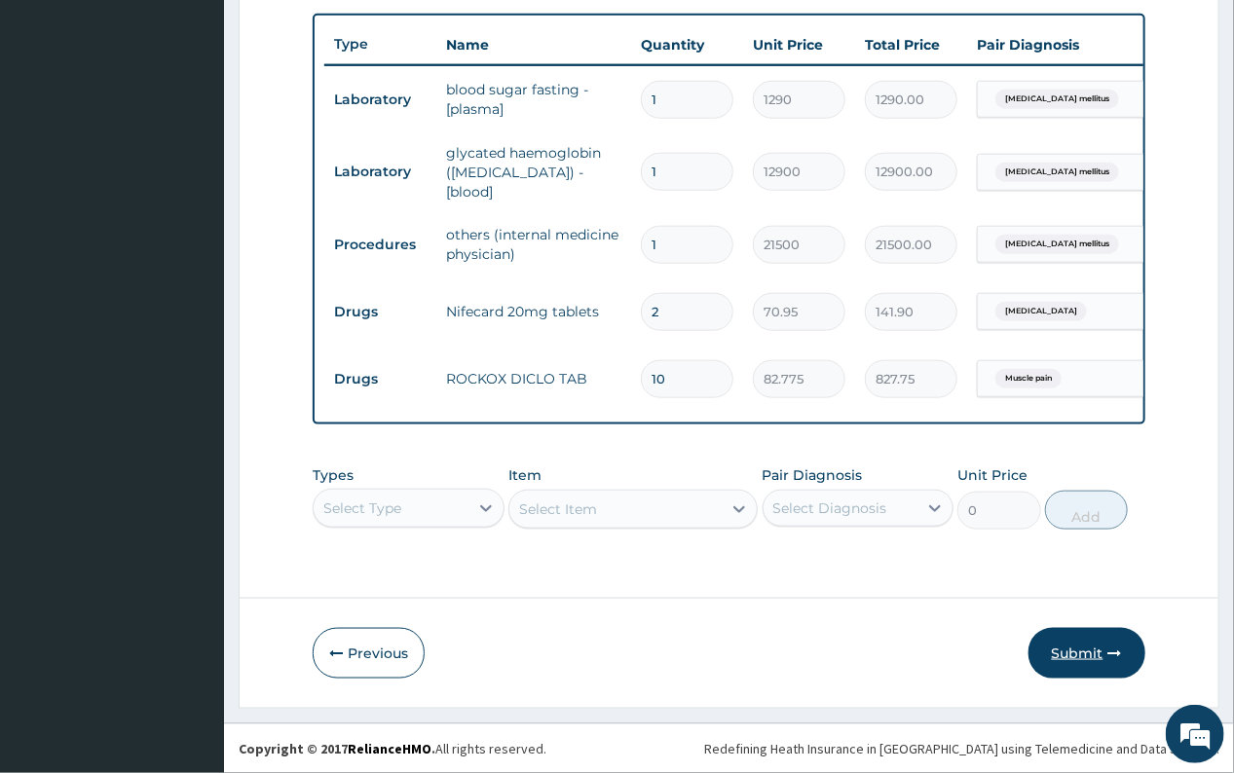
click at [1068, 650] on button "Submit" at bounding box center [1086, 653] width 117 height 51
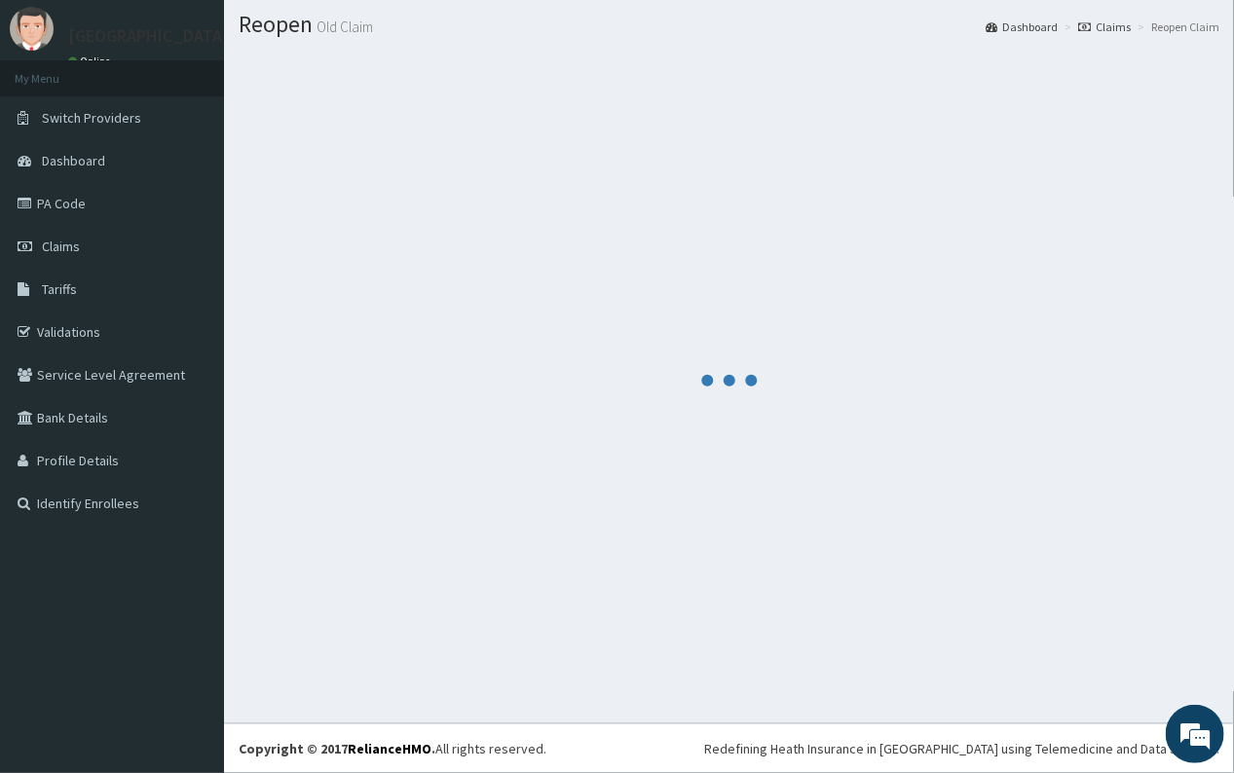
scroll to position [52, 0]
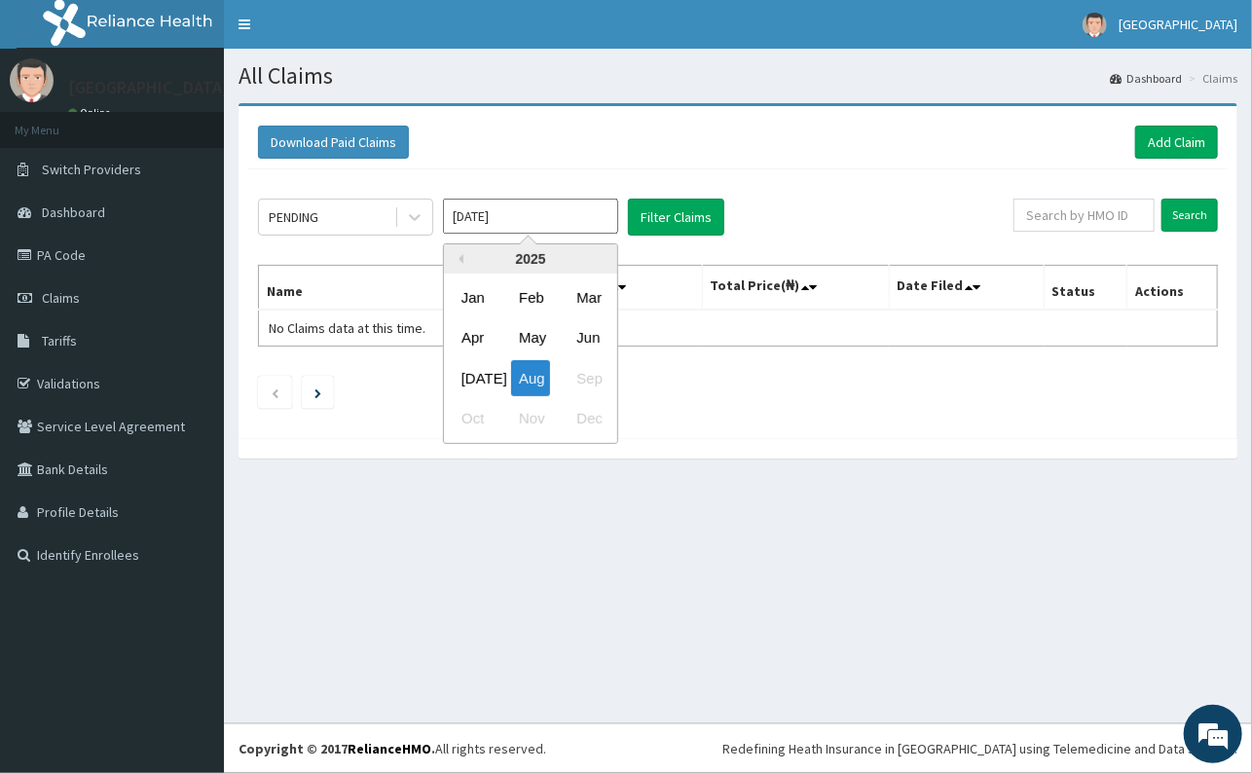
click at [547, 220] on input "[DATE]" at bounding box center [530, 216] width 175 height 35
click at [471, 374] on div "[DATE]" at bounding box center [473, 378] width 39 height 36
type input "[DATE]"
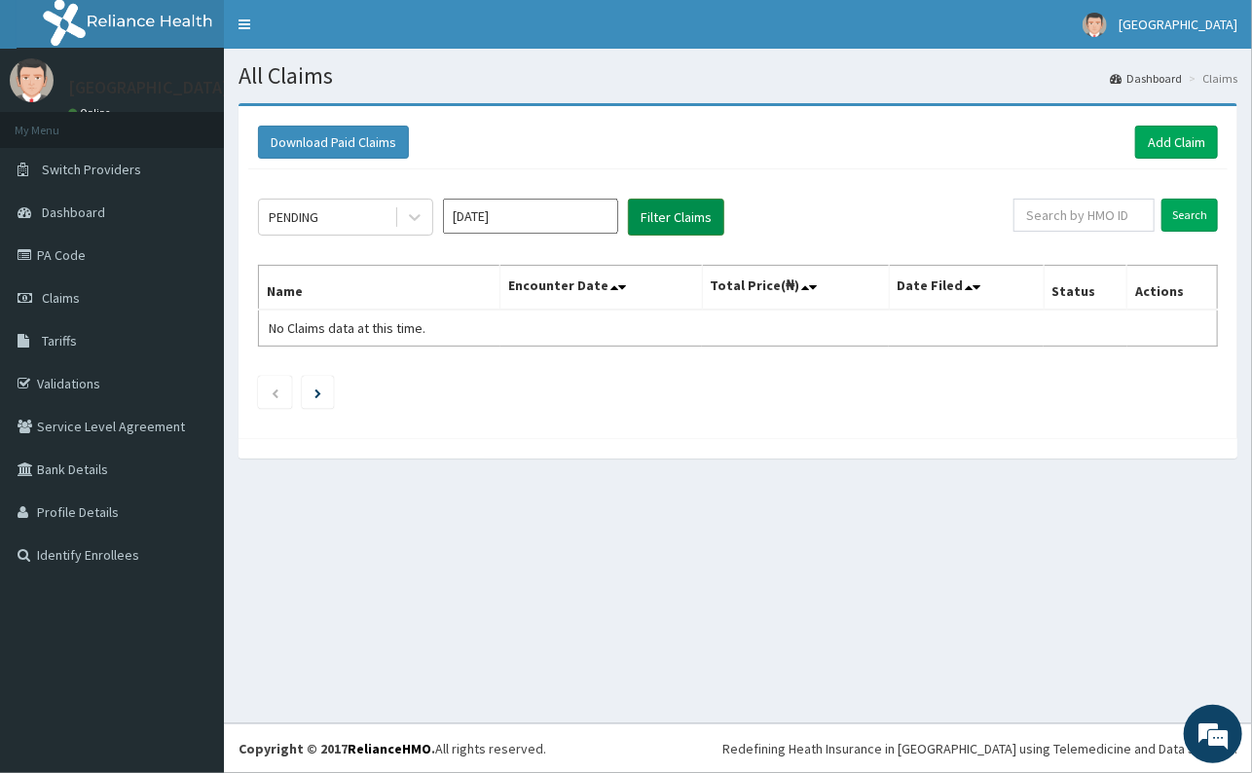
click at [656, 213] on button "Filter Claims" at bounding box center [676, 217] width 96 height 37
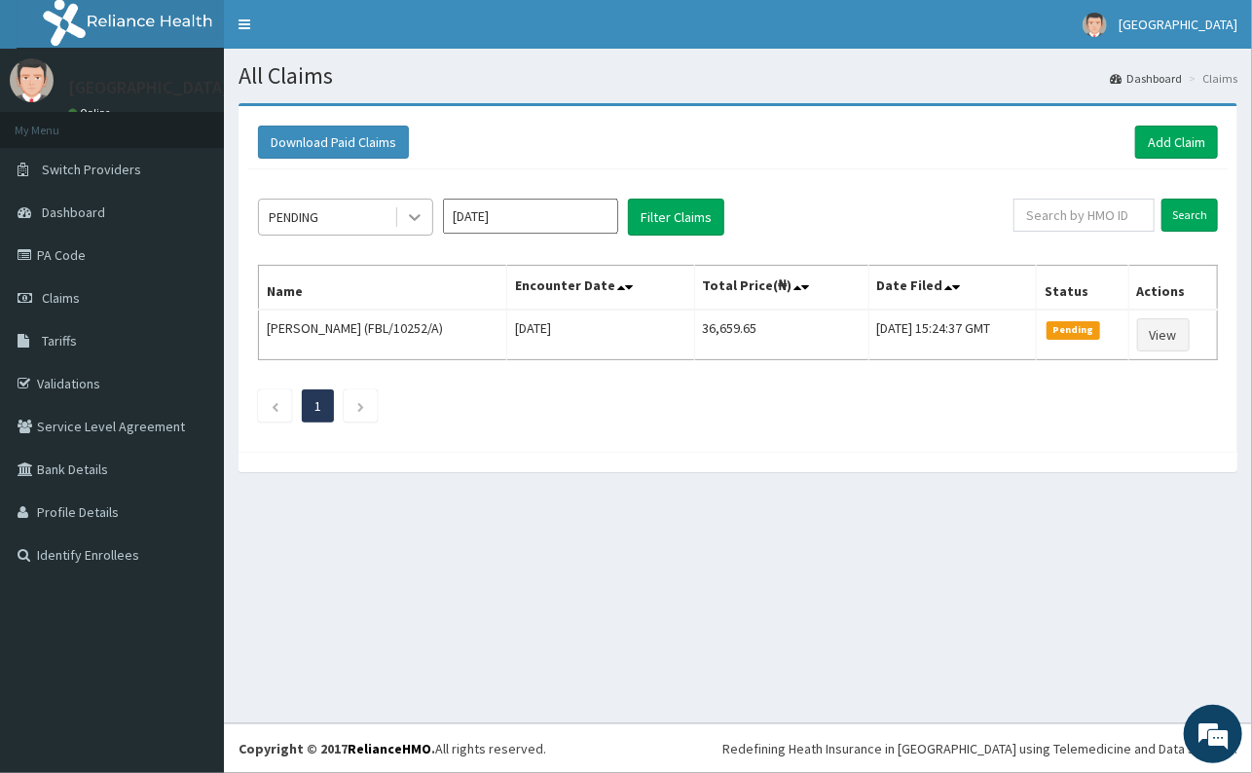
click at [403, 217] on div at bounding box center [414, 217] width 35 height 35
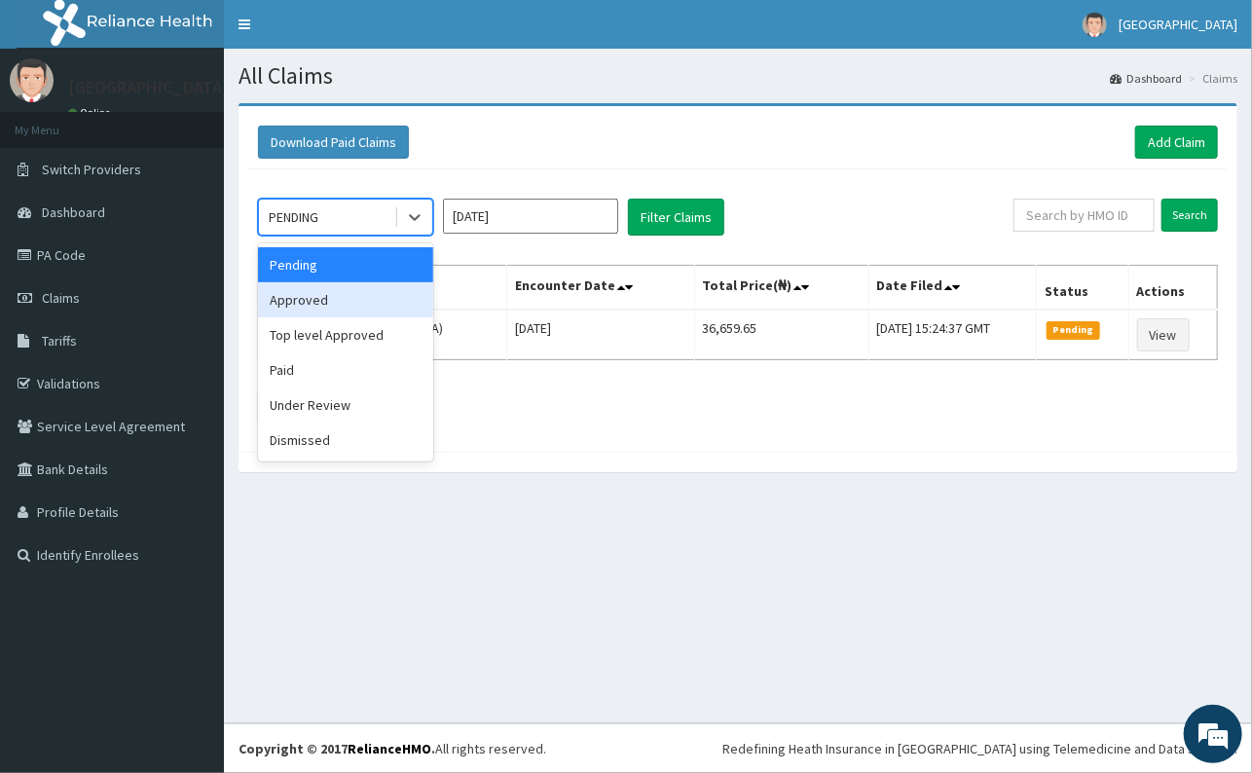
click at [376, 296] on div "Approved" at bounding box center [345, 299] width 175 height 35
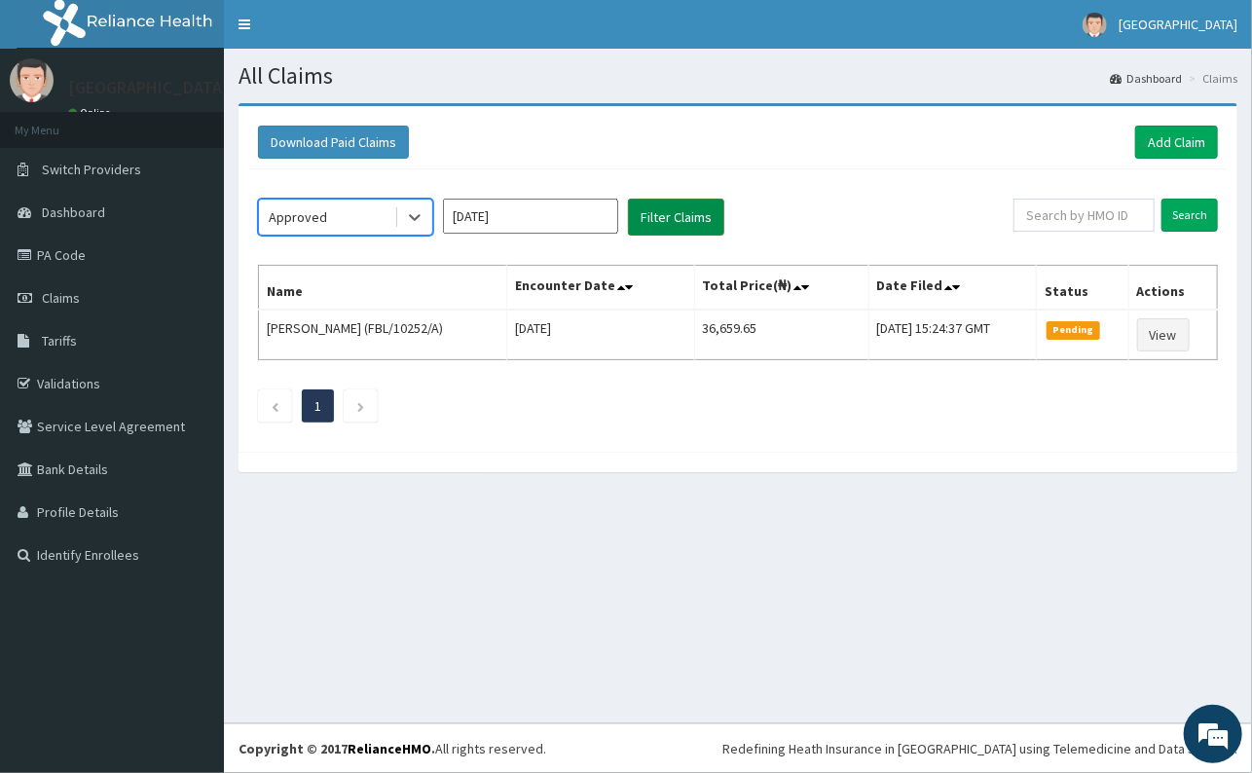
click at [682, 207] on button "Filter Claims" at bounding box center [676, 217] width 96 height 37
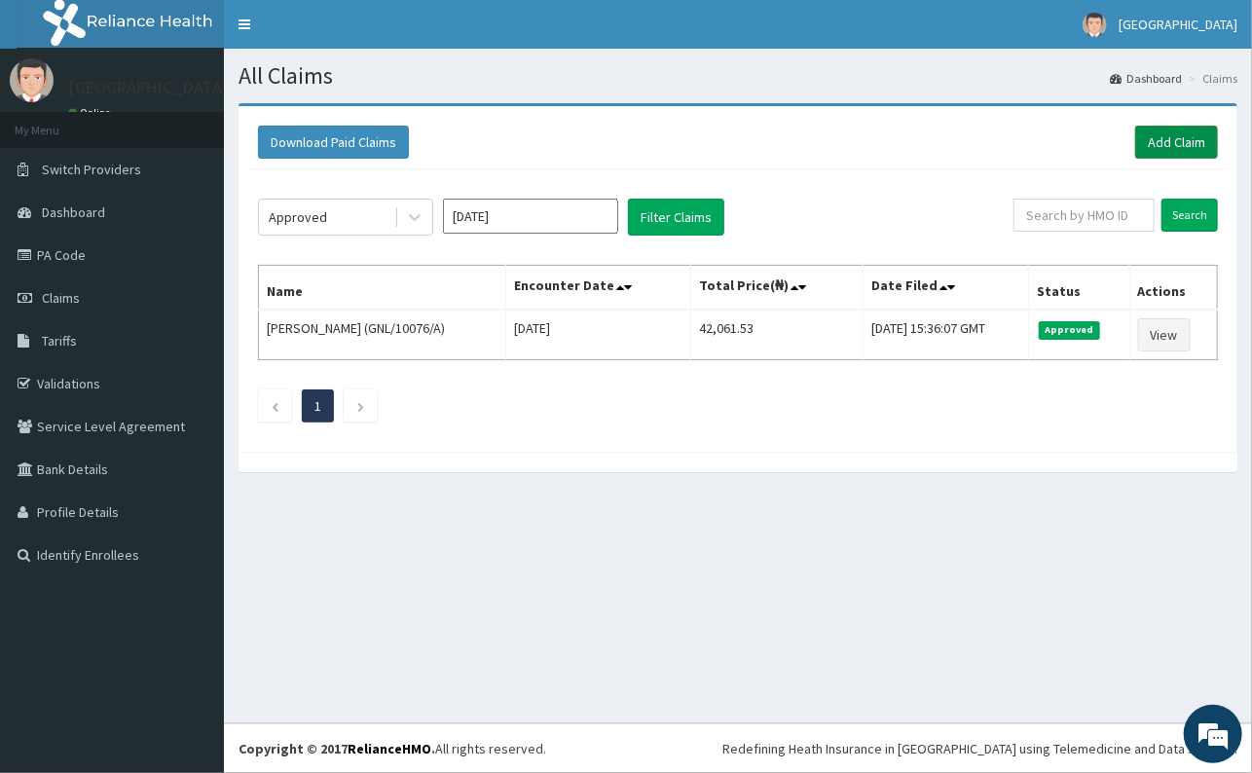
click at [1176, 139] on link "Add Claim" at bounding box center [1177, 142] width 83 height 33
